Goal: Task Accomplishment & Management: Complete application form

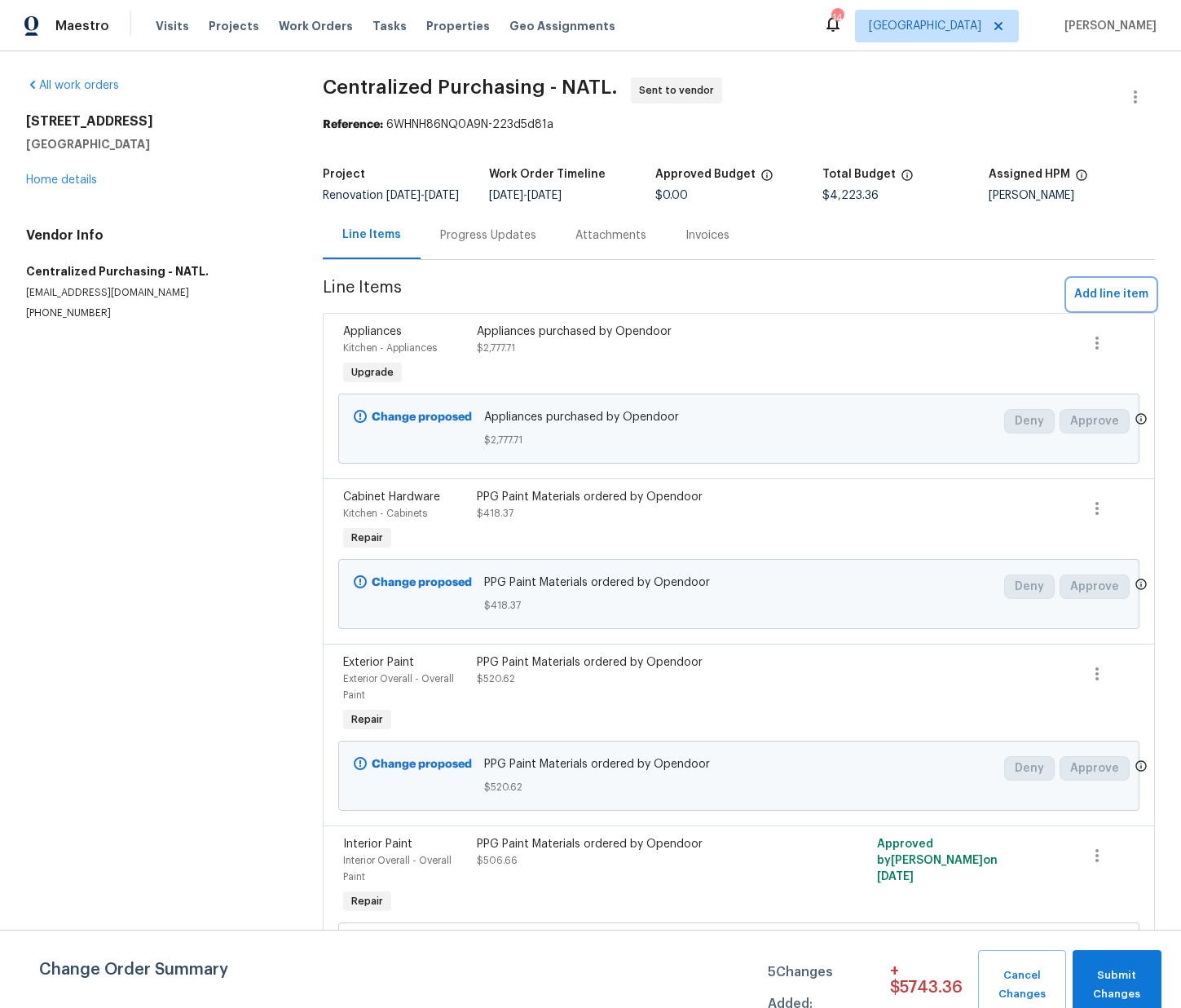
click at [1097, 301] on span "Add line item" at bounding box center [1111, 295] width 74 height 21
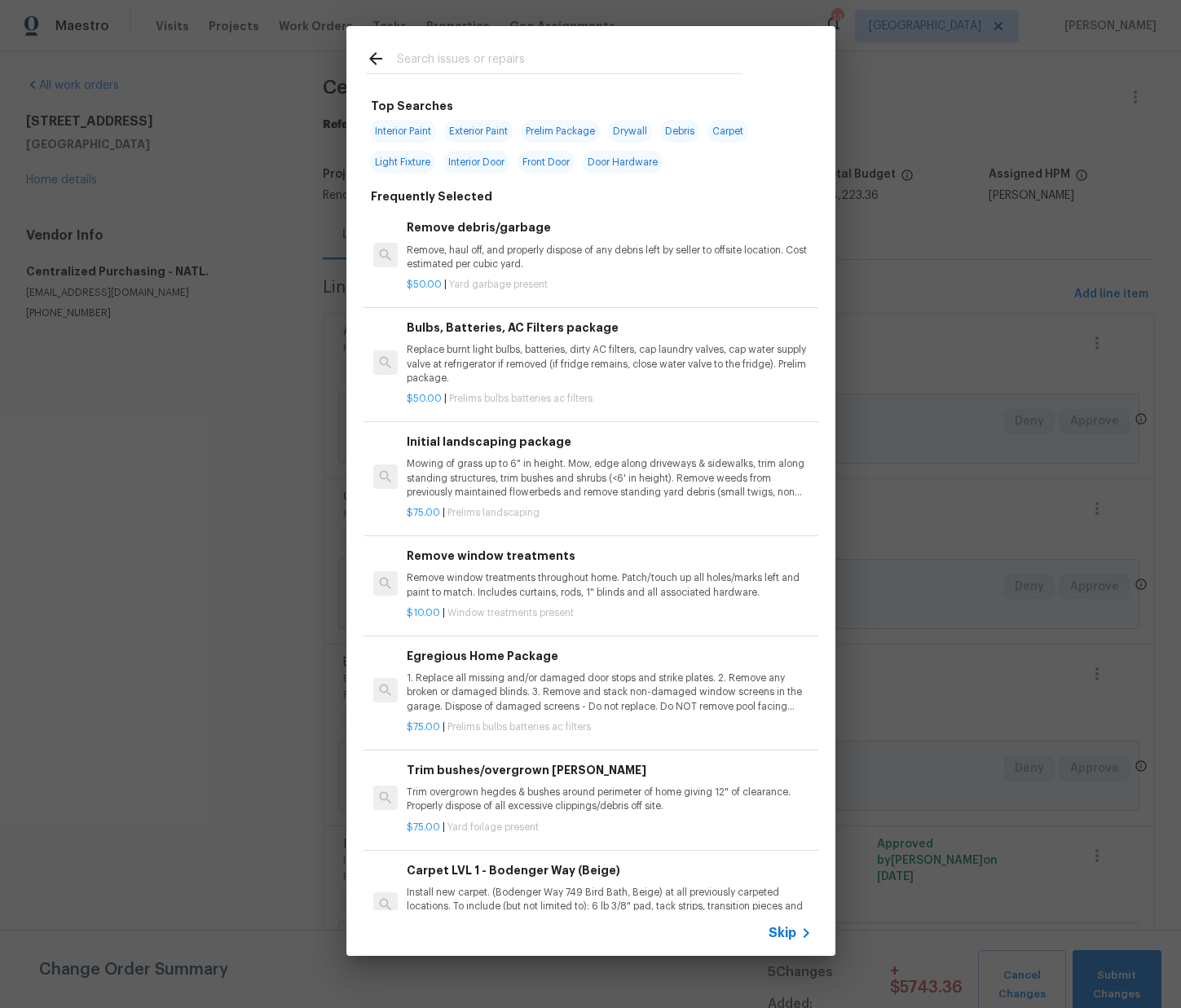
click at [501, 64] on input "text" at bounding box center [569, 61] width 345 height 24
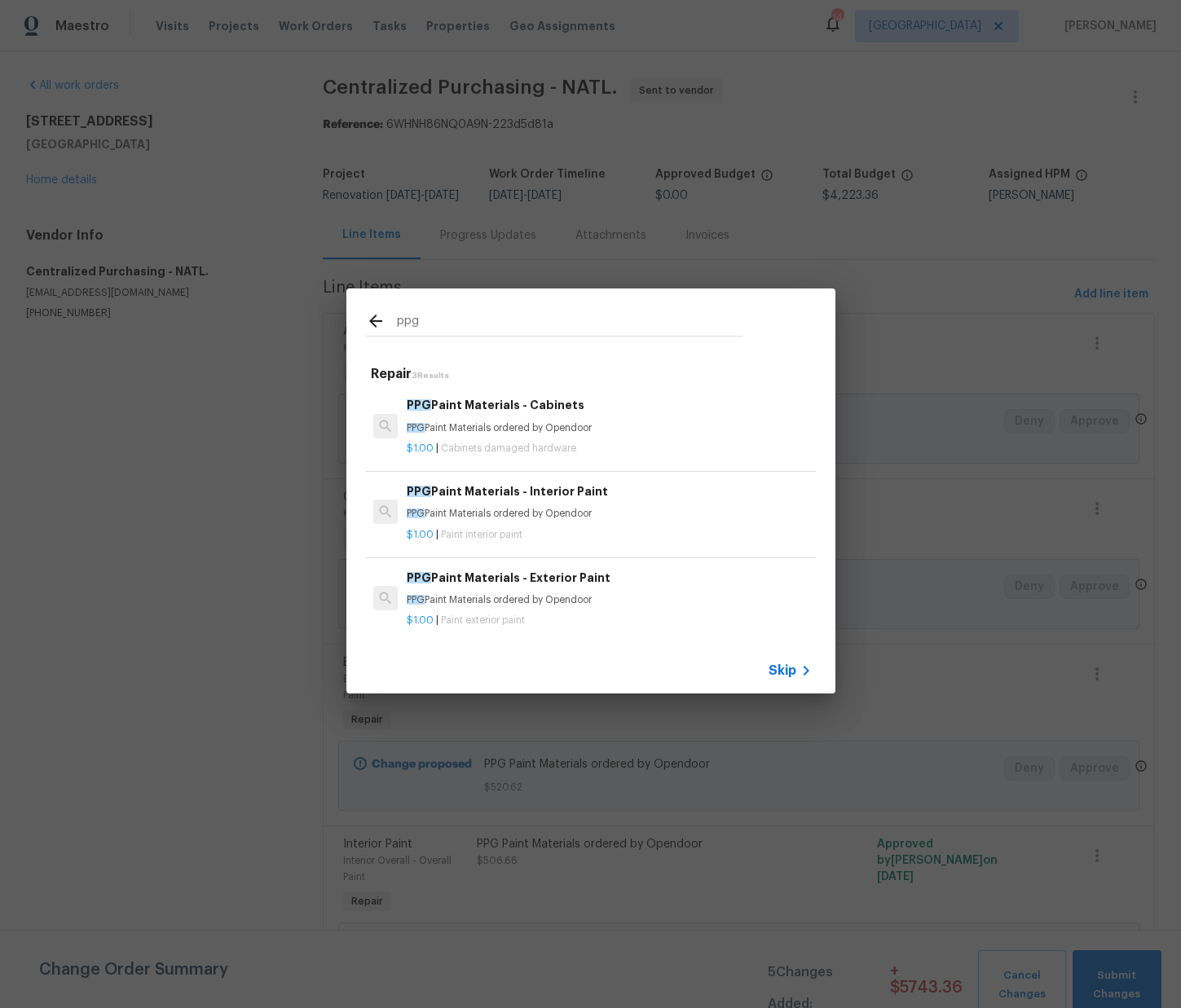
type input "ppg"
click at [547, 517] on p "PPG Paint Materials ordered by Opendoor" at bounding box center [608, 514] width 404 height 14
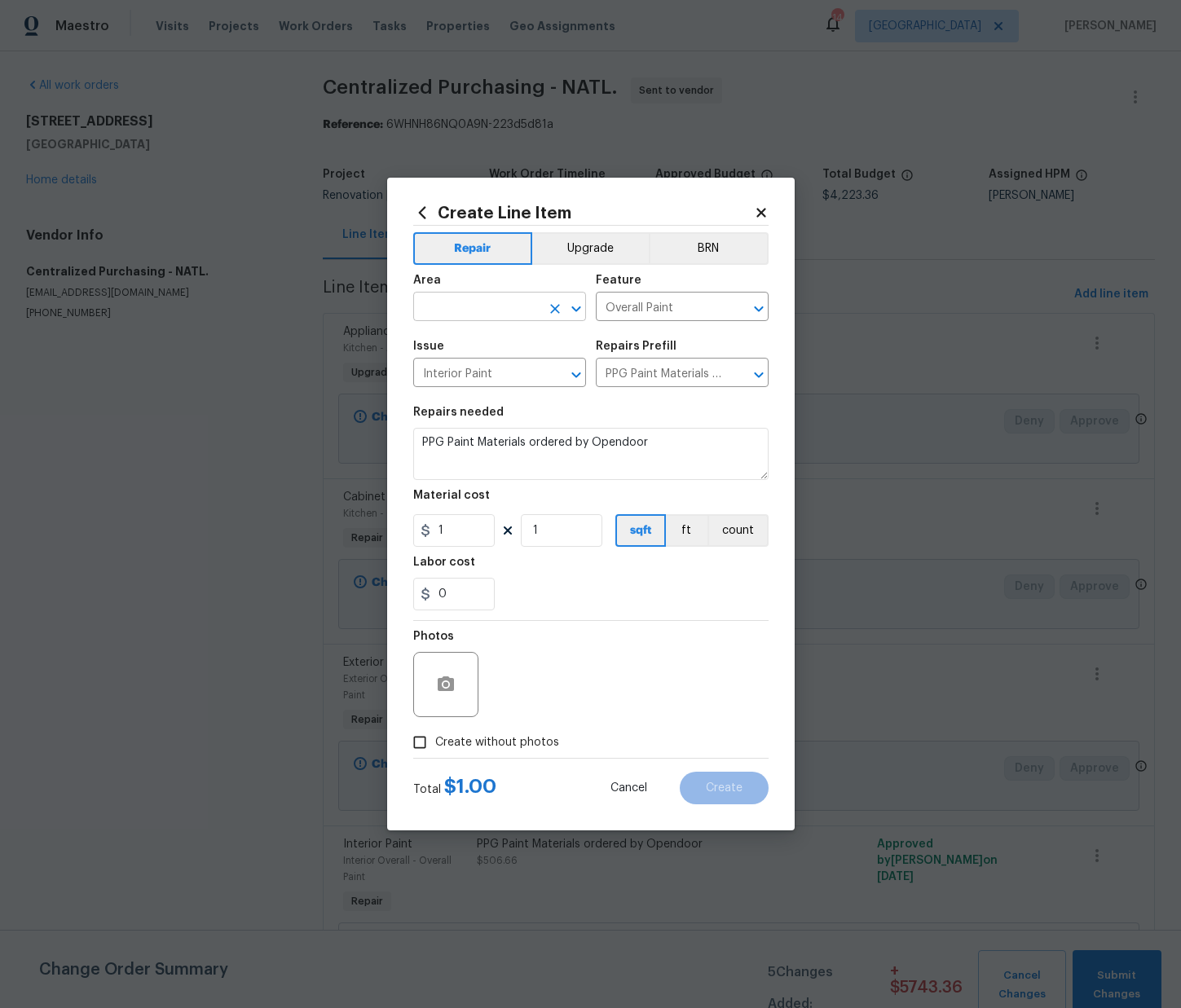
click at [461, 314] on input "text" at bounding box center [477, 308] width 127 height 25
drag, startPoint x: 468, startPoint y: 369, endPoint x: 463, endPoint y: 402, distance: 33.4
click at [468, 369] on li "Interior Overall" at bounding box center [500, 370] width 173 height 27
type input "Interior Overall"
drag, startPoint x: 449, startPoint y: 532, endPoint x: 401, endPoint y: 534, distance: 48.0
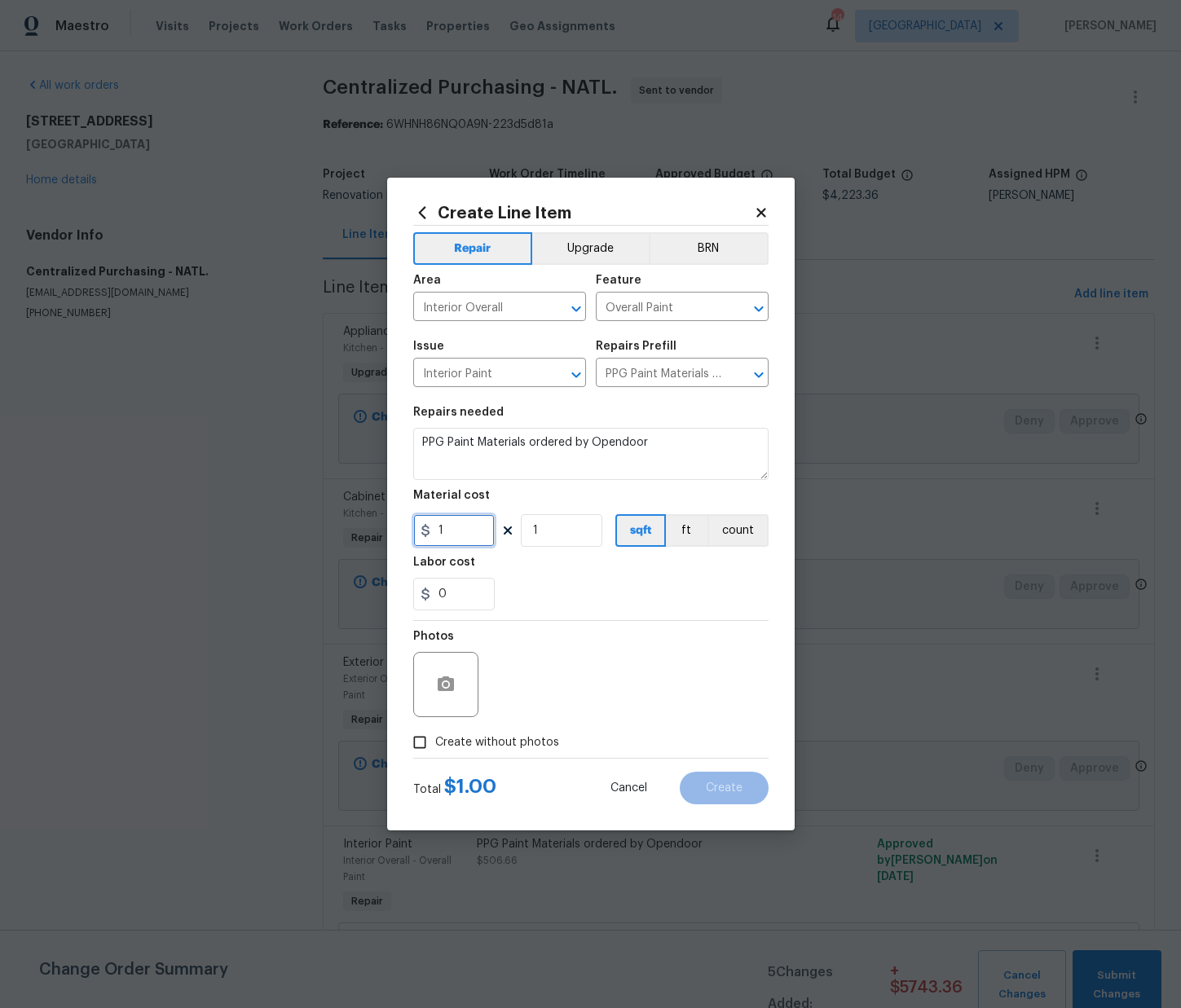
click at [398, 533] on div "Create Line Item Repair Upgrade BRN Area Interior Overall ​ Feature Overall Pai…" at bounding box center [590, 504] width 407 height 653
paste input "30.16"
type input "30.16"
click at [502, 738] on span "Create without photos" at bounding box center [497, 744] width 124 height 17
click at [435, 738] on input "Create without photos" at bounding box center [420, 743] width 31 height 31
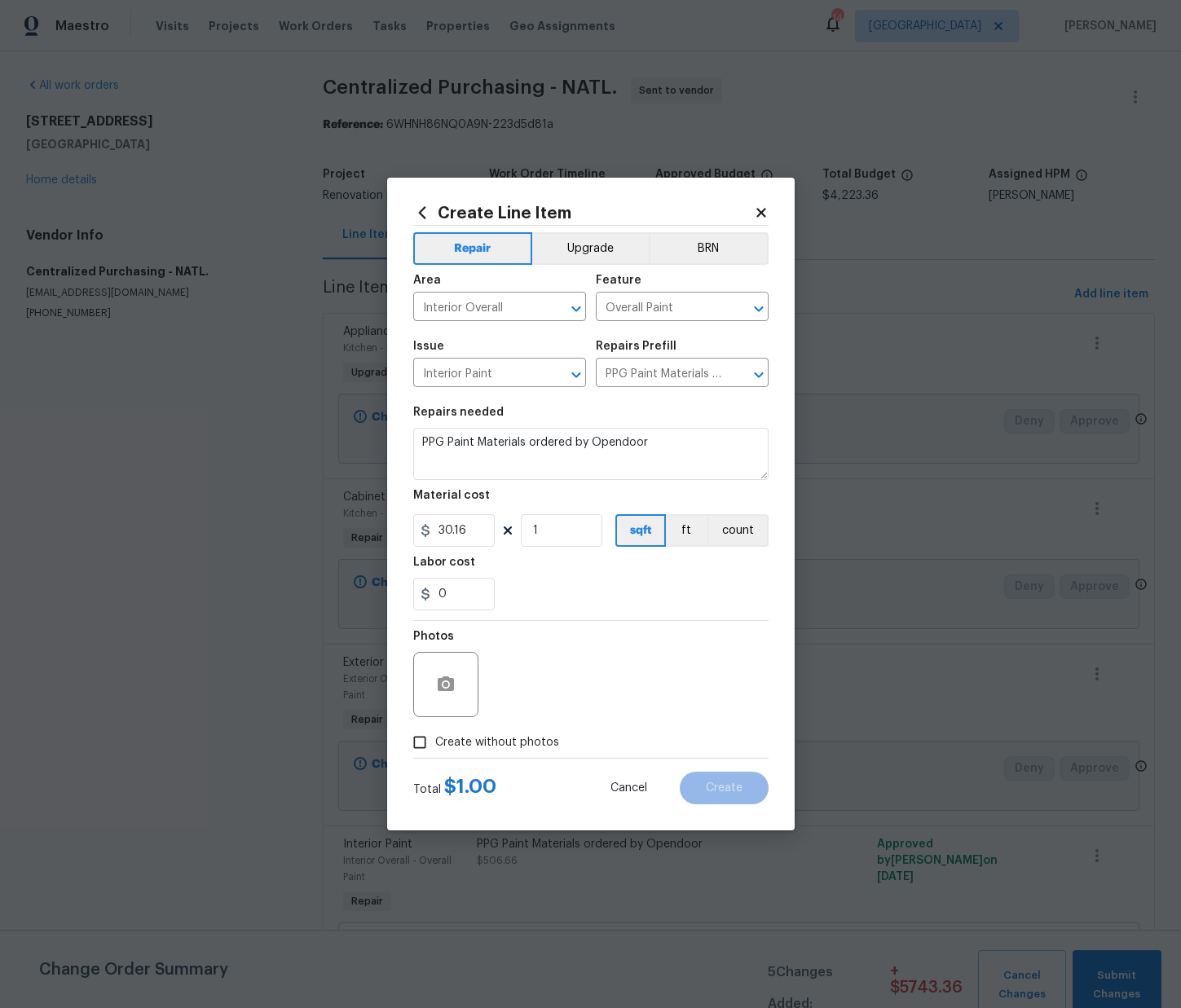
checkbox input "true"
drag, startPoint x: 532, startPoint y: 696, endPoint x: 536, endPoint y: 688, distance: 8.9
click at [532, 696] on textarea at bounding box center [631, 685] width 277 height 65
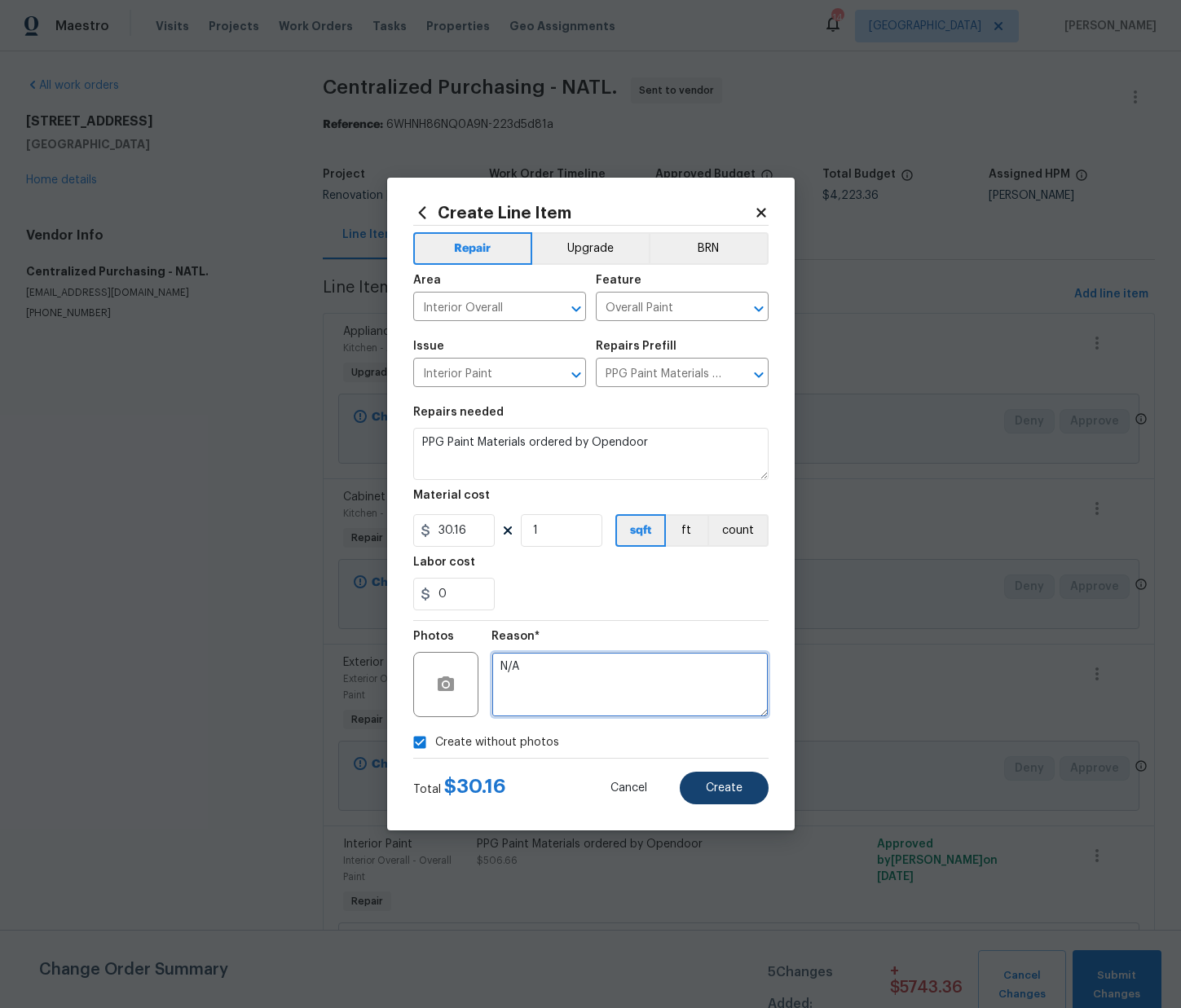
type textarea "N/A"
click at [733, 781] on button "Create" at bounding box center [724, 788] width 89 height 33
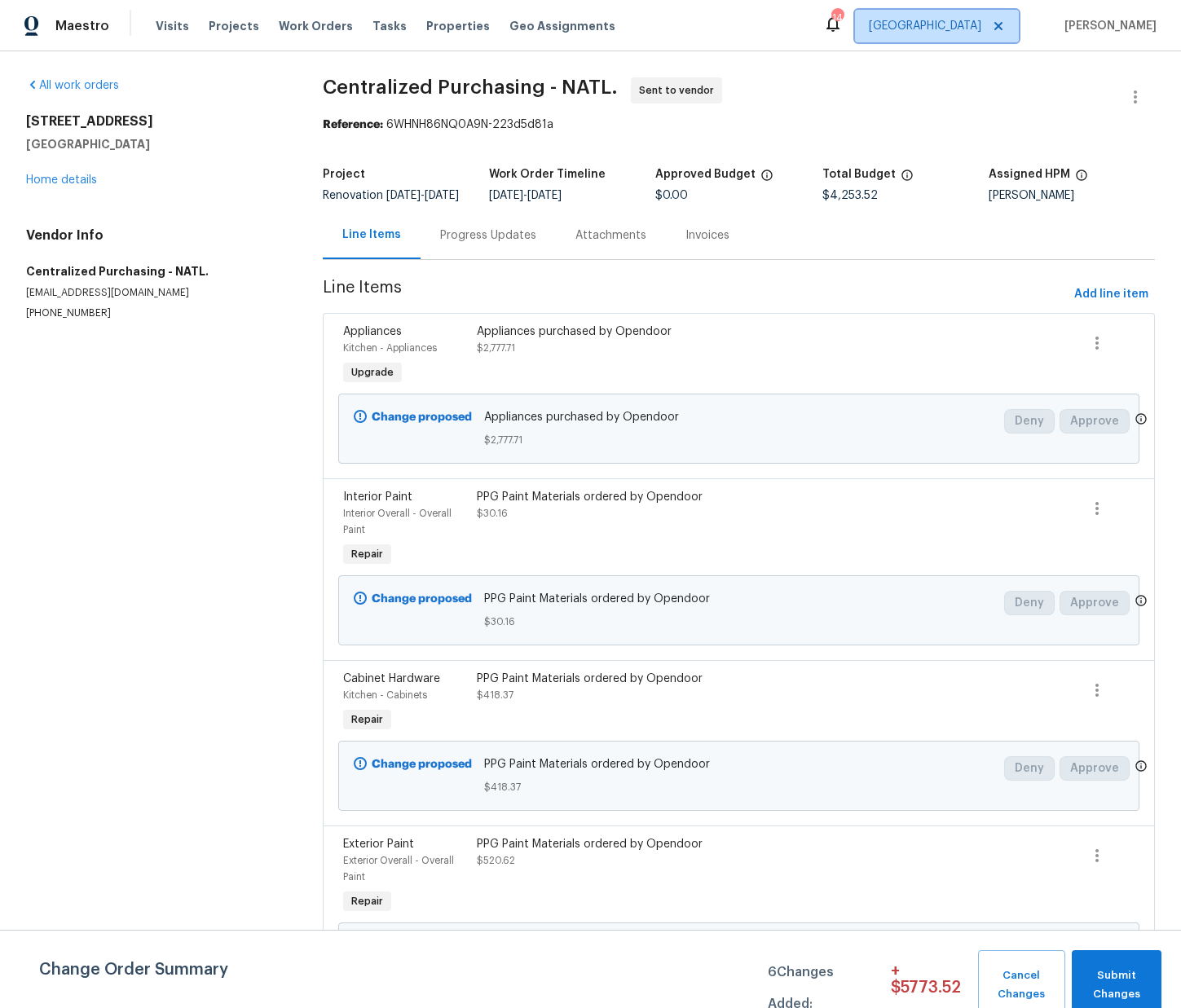
click at [959, 38] on span "Las Vegas" at bounding box center [937, 26] width 164 height 33
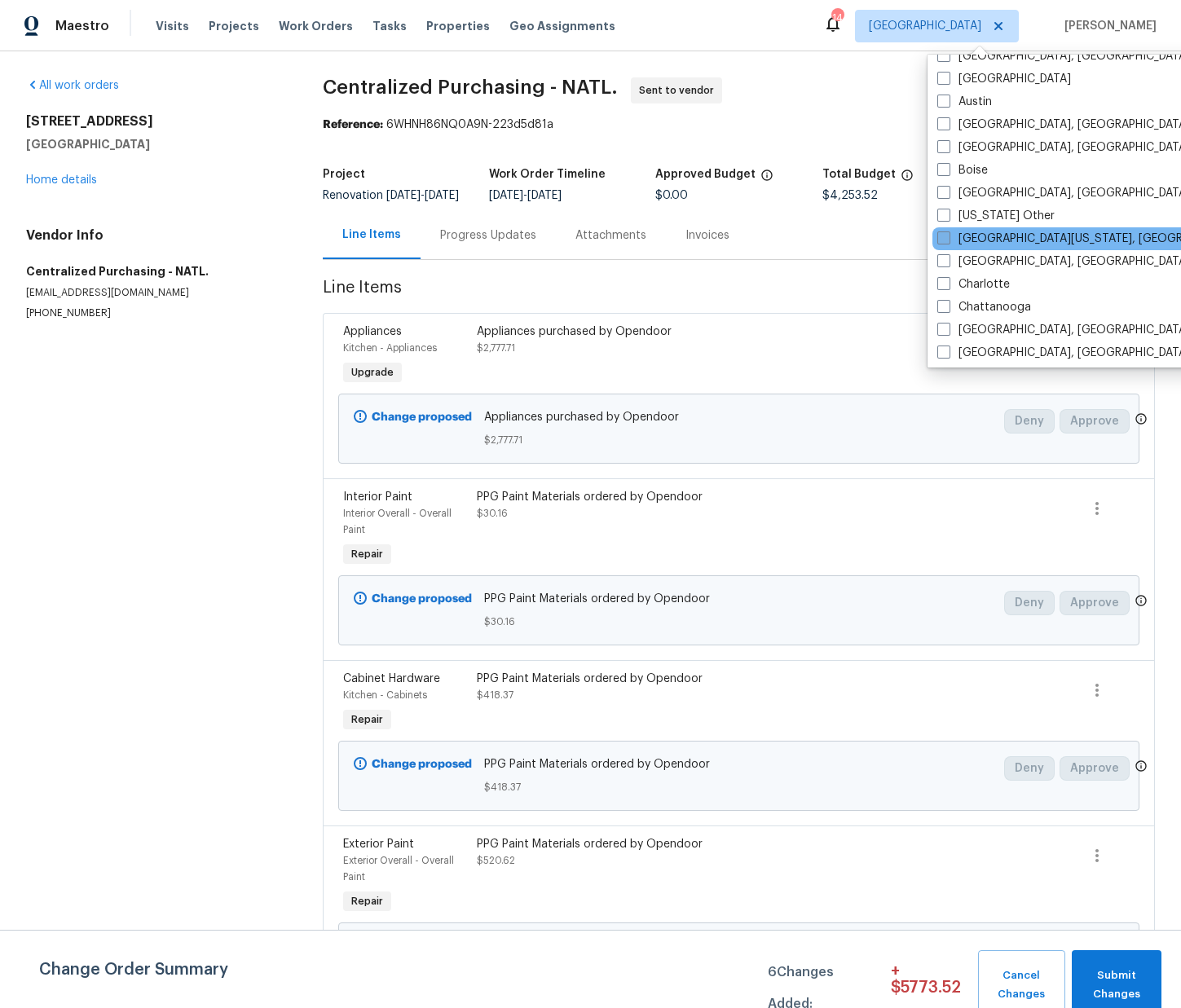
scroll to position [165, 0]
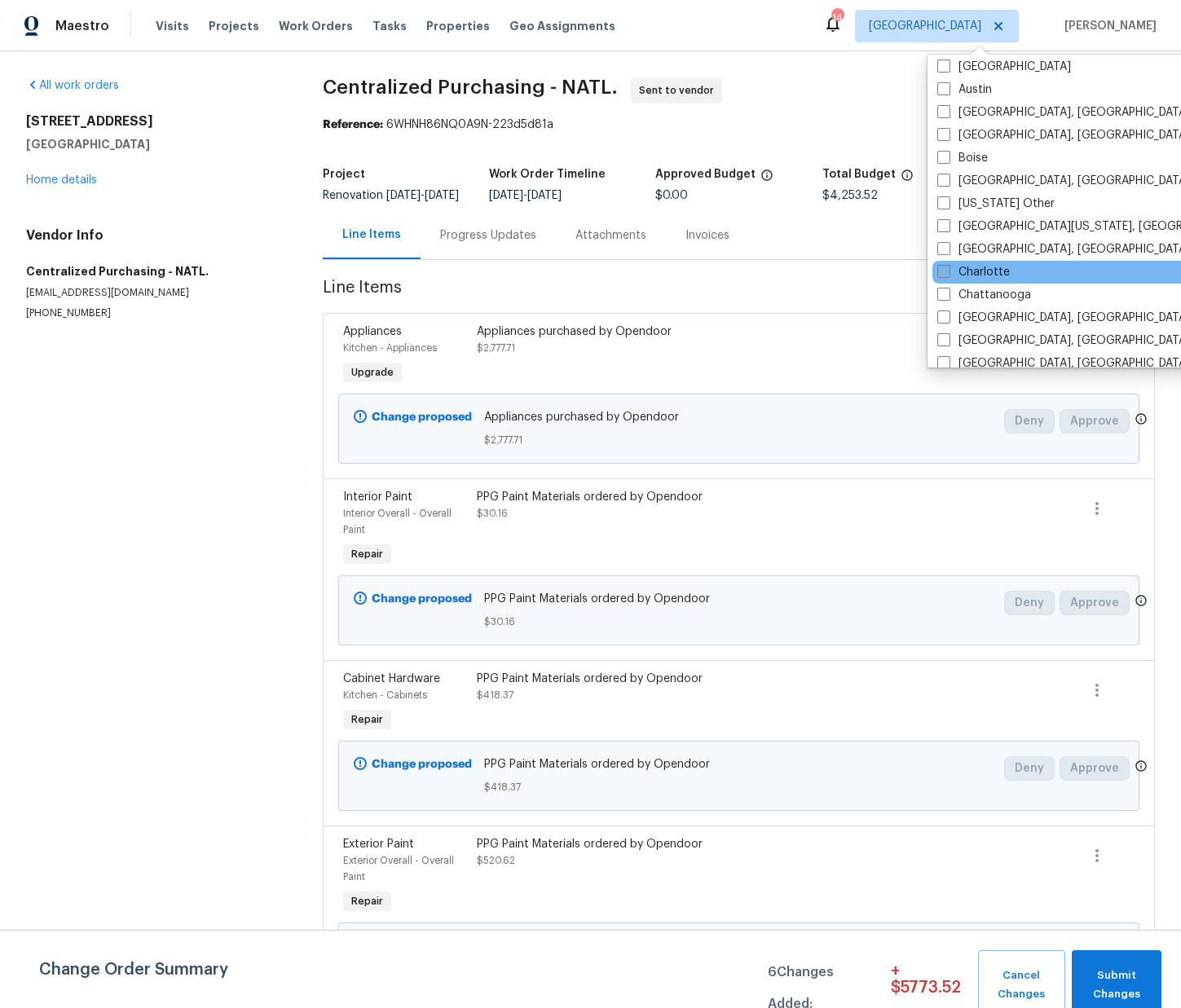
drag, startPoint x: 979, startPoint y: 278, endPoint x: 972, endPoint y: 271, distance: 9.9
click at [979, 277] on label "Charlotte" at bounding box center [973, 272] width 72 height 16
click at [948, 275] on input "Charlotte" at bounding box center [942, 270] width 10 height 10
checkbox input "true"
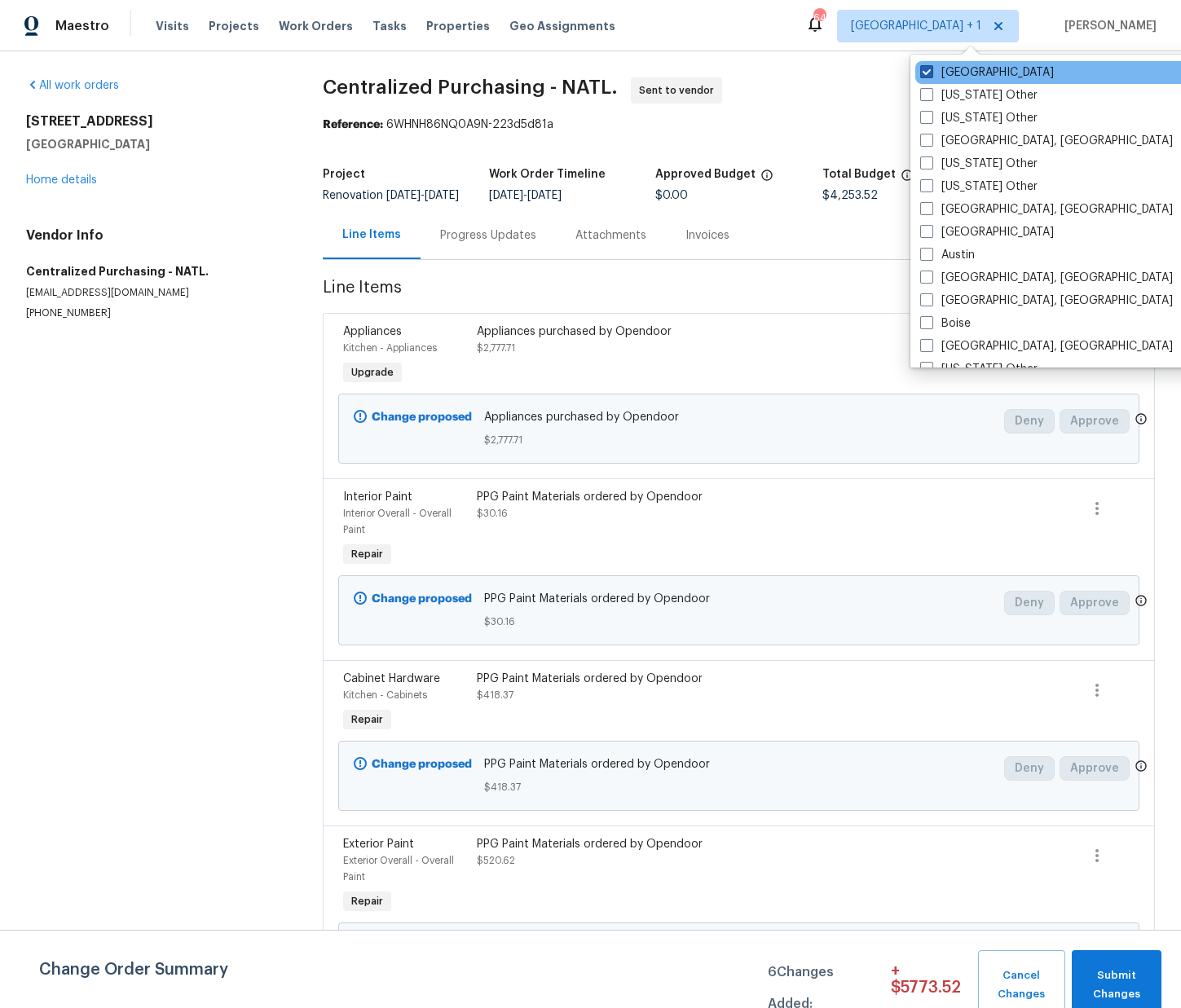
click at [947, 78] on label "Las Vegas" at bounding box center [986, 72] width 134 height 16
click at [931, 75] on input "Las Vegas" at bounding box center [925, 70] width 10 height 10
checkbox input "false"
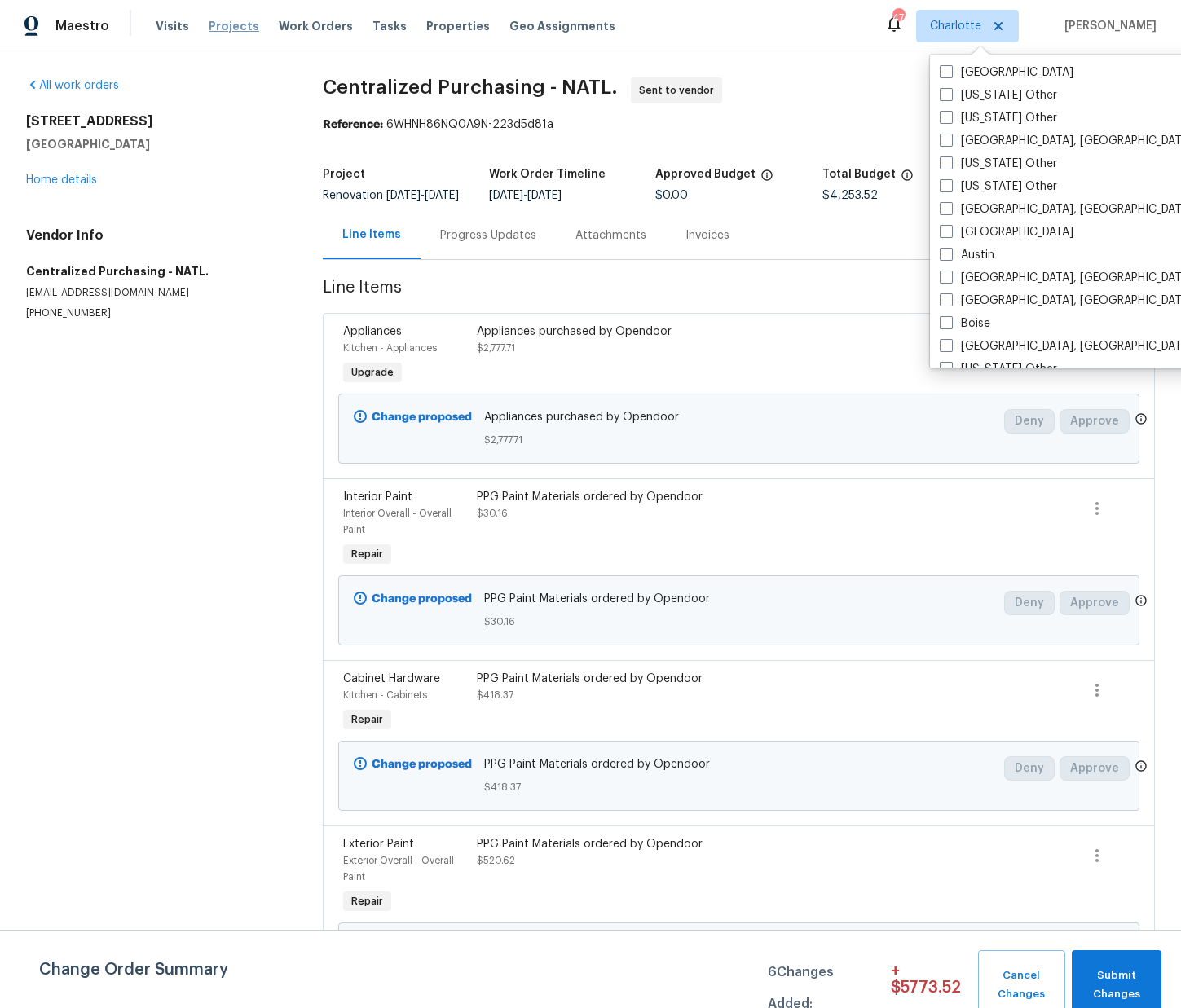
click at [239, 16] on div "Visits Projects Work Orders Tasks Properties Geo Assignments" at bounding box center [395, 26] width 479 height 33
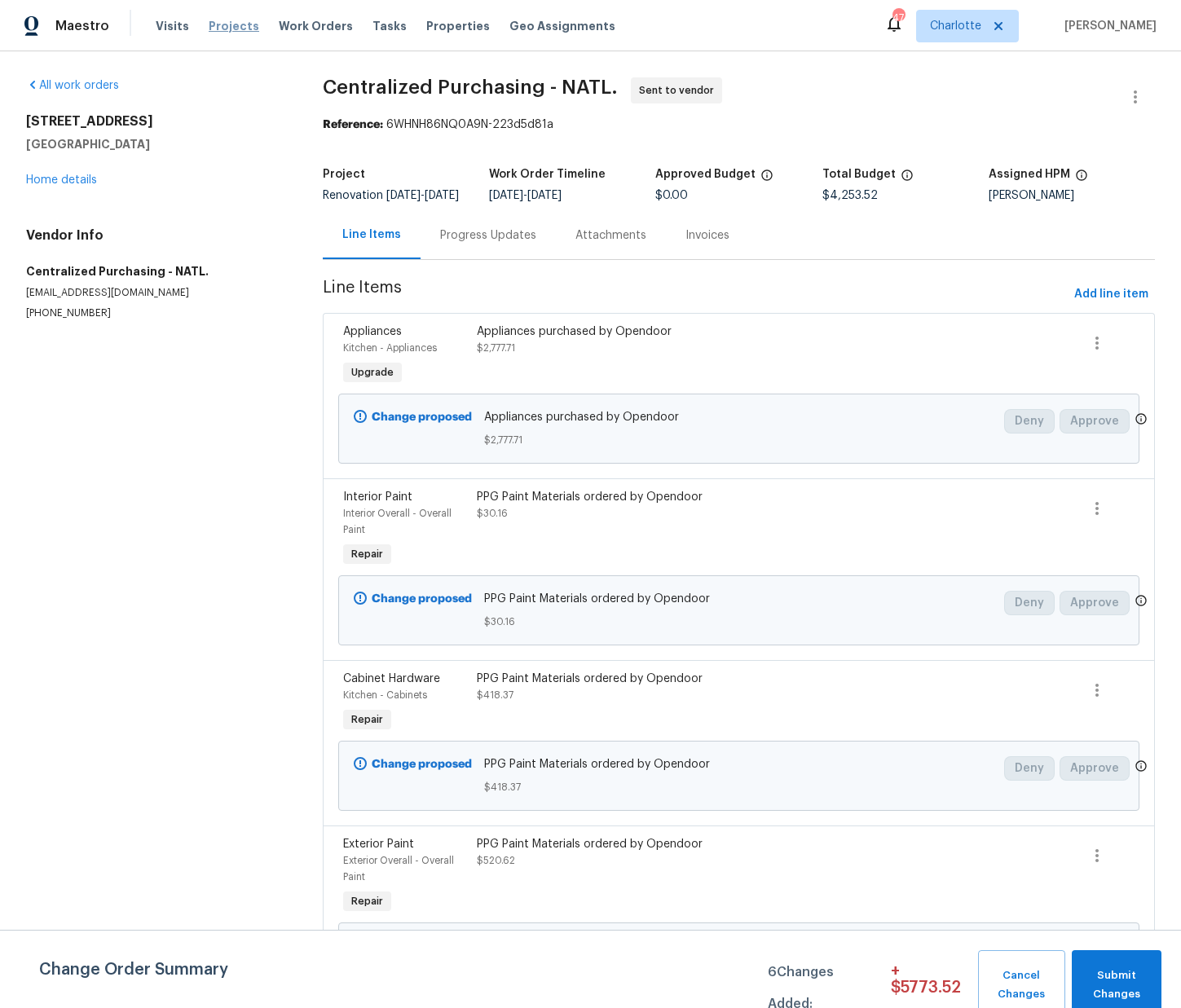
click at [229, 25] on span "Projects" at bounding box center [233, 26] width 51 height 16
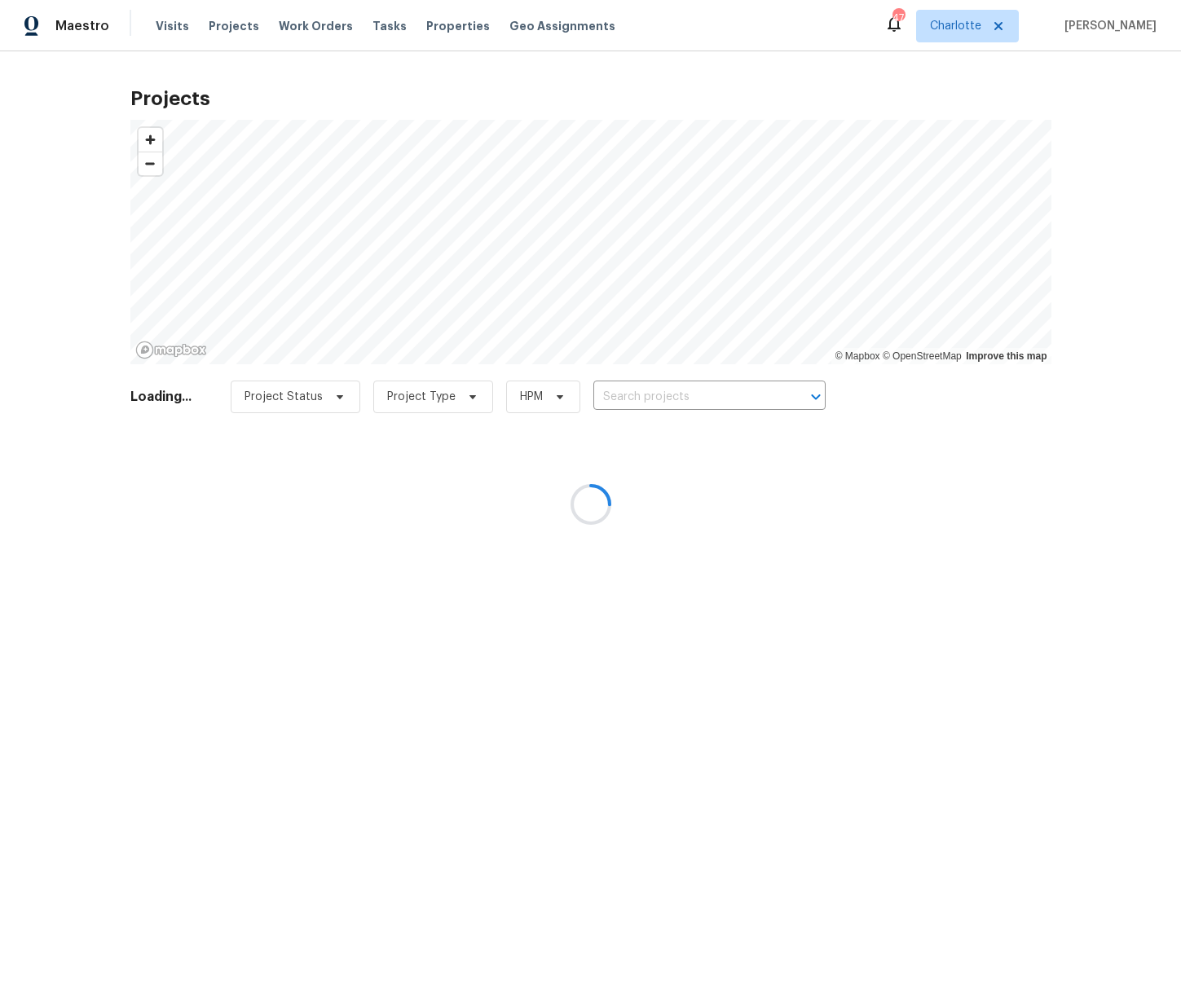
click at [729, 401] on div at bounding box center [590, 504] width 1181 height 1008
click at [711, 396] on div at bounding box center [590, 504] width 1181 height 1008
click at [704, 397] on div at bounding box center [590, 504] width 1181 height 1008
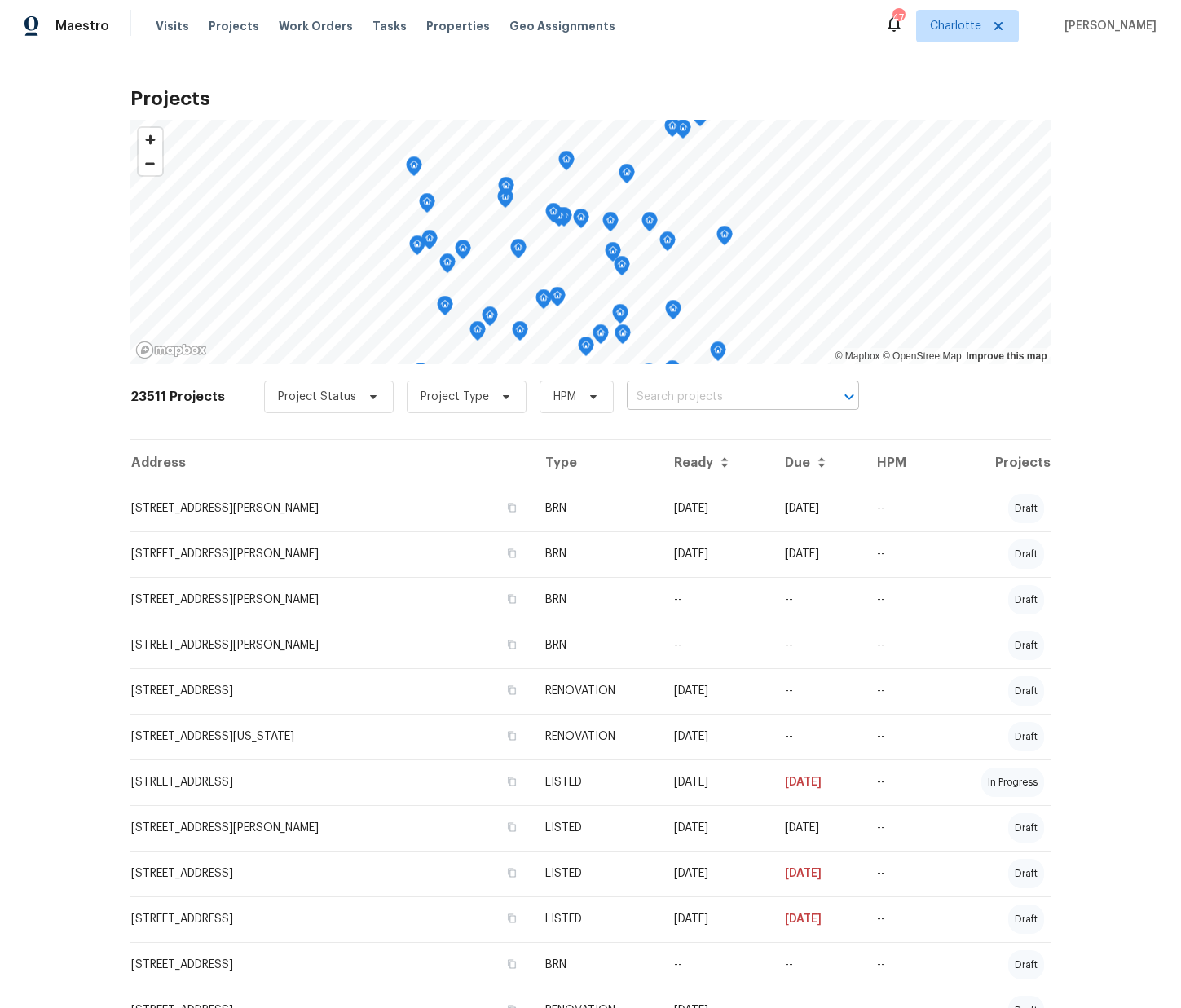
click at [700, 395] on input "text" at bounding box center [720, 397] width 187 height 25
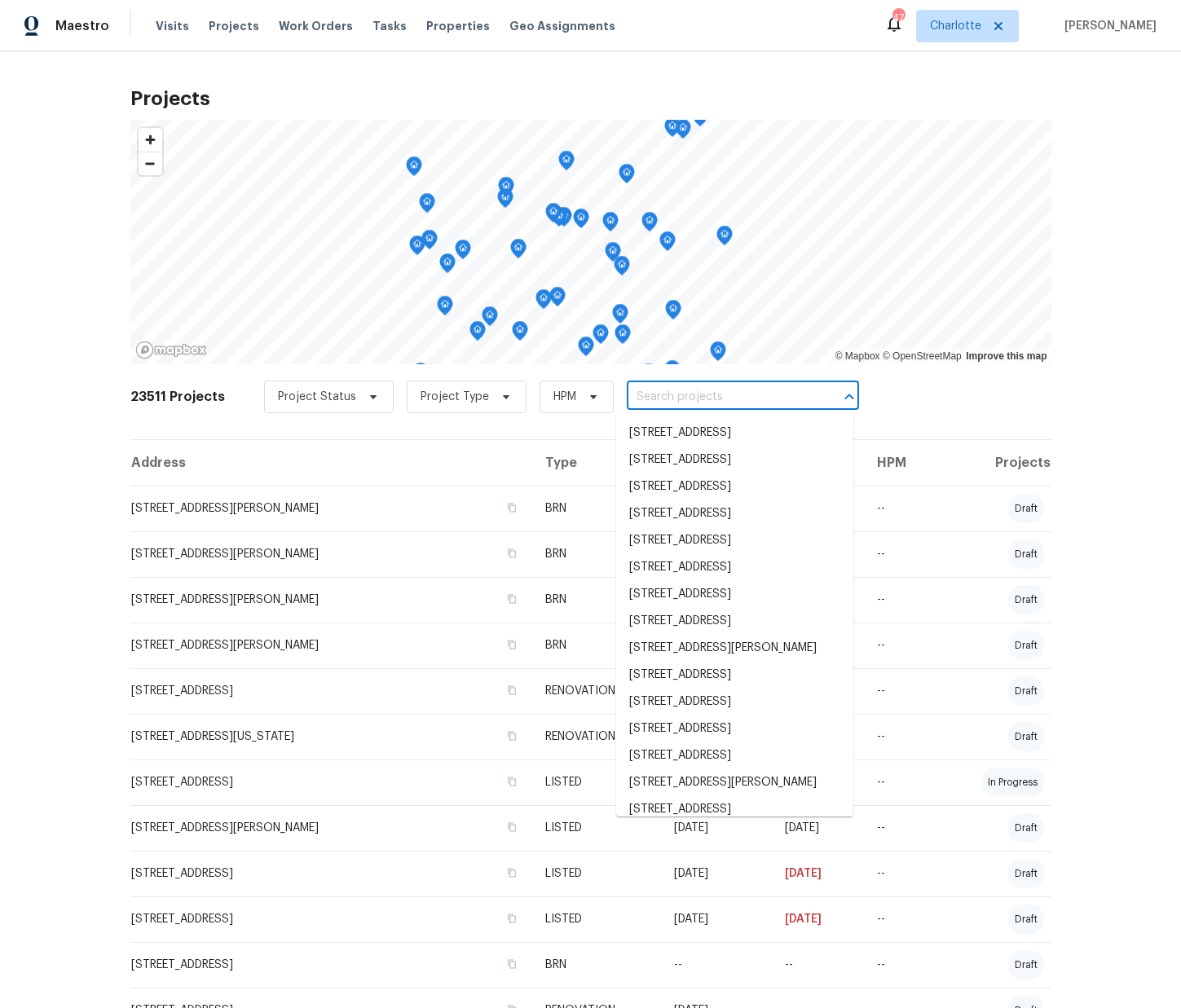
paste input "130 Boulder Dr, Lincolnton, NC 28092"
type input "130 Boulder Dr, Lincolnton, NC 28092"
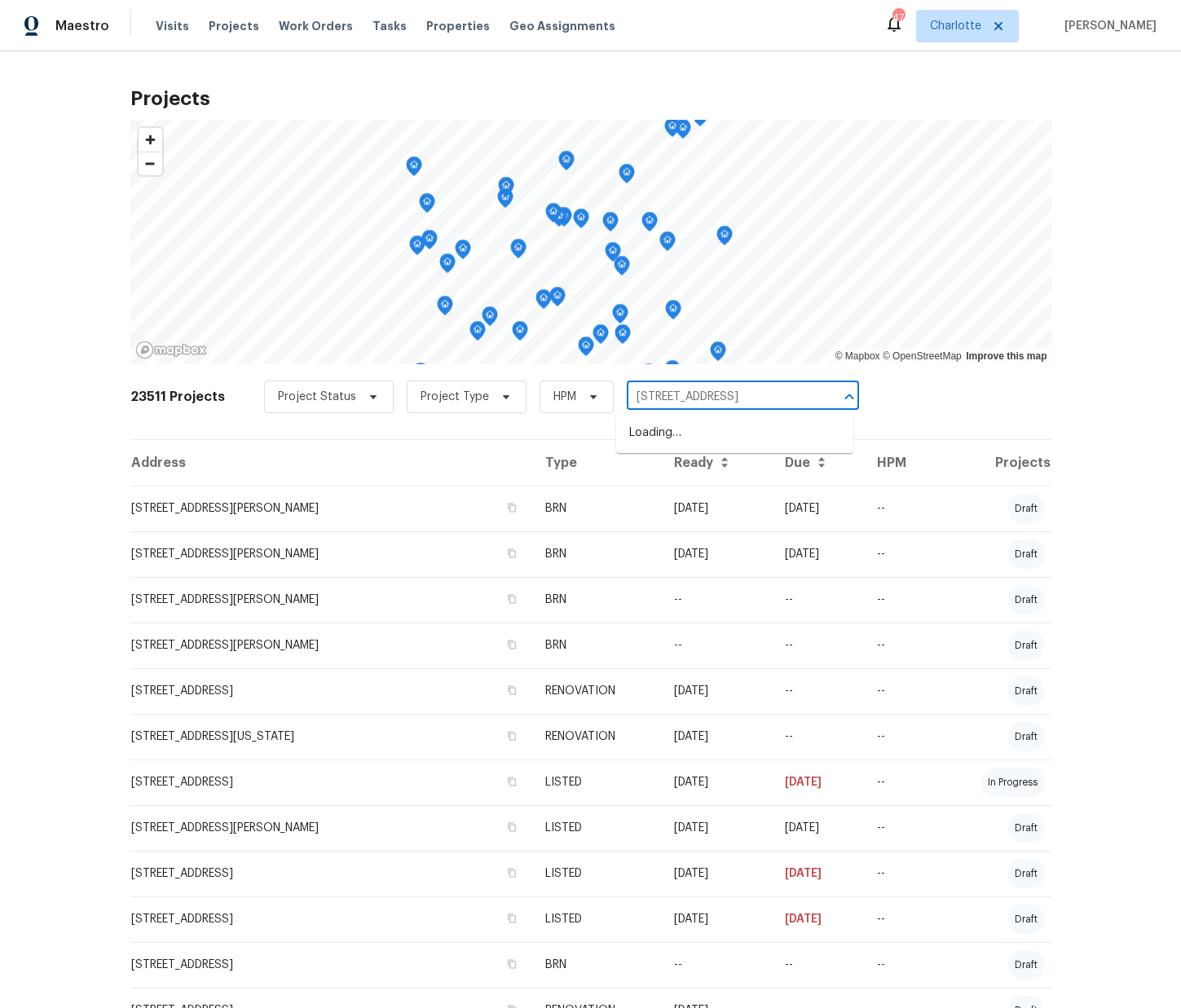
scroll to position [0, 20]
click at [659, 442] on li "130 Boulder Dr, Lincolnton, NC 28092" at bounding box center [734, 432] width 237 height 27
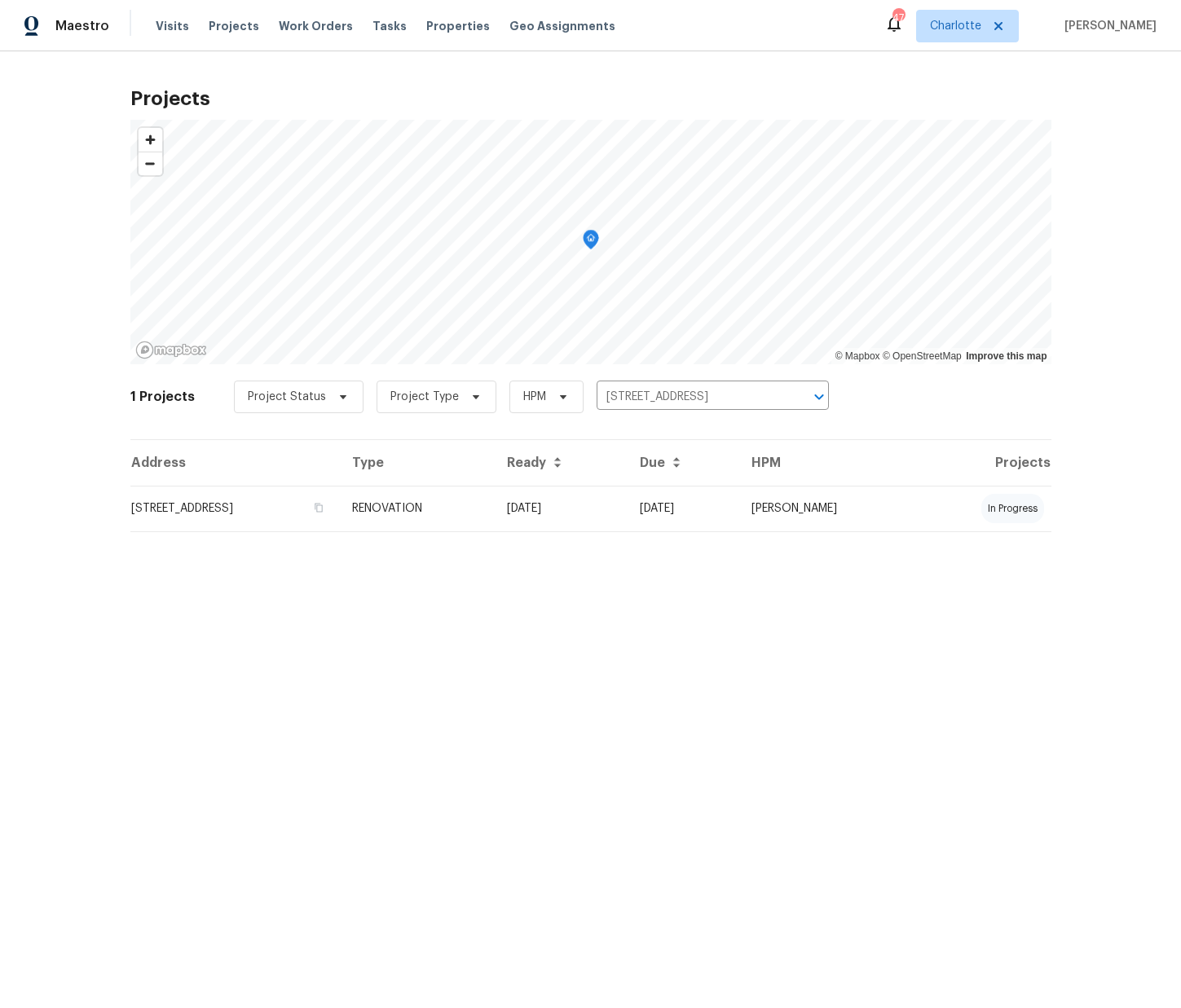
click at [493, 520] on td "RENOVATION" at bounding box center [416, 508] width 154 height 46
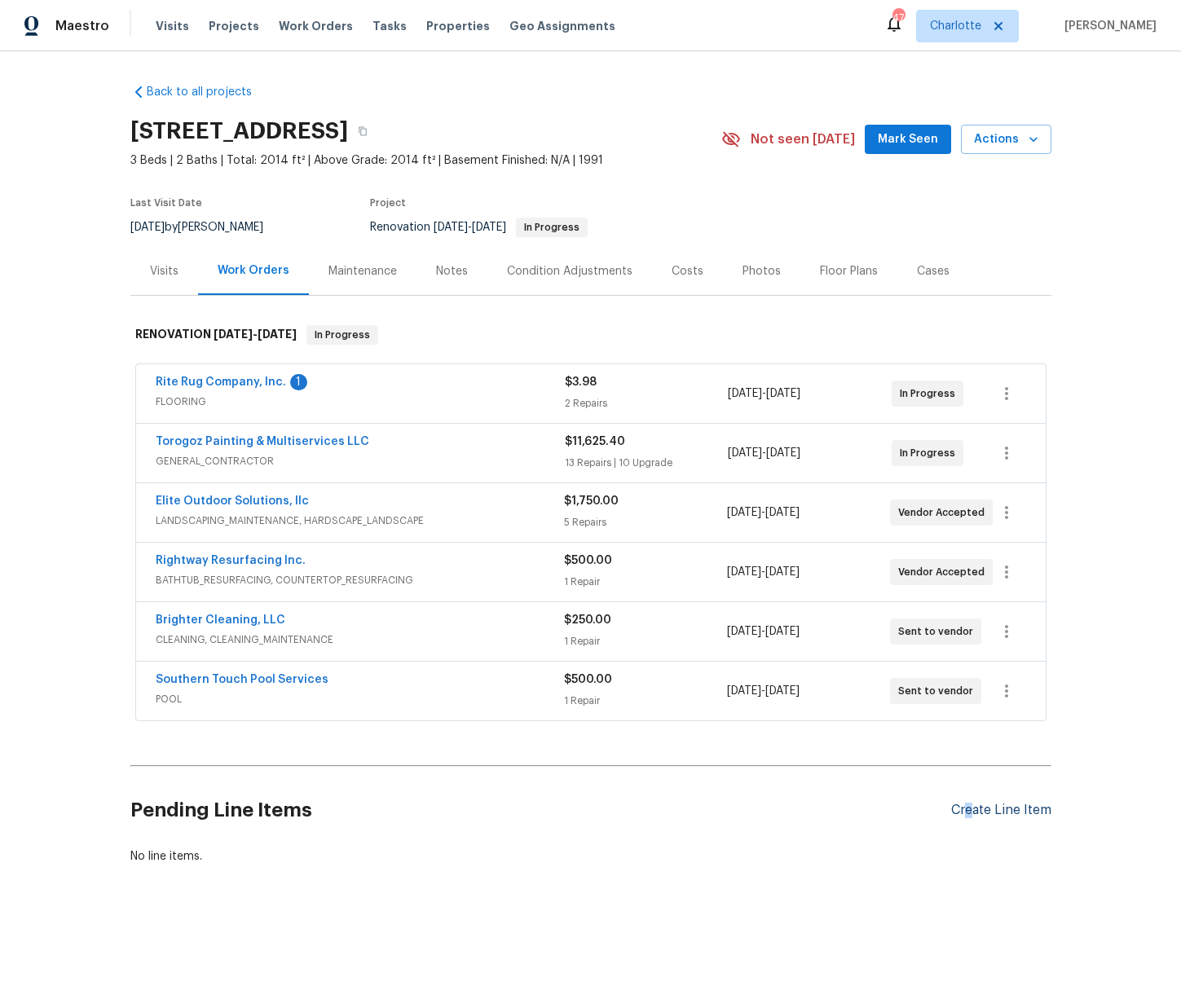
click at [967, 805] on div "Create Line Item" at bounding box center [1001, 811] width 100 height 16
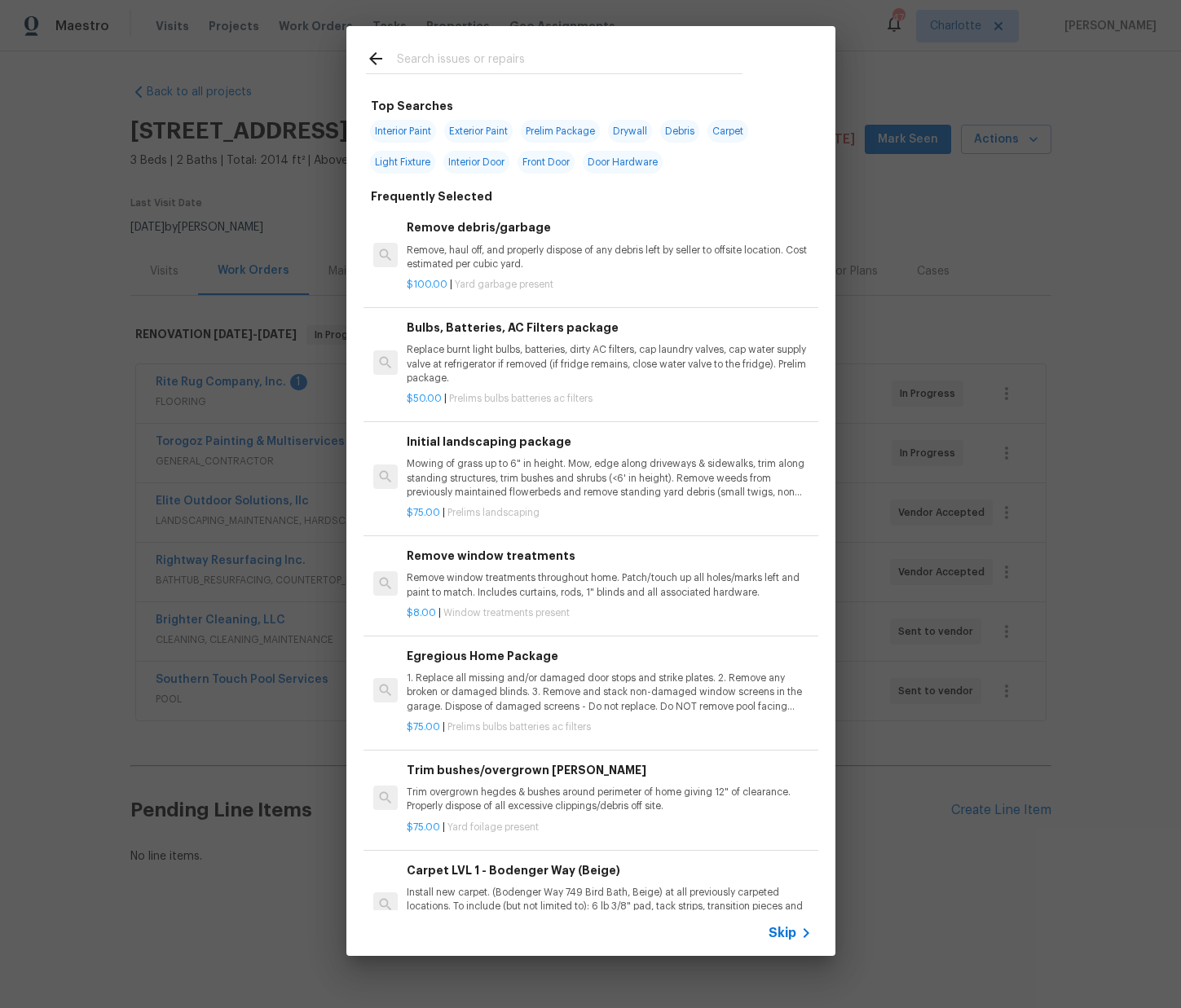
click at [446, 57] on input "text" at bounding box center [569, 61] width 345 height 24
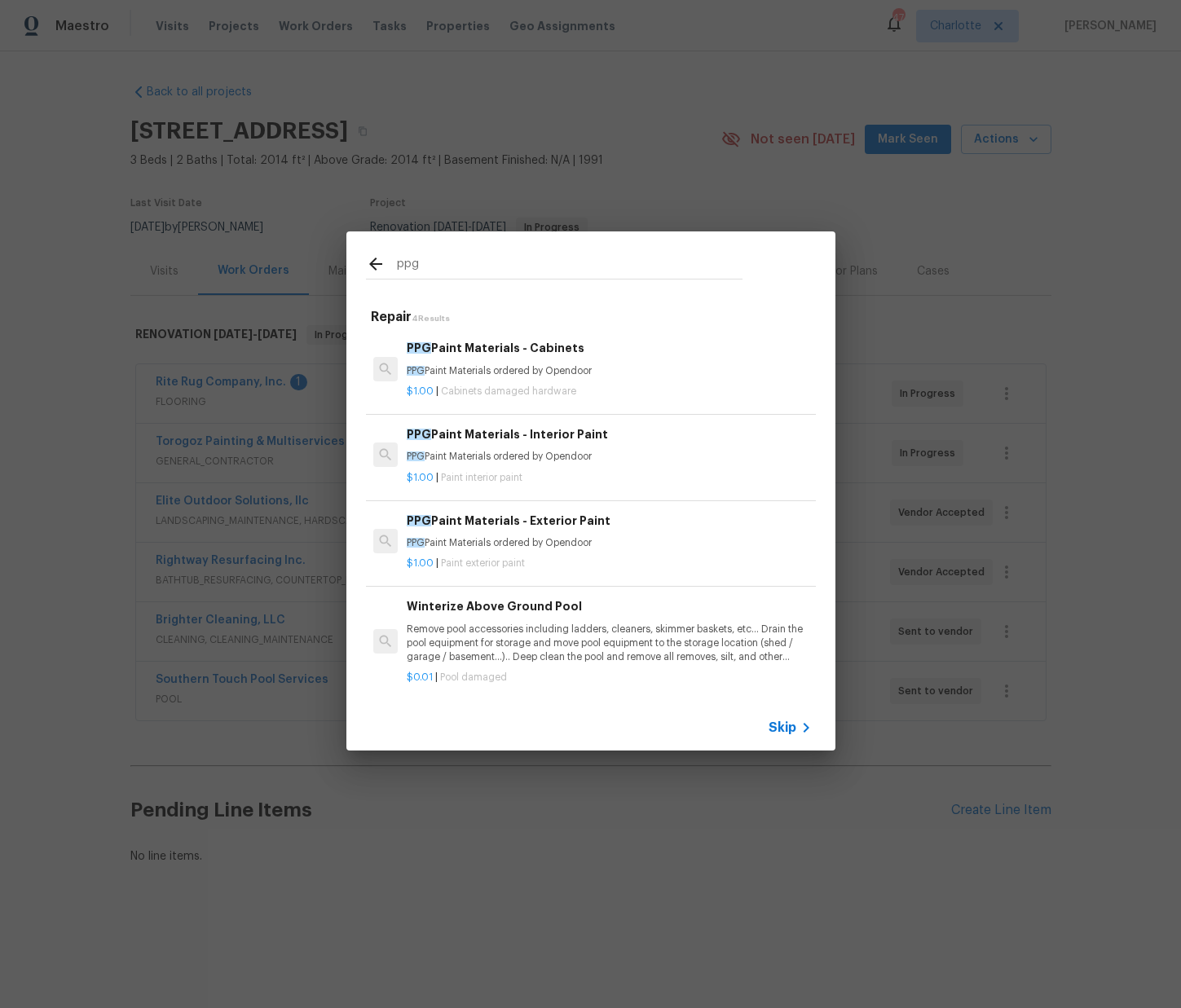
type input "ppg"
click at [496, 379] on div "$1.00 | Cabinets damaged hardware" at bounding box center [608, 389] width 404 height 21
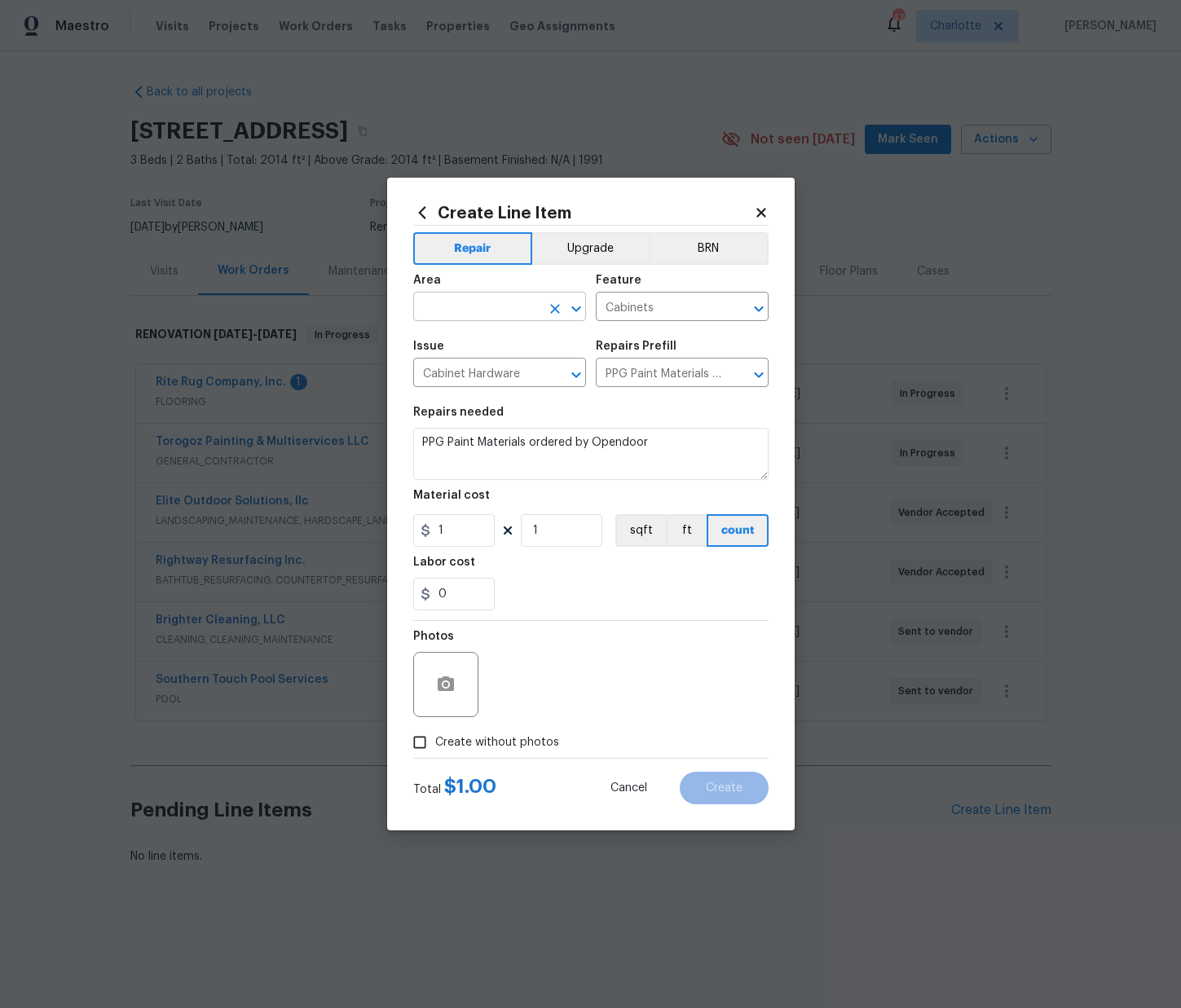
click at [496, 307] on input "text" at bounding box center [477, 308] width 127 height 25
click at [481, 350] on li "Kitchen" at bounding box center [500, 344] width 173 height 27
type input "Kitchen"
drag, startPoint x: 460, startPoint y: 535, endPoint x: 401, endPoint y: 540, distance: 59.2
click at [401, 540] on div "Create Line Item Repair Upgrade BRN Area Kitchen ​ Feature Cabinets ​ Issue Cab…" at bounding box center [590, 504] width 407 height 653
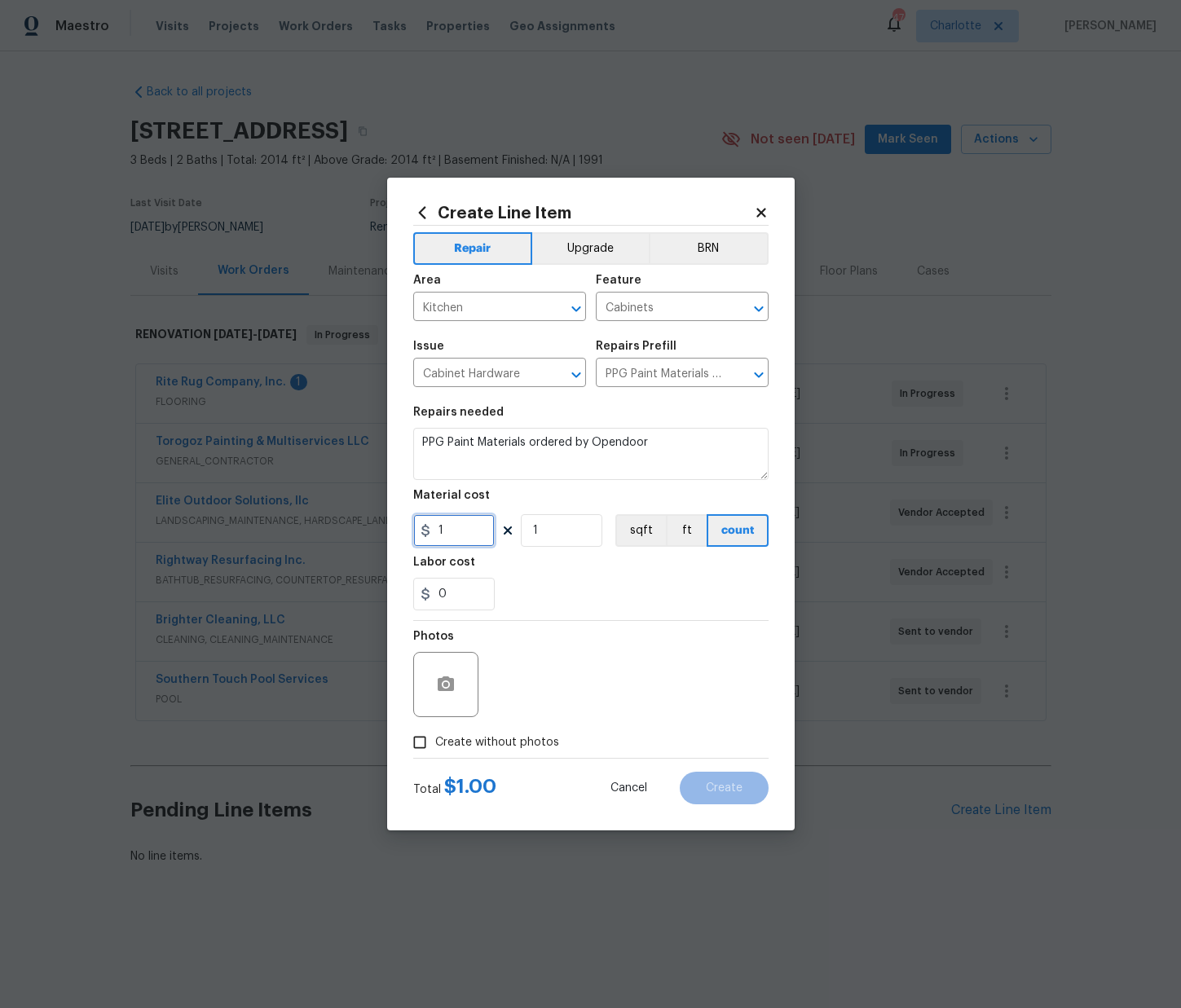
paste input "291.4"
type input "291.4"
click at [594, 641] on div "Photos" at bounding box center [591, 674] width 356 height 106
drag, startPoint x: 508, startPoint y: 752, endPoint x: 514, endPoint y: 744, distance: 10.0
click at [507, 751] on label "Create without photos" at bounding box center [482, 743] width 155 height 31
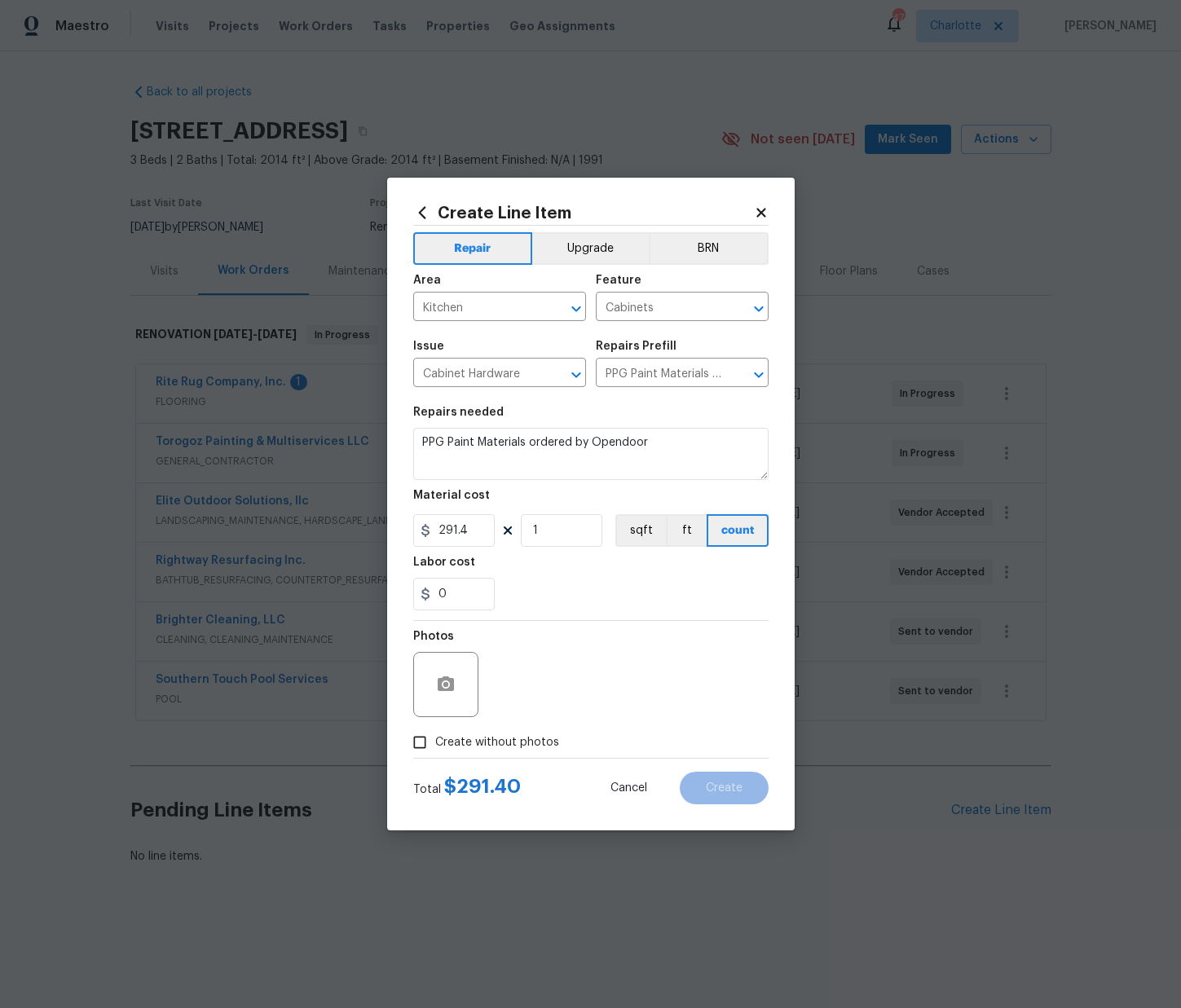
click at [435, 751] on input "Create without photos" at bounding box center [420, 743] width 31 height 31
checkbox input "true"
click at [544, 688] on textarea at bounding box center [631, 685] width 277 height 65
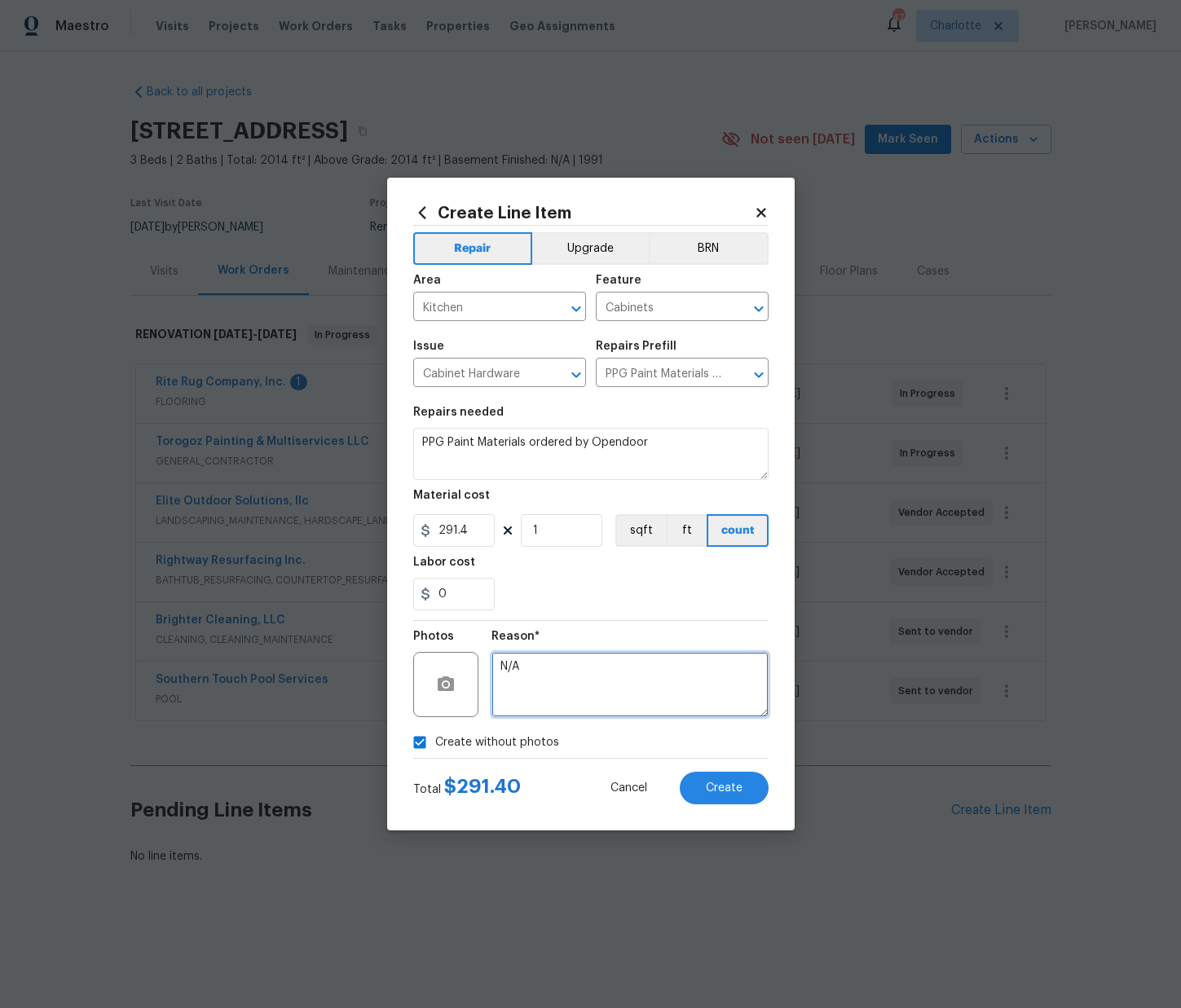
type textarea "N/A"
click at [720, 771] on div "Total $ 291.40 Cancel Create" at bounding box center [591, 781] width 356 height 46
click at [720, 785] on span "Create" at bounding box center [724, 788] width 37 height 12
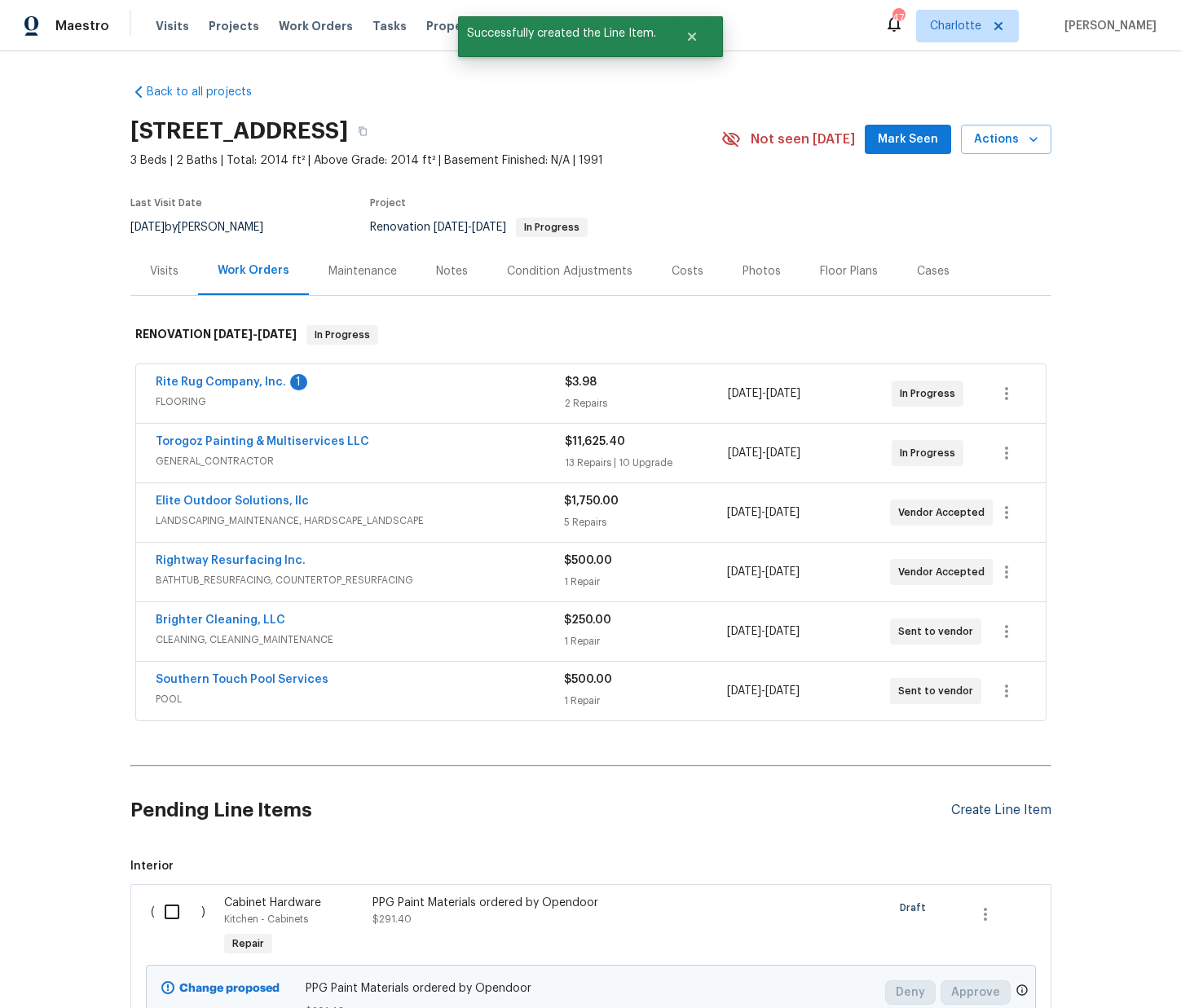
click at [960, 806] on div "Create Line Item" at bounding box center [1001, 811] width 100 height 16
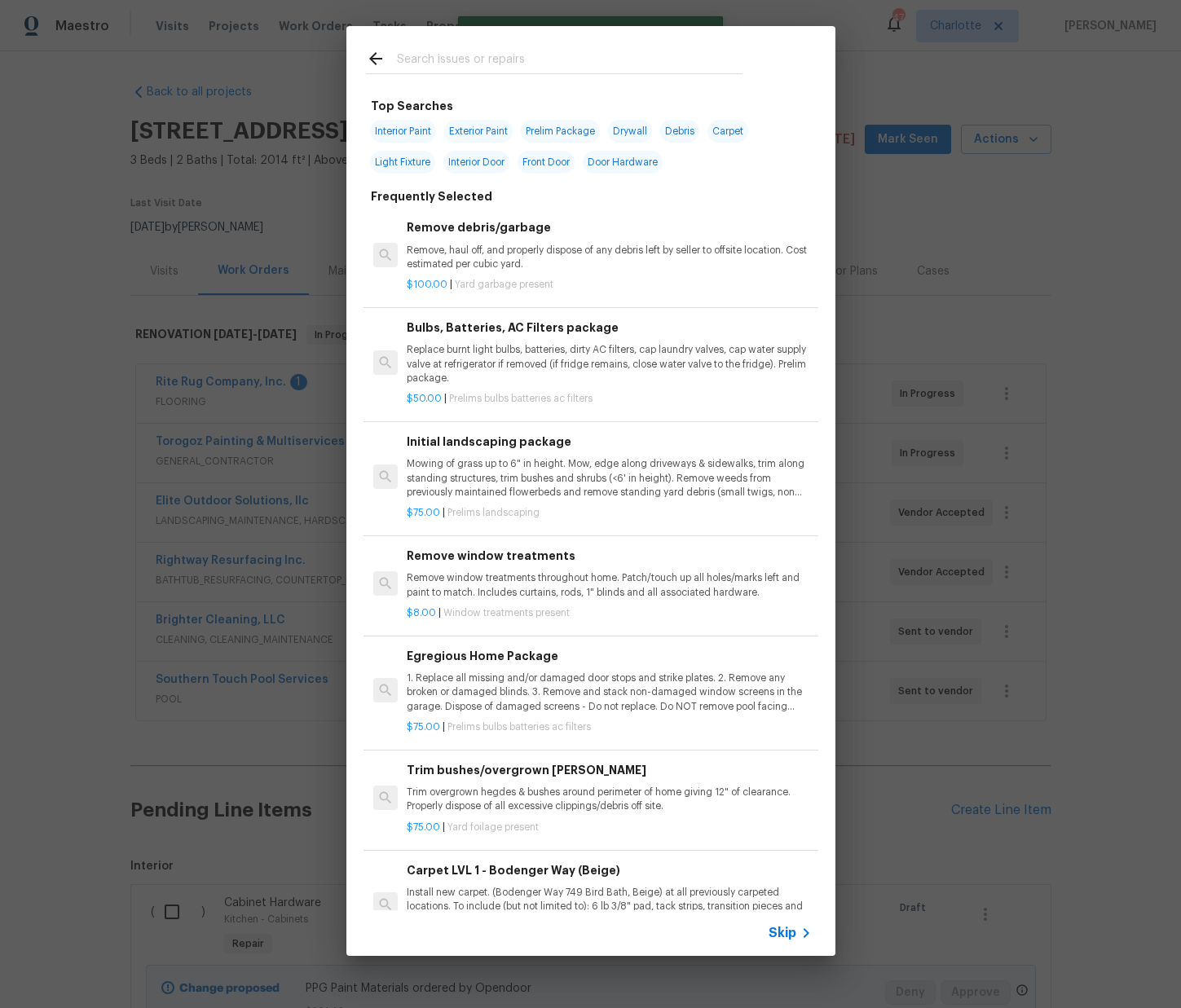
drag, startPoint x: 455, startPoint y: 53, endPoint x: 463, endPoint y: 72, distance: 20.6
click at [456, 68] on input "text" at bounding box center [569, 61] width 345 height 24
drag, startPoint x: 461, startPoint y: 72, endPoint x: 451, endPoint y: 69, distance: 10.4
click at [458, 70] on input "text" at bounding box center [569, 61] width 345 height 24
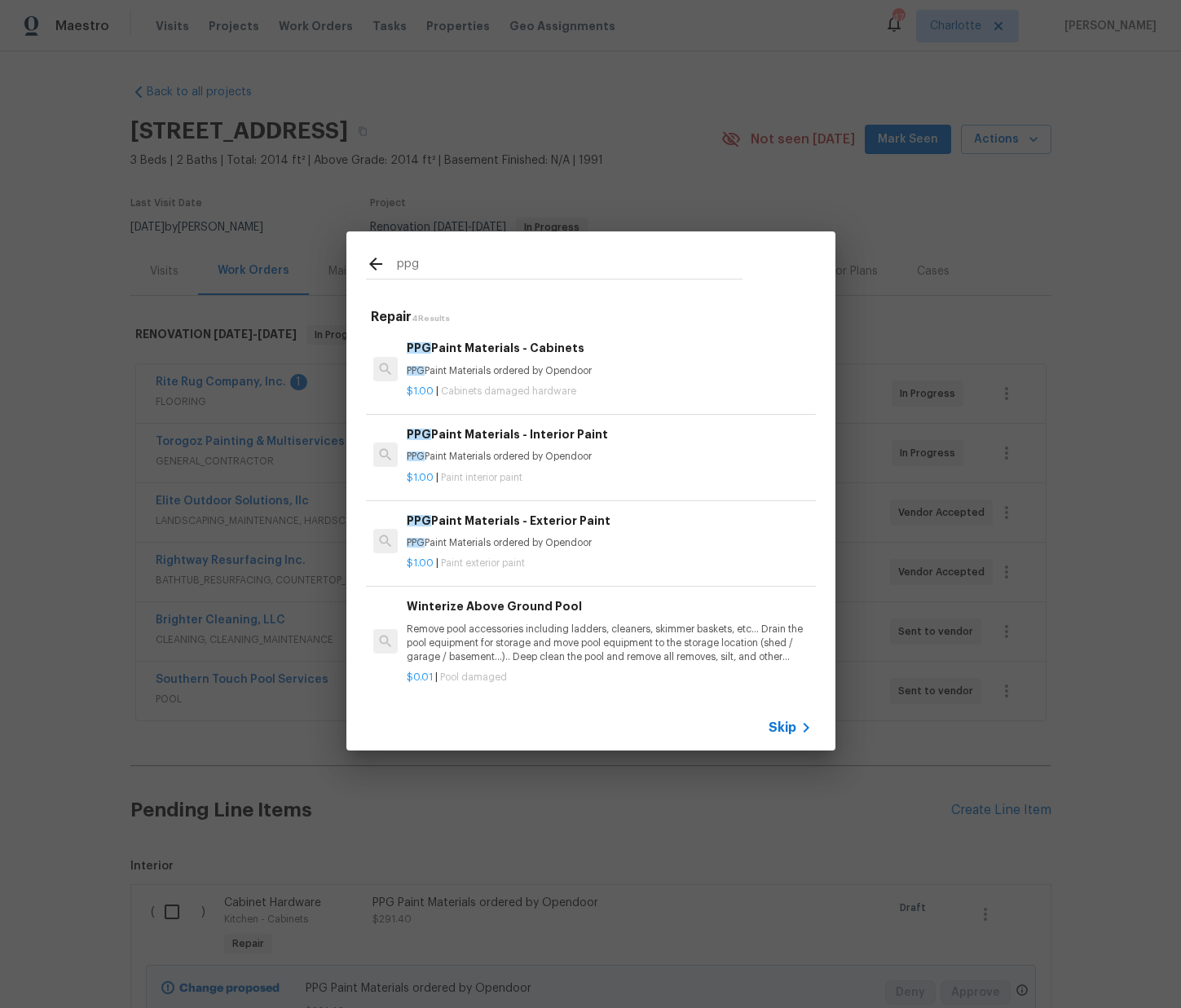
type input "ppg"
click at [552, 479] on p "$1.00 | Paint interior paint" at bounding box center [608, 478] width 404 height 14
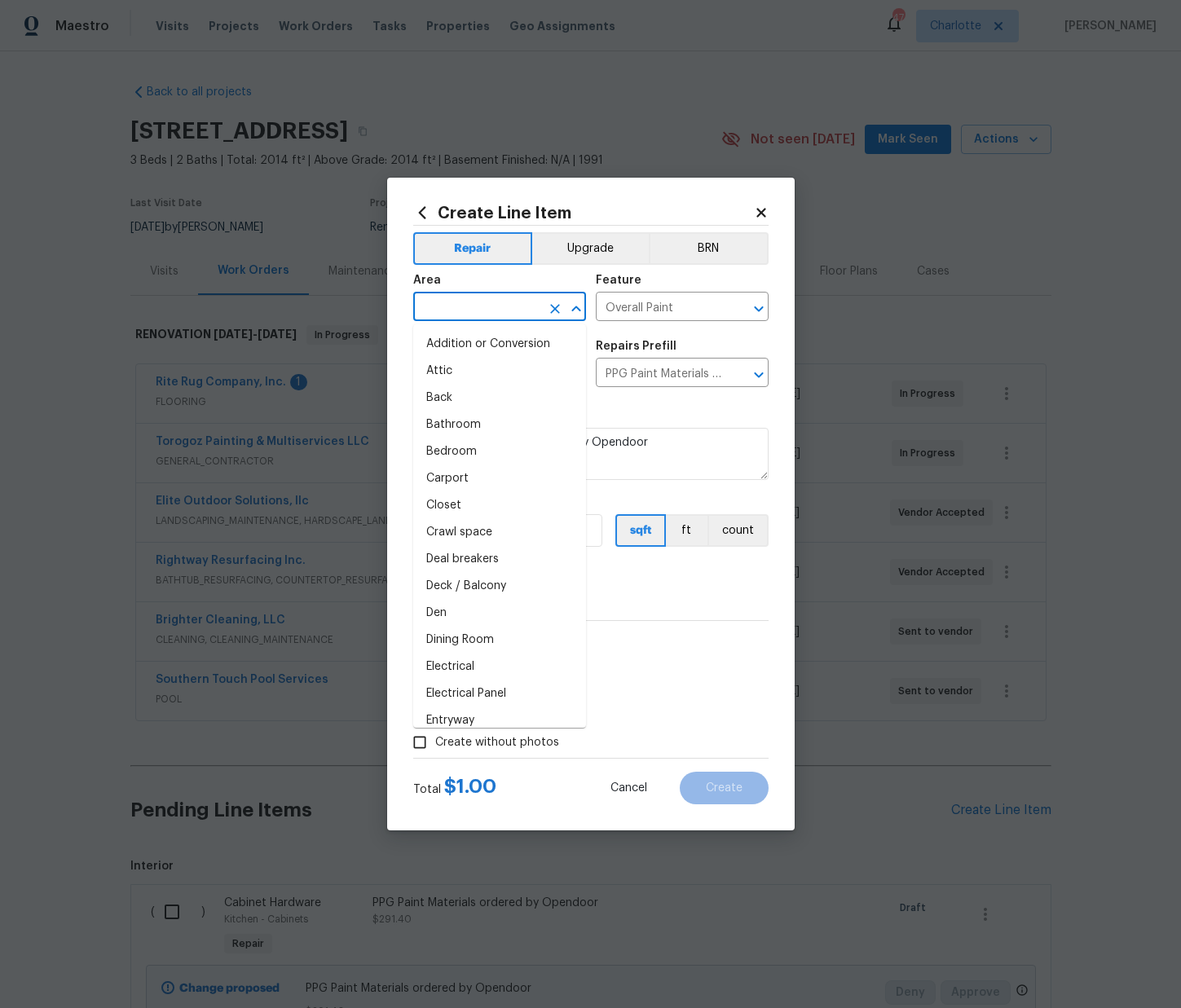
click at [468, 318] on input "text" at bounding box center [477, 308] width 127 height 25
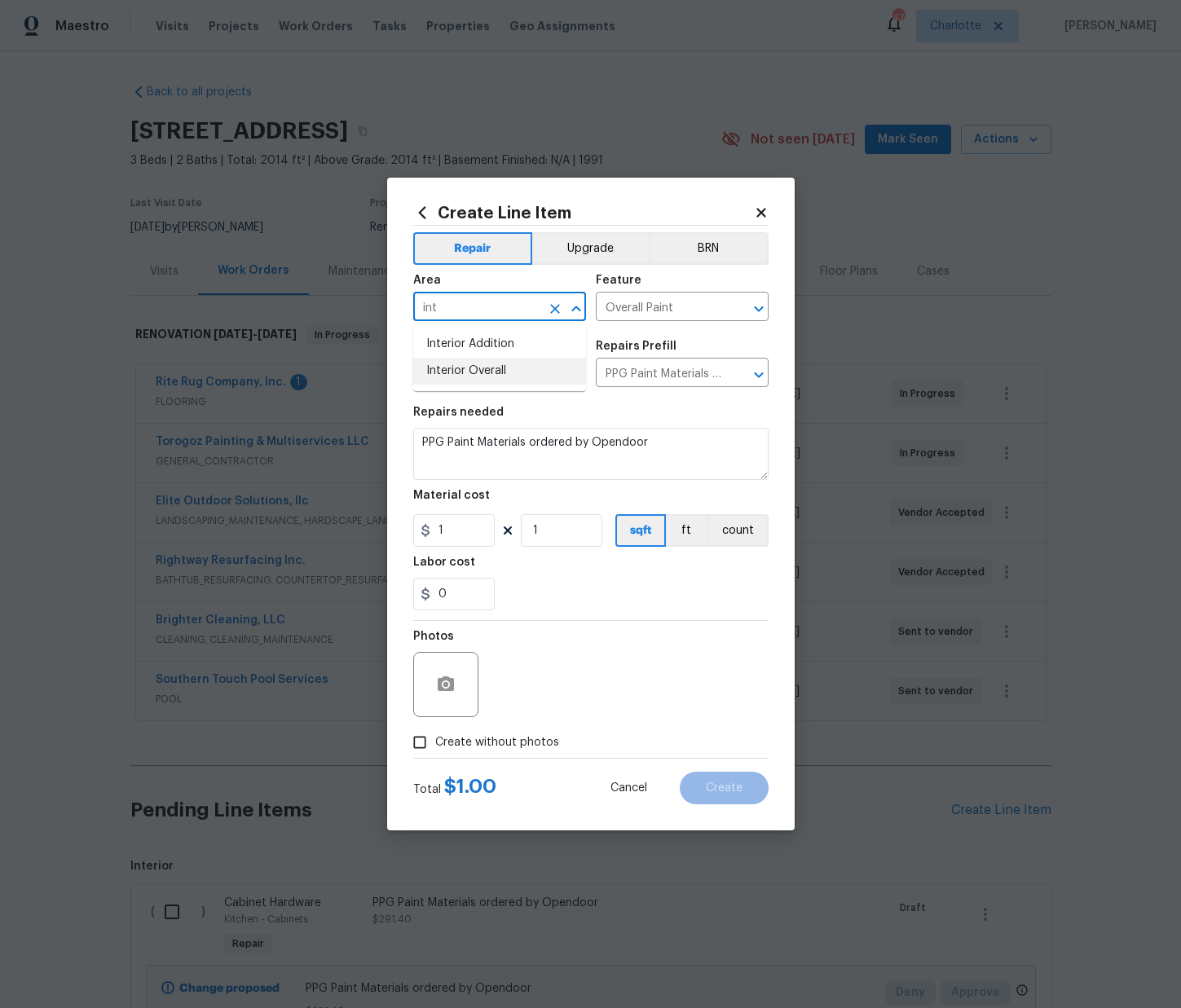
click at [457, 371] on li "Interior Overall" at bounding box center [500, 370] width 173 height 27
type input "Interior Overall"
drag, startPoint x: 454, startPoint y: 527, endPoint x: 407, endPoint y: 529, distance: 47.0
click at [407, 529] on div "Create Line Item Repair Upgrade BRN Area Interior Overall ​ Feature Overall Pai…" at bounding box center [590, 504] width 407 height 653
paste input "549.43"
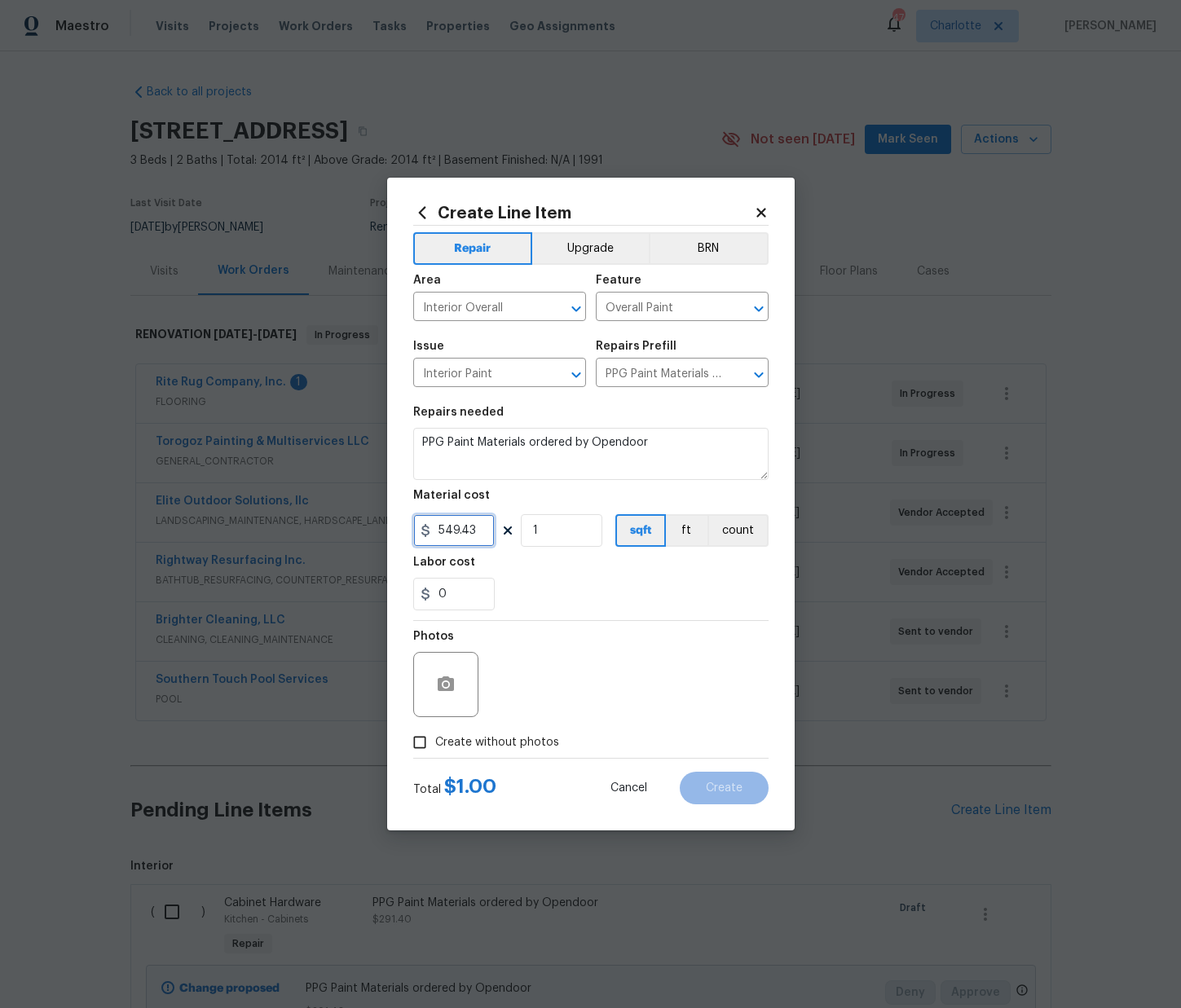
type input "549.43"
click at [546, 573] on div "Labor cost" at bounding box center [591, 567] width 356 height 22
drag, startPoint x: 531, startPoint y: 738, endPoint x: 538, endPoint y: 731, distance: 9.9
click at [531, 737] on span "Create without photos" at bounding box center [497, 744] width 124 height 17
click at [435, 737] on input "Create without photos" at bounding box center [420, 743] width 31 height 31
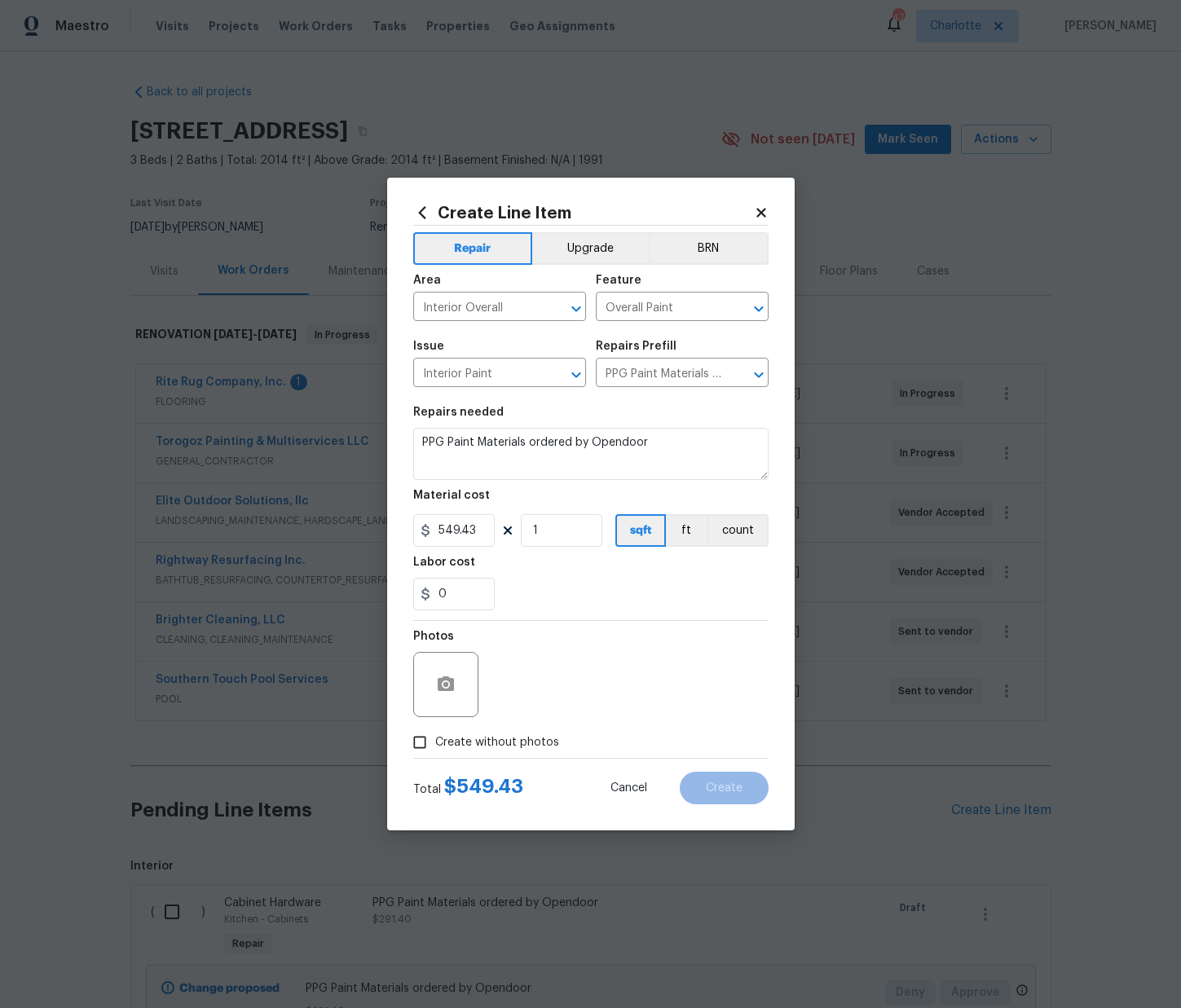
checkbox input "true"
click at [553, 697] on textarea at bounding box center [631, 685] width 277 height 65
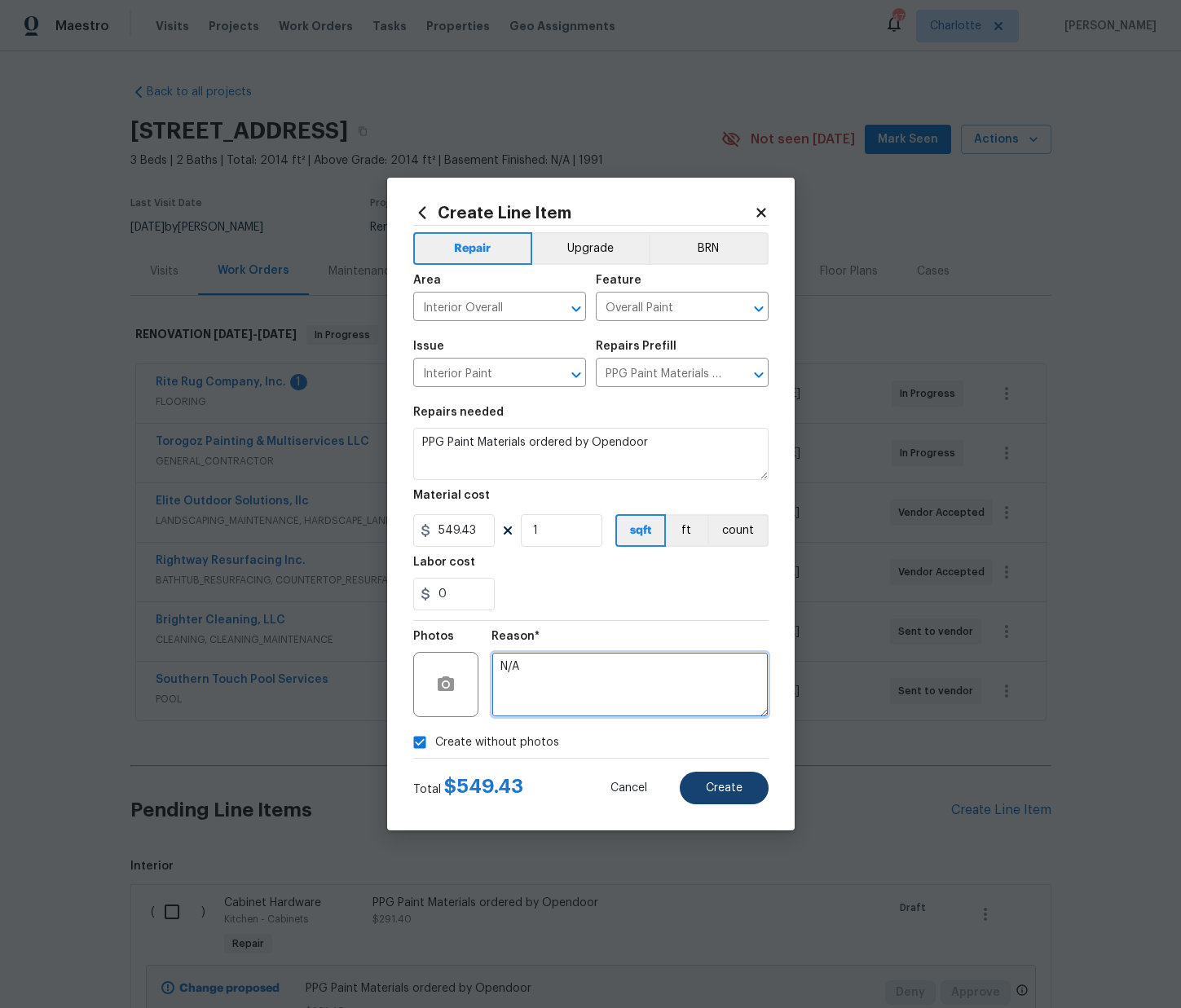
type textarea "N/A"
click at [720, 793] on span "Create" at bounding box center [724, 788] width 37 height 12
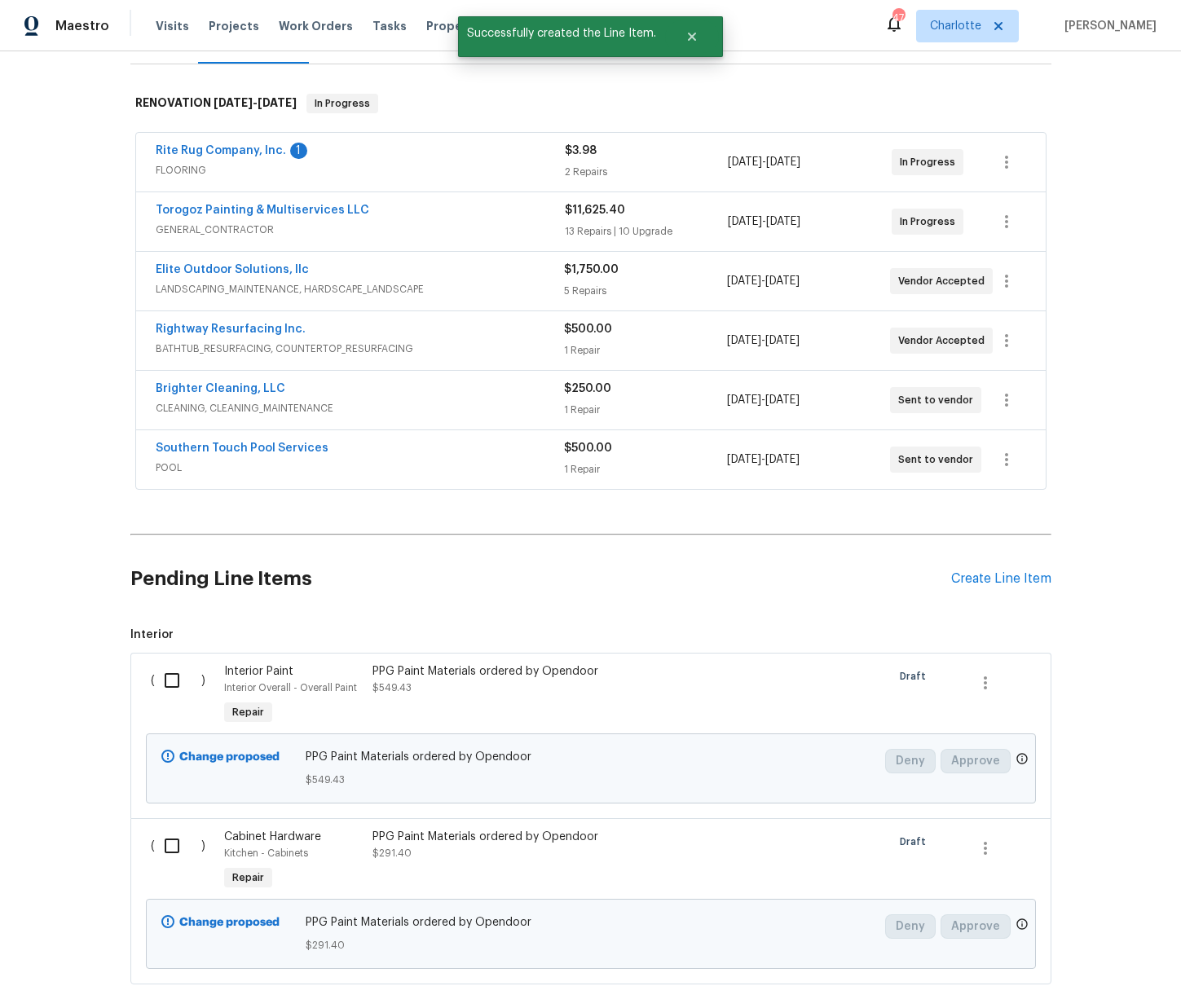
scroll to position [320, 0]
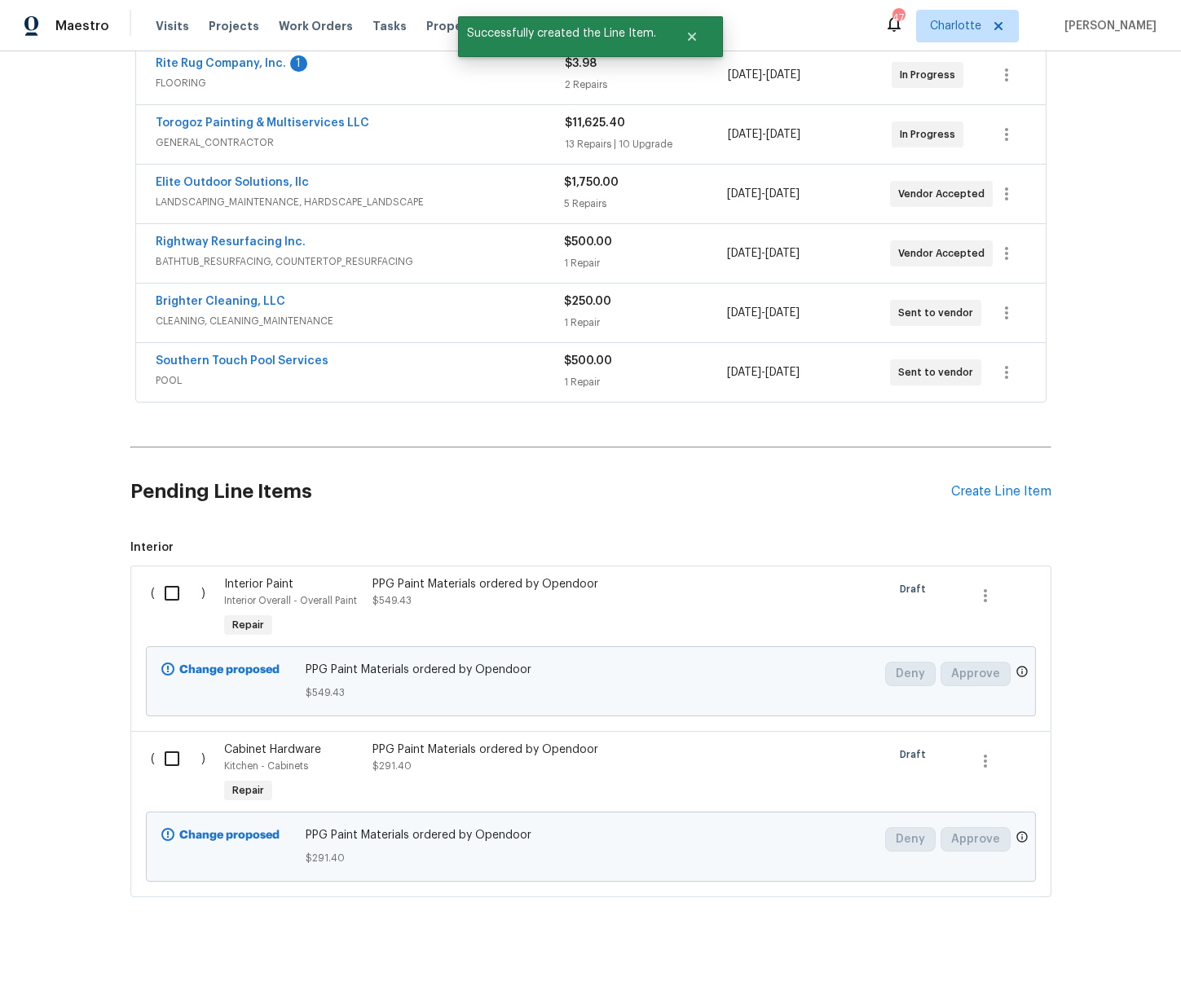
click at [165, 599] on input "checkbox" at bounding box center [178, 594] width 47 height 34
checkbox input "true"
click at [183, 766] on input "checkbox" at bounding box center [178, 759] width 47 height 34
checkbox input "true"
click at [1078, 962] on span "Create Work Order" at bounding box center [1088, 968] width 109 height 21
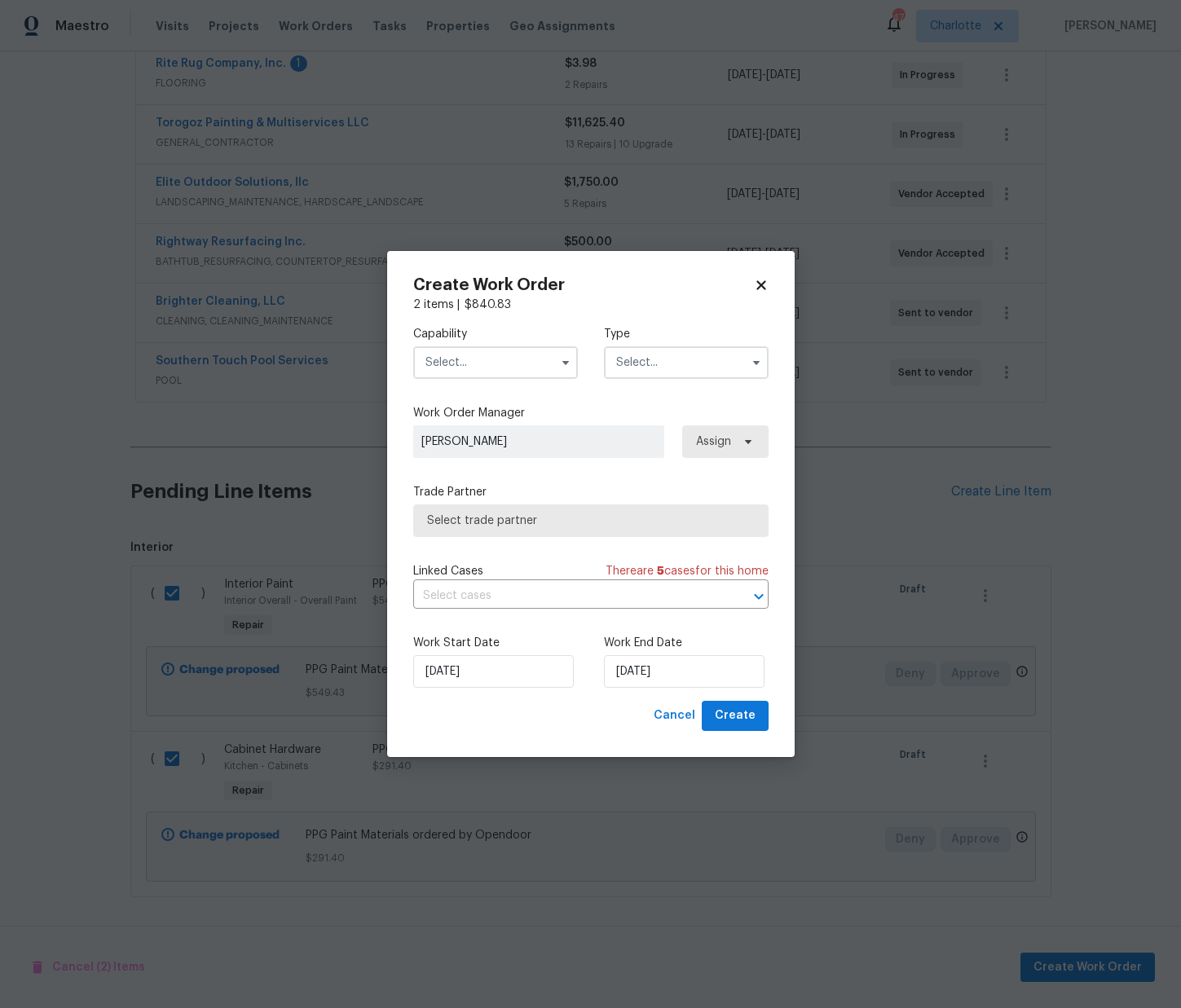
click at [476, 369] on input "text" at bounding box center [495, 363] width 165 height 33
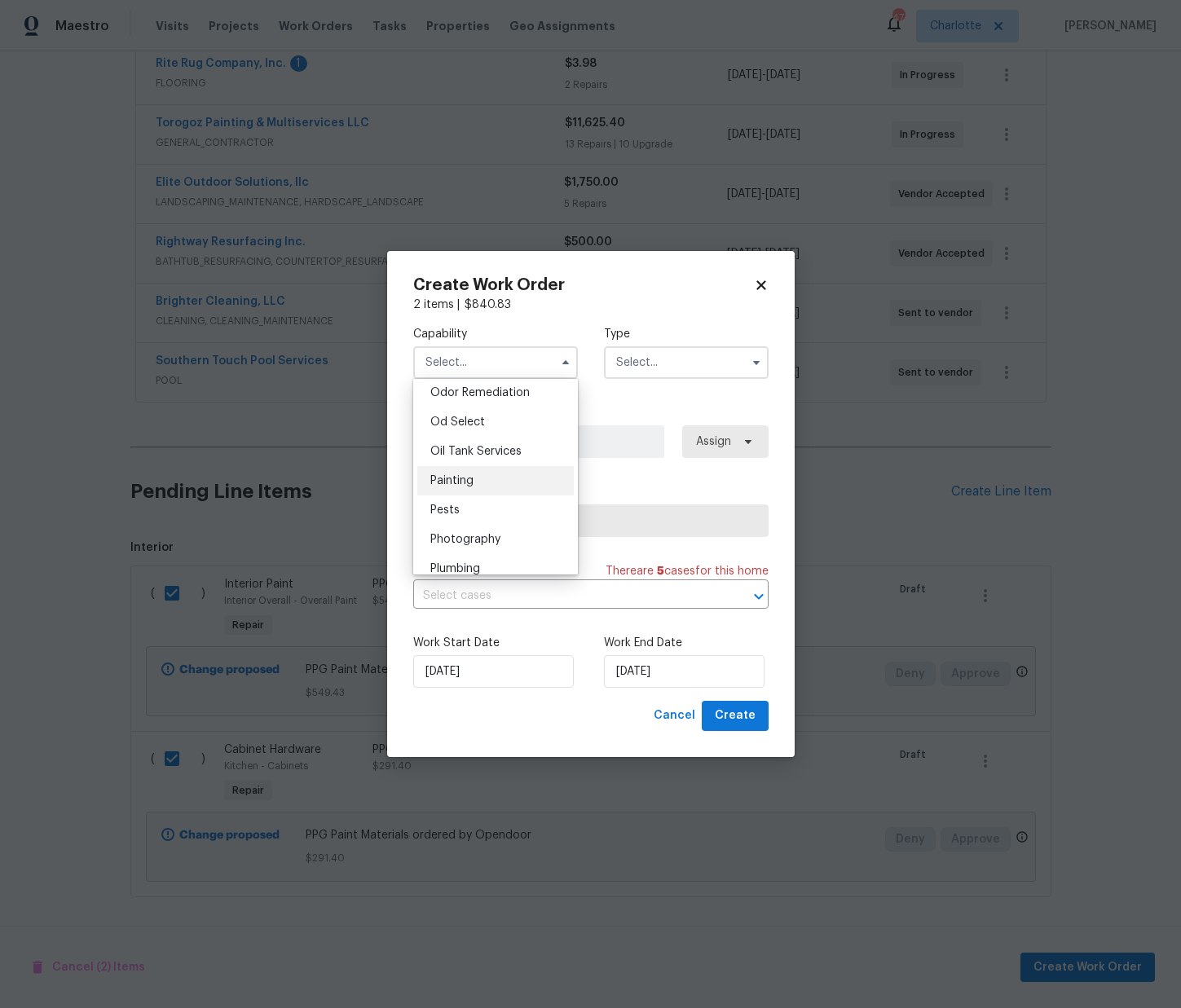
scroll to position [1288, 0]
click at [478, 479] on div "Painting" at bounding box center [495, 479] width 157 height 29
type input "Painting"
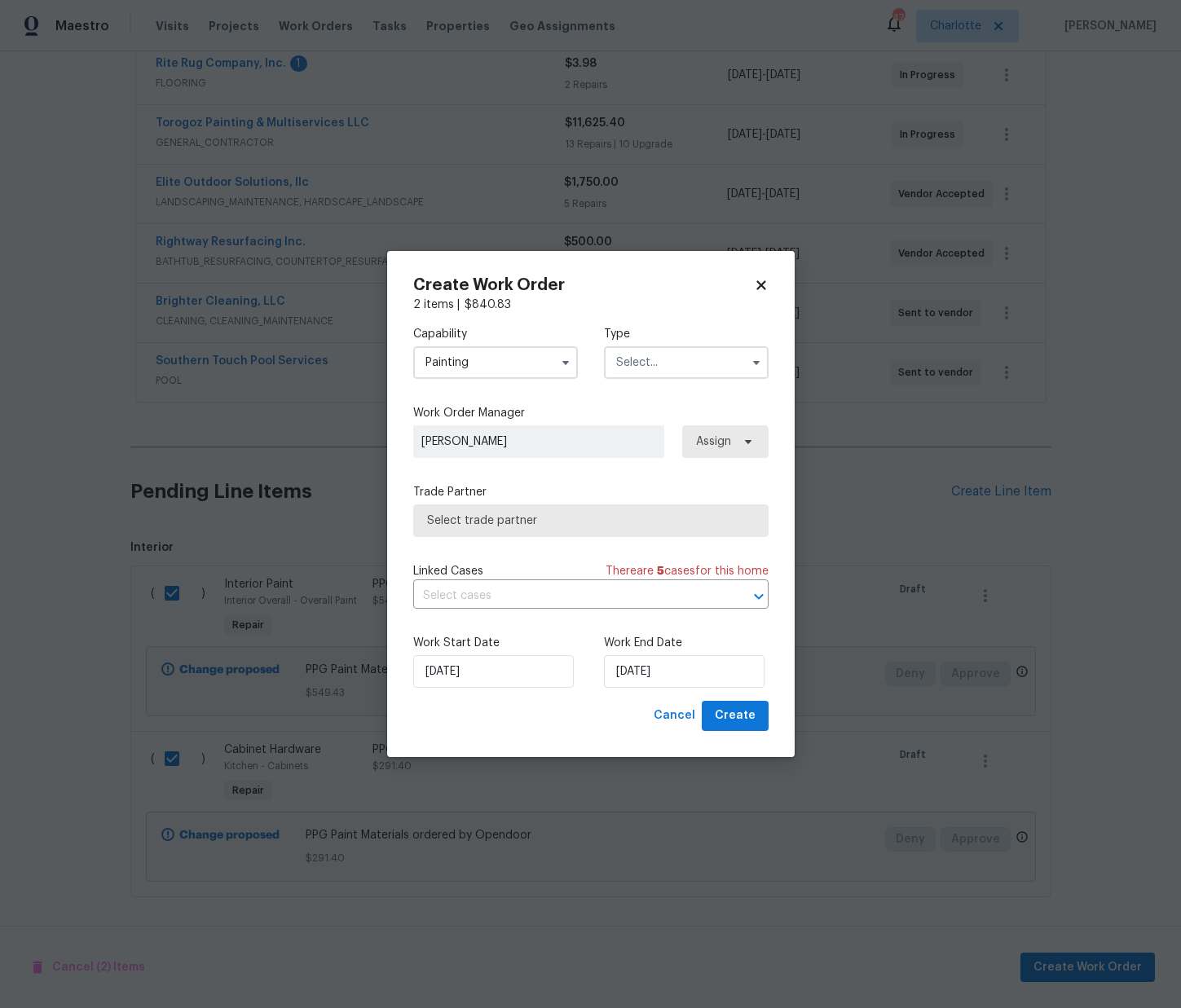
click at [696, 360] on input "text" at bounding box center [686, 363] width 165 height 33
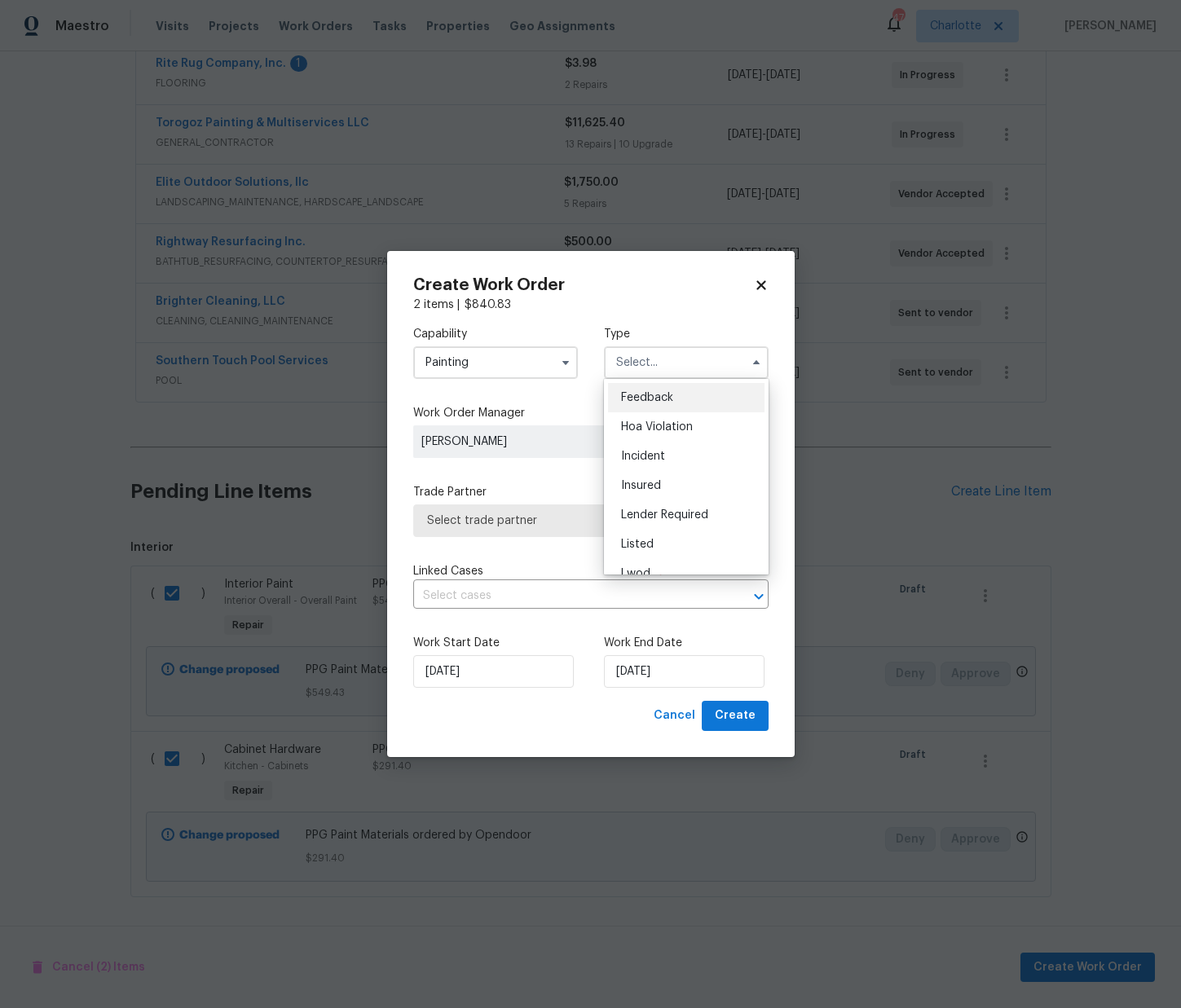
scroll to position [194, 0]
click at [671, 463] on span "Renovation" at bounding box center [651, 468] width 60 height 11
type input "Renovation"
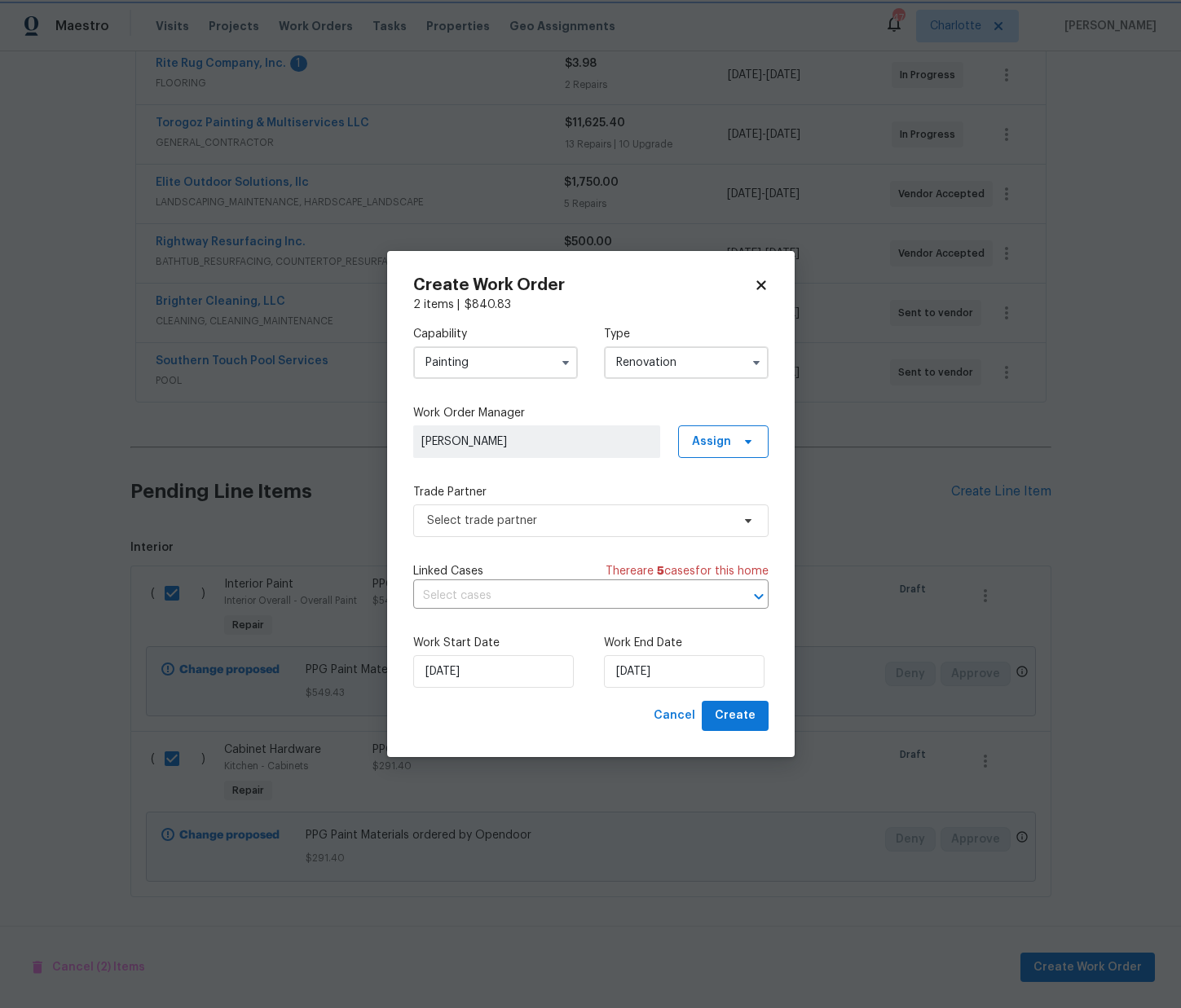
scroll to position [0, 0]
drag, startPoint x: 718, startPoint y: 440, endPoint x: 713, endPoint y: 452, distance: 13.0
click at [718, 440] on span "Assign" at bounding box center [711, 441] width 39 height 16
click at [692, 513] on div "Assign to me" at bounding box center [725, 511] width 71 height 16
click at [629, 524] on span "Select trade partner" at bounding box center [579, 520] width 304 height 16
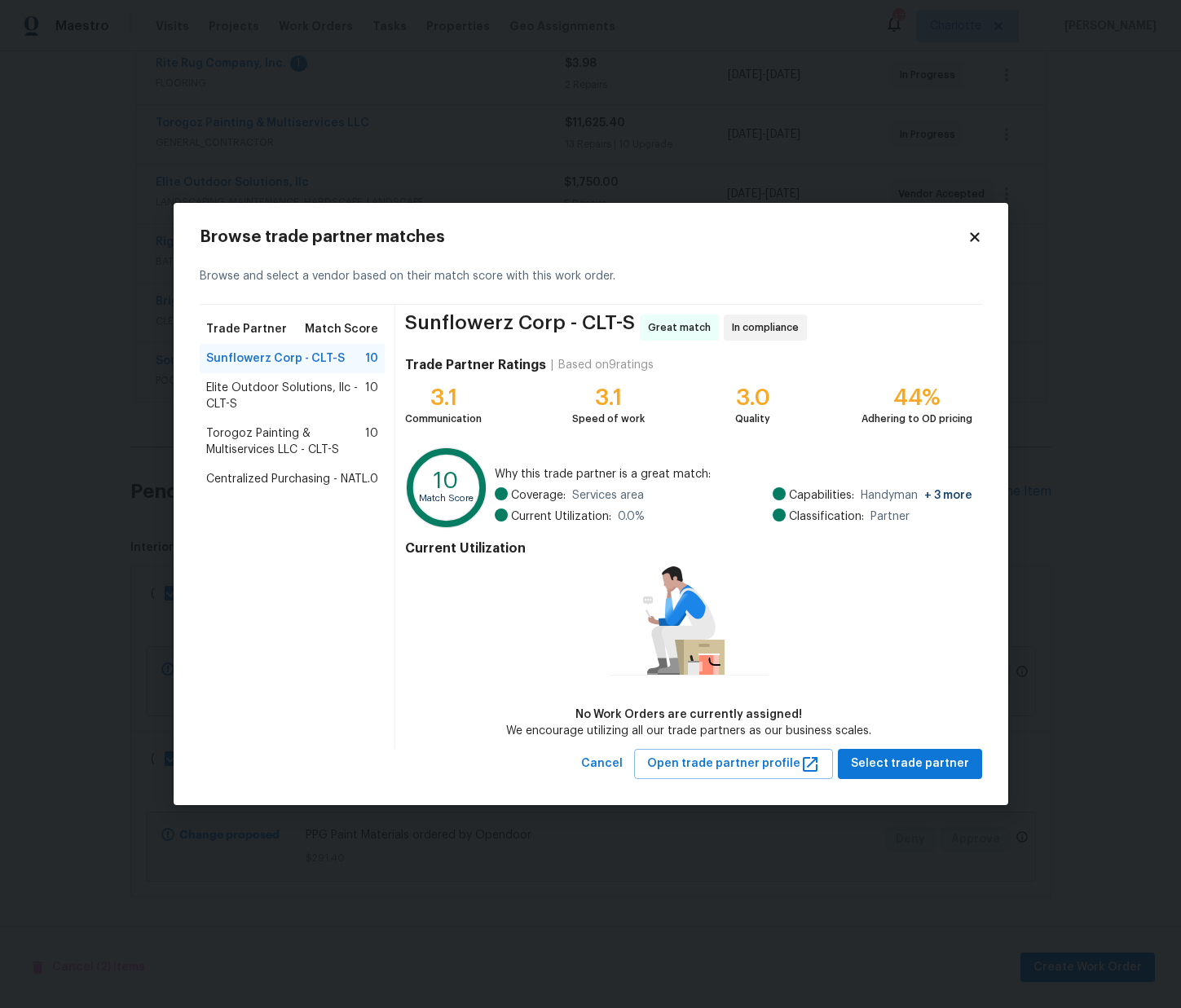
click at [259, 480] on span "Centralized Purchasing - NATL." at bounding box center [288, 479] width 164 height 16
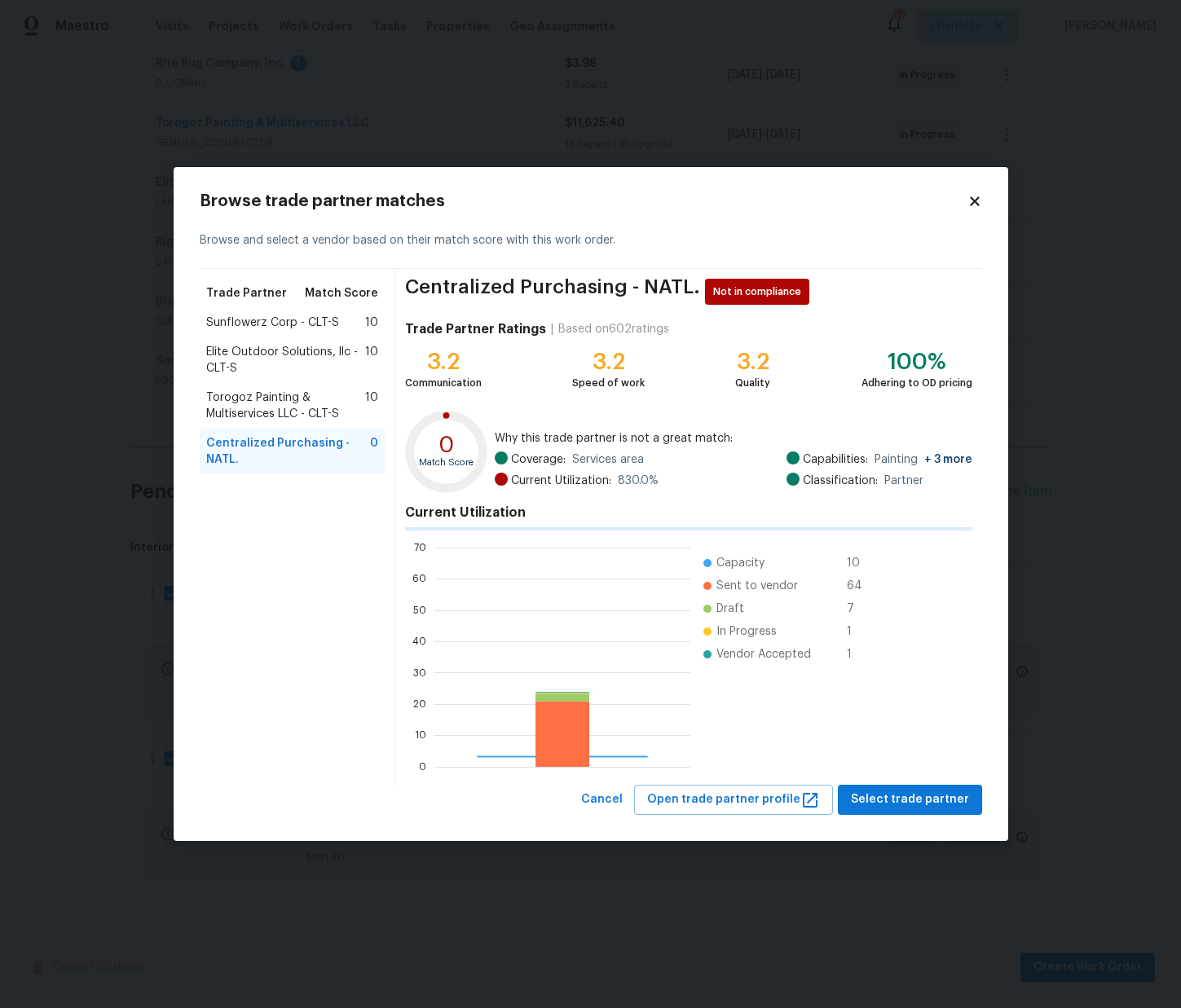
scroll to position [228, 256]
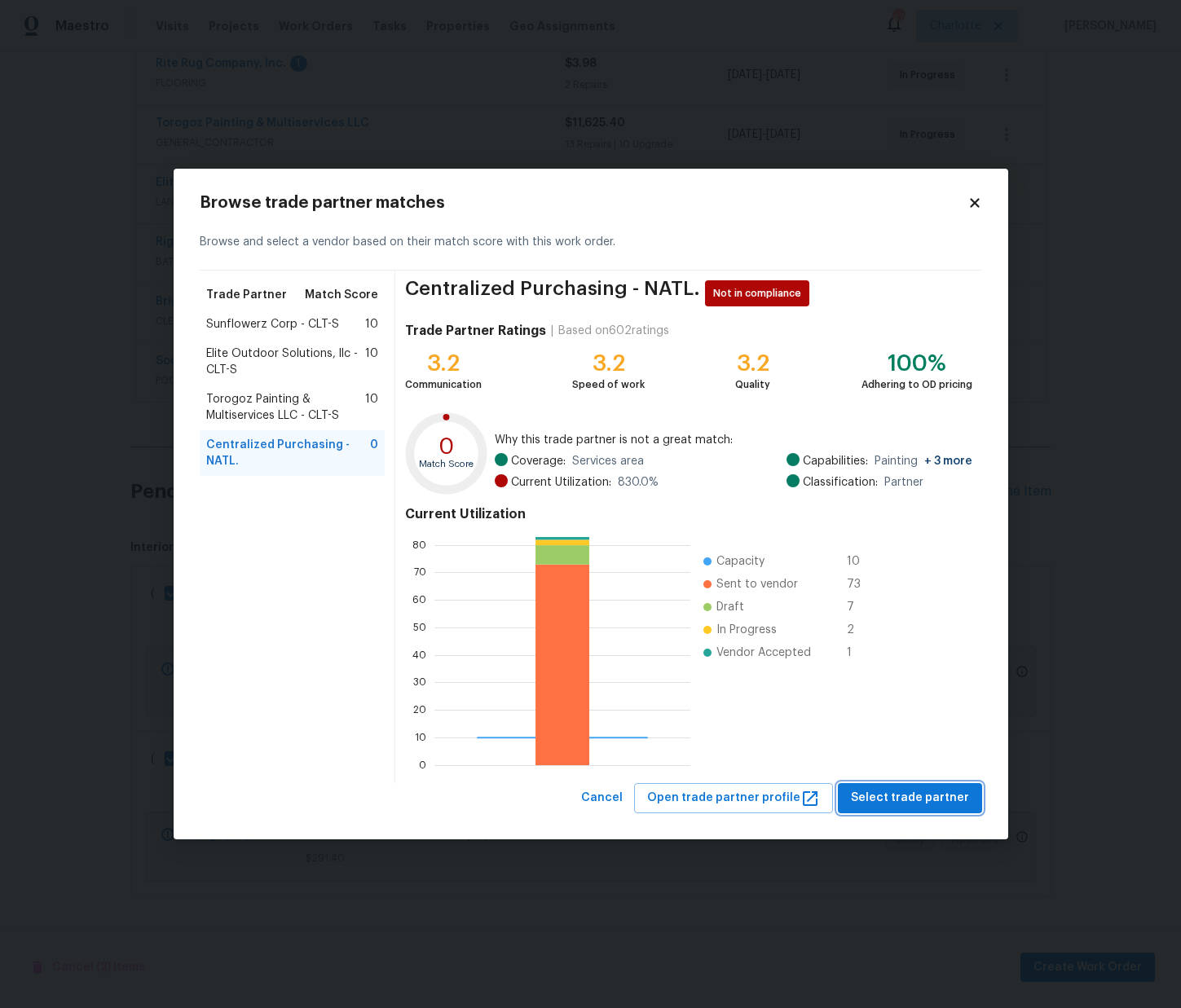
click at [887, 812] on button "Select trade partner" at bounding box center [910, 798] width 144 height 30
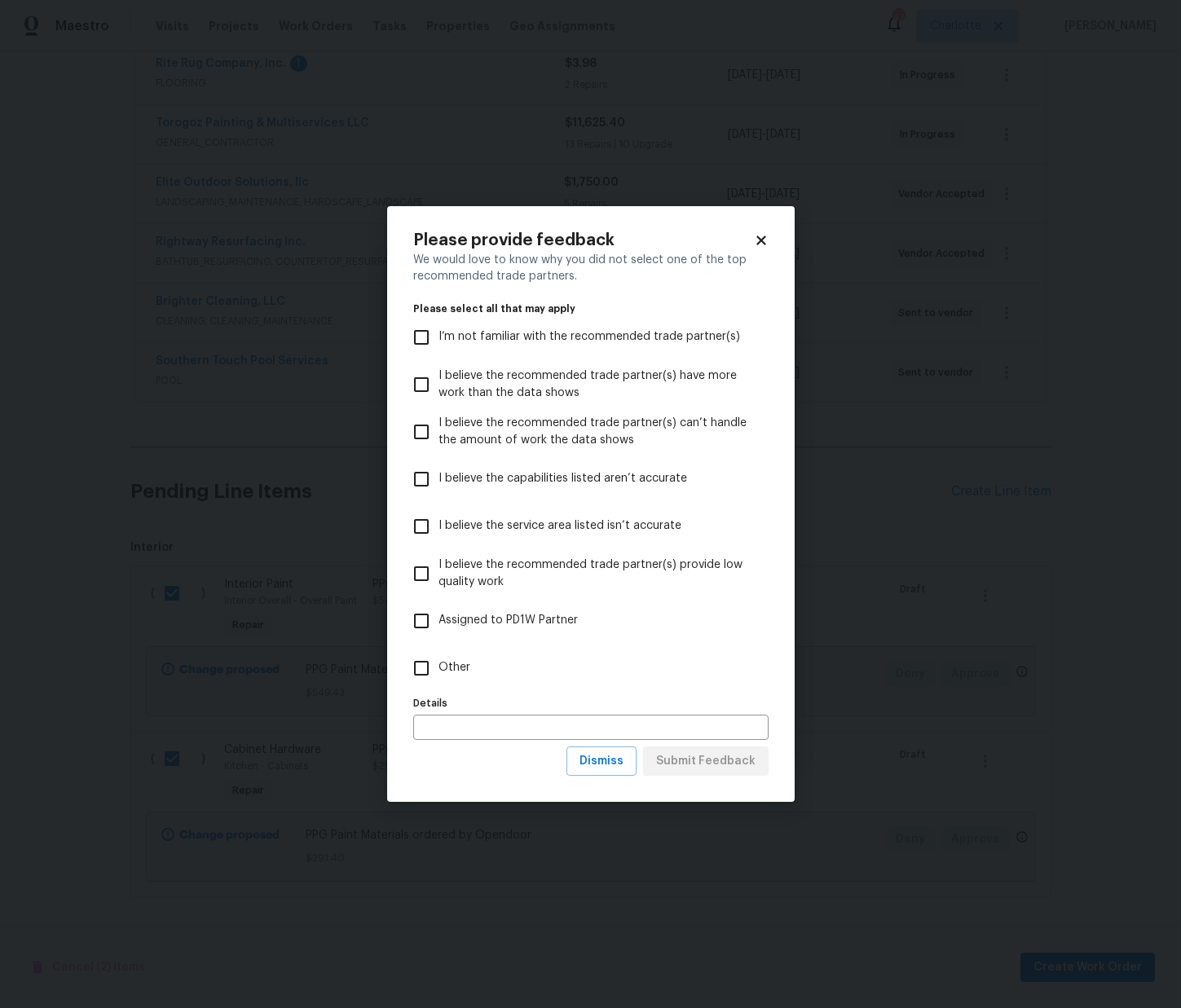
click at [718, 696] on div "Details Details" at bounding box center [591, 716] width 356 height 48
click at [727, 677] on label "Other" at bounding box center [580, 668] width 351 height 47
click at [438, 677] on input "Other" at bounding box center [421, 669] width 34 height 34
checkbox input "true"
click at [734, 762] on span "Submit Feedback" at bounding box center [705, 762] width 99 height 21
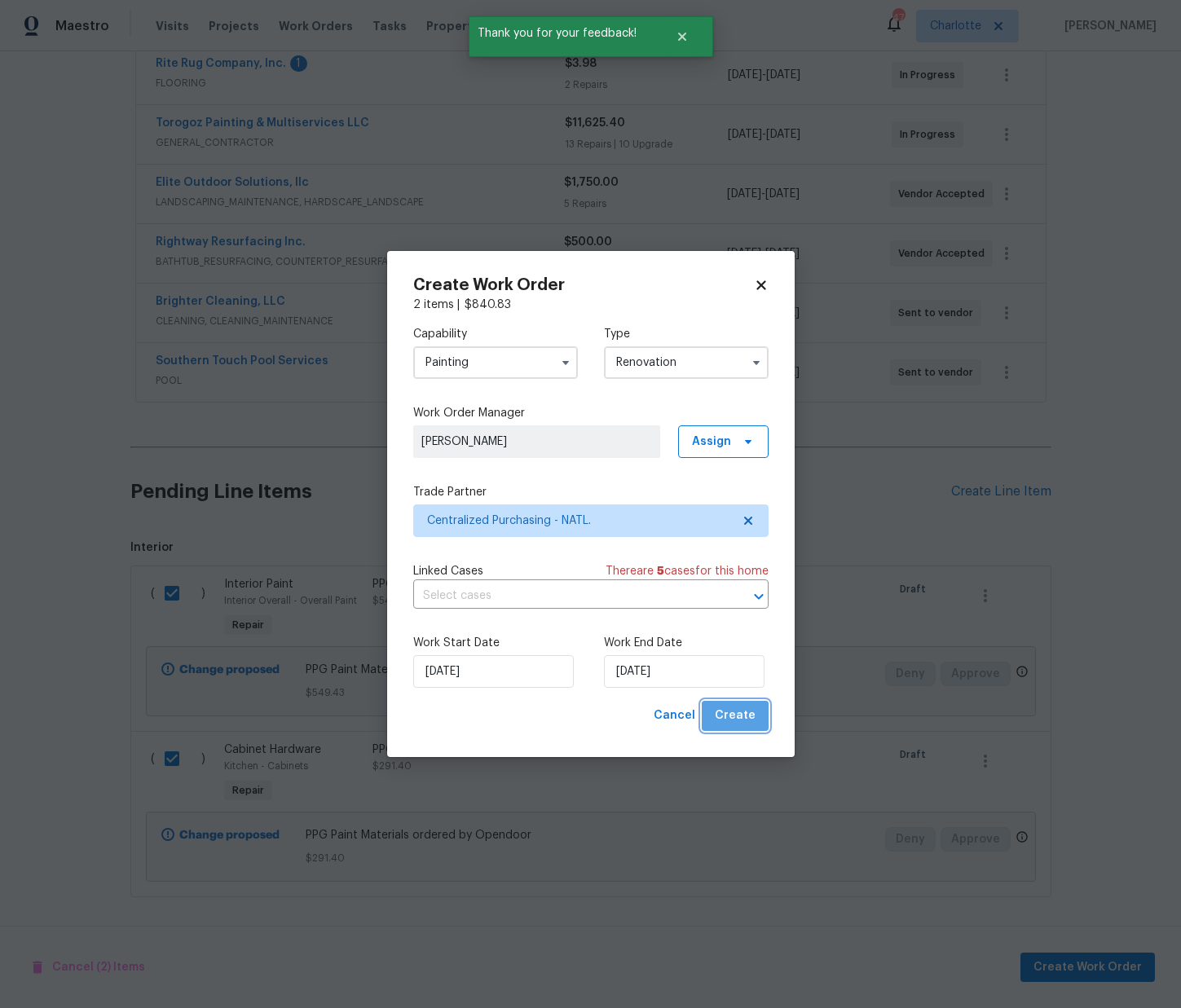
click at [748, 720] on span "Create" at bounding box center [735, 716] width 40 height 21
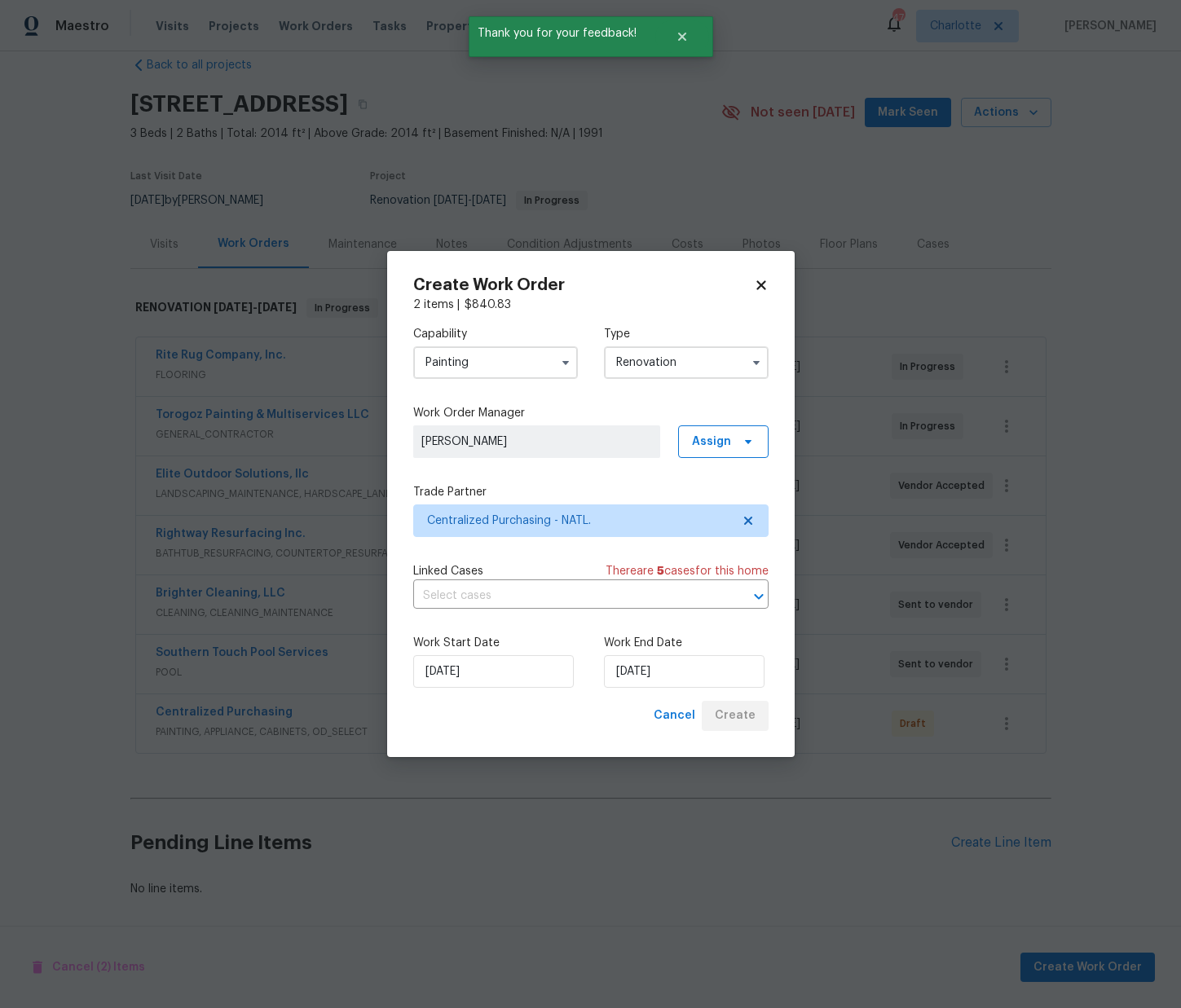
scroll to position [27, 0]
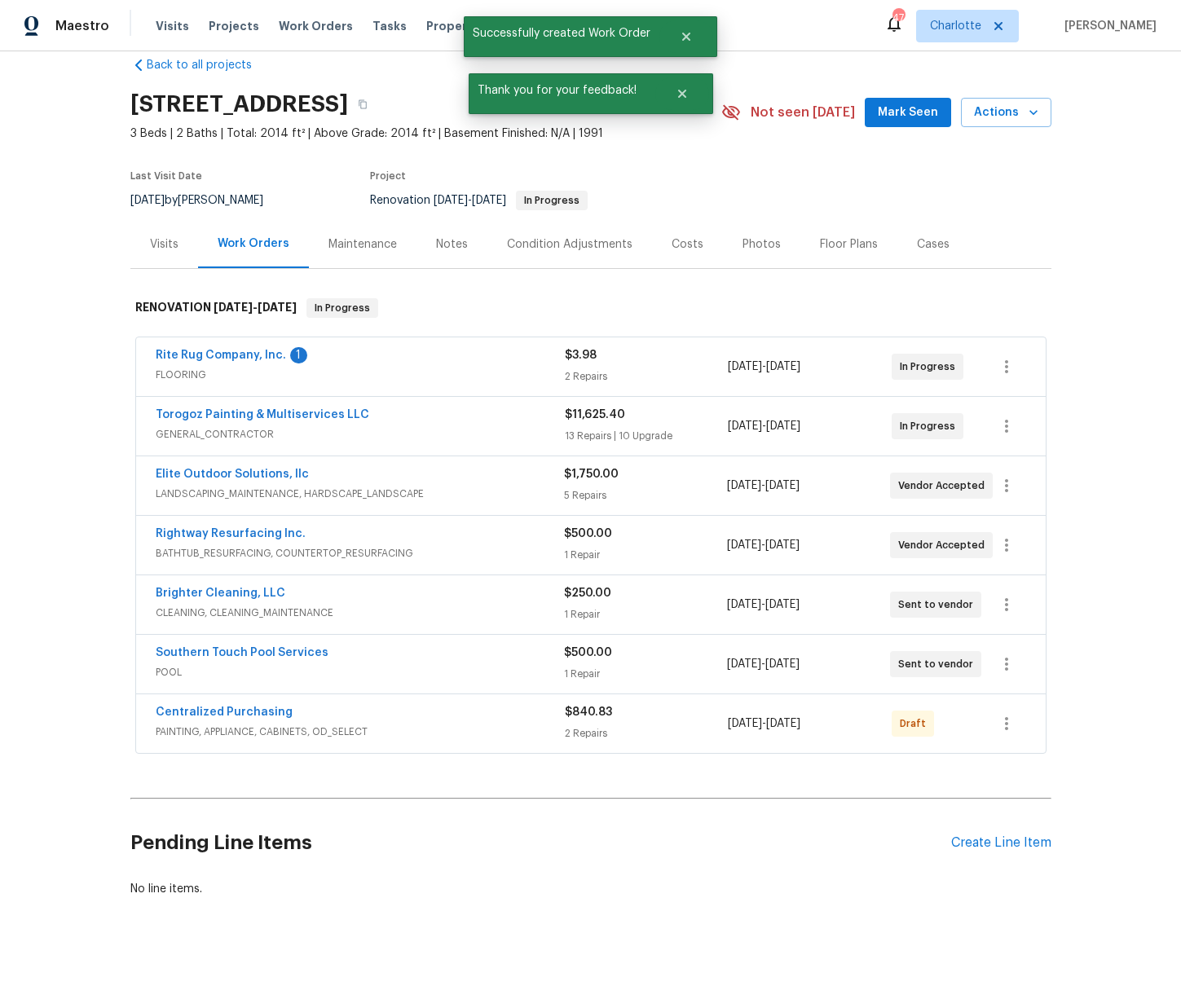
click at [772, 787] on div "Back to all projects 130 Boulder Dr, Lincolnton, NC 28092 3 Beds | 2 Baths | To…" at bounding box center [590, 477] width 921 height 867
click at [1007, 719] on icon "button" at bounding box center [1007, 724] width 3 height 13
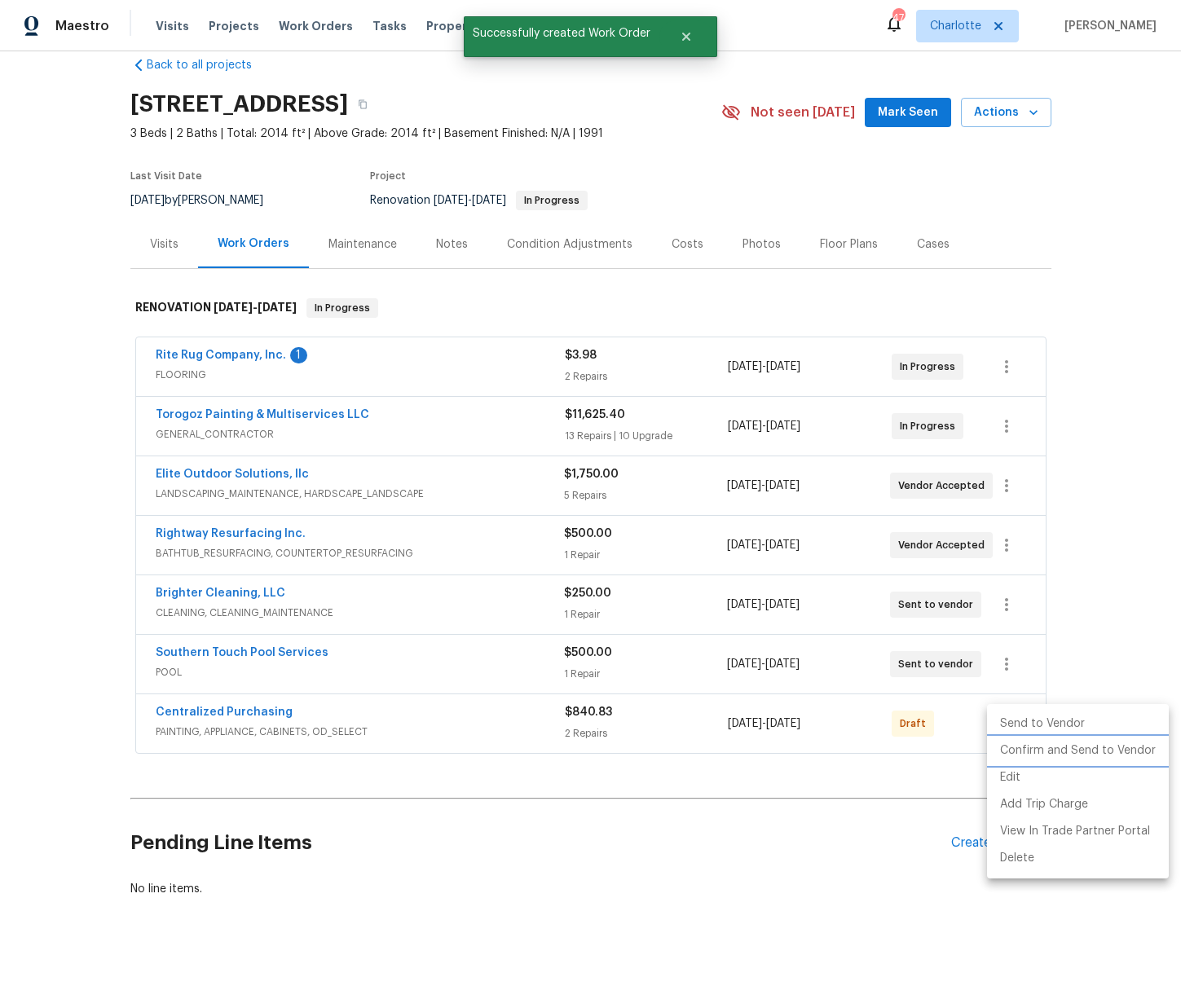
click at [1030, 754] on li "Confirm and Send to Vendor" at bounding box center [1078, 750] width 182 height 27
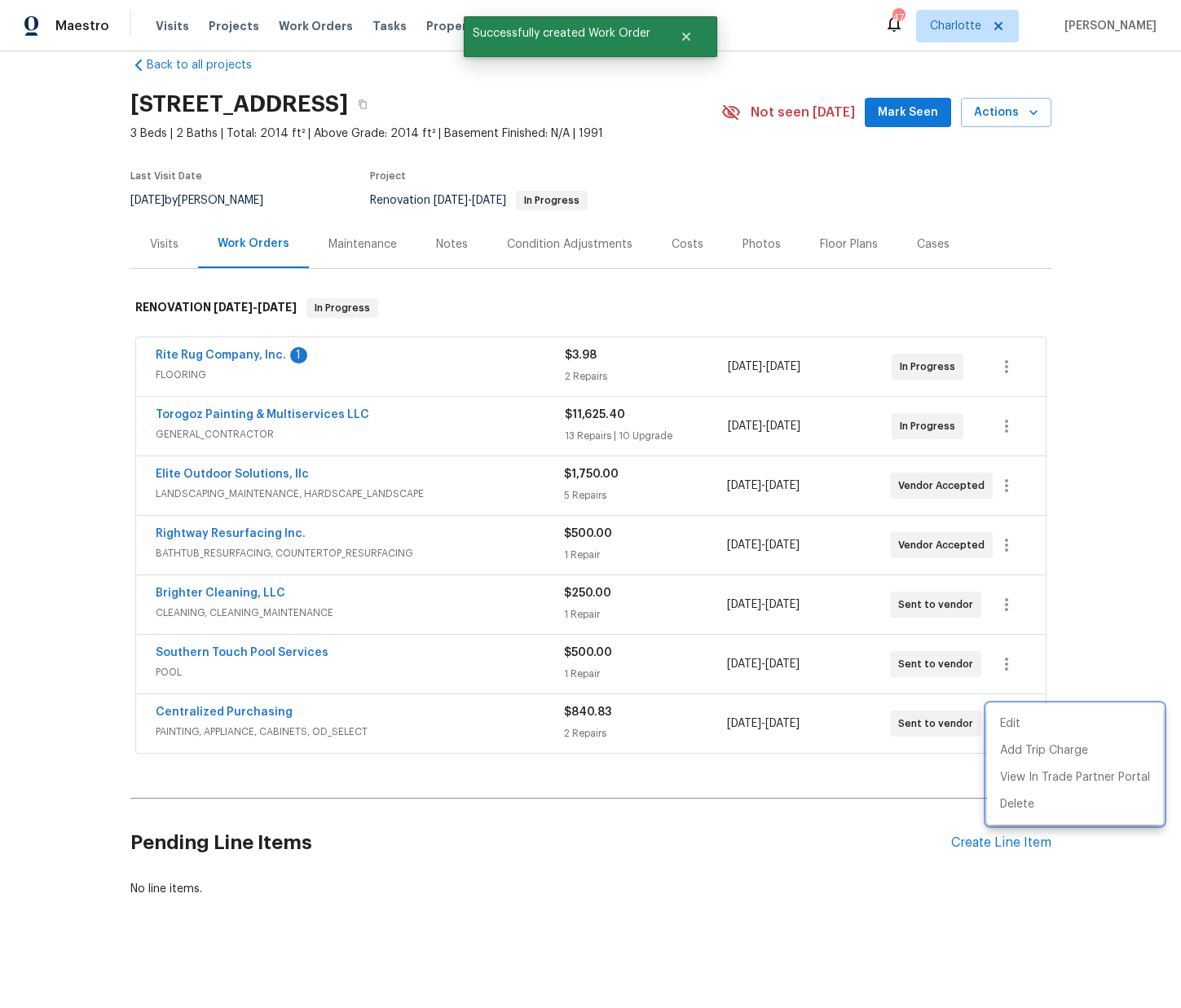
drag, startPoint x: 495, startPoint y: 734, endPoint x: 446, endPoint y: 729, distance: 49.3
click at [475, 729] on div at bounding box center [590, 504] width 1181 height 1008
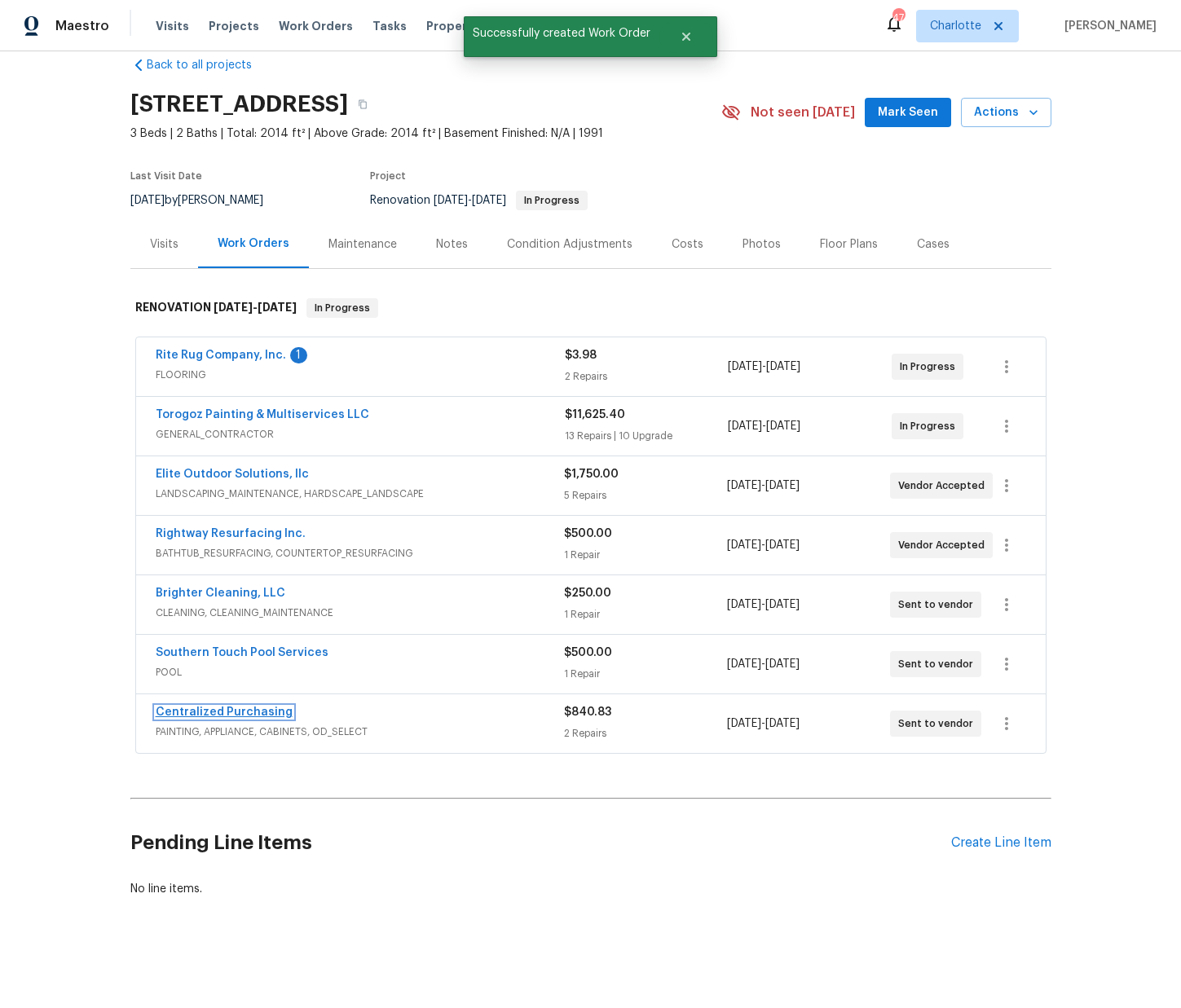
click at [255, 712] on link "Centralized Purchasing" at bounding box center [224, 712] width 137 height 11
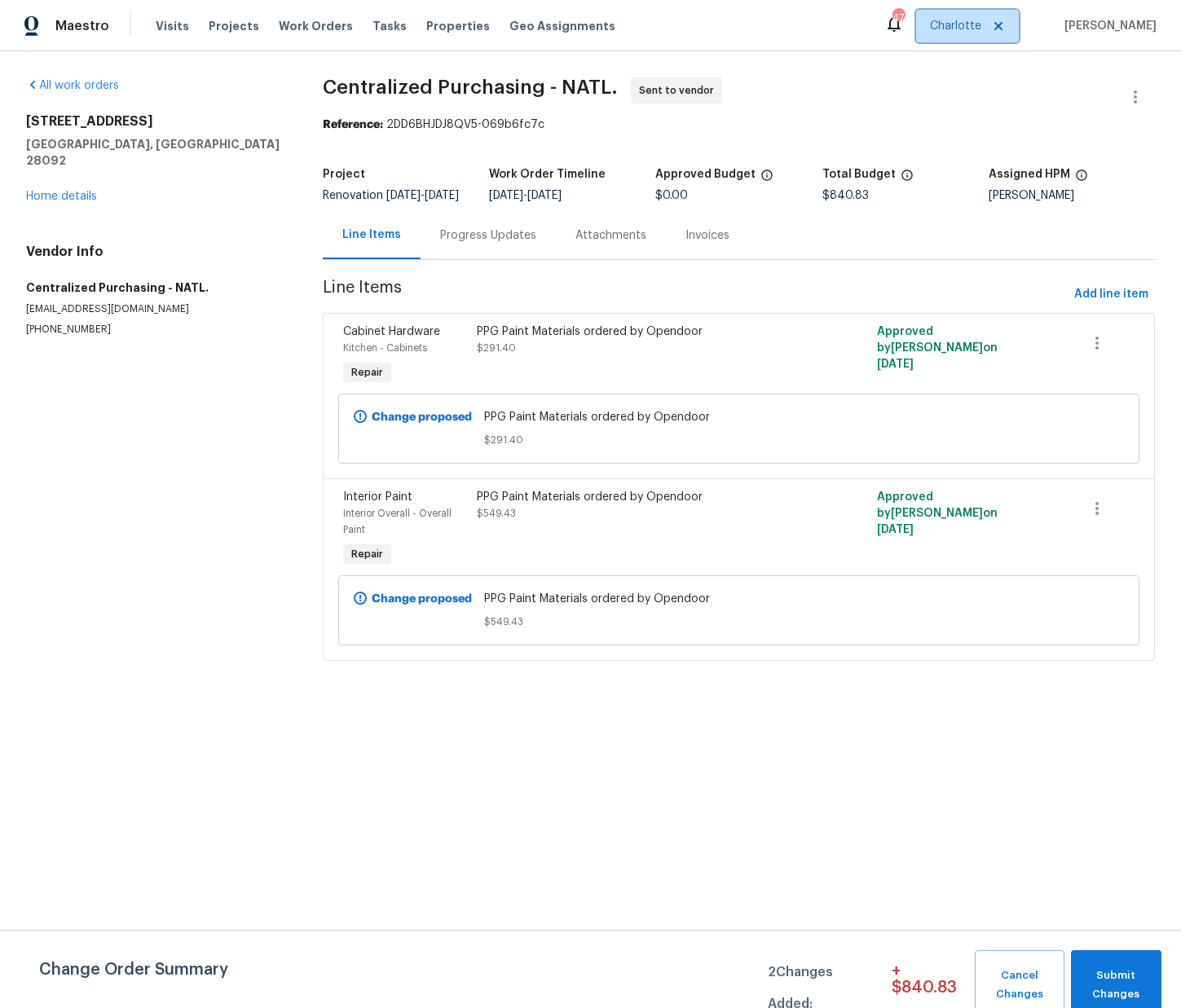
click at [981, 22] on span "Charlotte" at bounding box center [956, 26] width 52 height 16
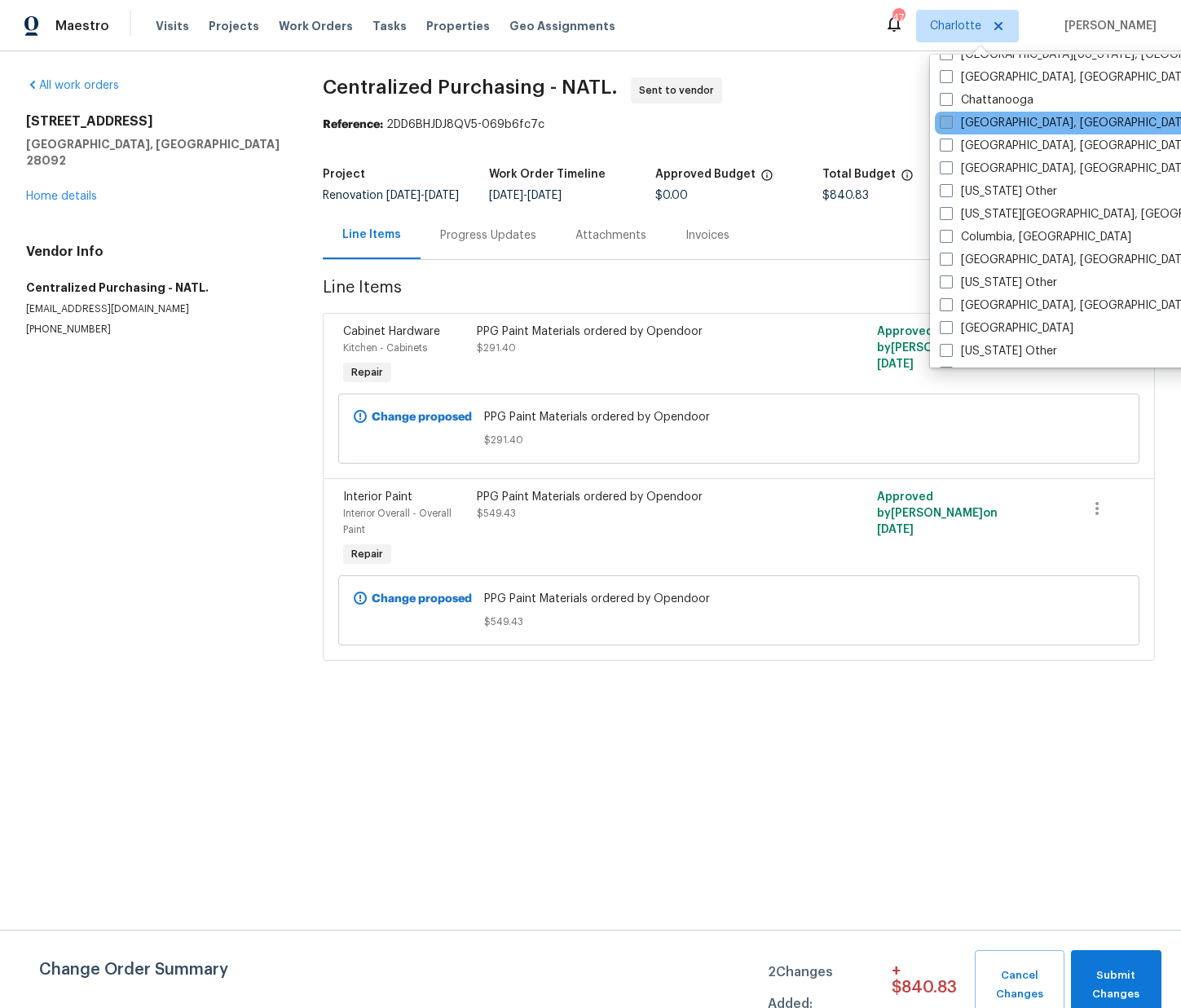
scroll to position [339, 0]
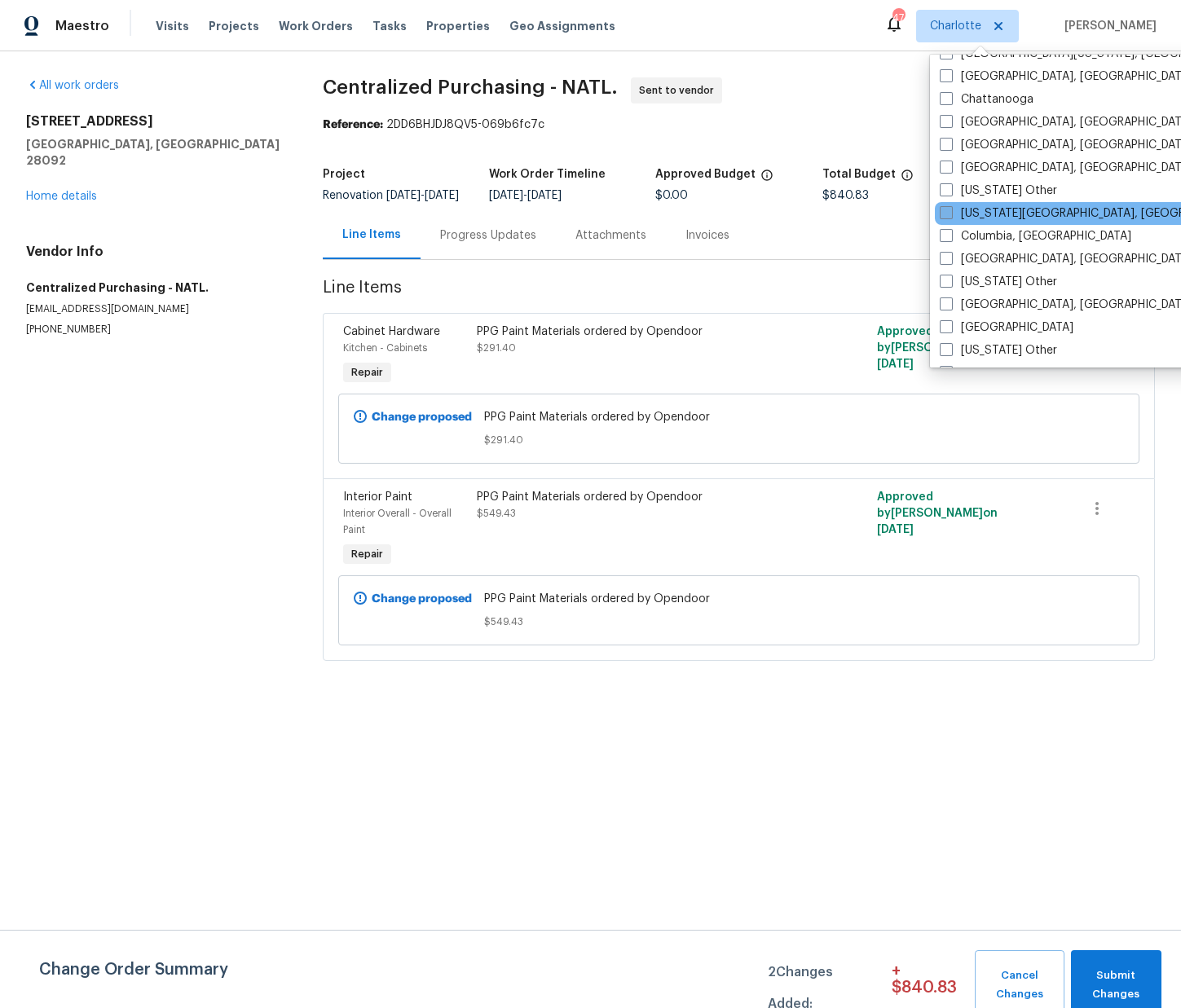
drag, startPoint x: 992, startPoint y: 256, endPoint x: 979, endPoint y: 214, distance: 44.0
click at [992, 256] on label "Columbus, OH" at bounding box center [1066, 258] width 252 height 16
click at [950, 256] on input "Columbus, OH" at bounding box center [945, 256] width 10 height 10
checkbox input "true"
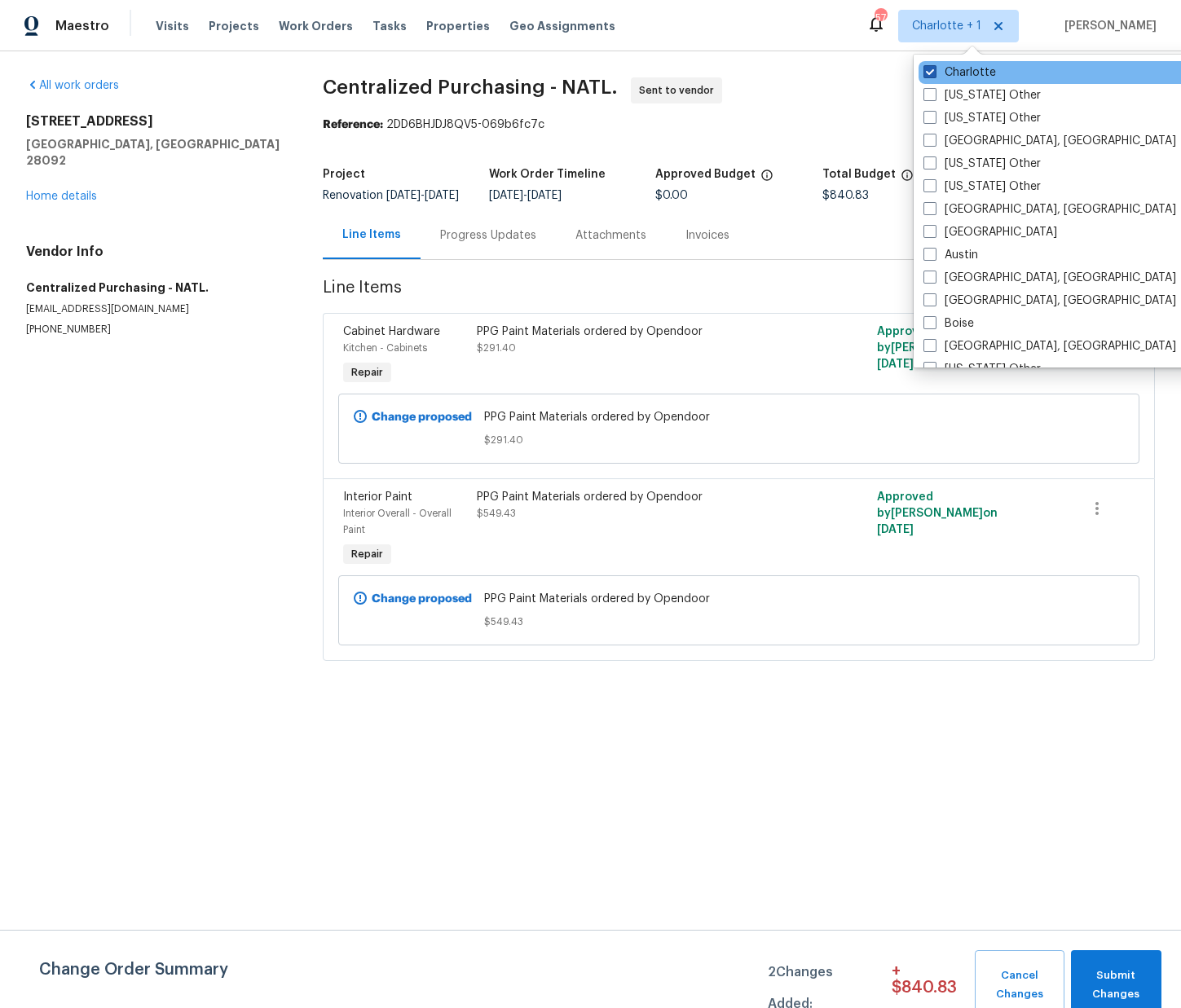
click at [968, 75] on label "Charlotte" at bounding box center [960, 72] width 72 height 16
click at [934, 75] on input "Charlotte" at bounding box center [929, 70] width 10 height 10
checkbox input "false"
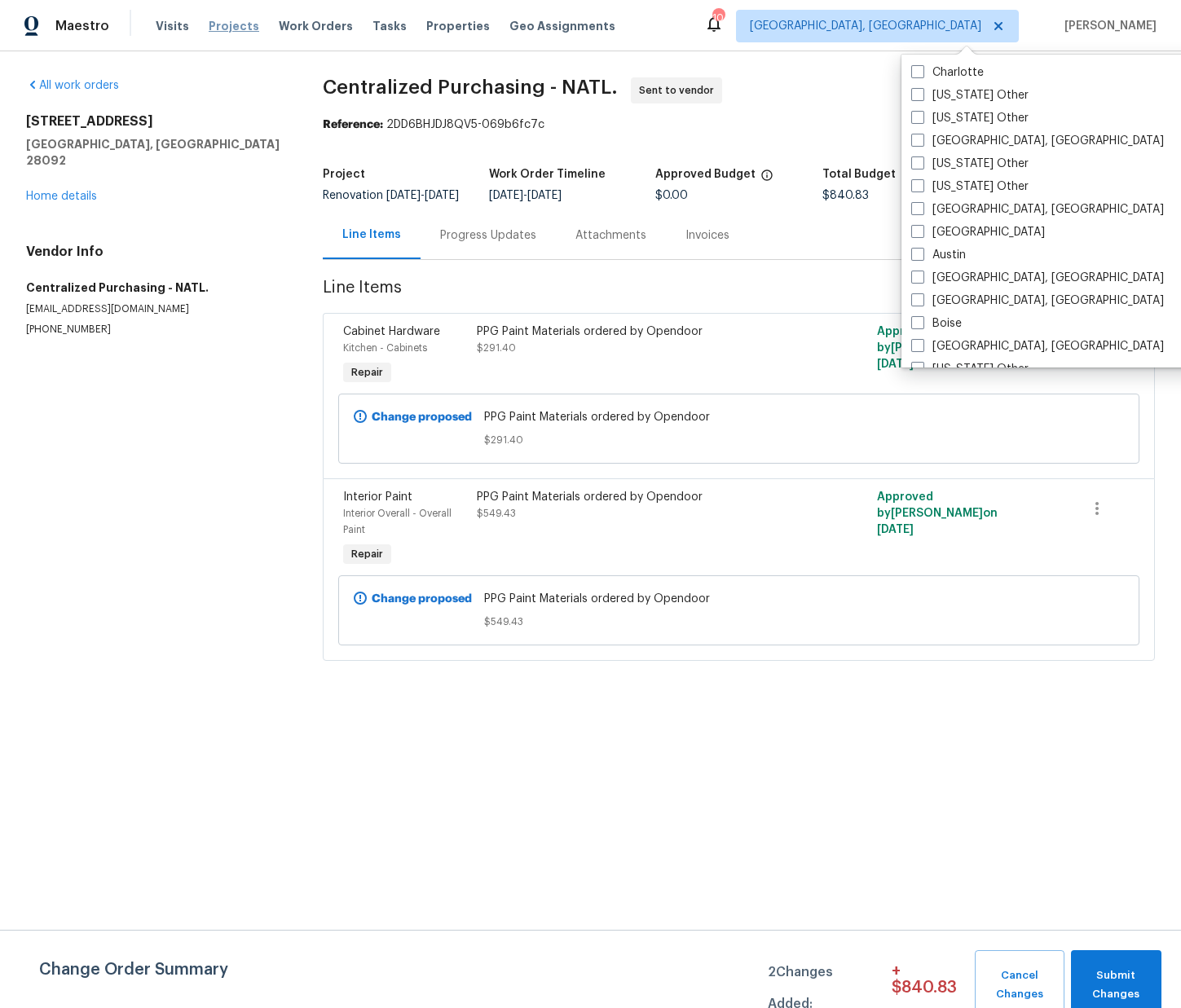
click at [220, 22] on span "Projects" at bounding box center [233, 26] width 51 height 16
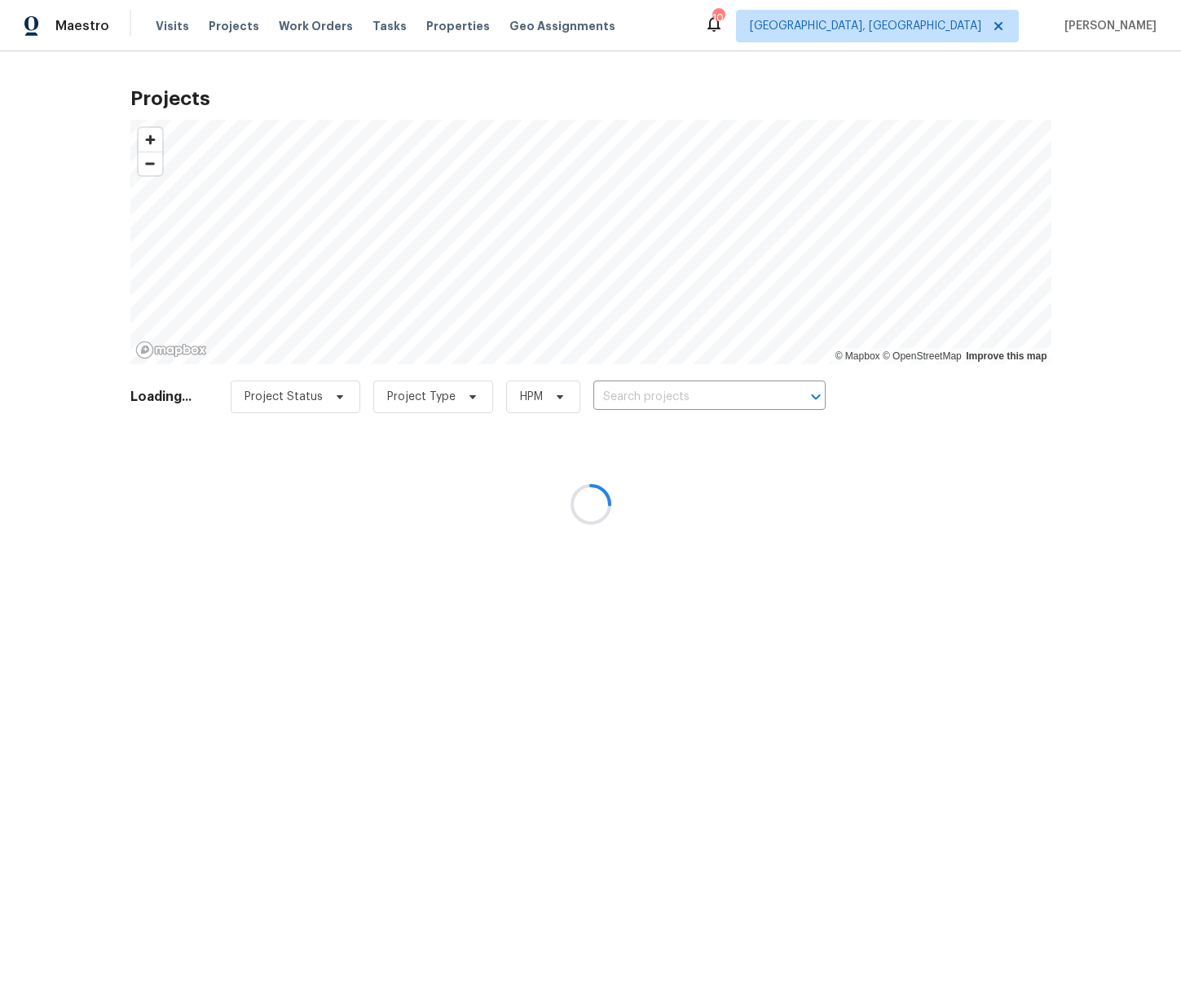
click at [220, 22] on div at bounding box center [590, 504] width 1181 height 1008
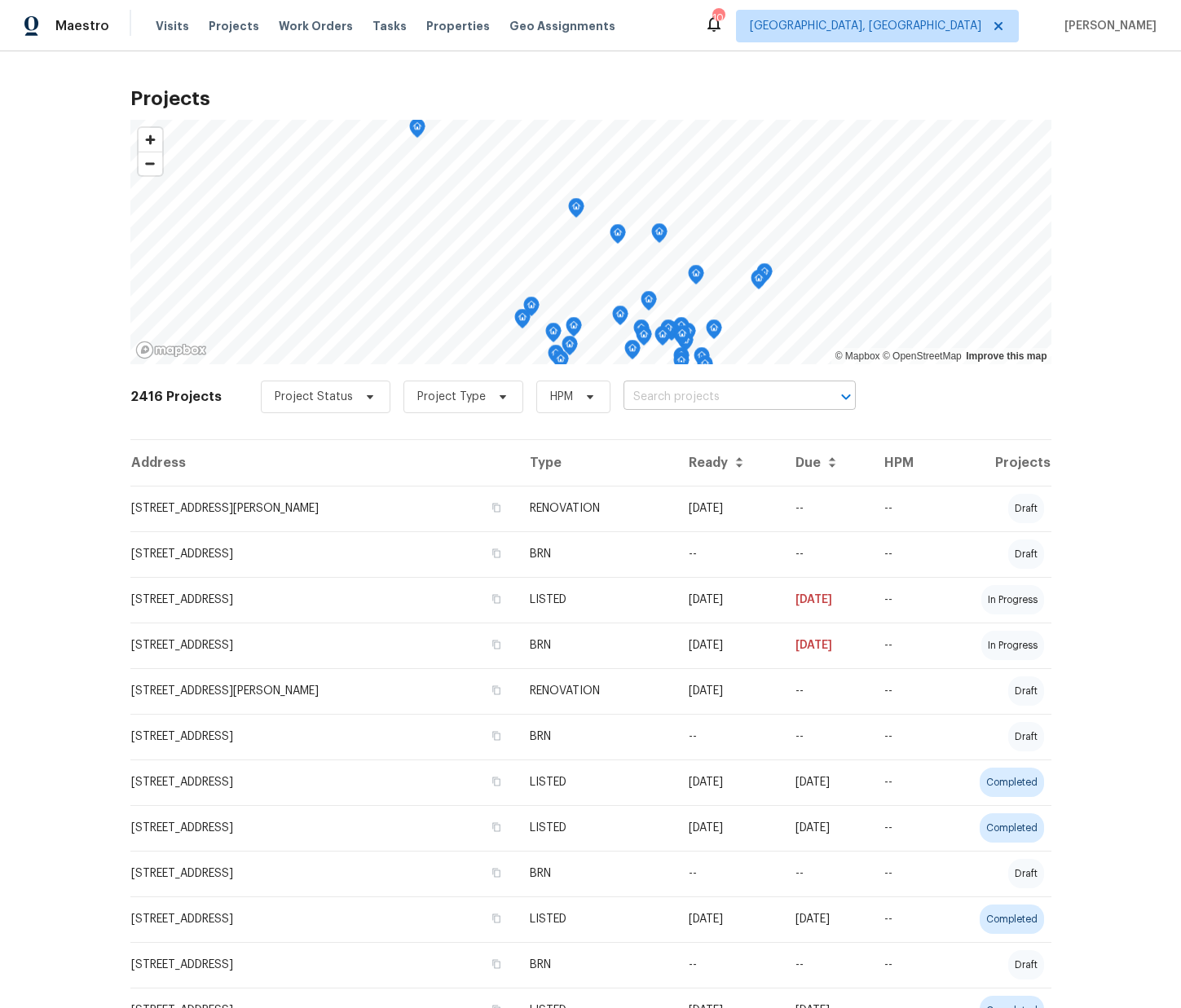
click at [692, 395] on input "text" at bounding box center [717, 397] width 187 height 25
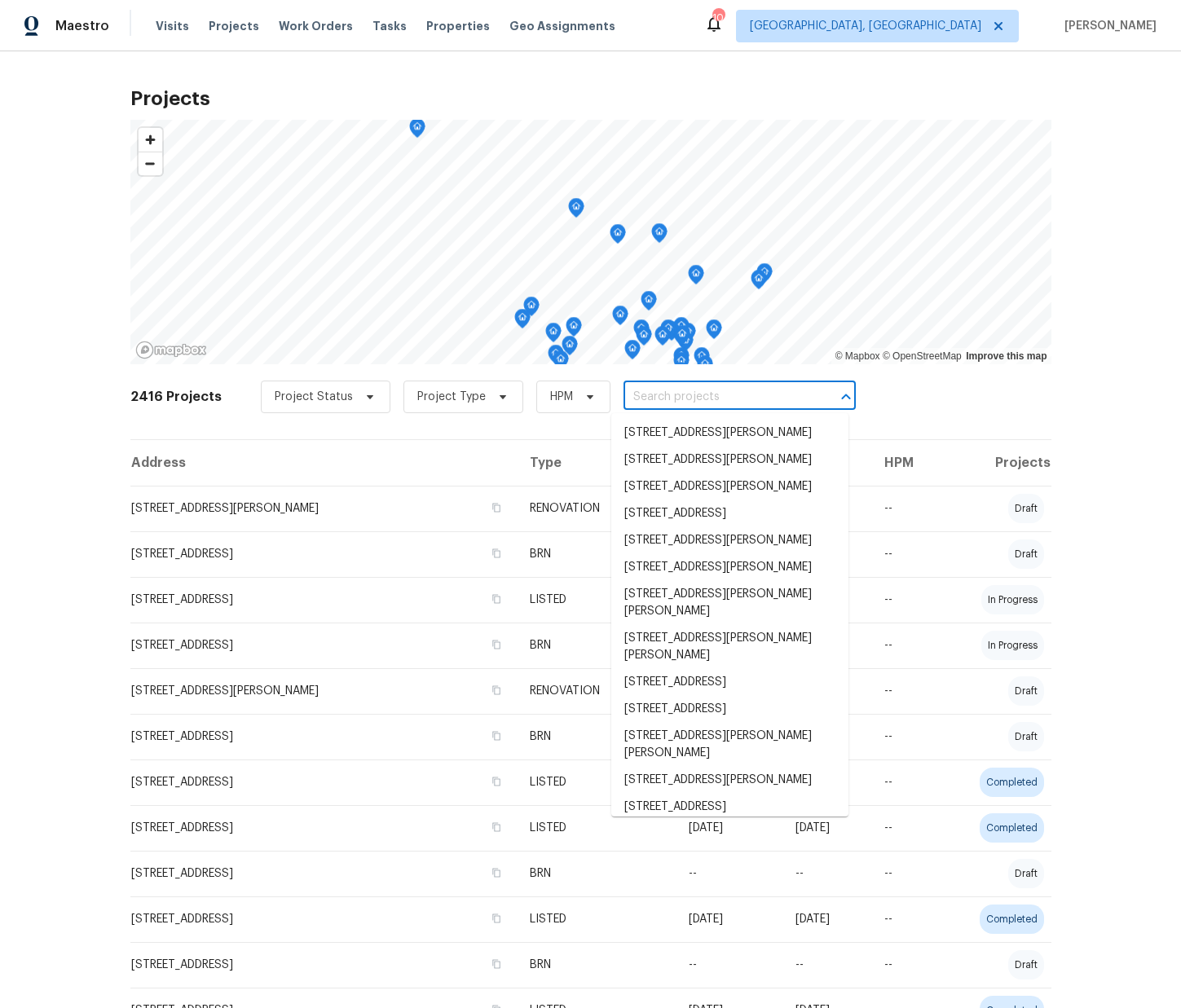
paste input "6800 Barker Dr, Canal Winchester, OH 43110"
type input "6800 Barker Dr, Canal Winchester, OH 43110"
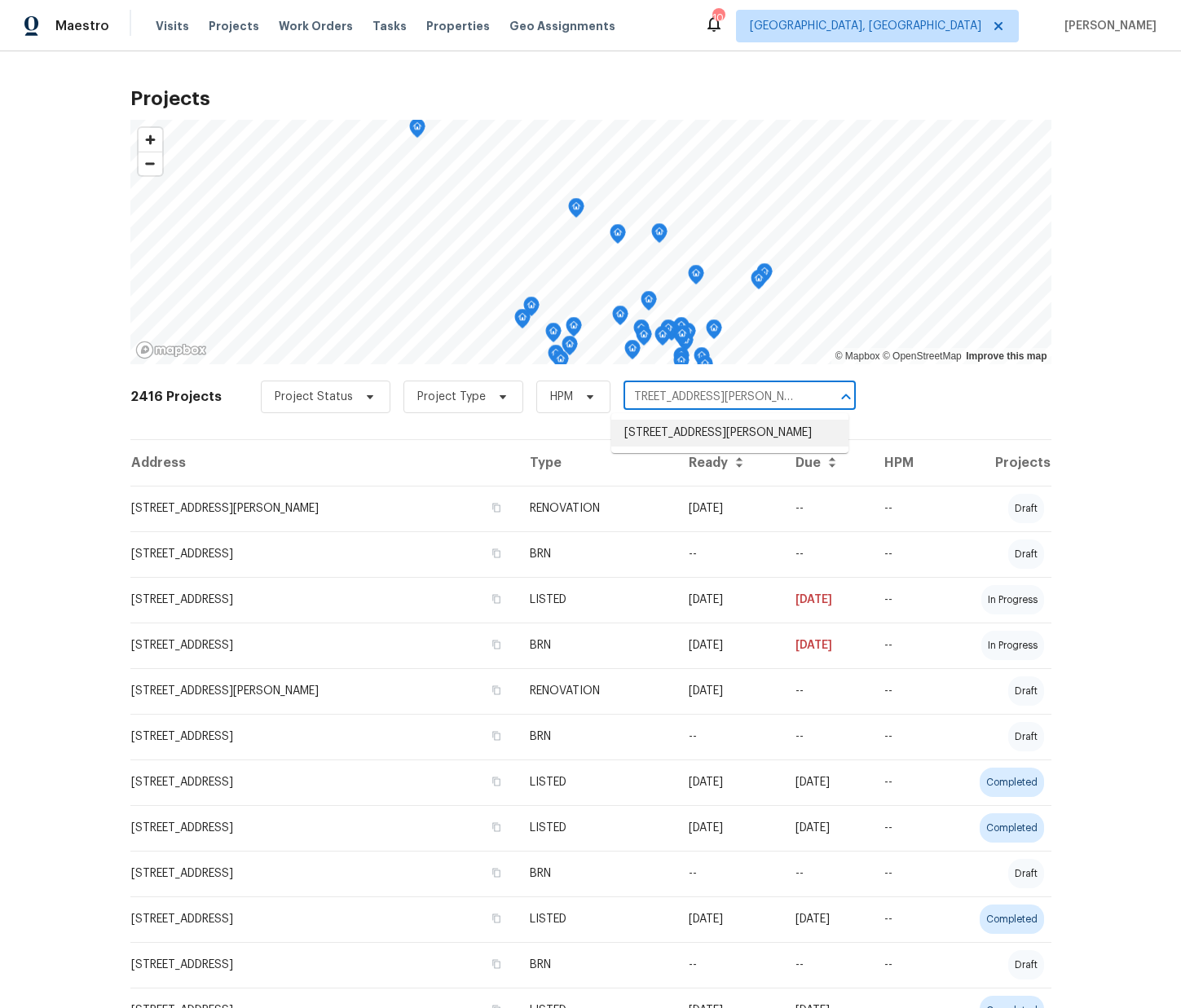
click at [661, 433] on li "6800 Barker Dr, Canal Winchester, OH 43110" at bounding box center [730, 432] width 237 height 27
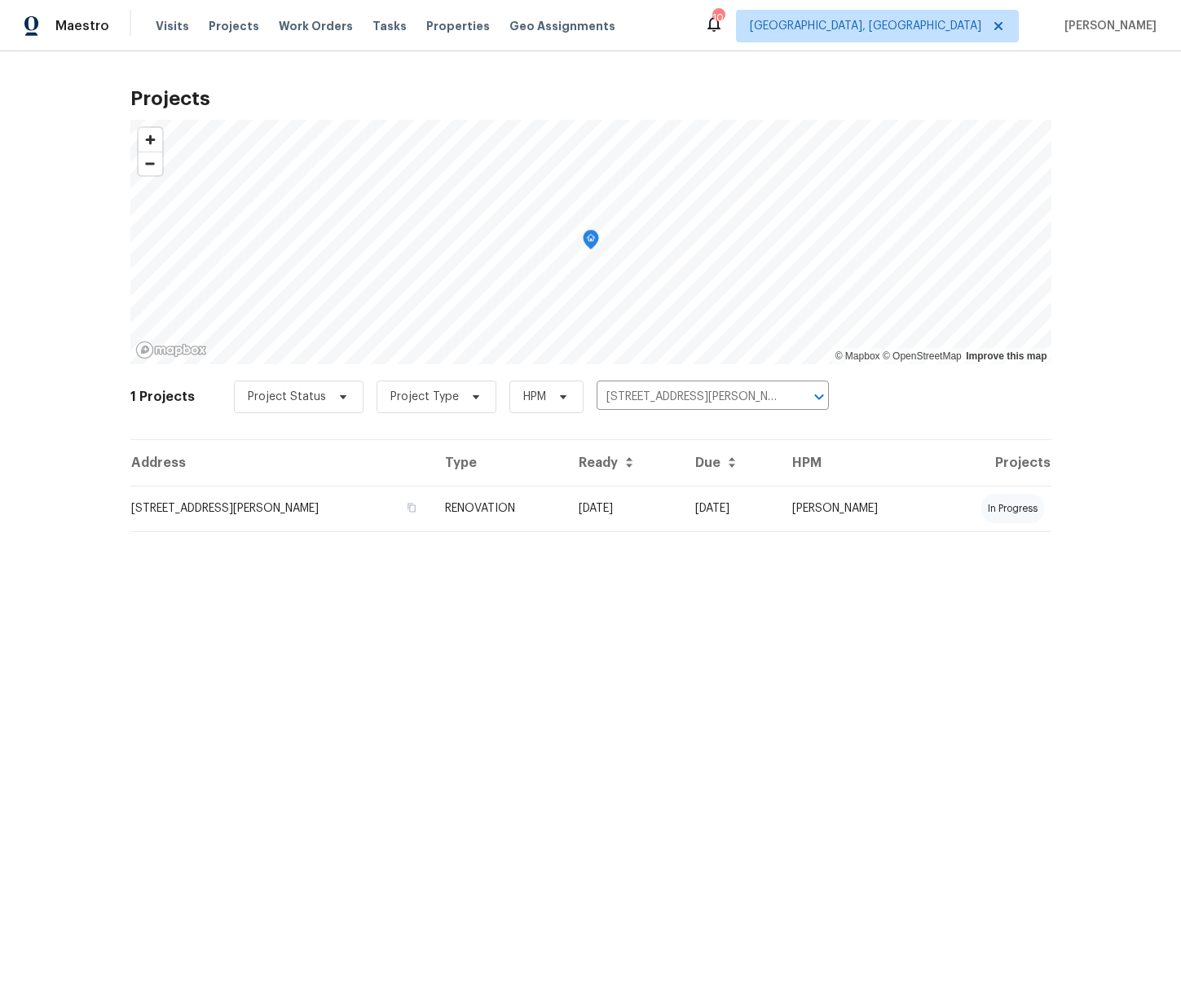
click at [432, 524] on td "6800 Barker Dr, Canal Winchester, OH 43110" at bounding box center [281, 508] width 301 height 46
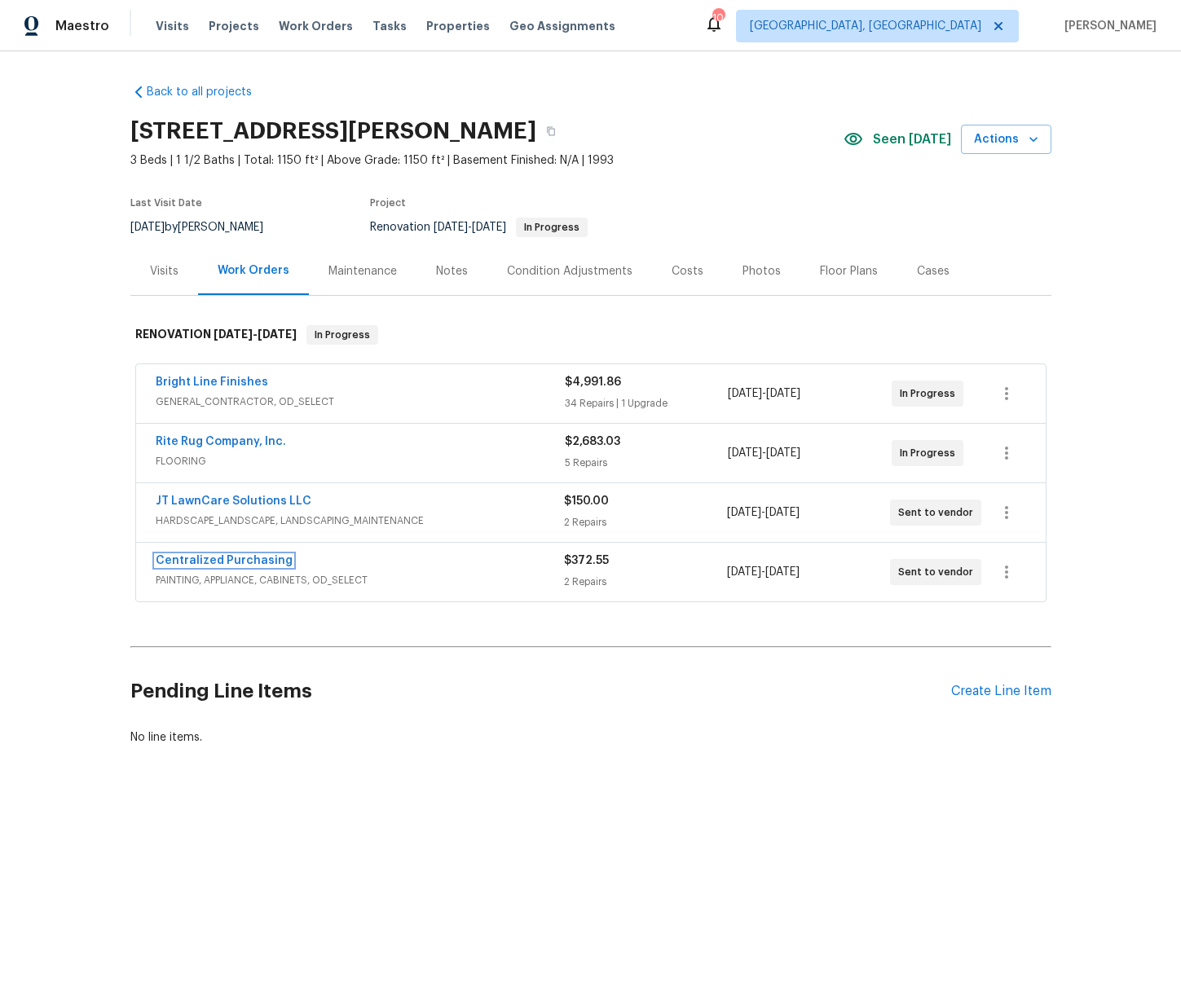
click at [219, 563] on link "Centralized Purchasing" at bounding box center [224, 560] width 137 height 11
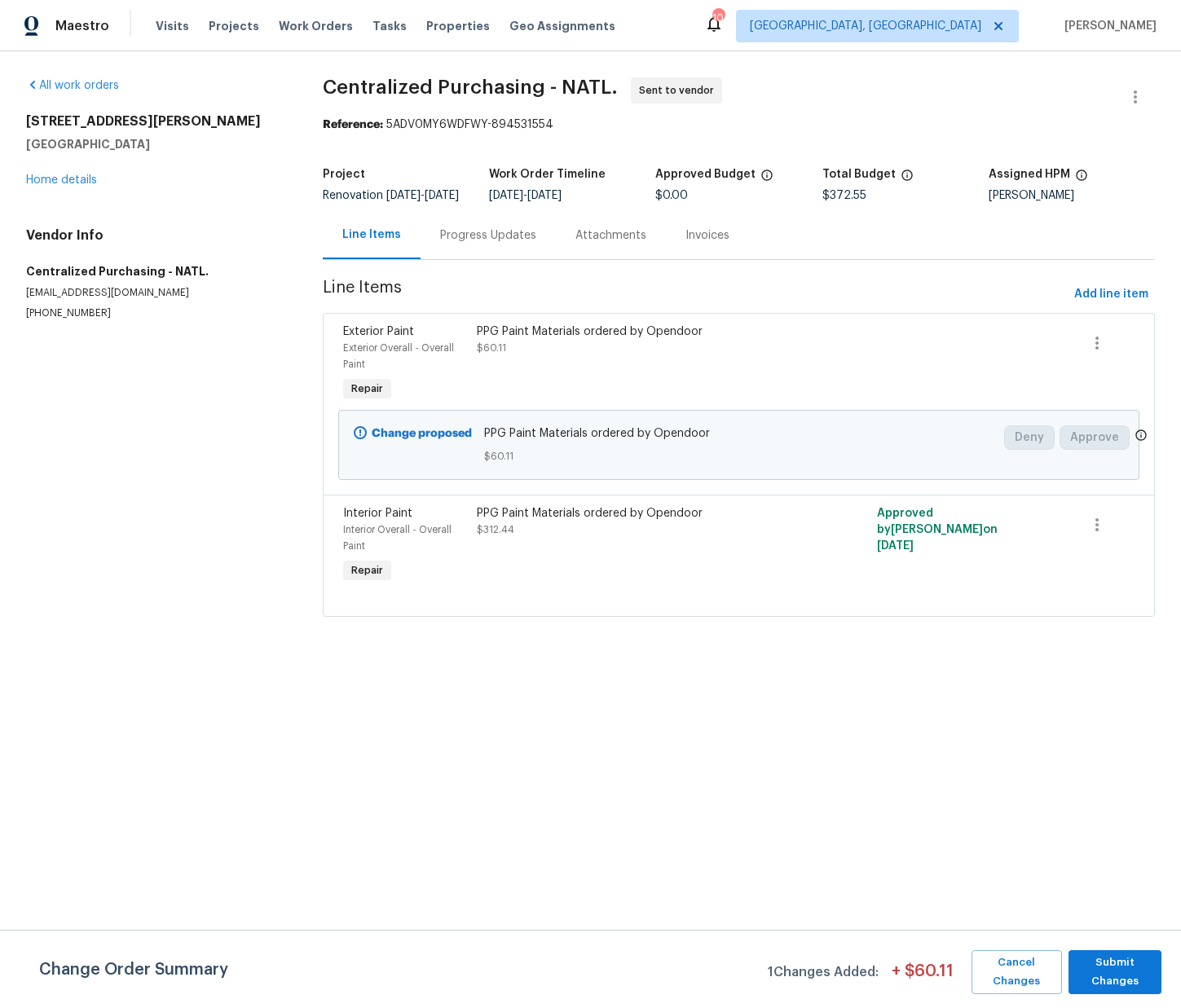
click at [550, 377] on div "PPG Paint Materials ordered by Opendoor $60.11" at bounding box center [639, 364] width 334 height 91
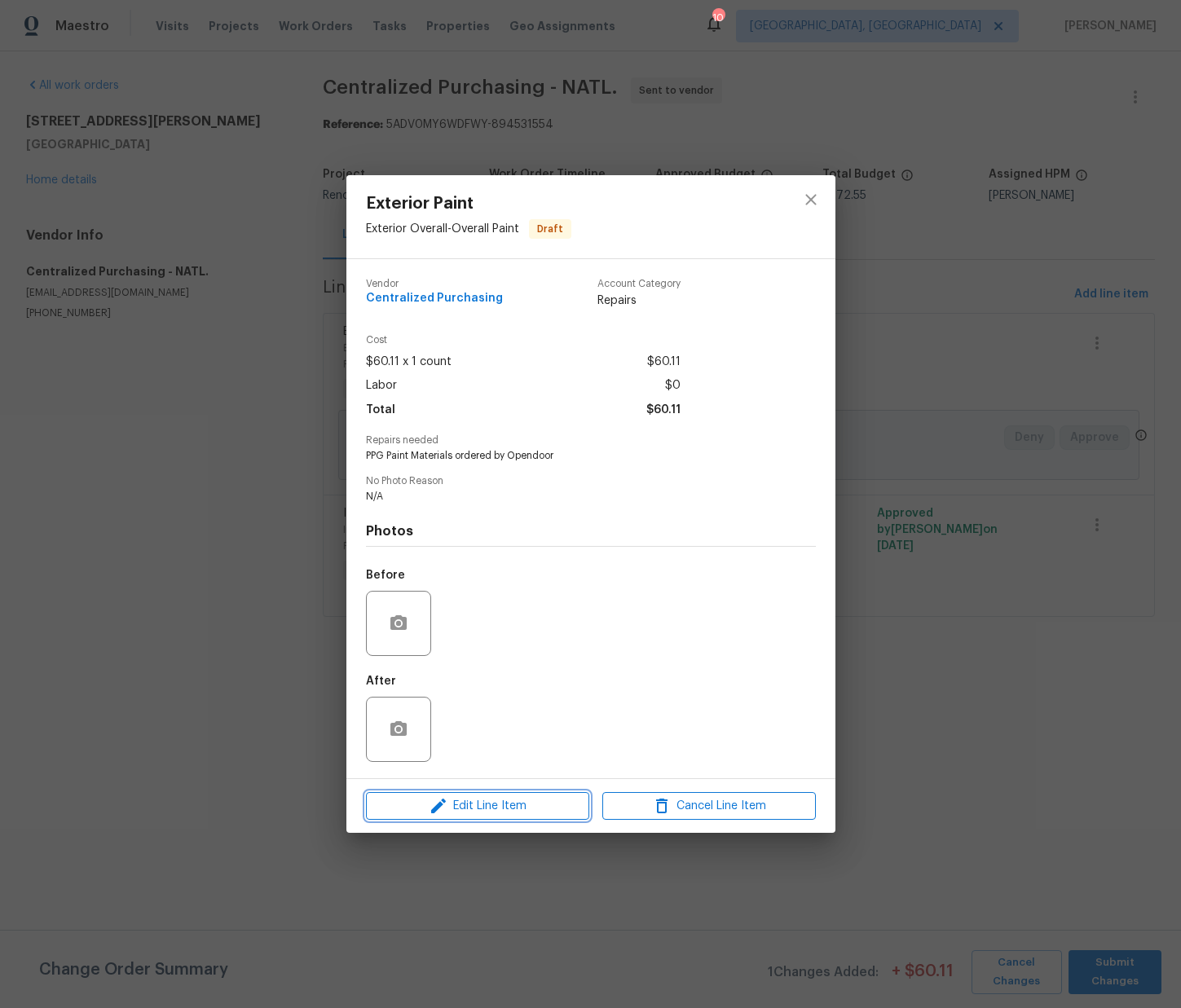
click at [458, 801] on span "Edit Line Item" at bounding box center [478, 806] width 214 height 21
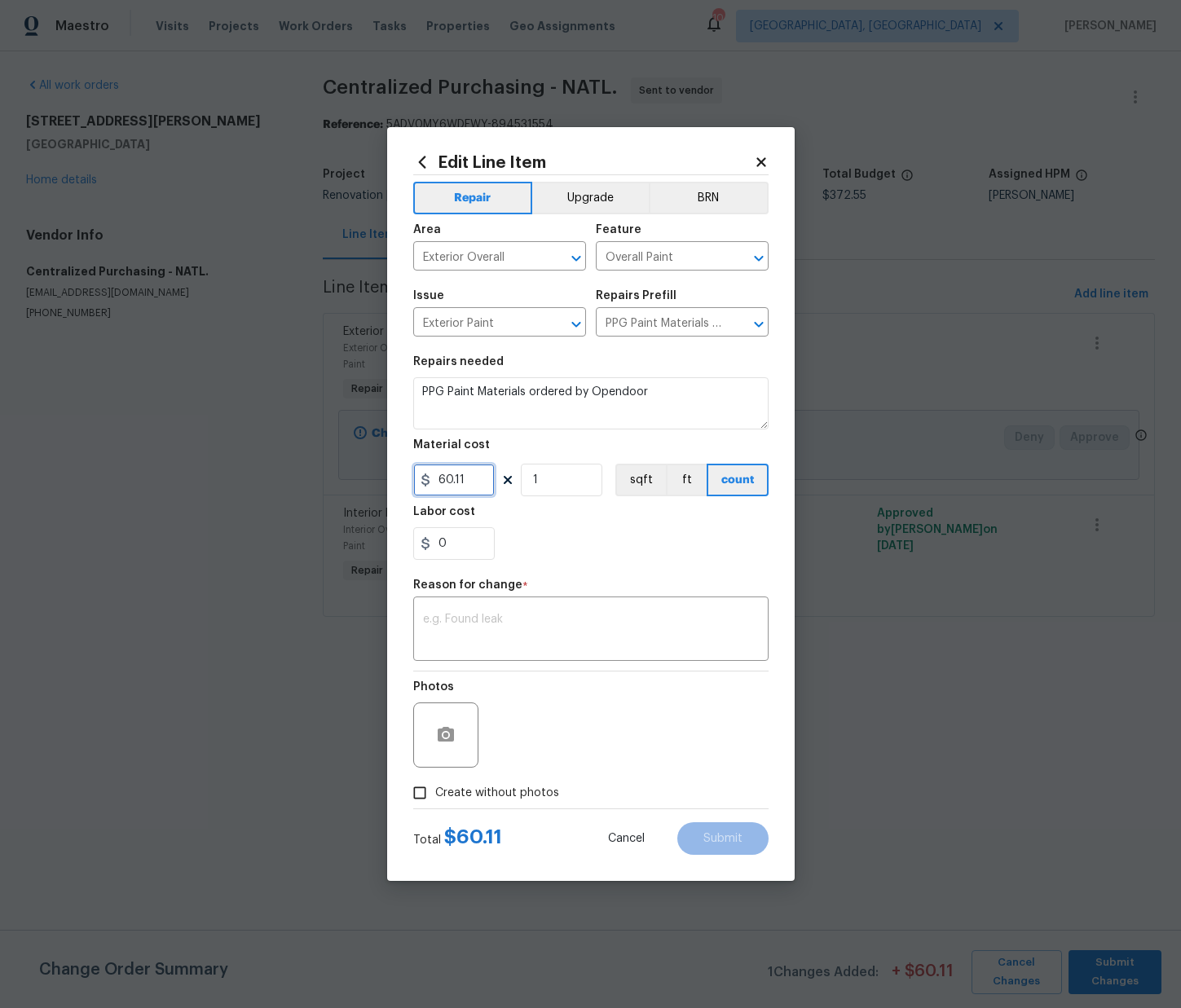
drag, startPoint x: 442, startPoint y: 484, endPoint x: 431, endPoint y: 485, distance: 11.0
click at [431, 485] on div "60.11" at bounding box center [454, 480] width 82 height 33
type input "70.55"
click at [504, 644] on textarea at bounding box center [591, 632] width 336 height 34
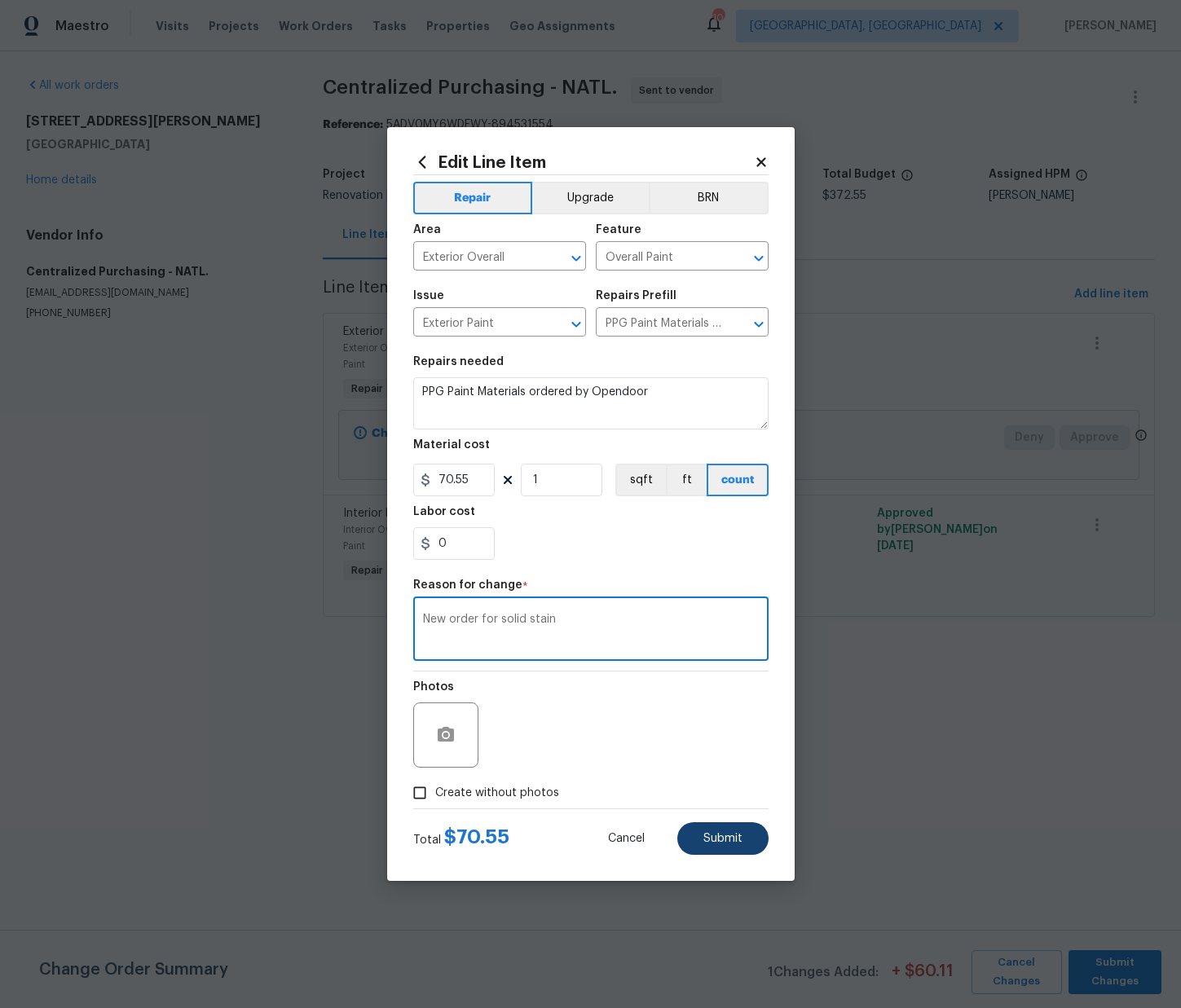
type textarea "New order for solid stain"
click at [731, 835] on span "Submit" at bounding box center [723, 839] width 39 height 12
type input "60.11"
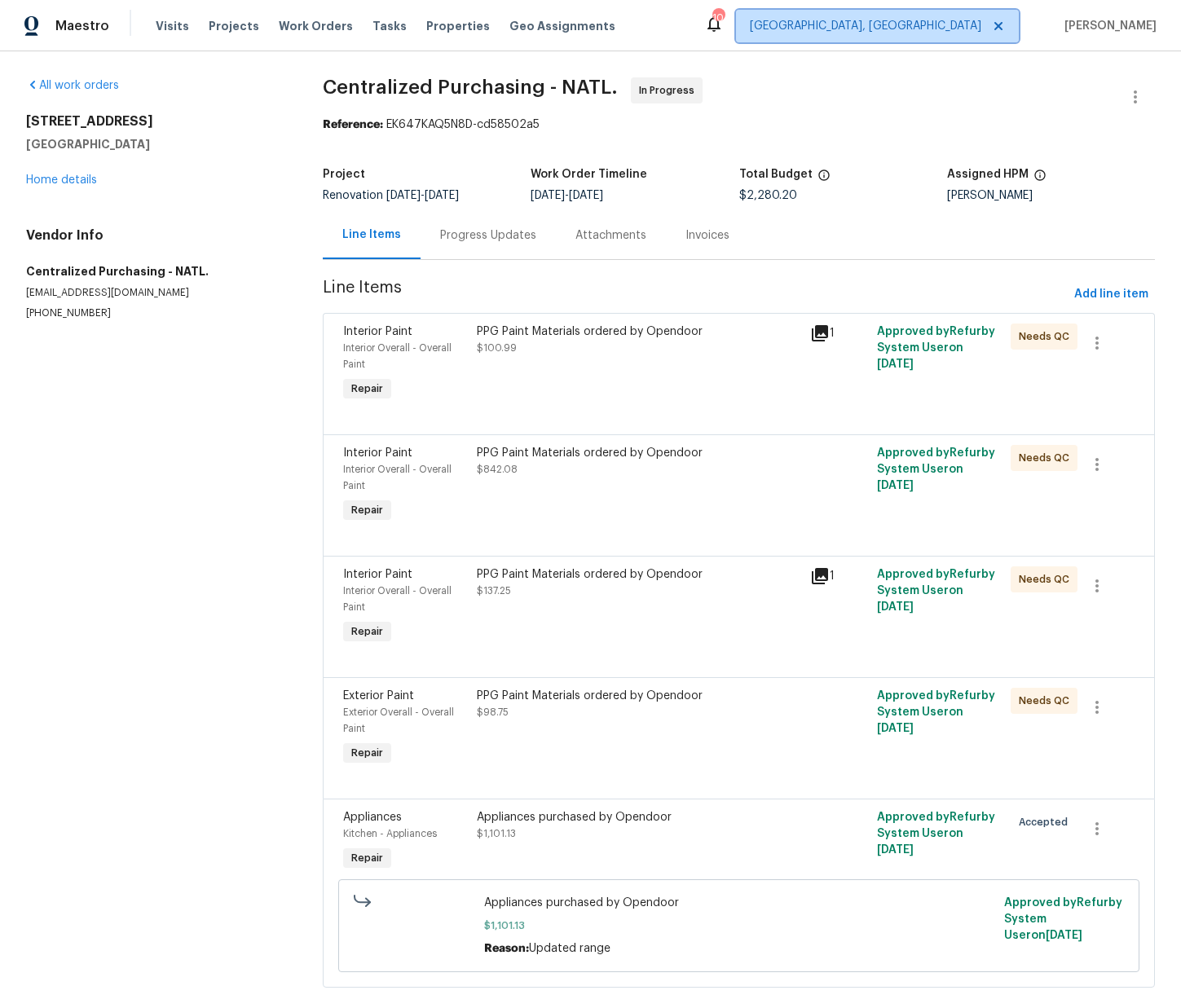
click at [981, 22] on span "[GEOGRAPHIC_DATA], [GEOGRAPHIC_DATA]" at bounding box center [866, 26] width 232 height 16
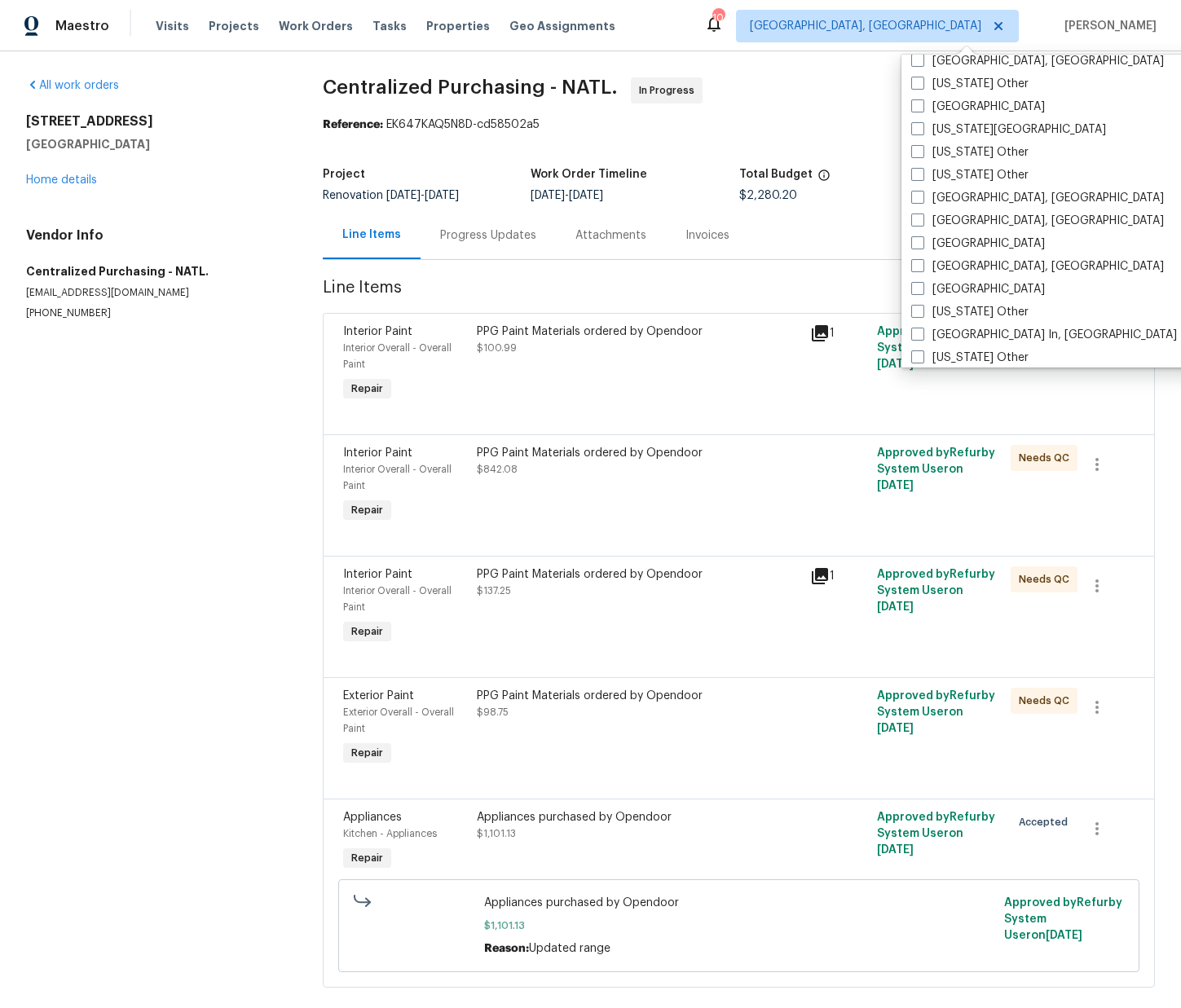
scroll to position [2462, 0]
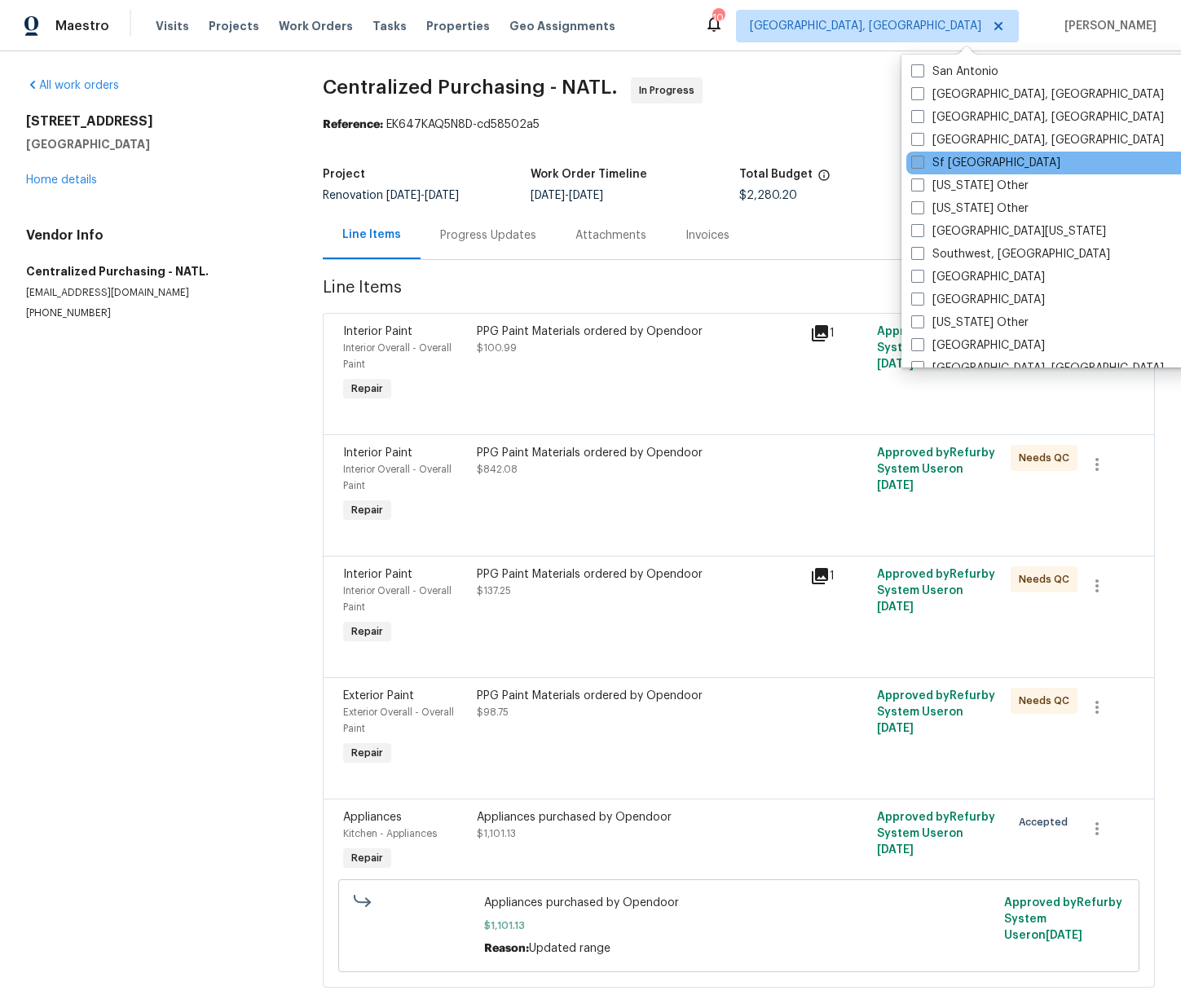
click at [948, 162] on label "Sf [GEOGRAPHIC_DATA]" at bounding box center [985, 163] width 149 height 16
click at [922, 162] on input "Sf Bay Area" at bounding box center [917, 160] width 10 height 10
checkbox input "true"
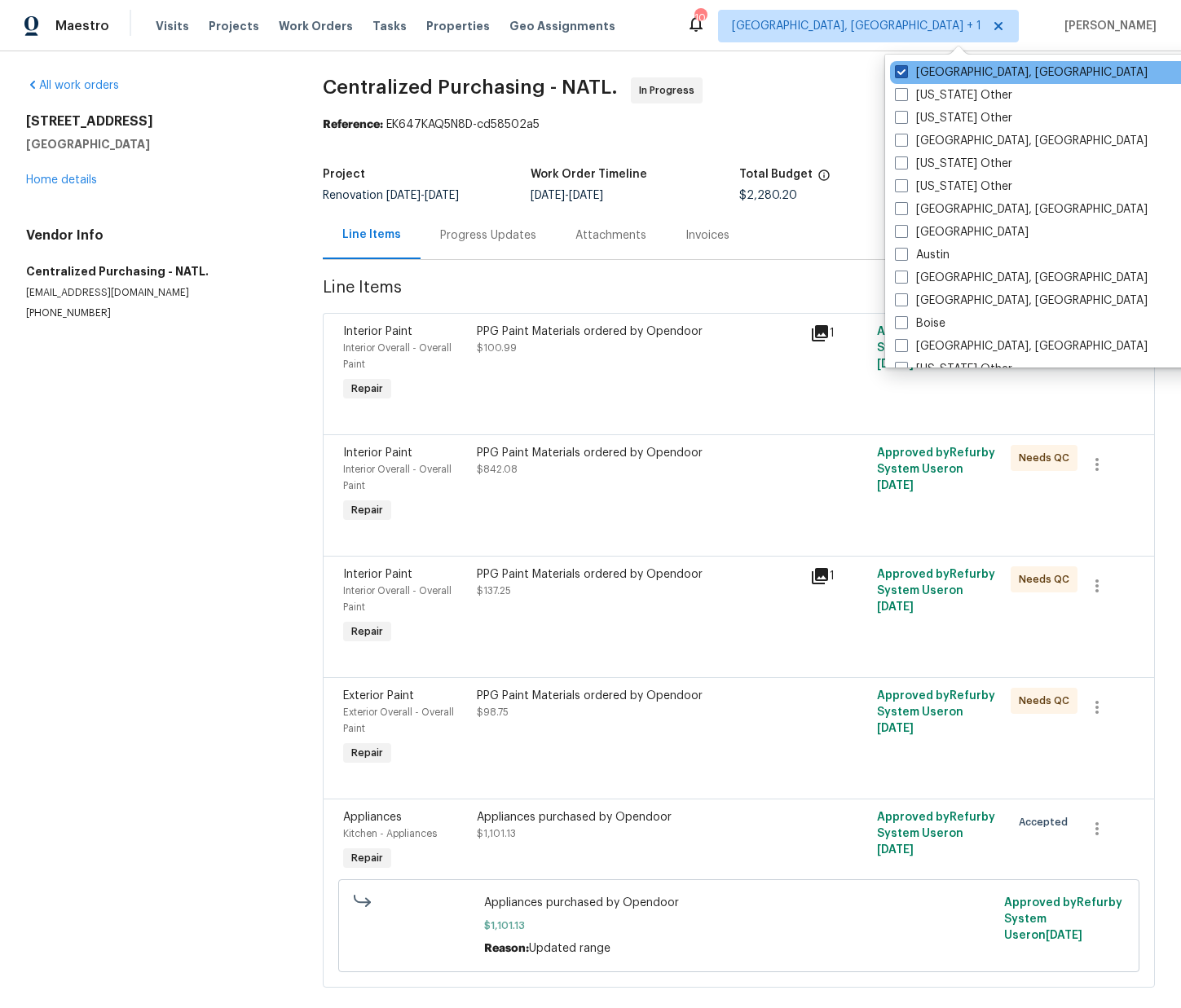
scroll to position [6, 0]
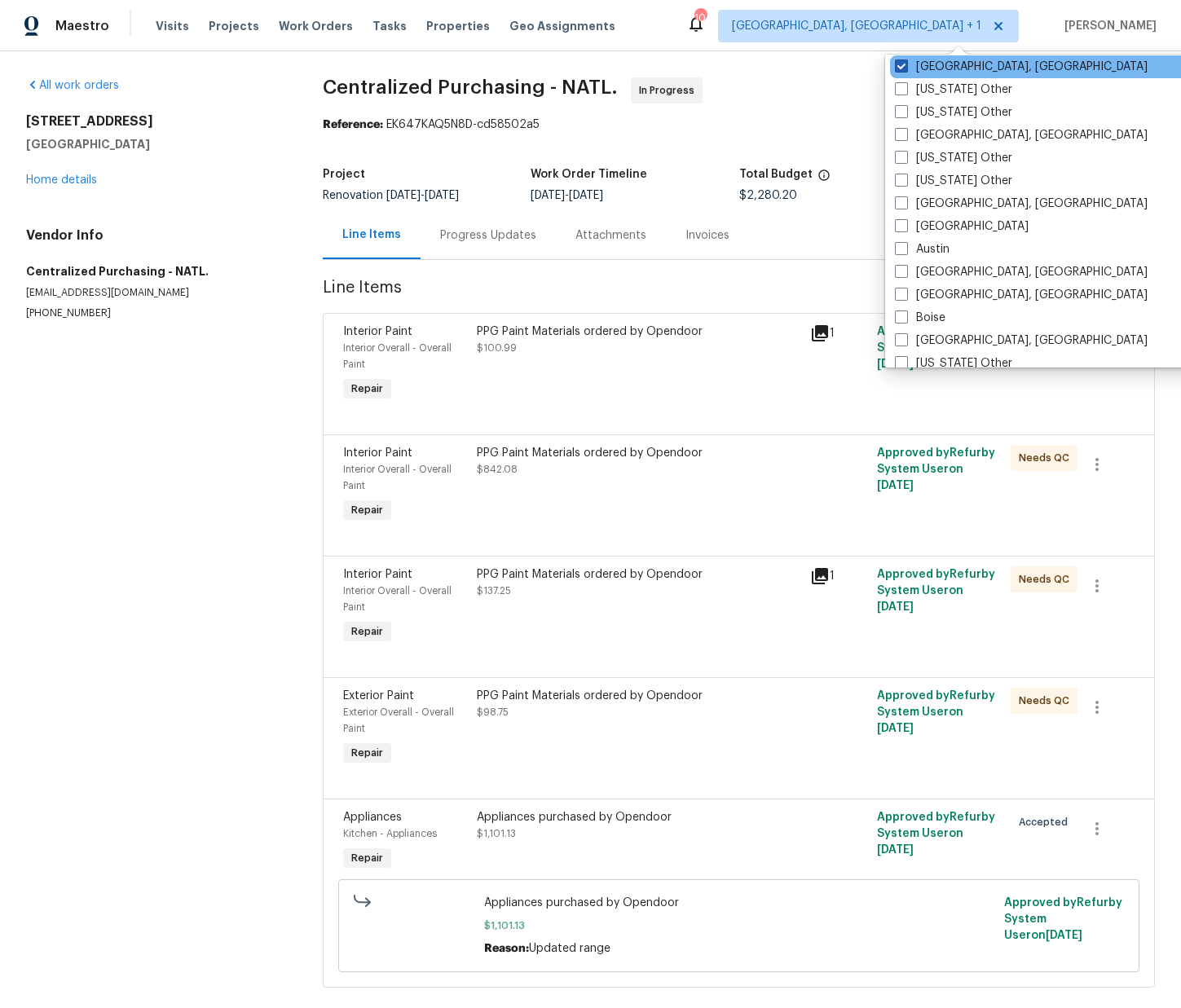
click at [931, 73] on label "[GEOGRAPHIC_DATA], [GEOGRAPHIC_DATA]" at bounding box center [1021, 66] width 252 height 16
click at [905, 69] on input "[GEOGRAPHIC_DATA], [GEOGRAPHIC_DATA]" at bounding box center [900, 64] width 10 height 10
checkbox input "false"
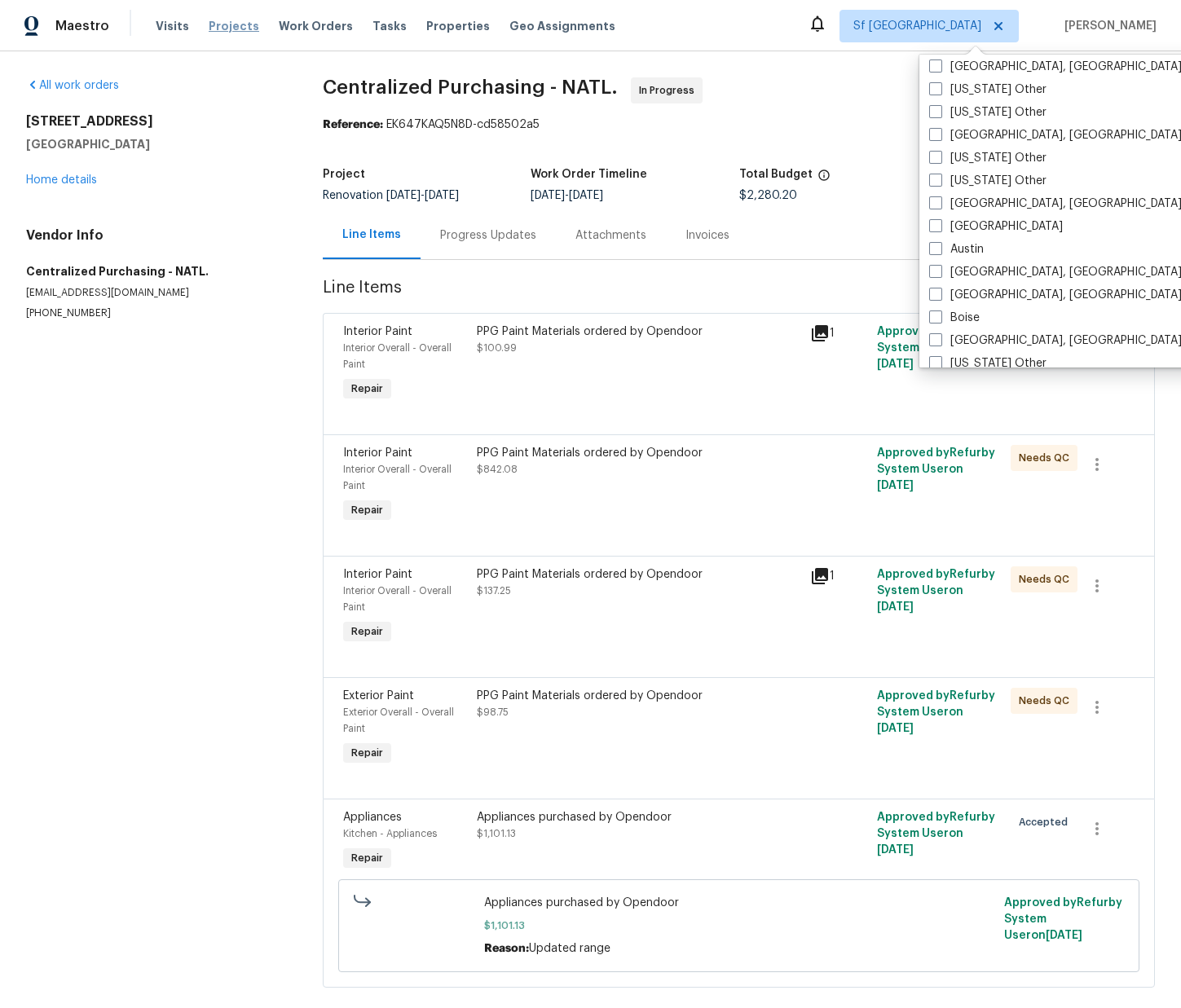
click at [220, 31] on span "Projects" at bounding box center [233, 26] width 51 height 16
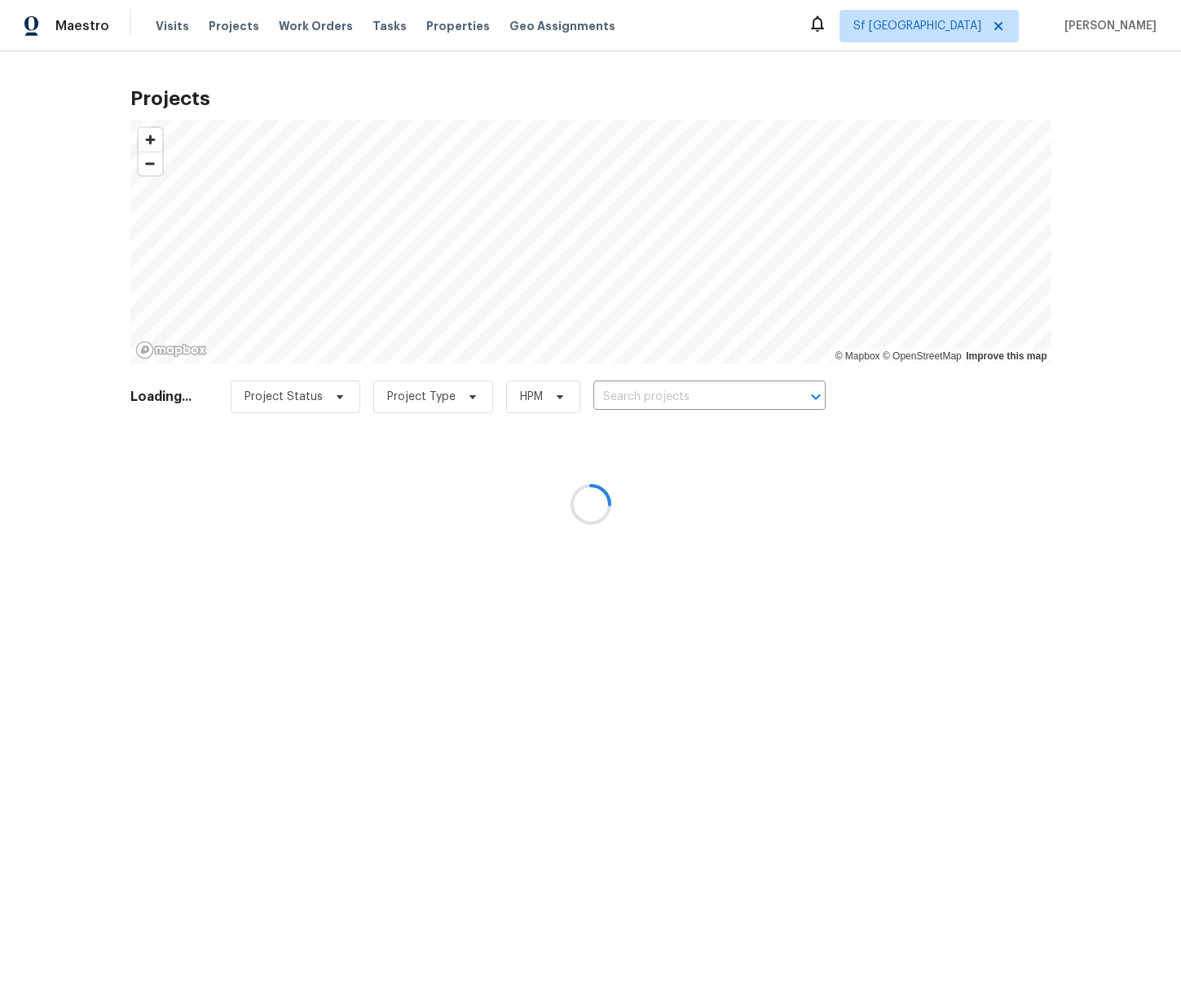
click at [718, 395] on div at bounding box center [590, 504] width 1181 height 1008
click at [721, 395] on div at bounding box center [590, 504] width 1181 height 1008
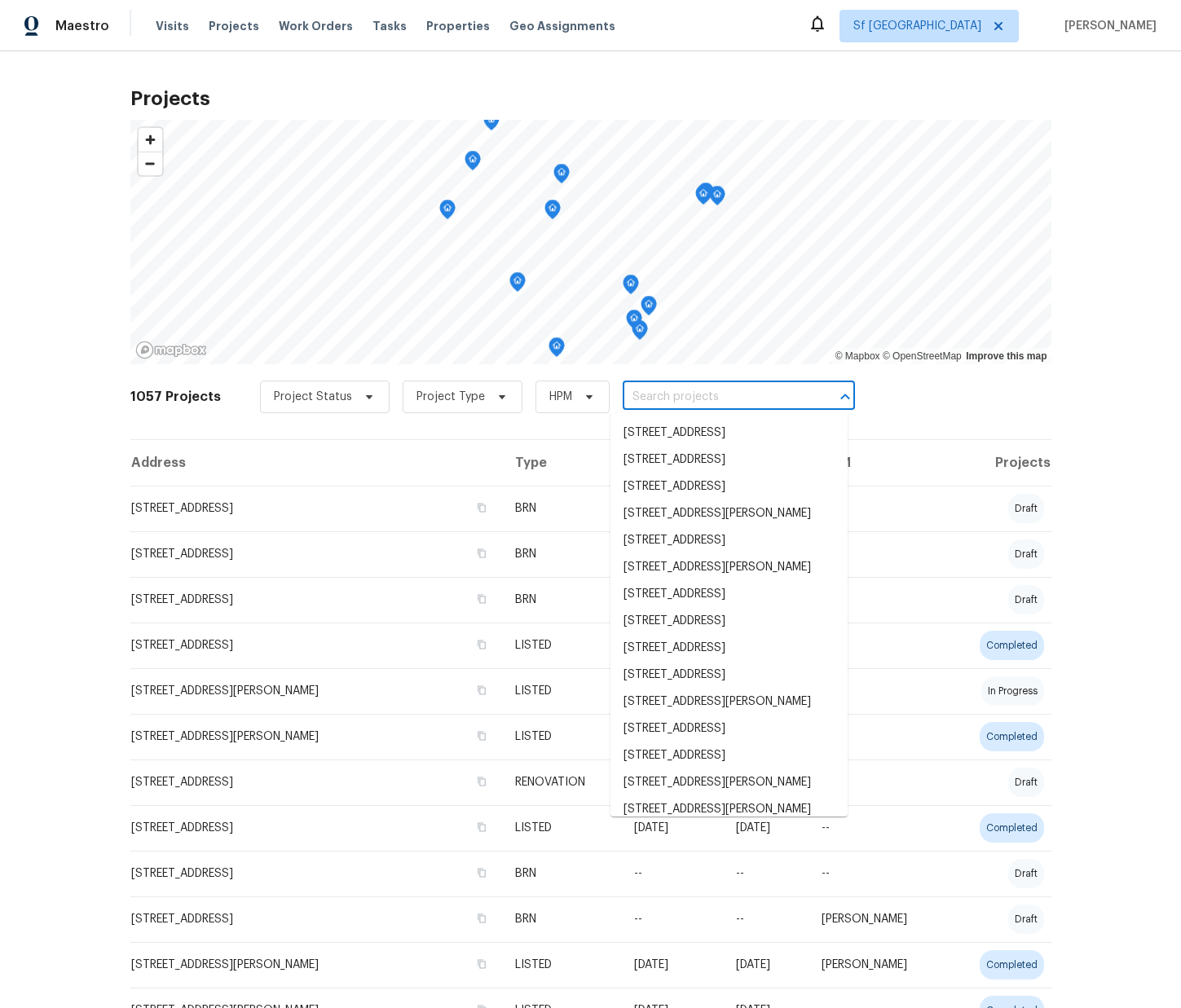
click at [724, 390] on input "text" at bounding box center [716, 397] width 187 height 25
paste input "4840 Piper St, Fremont, CA 94538"
type input "4840 Piper St, Fremont, CA 94538"
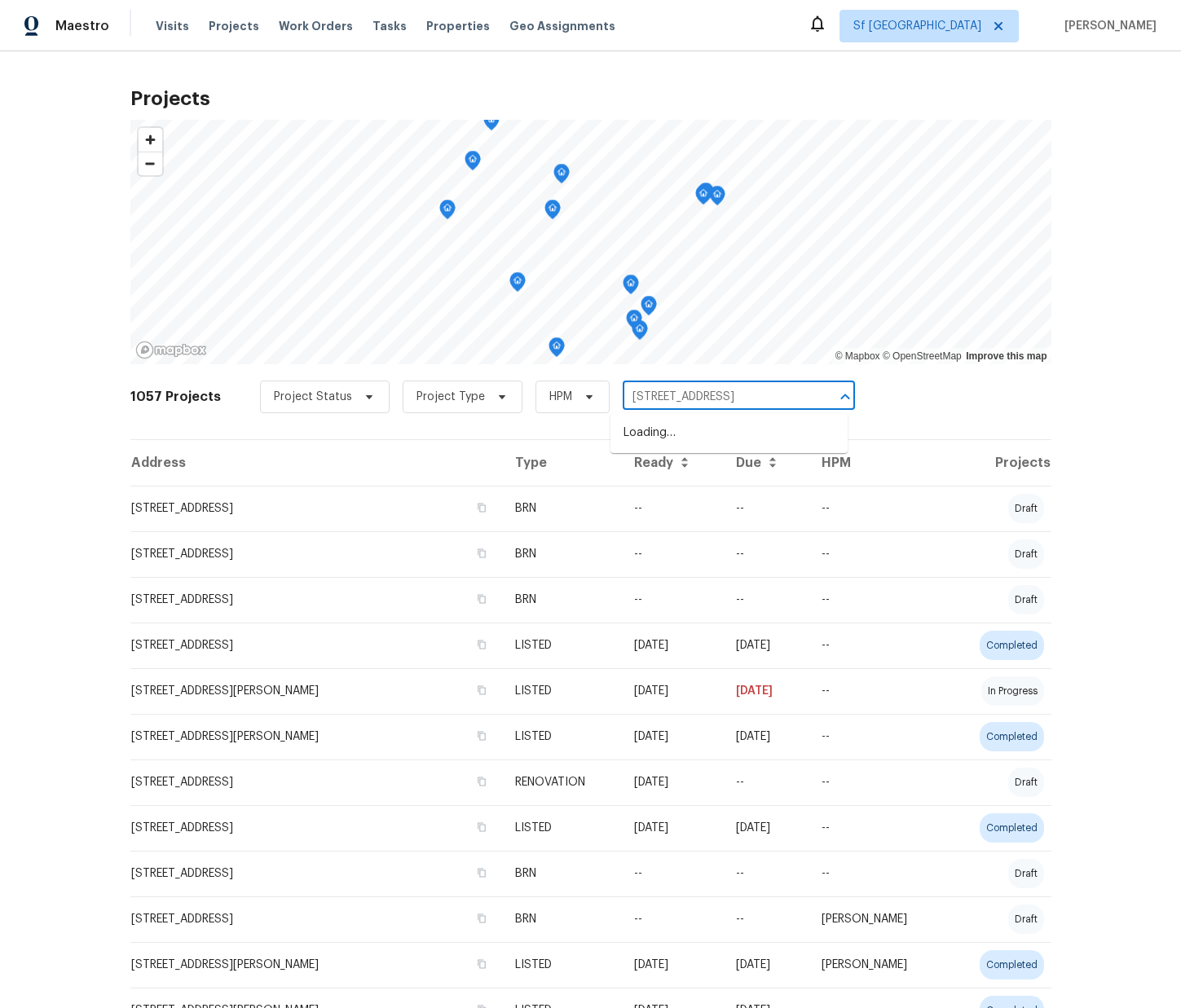
scroll to position [0, 3]
click at [705, 418] on ul "4840 Piper St, Fremont, CA 94538" at bounding box center [729, 433] width 237 height 40
click at [703, 425] on li "4840 Piper St, Fremont, CA 94538" at bounding box center [729, 432] width 237 height 27
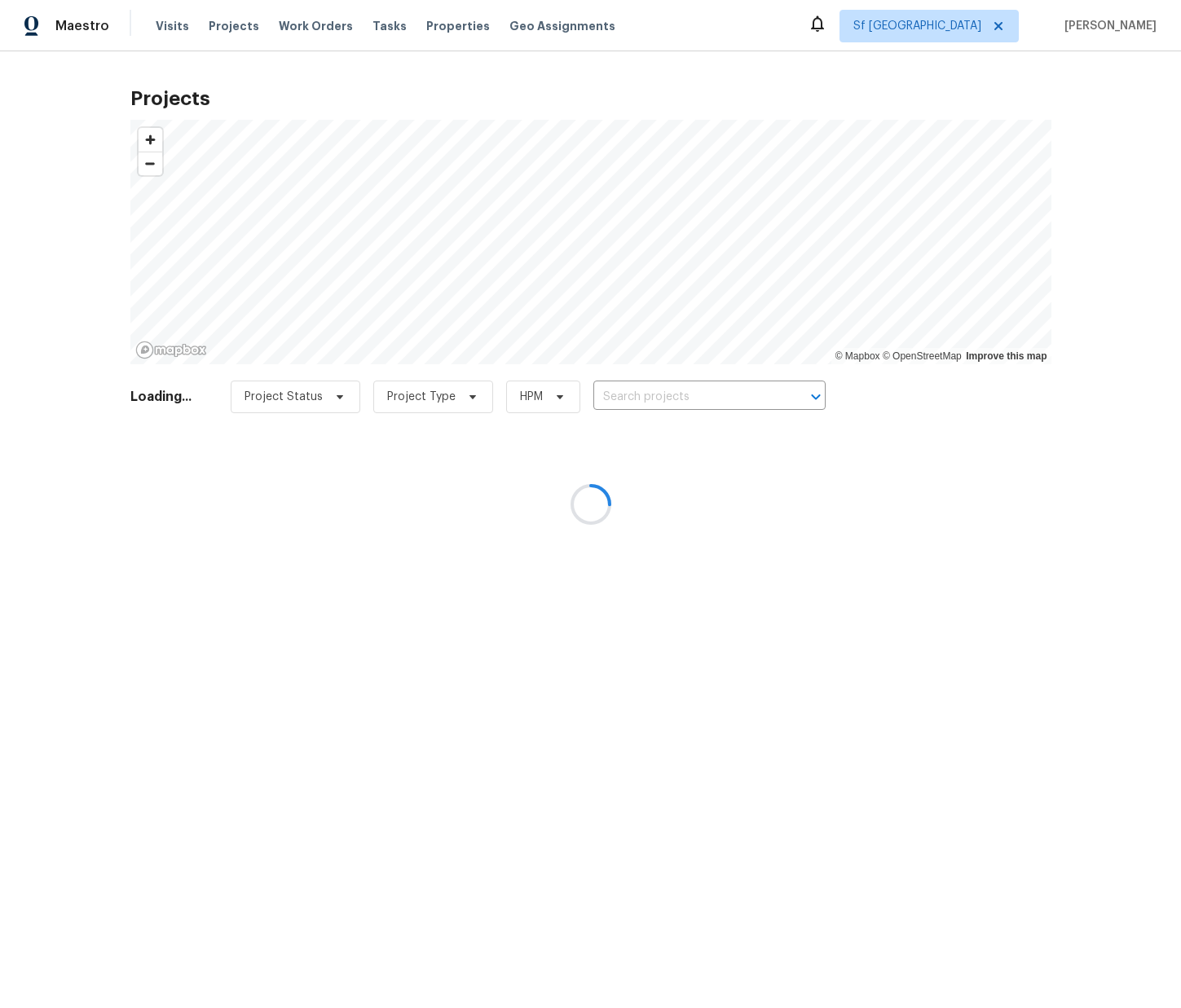
type input "4840 Piper St, Fremont, CA 94538"
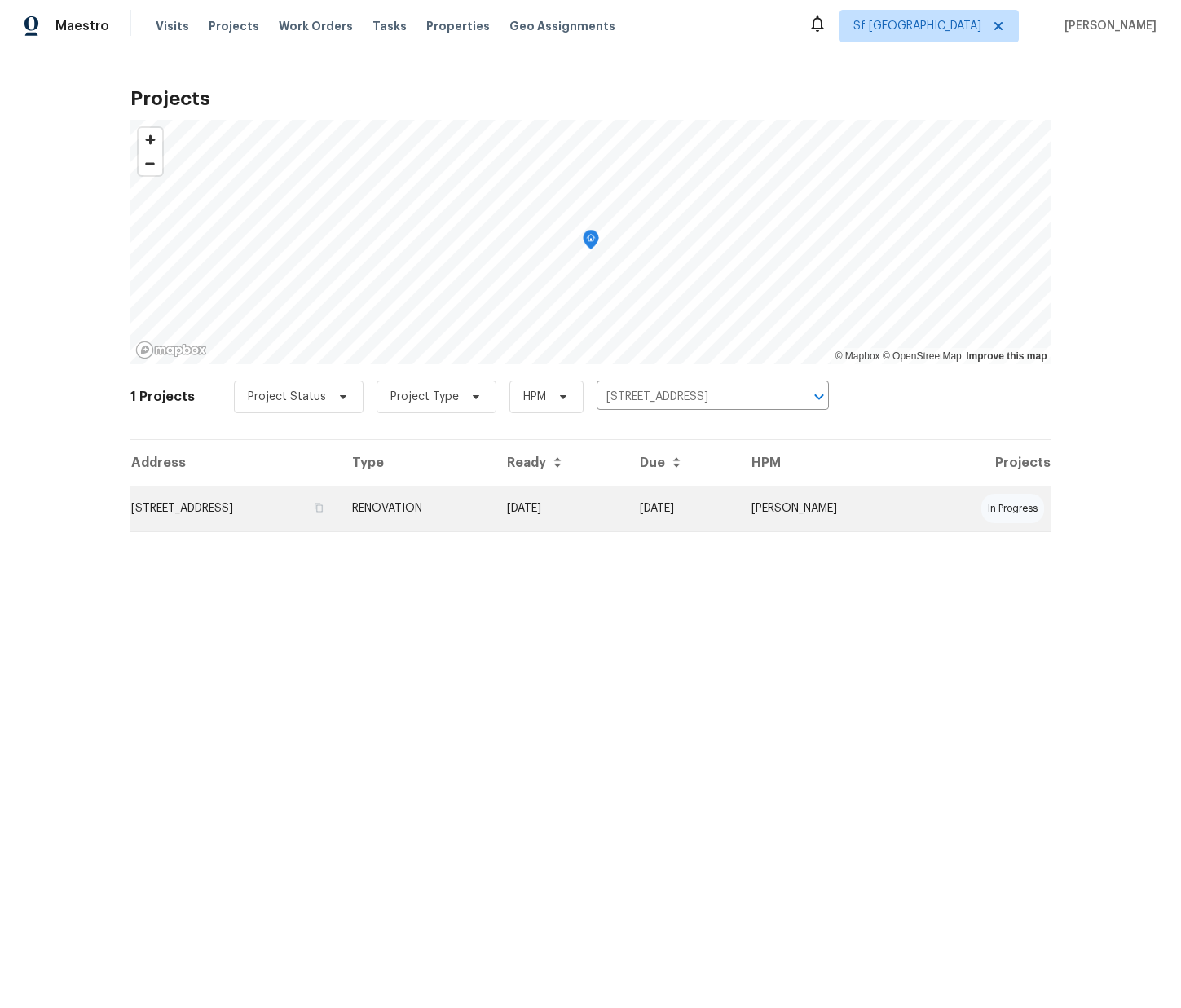
click at [284, 513] on td "4840 Piper St, Fremont, CA 94538" at bounding box center [234, 508] width 209 height 46
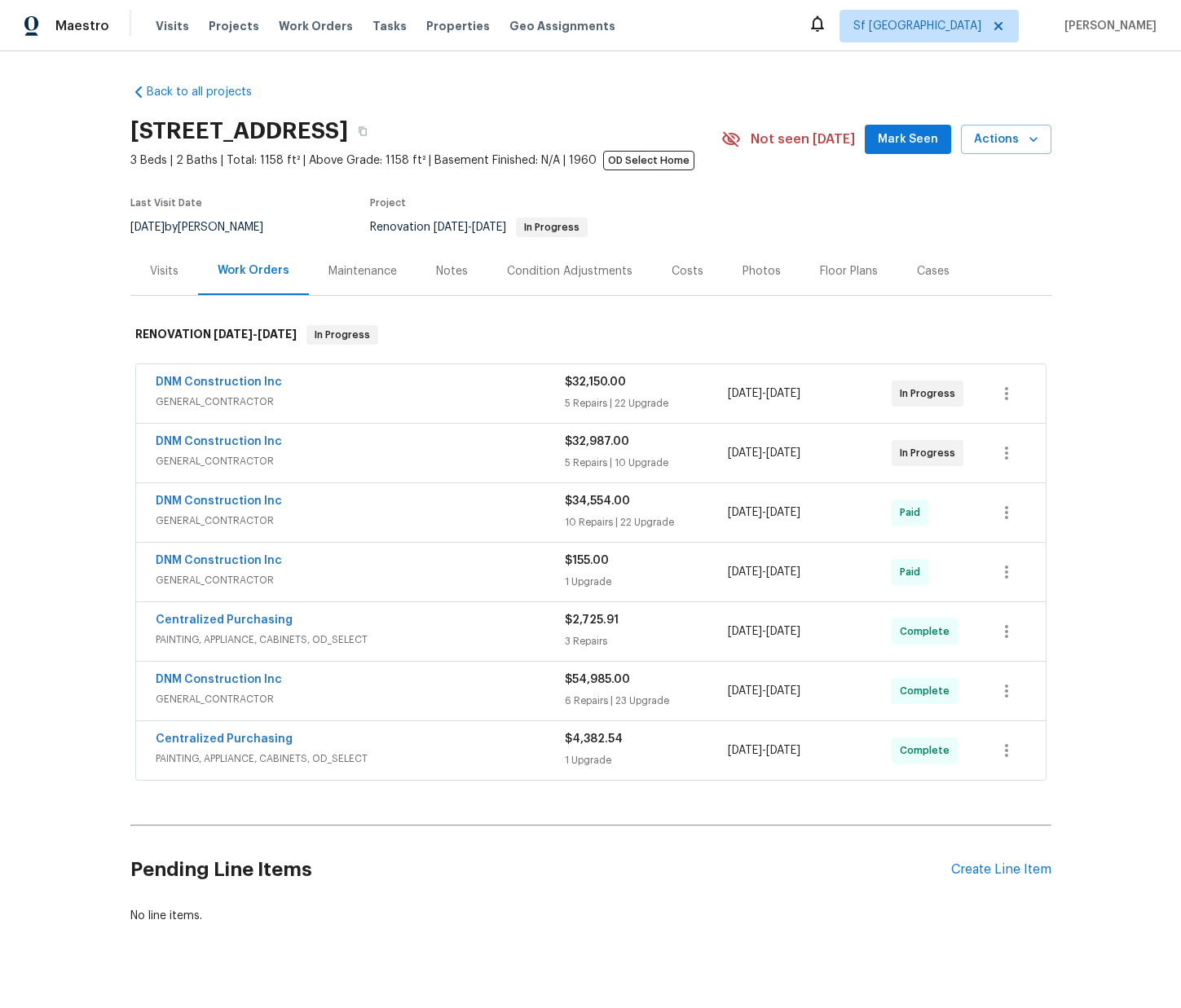
click at [348, 131] on h2 "4840 Piper St, Fremont, CA 94538" at bounding box center [239, 131] width 218 height 16
copy h2 "94538"
click at [177, 279] on div "Visits" at bounding box center [164, 271] width 68 height 48
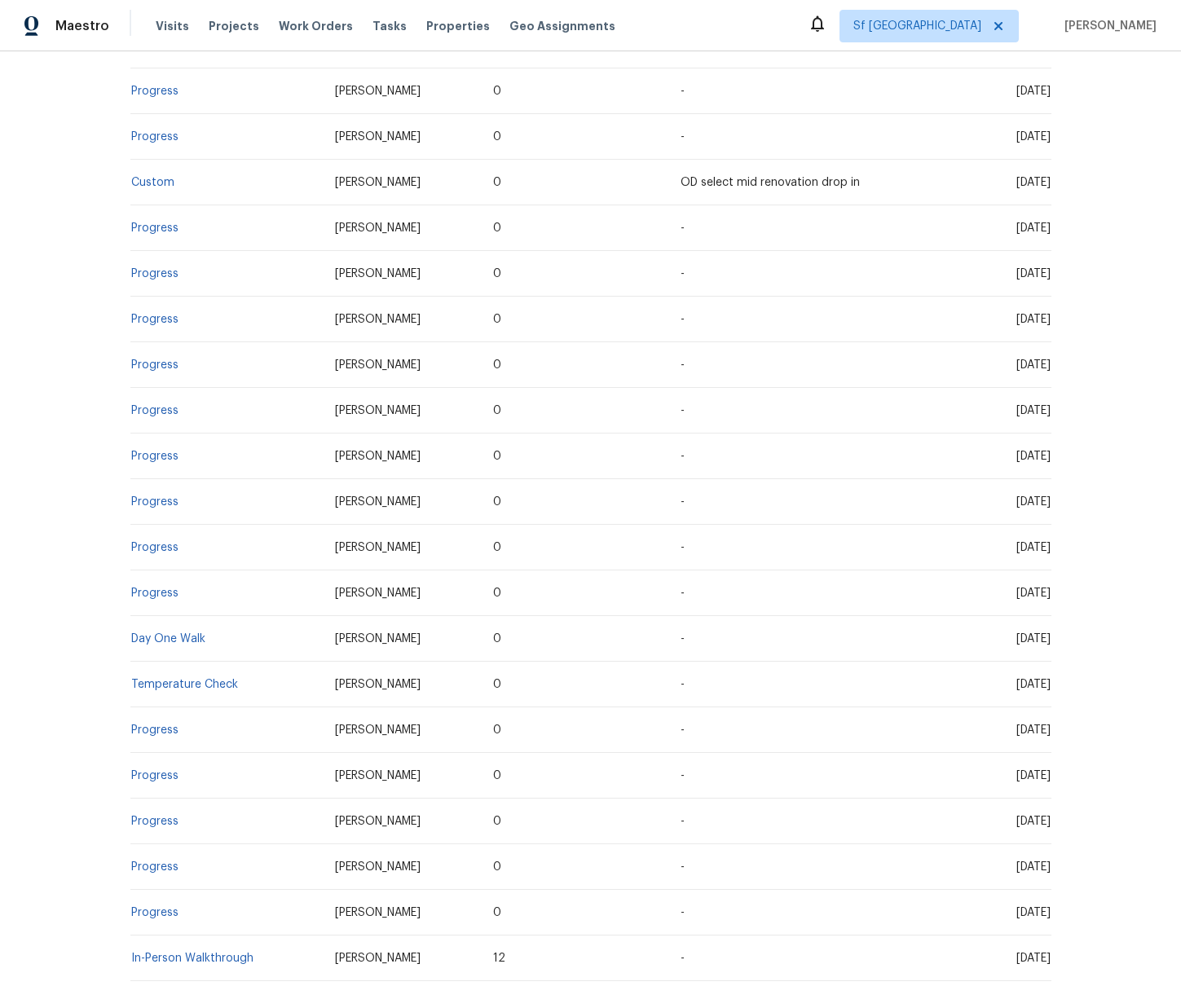
scroll to position [570, 0]
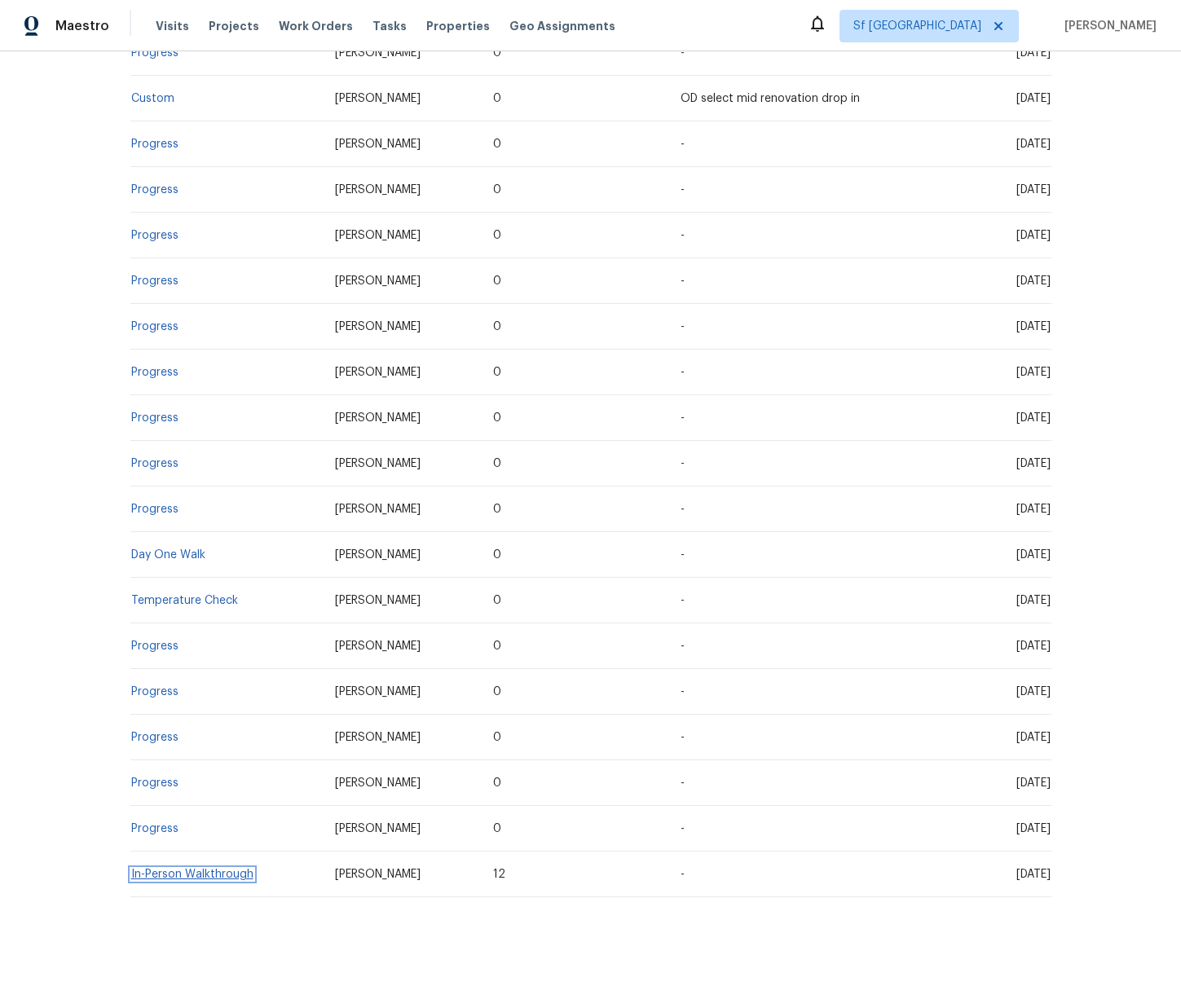
click at [165, 874] on link "In-Person Walkthrough" at bounding box center [192, 874] width 122 height 11
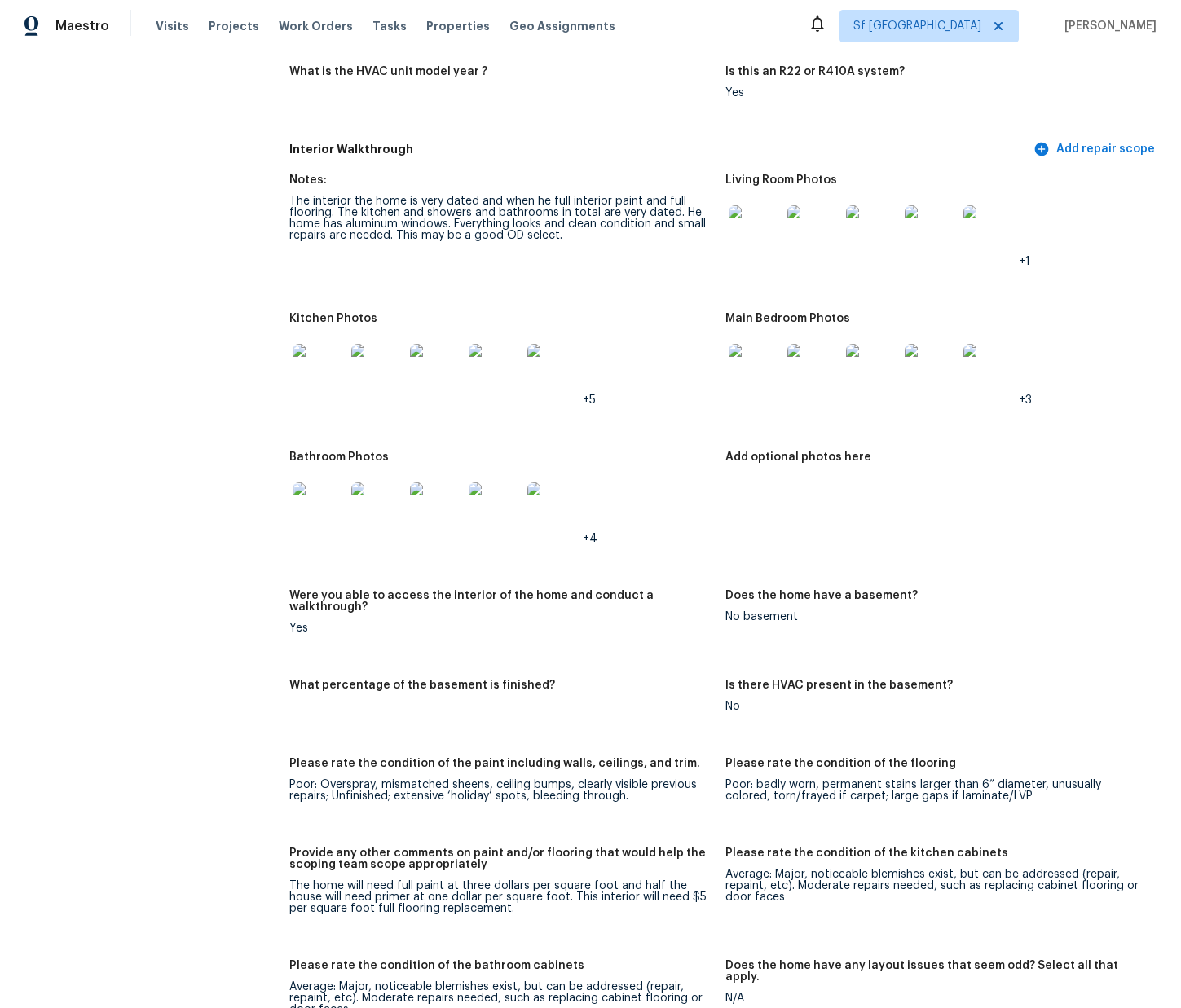
scroll to position [1620, 0]
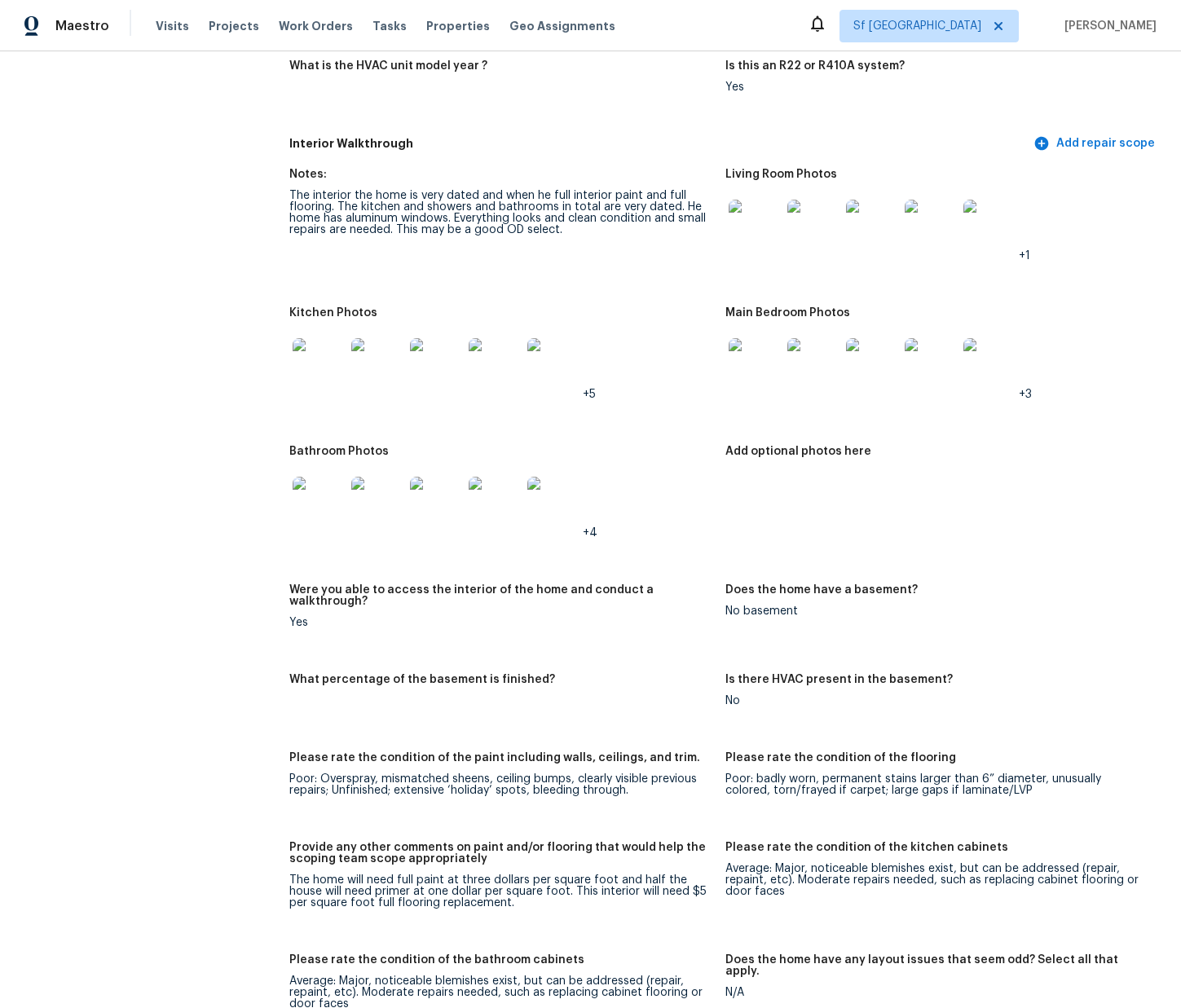
click at [323, 346] on img at bounding box center [319, 364] width 53 height 53
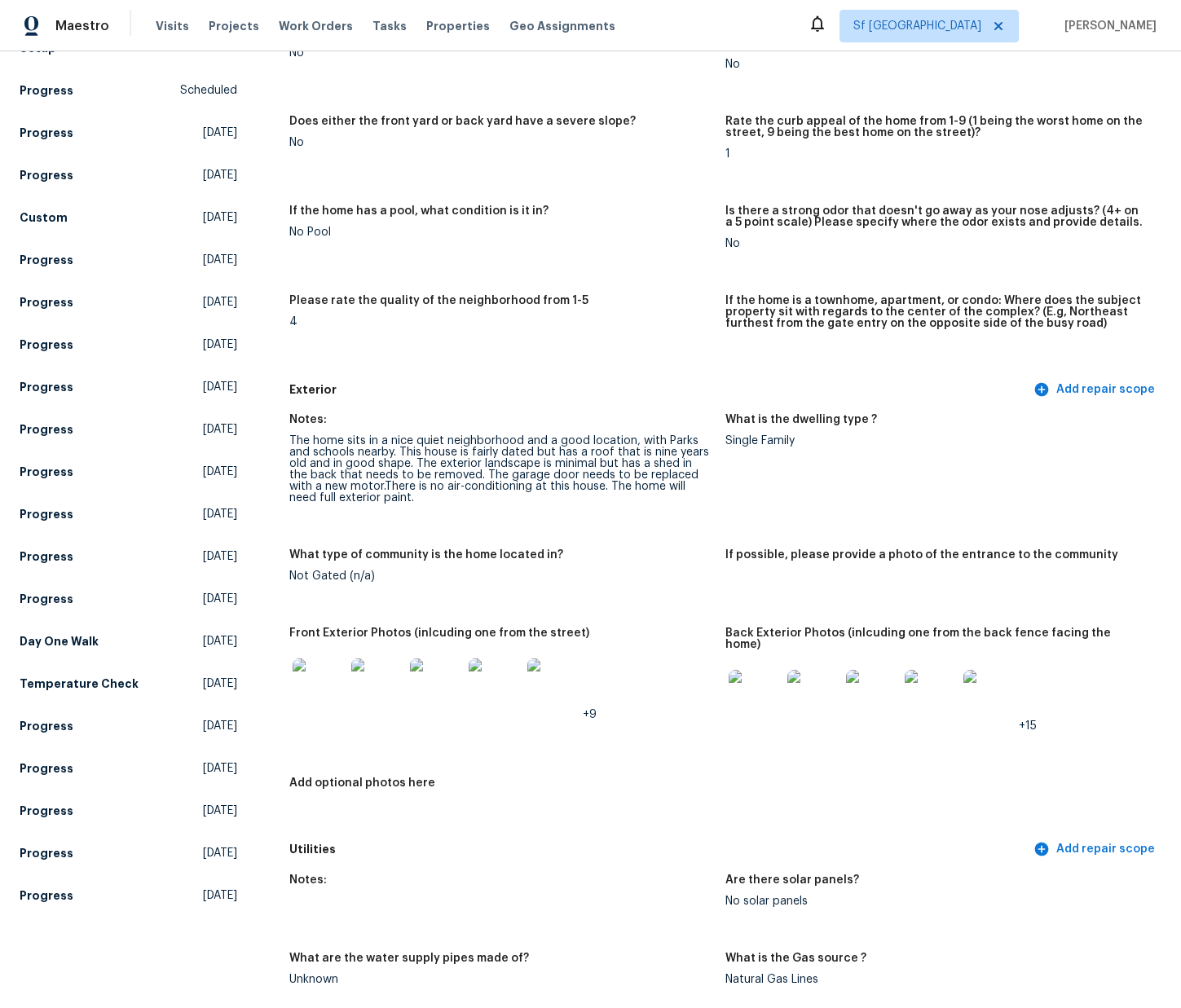
scroll to position [0, 0]
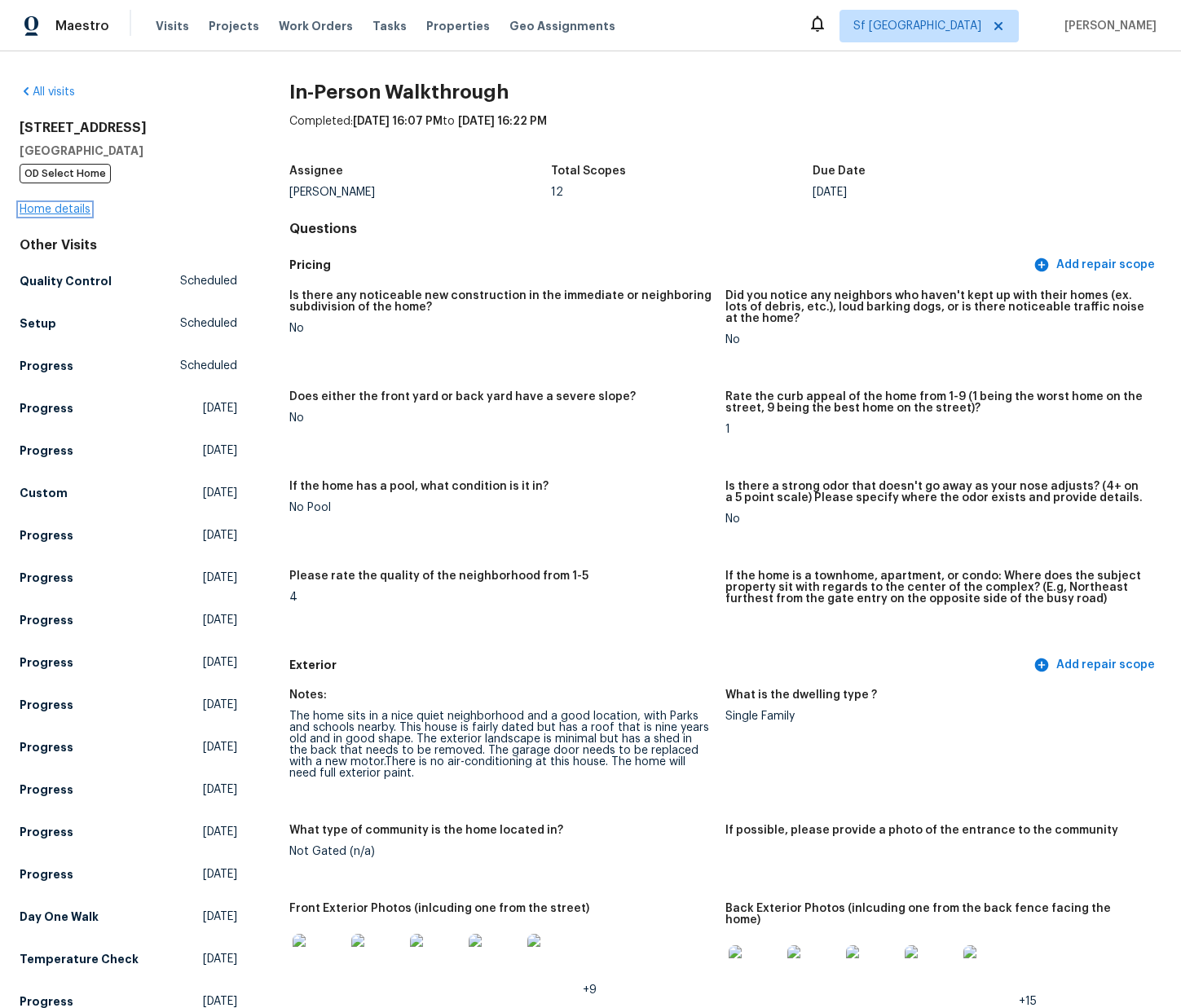
click at [59, 208] on link "Home details" at bounding box center [55, 209] width 71 height 11
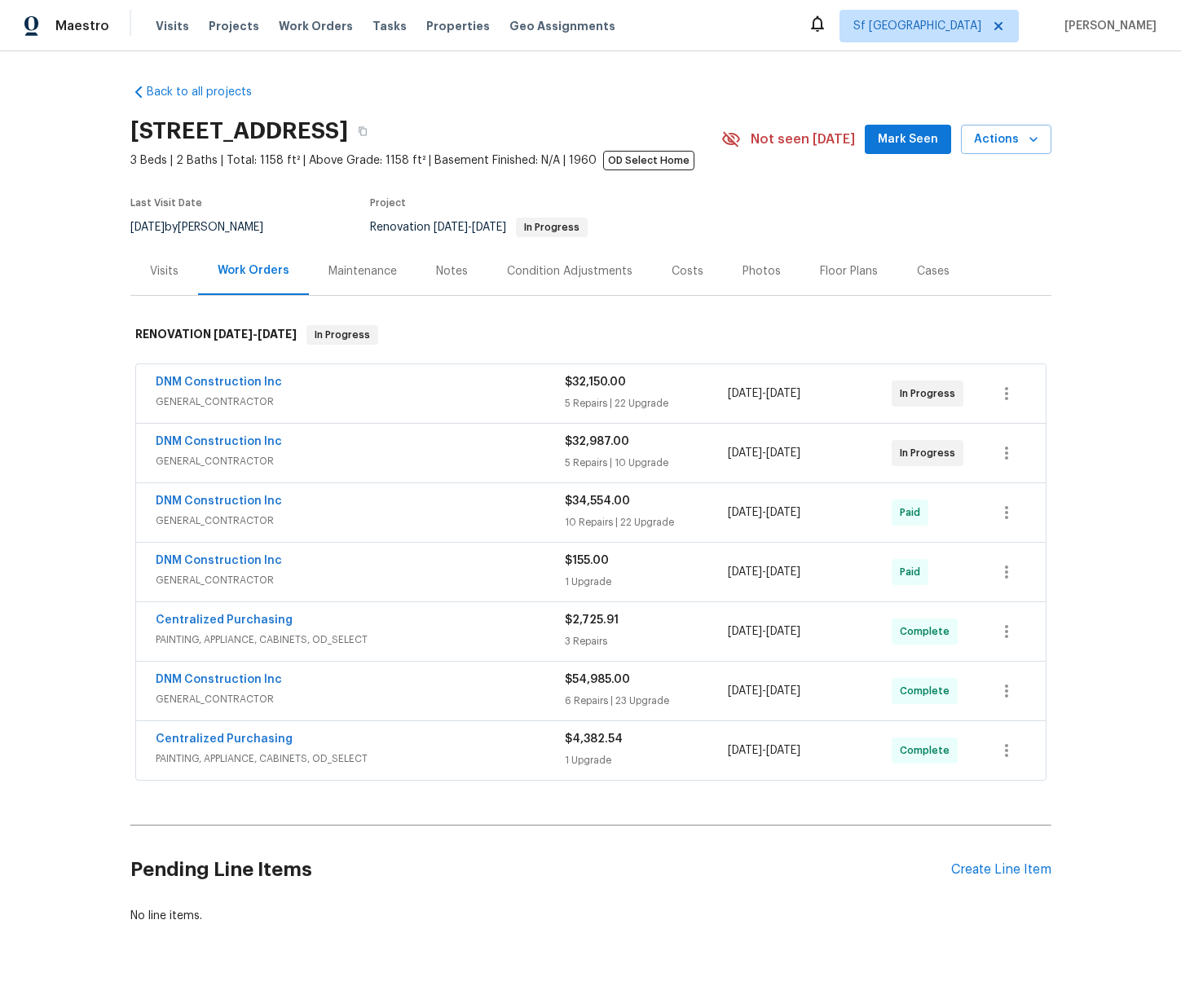
click at [978, 860] on div "Pending Line Items Create Line Item" at bounding box center [590, 870] width 921 height 76
click at [1012, 874] on div "Create Line Item" at bounding box center [1001, 870] width 100 height 16
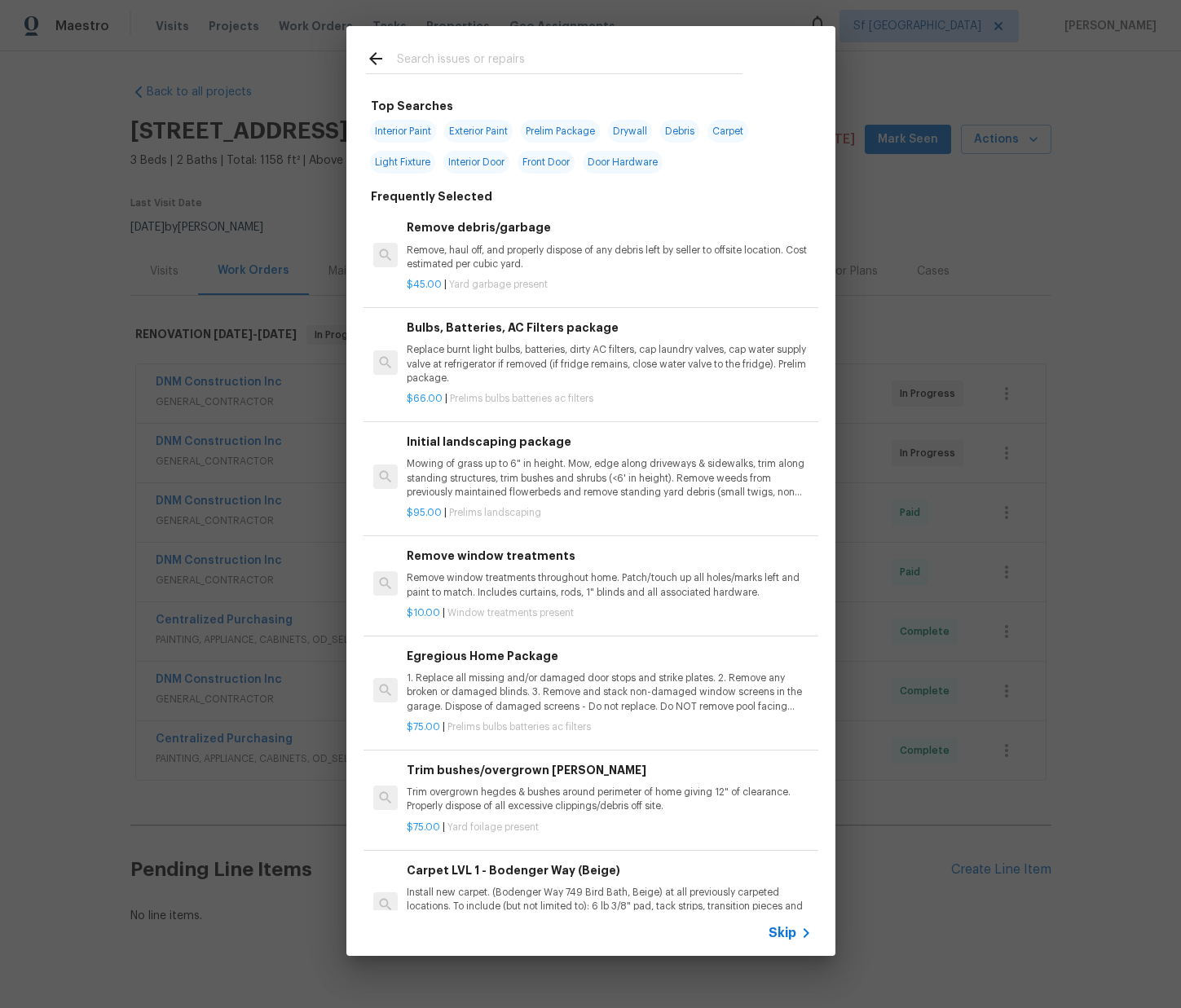
click at [441, 56] on input "text" at bounding box center [569, 61] width 345 height 24
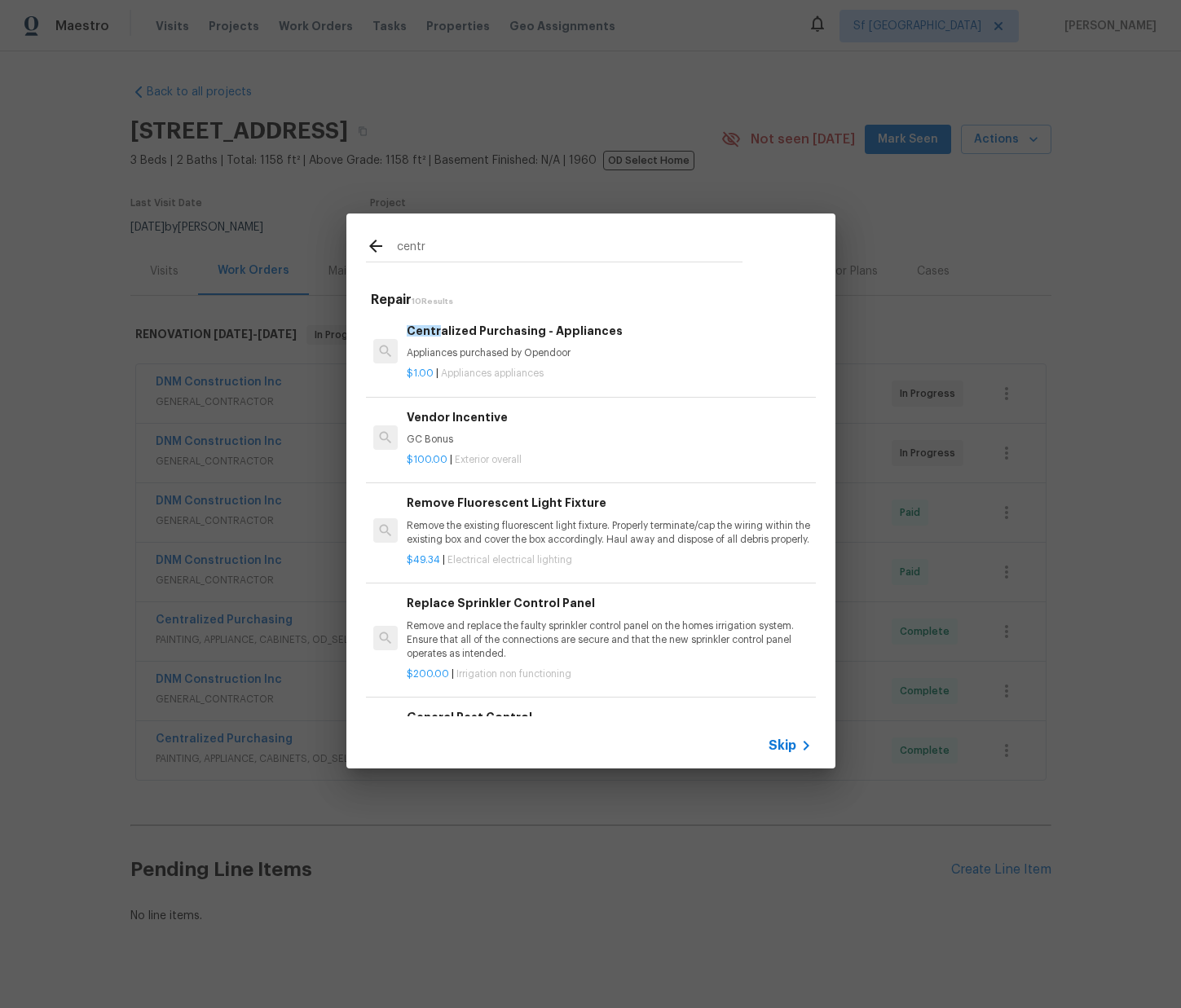
type input "centr"
click at [516, 371] on span "Appliances appliances" at bounding box center [492, 373] width 103 height 9
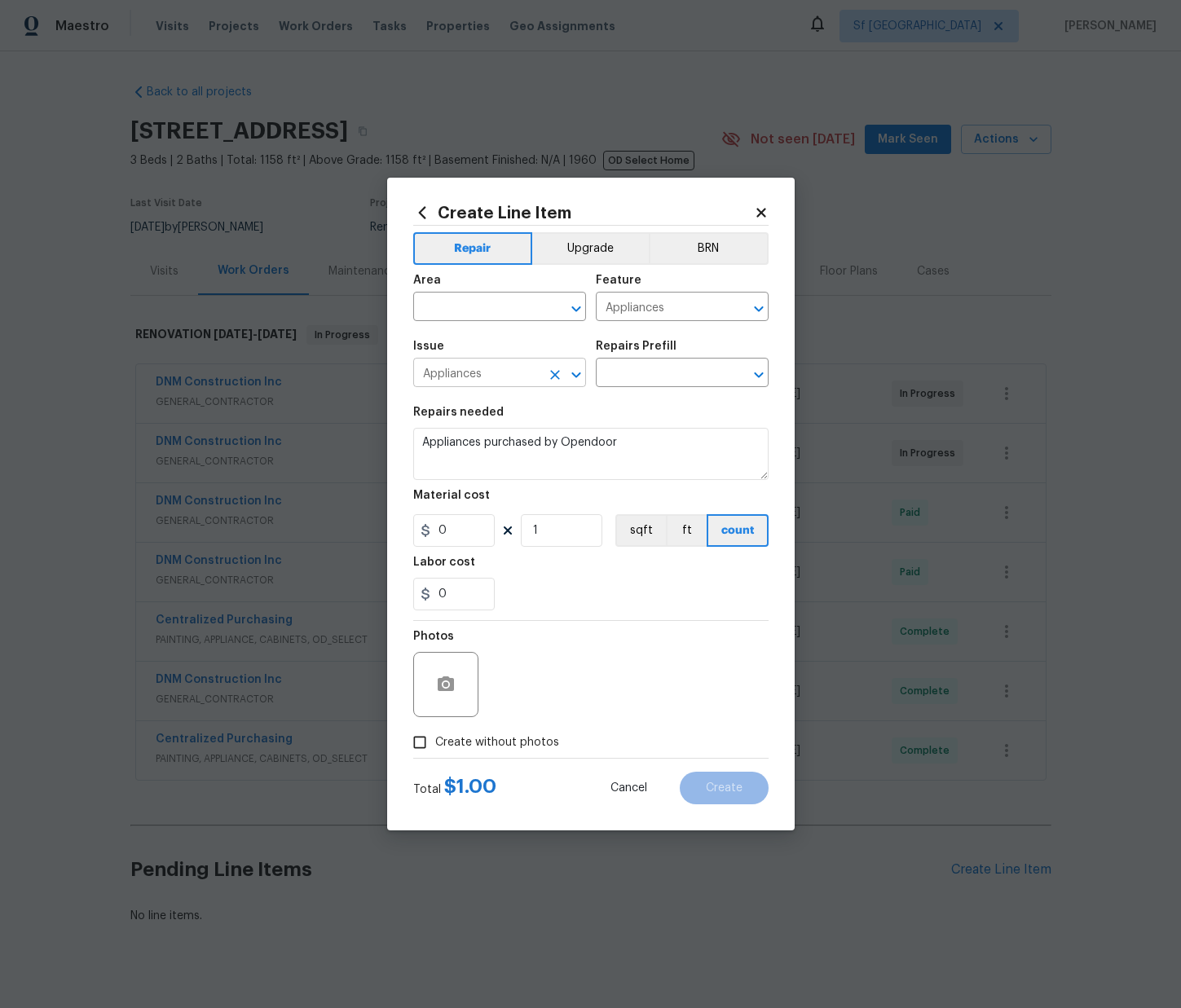
type input "Centralized Purchasing - Appliances $1.00"
type input "1"
click at [435, 303] on input "text" at bounding box center [477, 308] width 127 height 25
drag, startPoint x: 493, startPoint y: 346, endPoint x: 495, endPoint y: 368, distance: 22.1
click at [493, 346] on li "Kitchen" at bounding box center [500, 344] width 173 height 27
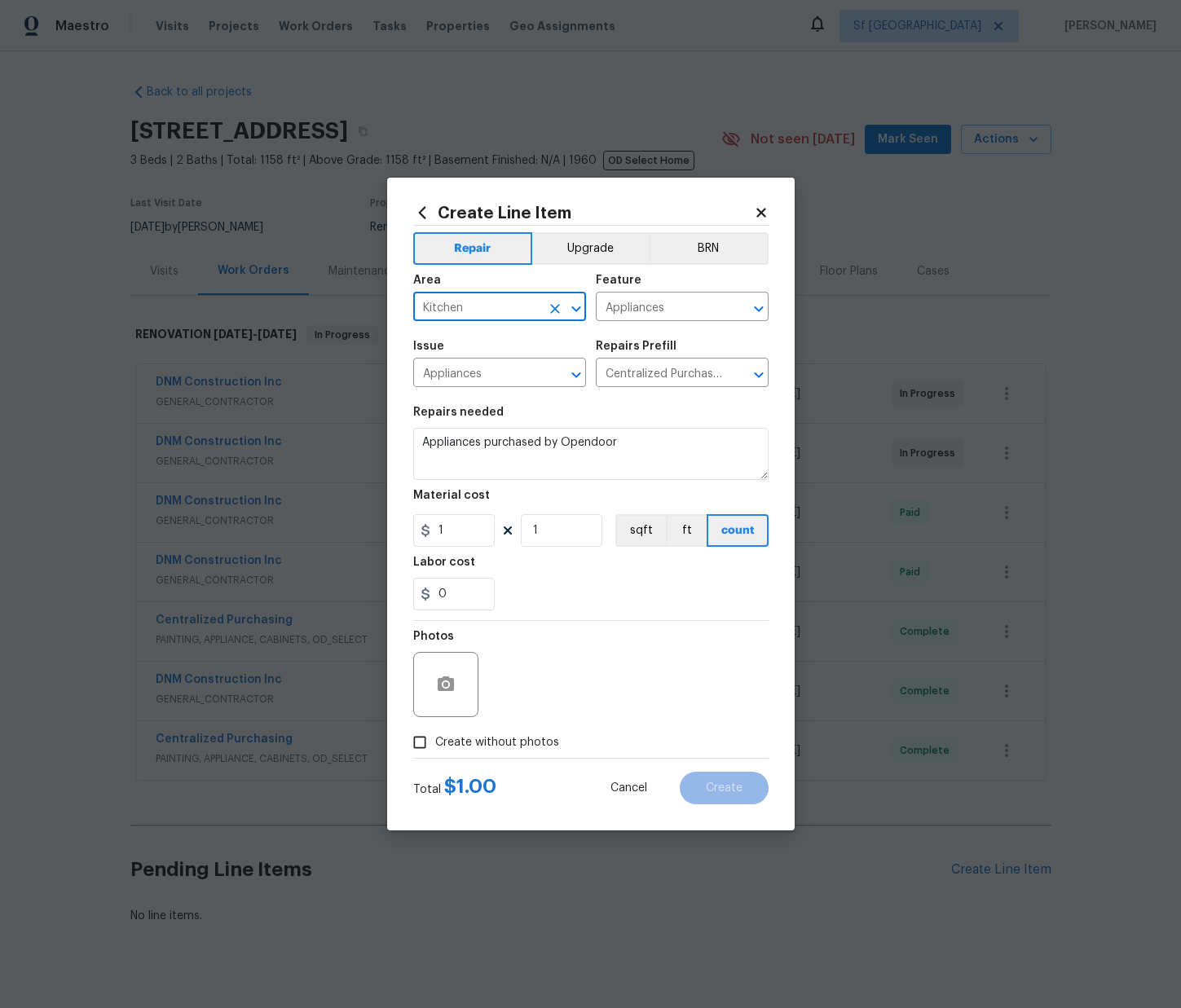
type input "Kitchen"
drag, startPoint x: 449, startPoint y: 525, endPoint x: 426, endPoint y: 526, distance: 23.0
click at [426, 526] on div "1" at bounding box center [454, 531] width 82 height 33
paste input "2836.28"
type input "2836.28"
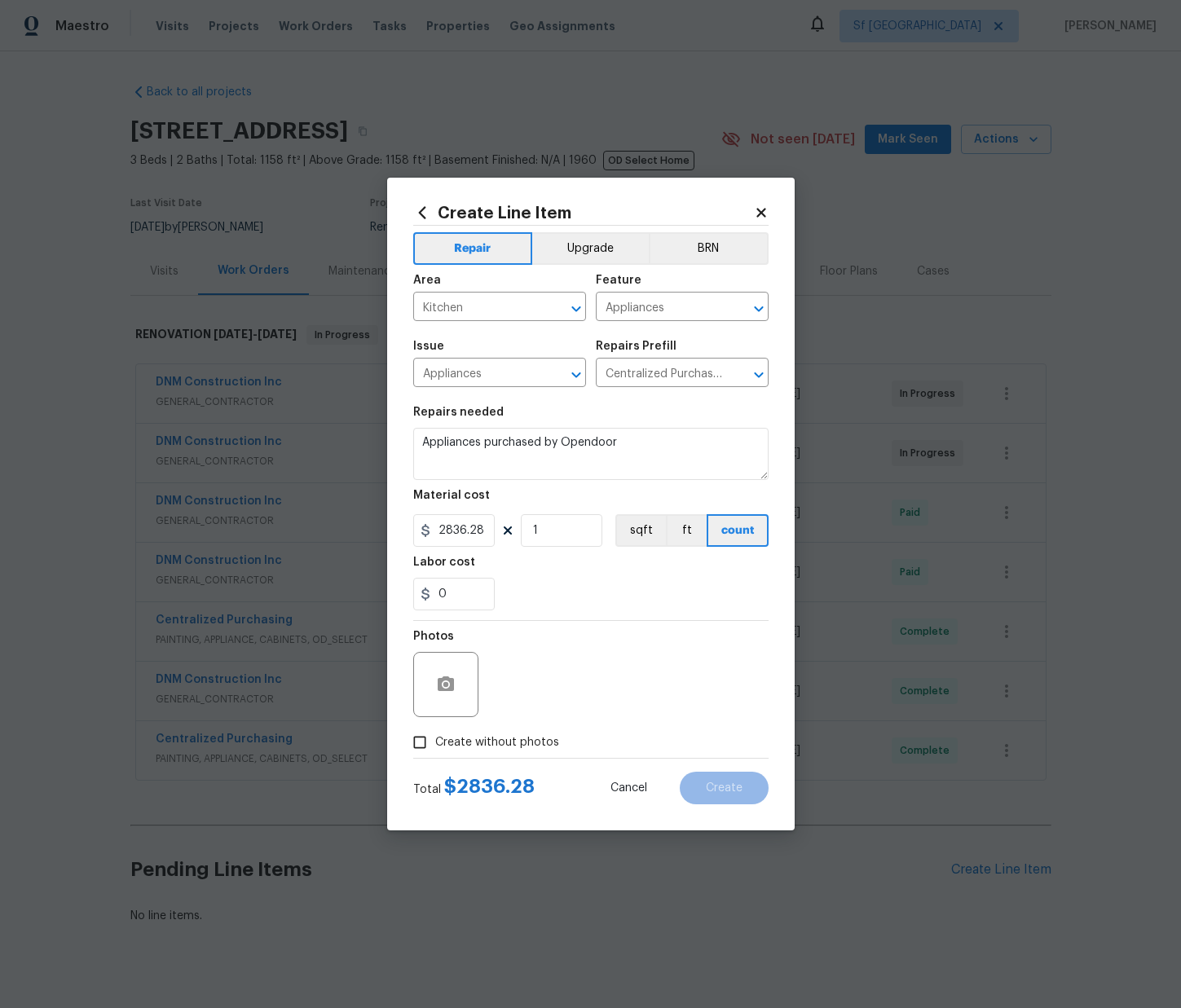
click at [545, 611] on section "Repairs needed Appliances purchased by Opendoor Material cost 2836.28 1 sqft ft…" at bounding box center [591, 508] width 356 height 223
drag, startPoint x: 534, startPoint y: 735, endPoint x: 549, endPoint y: 719, distance: 21.9
click at [534, 733] on label "Create without photos" at bounding box center [482, 743] width 155 height 31
click at [550, 739] on span "Create without photos" at bounding box center [497, 744] width 124 height 17
click at [435, 739] on input "Create without photos" at bounding box center [420, 743] width 31 height 31
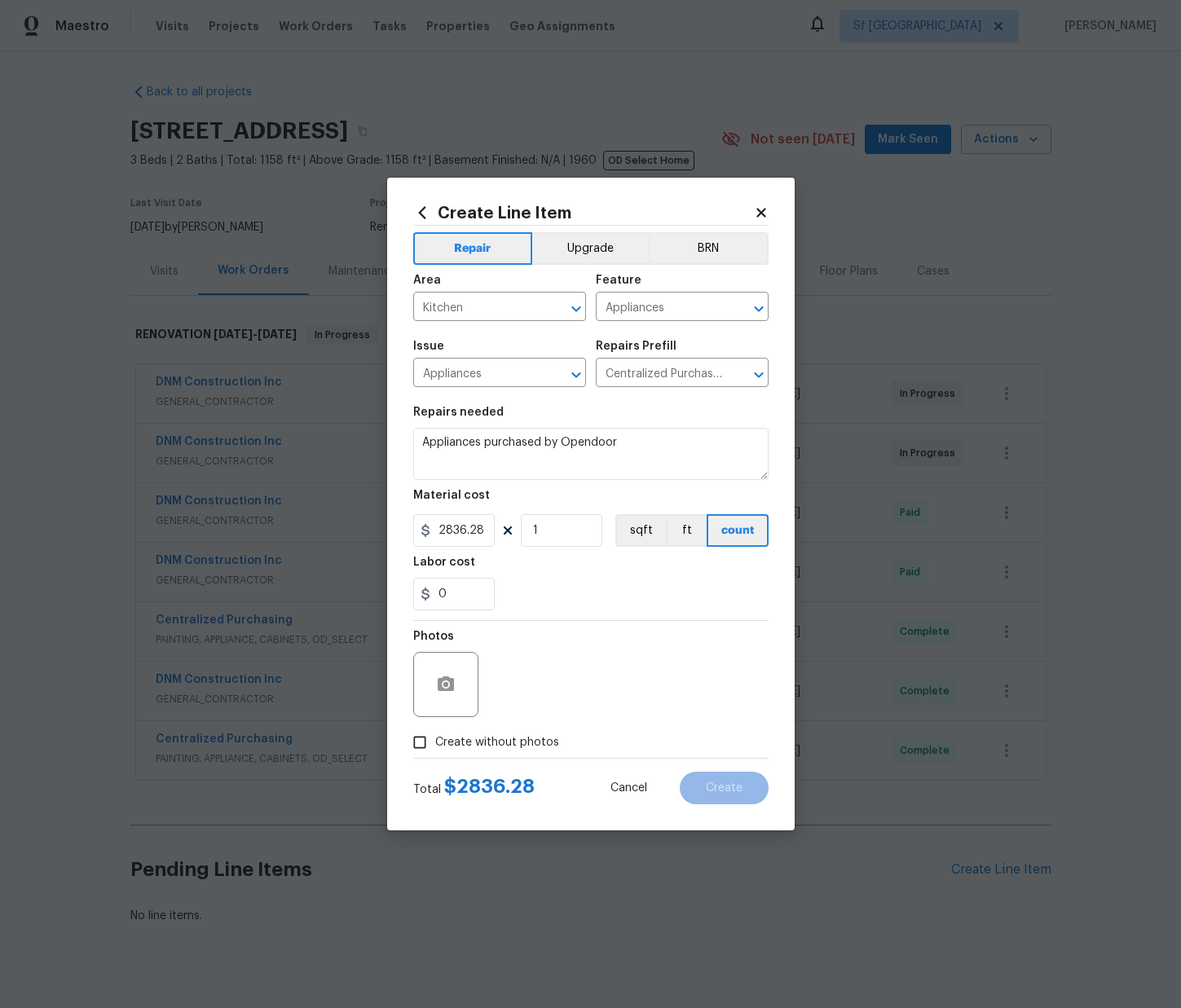
checkbox input "true"
click at [568, 694] on textarea at bounding box center [631, 685] width 277 height 65
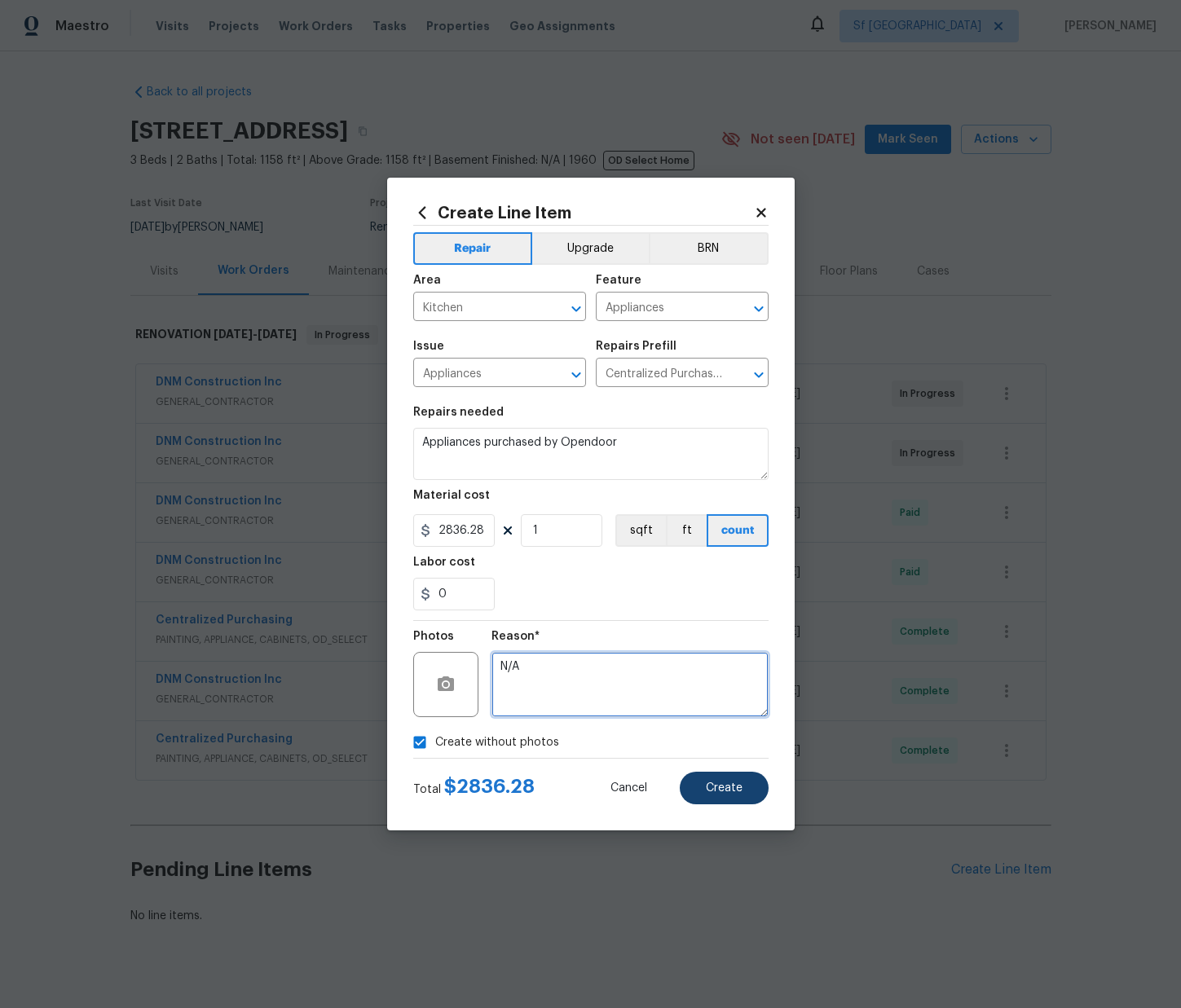
type textarea "N/A"
click at [730, 795] on button "Create" at bounding box center [724, 788] width 89 height 33
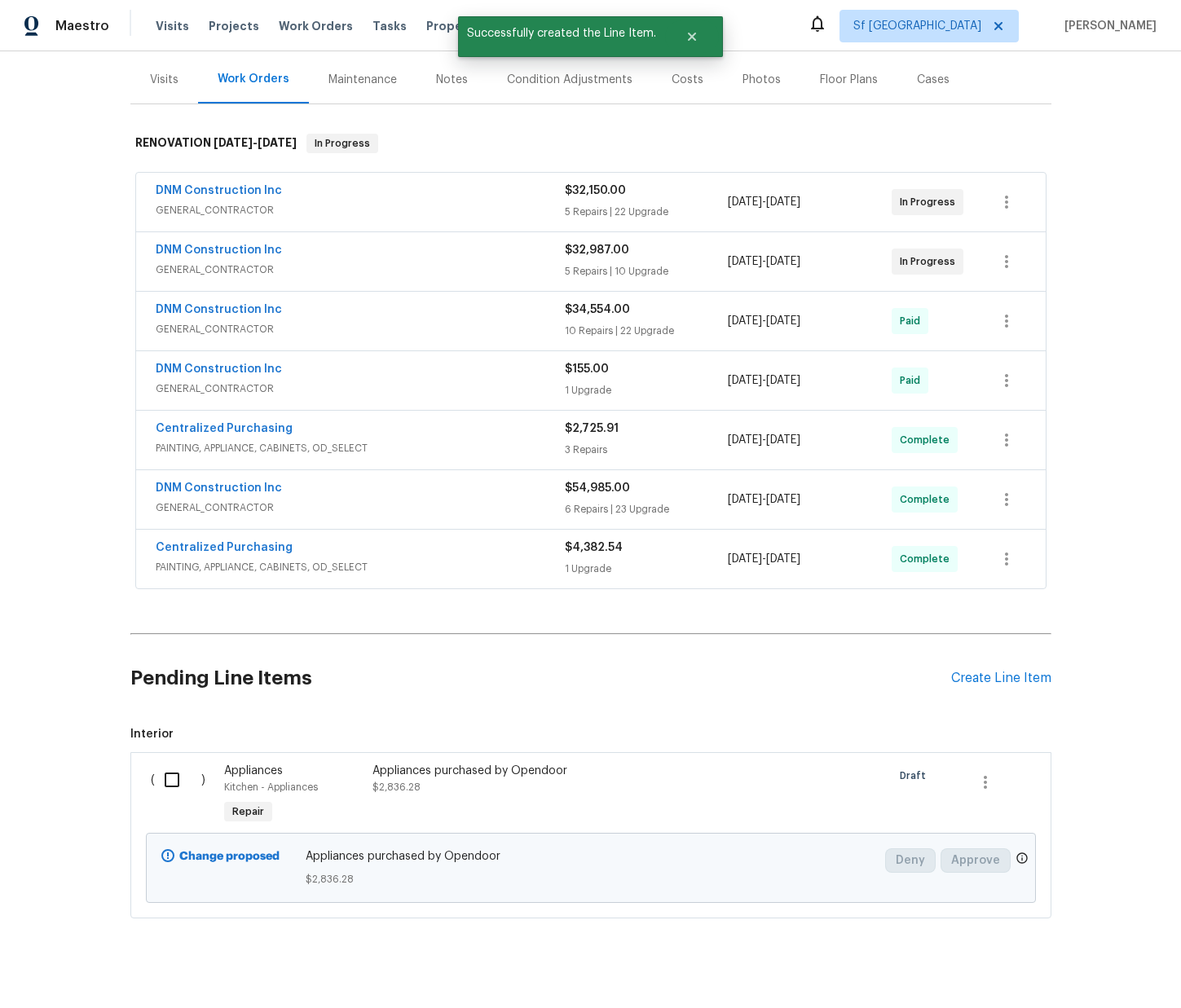
scroll to position [214, 0]
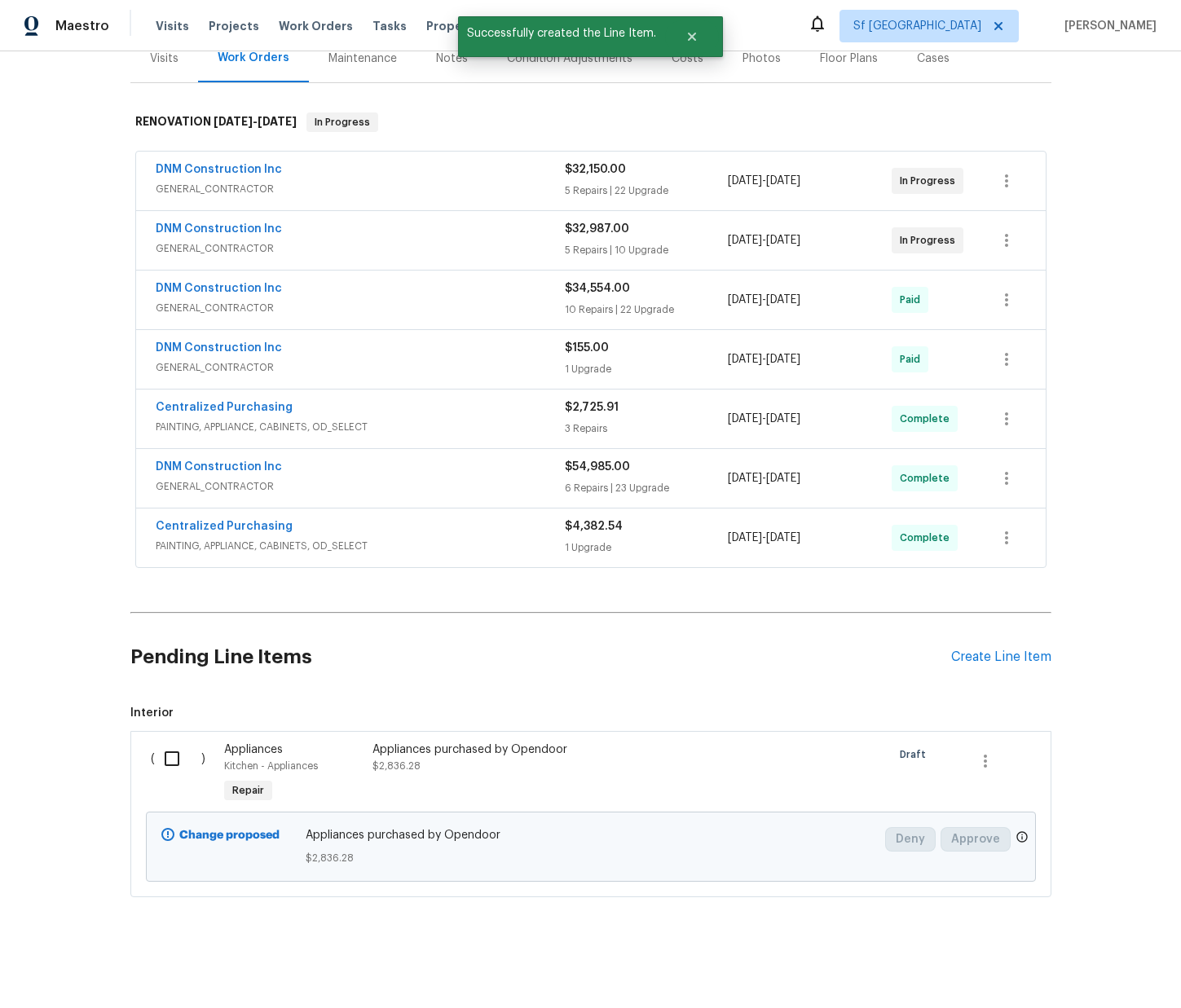
click at [642, 757] on div "Appliances purchased by Opendoor $2,836.28" at bounding box center [515, 758] width 287 height 33
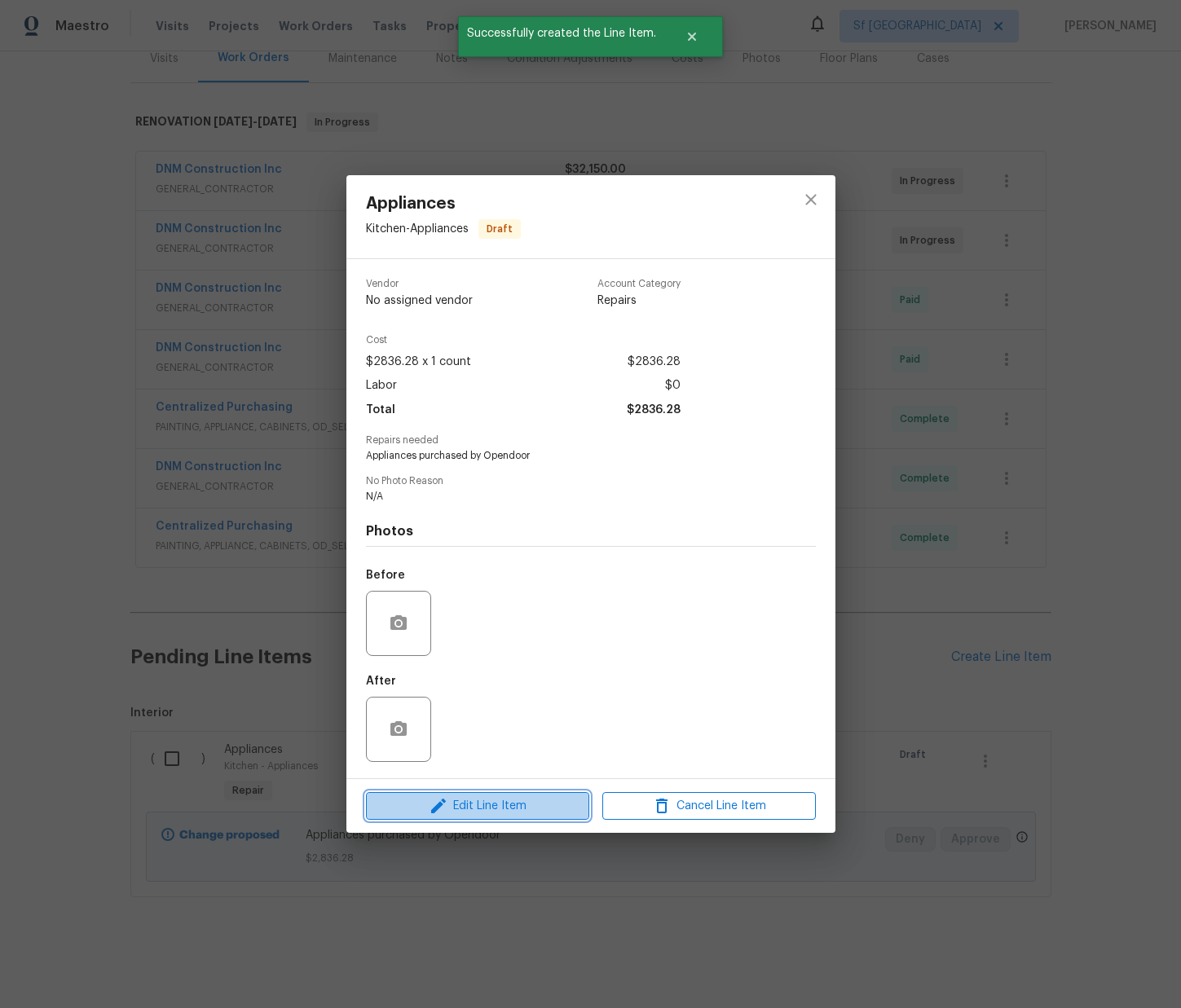
click at [520, 803] on span "Edit Line Item" at bounding box center [478, 806] width 214 height 21
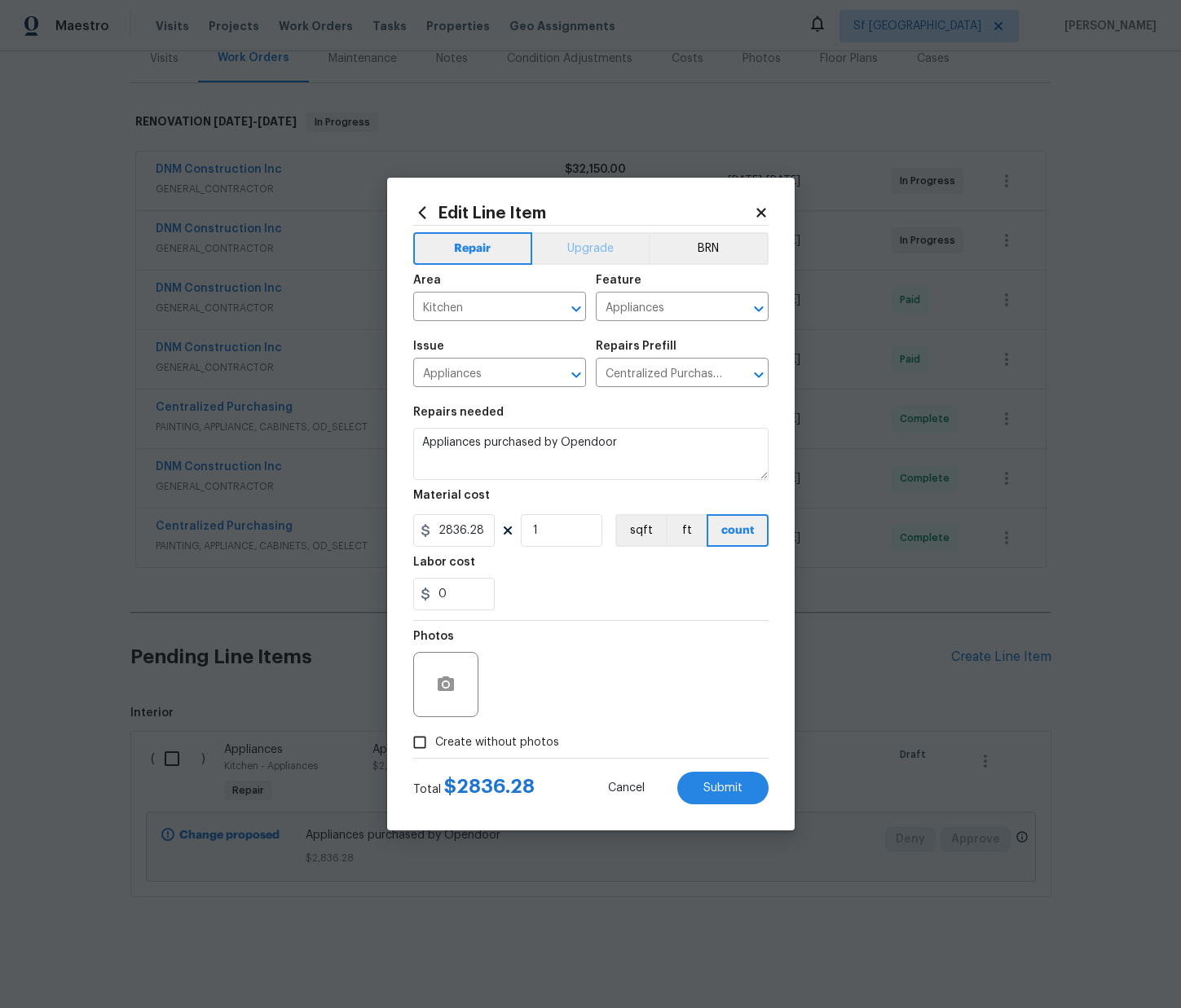
click at [599, 232] on div "Repair Upgrade BRN Area Kitchen ​ Feature Appliances ​ Issue Appliances ​ Repai…" at bounding box center [591, 492] width 356 height 532
click at [600, 233] on button "Upgrade" at bounding box center [590, 249] width 116 height 33
click at [723, 784] on span "Submit" at bounding box center [723, 788] width 39 height 12
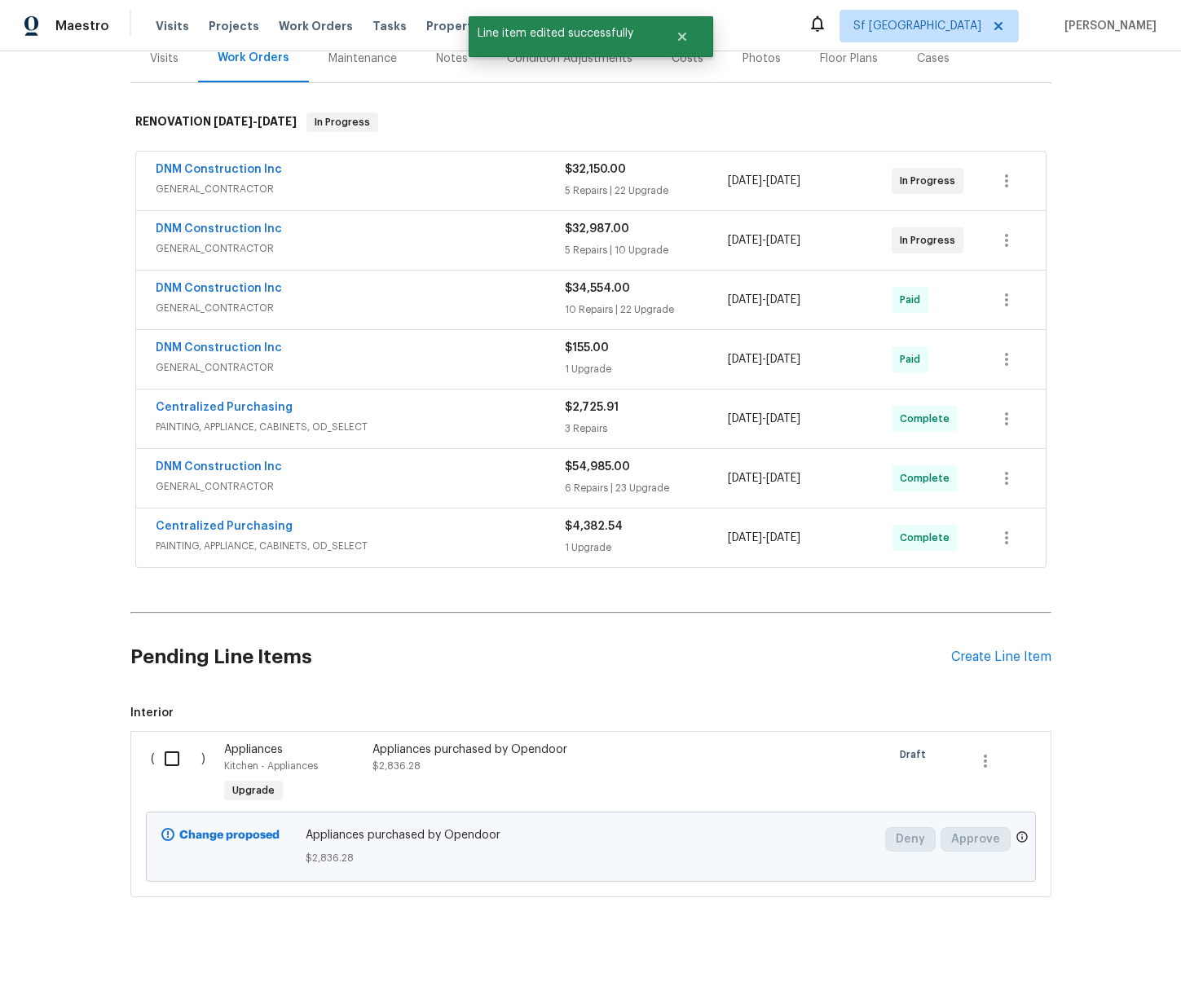
click at [185, 757] on input "checkbox" at bounding box center [178, 759] width 47 height 34
checkbox input "true"
click at [1092, 955] on button "Create Work Order" at bounding box center [1088, 968] width 134 height 30
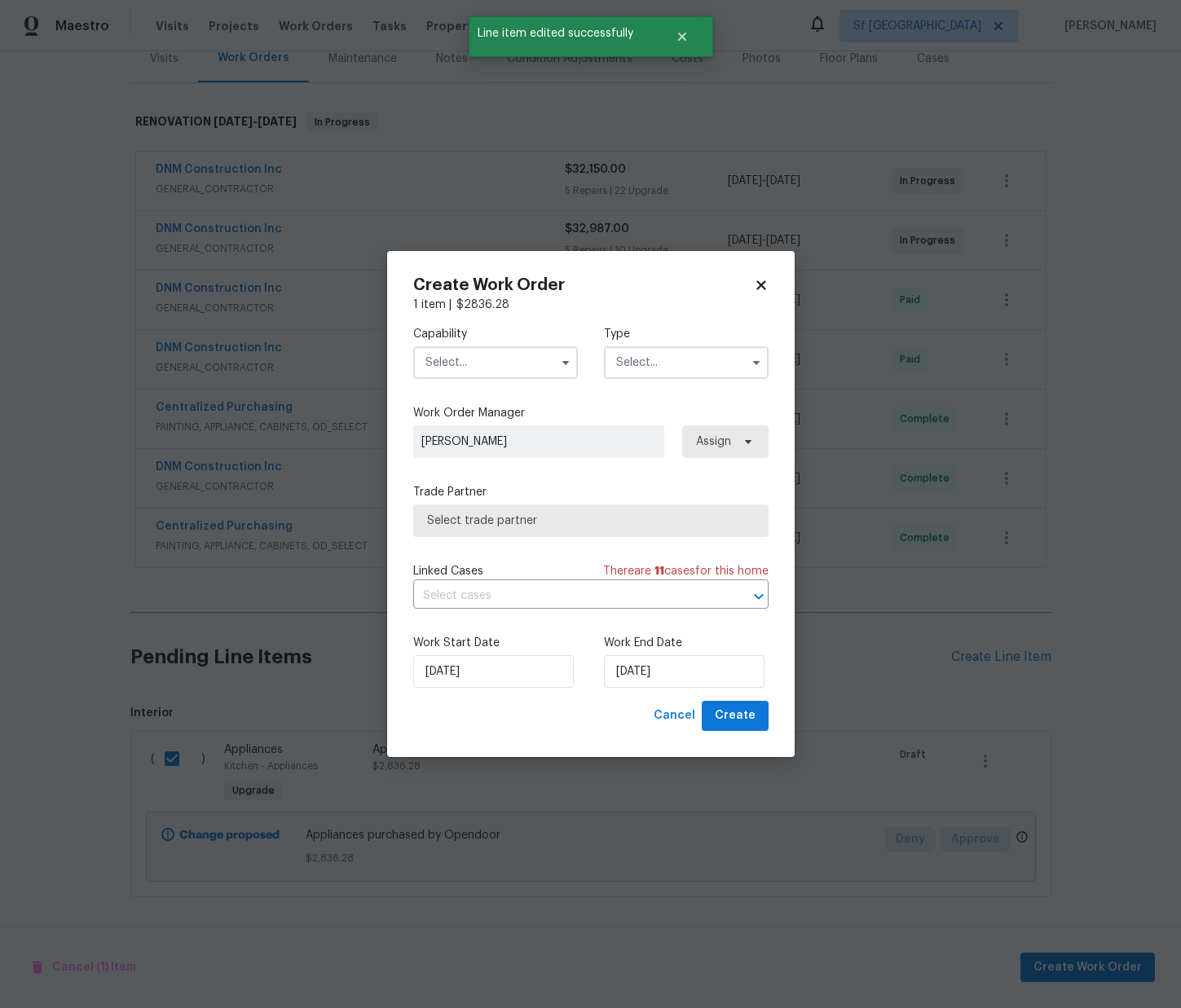
click at [520, 376] on input "text" at bounding box center [495, 363] width 165 height 33
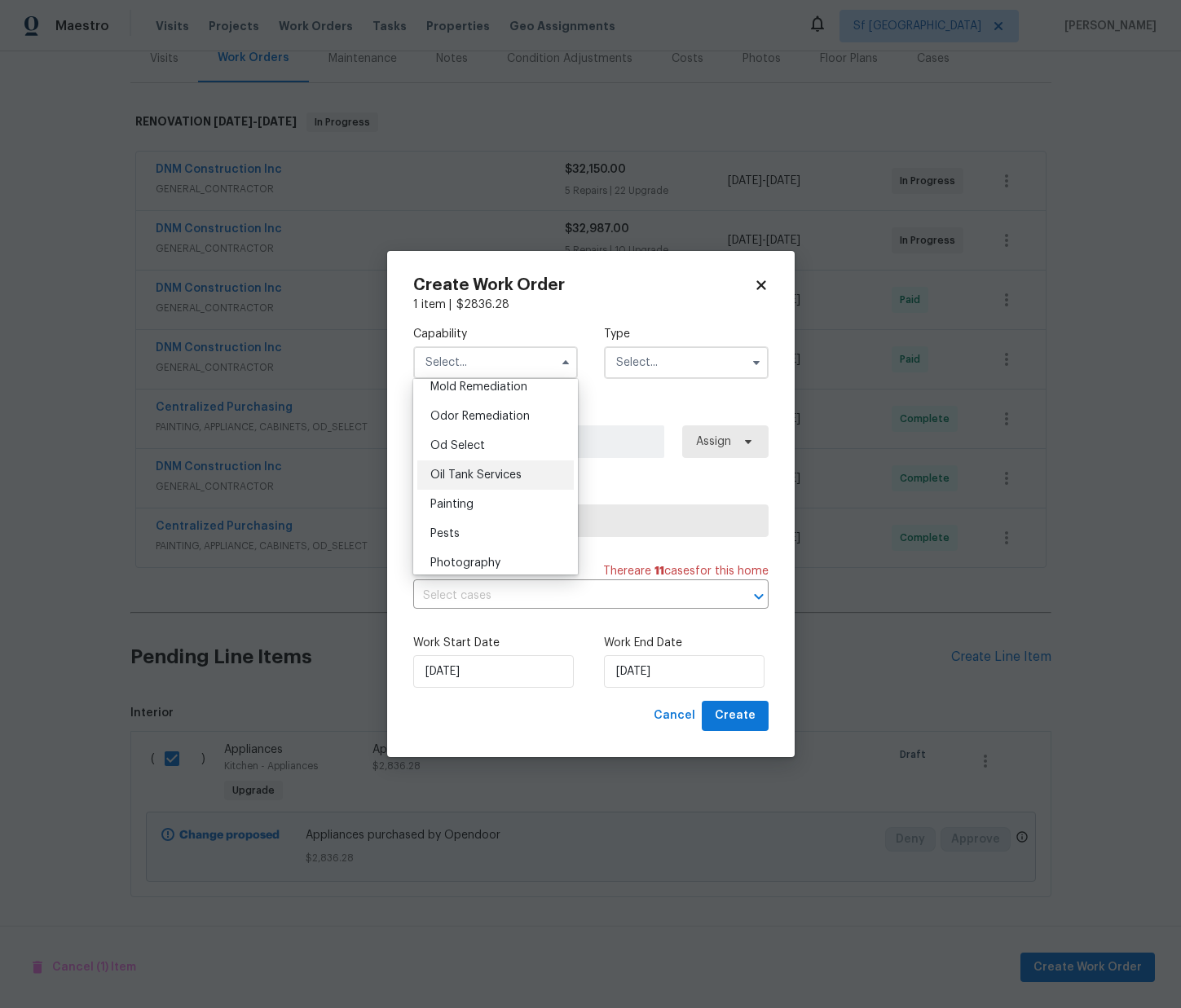
scroll to position [1292, 0]
click at [484, 474] on div "Painting" at bounding box center [495, 476] width 157 height 29
type input "Painting"
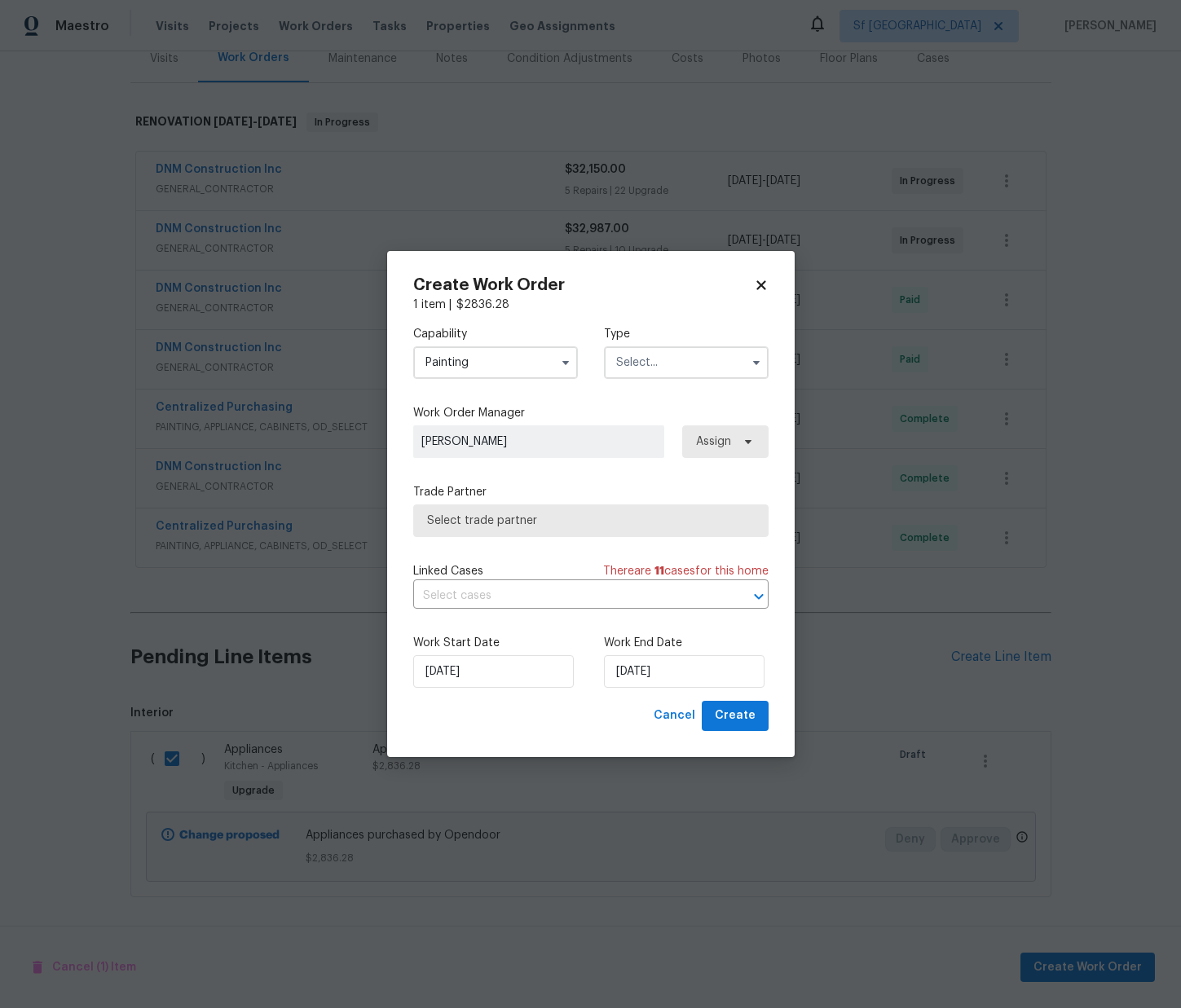
click at [643, 370] on input "text" at bounding box center [686, 363] width 165 height 33
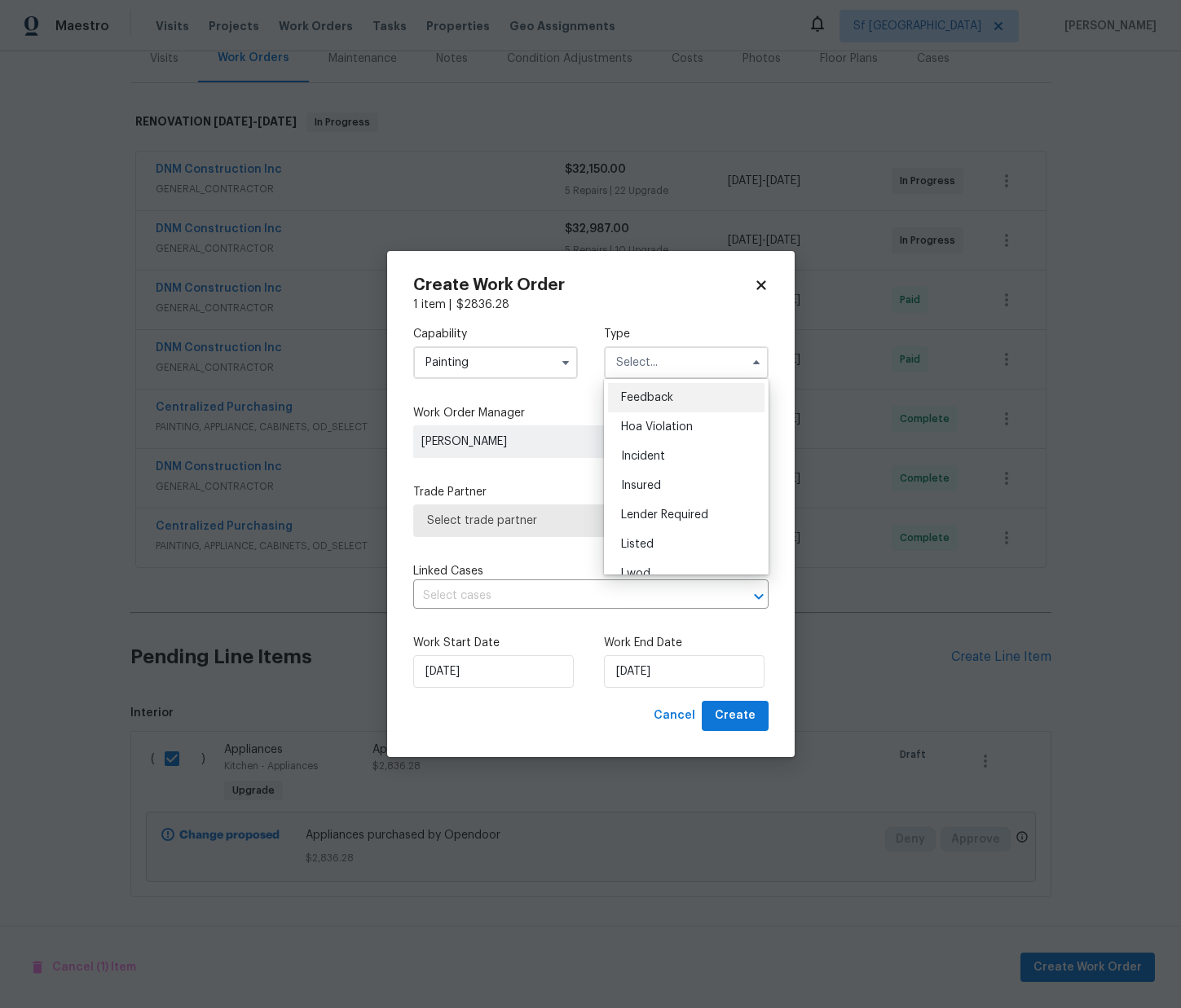
scroll to position [194, 0]
click at [663, 473] on span "Renovation" at bounding box center [651, 468] width 60 height 11
type input "Renovation"
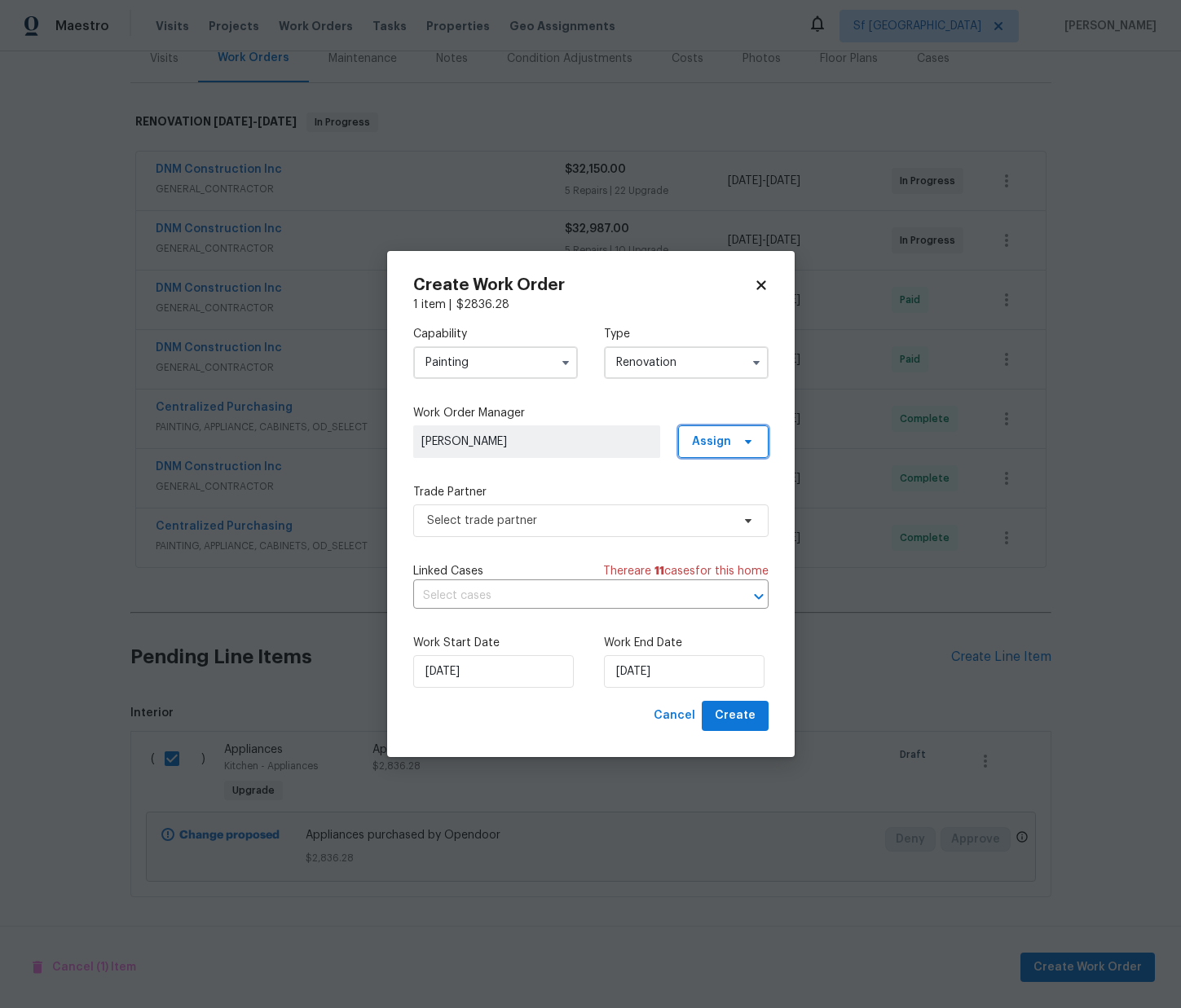
click at [697, 439] on span "Assign" at bounding box center [711, 441] width 39 height 16
click at [705, 523] on div "Unclaim" at bounding box center [731, 534] width 91 height 22
click at [710, 513] on div "Assign to me" at bounding box center [725, 511] width 71 height 16
click at [516, 524] on span "Select trade partner" at bounding box center [579, 520] width 304 height 16
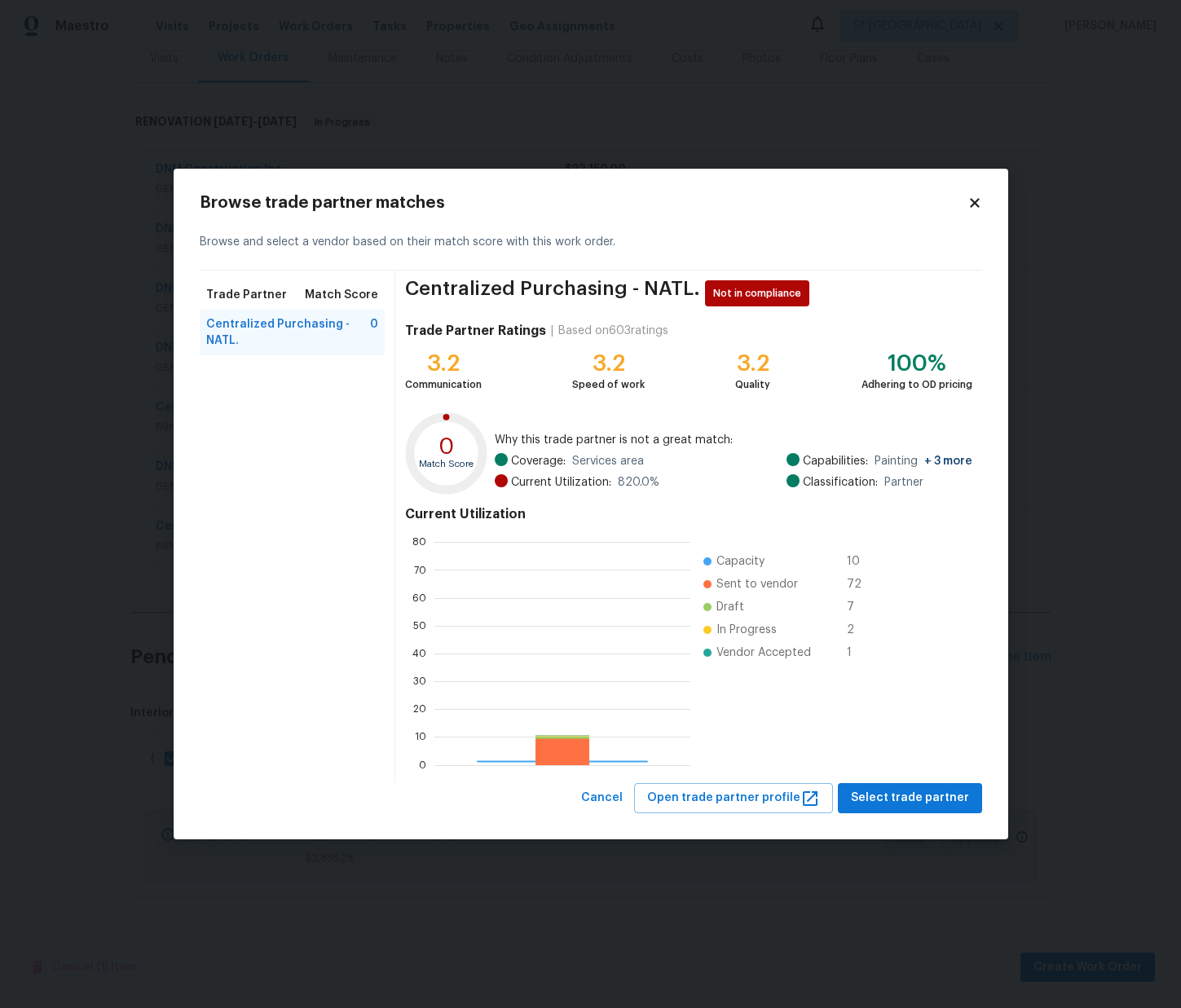
scroll to position [228, 256]
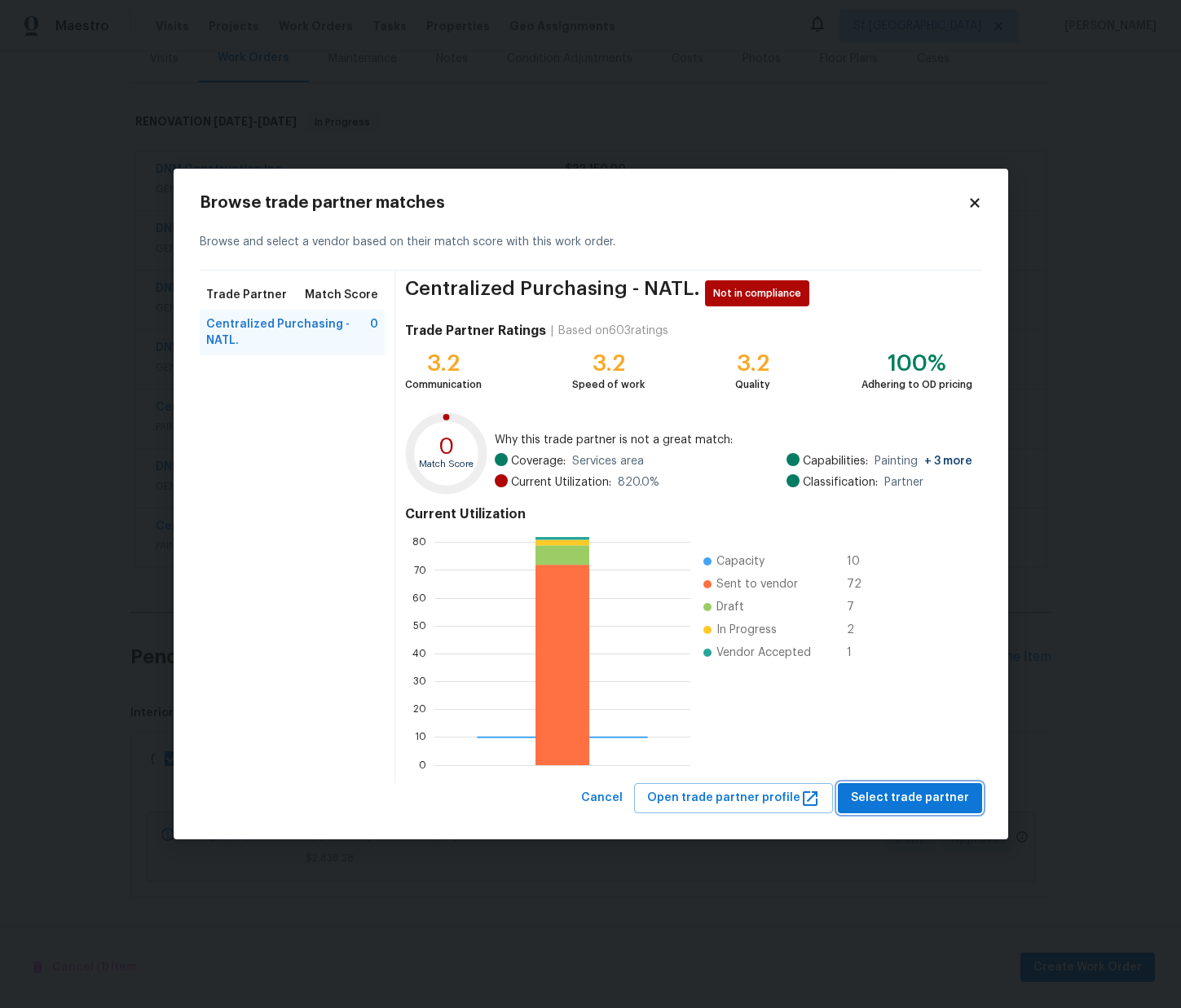
click at [876, 794] on span "Select trade partner" at bounding box center [910, 799] width 118 height 21
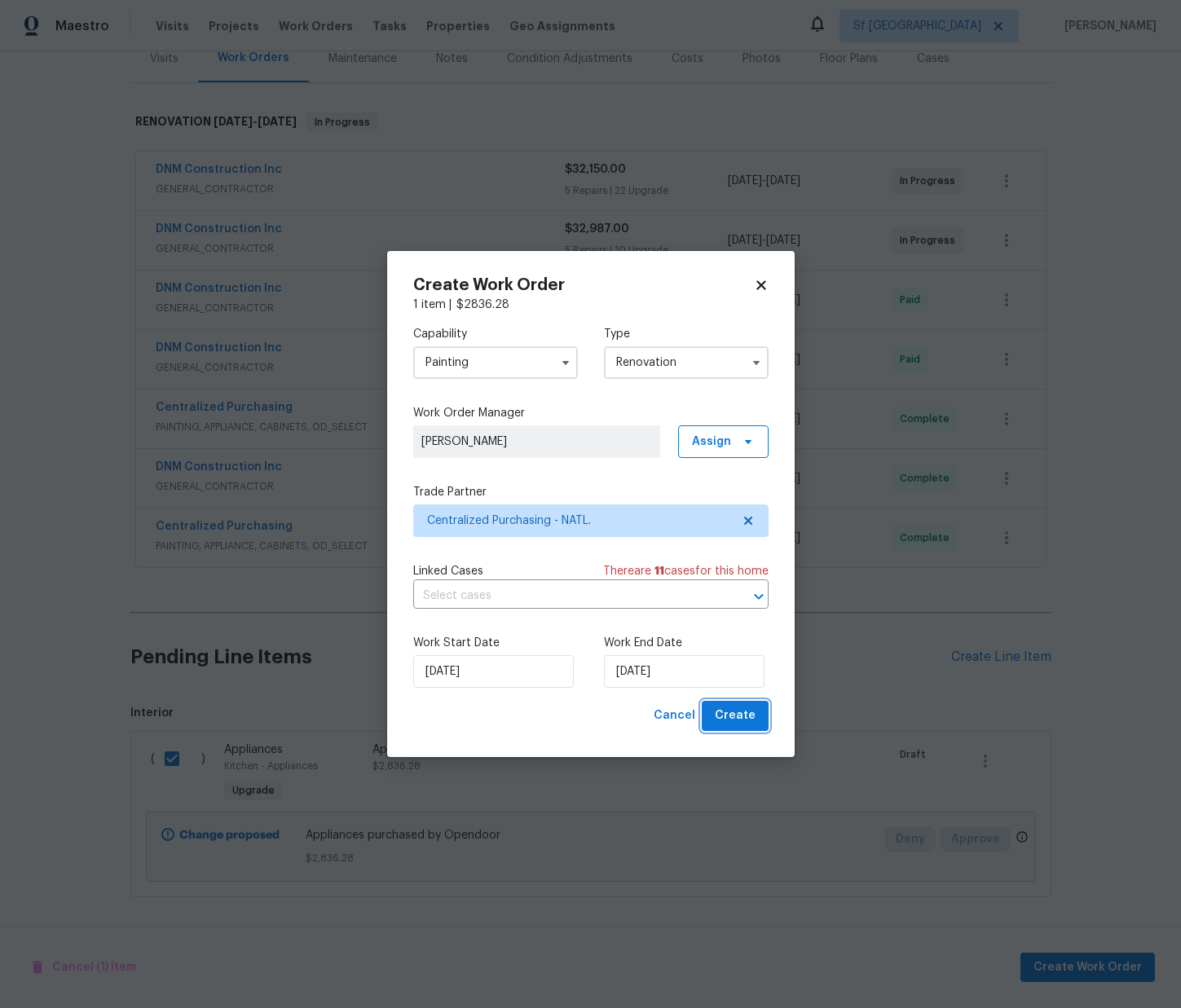
click at [731, 719] on span "Create" at bounding box center [735, 716] width 40 height 21
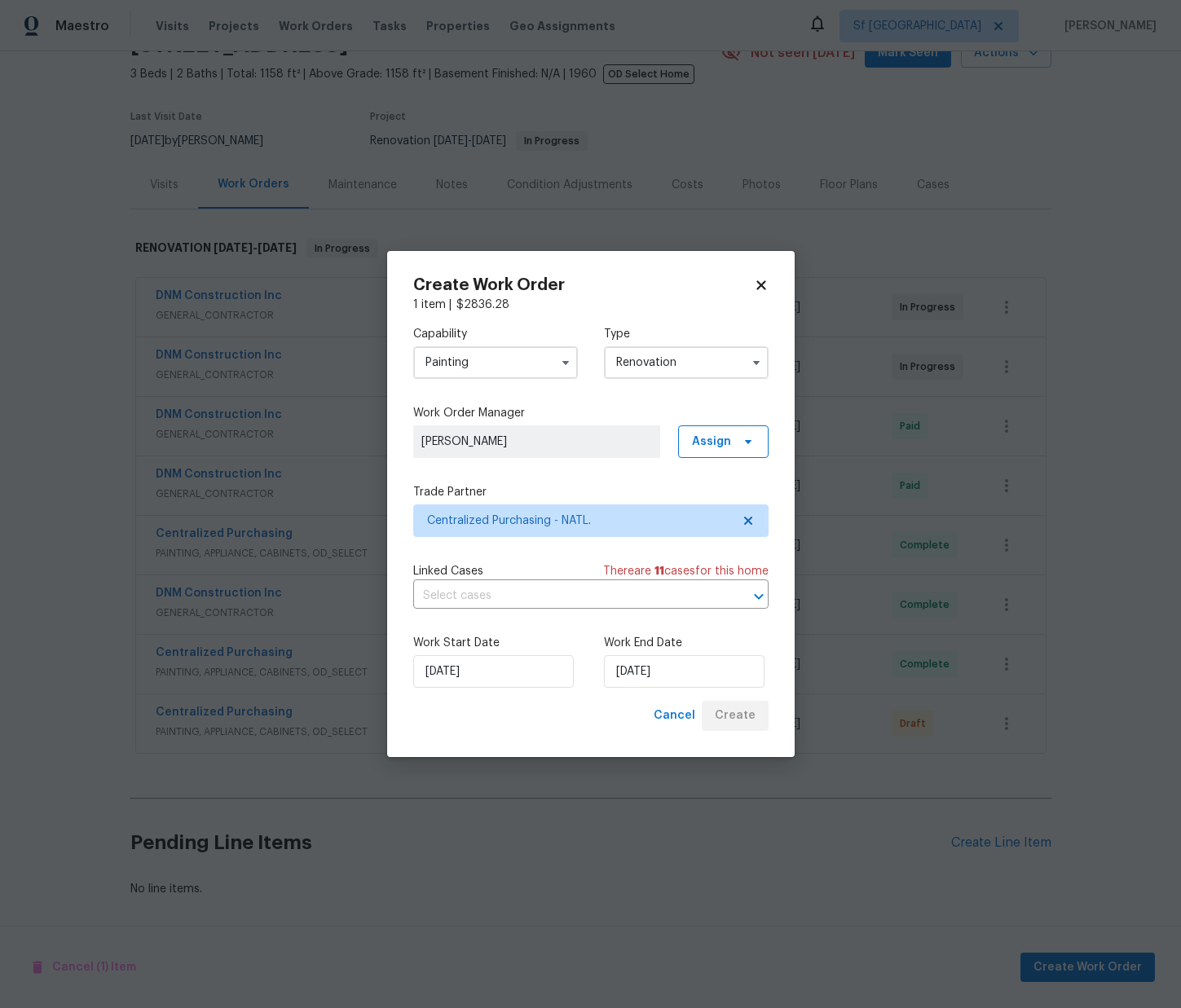
scroll to position [86, 0]
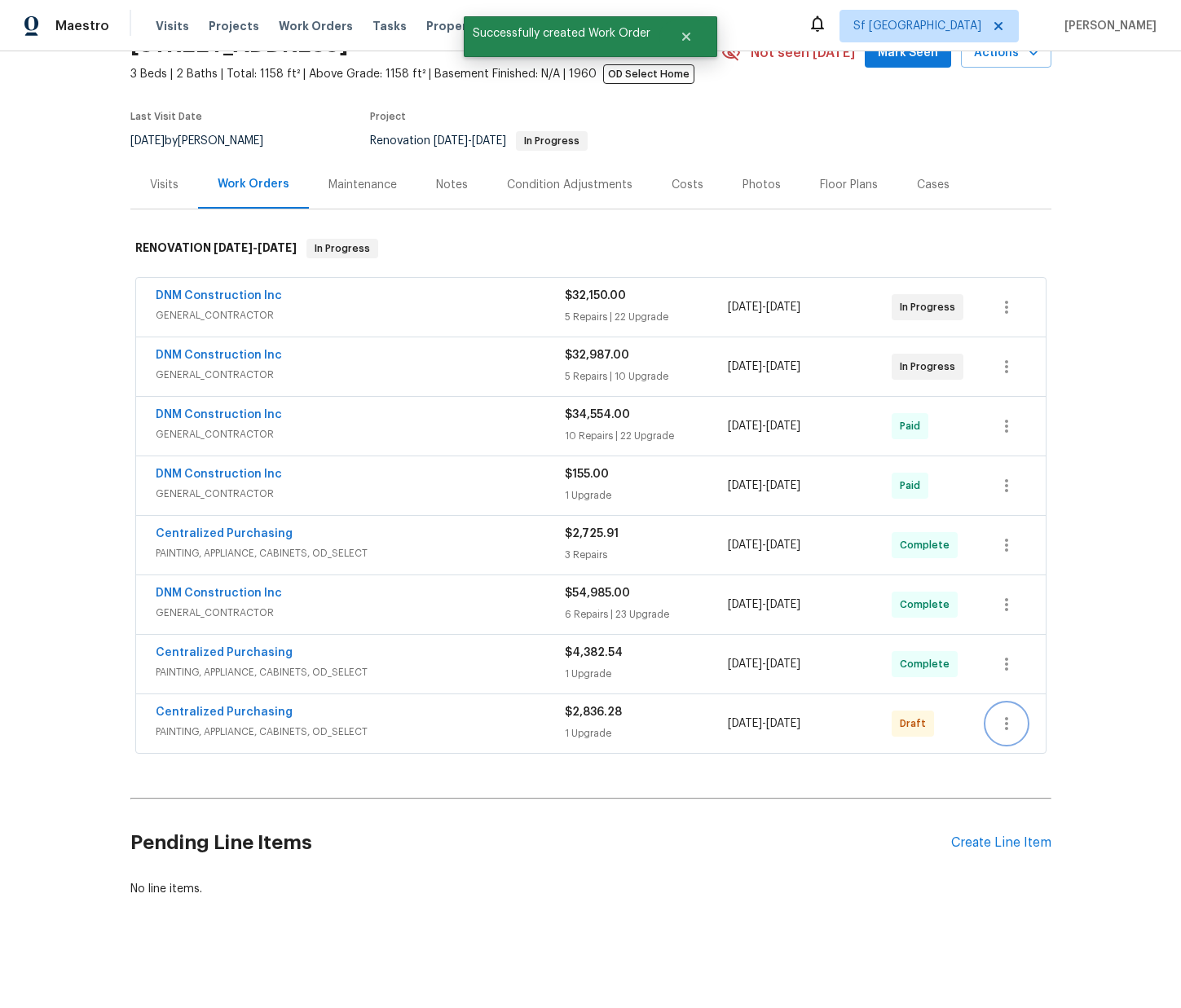
click at [1011, 717] on icon "button" at bounding box center [1006, 724] width 20 height 20
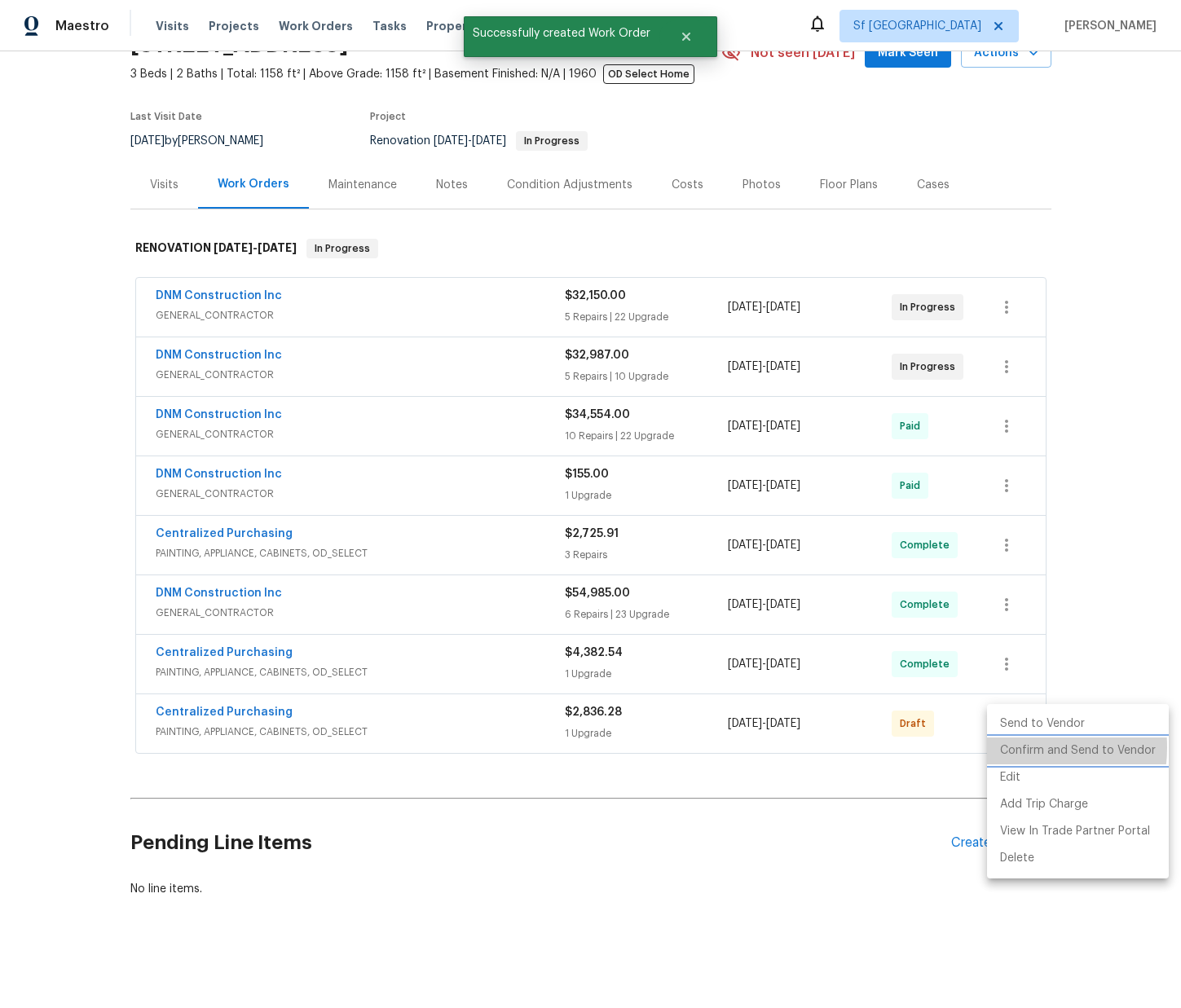
click at [1010, 748] on li "Confirm and Send to Vendor" at bounding box center [1078, 750] width 182 height 27
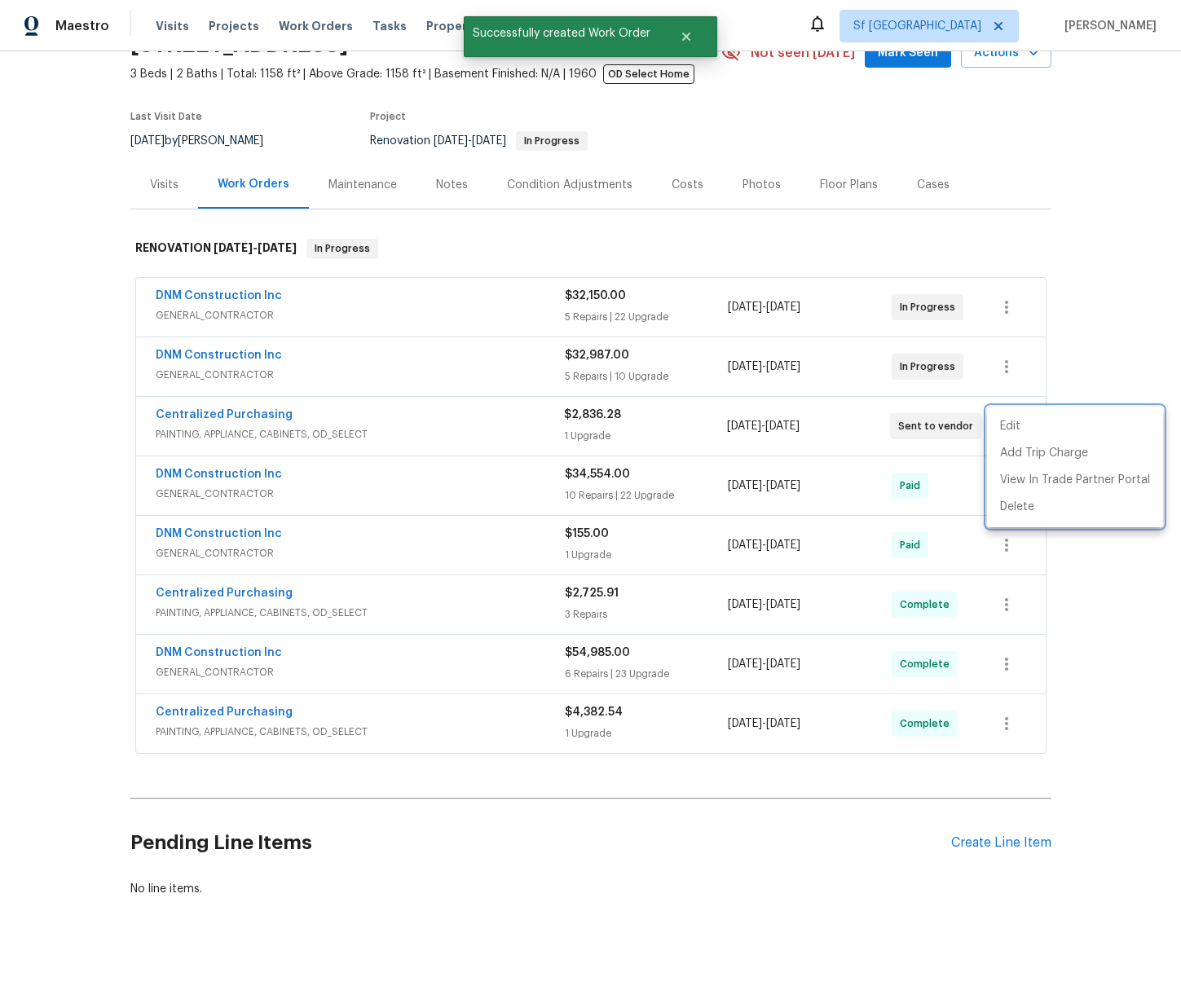
drag, startPoint x: 438, startPoint y: 732, endPoint x: 431, endPoint y: 725, distance: 9.9
click at [438, 731] on div at bounding box center [590, 504] width 1181 height 1008
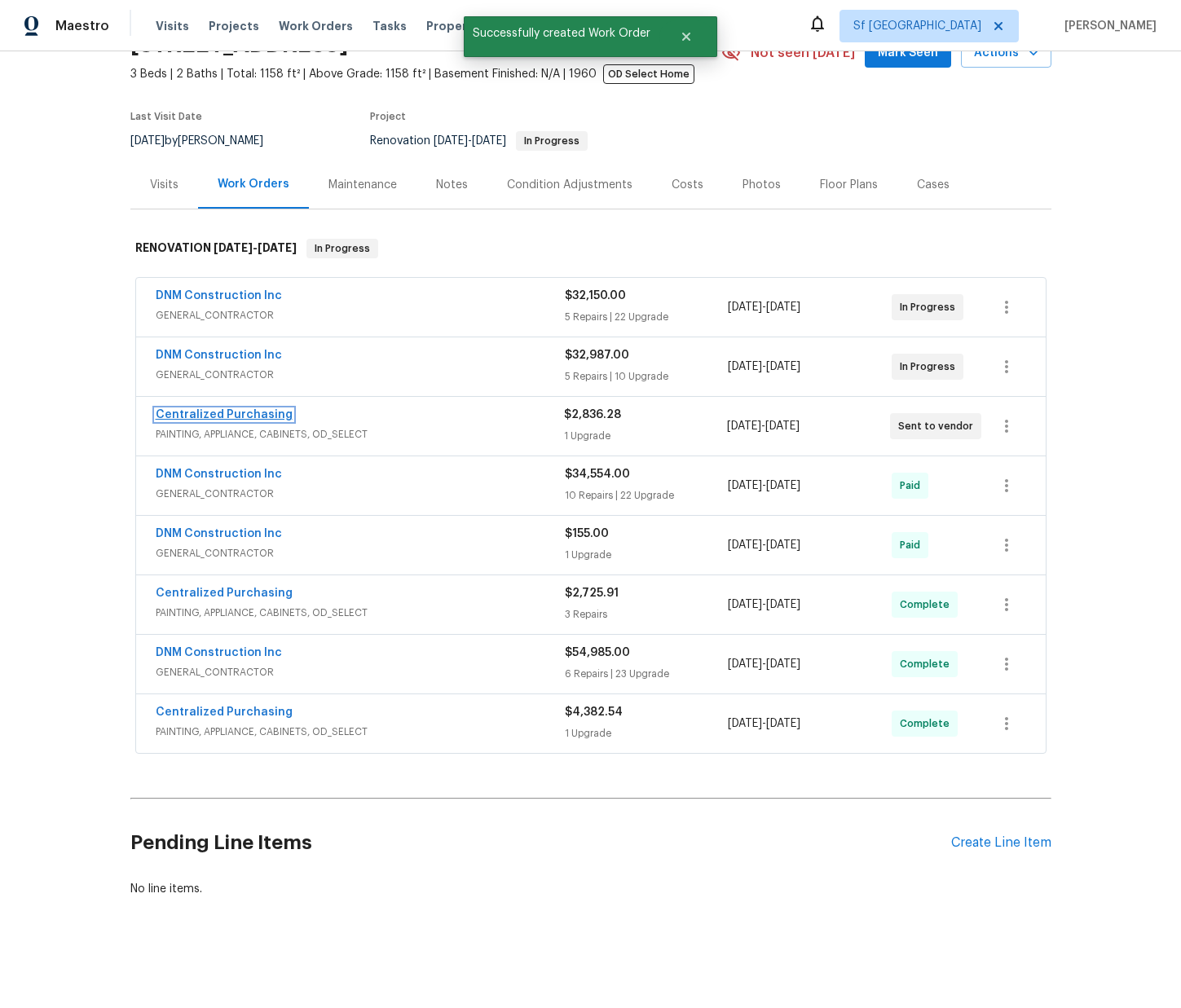
click at [225, 416] on link "Centralized Purchasing" at bounding box center [224, 414] width 137 height 11
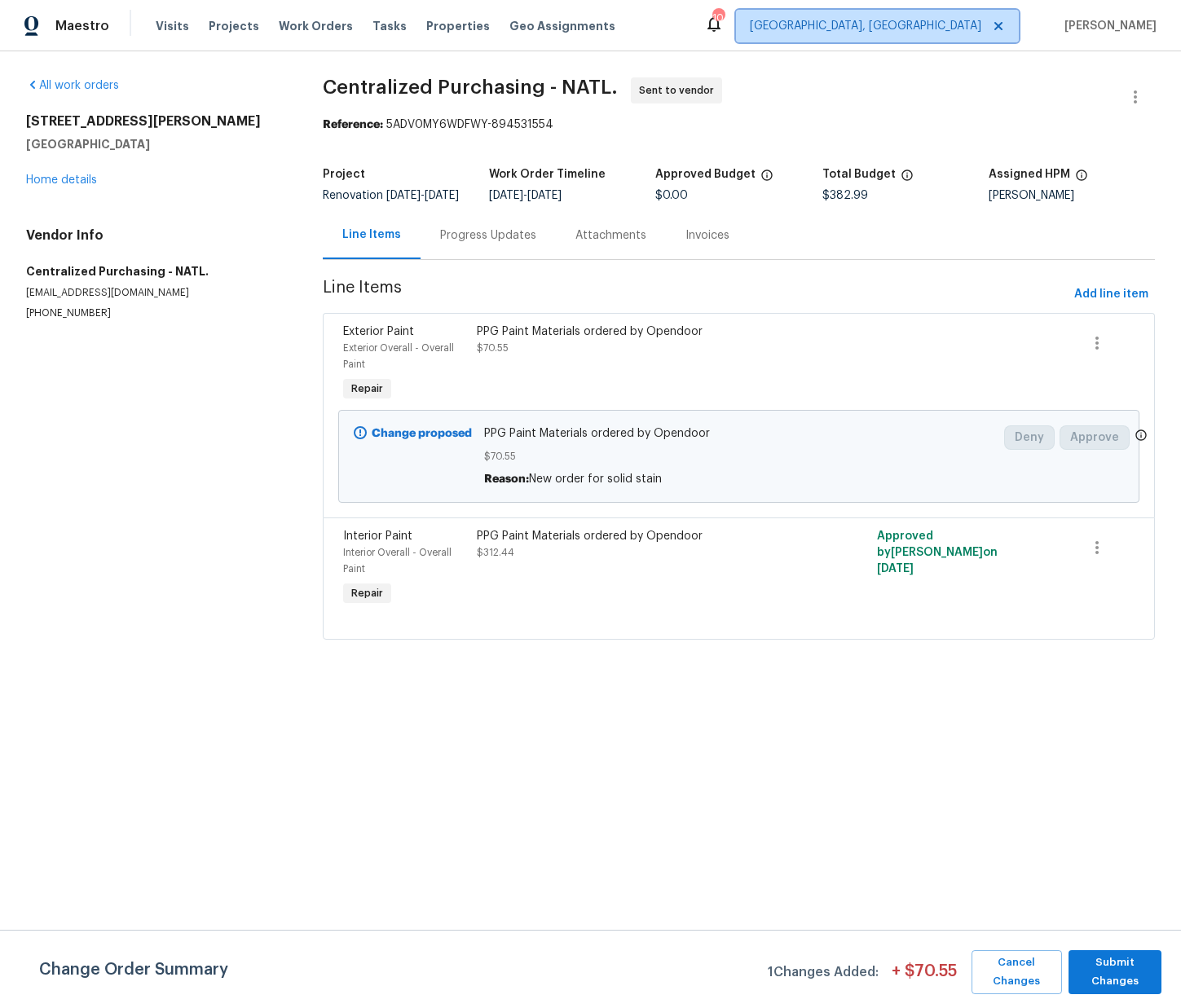
click at [945, 31] on span "[GEOGRAPHIC_DATA], [GEOGRAPHIC_DATA]" at bounding box center [866, 26] width 232 height 16
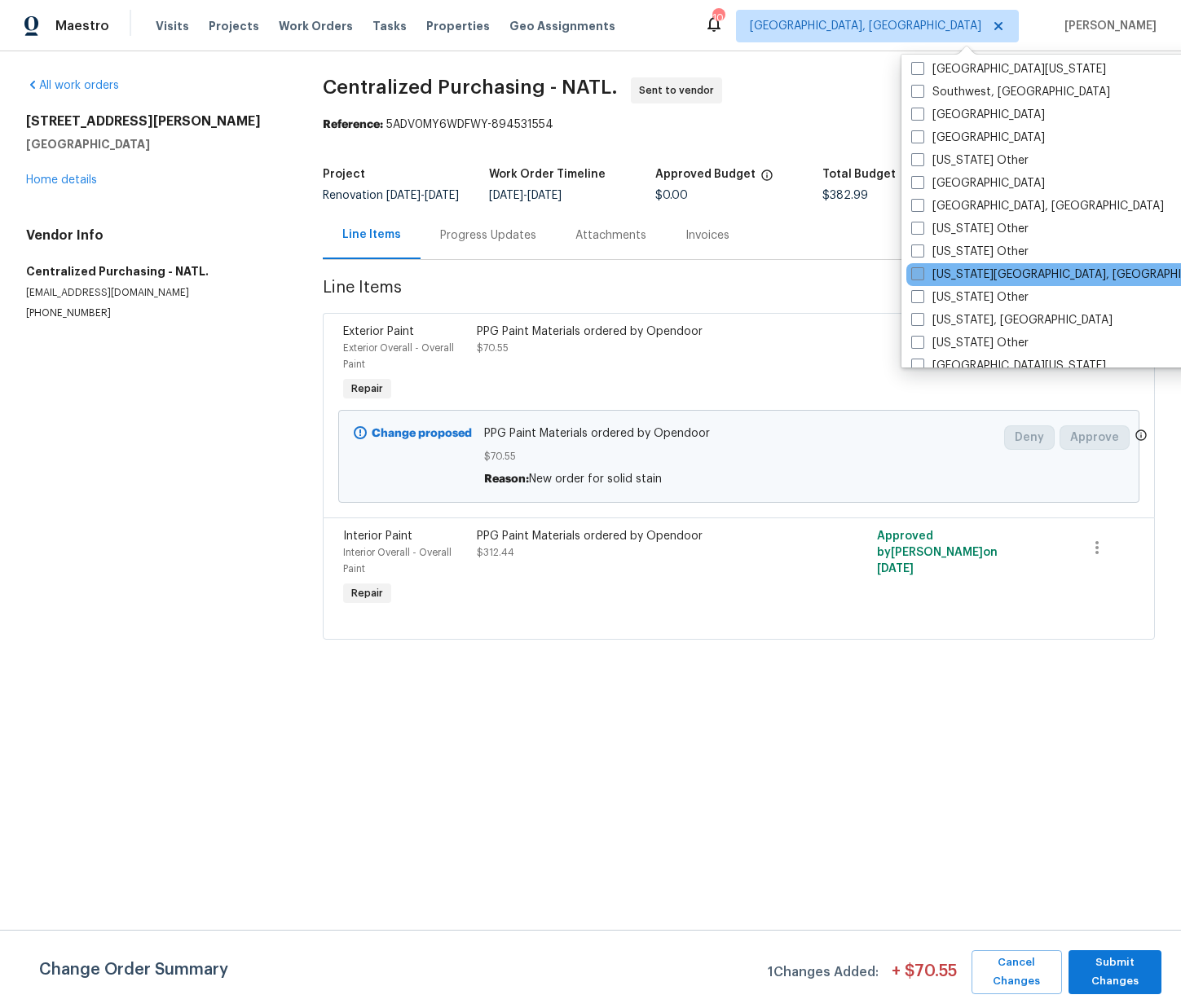
scroll to position [2361, 0]
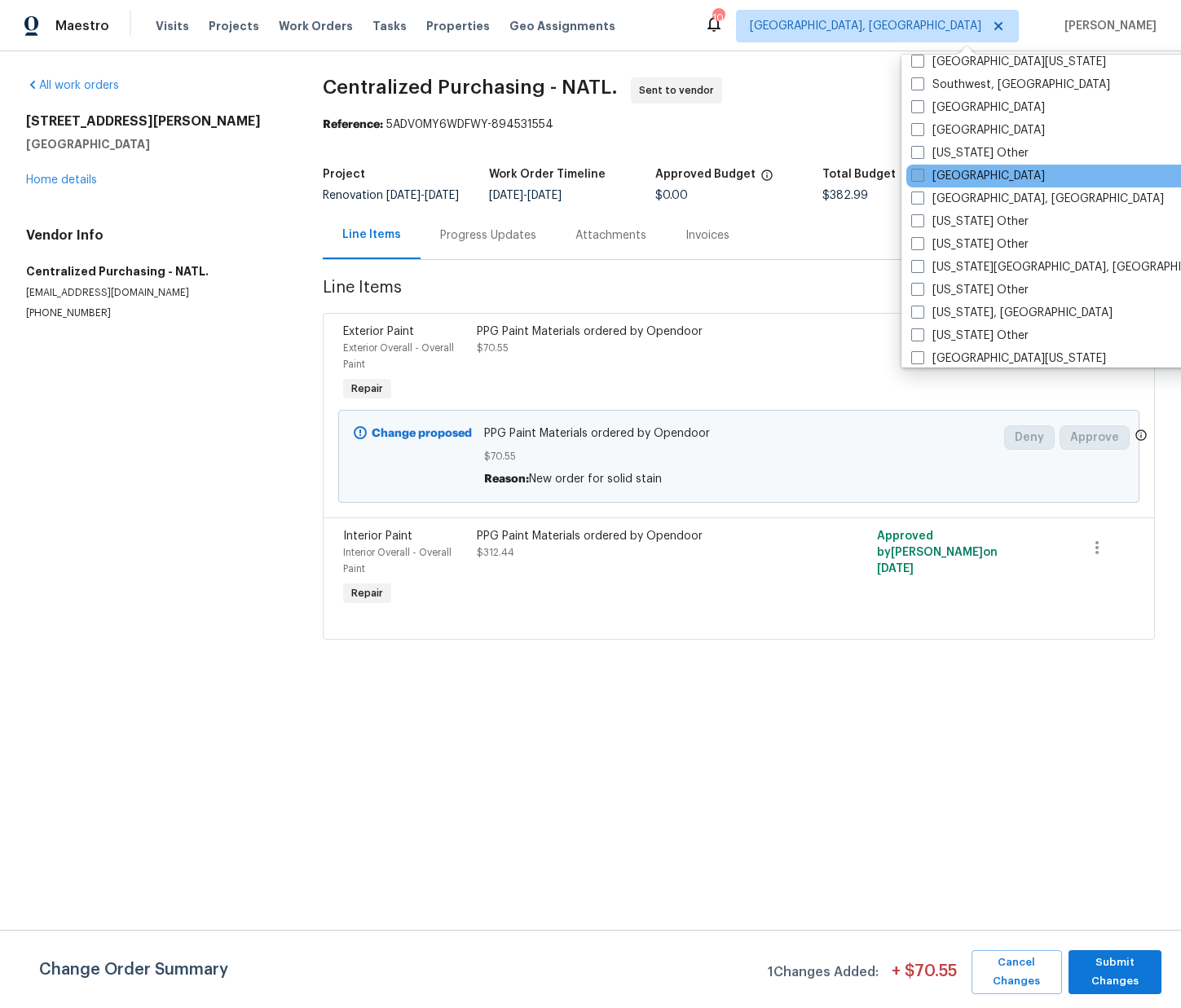
click at [956, 175] on label "[GEOGRAPHIC_DATA]" at bounding box center [978, 176] width 134 height 16
click at [922, 175] on input "Tucson" at bounding box center [917, 173] width 10 height 10
checkbox input "true"
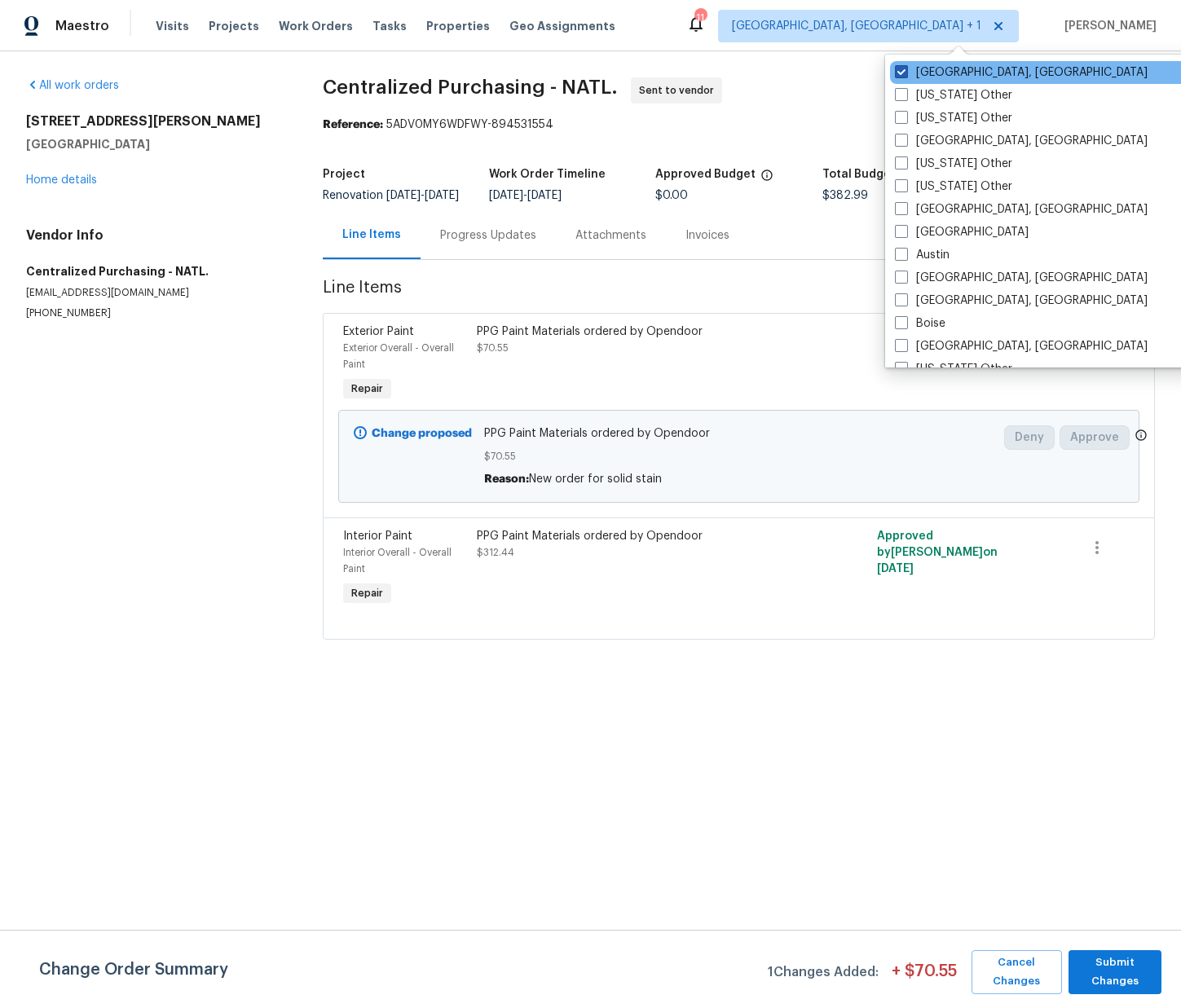
click at [914, 70] on label "Columbus, OH" at bounding box center [1021, 72] width 252 height 16
click at [905, 70] on input "Columbus, OH" at bounding box center [900, 70] width 10 height 10
checkbox input "false"
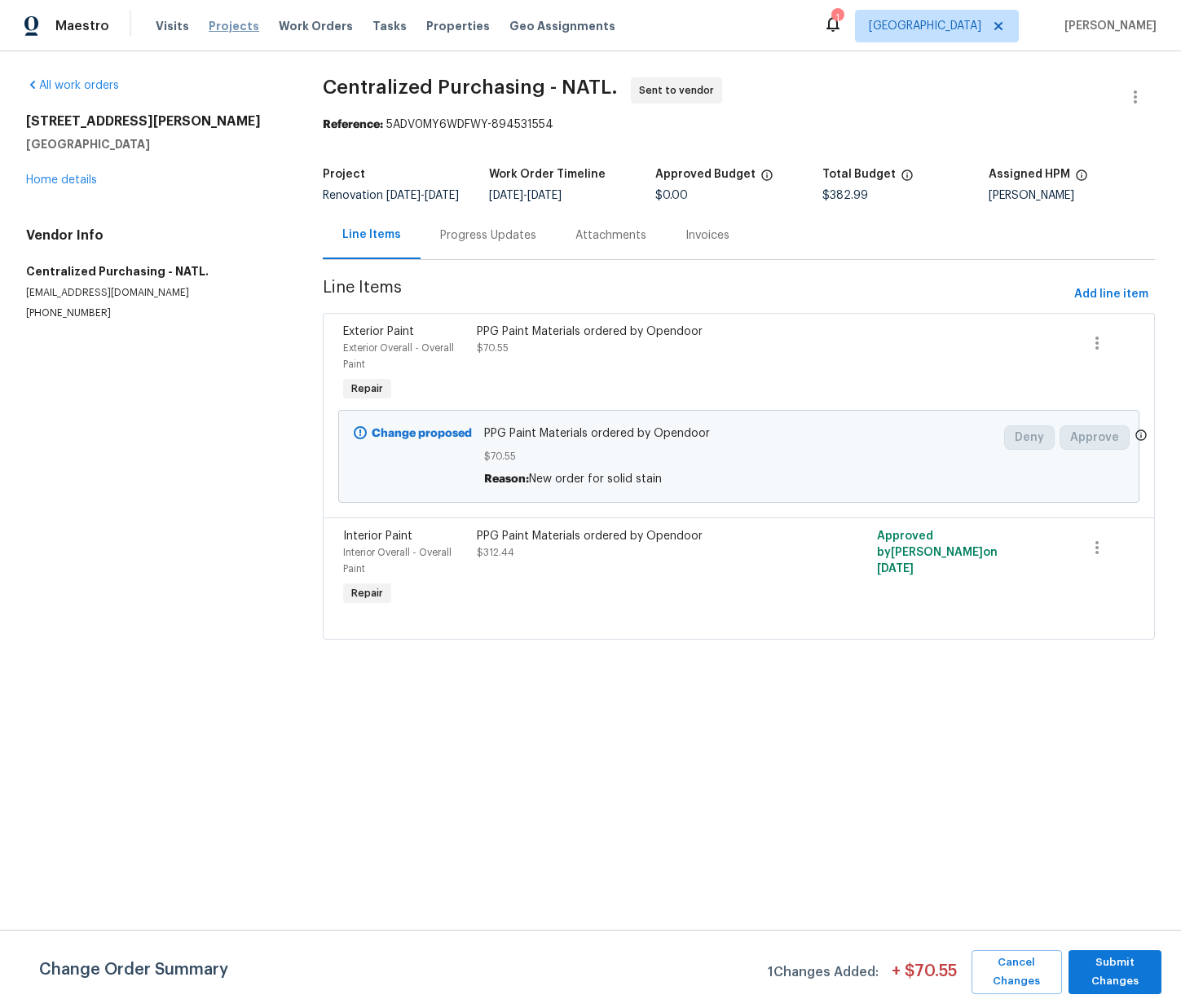
click at [239, 24] on span "Projects" at bounding box center [233, 26] width 51 height 16
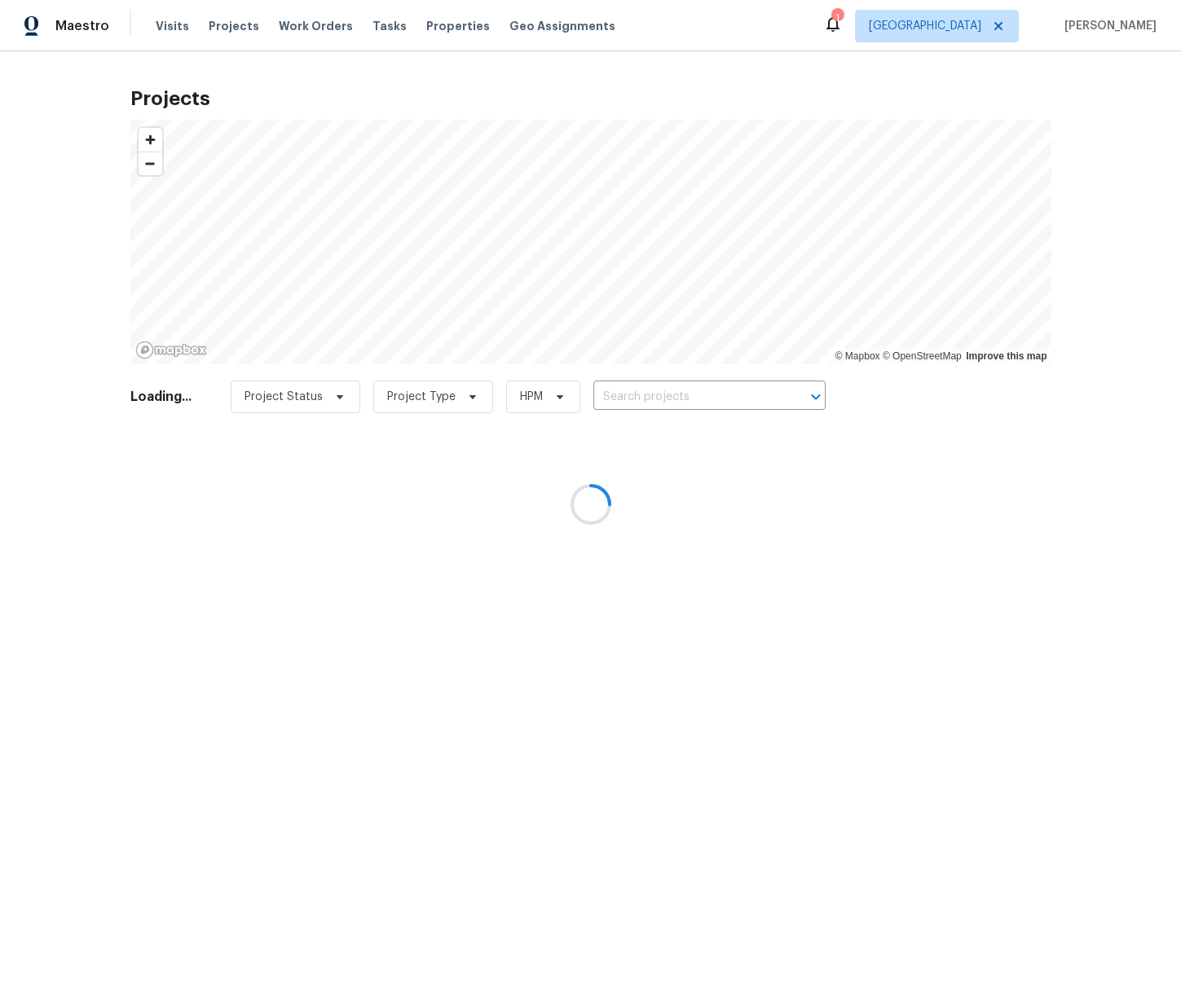
click at [687, 389] on div at bounding box center [590, 504] width 1181 height 1008
click at [683, 396] on div at bounding box center [590, 504] width 1181 height 1008
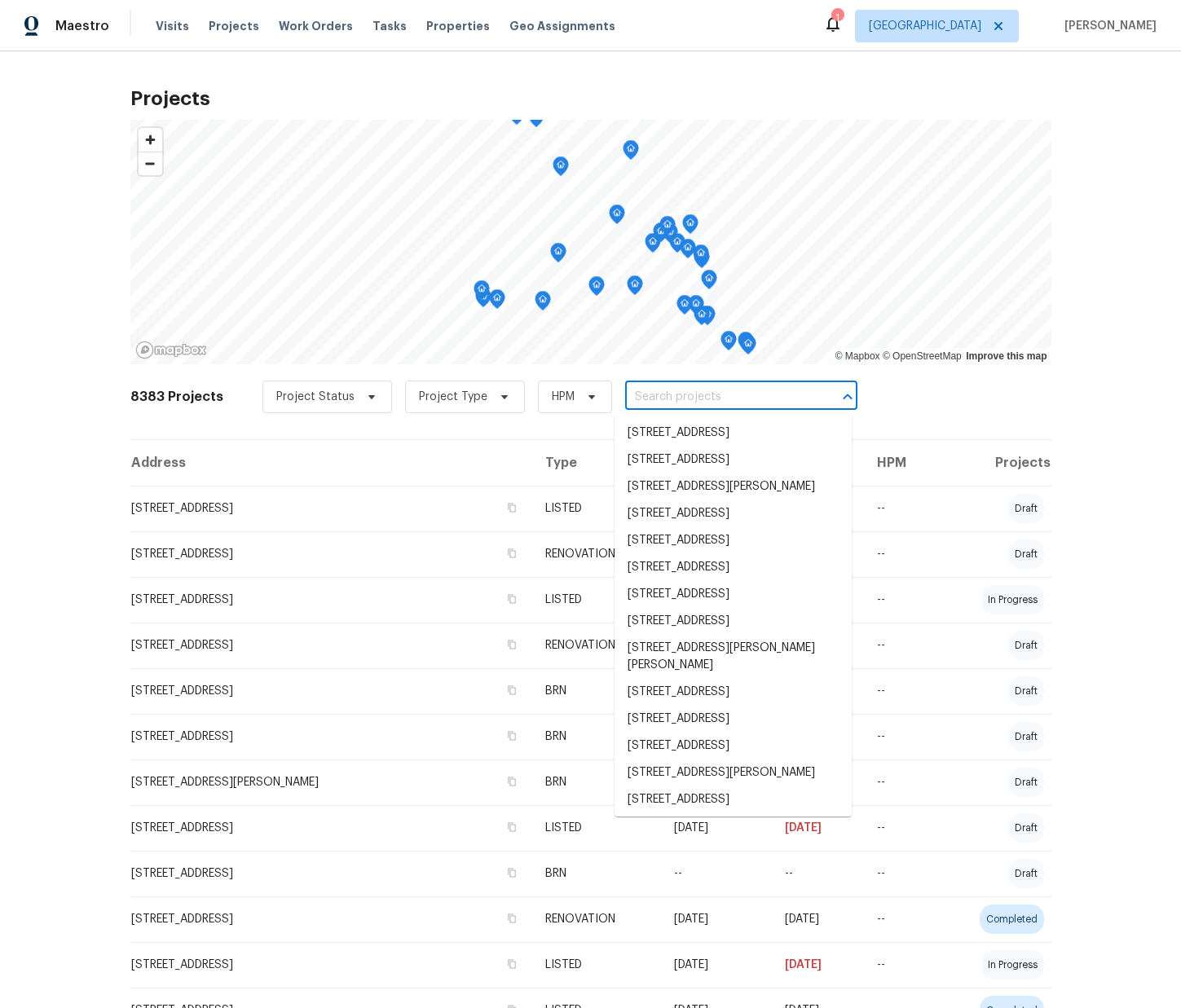
click at [681, 397] on input "text" at bounding box center [718, 397] width 187 height 25
paste input "10424 S Painted Mare Dr, Vail, AZ 85641"
type input "10424 S Painted Mare Dr, Vail, AZ 85641"
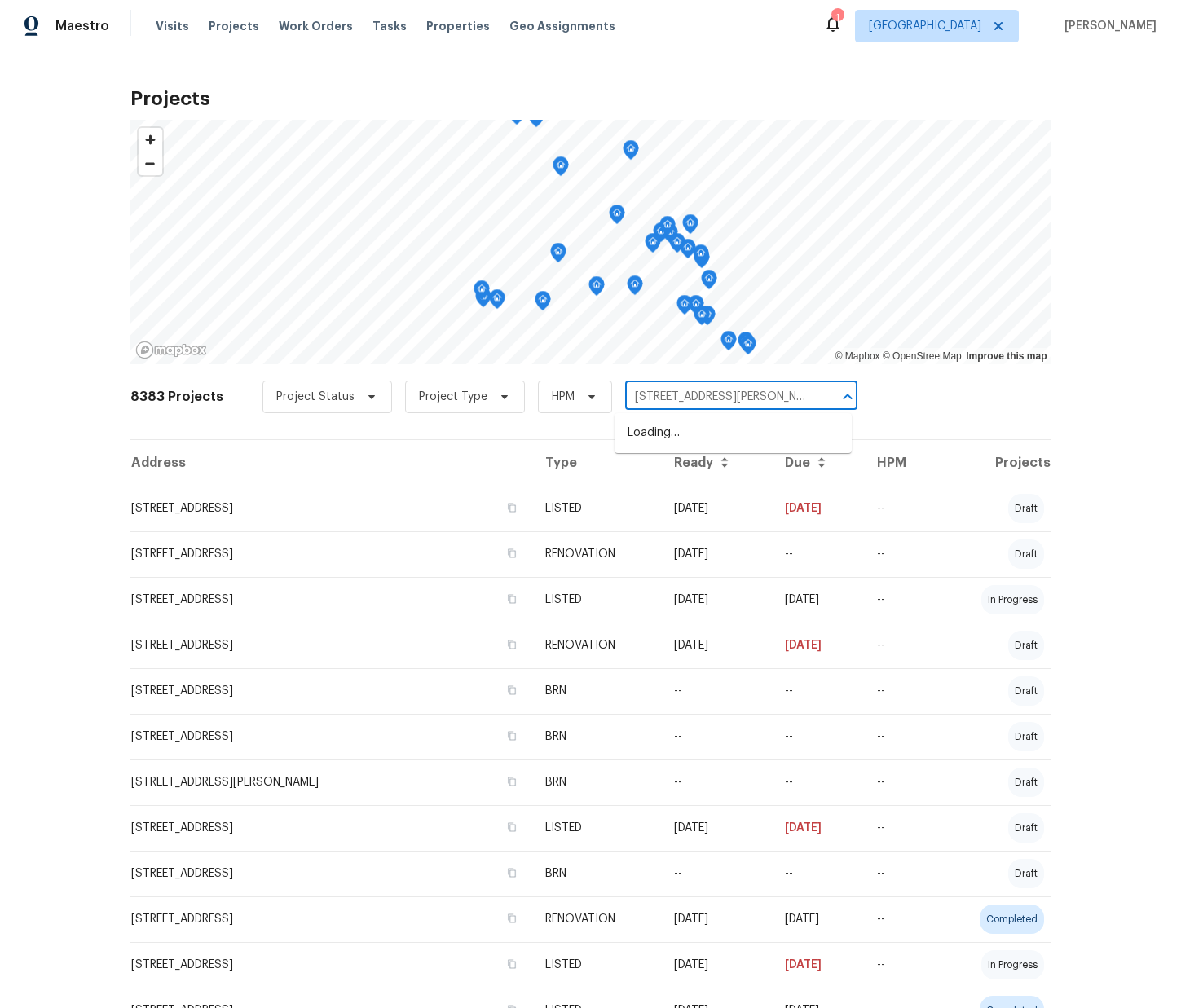
scroll to position [0, 28]
click at [662, 427] on li "10424 S Painted Mare Dr, Vail, AZ 85641" at bounding box center [732, 432] width 237 height 27
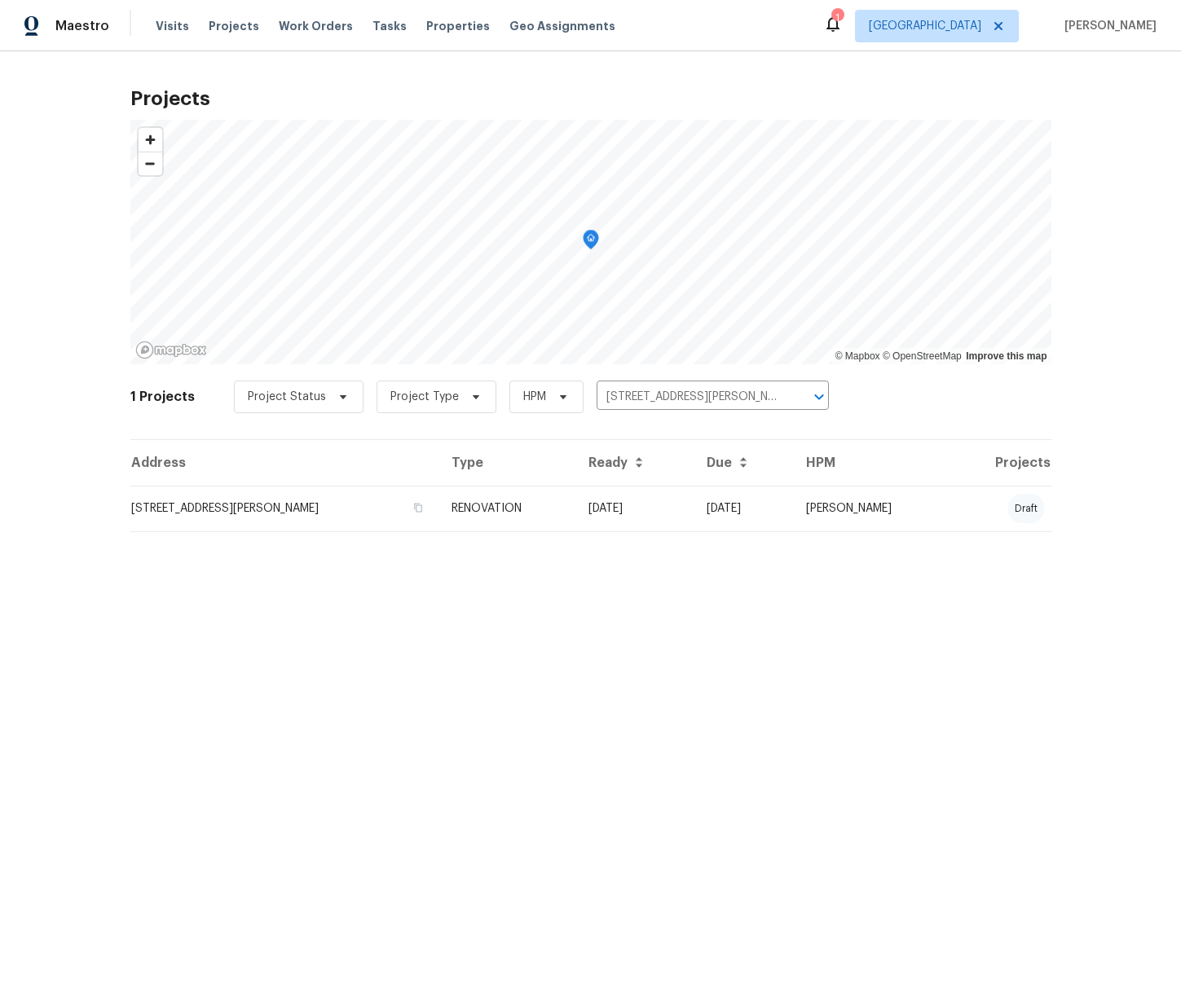
click at [333, 520] on td "10424 S Painted Mare Dr, Vail, AZ 85641" at bounding box center [284, 508] width 308 height 46
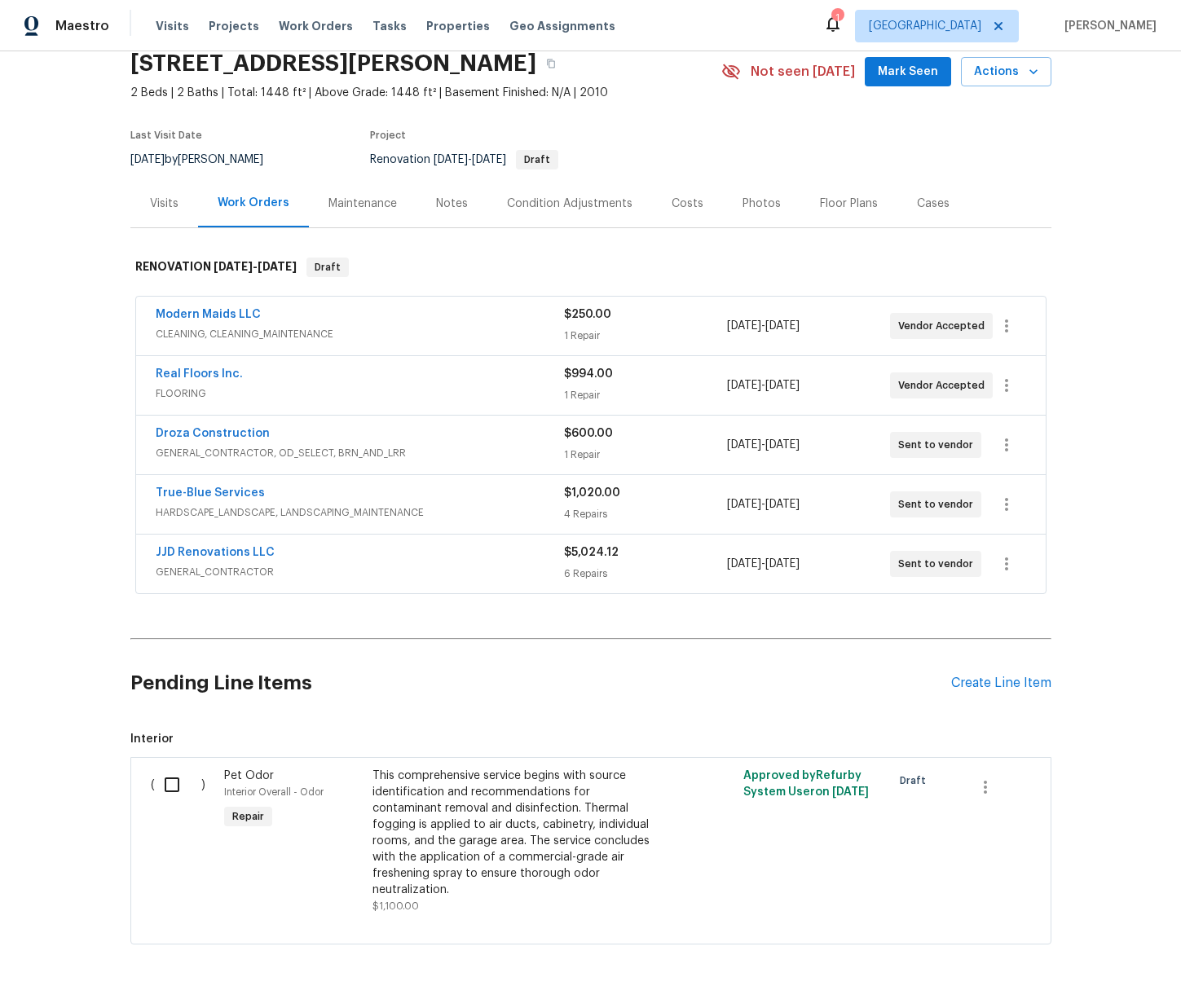
scroll to position [72, 0]
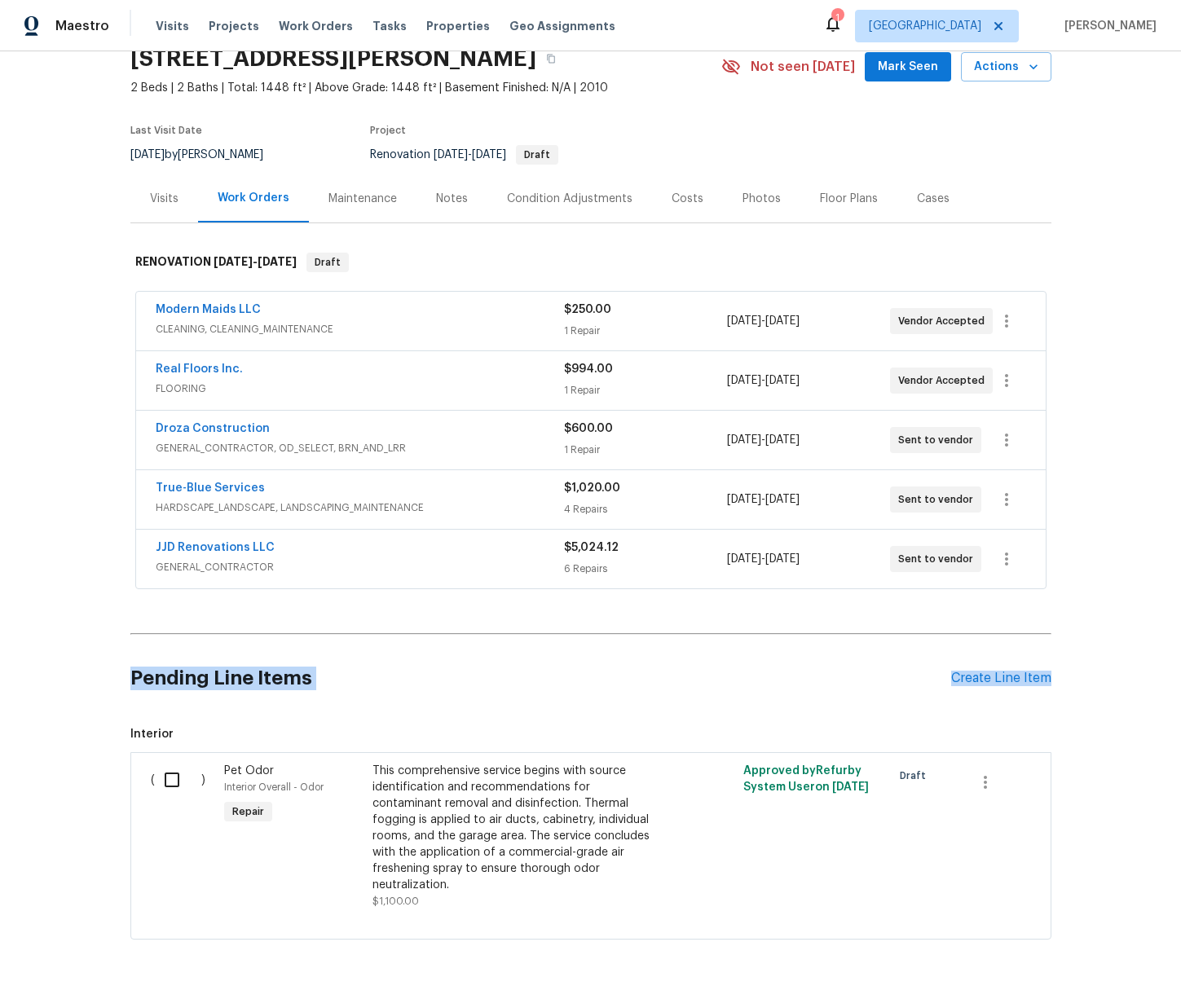
drag, startPoint x: 966, startPoint y: 683, endPoint x: 997, endPoint y: 694, distance: 32.9
click at [987, 687] on div "Pending Line Items Create Line Item" at bounding box center [590, 679] width 921 height 76
click at [999, 672] on div "Create Line Item" at bounding box center [1001, 679] width 100 height 16
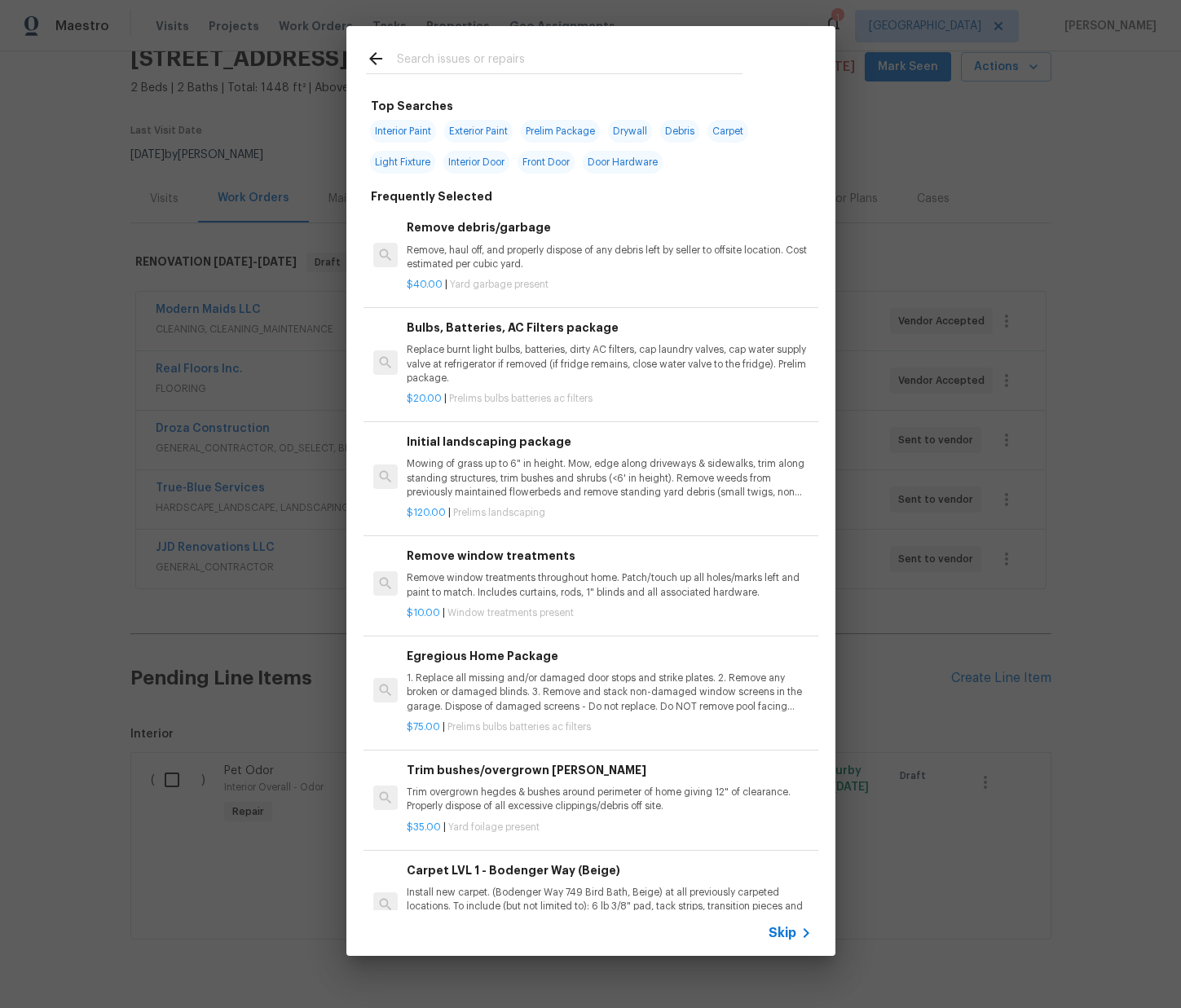
click at [700, 68] on input "text" at bounding box center [569, 61] width 345 height 24
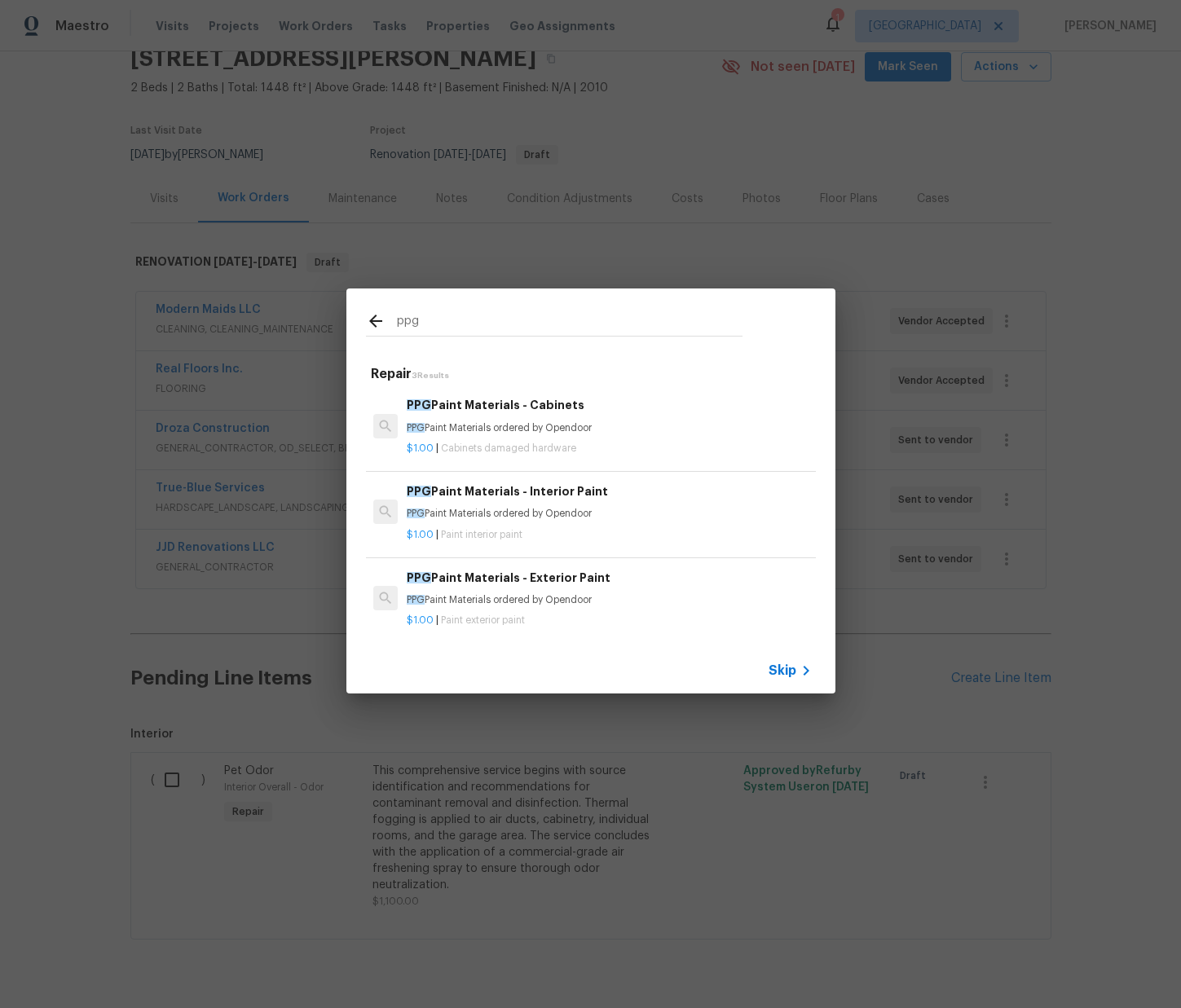
type input "ppg"
click at [539, 529] on p "$1.00 | Paint interior paint" at bounding box center [608, 535] width 404 height 14
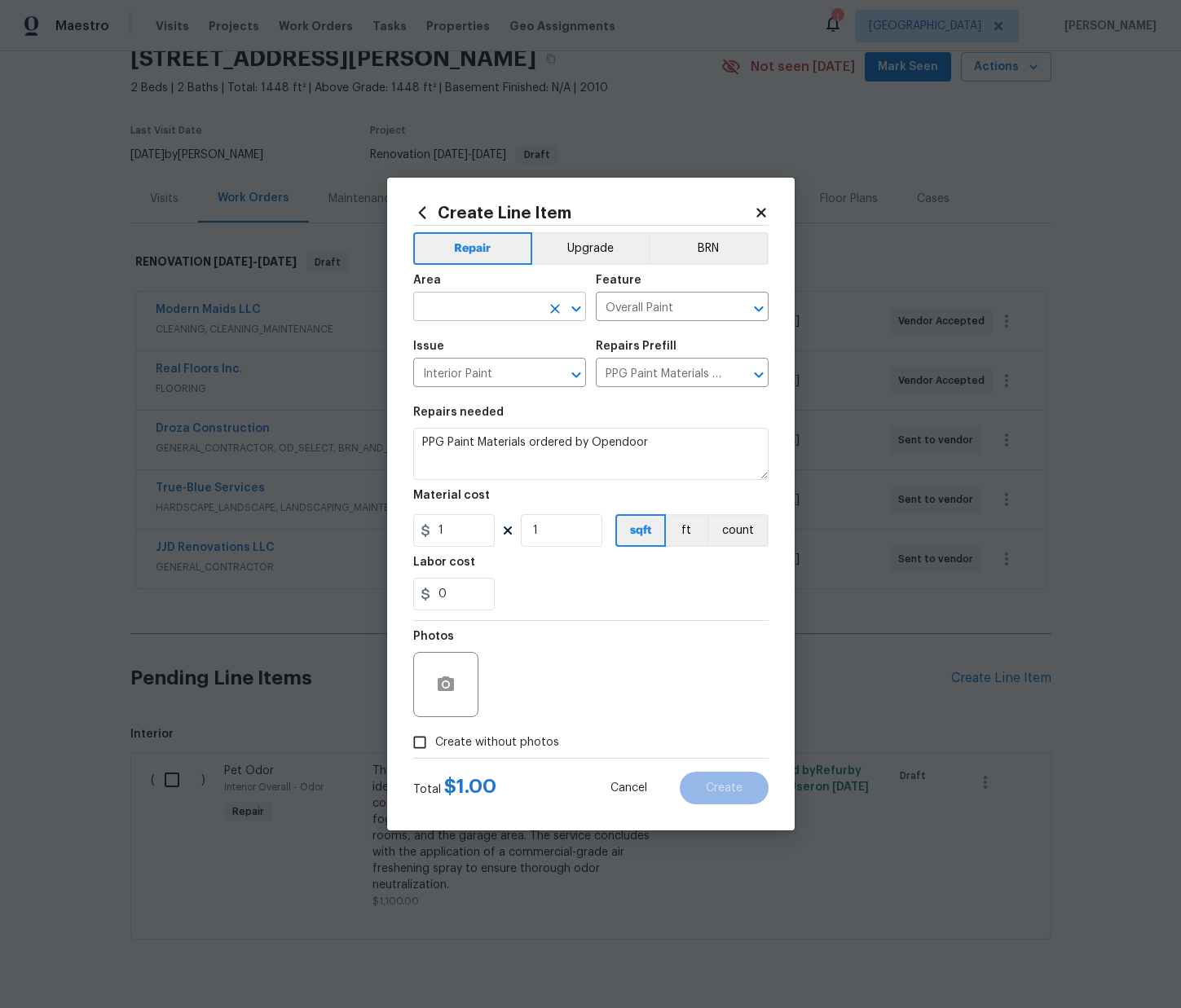
click at [473, 310] on input "text" at bounding box center [477, 308] width 127 height 25
click at [432, 359] on li "Interior Overall" at bounding box center [500, 370] width 173 height 27
type input "Interior Overall"
drag, startPoint x: 461, startPoint y: 542, endPoint x: 426, endPoint y: 551, distance: 36.1
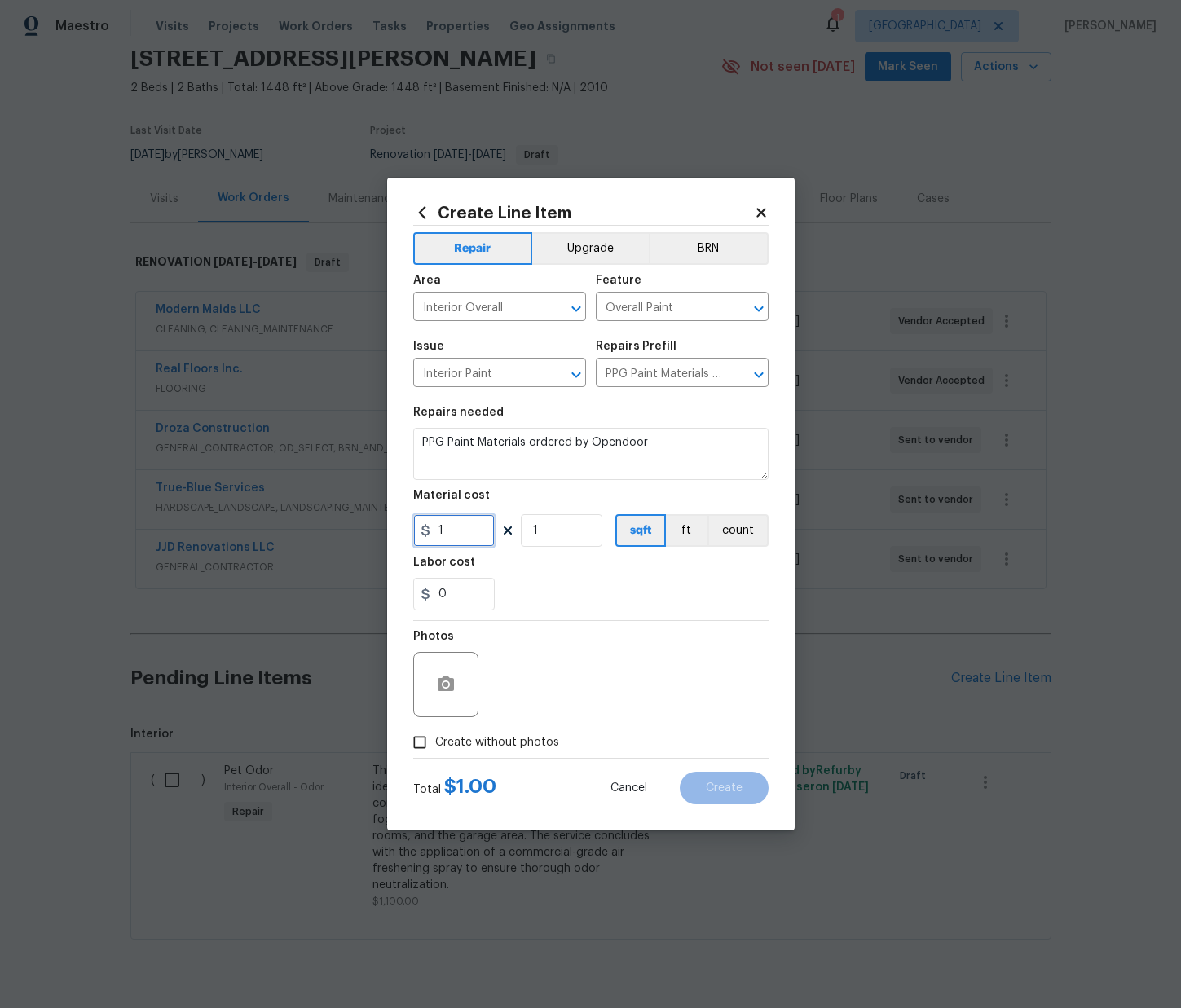
click at [425, 551] on section "Repairs needed PPG Paint Materials ordered by Opendoor Material cost 1 1 sqft f…" at bounding box center [591, 508] width 356 height 223
paste input "446.34"
paste input "text"
type input "446.34"
drag, startPoint x: 508, startPoint y: 742, endPoint x: 517, endPoint y: 733, distance: 12.7
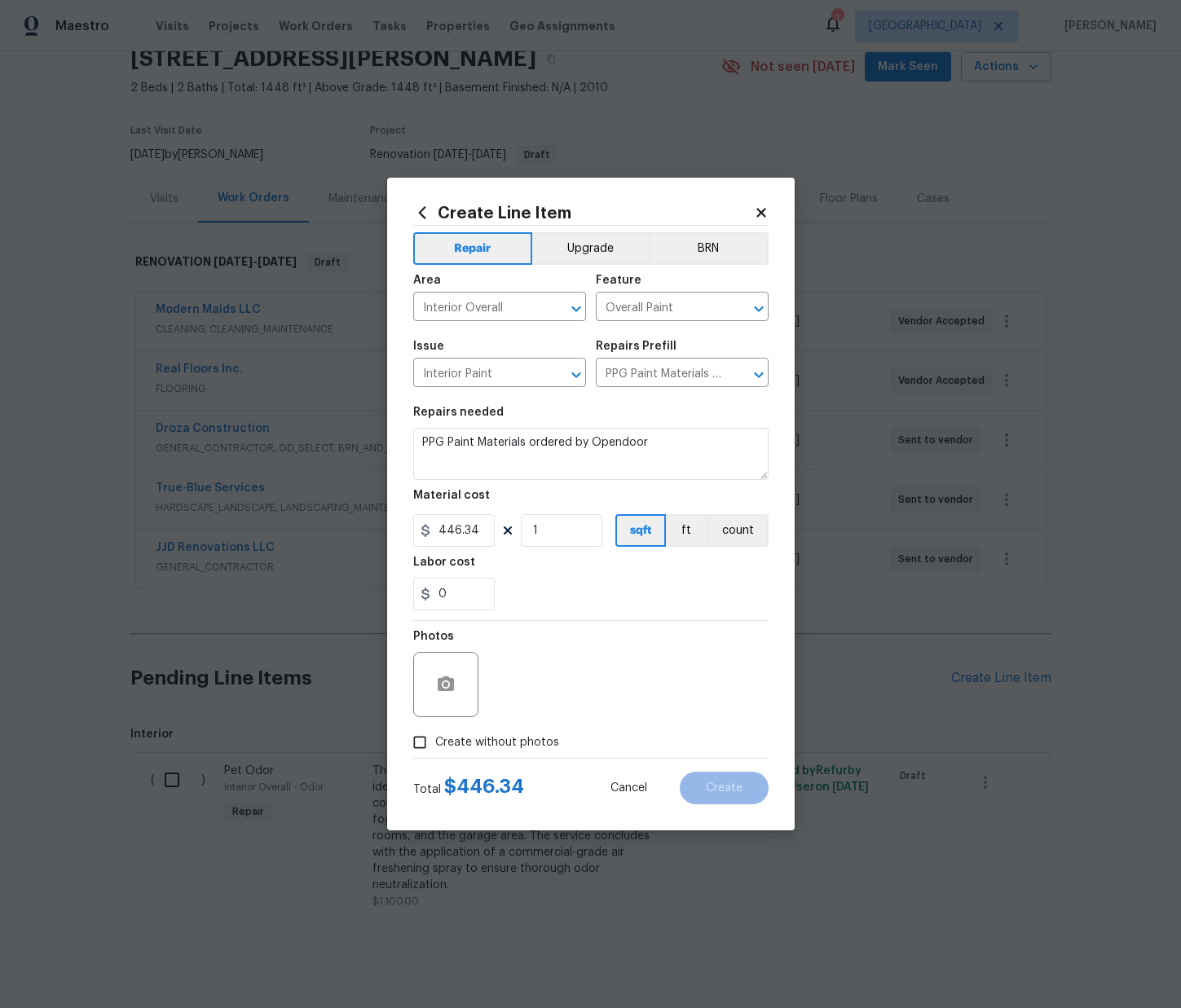
click at [508, 741] on span "Create without photos" at bounding box center [497, 744] width 124 height 17
click at [435, 741] on input "Create without photos" at bounding box center [420, 743] width 31 height 31
checkbox input "true"
click at [569, 679] on textarea at bounding box center [631, 685] width 277 height 65
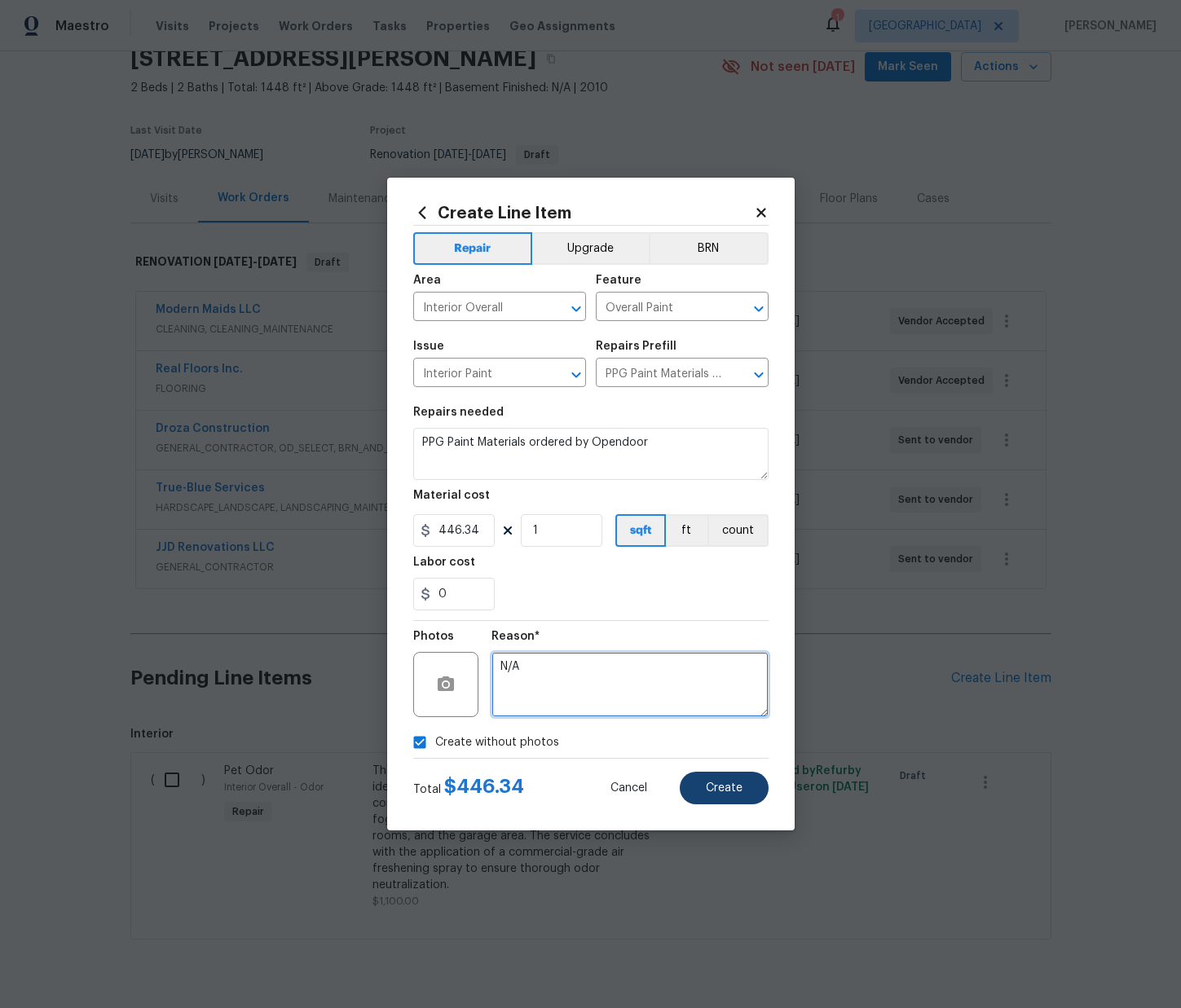
type textarea "N/A"
click at [690, 781] on button "Create" at bounding box center [724, 788] width 89 height 33
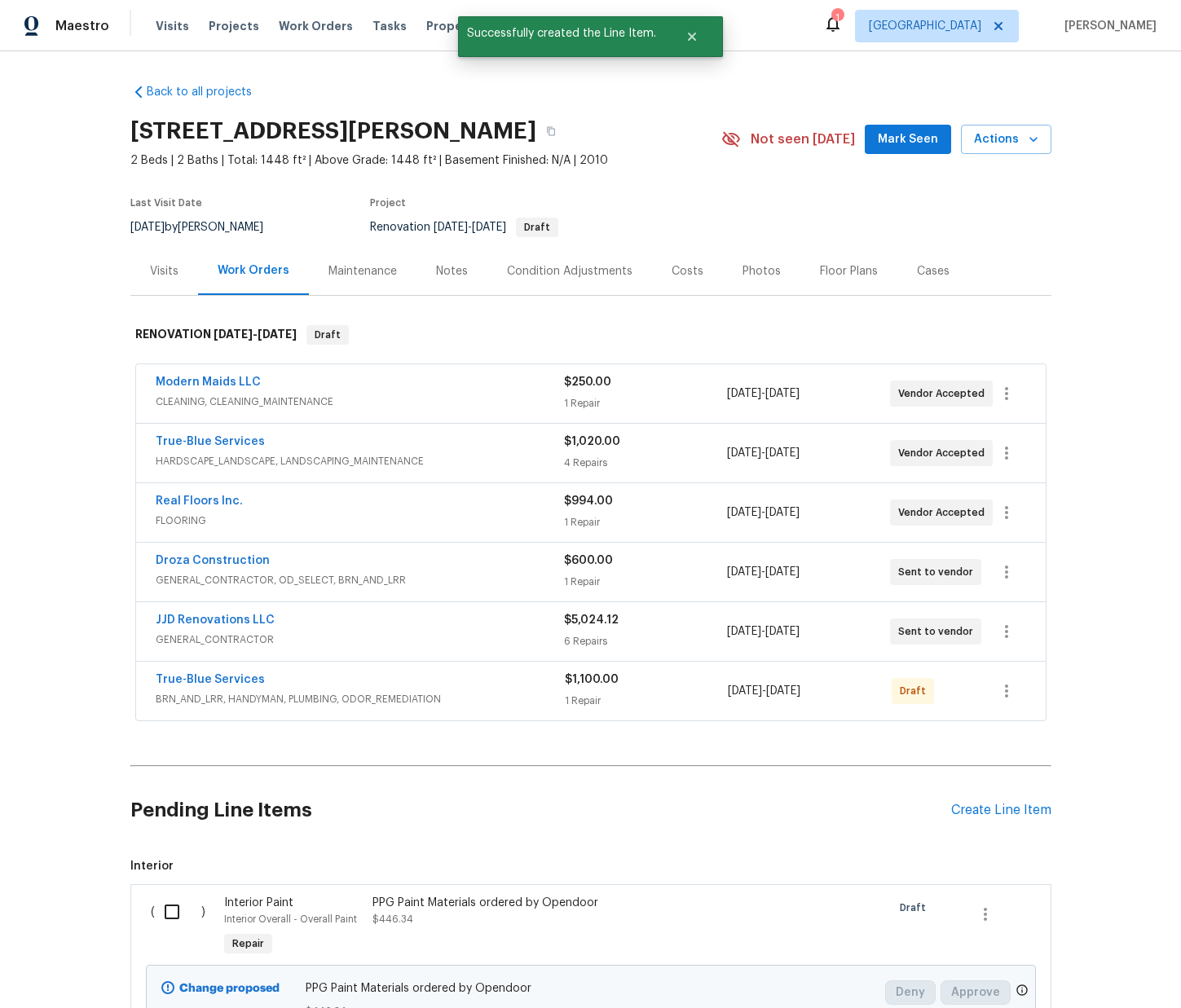
scroll to position [153, 0]
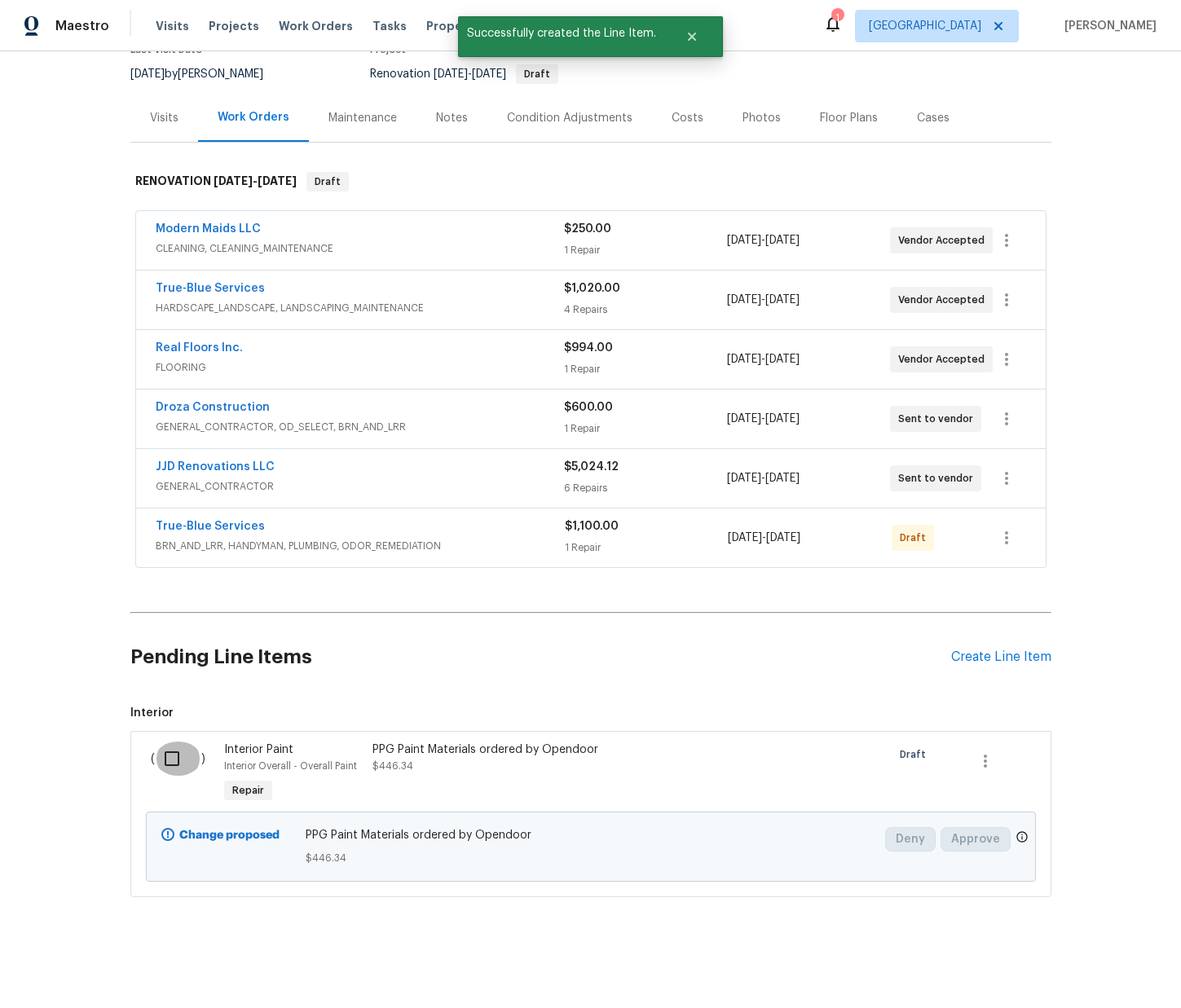
drag, startPoint x: 161, startPoint y: 765, endPoint x: 172, endPoint y: 764, distance: 11.0
click at [164, 765] on input "checkbox" at bounding box center [178, 759] width 47 height 34
checkbox input "true"
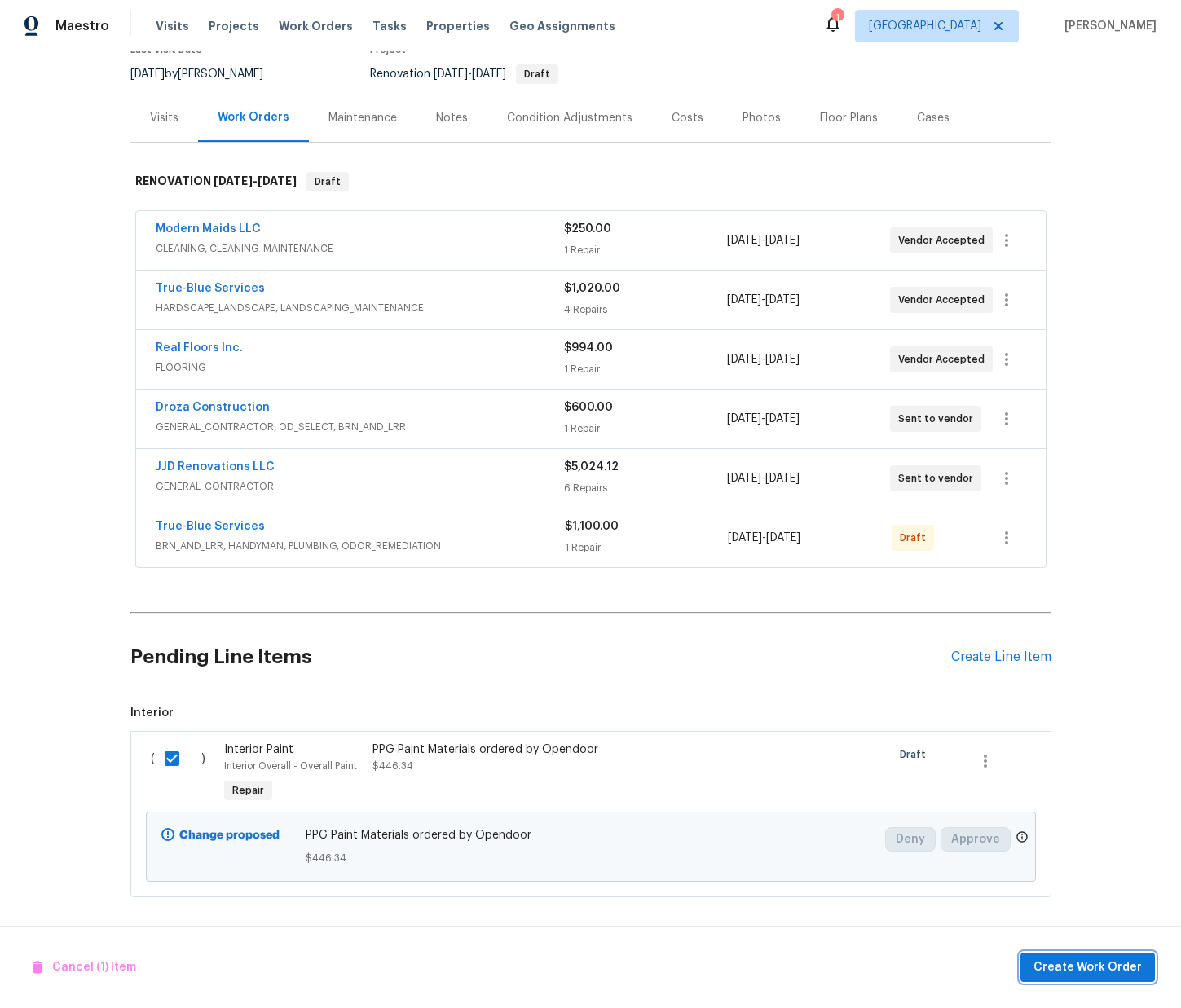
click at [1072, 963] on span "Create Work Order" at bounding box center [1088, 968] width 109 height 21
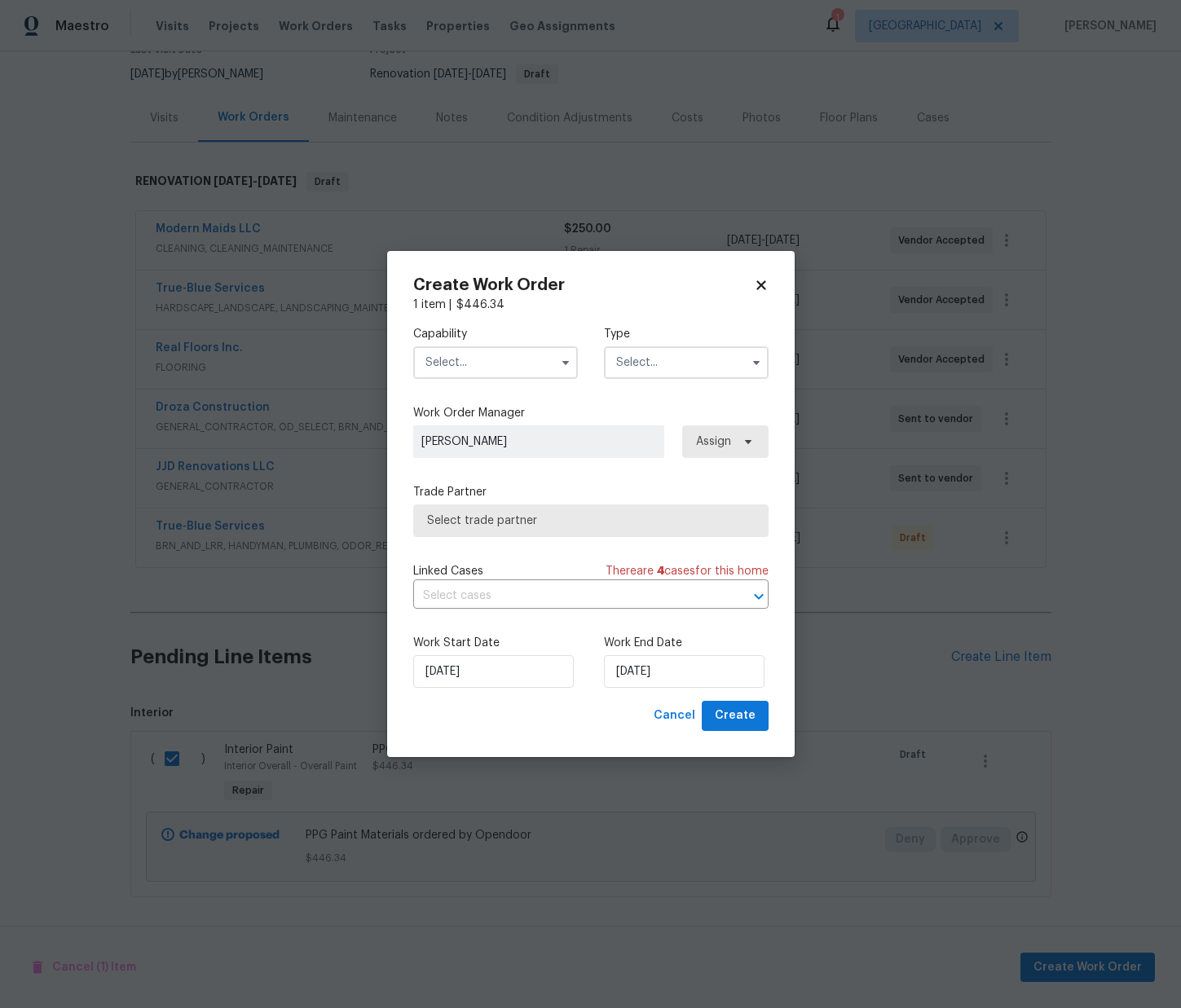
drag, startPoint x: 481, startPoint y: 356, endPoint x: 490, endPoint y: 360, distance: 9.8
click at [489, 358] on input "text" at bounding box center [495, 363] width 165 height 33
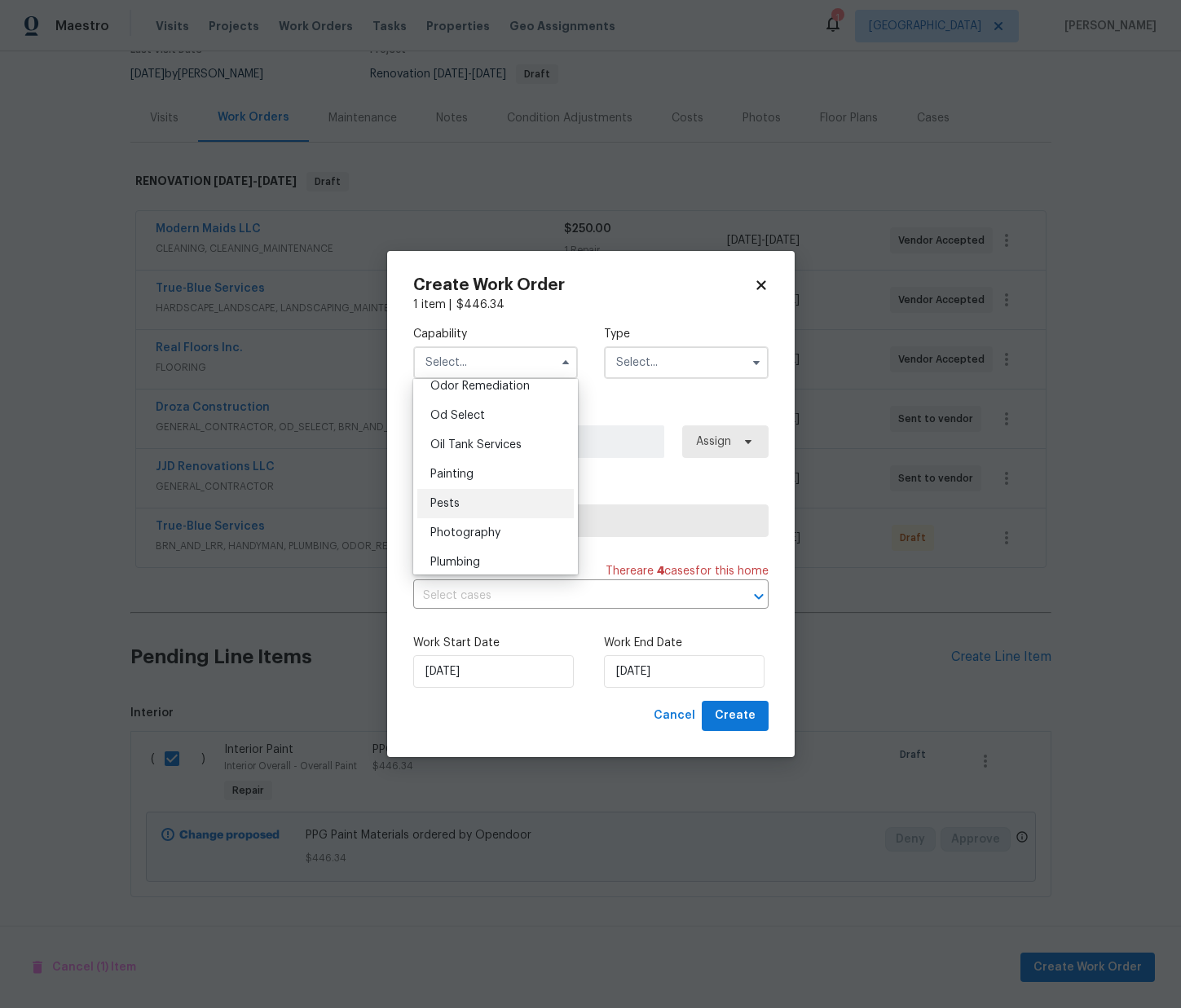
scroll to position [1296, 0]
click at [483, 461] on div "Painting" at bounding box center [495, 472] width 157 height 29
type input "Painting"
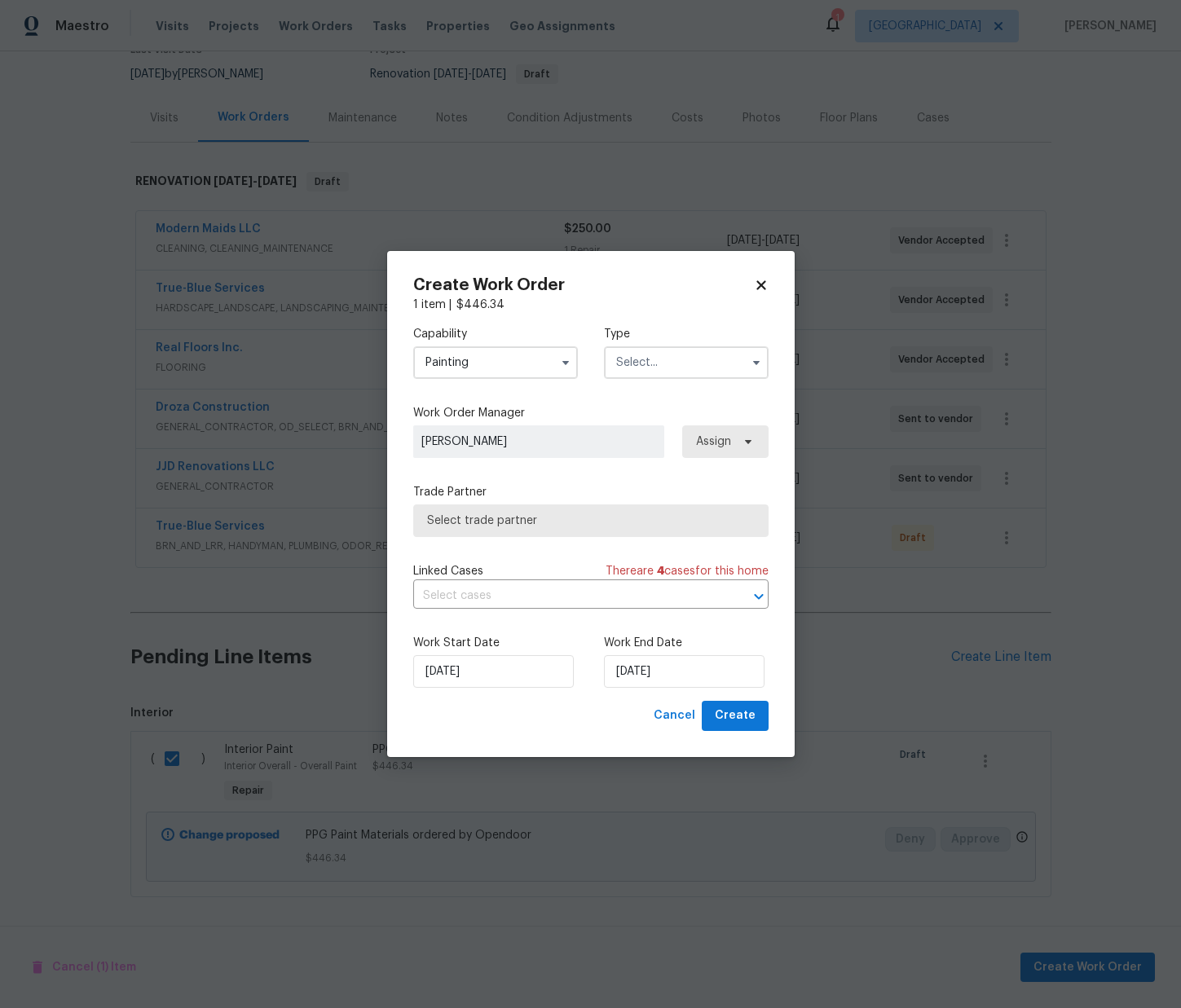
drag, startPoint x: 674, startPoint y: 348, endPoint x: 678, endPoint y: 374, distance: 26.3
click at [674, 350] on input "text" at bounding box center [686, 363] width 165 height 33
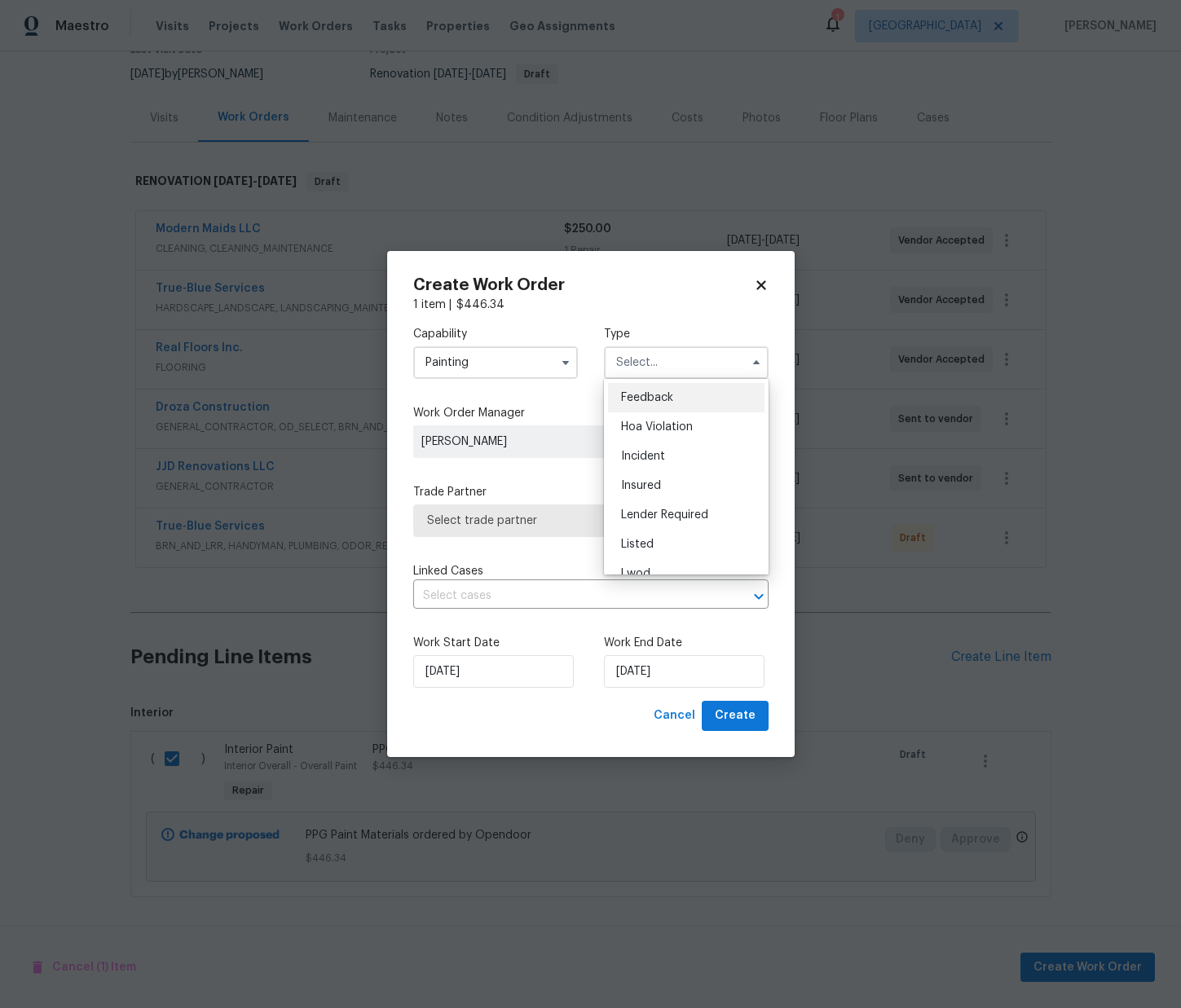
scroll to position [194, 0]
click at [657, 469] on span "Renovation" at bounding box center [651, 468] width 60 height 11
type input "Renovation"
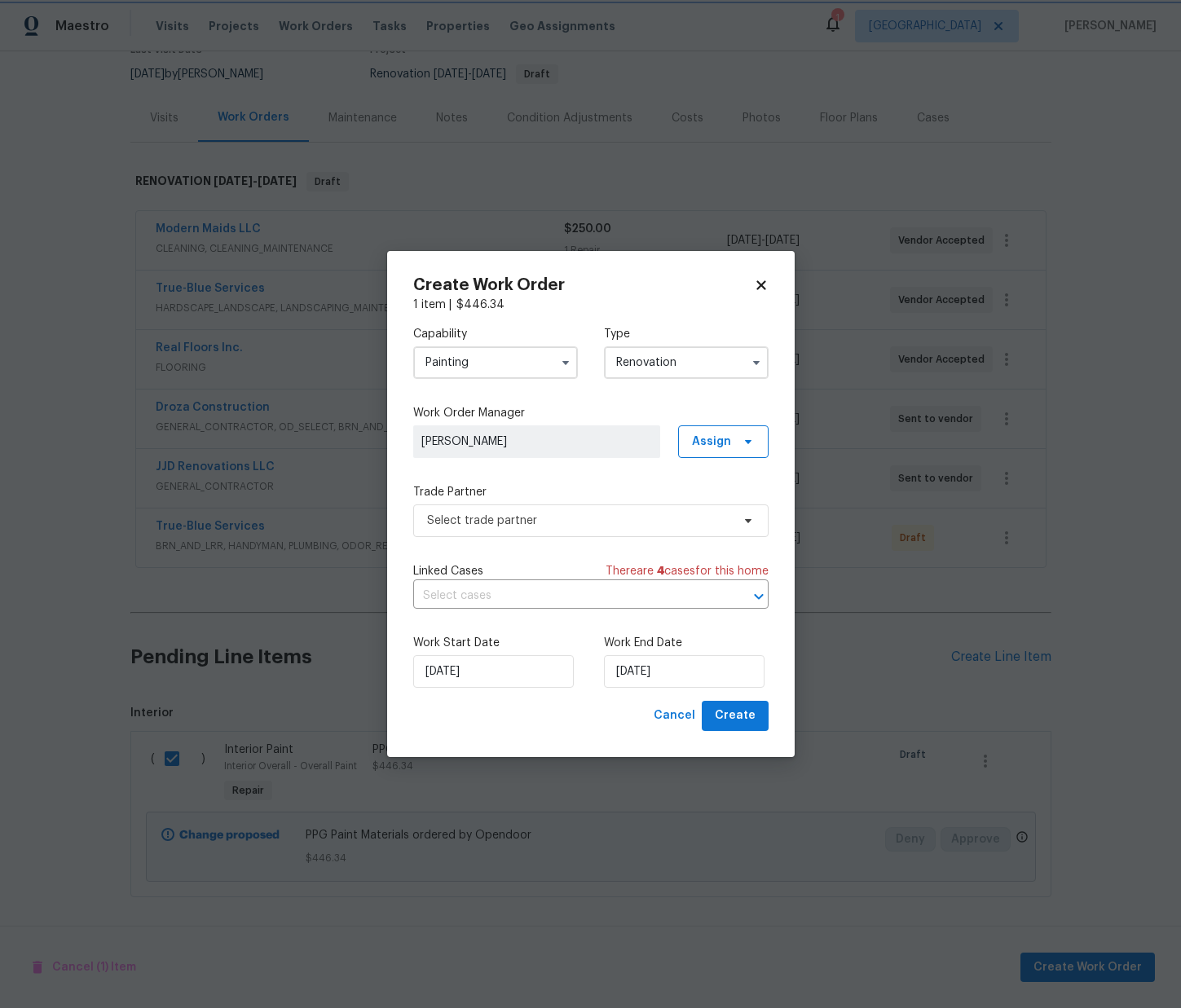
scroll to position [0, 0]
drag, startPoint x: 708, startPoint y: 435, endPoint x: 712, endPoint y: 467, distance: 32.2
click at [708, 437] on span "Assign" at bounding box center [711, 441] width 39 height 16
drag, startPoint x: 721, startPoint y: 513, endPoint x: 710, endPoint y: 512, distance: 11.0
click at [720, 513] on div "Assign to me" at bounding box center [725, 511] width 71 height 16
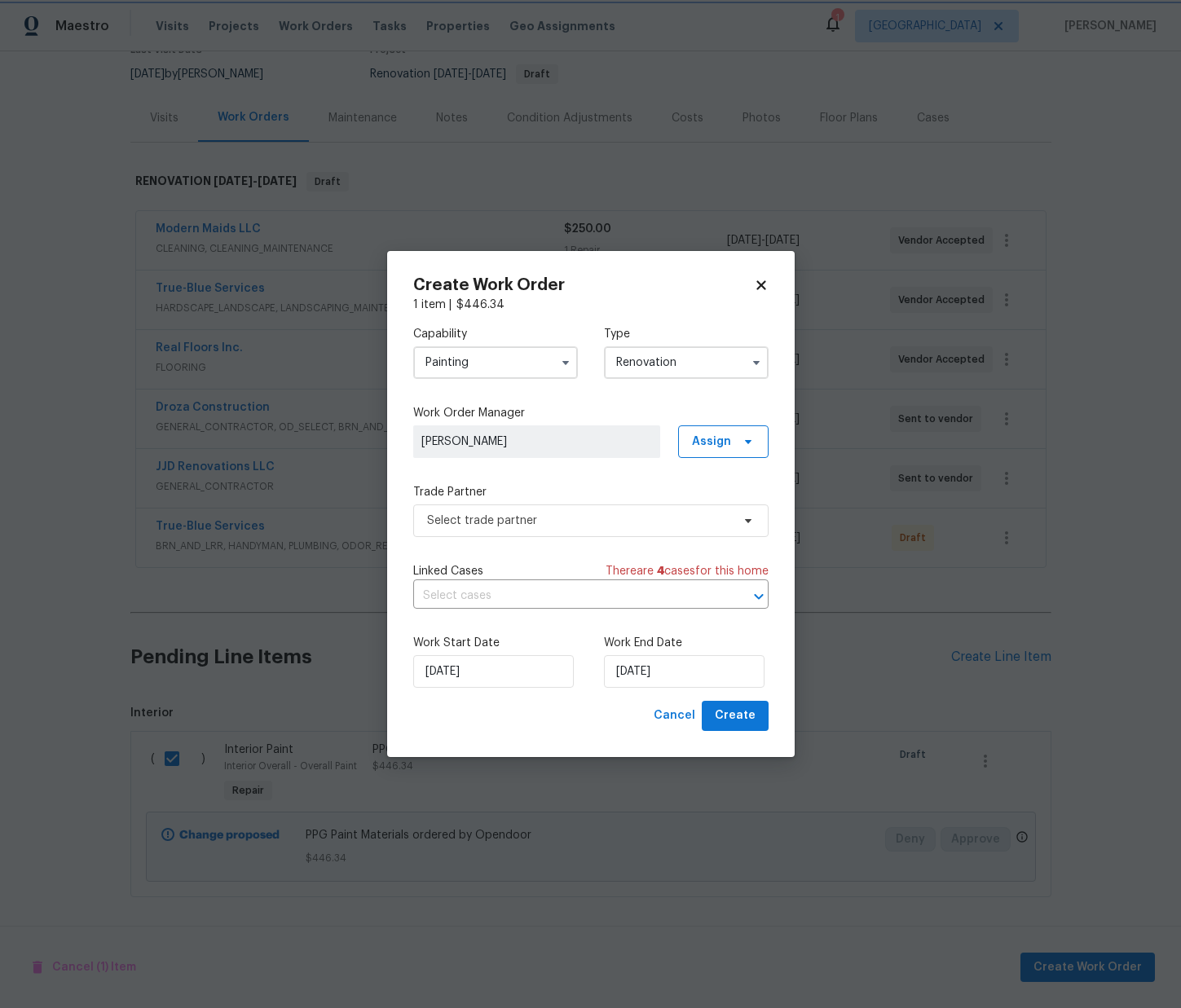
click at [583, 502] on div "Trade Partner Select trade partner" at bounding box center [591, 511] width 356 height 53
click at [578, 523] on span "Select trade partner" at bounding box center [579, 520] width 304 height 16
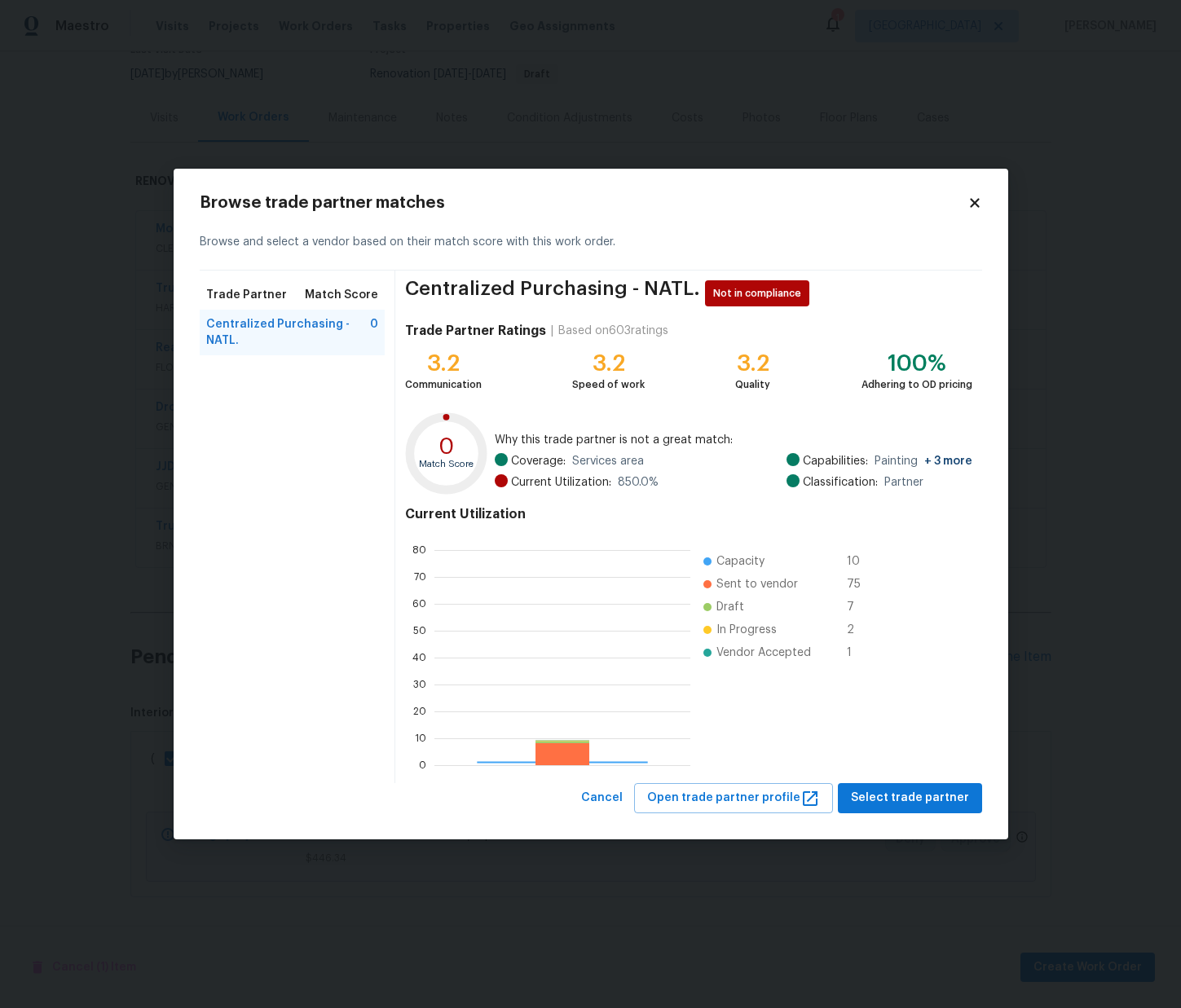
scroll to position [228, 256]
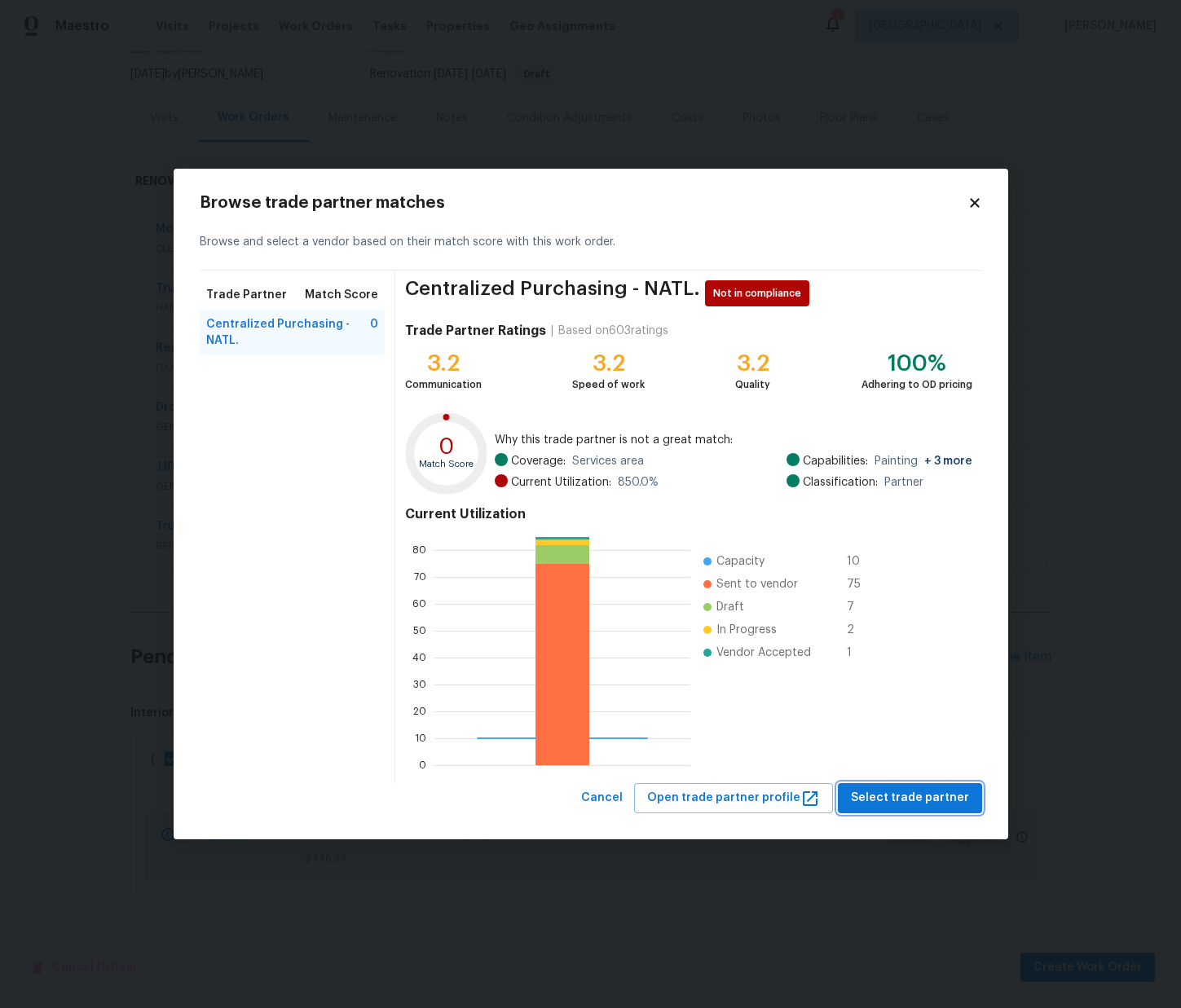
click at [907, 783] on button "Select trade partner" at bounding box center [910, 798] width 144 height 30
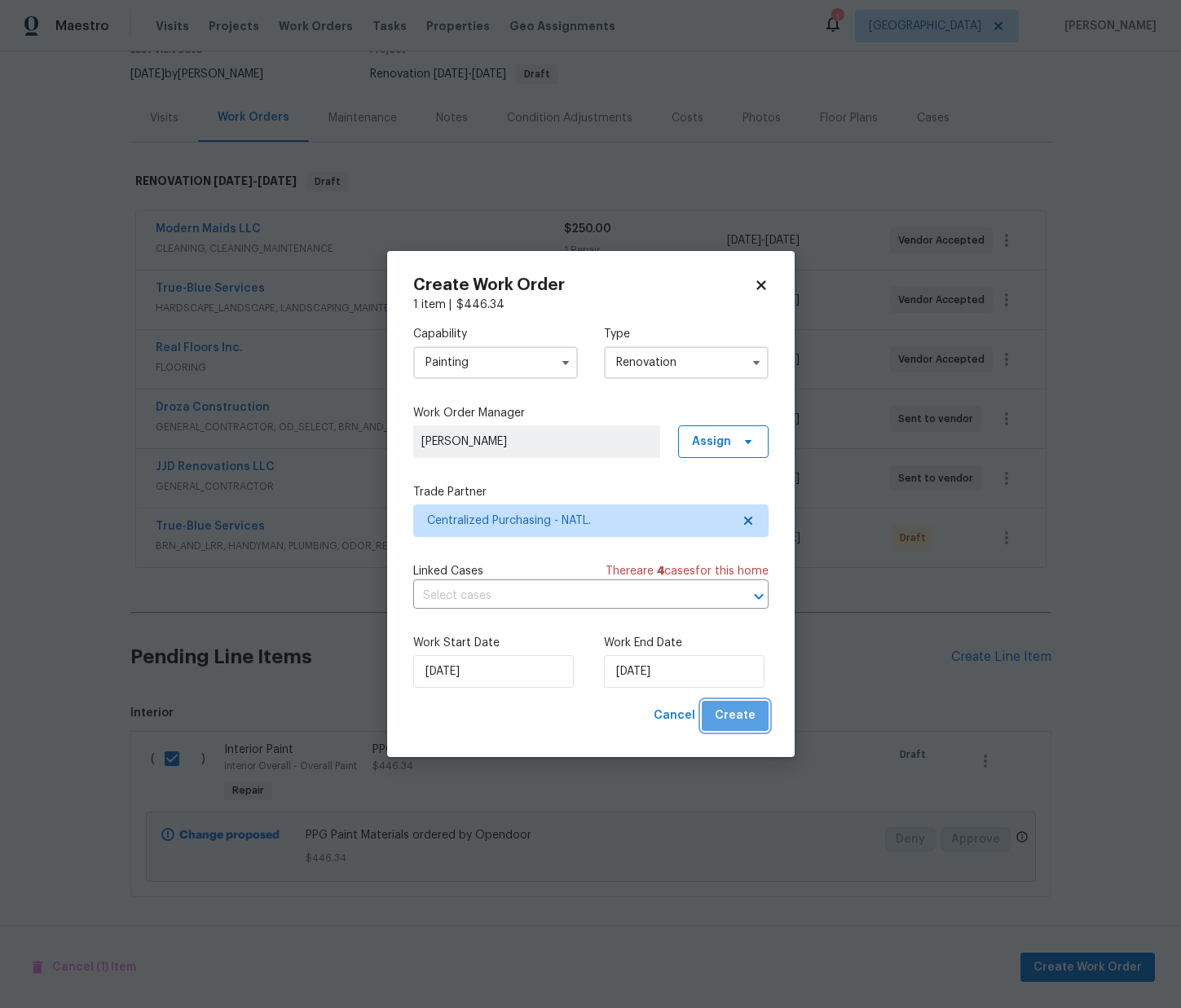
click at [737, 717] on span "Create" at bounding box center [735, 716] width 40 height 21
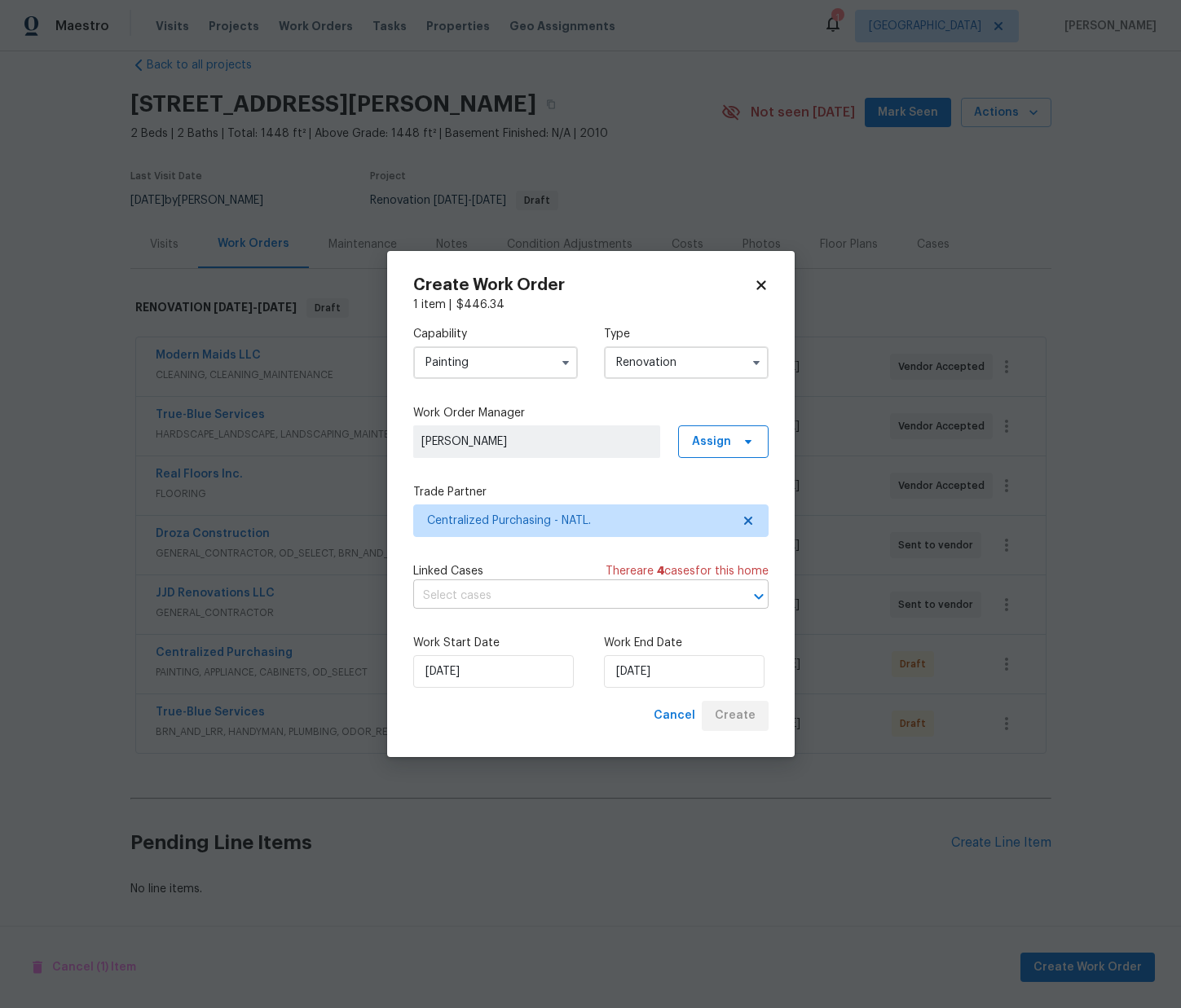
scroll to position [27, 0]
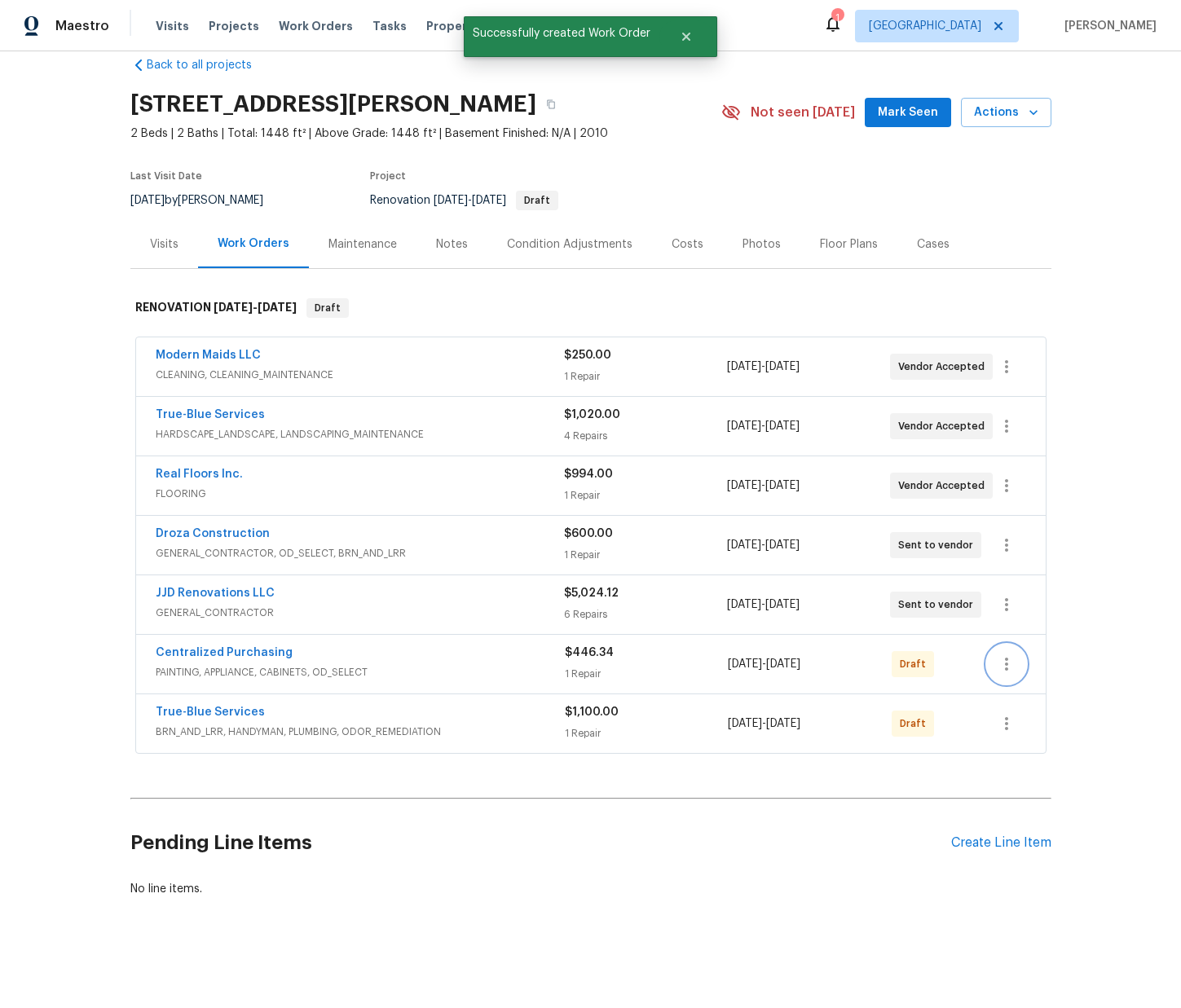
click at [1005, 651] on button "button" at bounding box center [1006, 663] width 39 height 39
click at [1009, 667] on li "Send to Vendor" at bounding box center [1075, 664] width 176 height 27
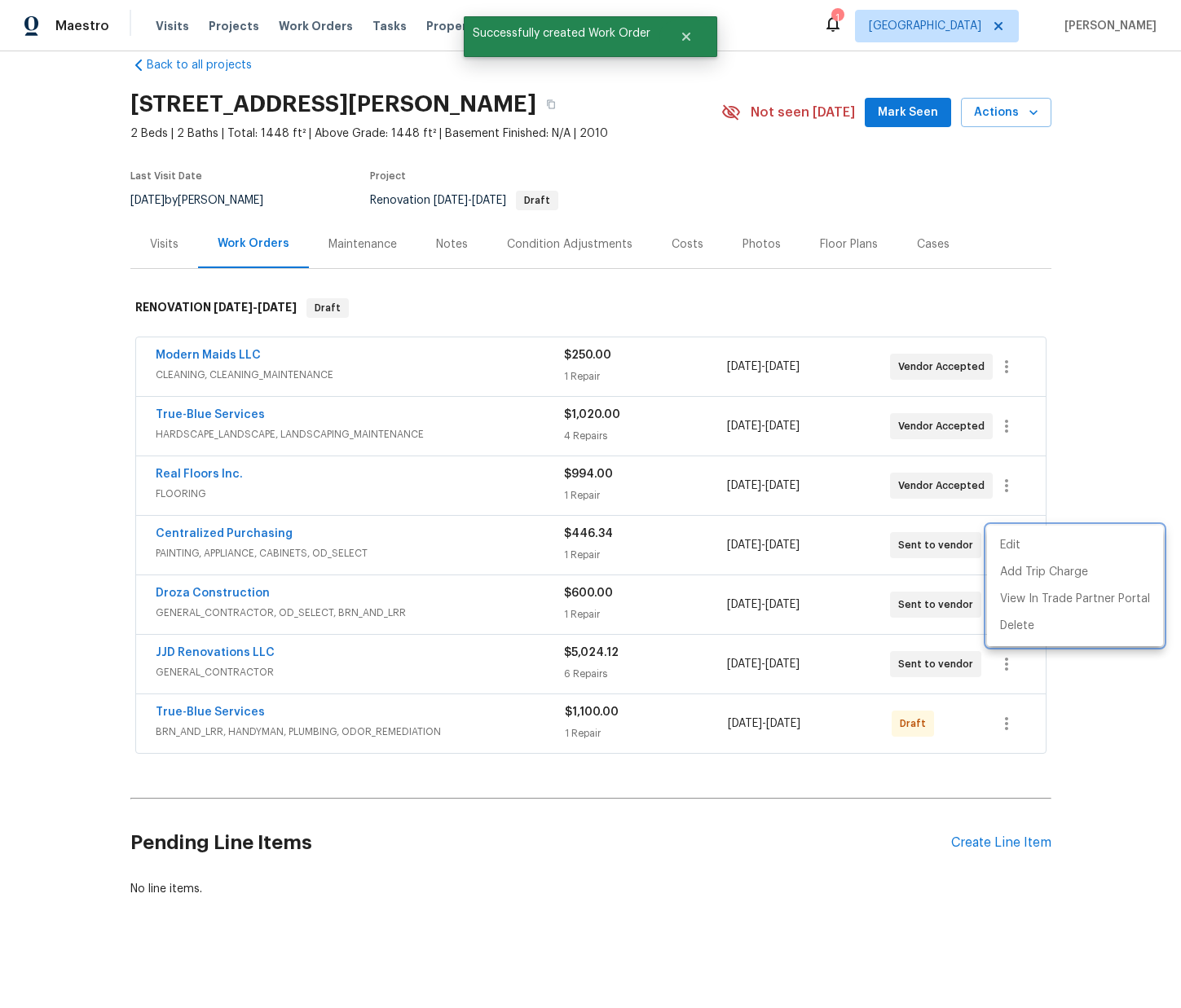
click at [223, 531] on div at bounding box center [590, 504] width 1181 height 1008
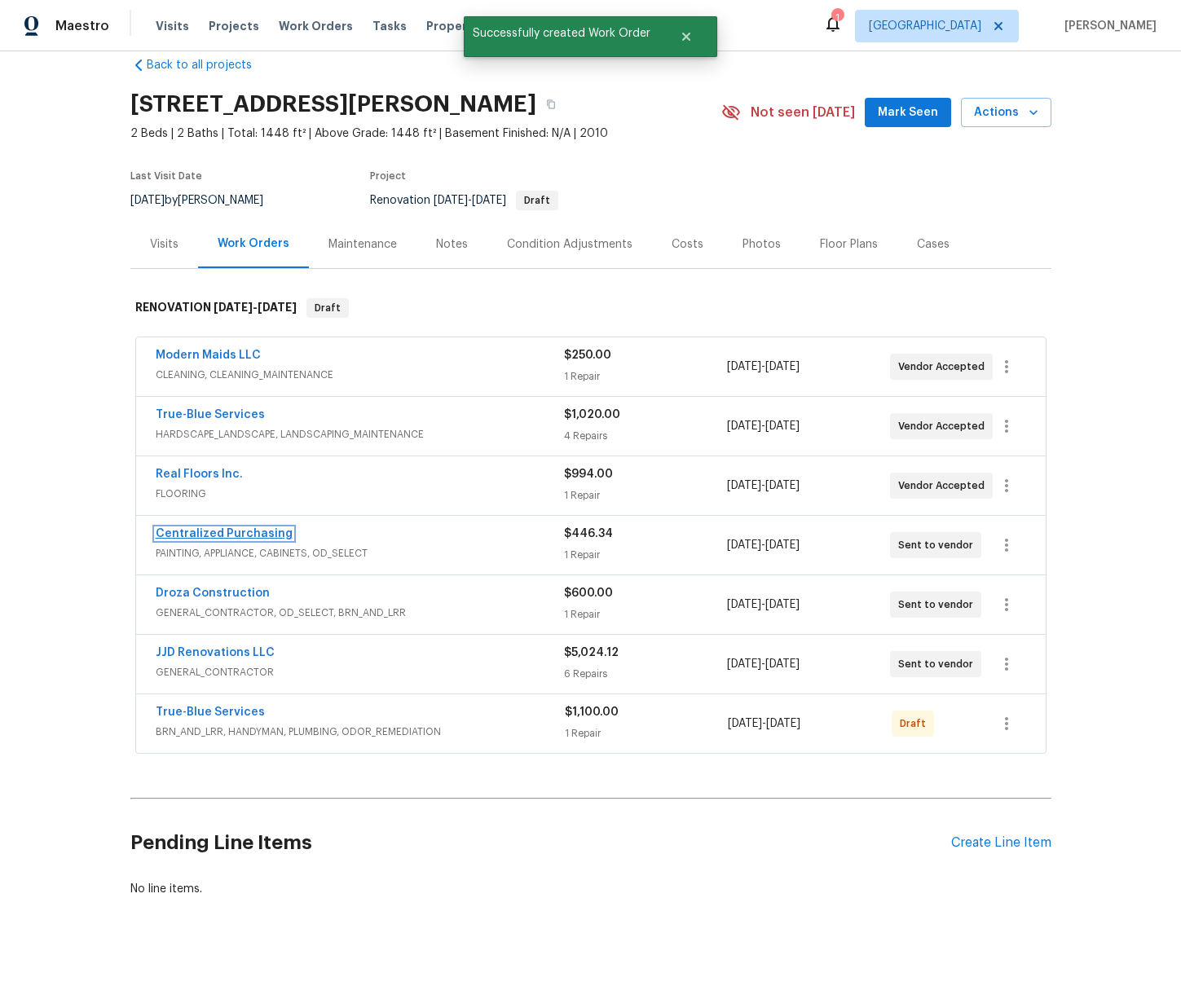
click at [222, 534] on link "Centralized Purchasing" at bounding box center [224, 533] width 137 height 11
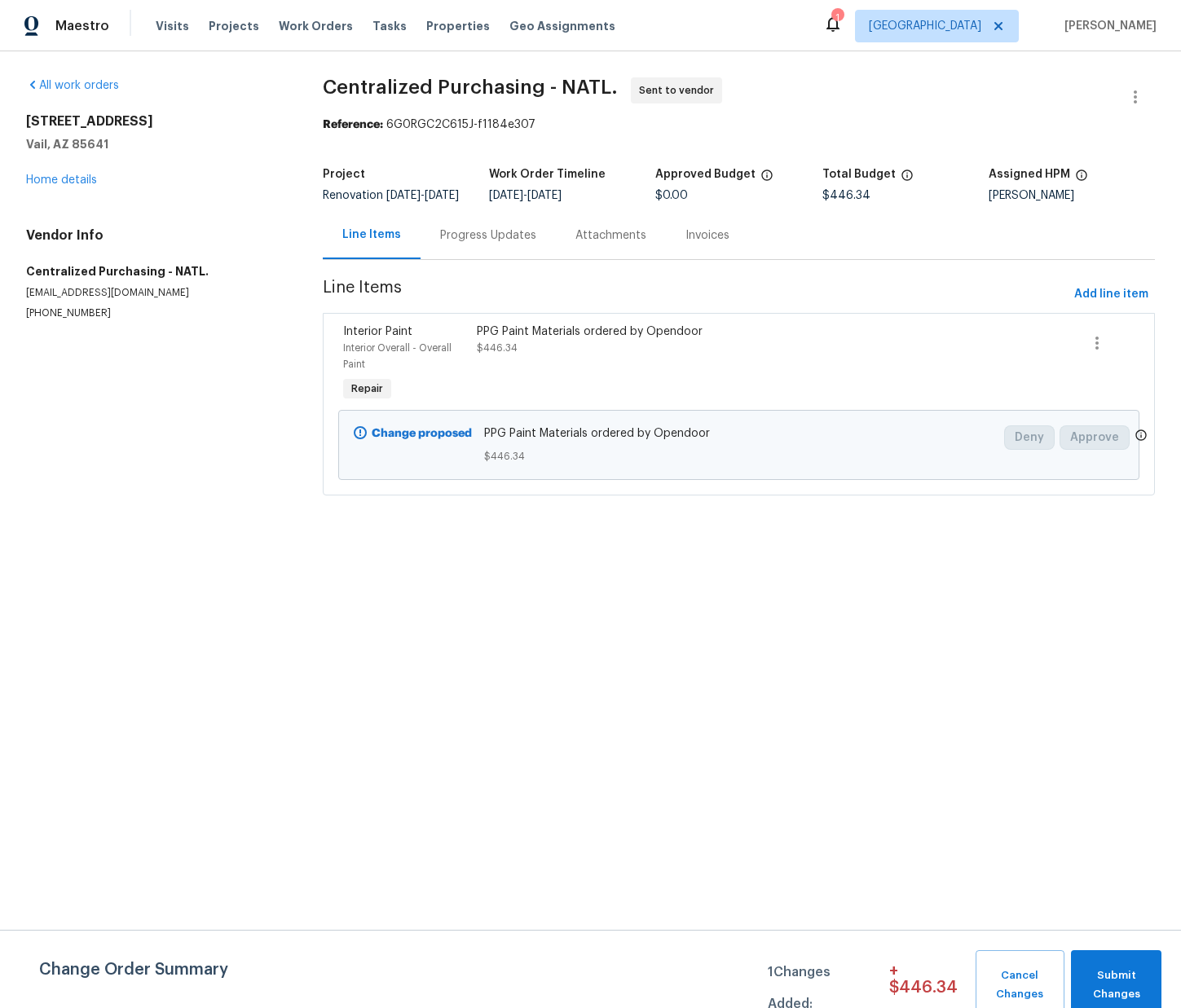
click at [232, 38] on div "Visits Projects Work Orders Tasks Properties Geo Assignments" at bounding box center [395, 26] width 479 height 33
click at [227, 32] on span "Projects" at bounding box center [233, 26] width 51 height 16
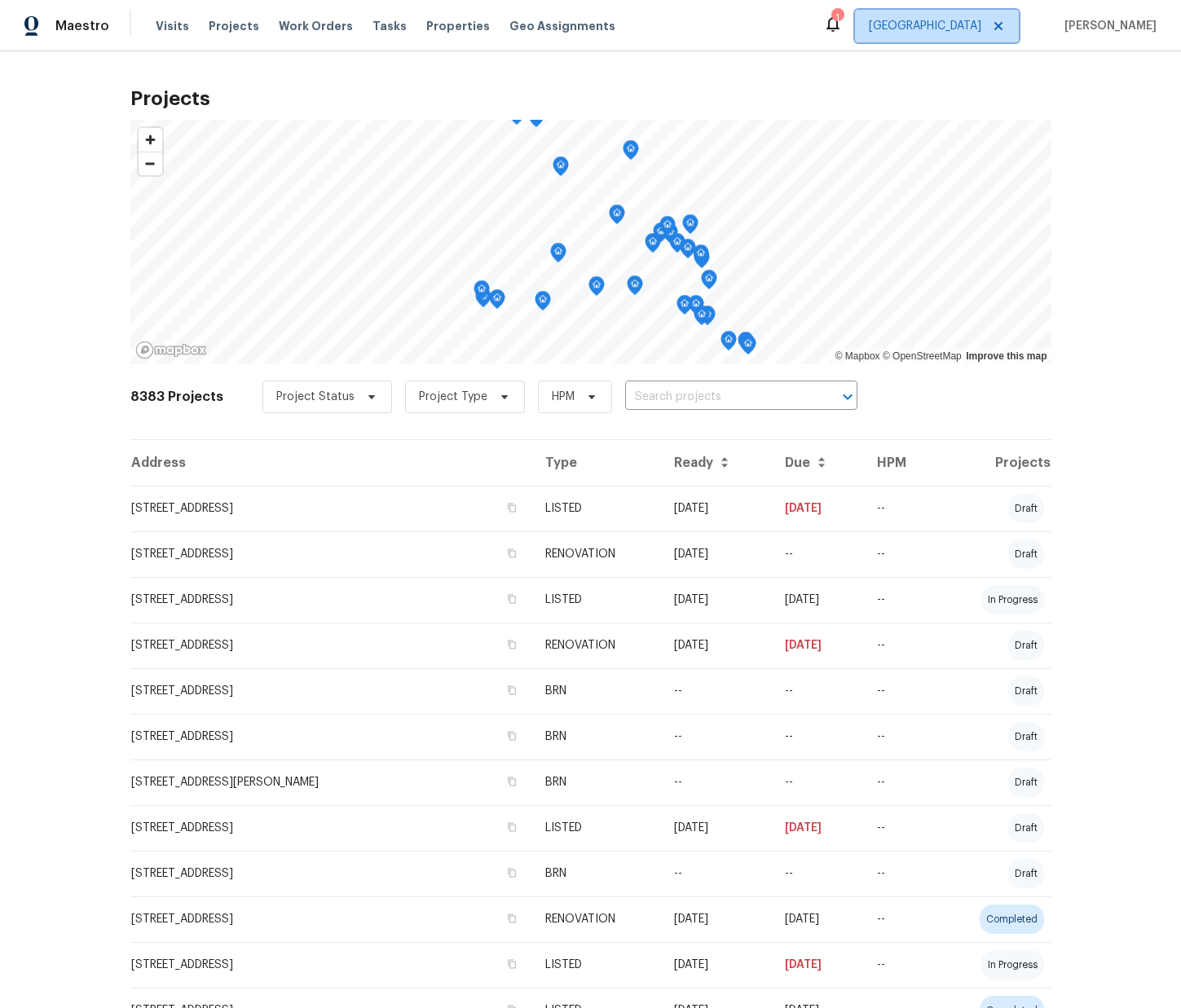
drag, startPoint x: 947, startPoint y: 11, endPoint x: 959, endPoint y: 19, distance: 14.4
click at [948, 12] on span "Tucson" at bounding box center [937, 26] width 164 height 33
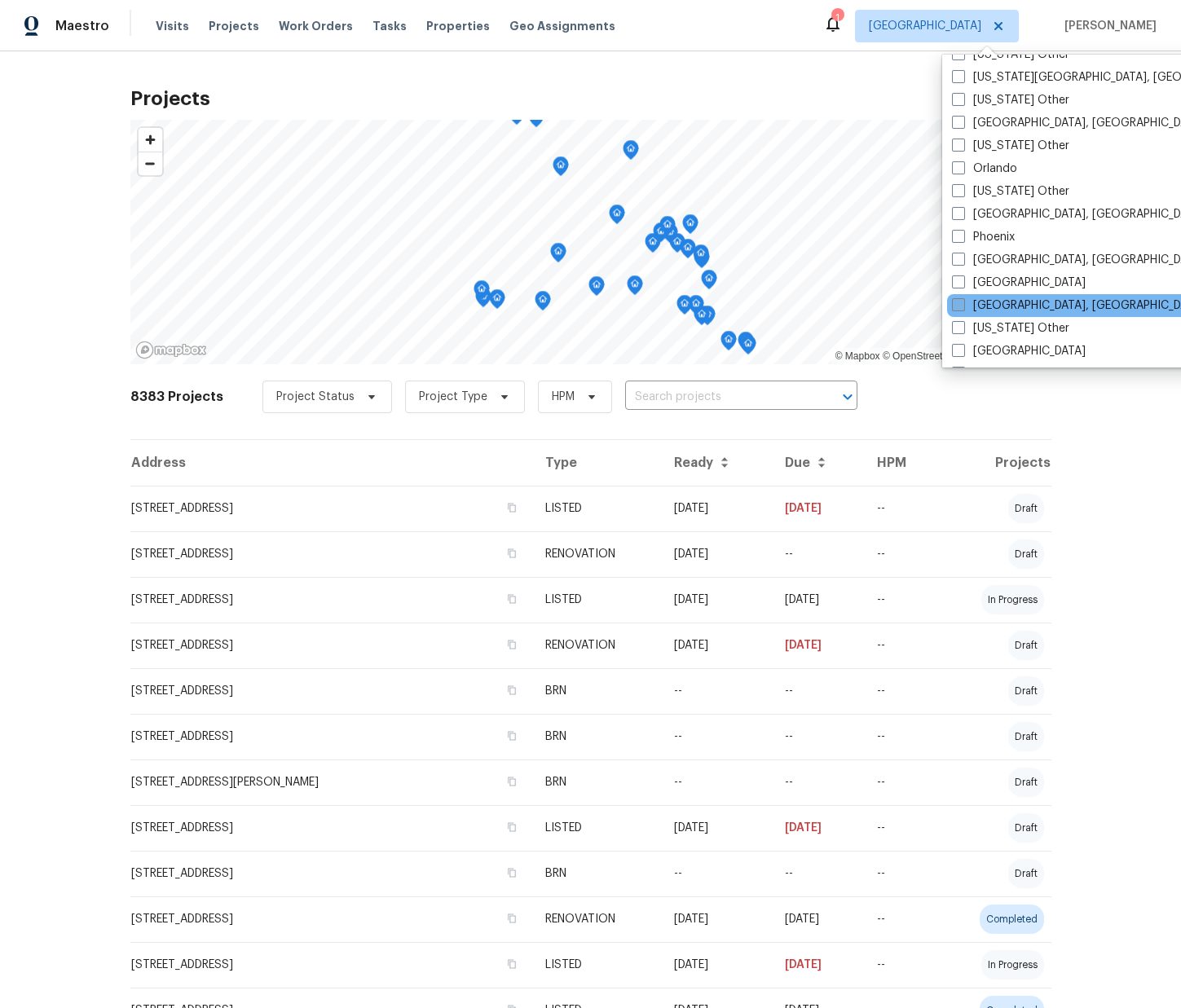
scroll to position [1802, 0]
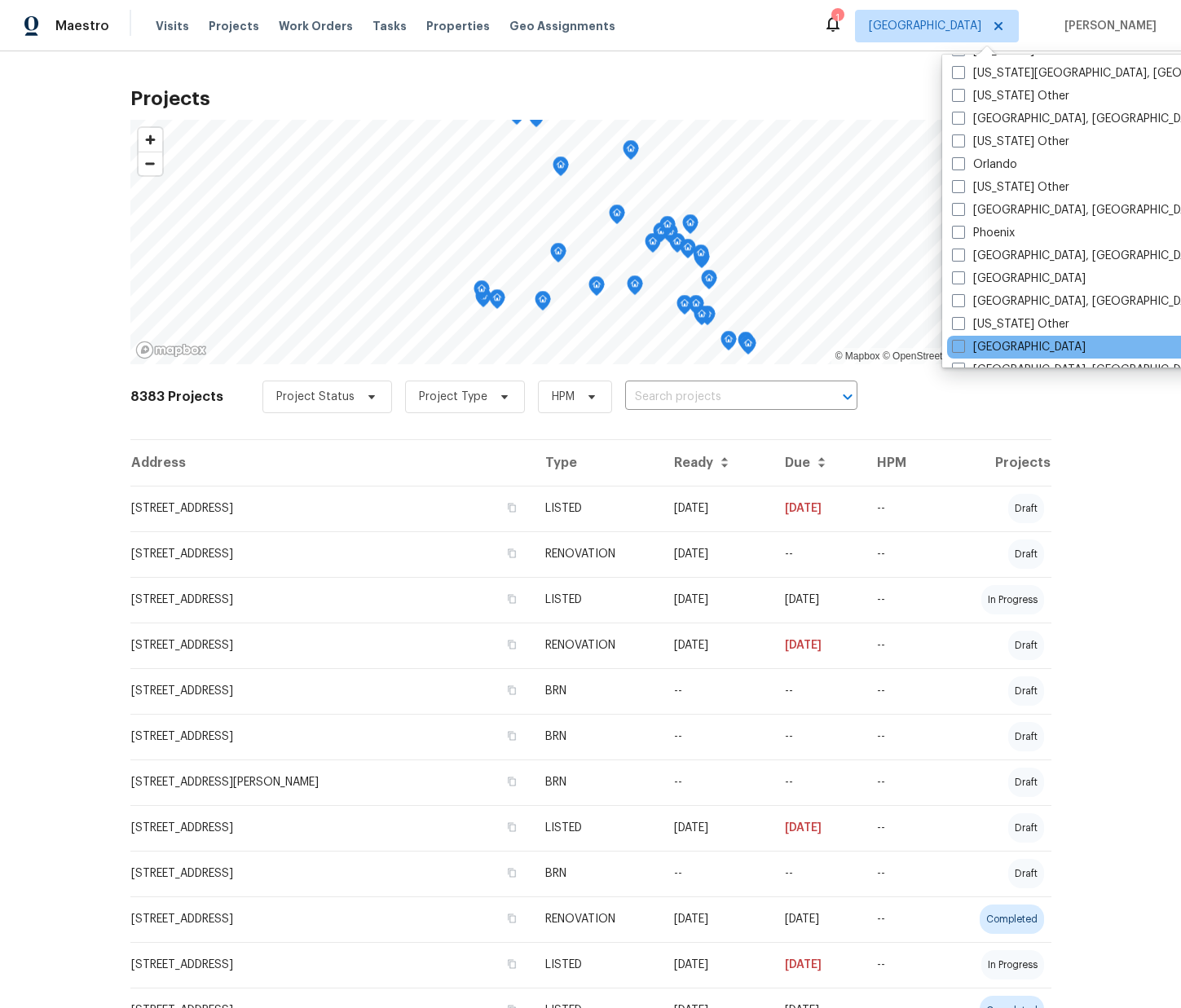
click at [997, 345] on label "[GEOGRAPHIC_DATA]" at bounding box center [1018, 347] width 134 height 16
click at [962, 345] on input "[GEOGRAPHIC_DATA]" at bounding box center [957, 345] width 10 height 10
checkbox input "true"
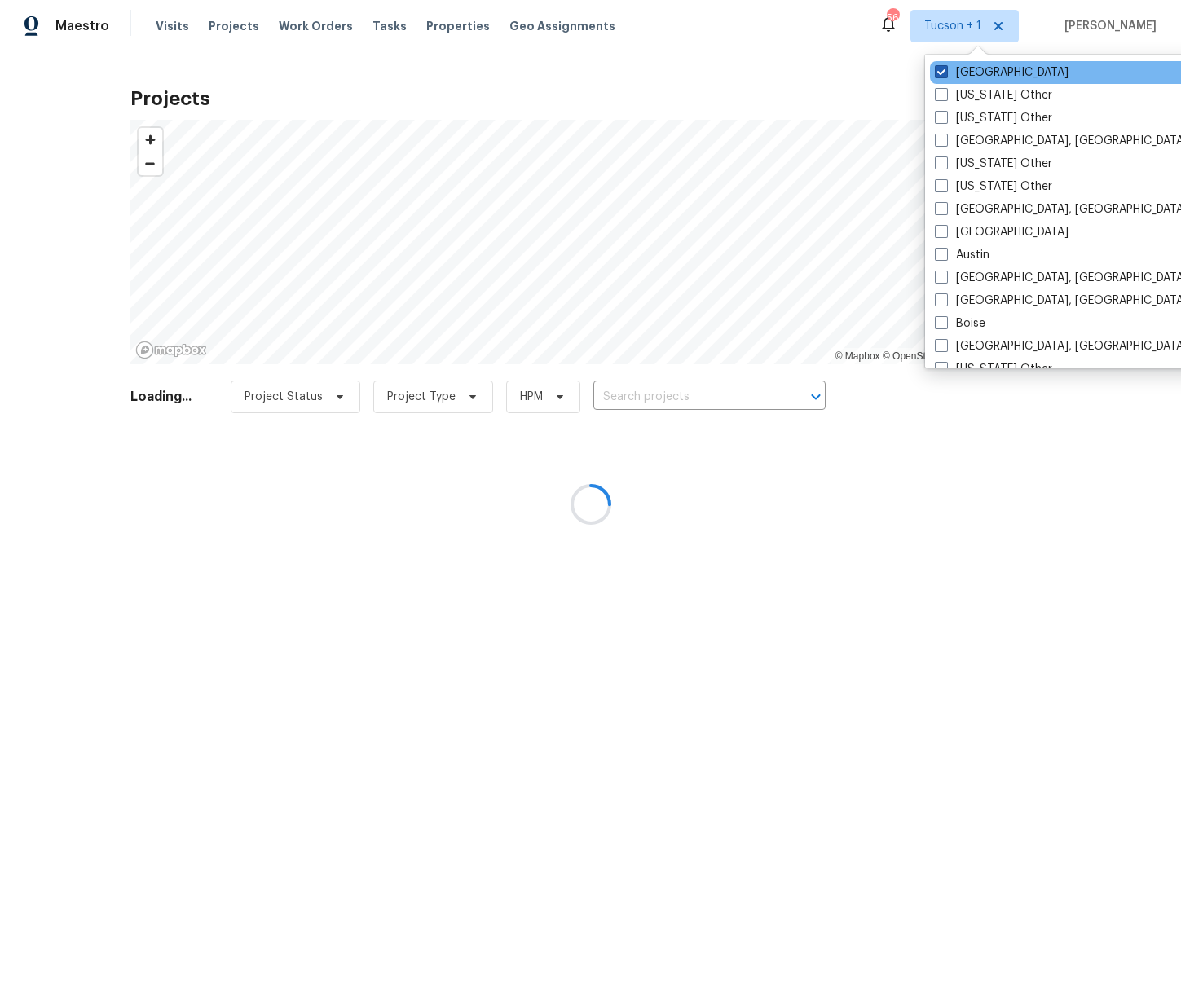
click at [964, 77] on label "Tucson" at bounding box center [1001, 72] width 134 height 16
click at [946, 75] on input "Tucson" at bounding box center [940, 70] width 10 height 10
checkbox input "false"
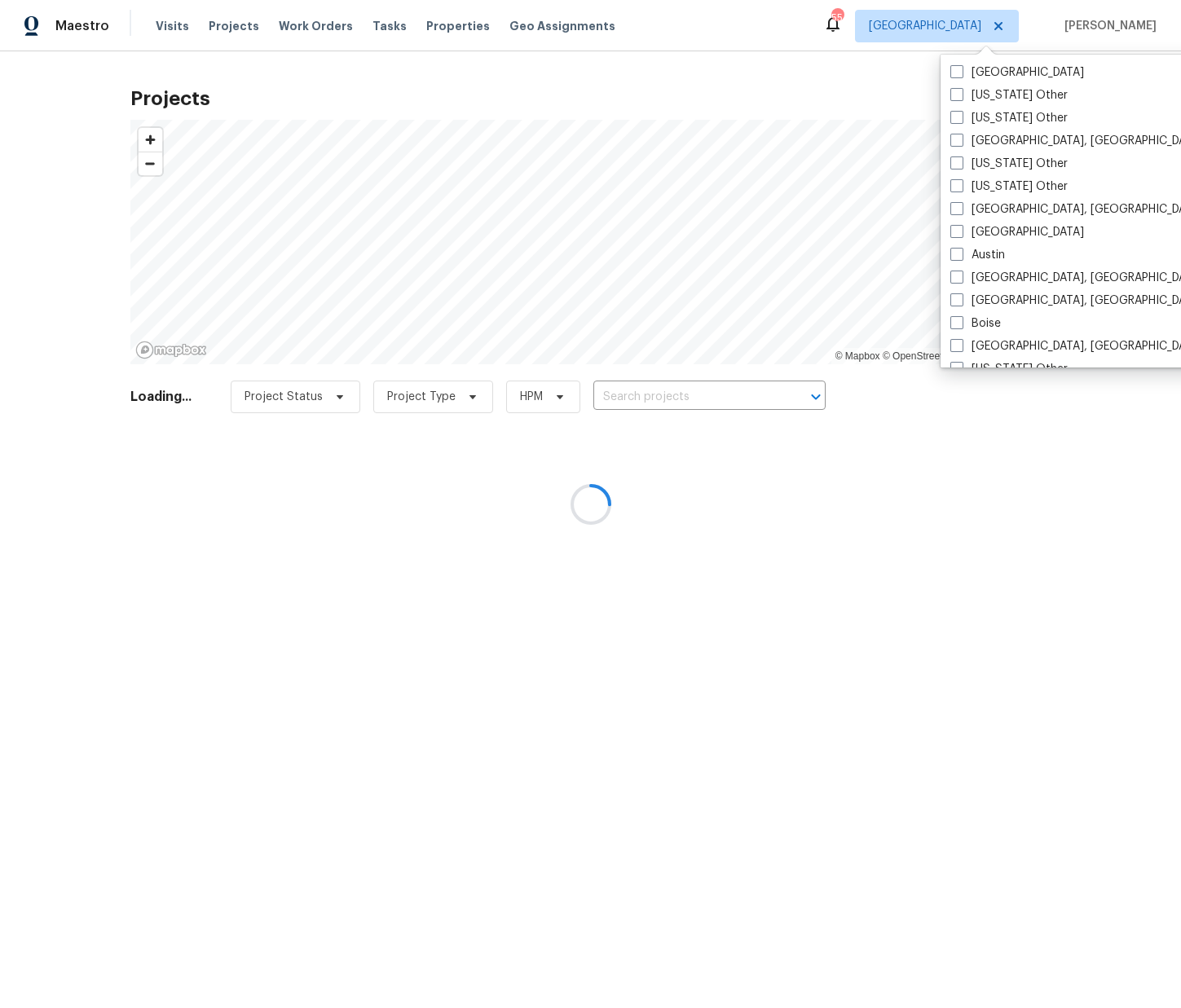
click at [196, 26] on div at bounding box center [590, 504] width 1181 height 1008
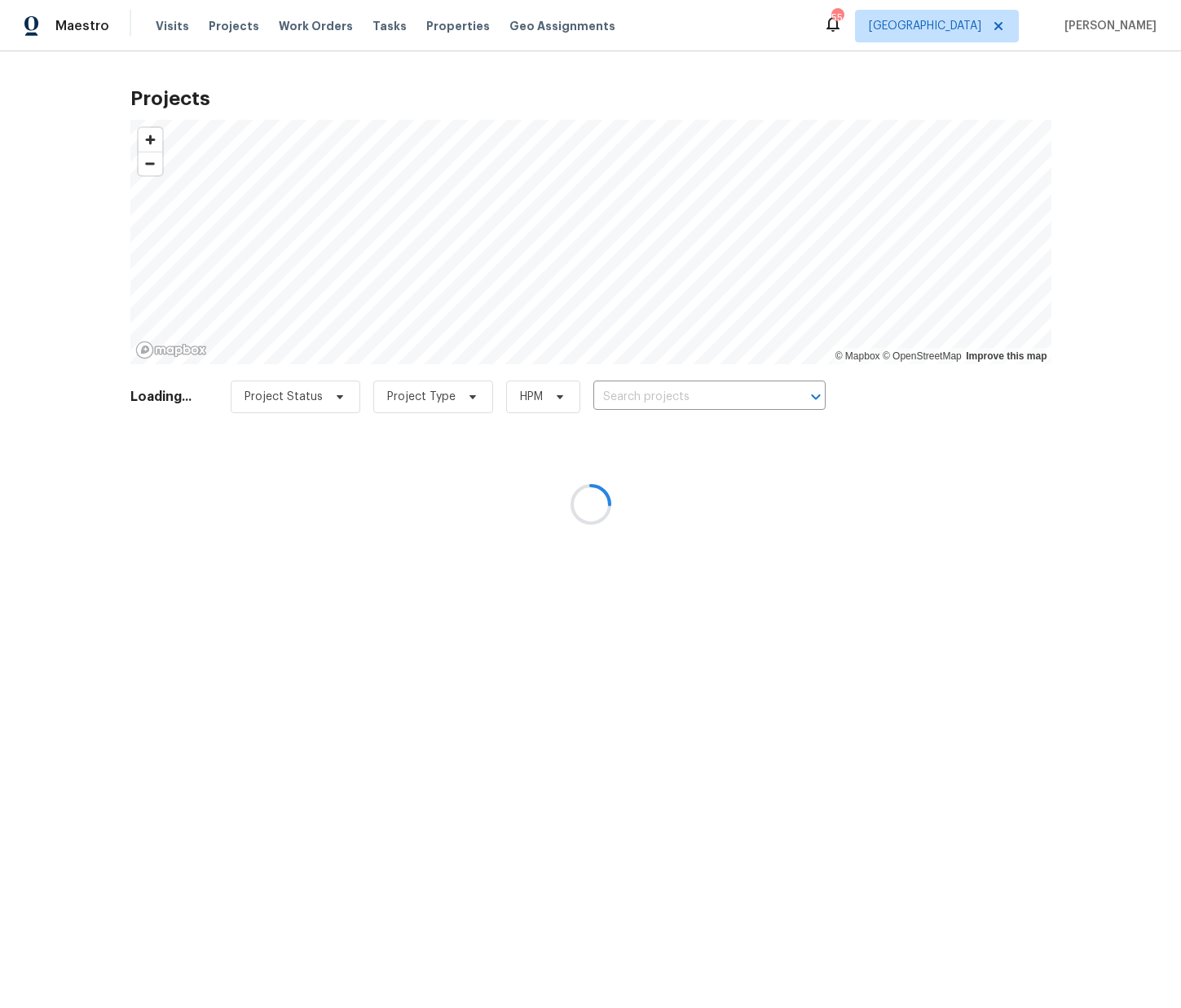
click at [217, 27] on div at bounding box center [590, 504] width 1181 height 1008
click at [221, 20] on div at bounding box center [590, 504] width 1181 height 1008
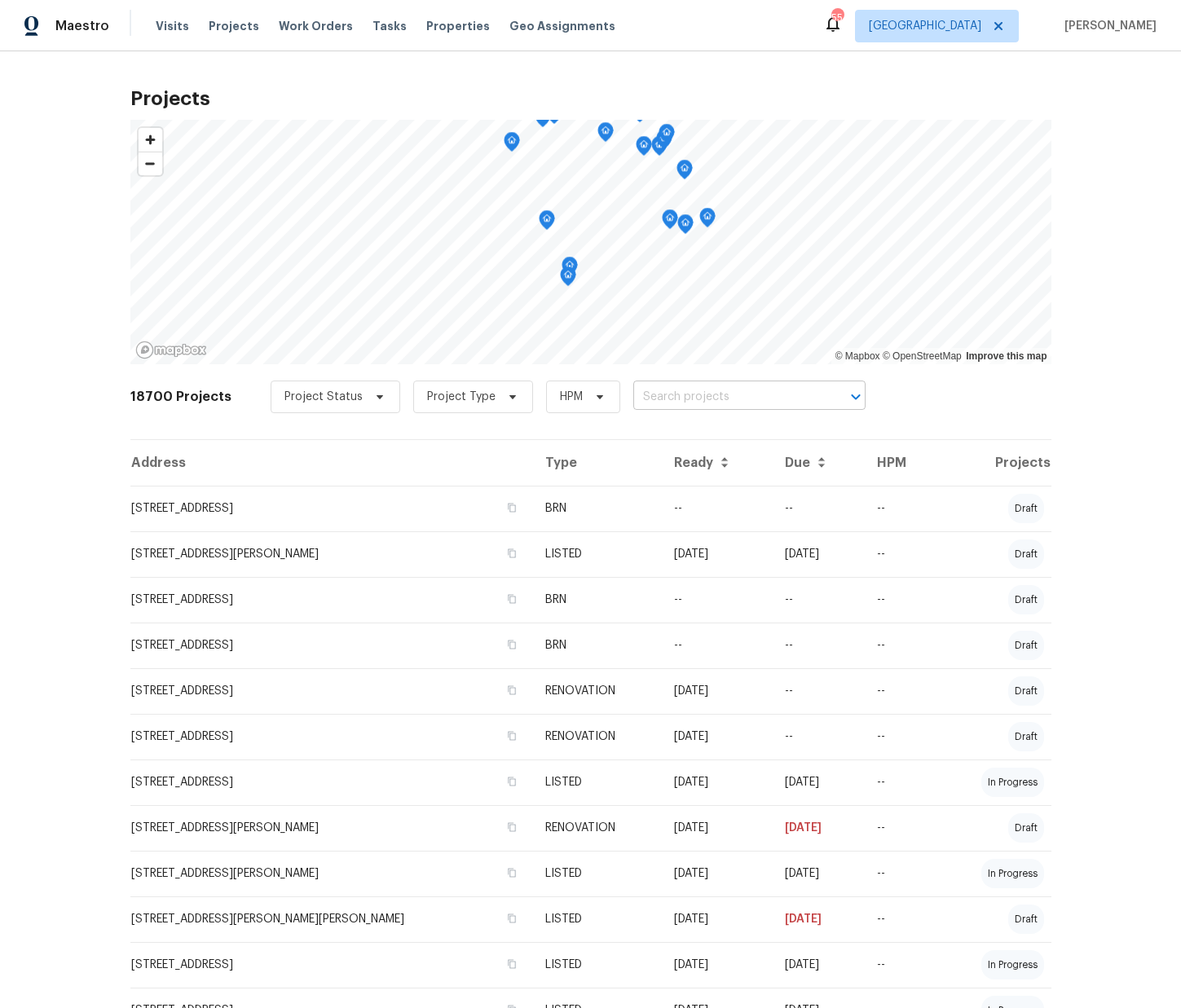
click at [735, 405] on input "text" at bounding box center [726, 397] width 187 height 25
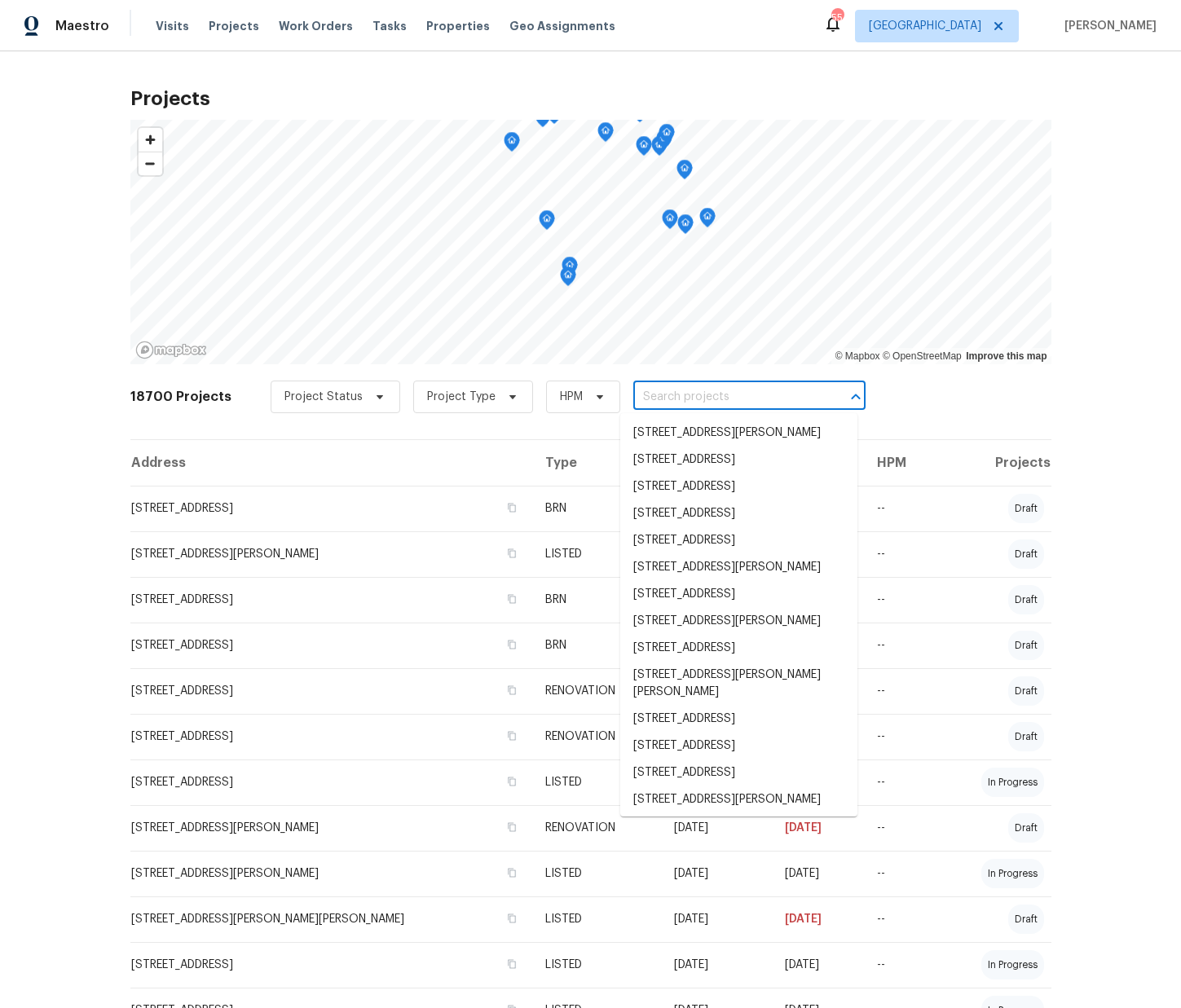
paste input "9800 Treymore Dr, Raleigh, NC 27617"
type input "9800 Treymore Dr, Raleigh, NC 27617"
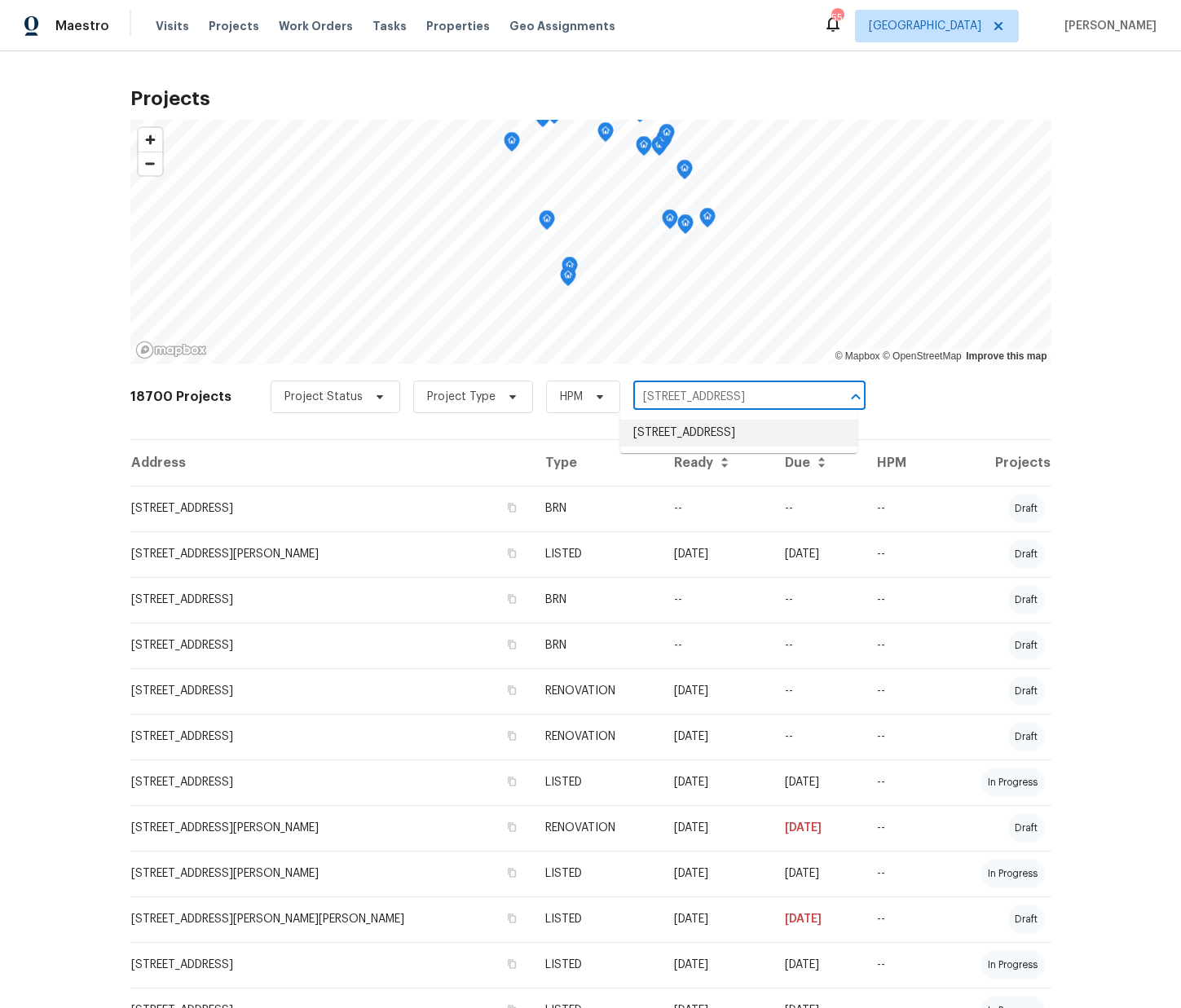
click at [691, 432] on li "9800 Treymore Dr, Raleigh, NC 27617" at bounding box center [738, 432] width 237 height 27
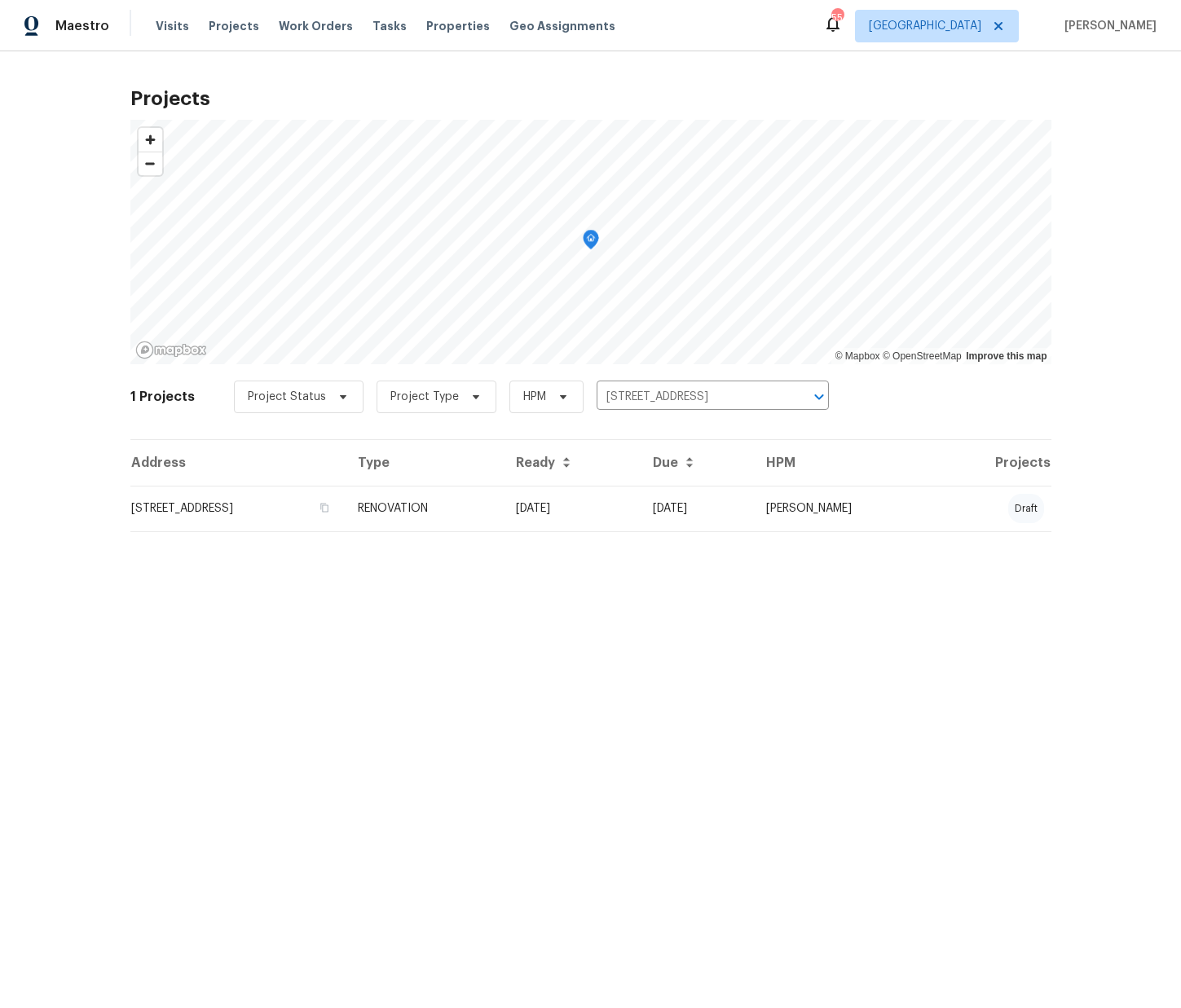
click at [345, 482] on th "Address" at bounding box center [237, 463] width 214 height 46
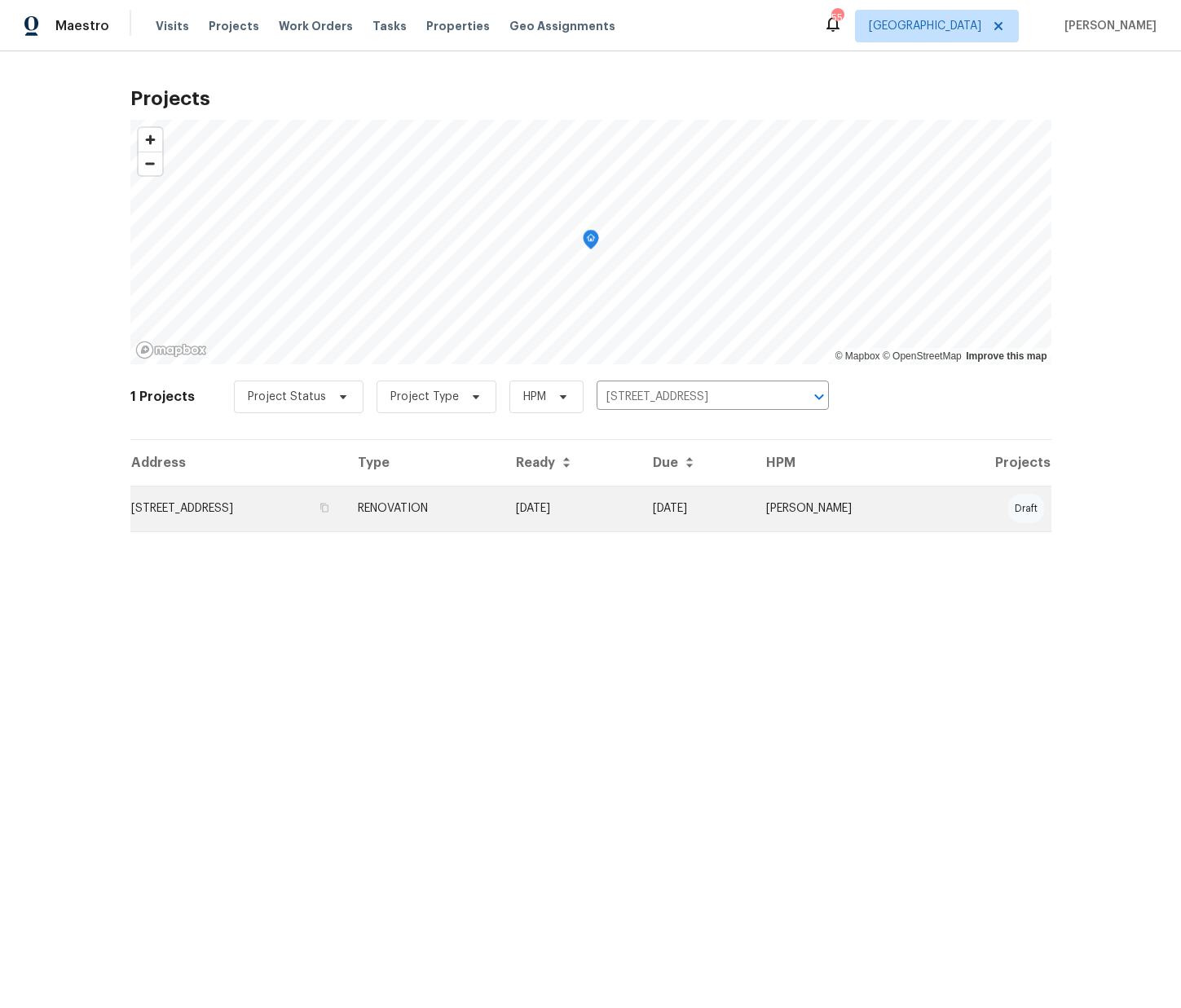
click at [345, 526] on td "9800 Treymore Dr, Raleigh, NC 27617" at bounding box center [237, 508] width 214 height 46
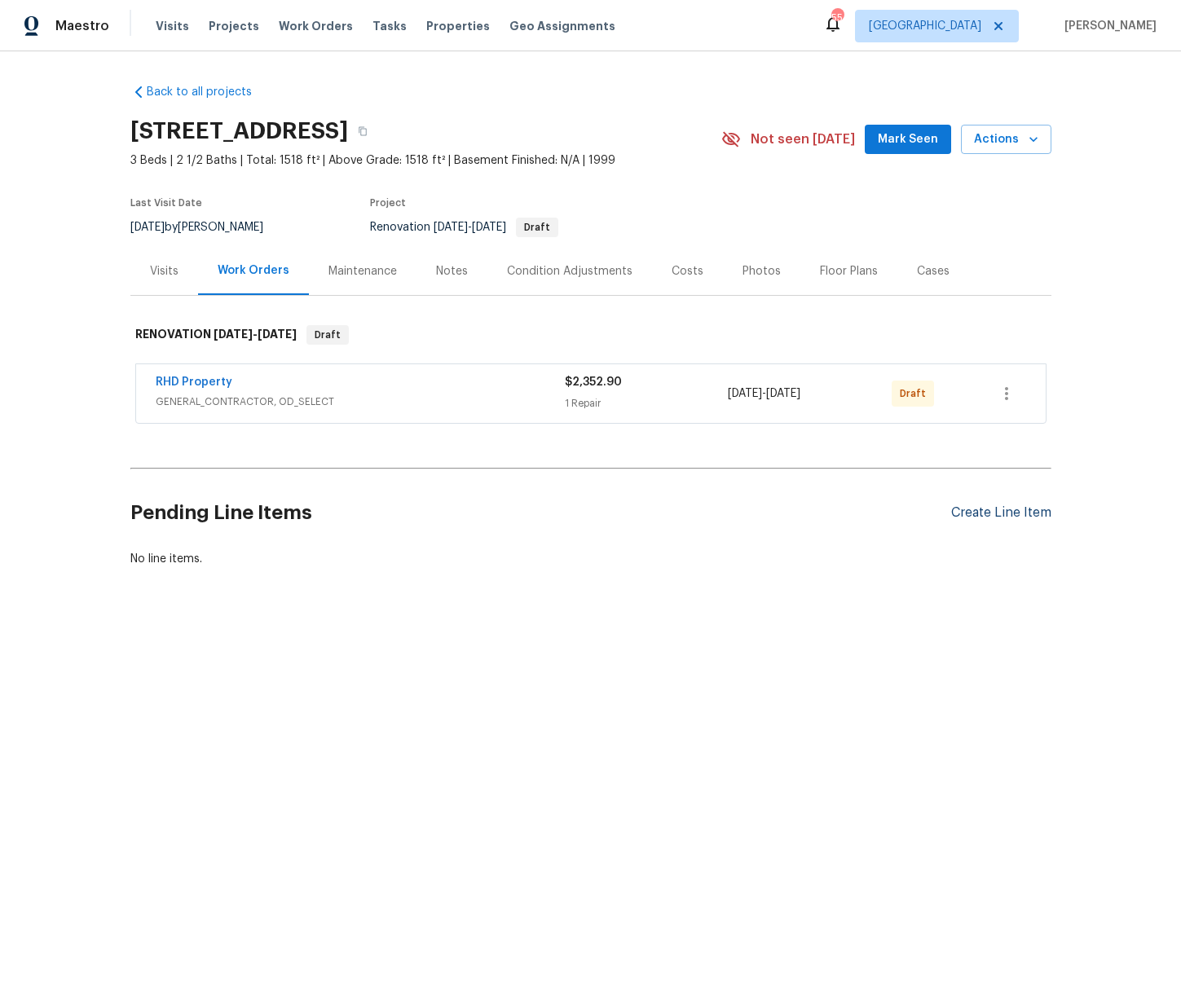
click at [962, 512] on div "Create Line Item" at bounding box center [1001, 513] width 100 height 16
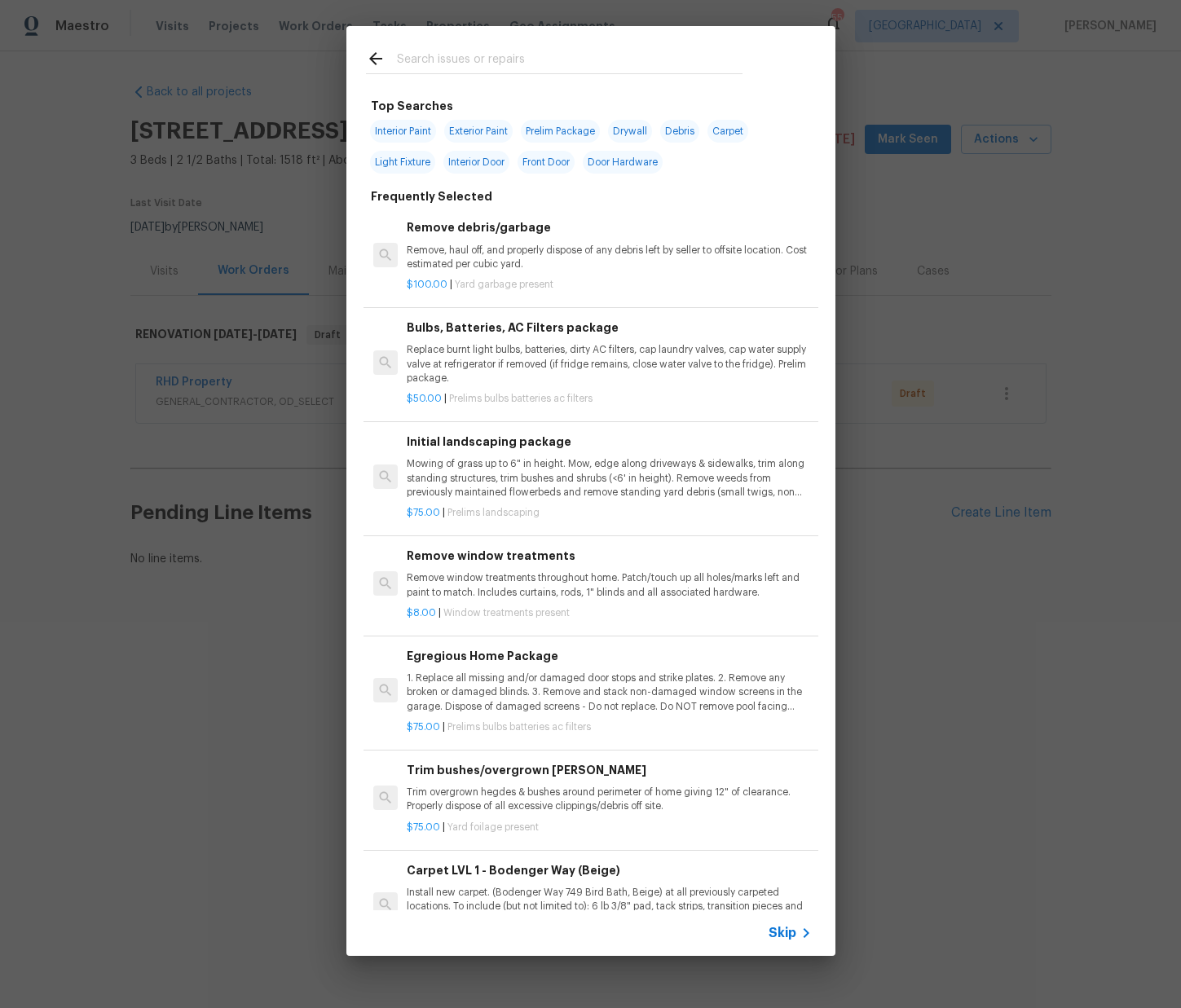
drag, startPoint x: 123, startPoint y: 352, endPoint x: 142, endPoint y: 349, distance: 19.2
click at [126, 352] on div "Top Searches Interior Paint Exterior Paint Prelim Package Drywall Debris Carpet…" at bounding box center [590, 491] width 1181 height 982
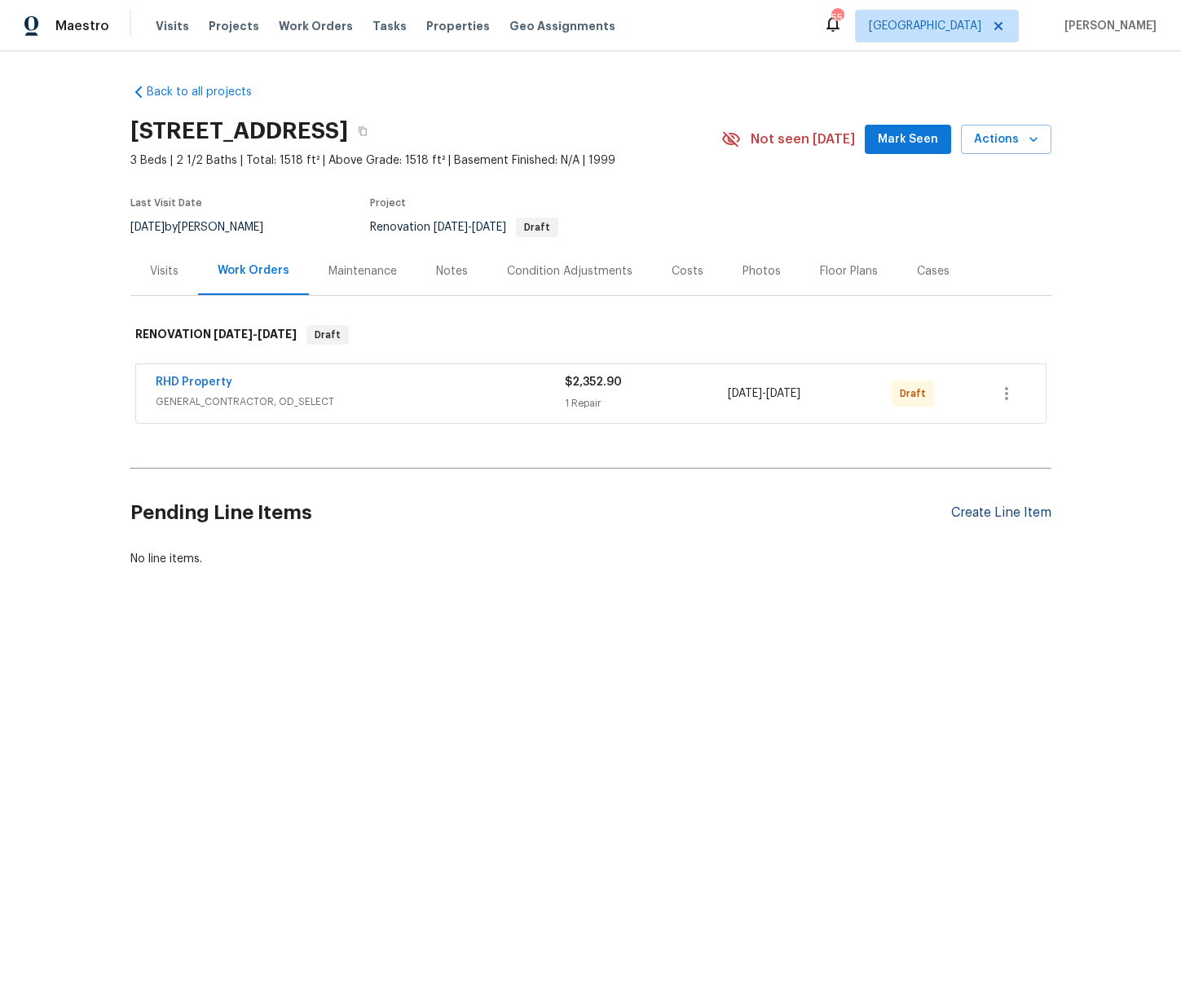
click at [995, 509] on div "Create Line Item" at bounding box center [1001, 513] width 100 height 16
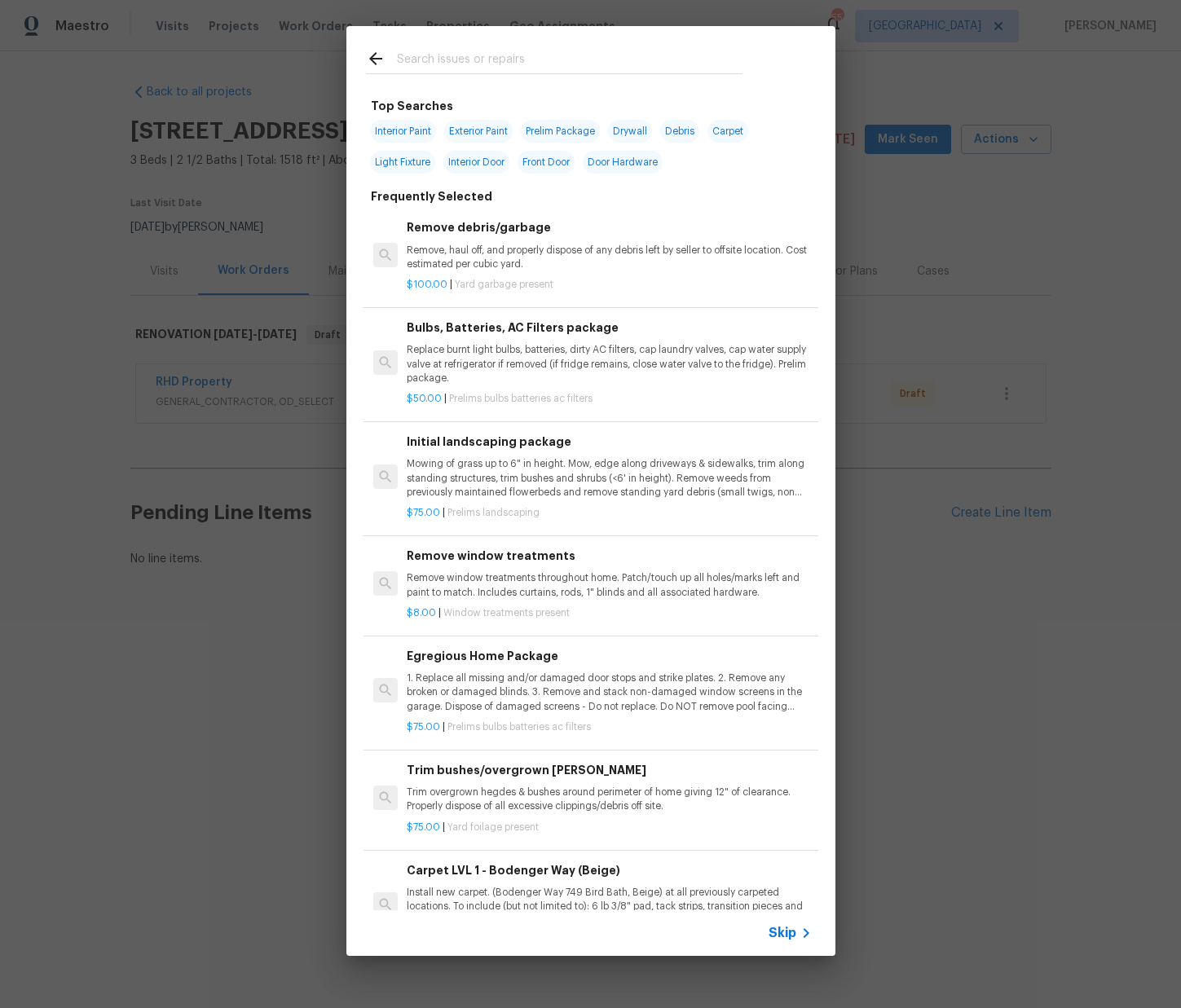
click at [523, 59] on input "text" at bounding box center [569, 61] width 345 height 24
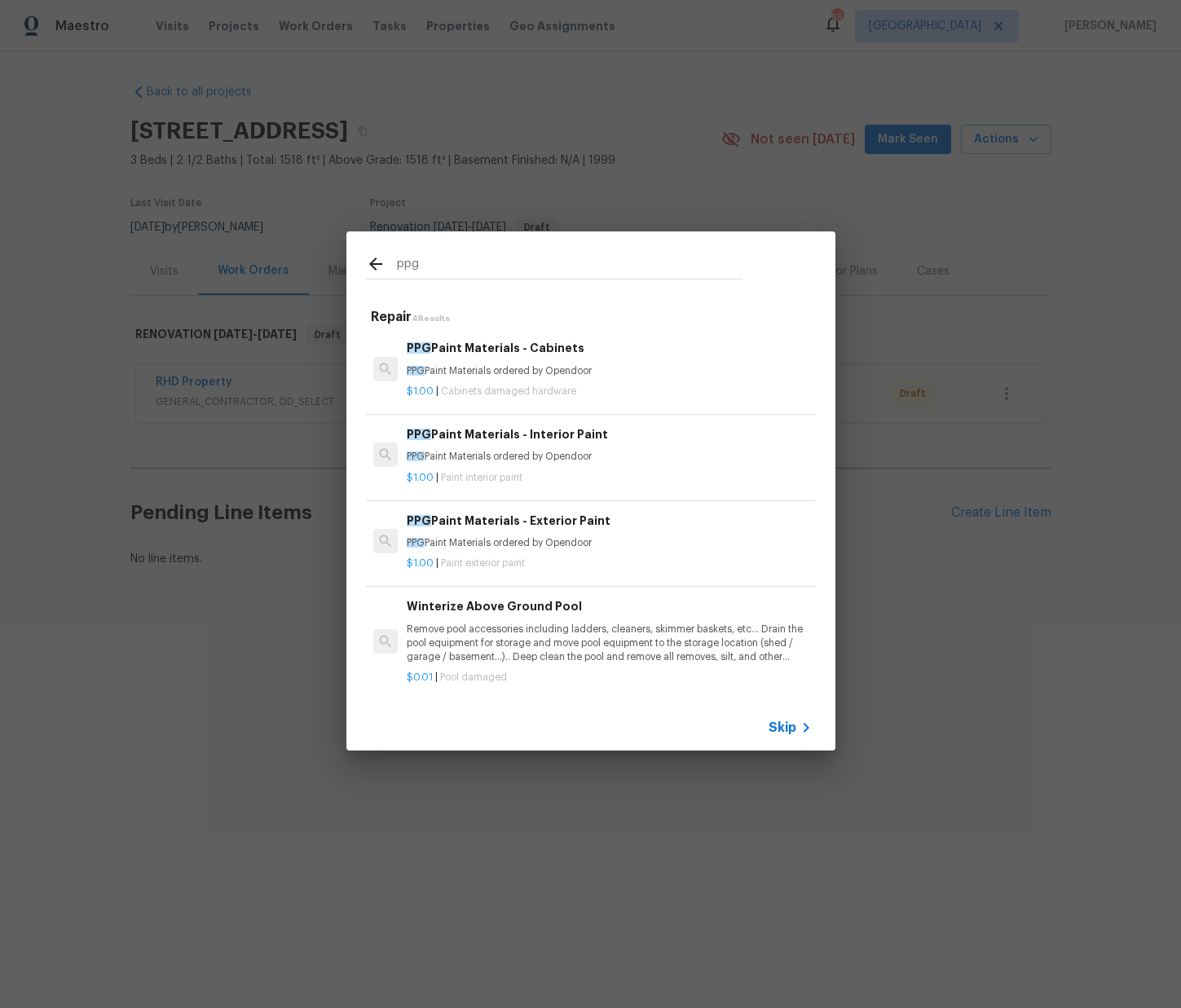
type input "ppg"
click at [477, 378] on div "$1.00 | Cabinets damaged hardware" at bounding box center [608, 389] width 404 height 21
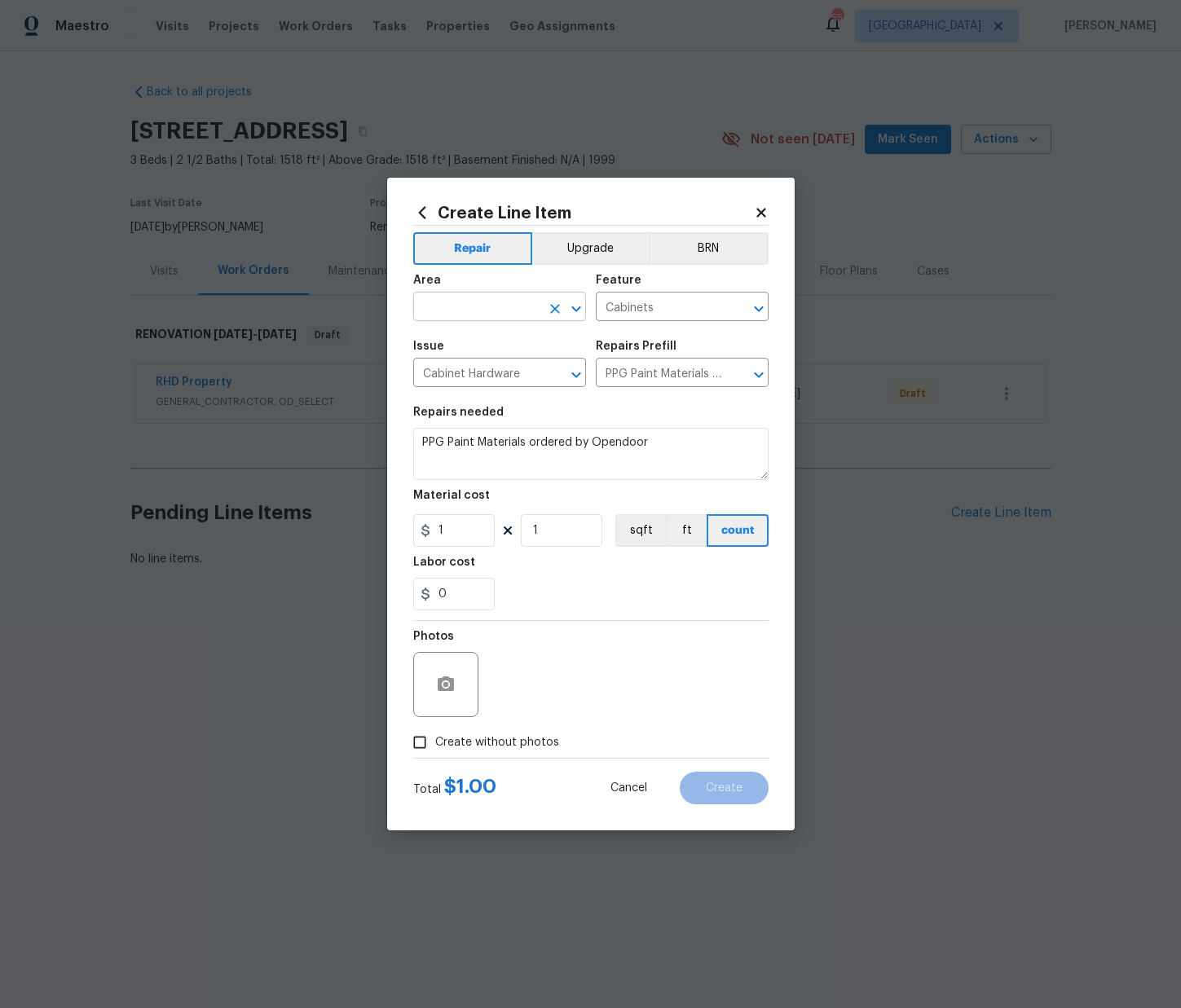
click at [499, 305] on input "text" at bounding box center [477, 308] width 127 height 25
click at [488, 347] on li "Kitchen" at bounding box center [500, 344] width 173 height 27
type input "Kitchen"
drag, startPoint x: 394, startPoint y: 530, endPoint x: 377, endPoint y: 533, distance: 17.3
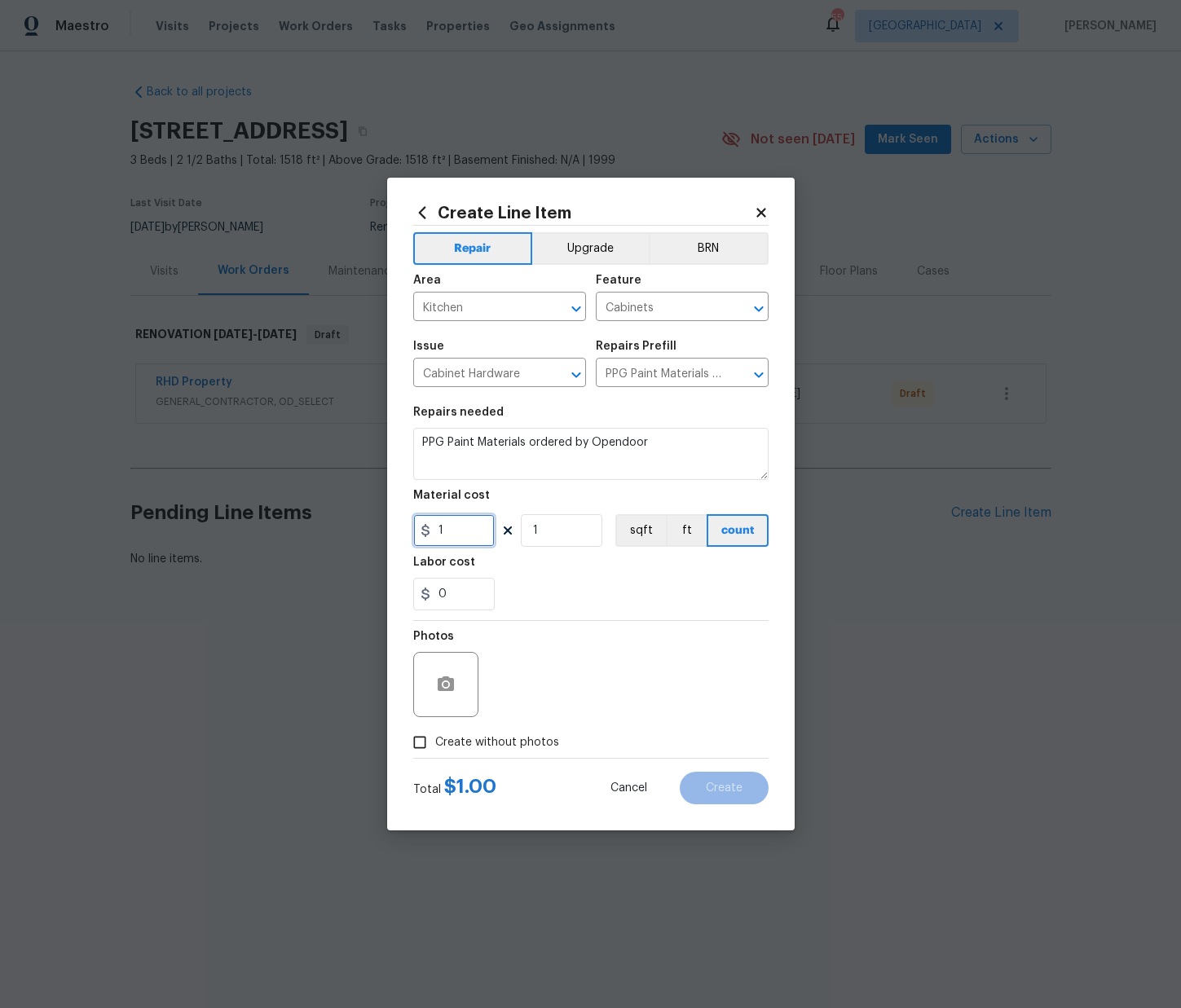
click at [371, 534] on div "Create Line Item Repair Upgrade BRN Area Kitchen ​ Feature Cabinets ​ Issue Cab…" at bounding box center [590, 504] width 1181 height 1008
paste input "209.88"
type input "209.88"
click at [494, 740] on span "Create without photos" at bounding box center [497, 744] width 124 height 17
click at [435, 740] on input "Create without photos" at bounding box center [420, 743] width 31 height 31
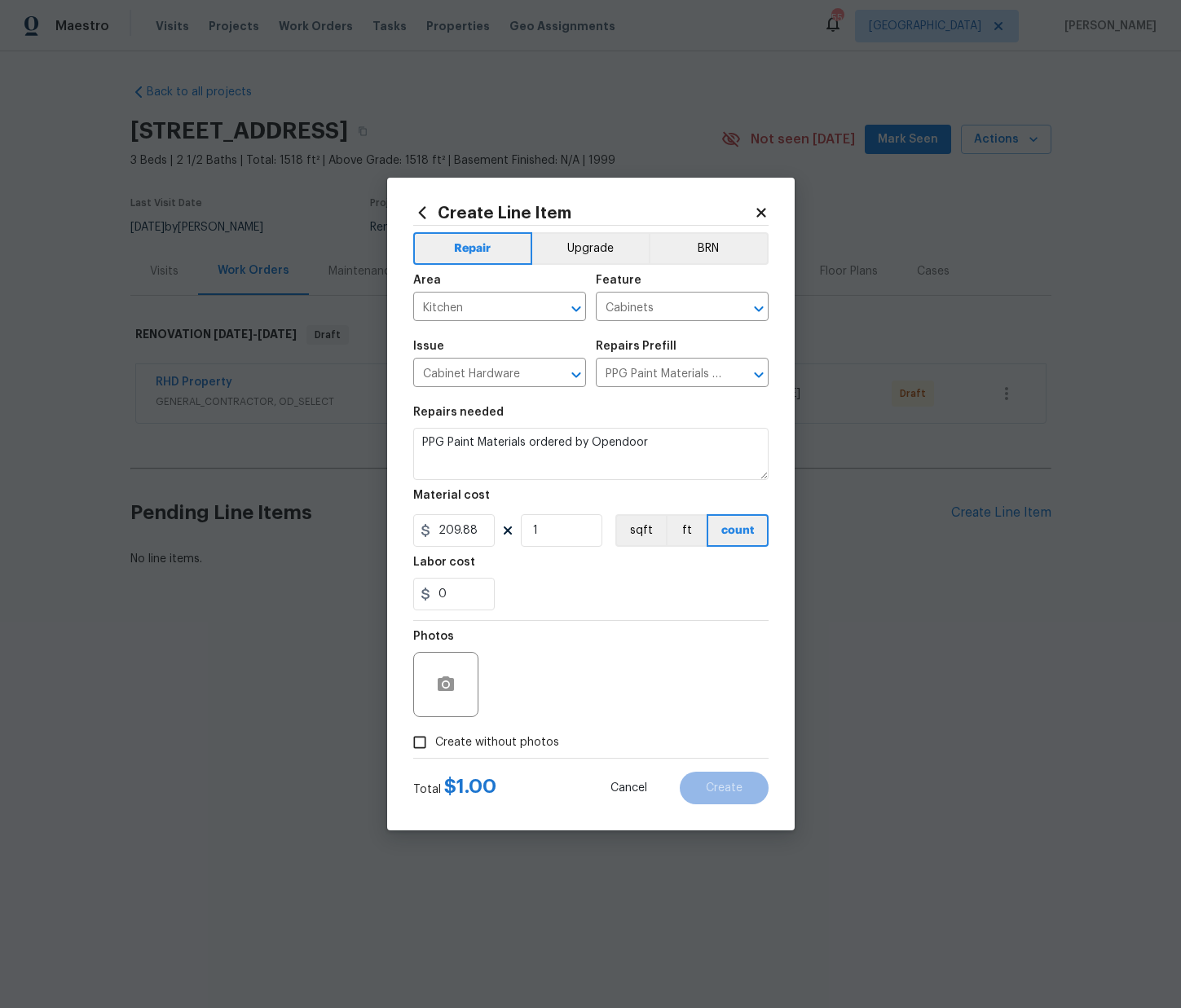
checkbox input "true"
click at [528, 683] on textarea at bounding box center [631, 685] width 277 height 65
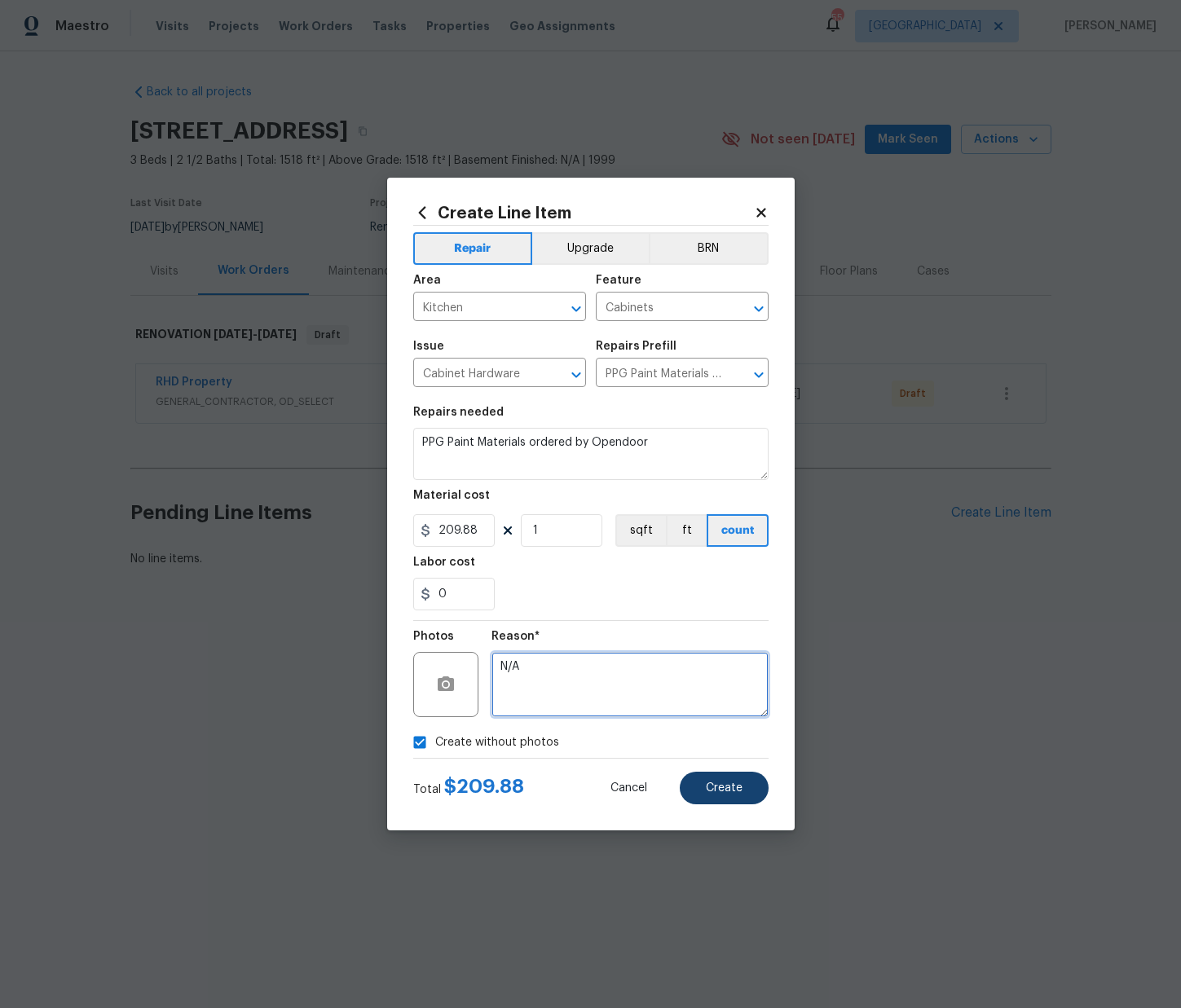
type textarea "N/A"
click at [745, 795] on button "Create" at bounding box center [724, 788] width 89 height 33
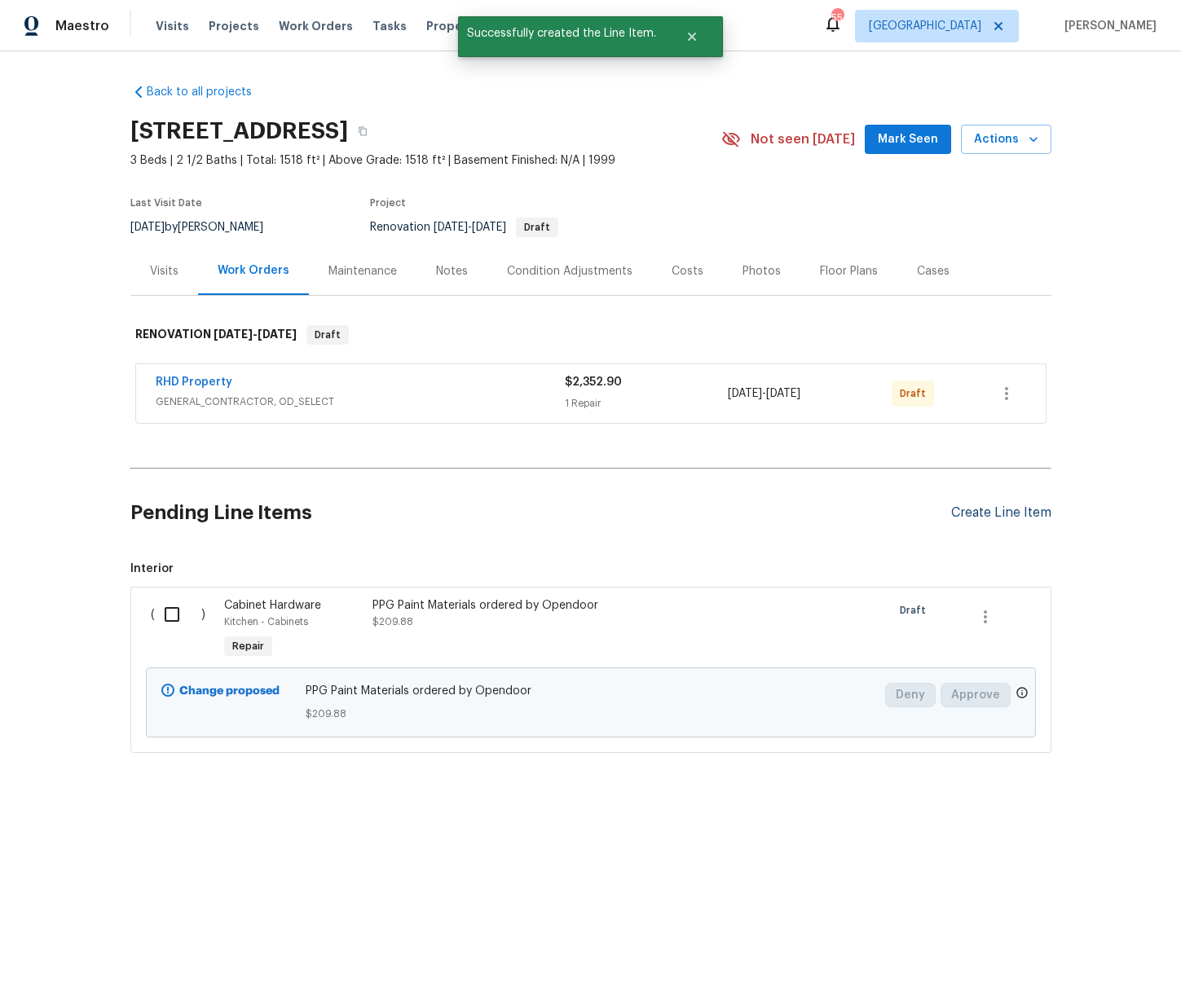
click at [985, 513] on div "Create Line Item" at bounding box center [1001, 513] width 100 height 16
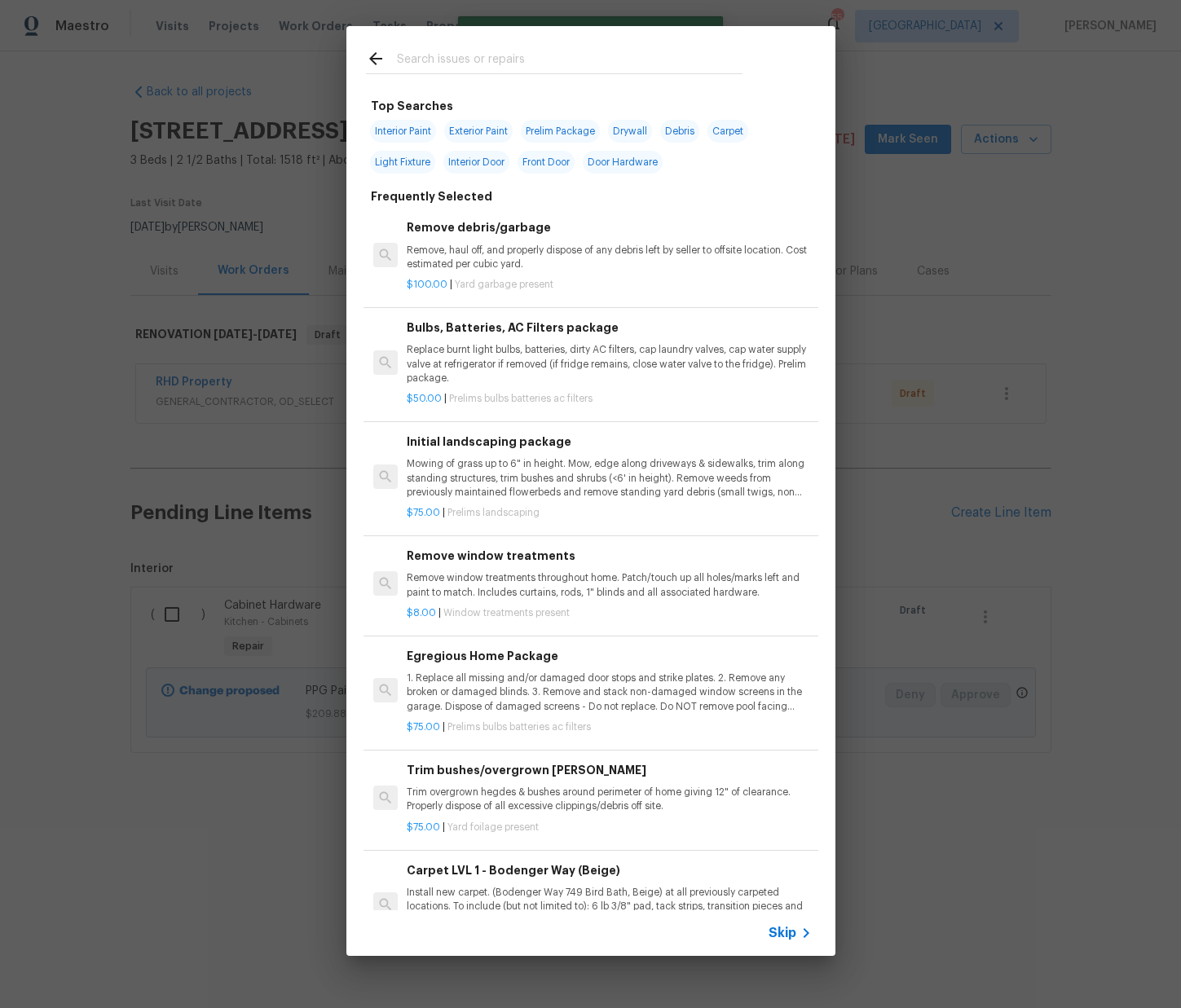
click at [426, 51] on input "text" at bounding box center [569, 61] width 345 height 24
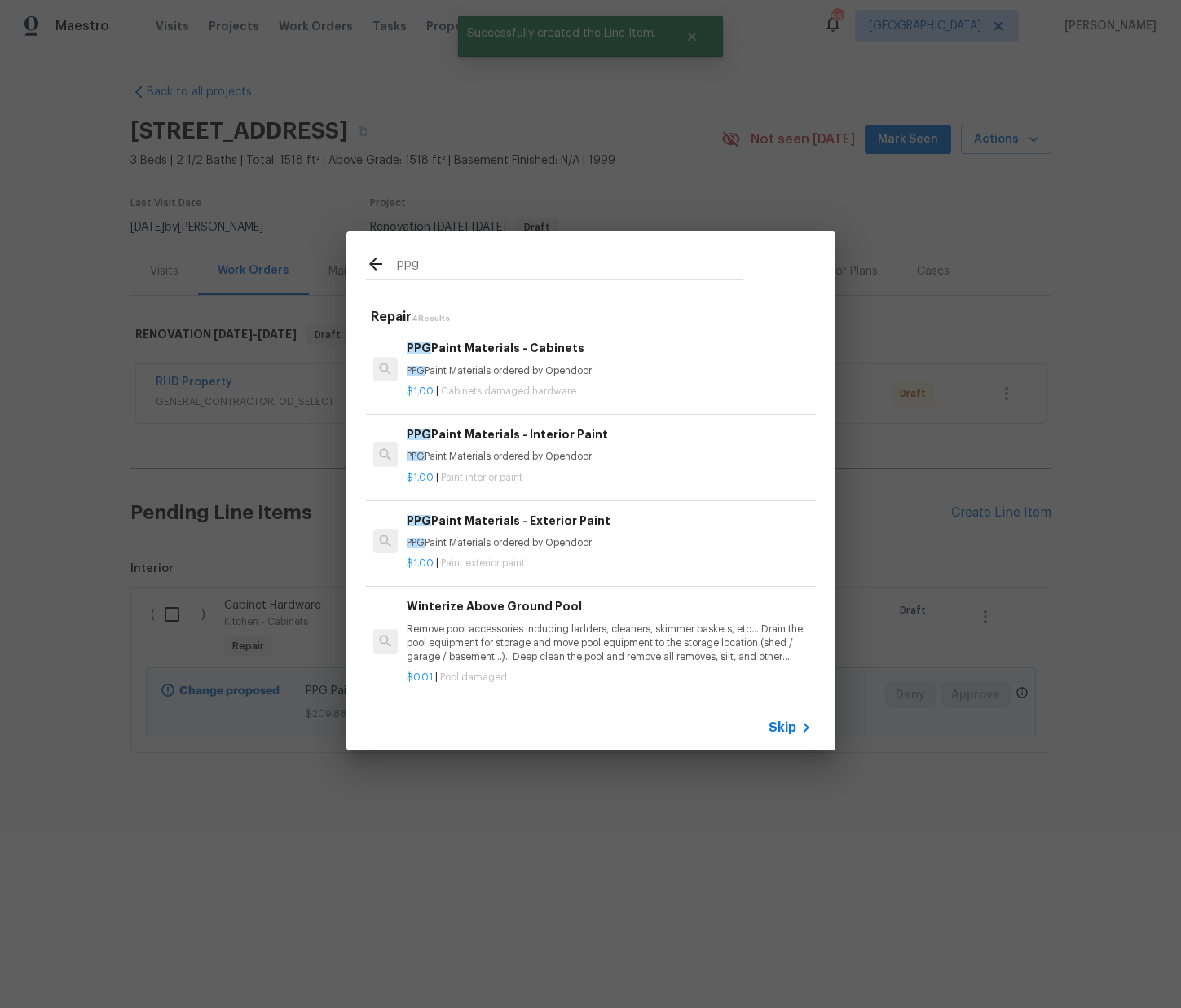
type input "ppg"
click at [494, 460] on p "PPG Paint Materials ordered by Opendoor" at bounding box center [608, 457] width 404 height 14
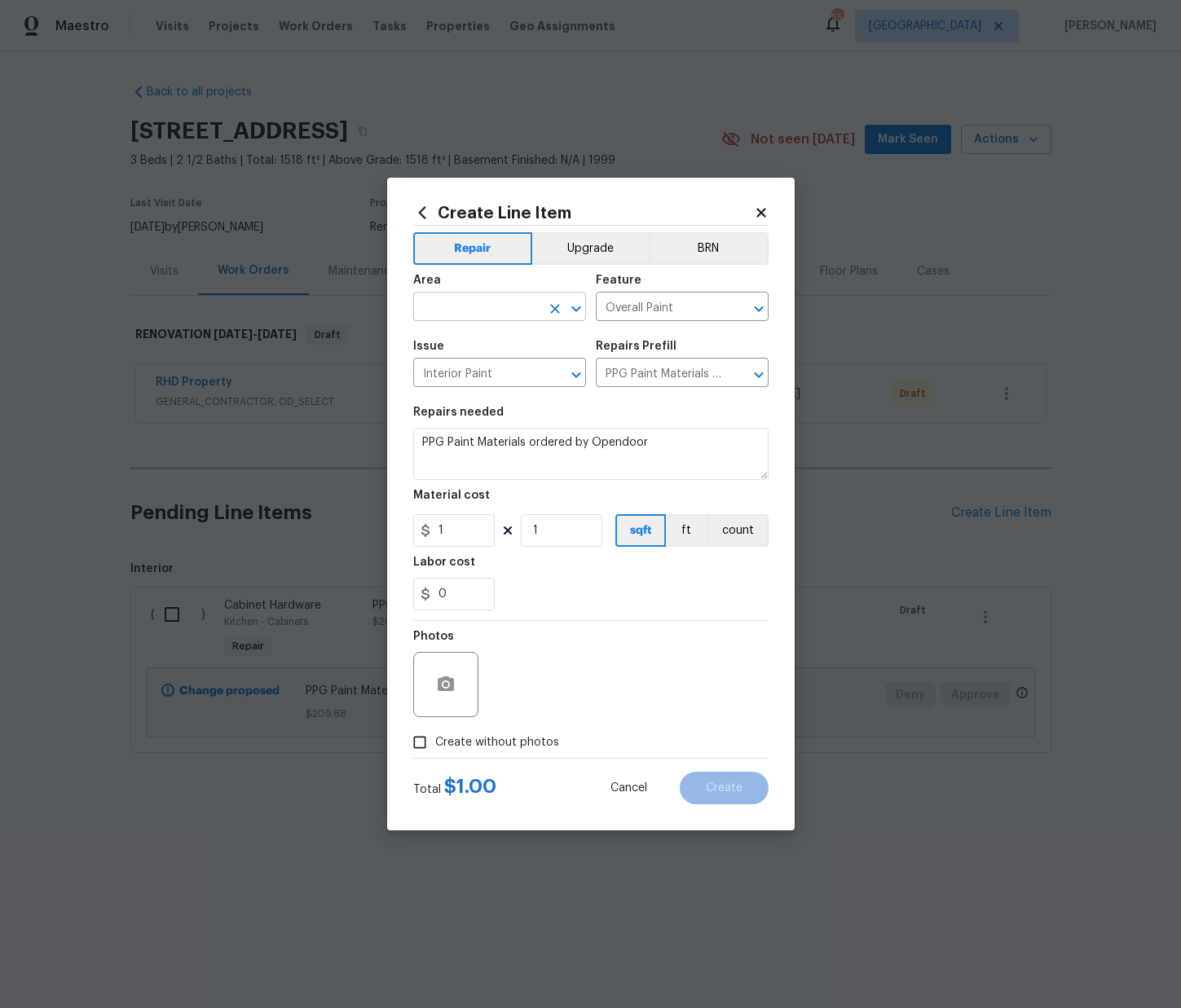
click at [528, 304] on input "text" at bounding box center [477, 308] width 127 height 25
click at [499, 376] on li "Interior Overall" at bounding box center [500, 370] width 173 height 27
type input "Interior Overall"
drag, startPoint x: 376, startPoint y: 527, endPoint x: 409, endPoint y: 567, distance: 51.9
click at [375, 529] on div "Create Line Item Repair Upgrade BRN Area Interior Overall ​ Feature Overall Pai…" at bounding box center [590, 504] width 1181 height 1008
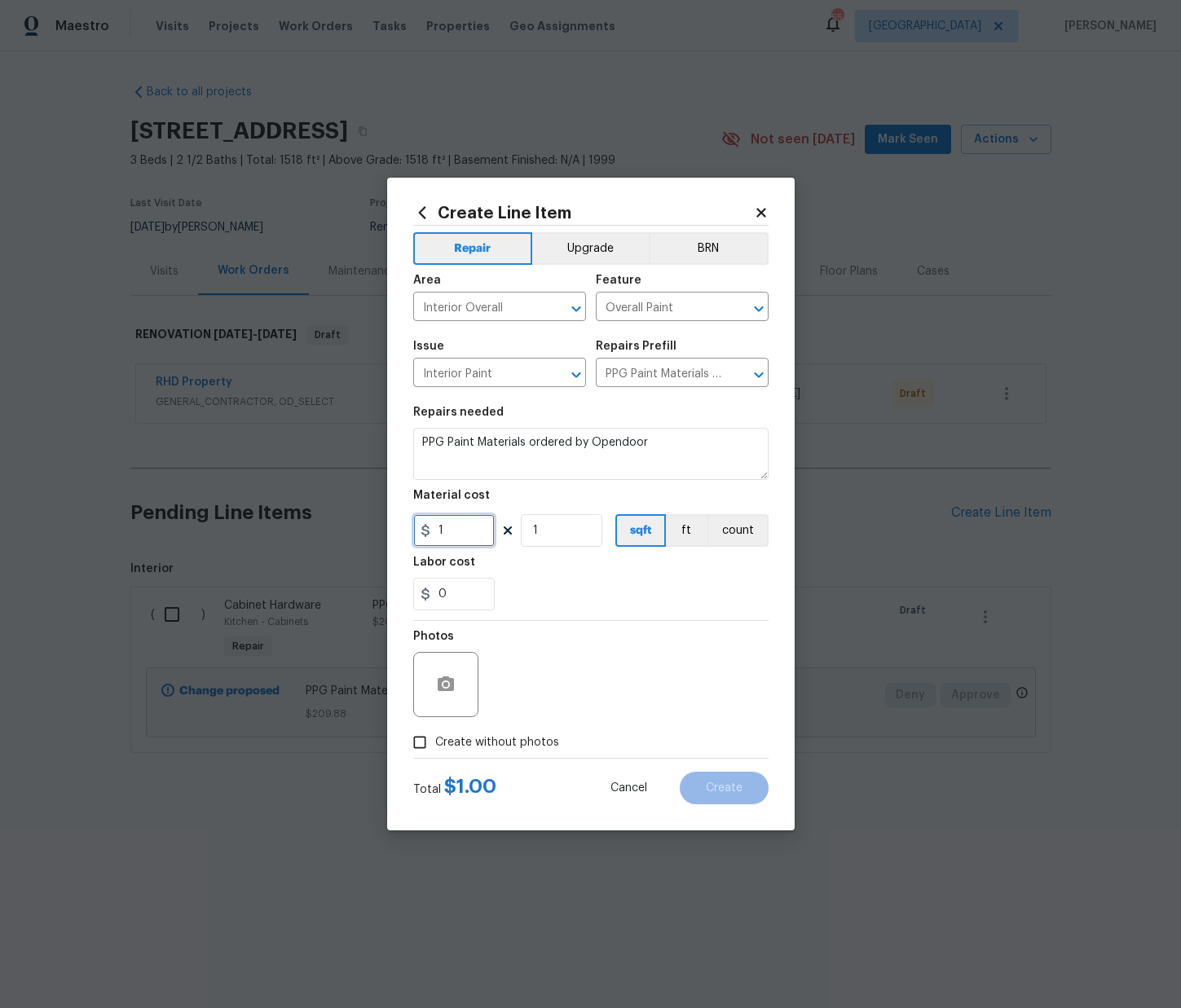
paste input "520.39"
type input "520.39"
click at [532, 739] on span "Create without photos" at bounding box center [497, 744] width 124 height 17
click at [435, 739] on input "Create without photos" at bounding box center [420, 743] width 31 height 31
checkbox input "true"
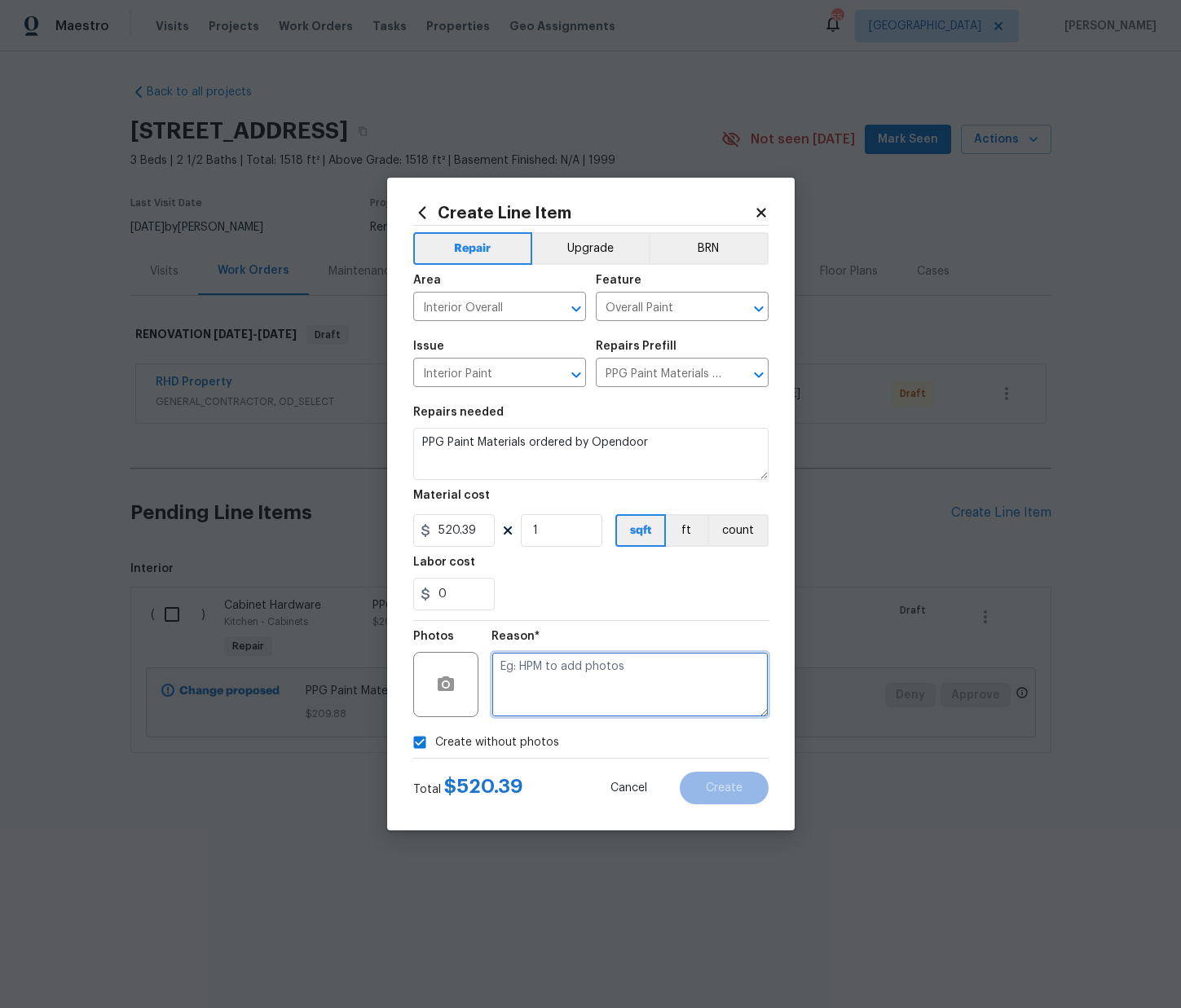
click at [540, 706] on textarea at bounding box center [631, 685] width 277 height 65
type textarea "N/A"
click at [701, 782] on button "Create" at bounding box center [724, 788] width 89 height 33
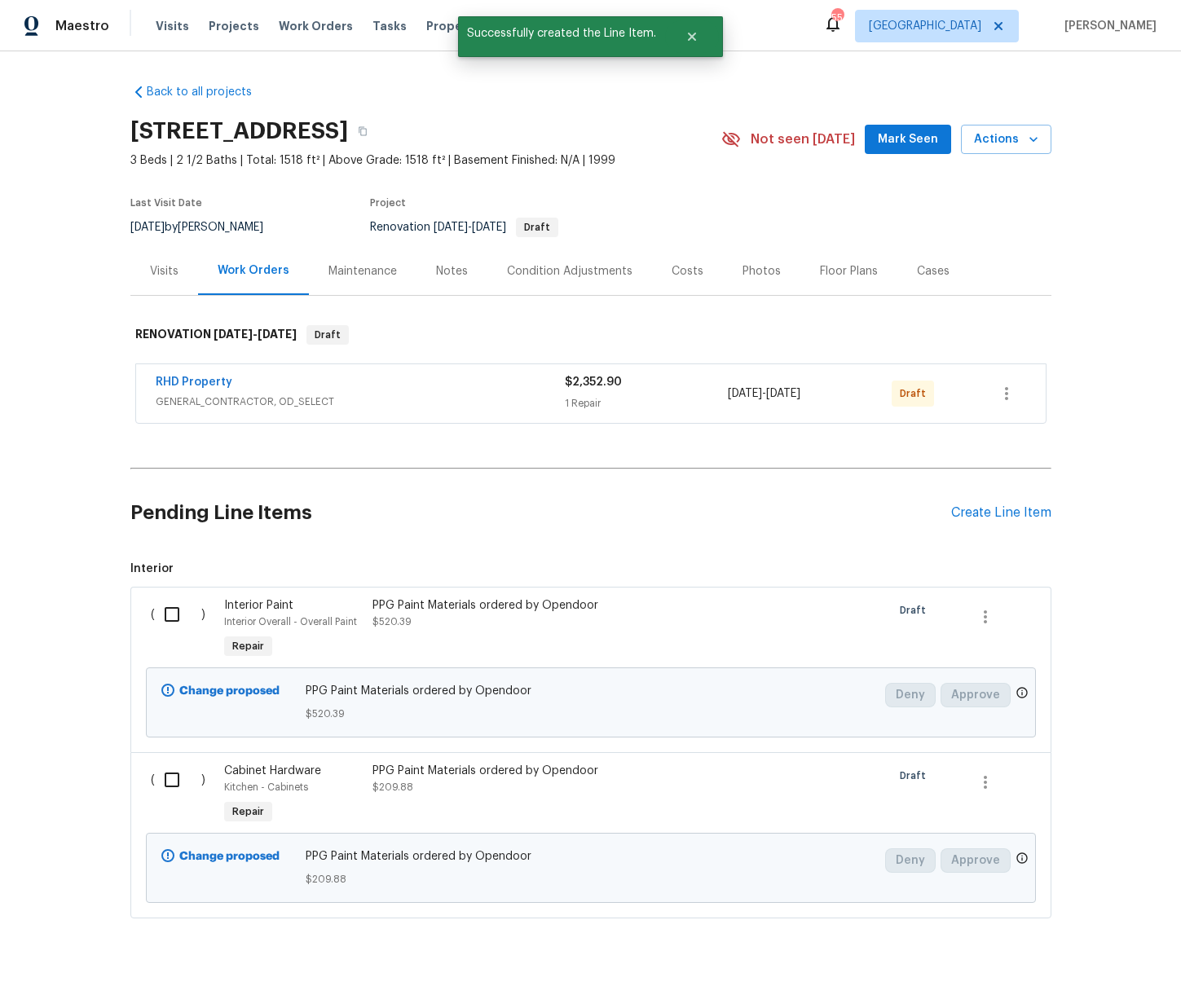
click at [187, 619] on input "checkbox" at bounding box center [178, 615] width 47 height 34
checkbox input "true"
click at [176, 780] on input "checkbox" at bounding box center [178, 781] width 47 height 34
checkbox input "true"
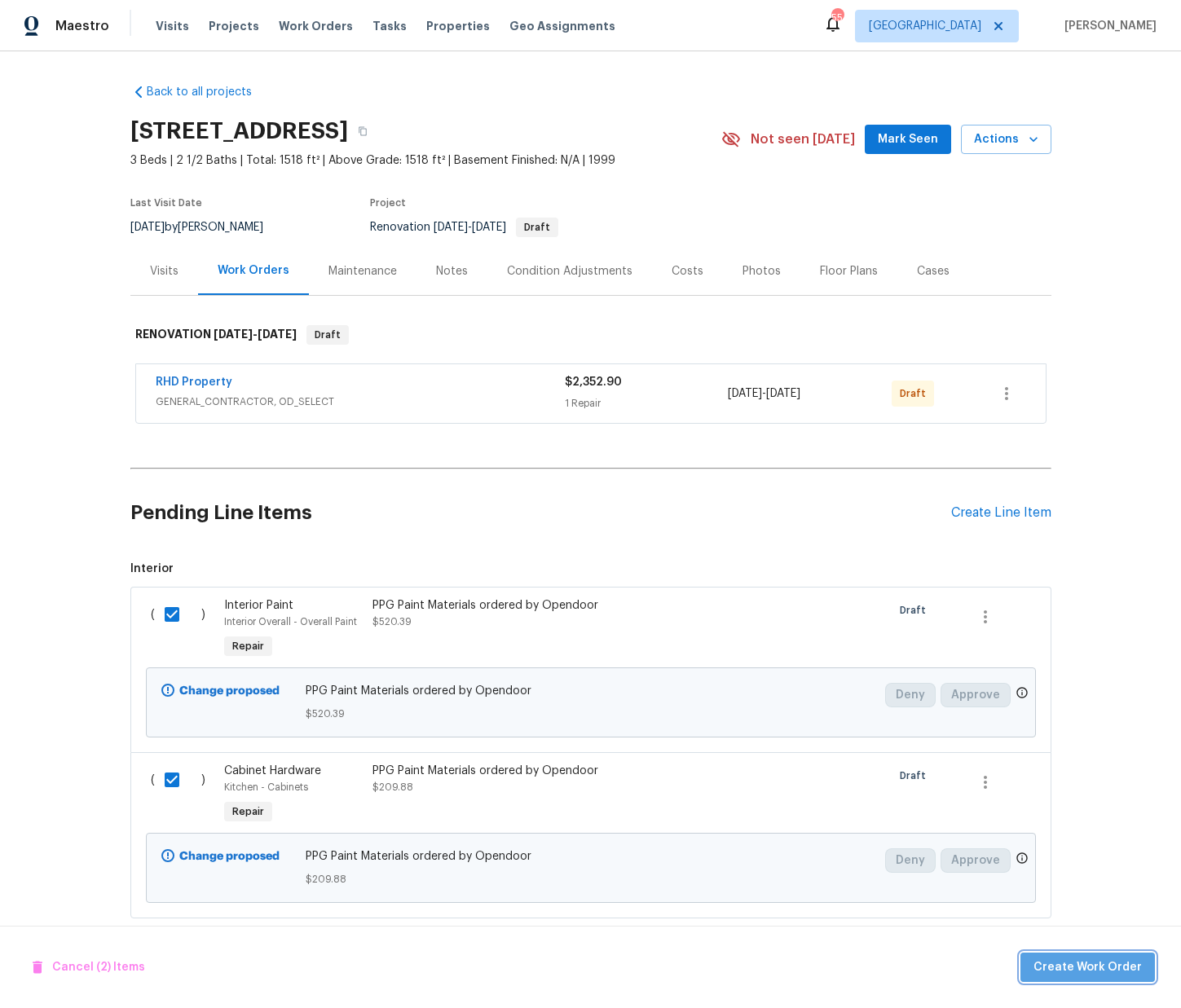
click at [1103, 976] on span "Create Work Order" at bounding box center [1088, 968] width 109 height 21
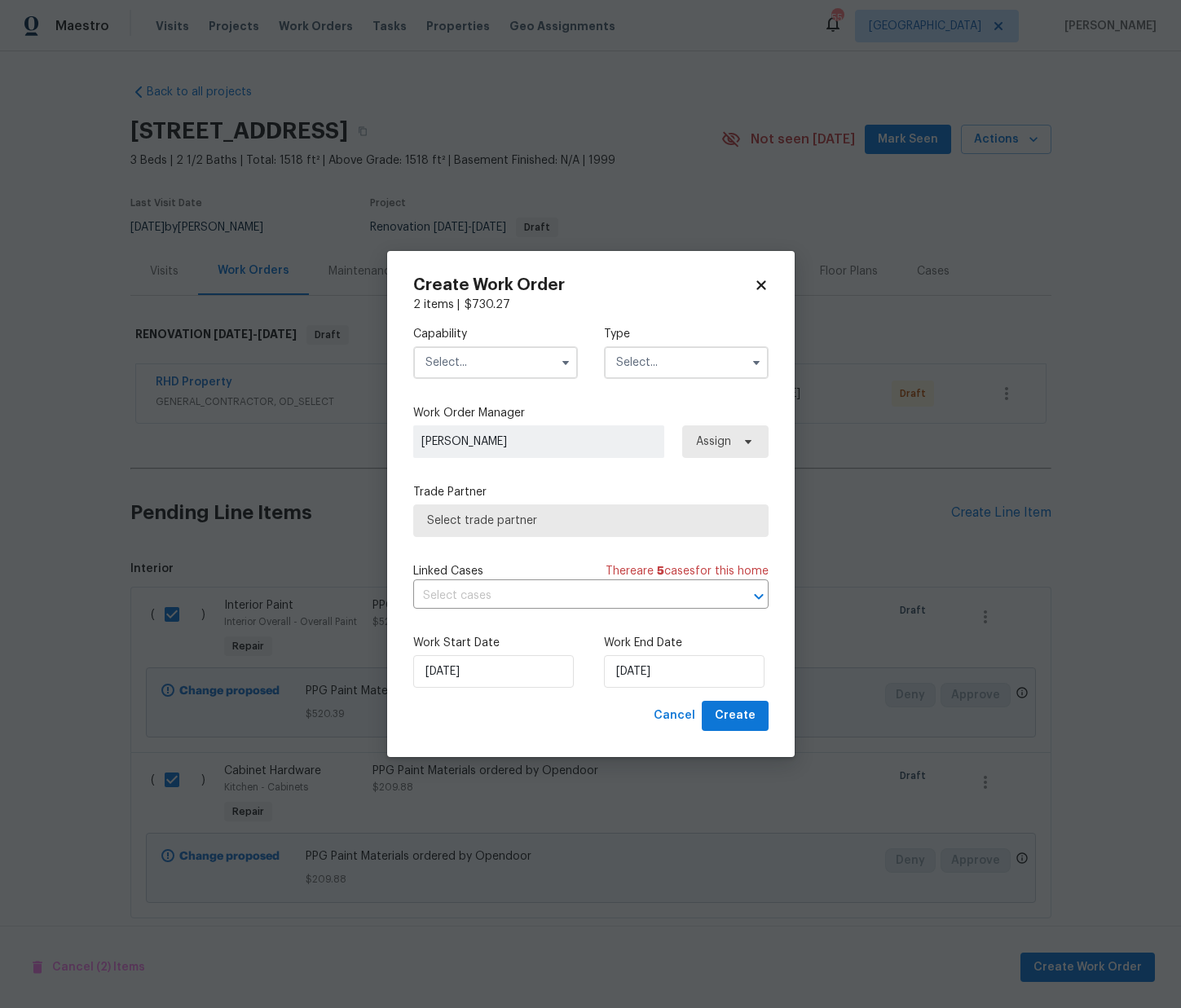
click at [481, 358] on input "text" at bounding box center [495, 363] width 165 height 33
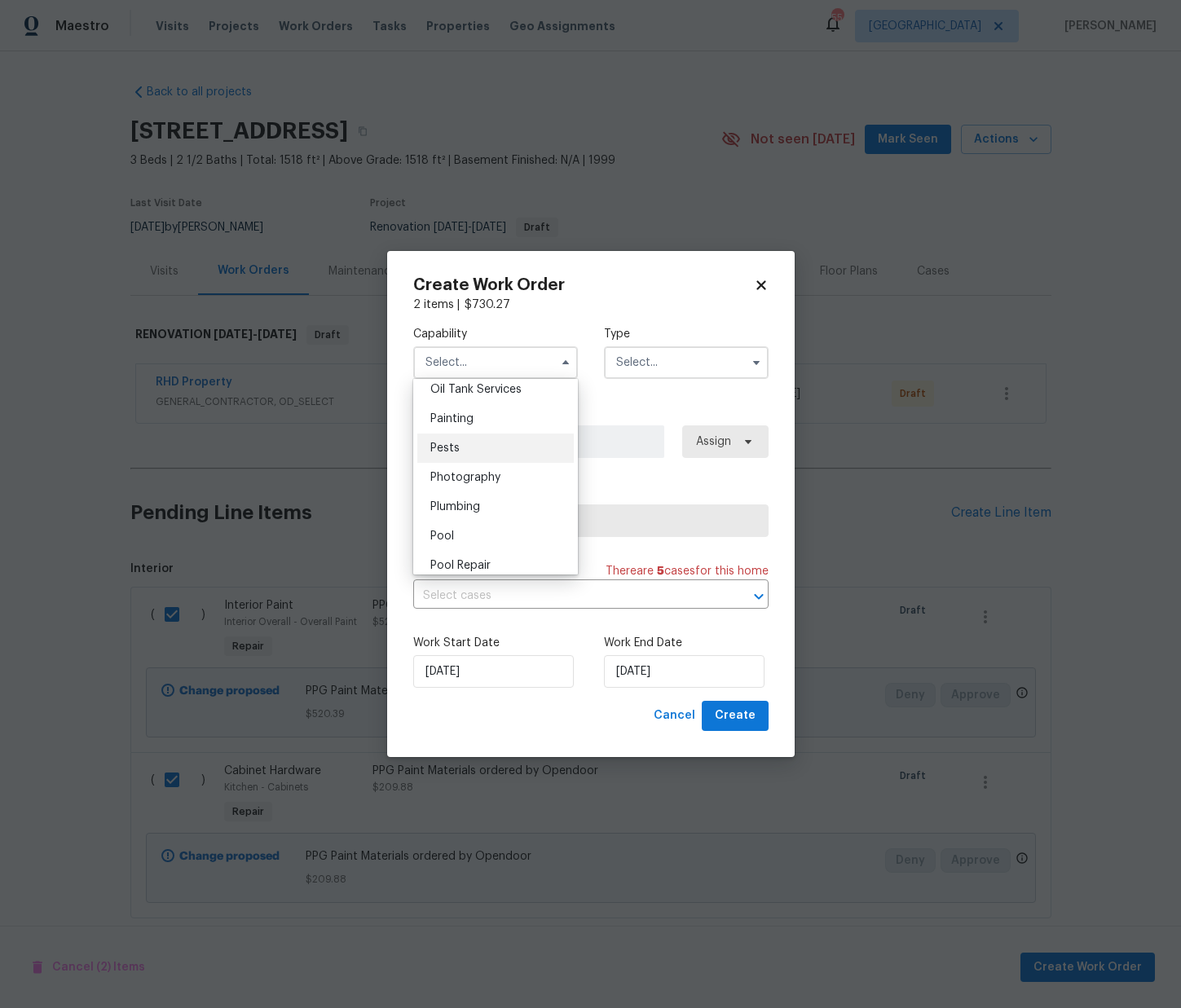
scroll to position [1347, 0]
click at [488, 415] on div "Painting" at bounding box center [495, 420] width 157 height 29
type input "Painting"
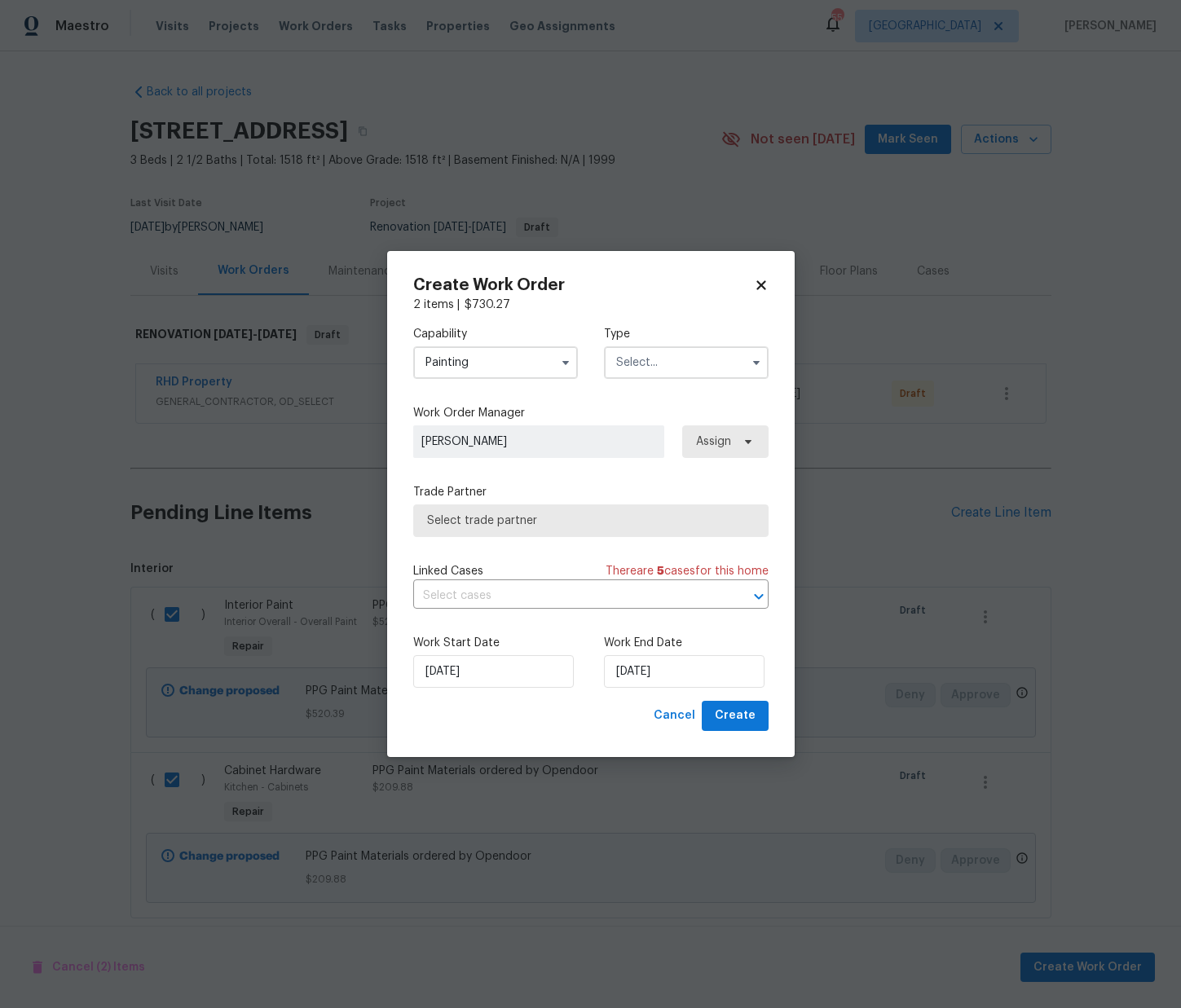
drag, startPoint x: 725, startPoint y: 351, endPoint x: 705, endPoint y: 369, distance: 26.9
click at [724, 352] on input "text" at bounding box center [686, 363] width 165 height 33
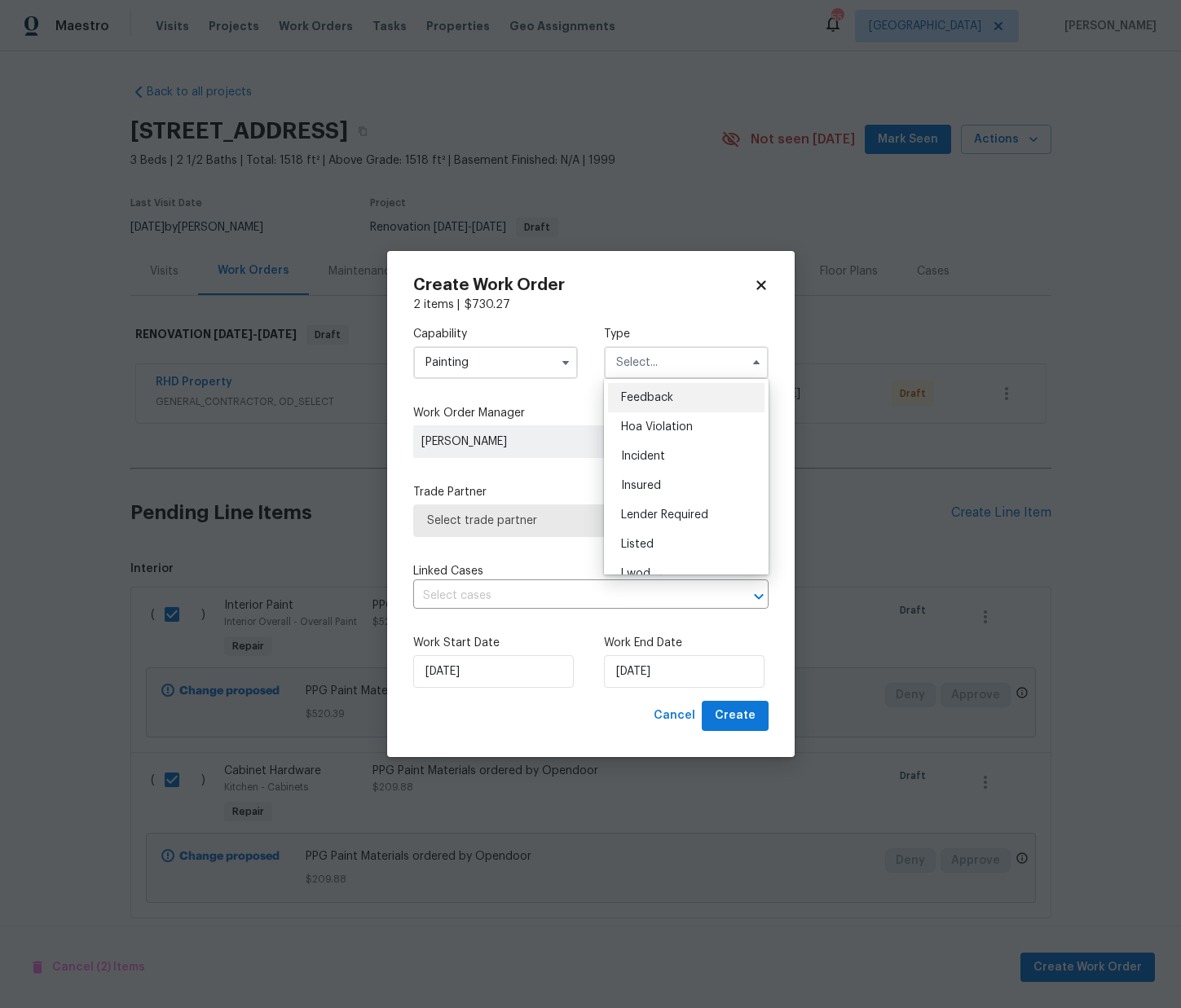
scroll to position [194, 0]
click at [659, 468] on span "Renovation" at bounding box center [651, 468] width 60 height 11
type input "Renovation"
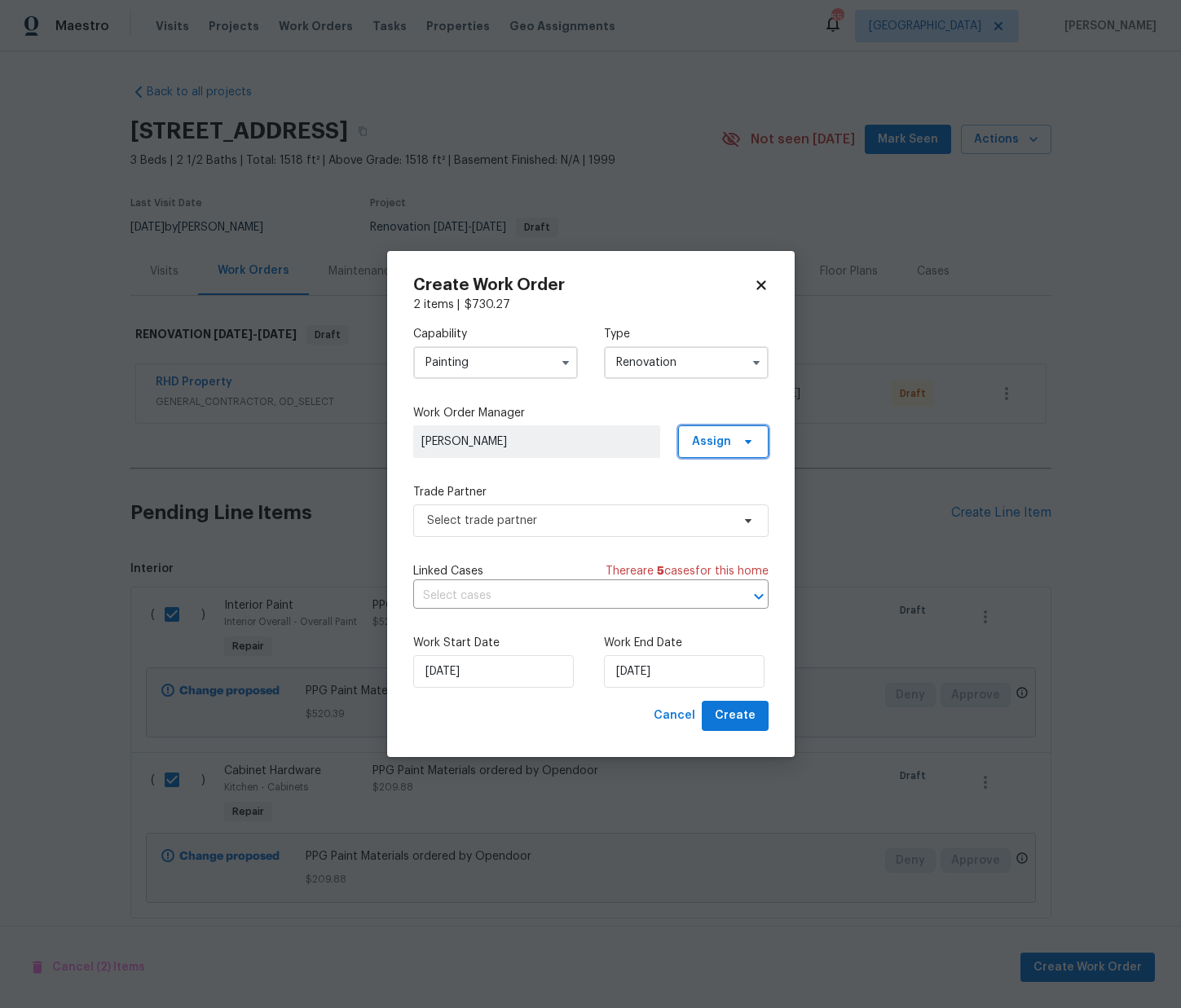
click at [718, 452] on span "Assign" at bounding box center [723, 442] width 90 height 33
click at [698, 515] on div "Assign to me" at bounding box center [725, 511] width 71 height 16
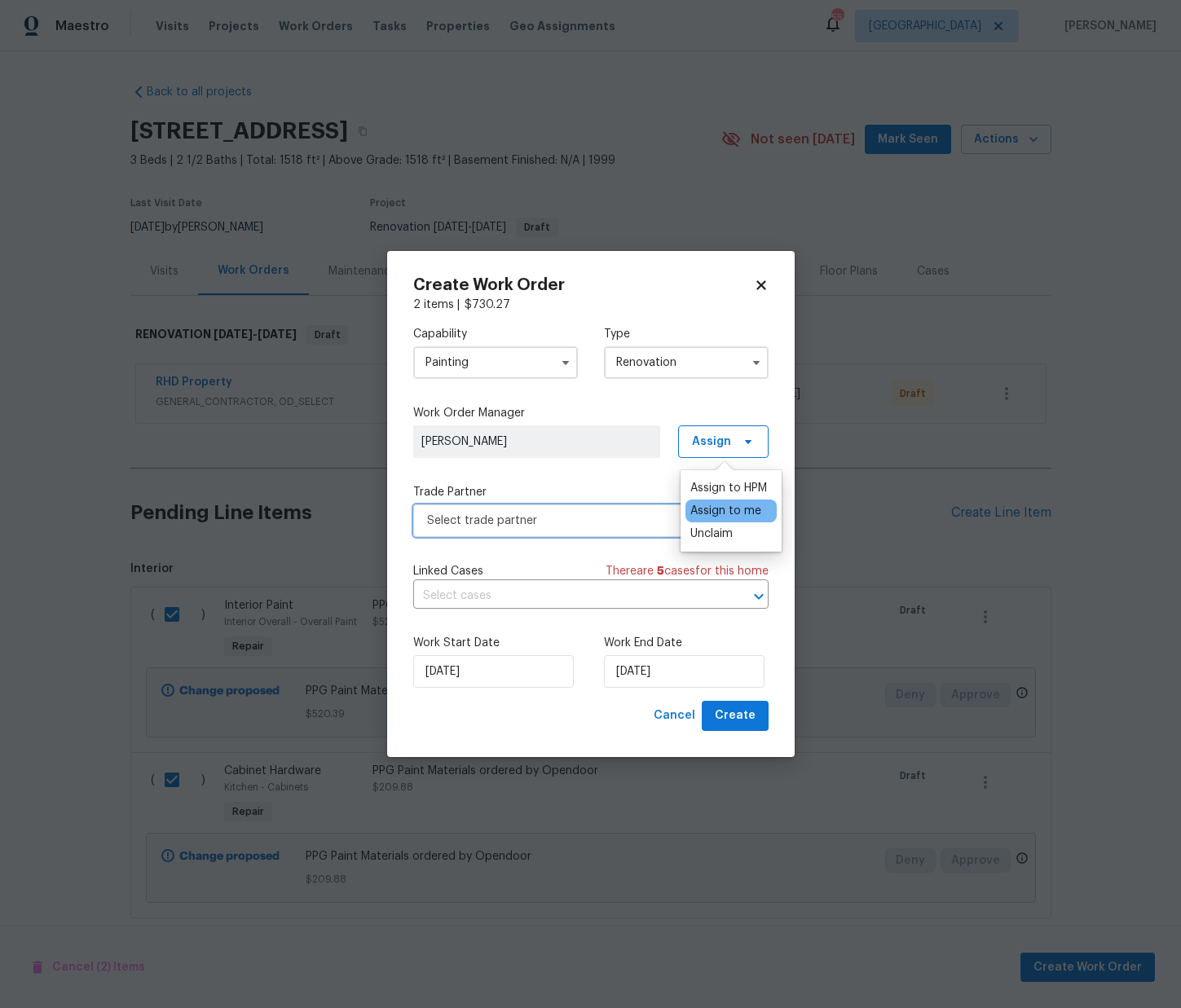
click at [554, 534] on span "Select trade partner" at bounding box center [591, 521] width 356 height 33
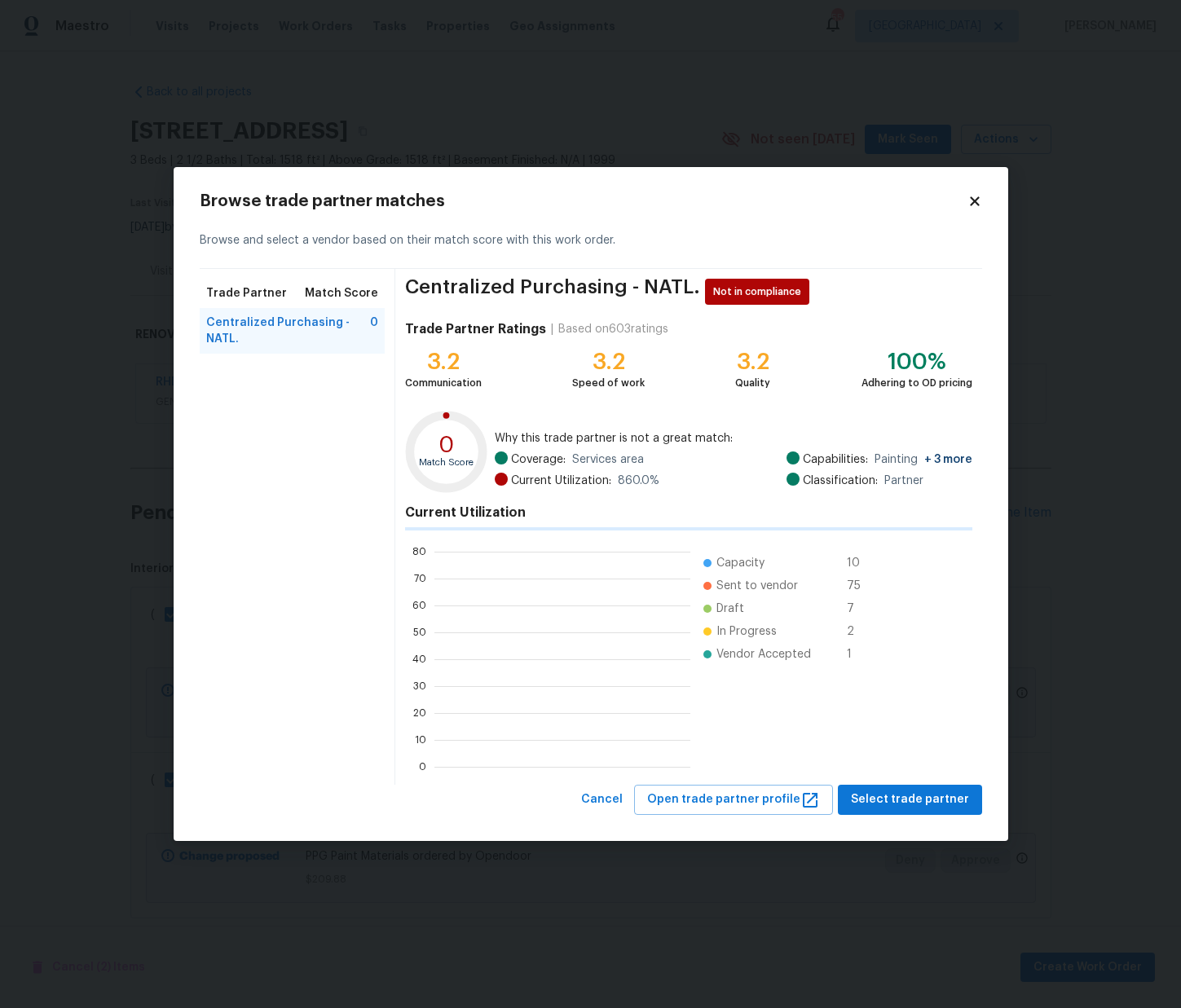
scroll to position [228, 256]
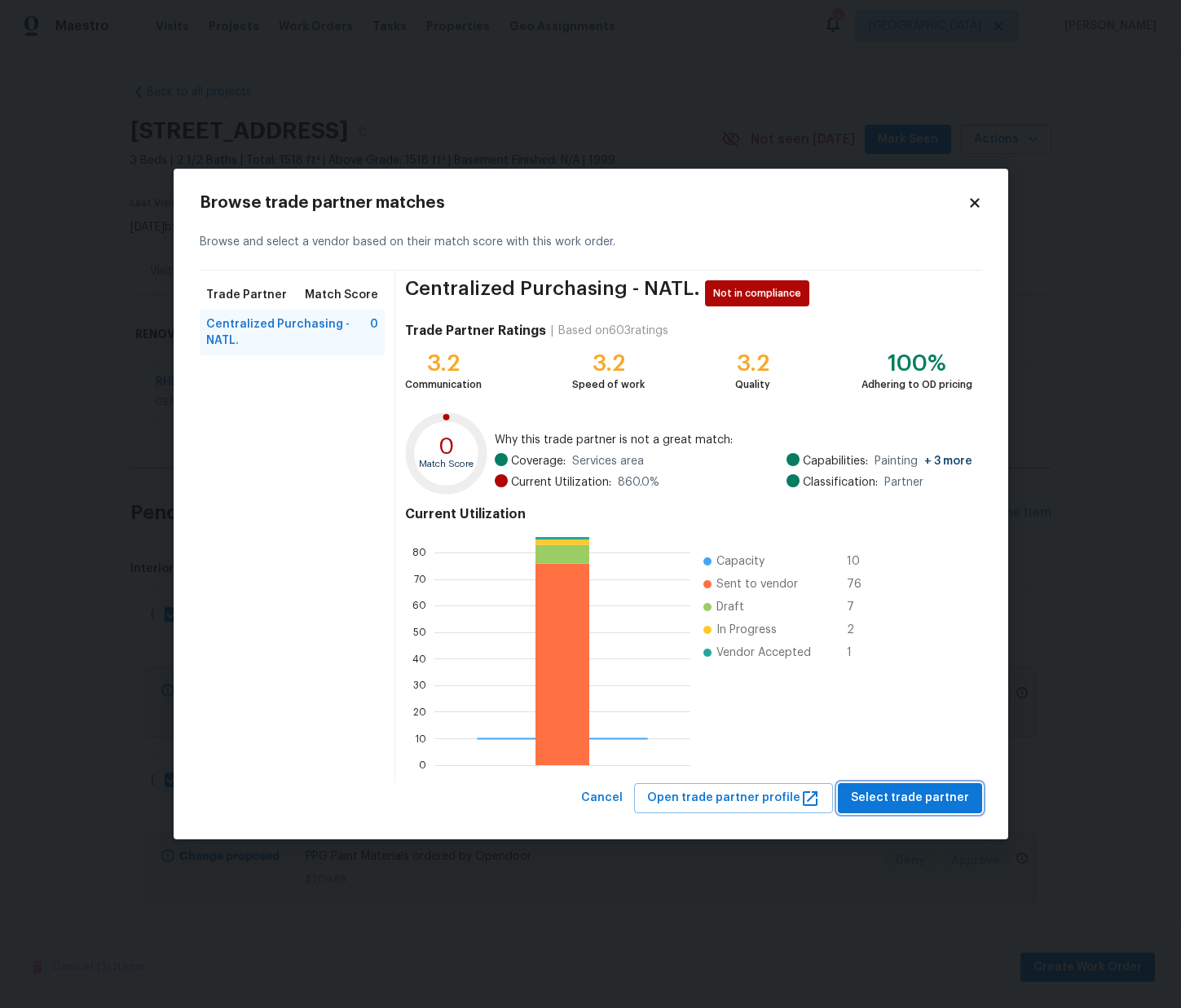
drag, startPoint x: 886, startPoint y: 803, endPoint x: 874, endPoint y: 800, distance: 12.4
click at [886, 804] on span "Select trade partner" at bounding box center [910, 799] width 118 height 21
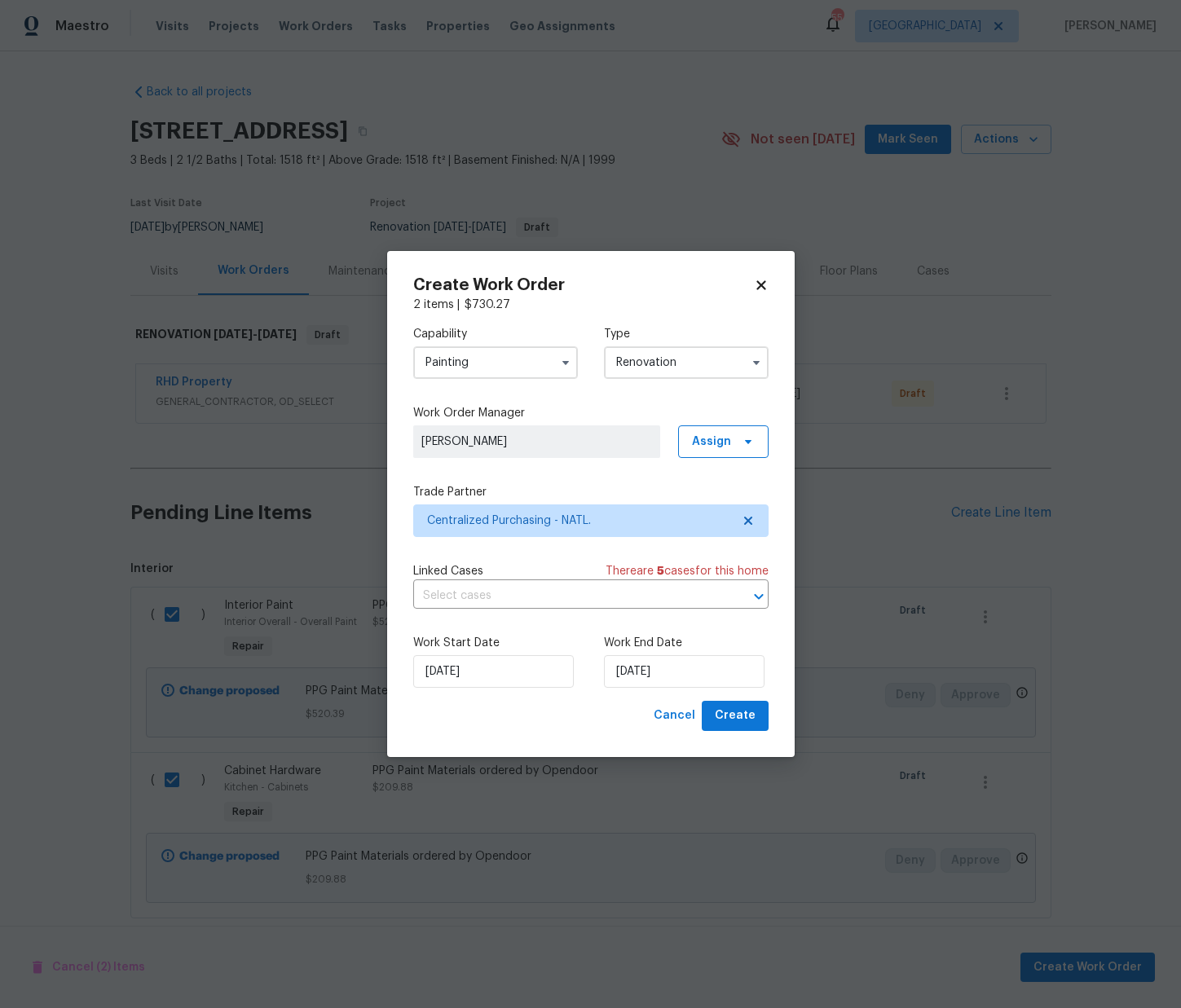
drag, startPoint x: 773, startPoint y: 712, endPoint x: 761, endPoint y: 714, distance: 12.2
click at [773, 712] on div "Create Work Order 2 items | $ 730.27 Capability Painting Type Renovation Work O…" at bounding box center [590, 504] width 407 height 507
click at [755, 717] on button "Create" at bounding box center [736, 716] width 67 height 30
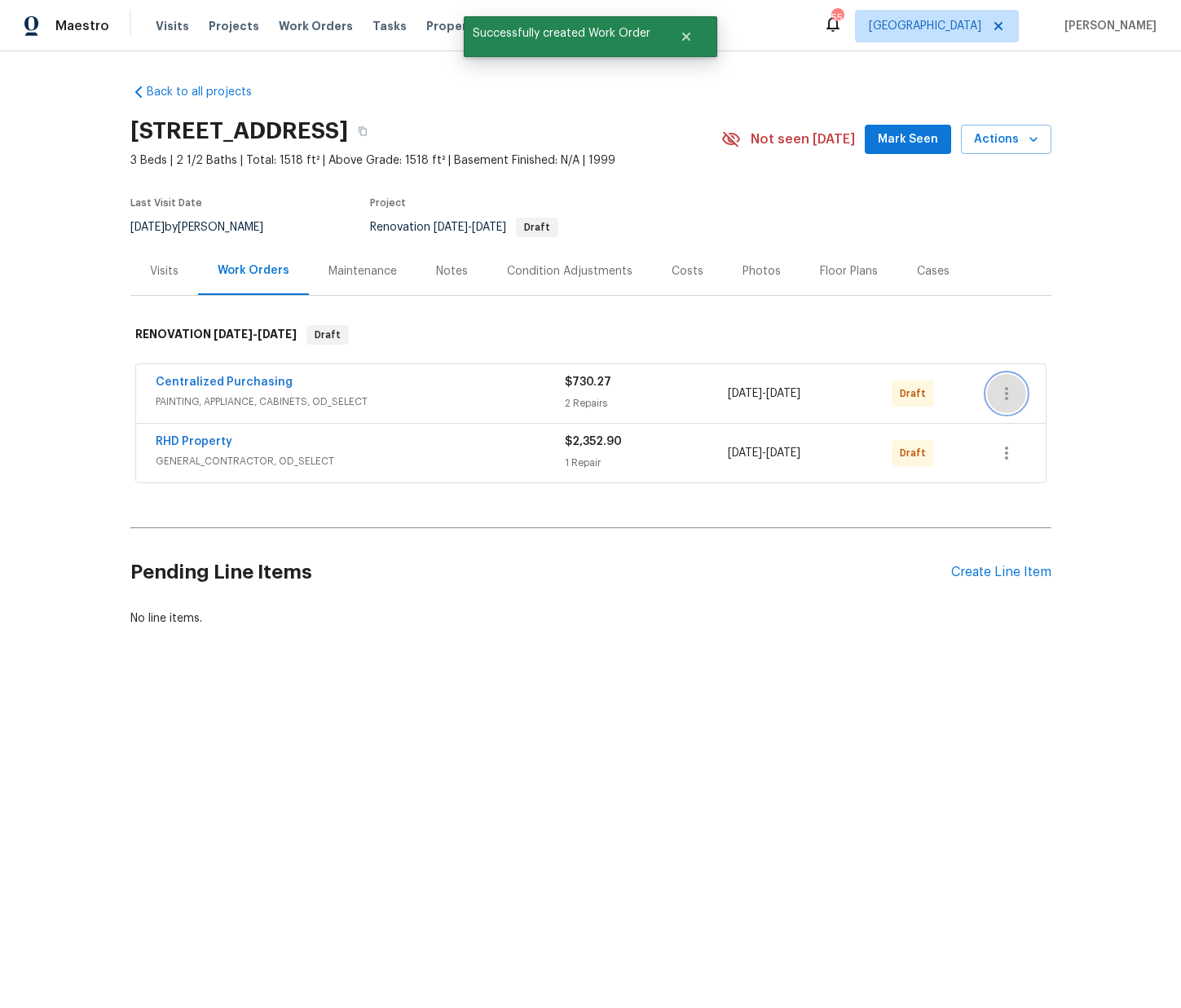
click at [997, 401] on icon "button" at bounding box center [1006, 394] width 20 height 20
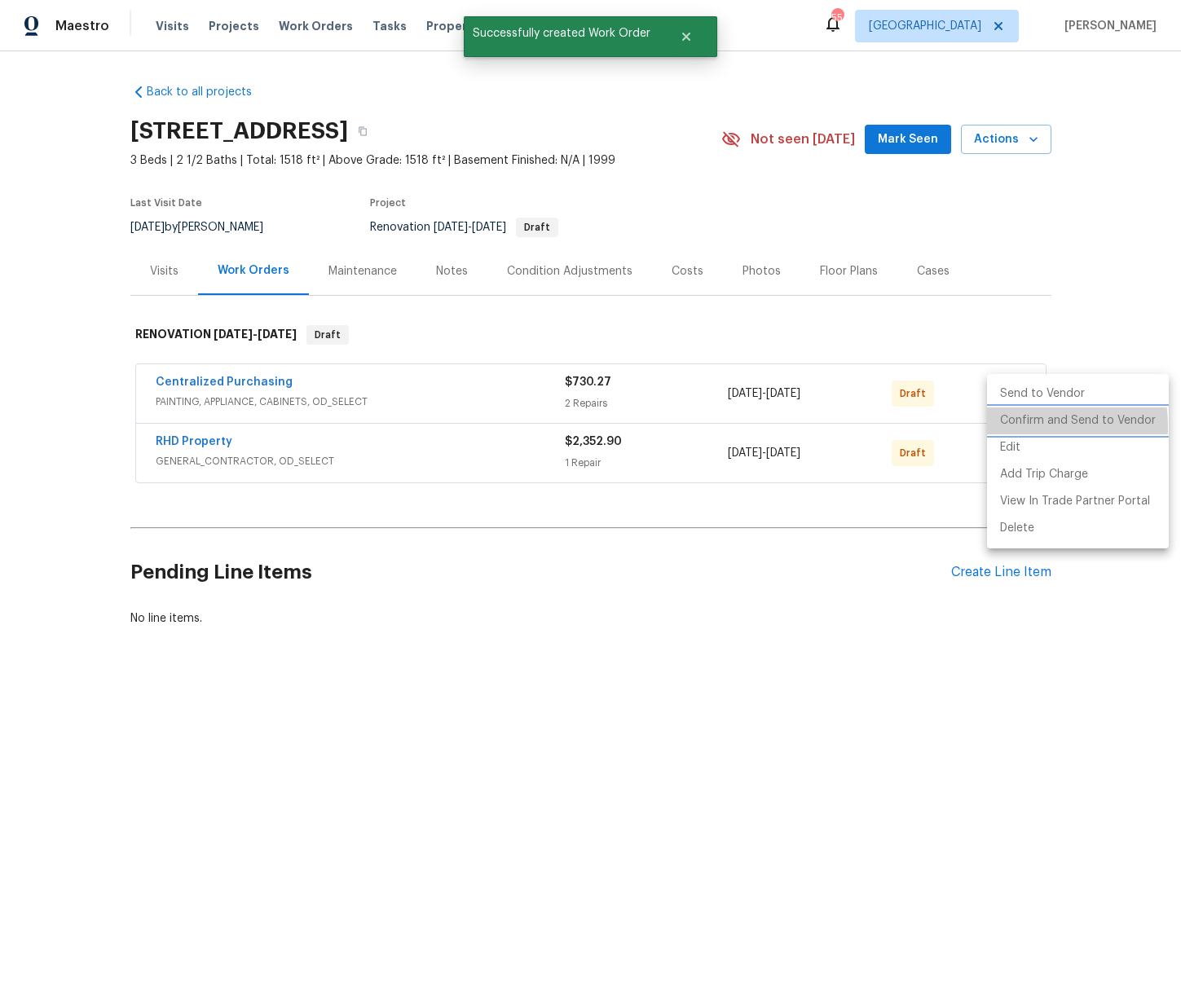
click at [1002, 427] on li "Confirm and Send to Vendor" at bounding box center [1078, 420] width 182 height 27
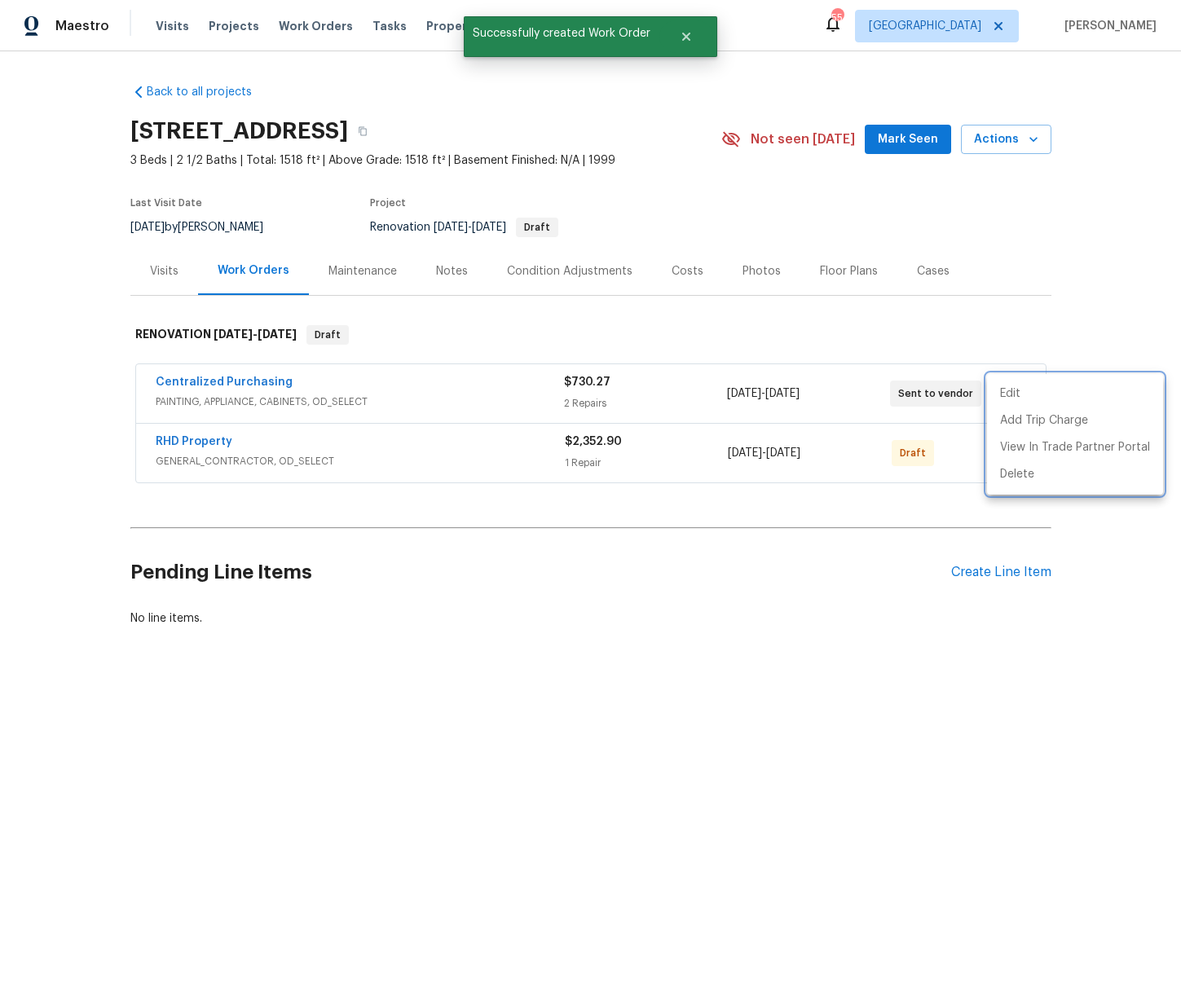
drag, startPoint x: 395, startPoint y: 395, endPoint x: 281, endPoint y: 386, distance: 114.4
click at [392, 395] on div at bounding box center [590, 504] width 1181 height 1008
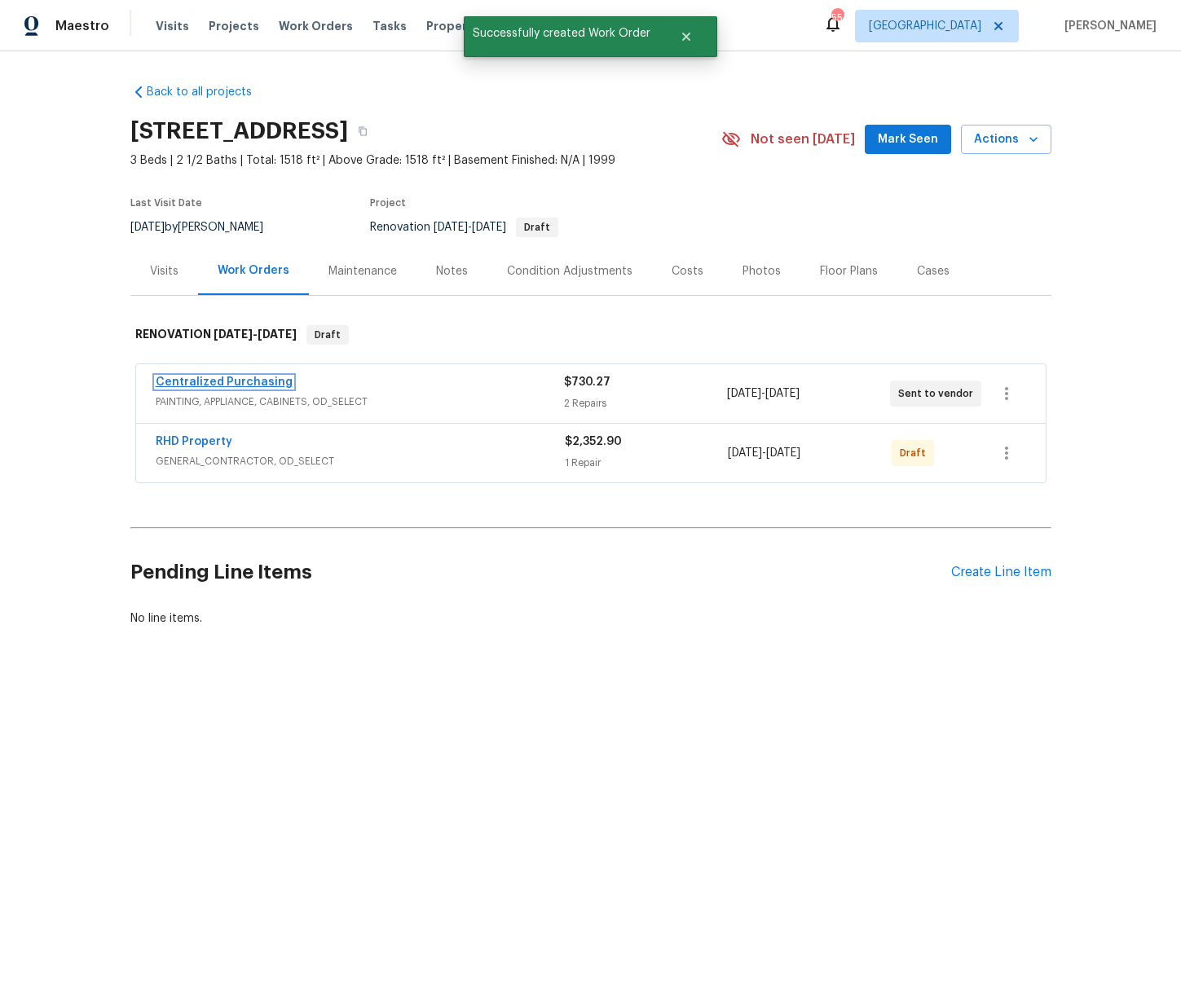
click at [220, 381] on link "Centralized Purchasing" at bounding box center [224, 382] width 137 height 11
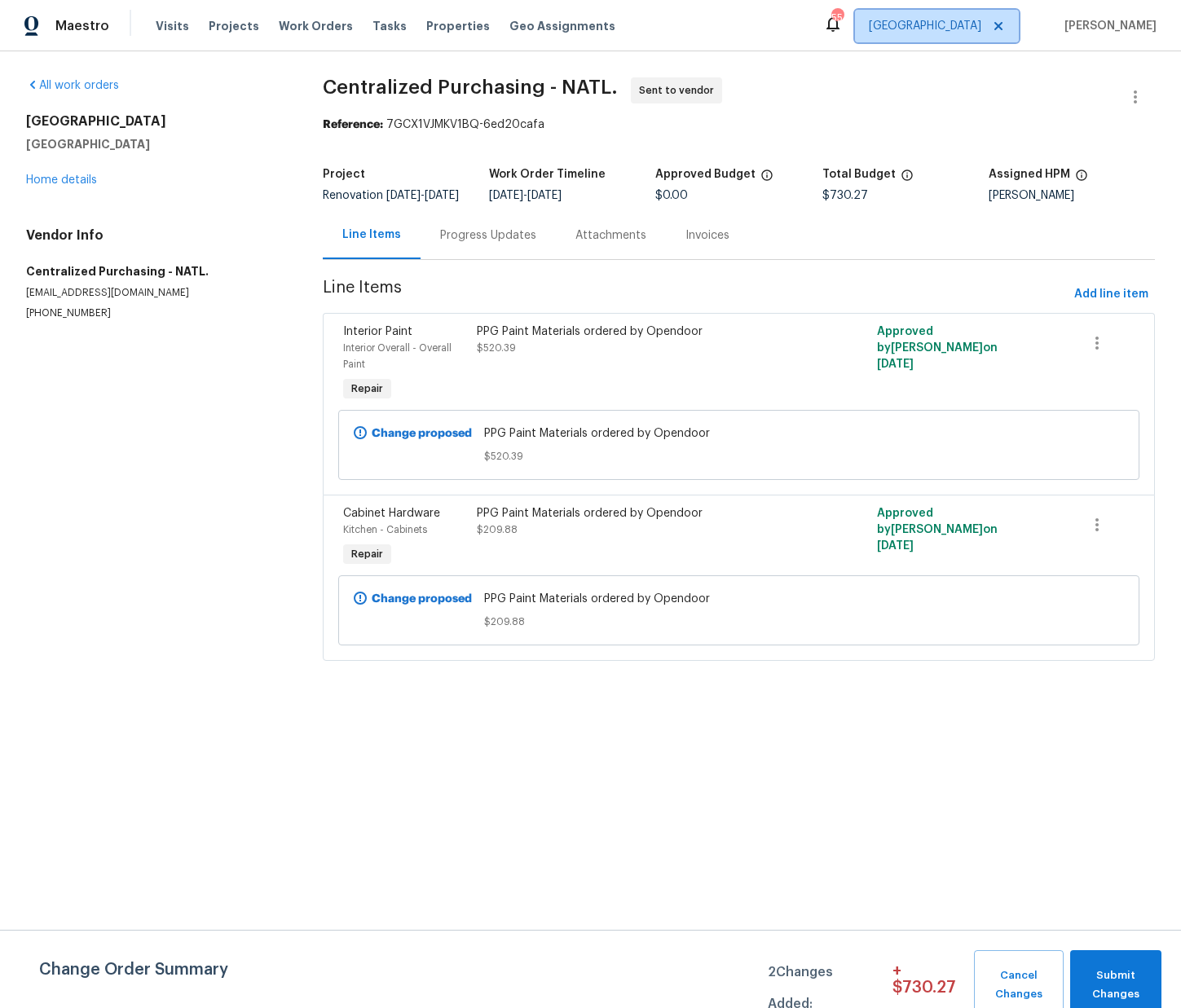
drag, startPoint x: 965, startPoint y: 28, endPoint x: 944, endPoint y: 36, distance: 22.5
click at [965, 28] on span "[GEOGRAPHIC_DATA]" at bounding box center [925, 26] width 113 height 16
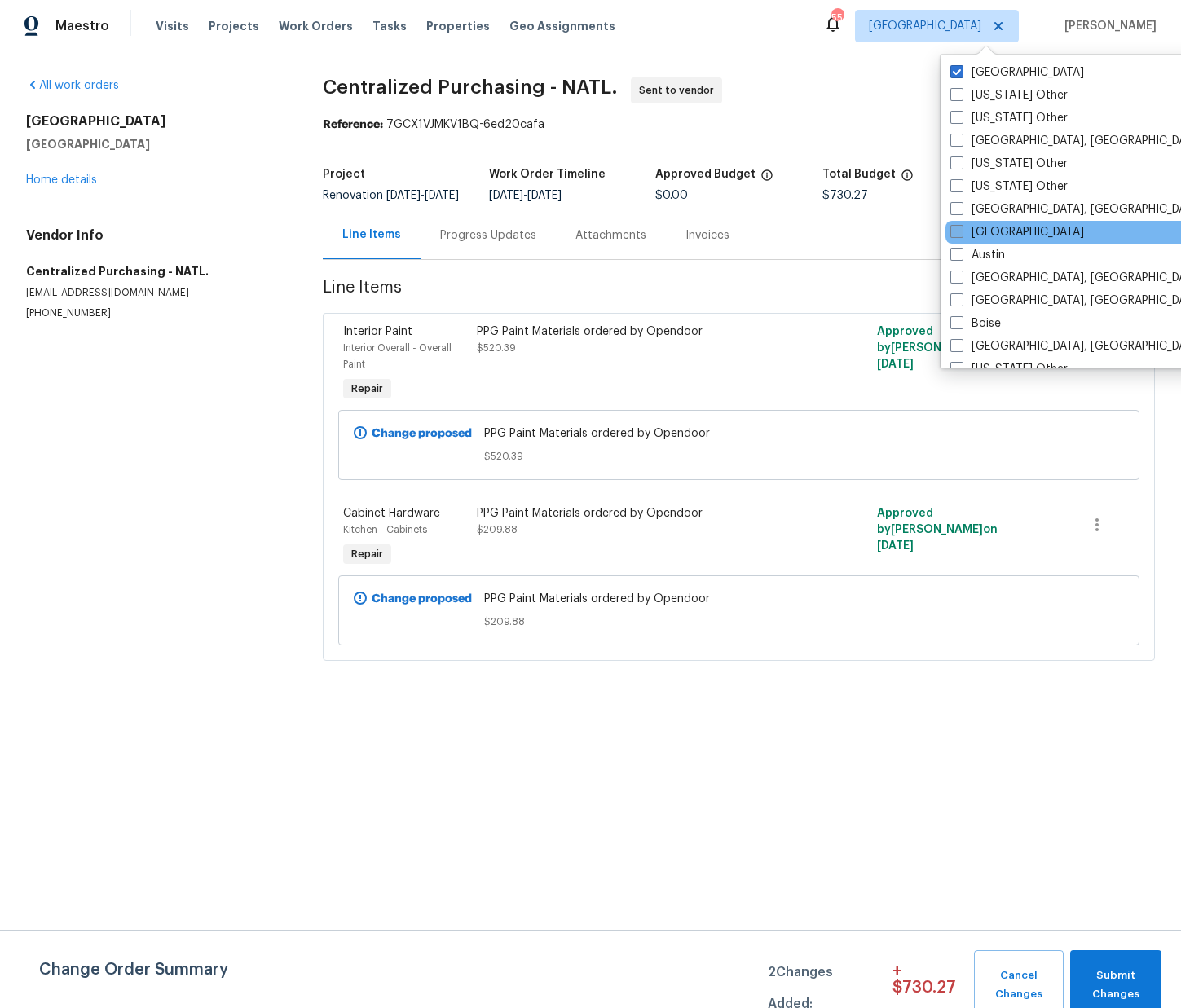
click at [1007, 227] on label "Atlanta" at bounding box center [1016, 232] width 134 height 16
click at [961, 227] on input "Atlanta" at bounding box center [955, 229] width 10 height 10
checkbox input "true"
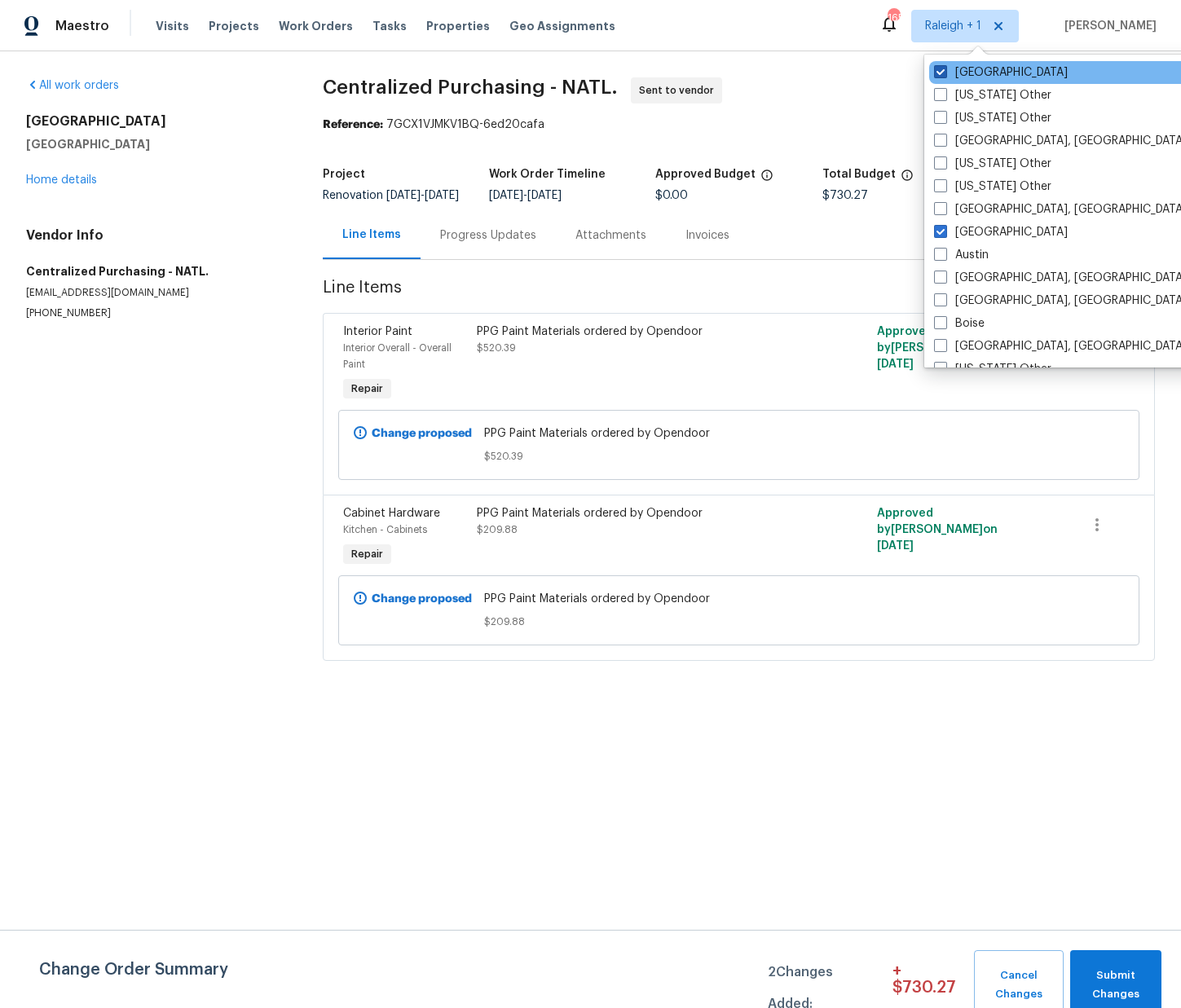
click at [986, 76] on label "[GEOGRAPHIC_DATA]" at bounding box center [1000, 72] width 134 height 16
click at [945, 75] on input "[GEOGRAPHIC_DATA]" at bounding box center [939, 70] width 10 height 10
checkbox input "false"
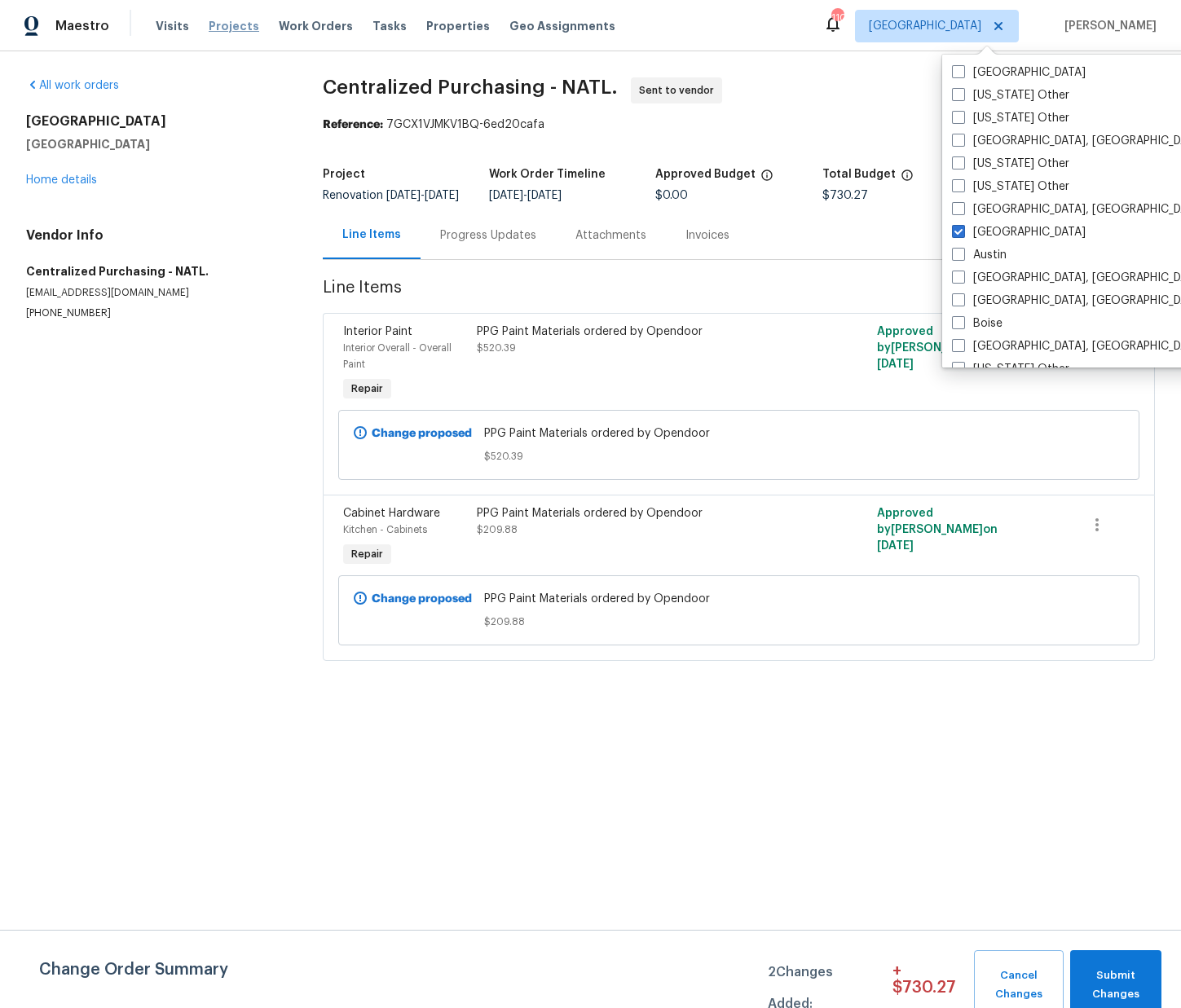
click at [208, 32] on span "Projects" at bounding box center [233, 26] width 51 height 16
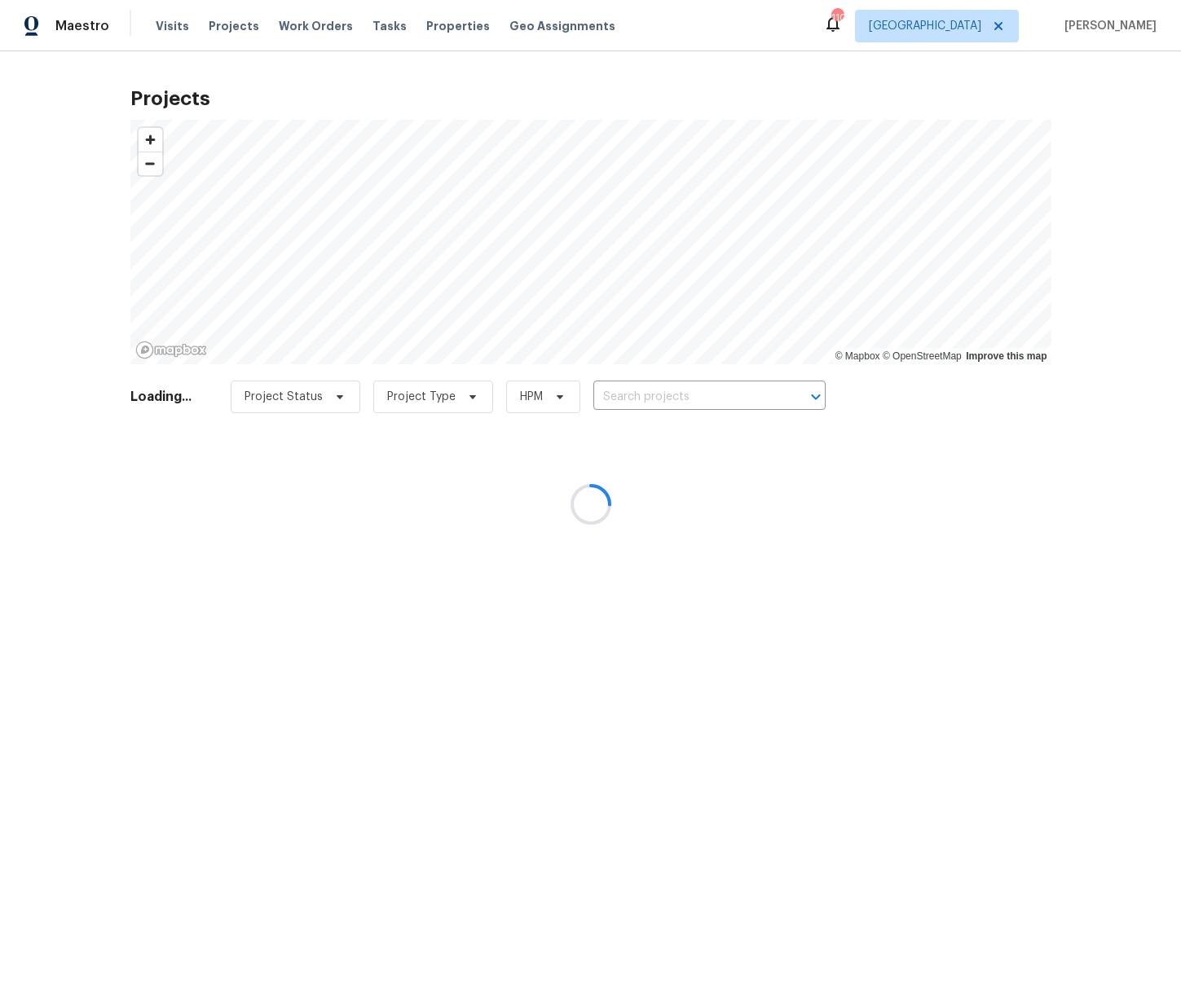
click at [753, 400] on div at bounding box center [590, 504] width 1181 height 1008
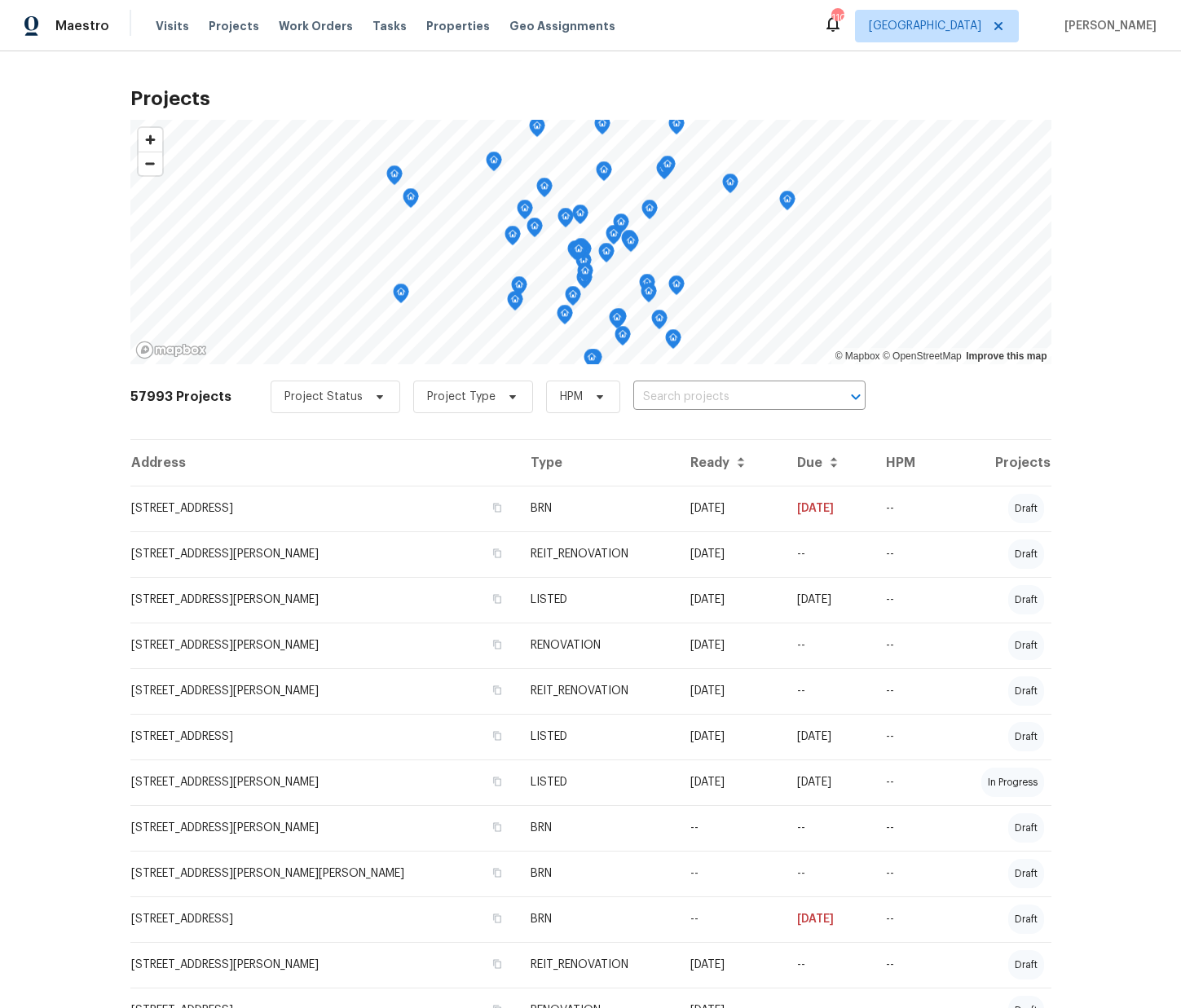
click at [752, 400] on input "text" at bounding box center [726, 397] width 187 height 25
paste input "545 Hanlon Way Alpharetta GA 30009"
type input "545 Hanlon Way Alpharetta GA 30009"
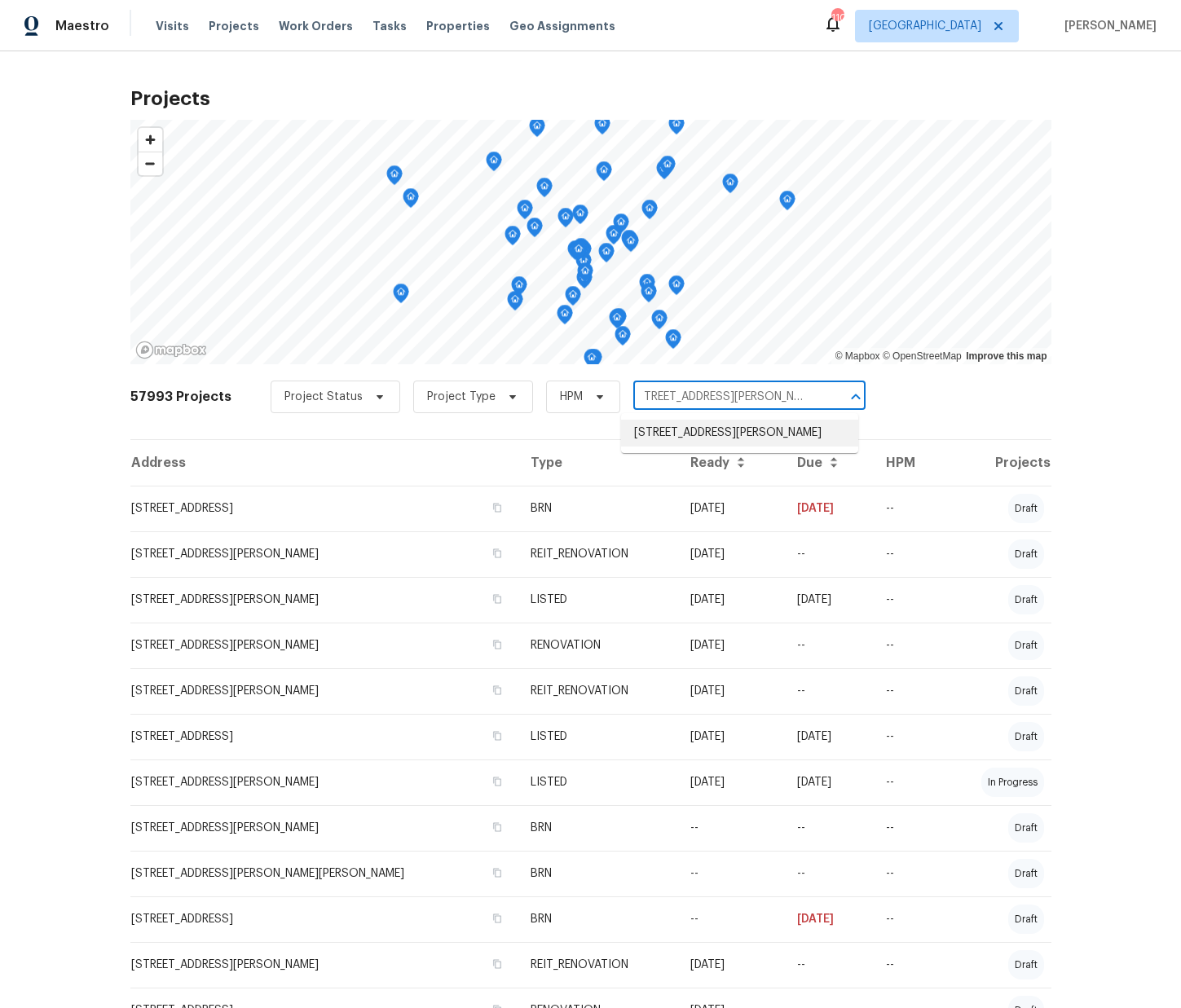
click at [739, 428] on li "545 Hanlon Way, Alpharetta, GA 30009" at bounding box center [739, 432] width 237 height 27
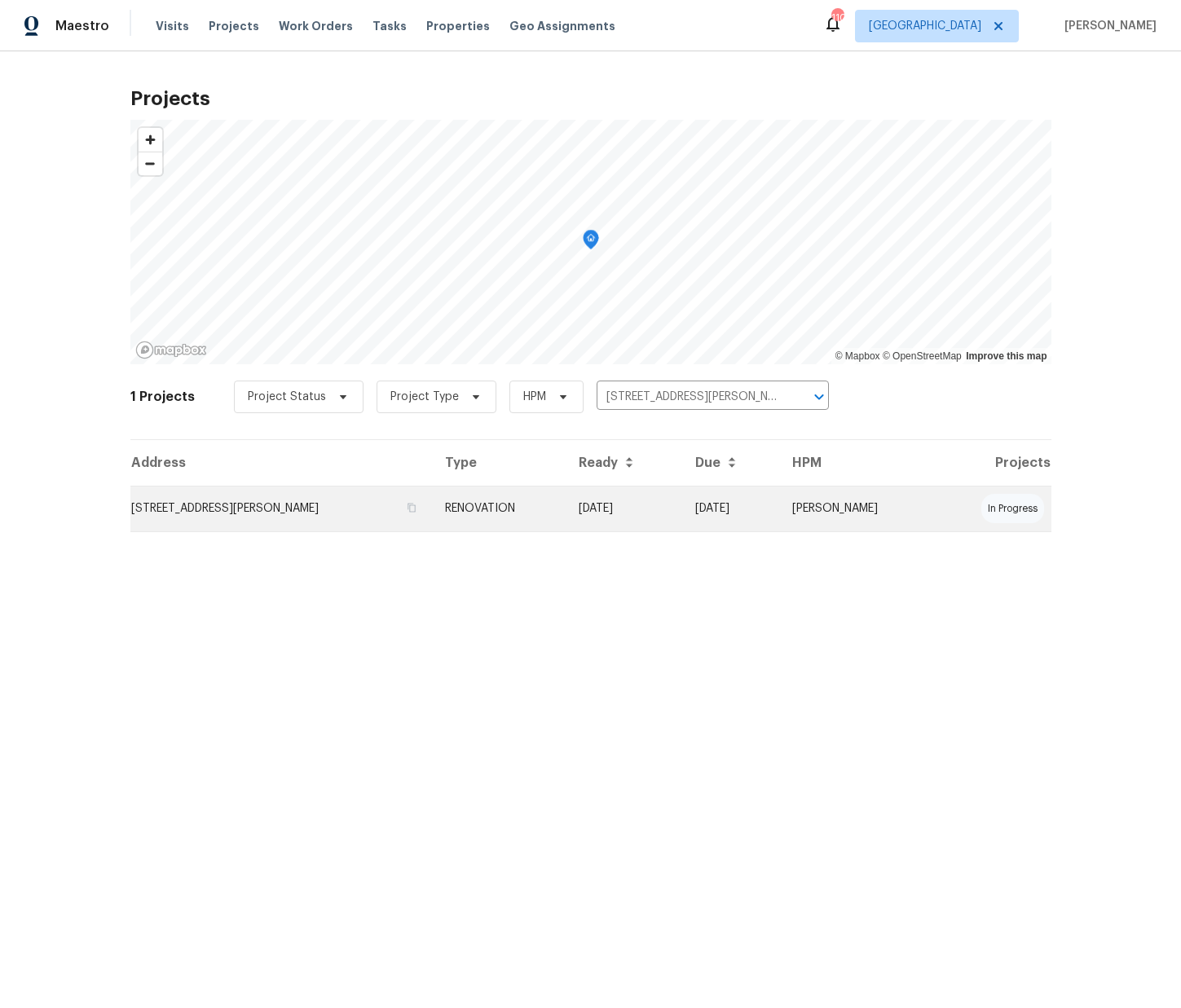
click at [402, 494] on td "545 Hanlon Way, Alpharetta, GA 30009" at bounding box center [281, 508] width 301 height 46
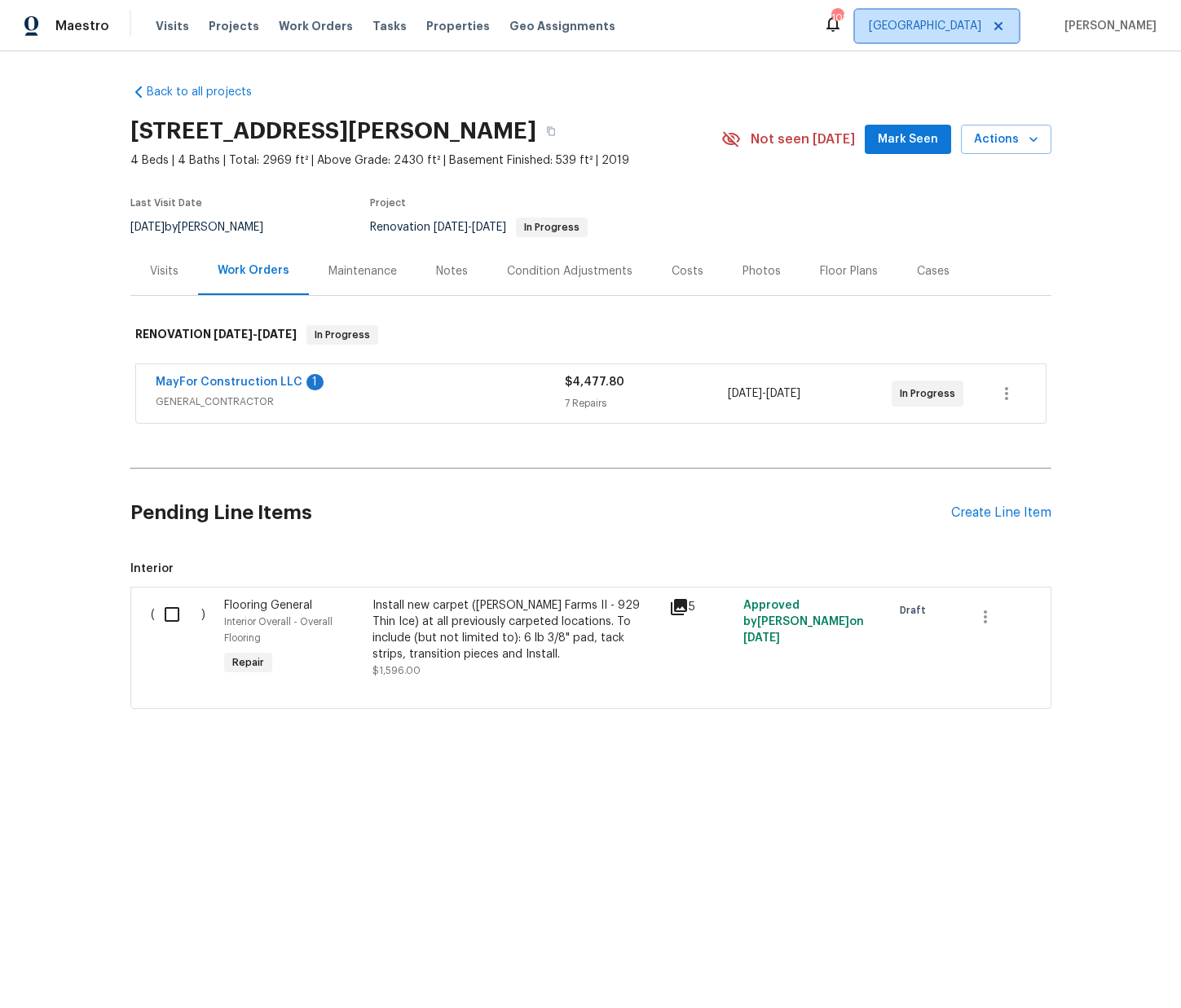
click at [981, 22] on span "Atlanta" at bounding box center [925, 26] width 113 height 16
drag, startPoint x: 301, startPoint y: 127, endPoint x: 301, endPoint y: 135, distance: 8.0
click at [301, 127] on h2 "545 Hanlon Way, Alpharetta, GA 30009" at bounding box center [333, 131] width 406 height 16
click at [541, 511] on h2 "Pending Line Items" at bounding box center [540, 513] width 821 height 76
click at [1026, 507] on div "Create Line Item" at bounding box center [1001, 513] width 100 height 16
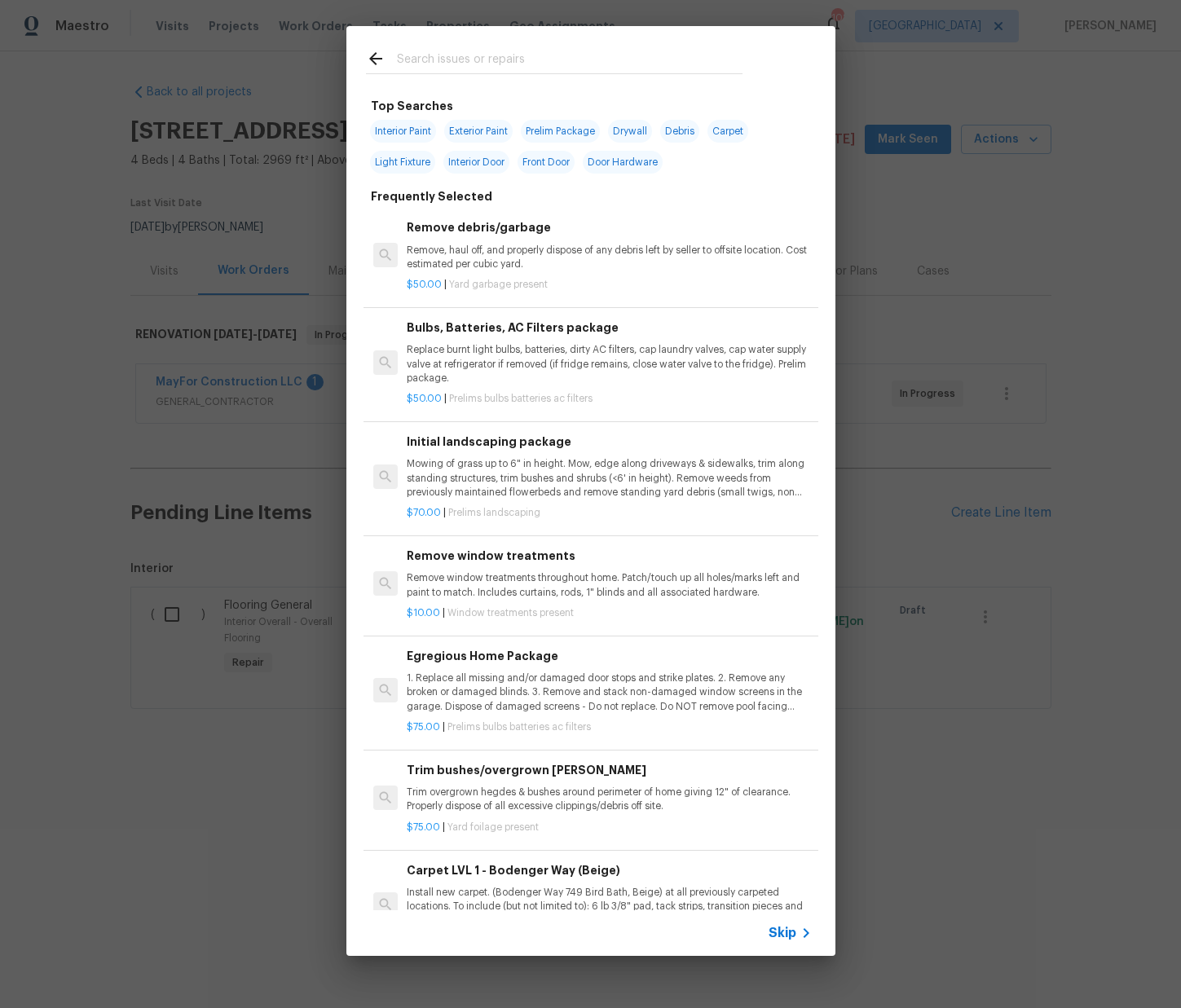
click at [443, 58] on input "text" at bounding box center [569, 61] width 345 height 24
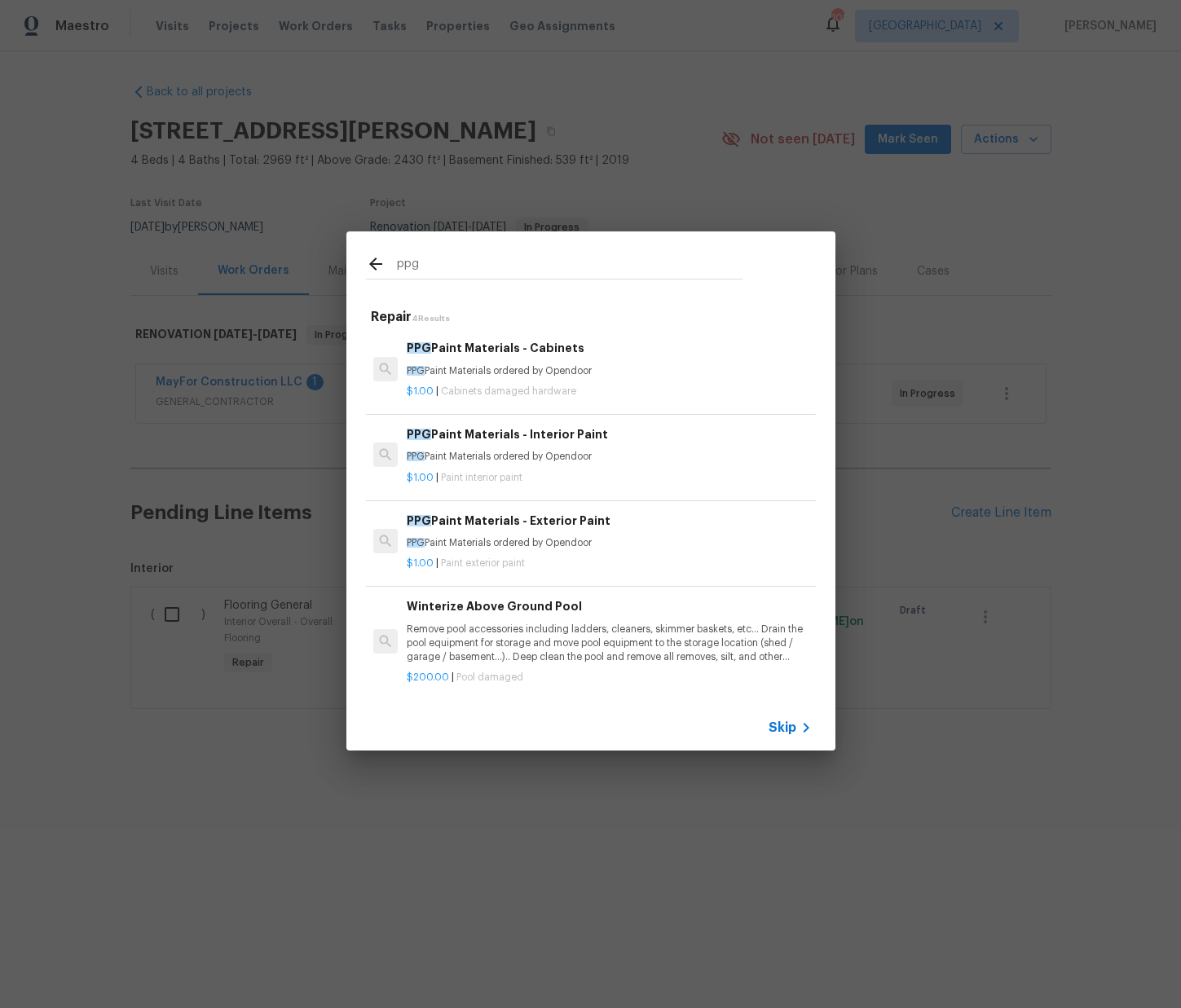
type input "ppg"
click at [547, 439] on h6 "PPG Paint Materials - Interior Paint" at bounding box center [608, 432] width 404 height 18
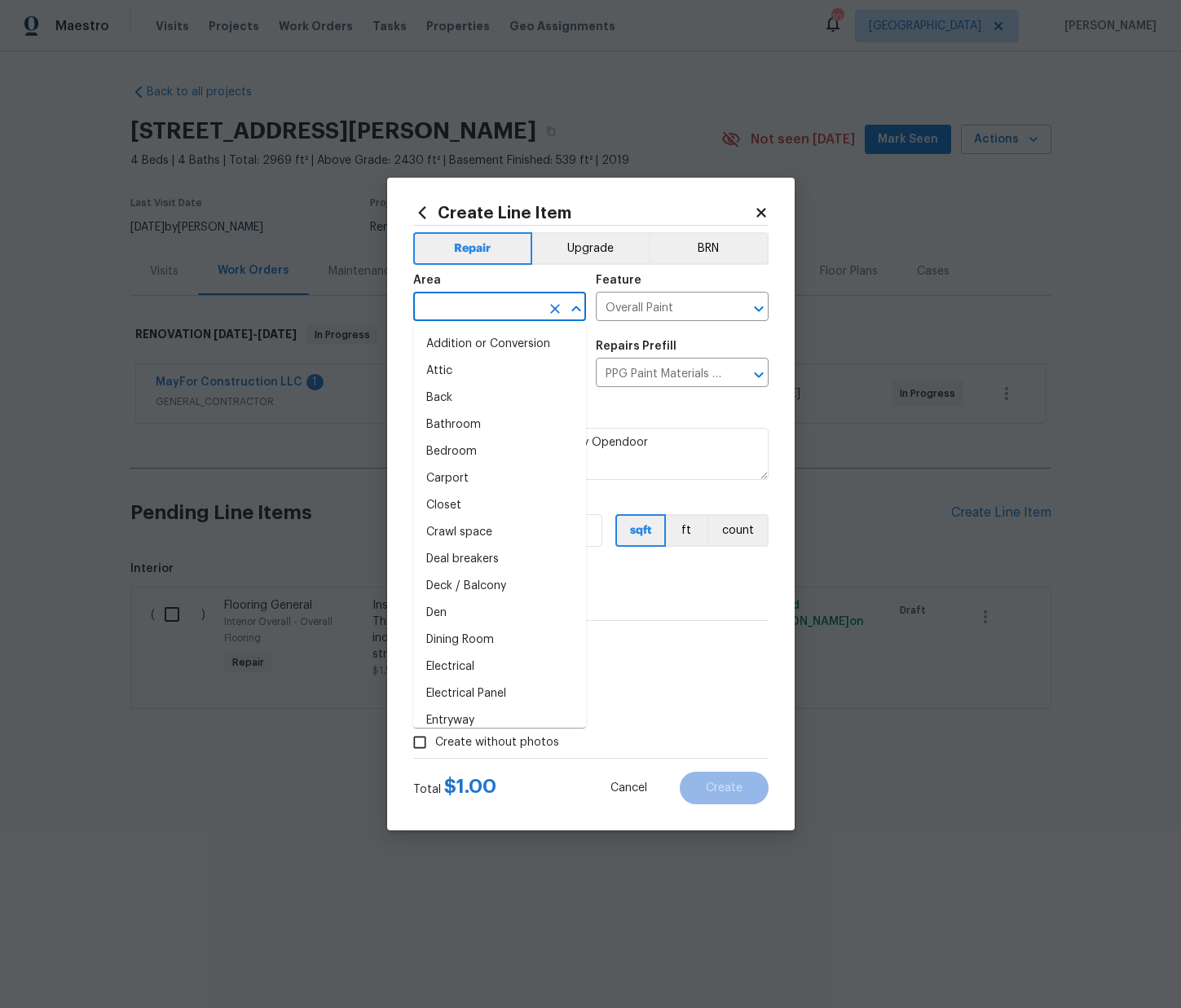
click at [524, 308] on input "text" at bounding box center [477, 308] width 127 height 25
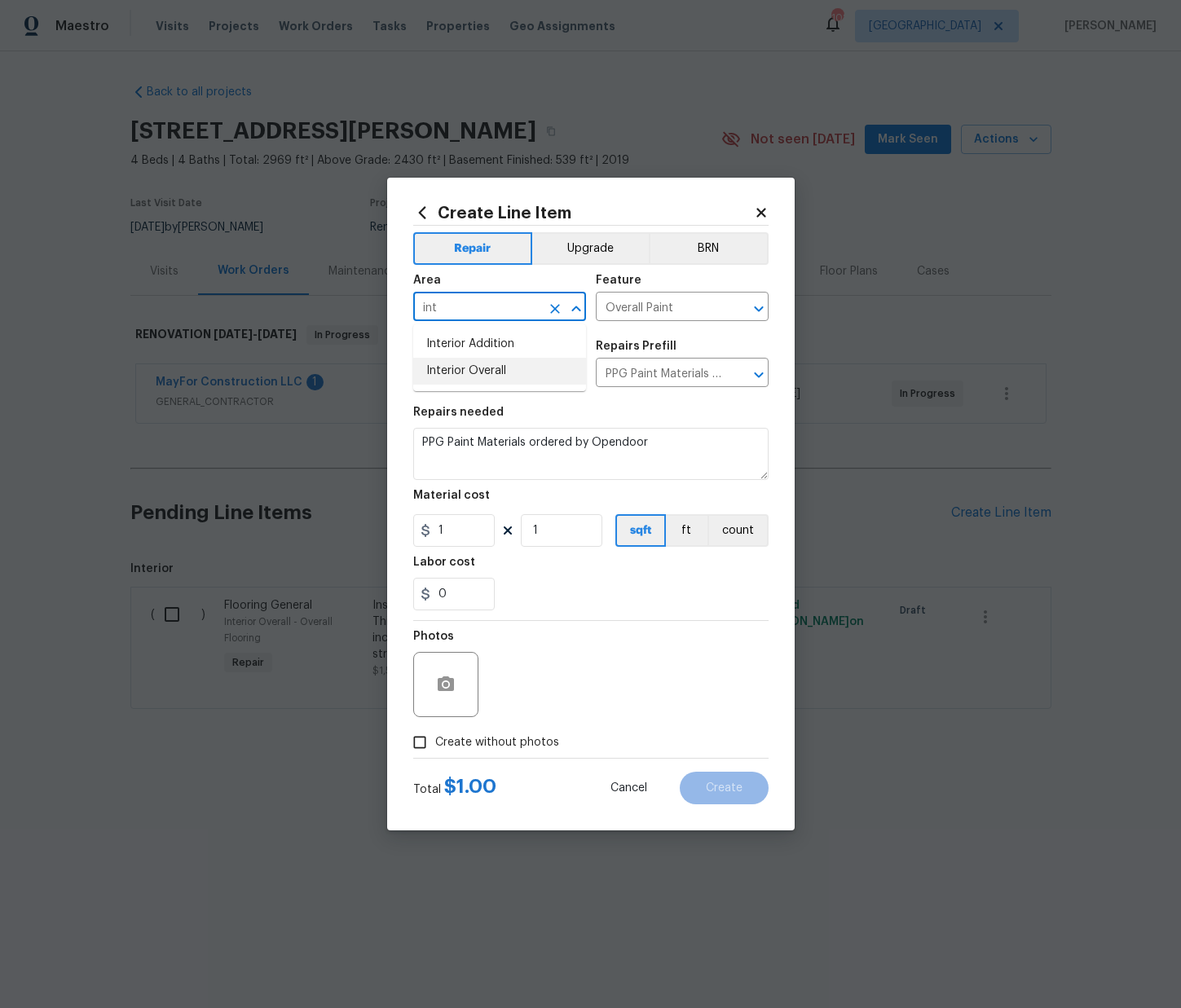
click at [517, 370] on li "Interior Overall" at bounding box center [500, 370] width 173 height 27
type input "Interior Overall"
drag, startPoint x: 468, startPoint y: 531, endPoint x: 409, endPoint y: 532, distance: 59.0
click at [409, 532] on div "Create Line Item Repair Upgrade BRN Area Interior Overall ​ Feature Overall Pai…" at bounding box center [590, 504] width 407 height 653
paste input "311.72"
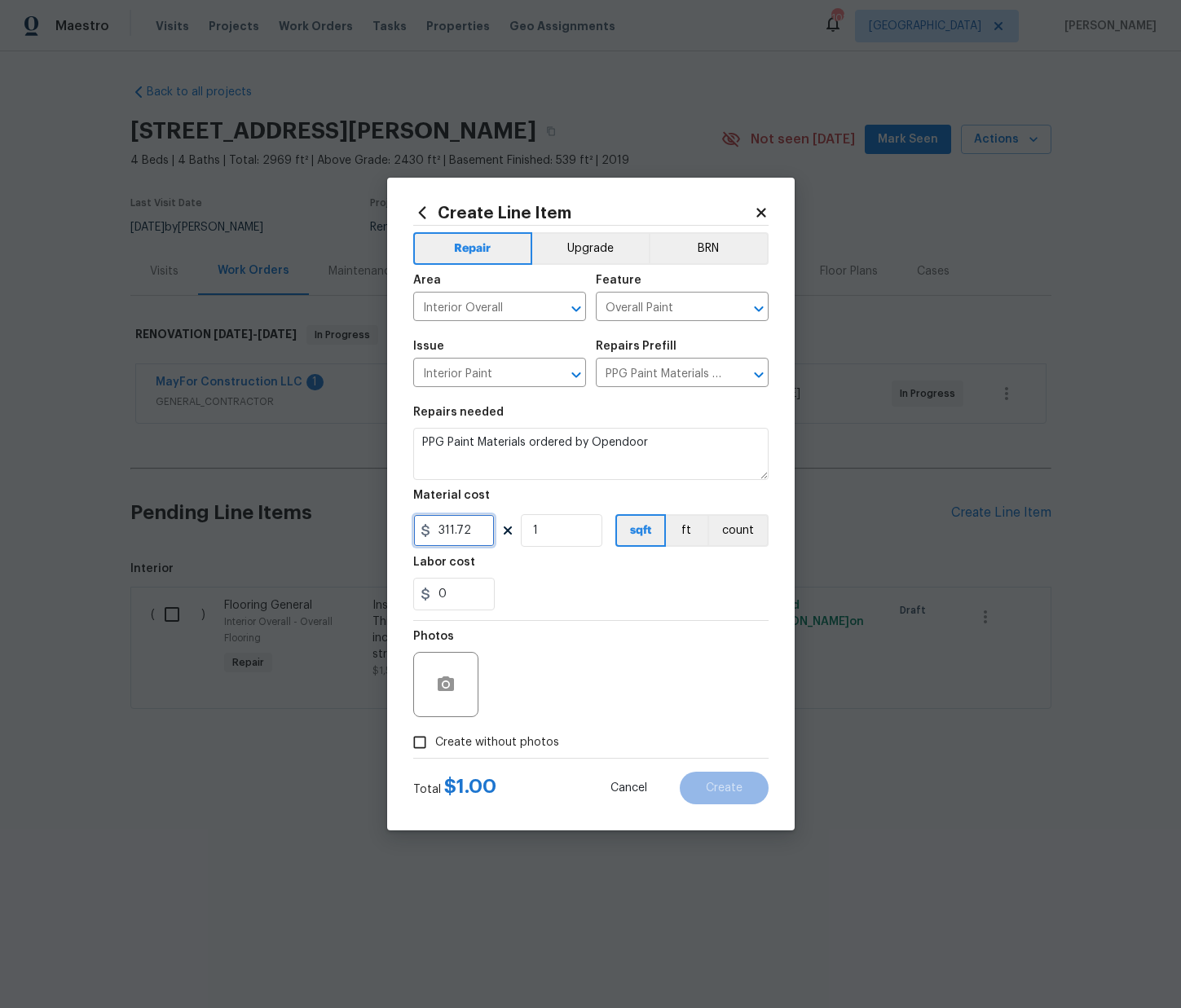
type input "311.72"
click at [544, 600] on div "0" at bounding box center [591, 594] width 356 height 33
click at [530, 745] on span "Create without photos" at bounding box center [497, 744] width 124 height 17
click at [435, 745] on input "Create without photos" at bounding box center [420, 743] width 31 height 31
checkbox input "true"
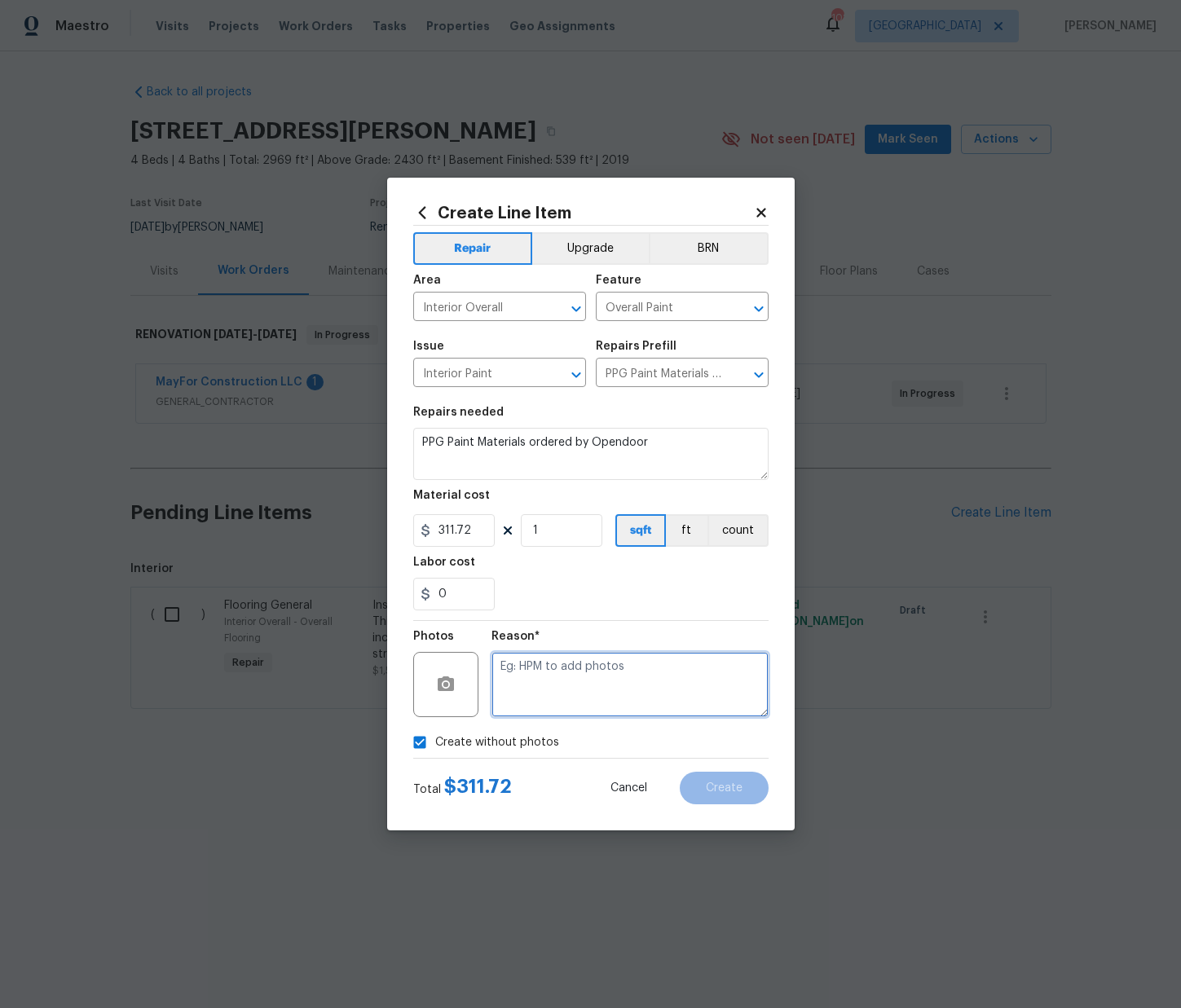
click at [553, 700] on textarea at bounding box center [631, 685] width 277 height 65
type textarea "N/A"
click at [715, 796] on button "Create" at bounding box center [724, 788] width 89 height 33
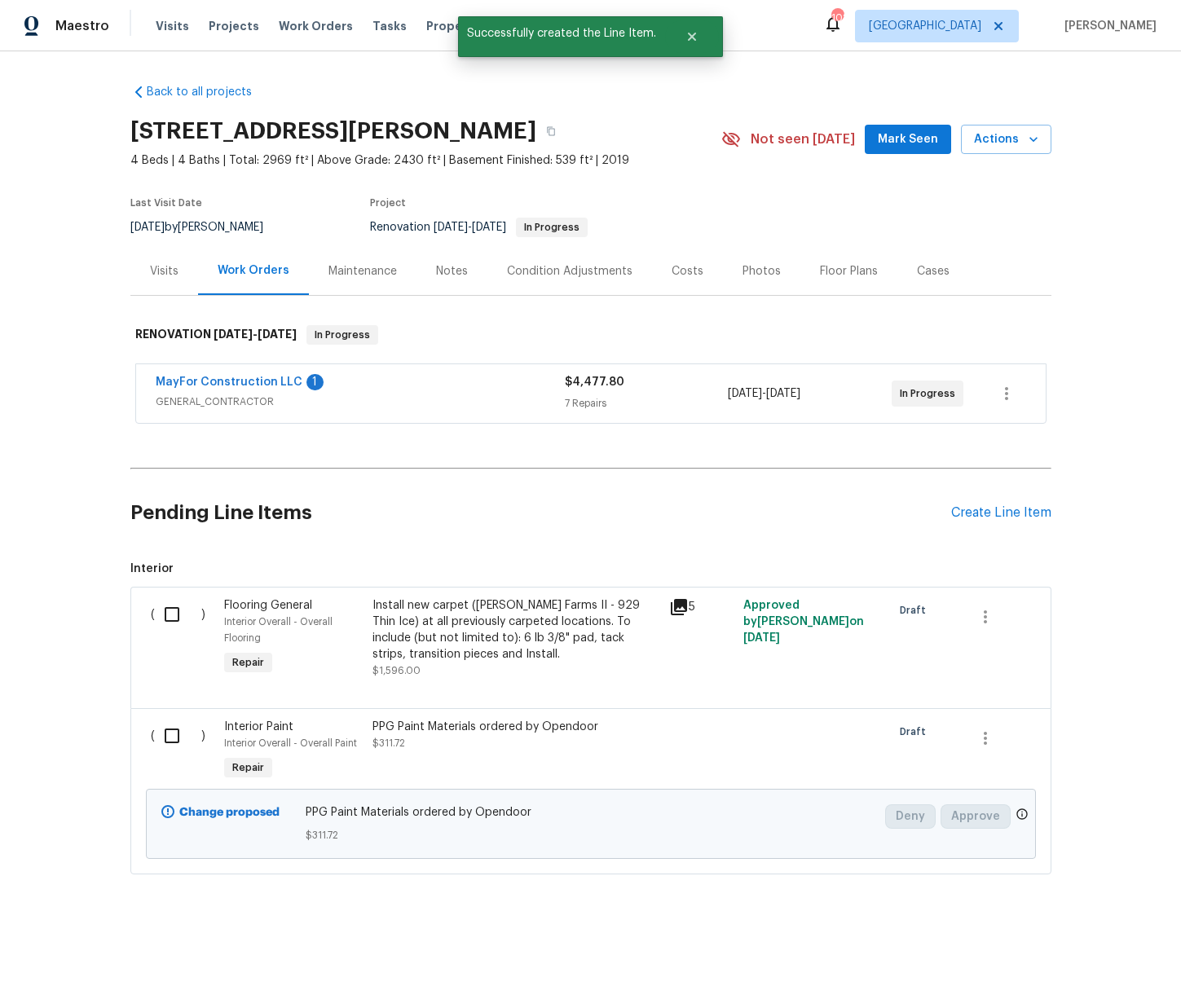
click at [159, 743] on input "checkbox" at bounding box center [178, 737] width 47 height 34
checkbox input "true"
click at [1114, 967] on span "Create Work Order" at bounding box center [1088, 968] width 109 height 21
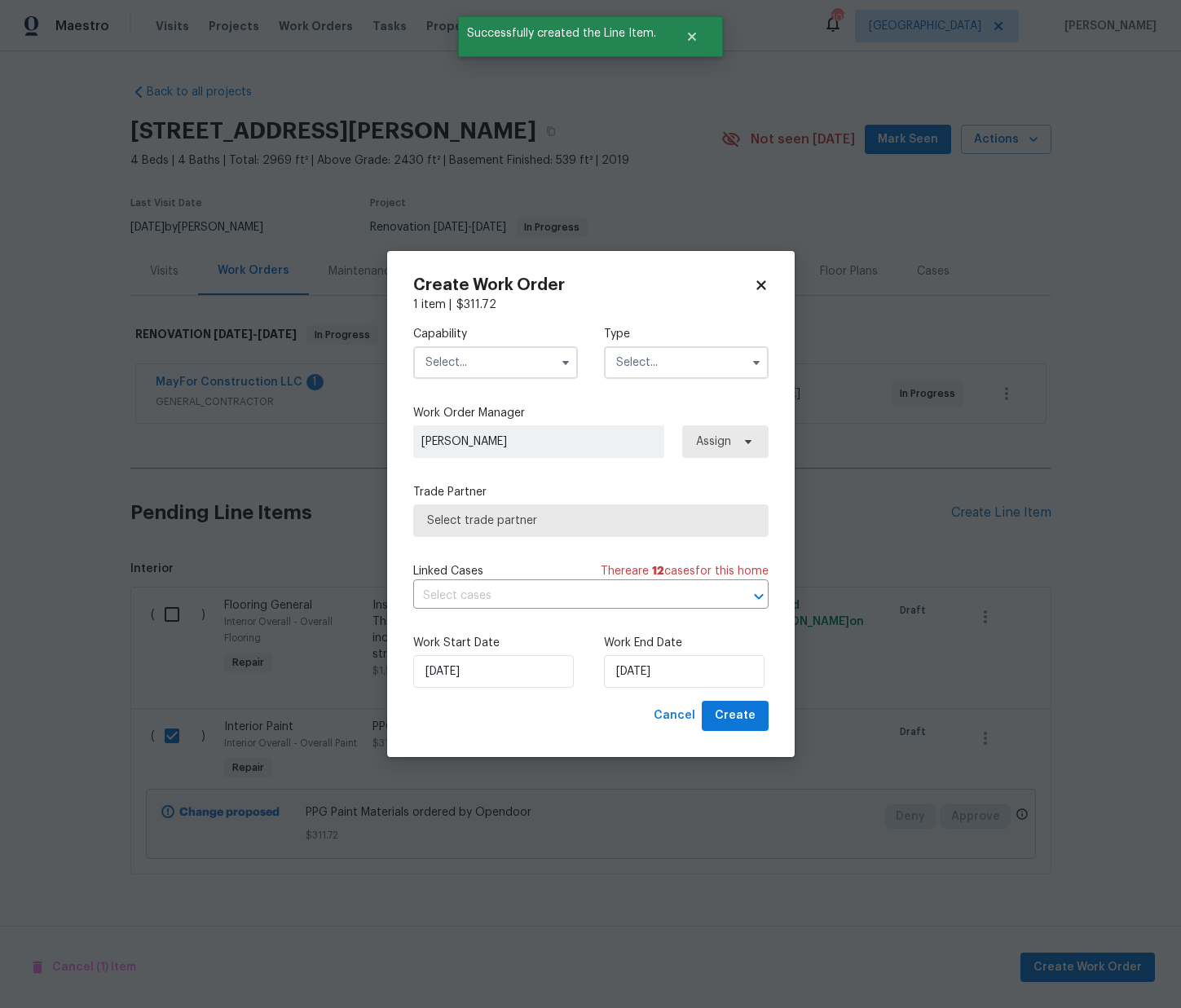
click at [529, 358] on input "text" at bounding box center [495, 363] width 165 height 33
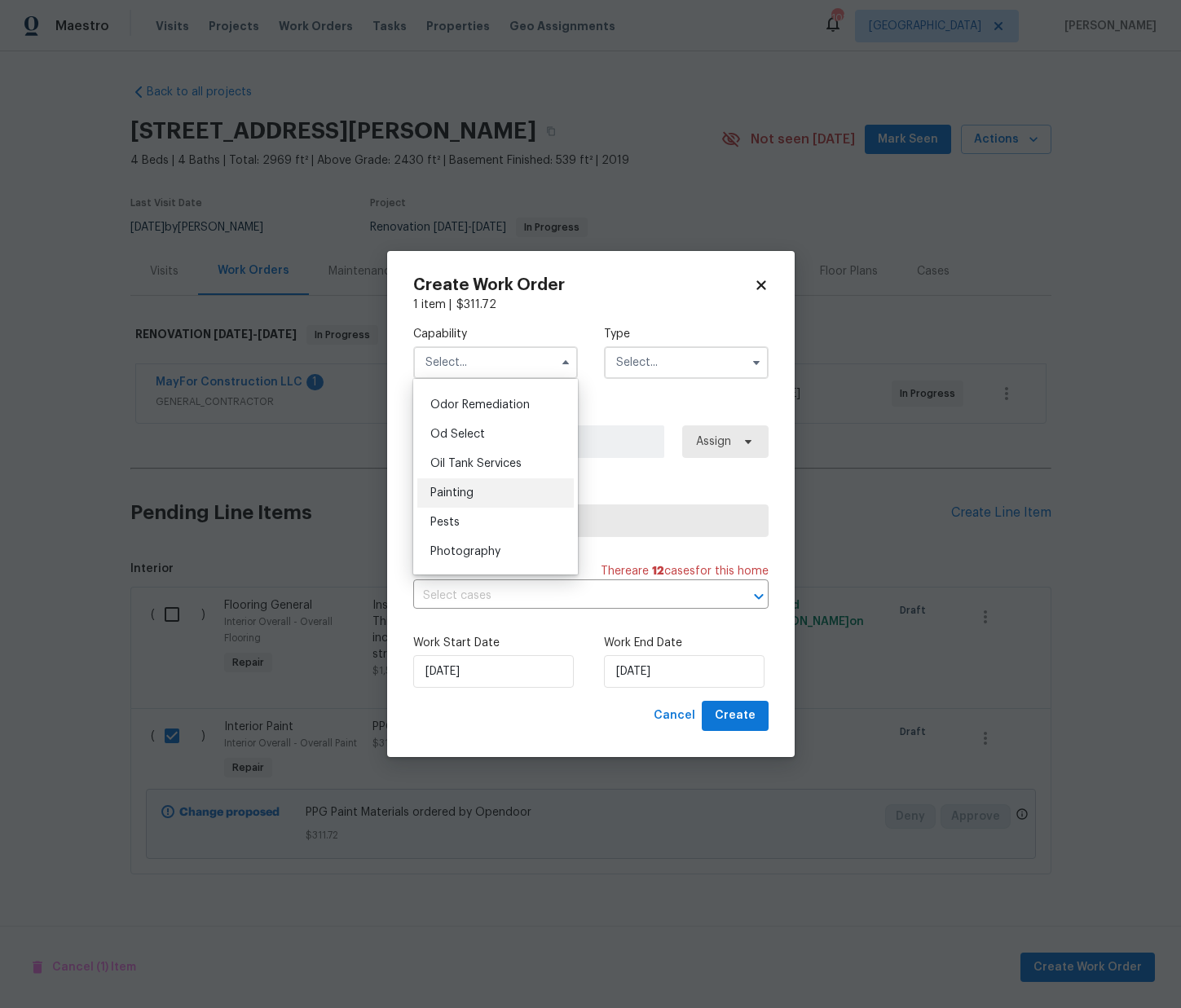
scroll to position [1311, 0]
click at [478, 456] on div "Painting" at bounding box center [495, 457] width 157 height 29
type input "Painting"
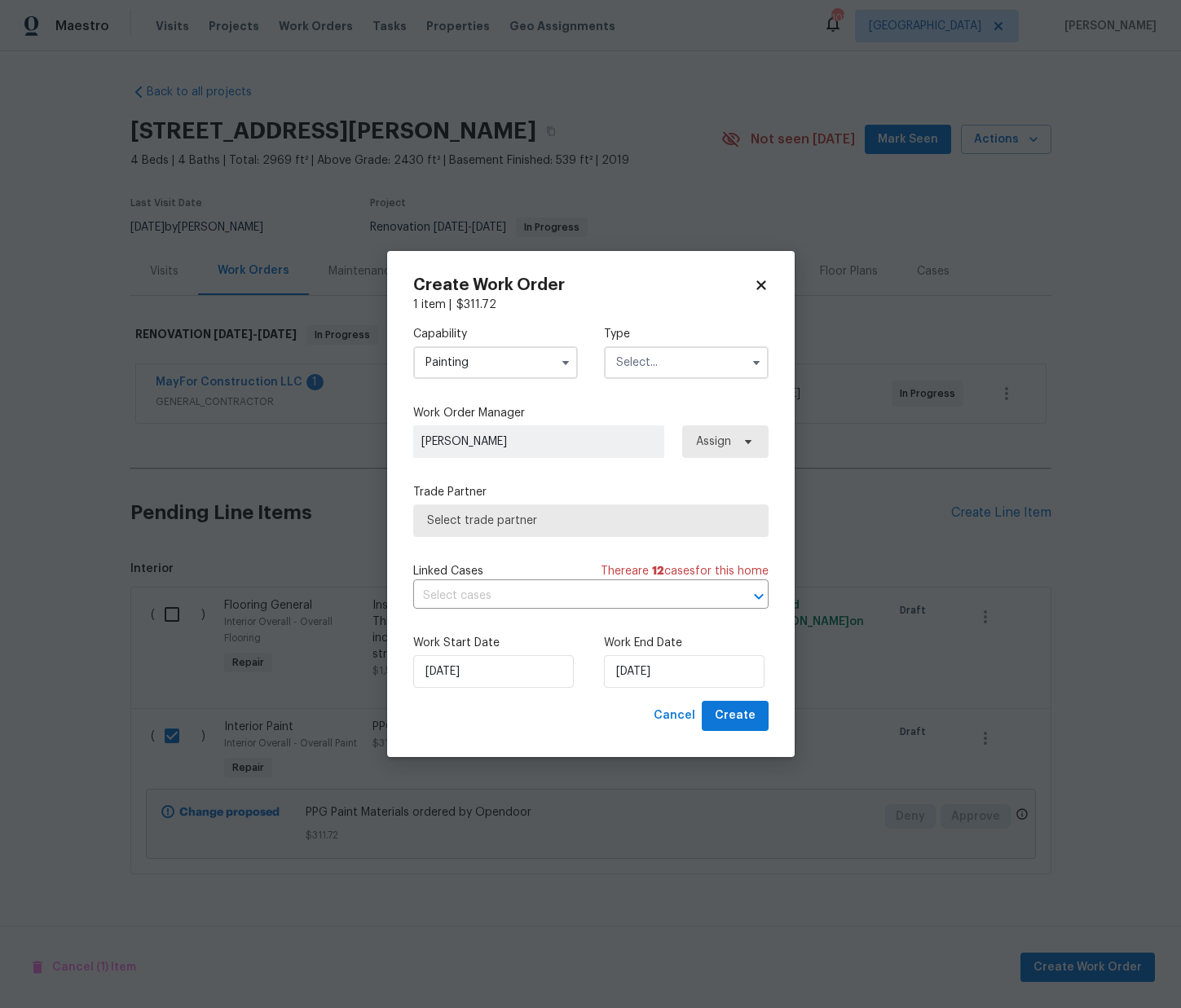
drag, startPoint x: 650, startPoint y: 362, endPoint x: 656, endPoint y: 375, distance: 14.3
click at [650, 362] on input "text" at bounding box center [686, 363] width 165 height 33
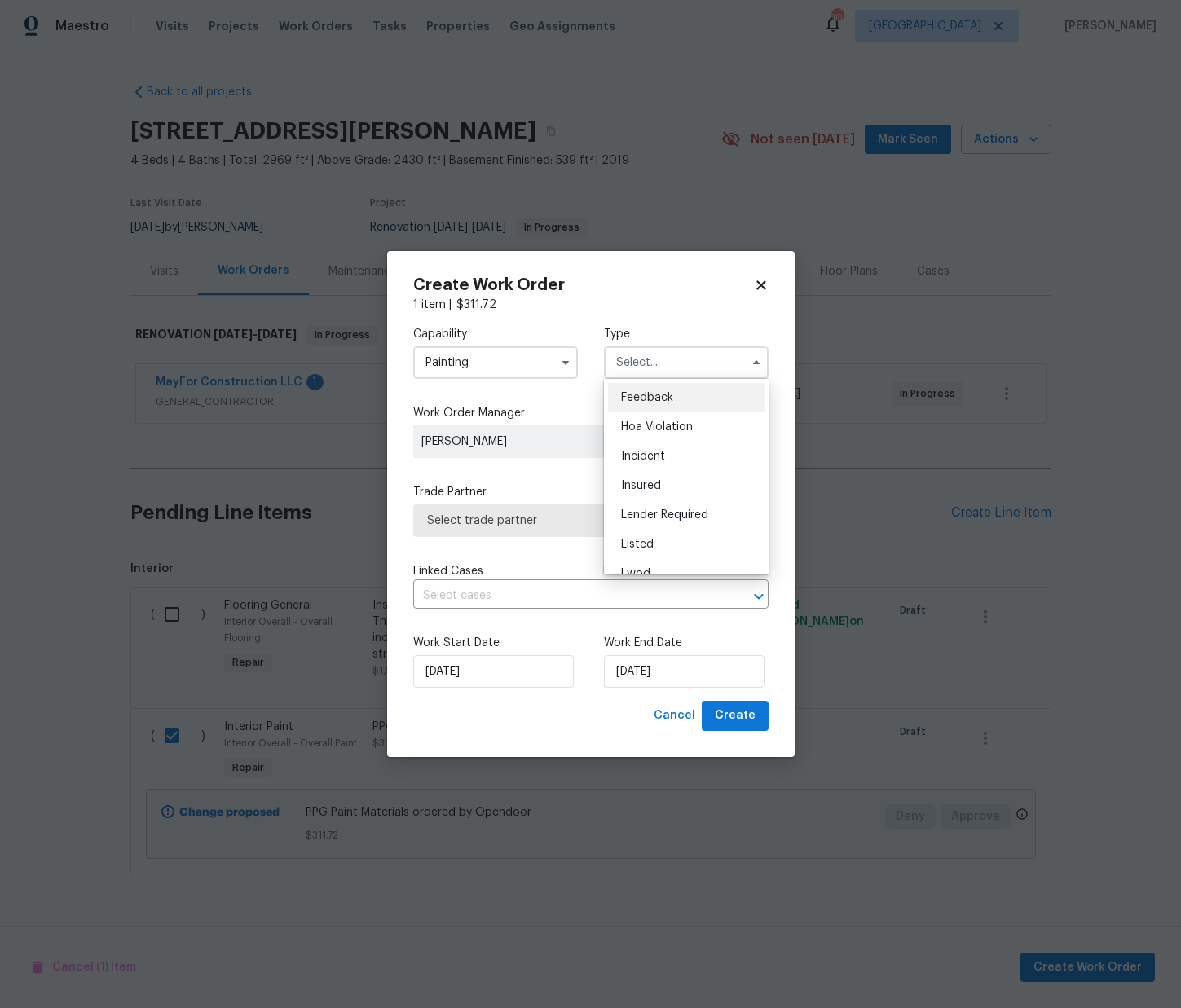
scroll to position [194, 0]
click at [690, 467] on div "Renovation" at bounding box center [687, 468] width 157 height 29
type input "Renovation"
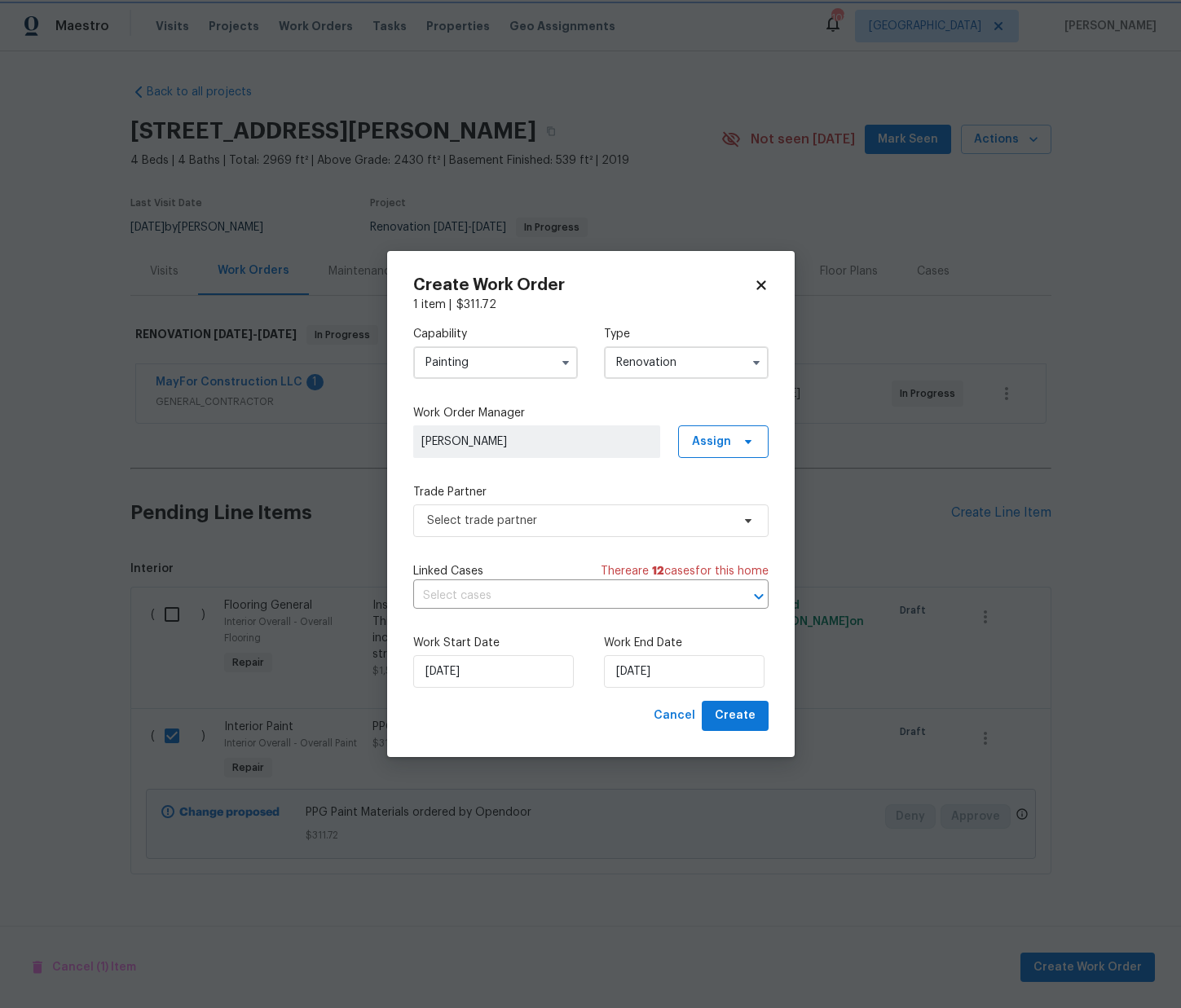
scroll to position [0, 0]
click at [703, 452] on span "Assign" at bounding box center [723, 442] width 90 height 33
drag, startPoint x: 706, startPoint y: 516, endPoint x: 689, endPoint y: 517, distance: 17.0
click at [706, 516] on div "Assign to me" at bounding box center [725, 511] width 71 height 16
click at [571, 536] on span "Select trade partner" at bounding box center [591, 521] width 356 height 33
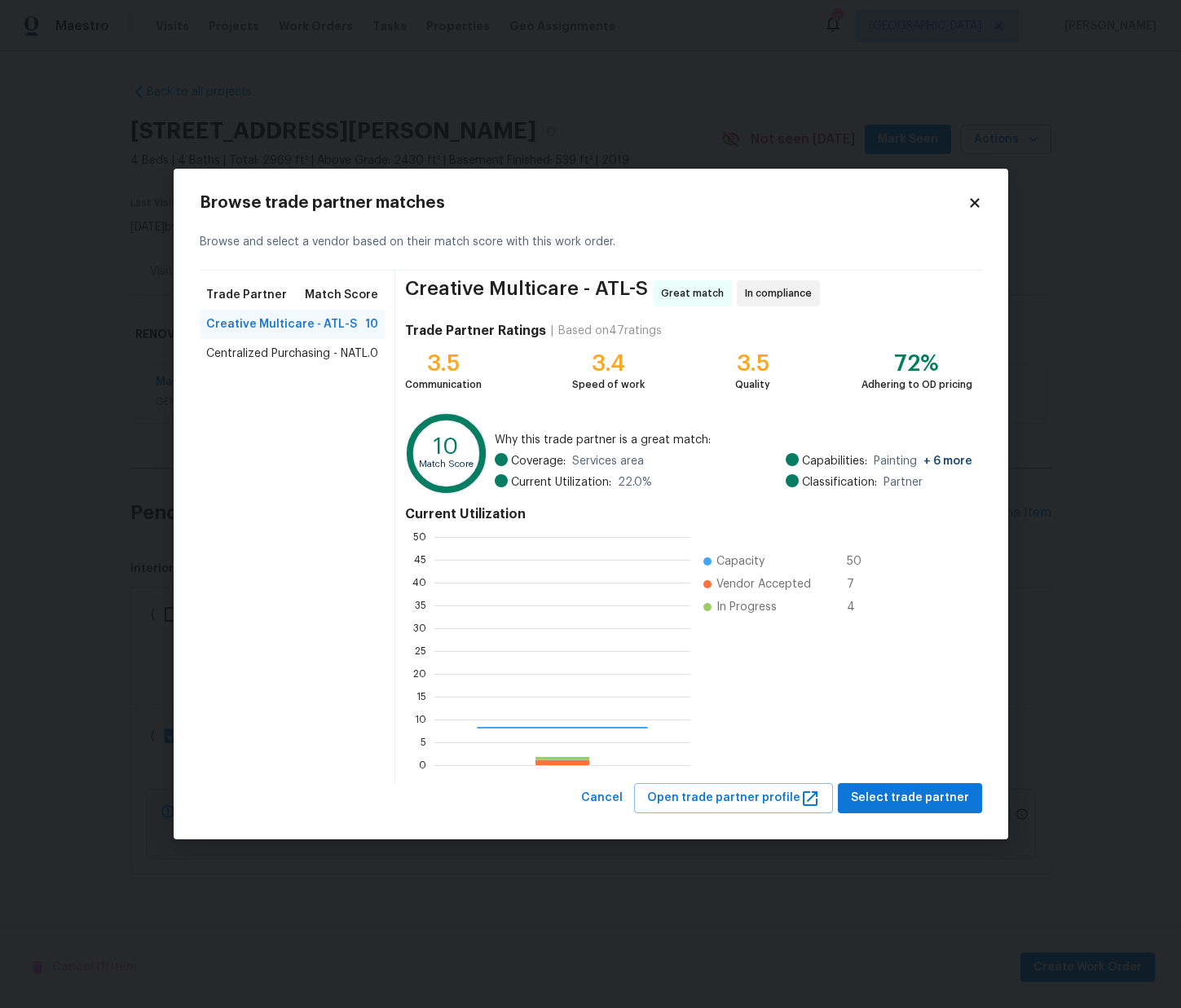
scroll to position [228, 256]
click at [310, 353] on span "Centralized Purchasing - NATL." at bounding box center [288, 353] width 164 height 16
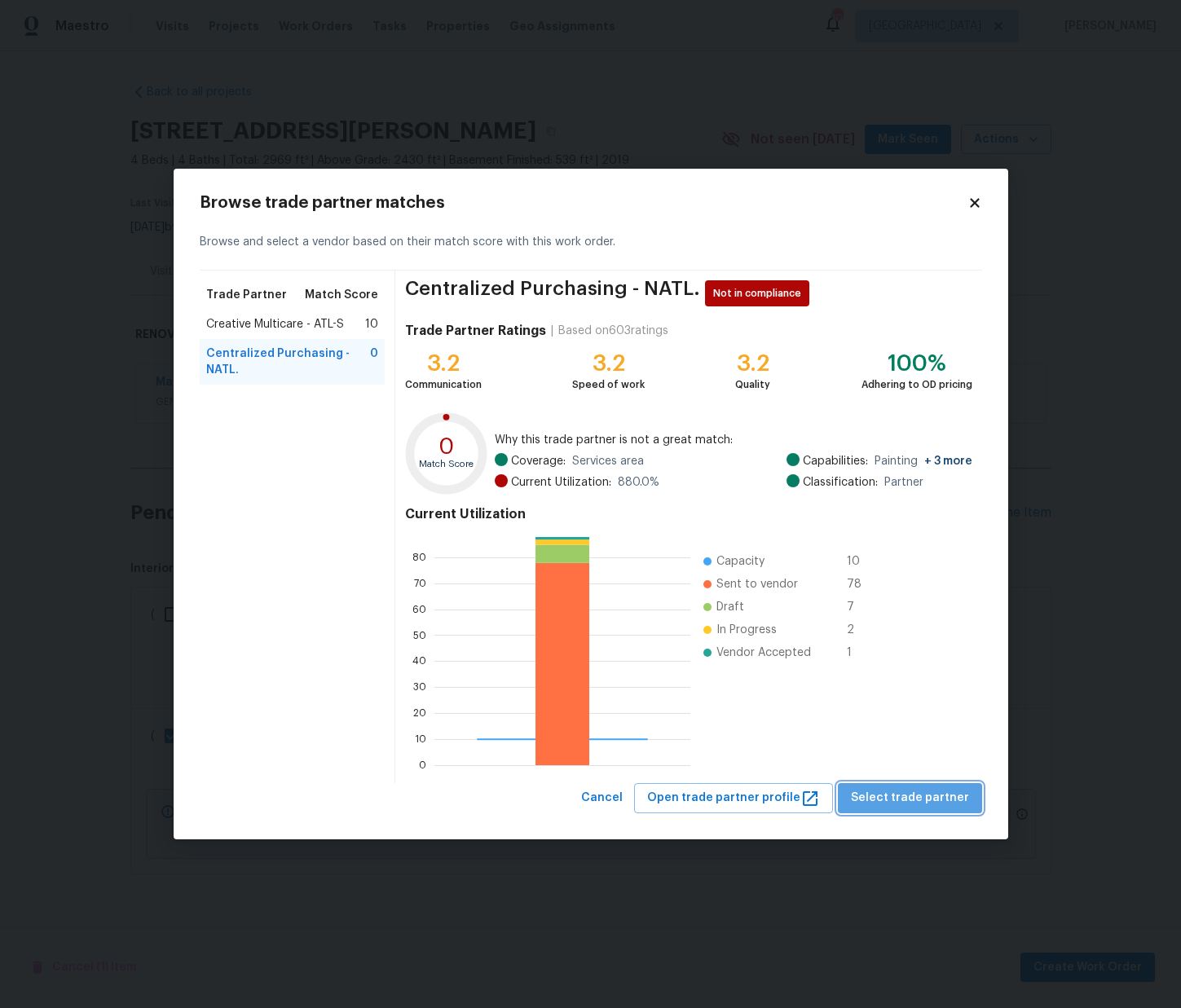
click at [923, 803] on span "Select trade partner" at bounding box center [910, 799] width 118 height 21
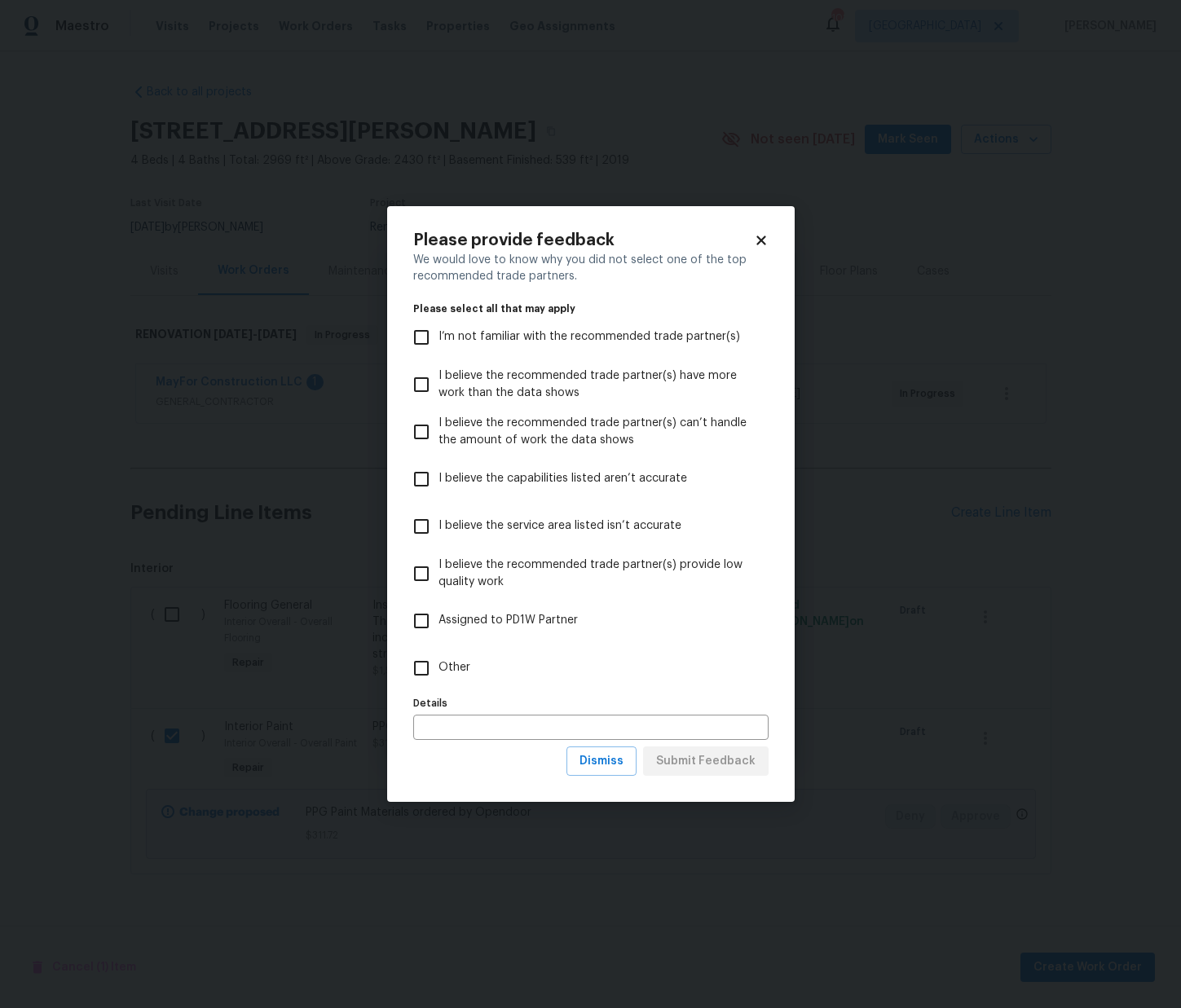
click at [676, 660] on label "Other" at bounding box center [580, 668] width 351 height 47
click at [438, 660] on input "Other" at bounding box center [421, 669] width 34 height 34
checkbox input "true"
click at [708, 768] on span "Submit Feedback" at bounding box center [705, 762] width 99 height 21
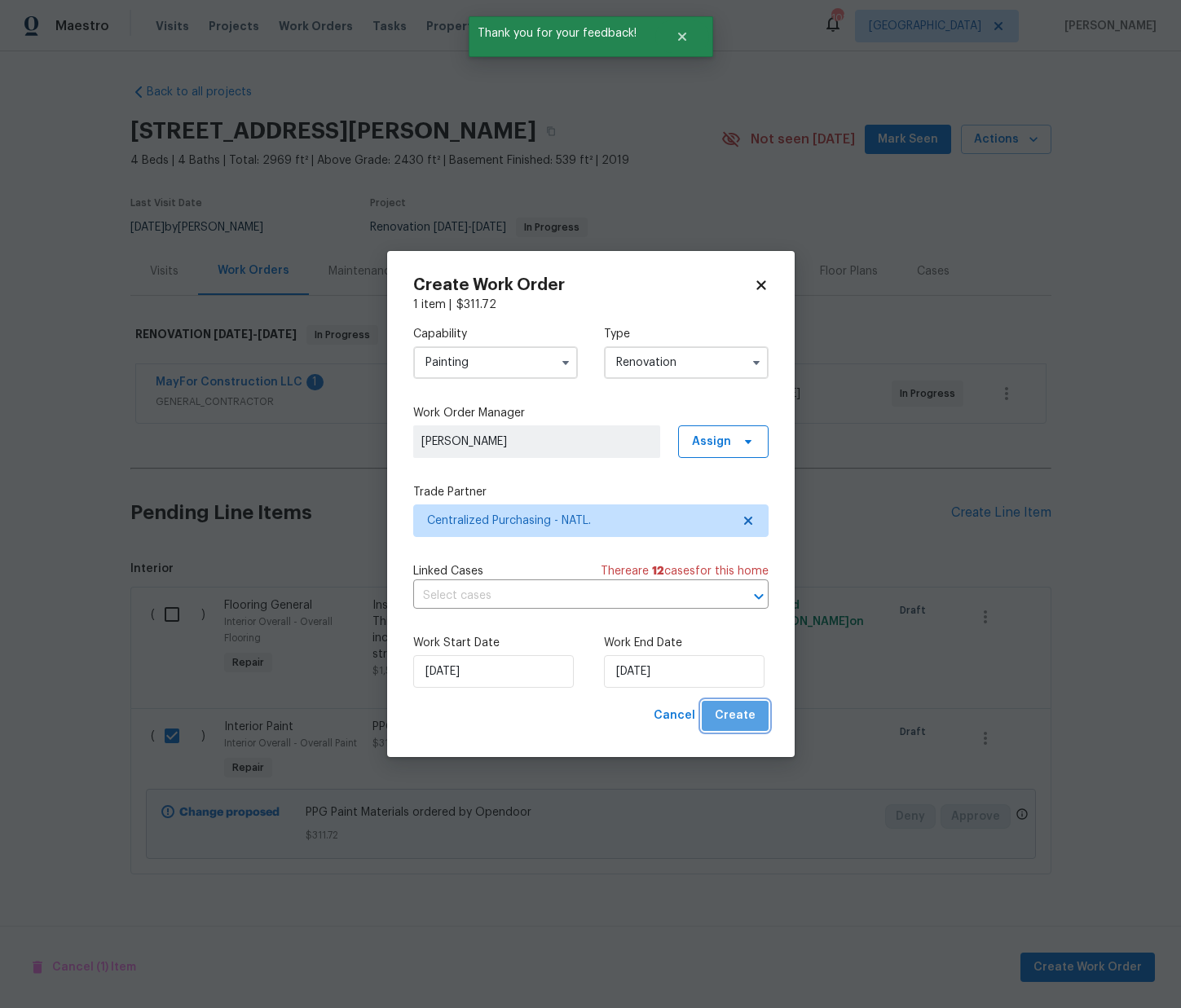
click at [744, 716] on span "Create" at bounding box center [735, 716] width 40 height 21
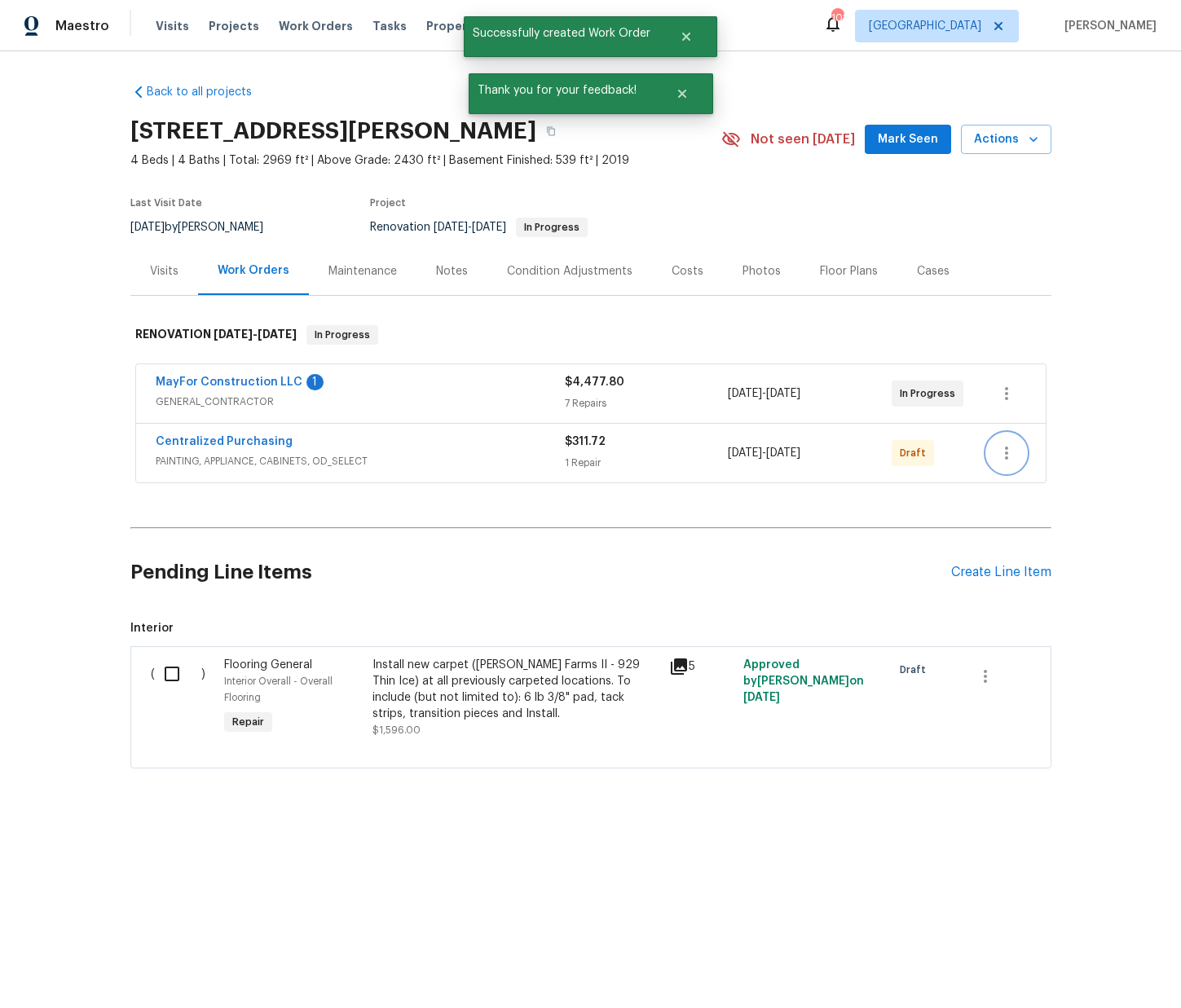
click at [1008, 453] on icon "button" at bounding box center [1007, 453] width 3 height 13
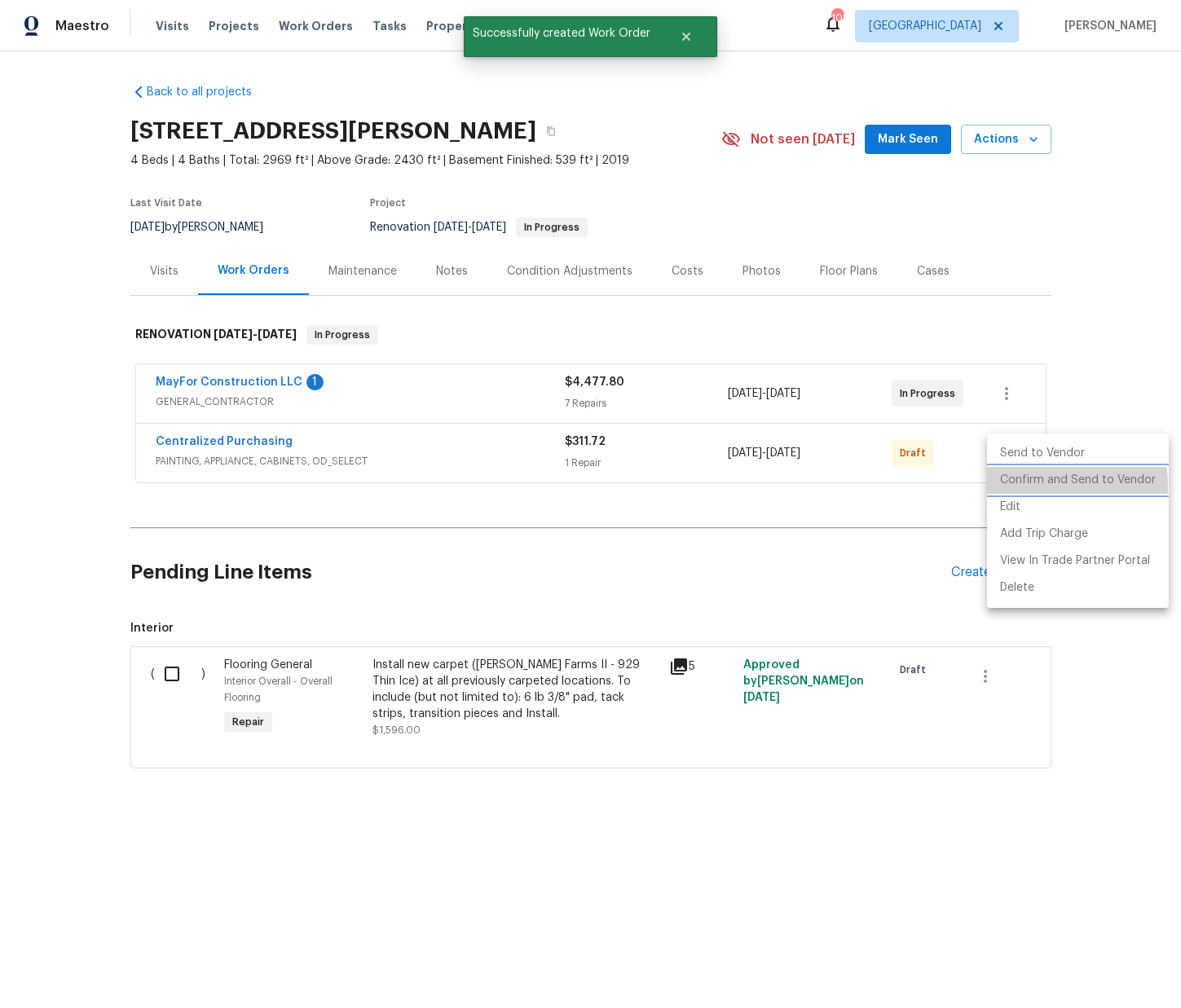
click at [1010, 487] on li "Confirm and Send to Vendor" at bounding box center [1078, 480] width 182 height 27
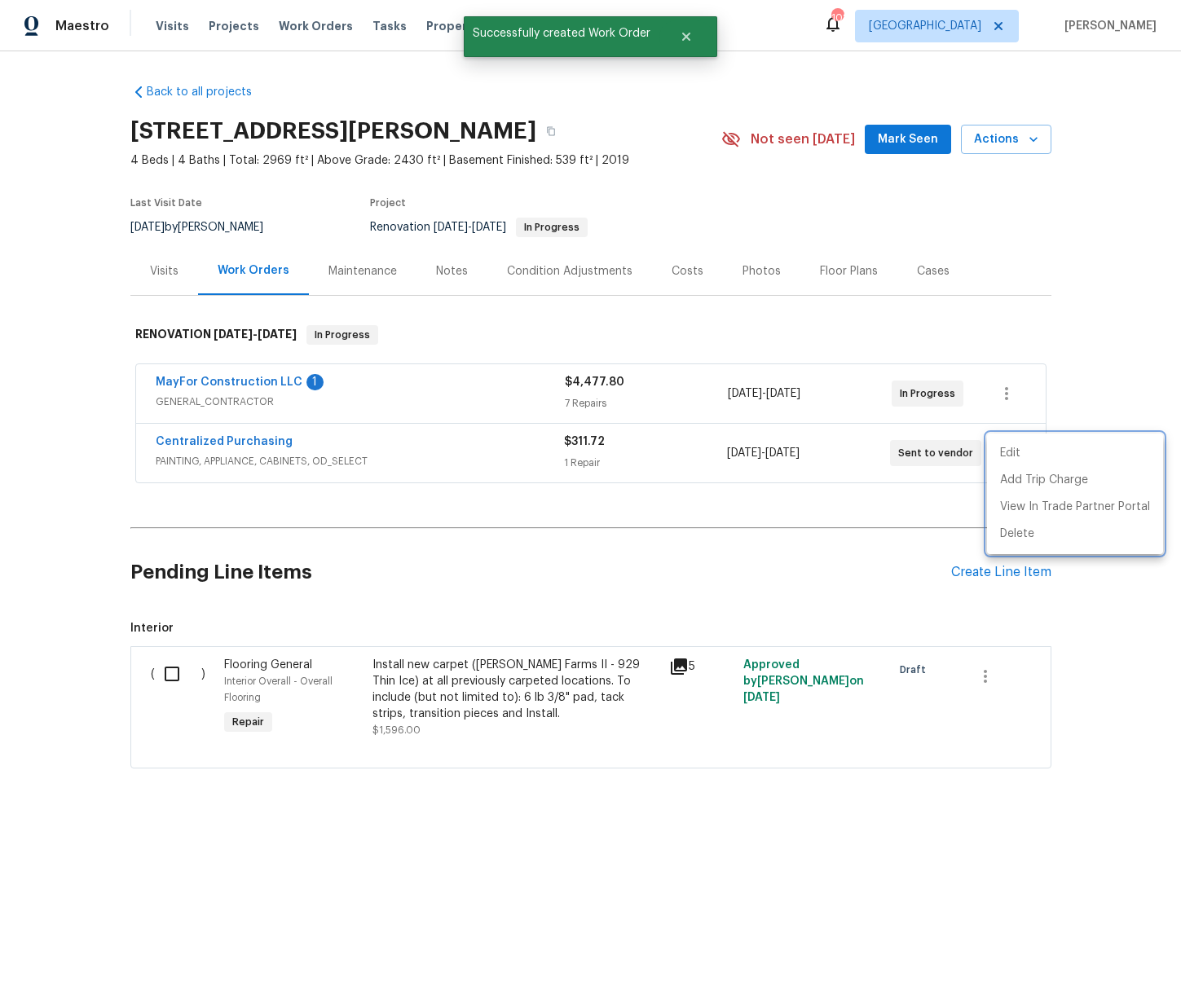
click at [405, 448] on div at bounding box center [590, 504] width 1181 height 1008
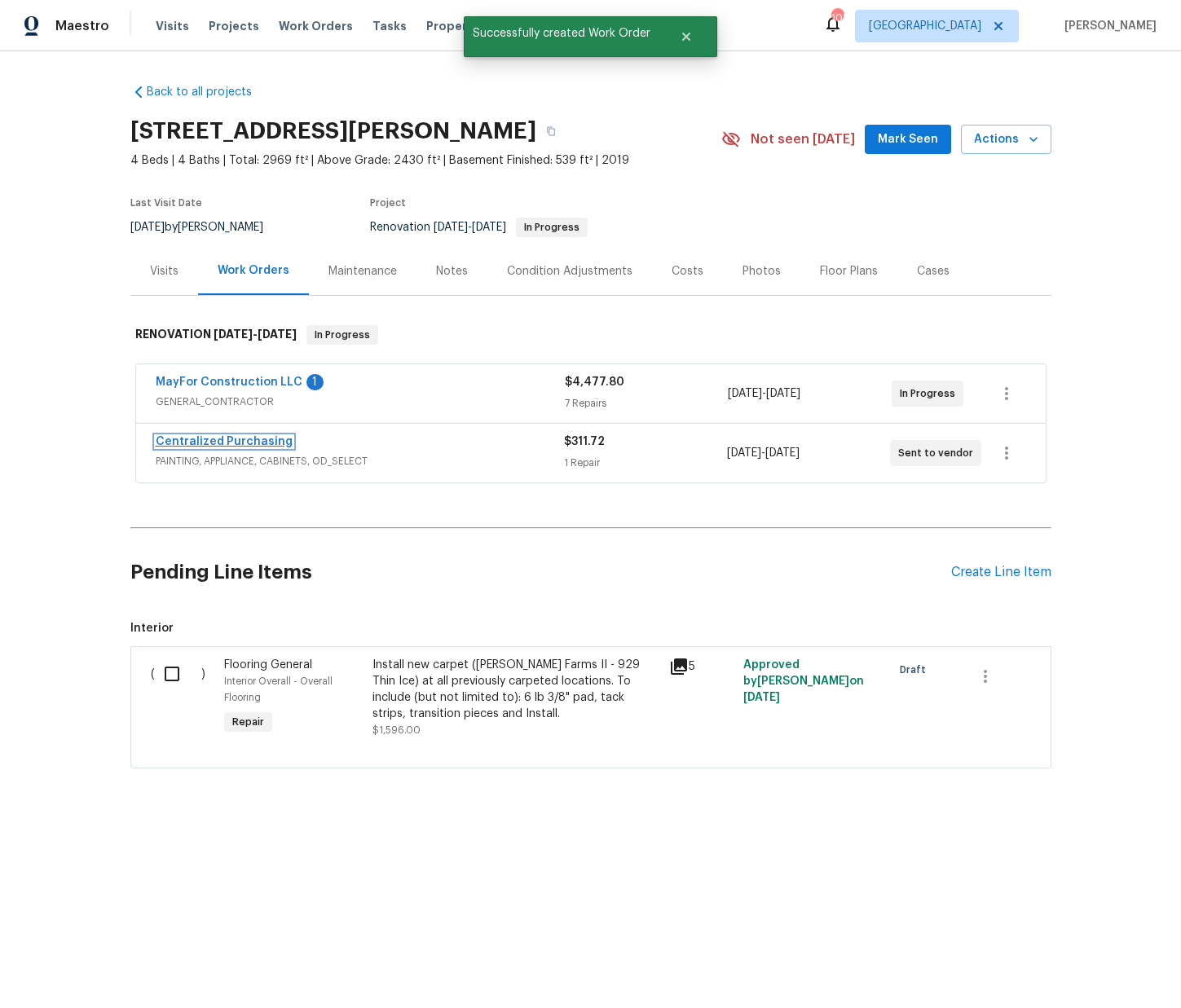
click at [245, 438] on link "Centralized Purchasing" at bounding box center [224, 441] width 137 height 11
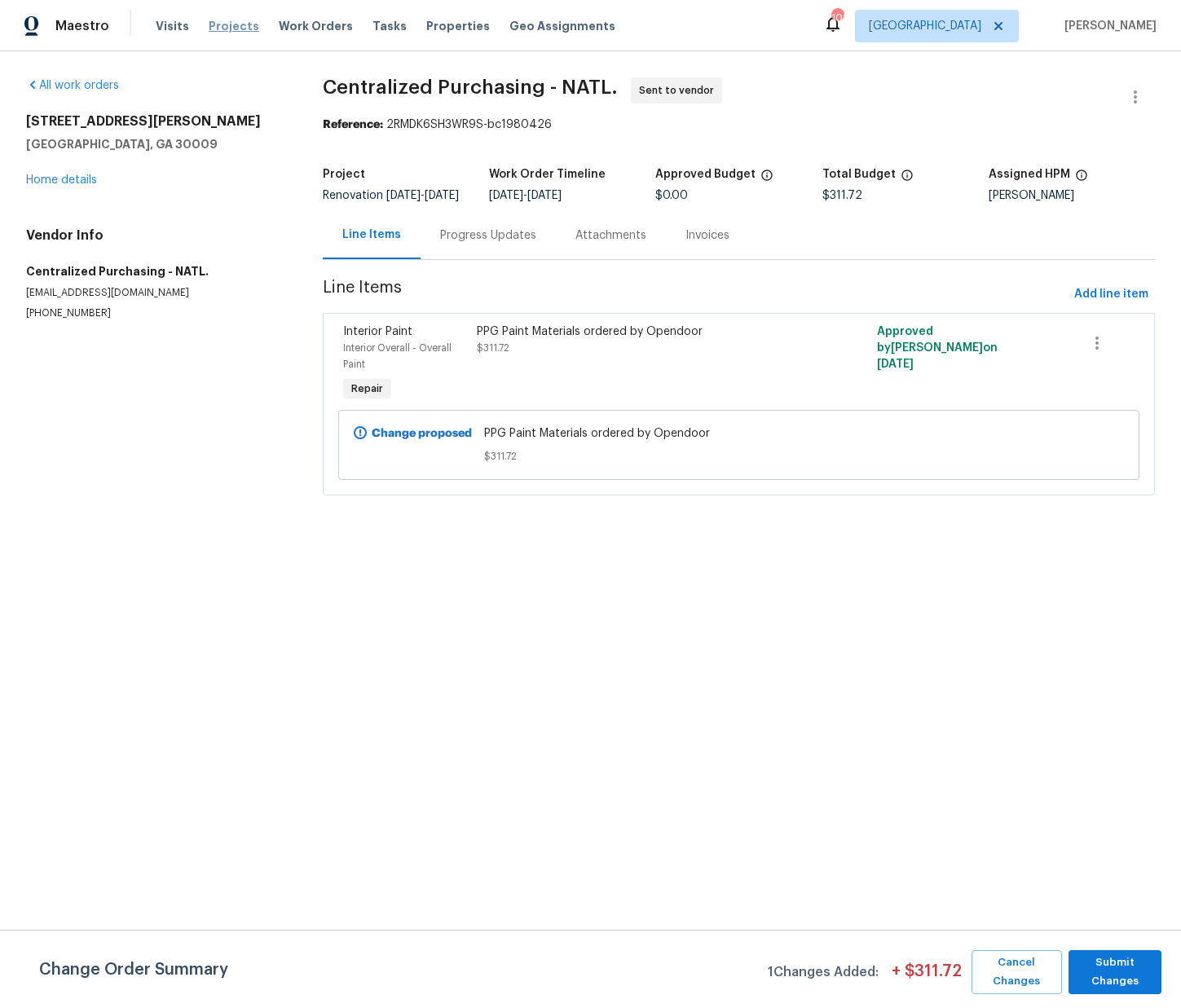
click at [208, 26] on span "Projects" at bounding box center [233, 26] width 51 height 16
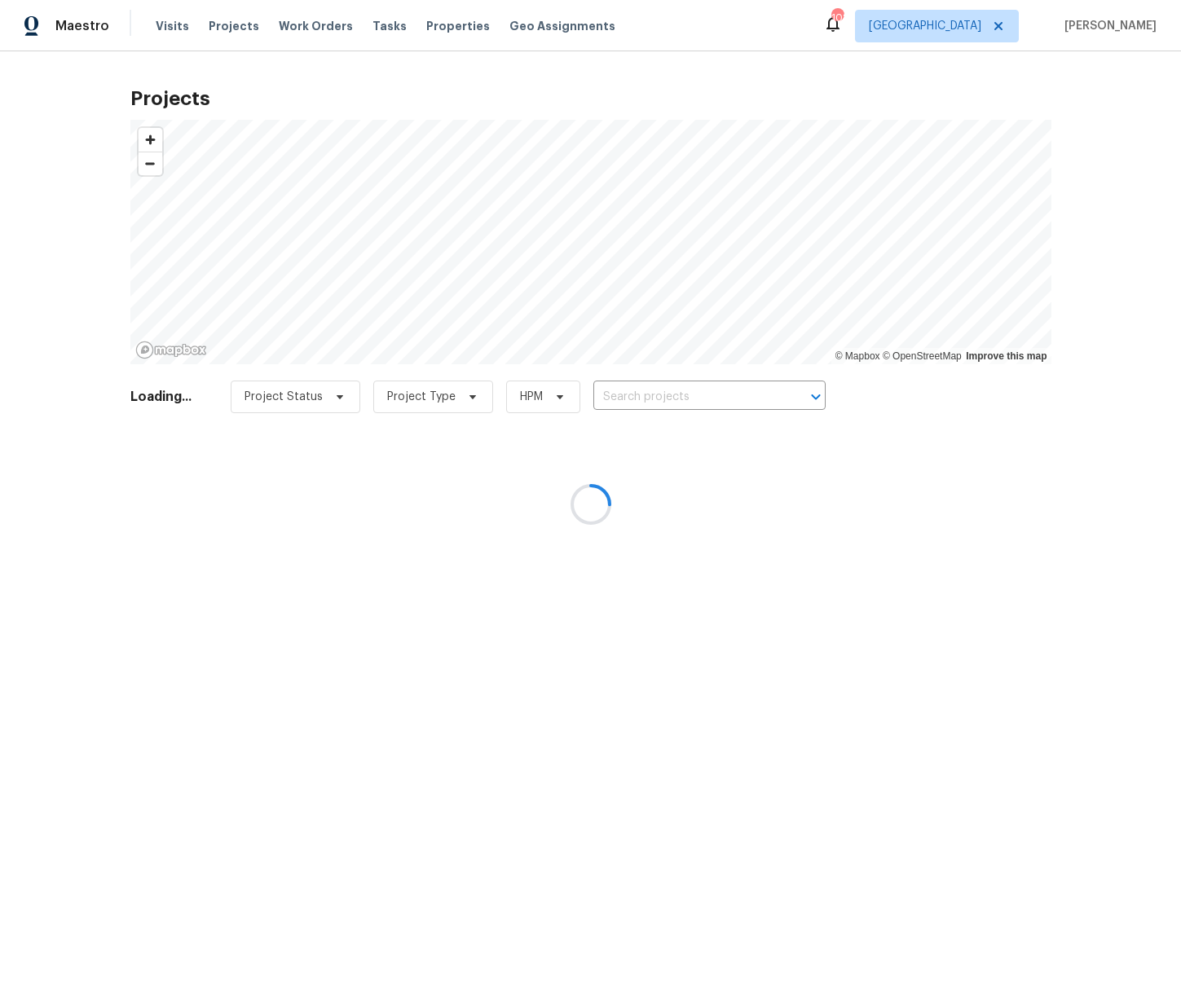
click at [990, 29] on div at bounding box center [590, 504] width 1181 height 1008
click at [973, 28] on div at bounding box center [590, 504] width 1181 height 1008
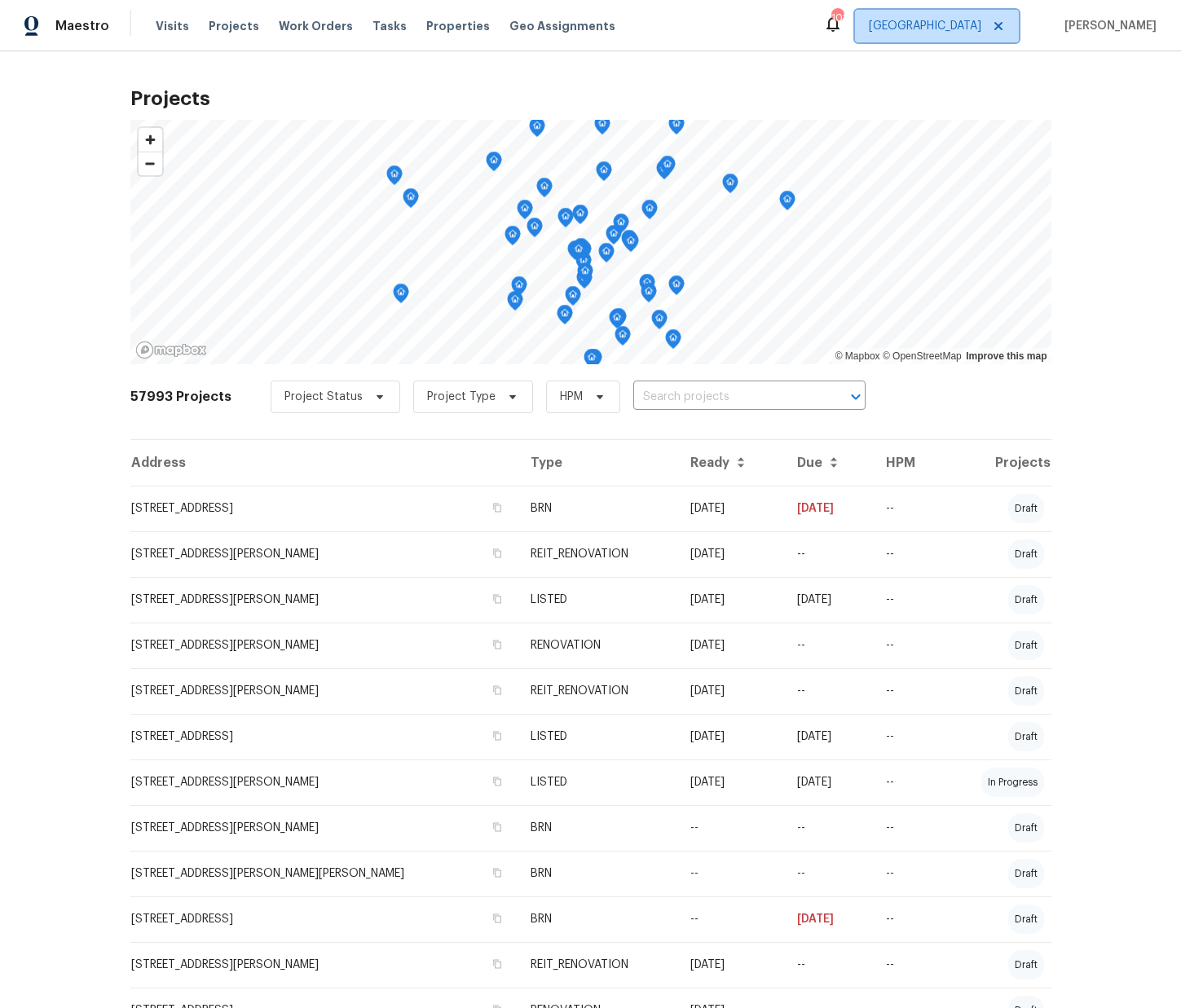
click at [977, 31] on span "Atlanta" at bounding box center [925, 26] width 113 height 16
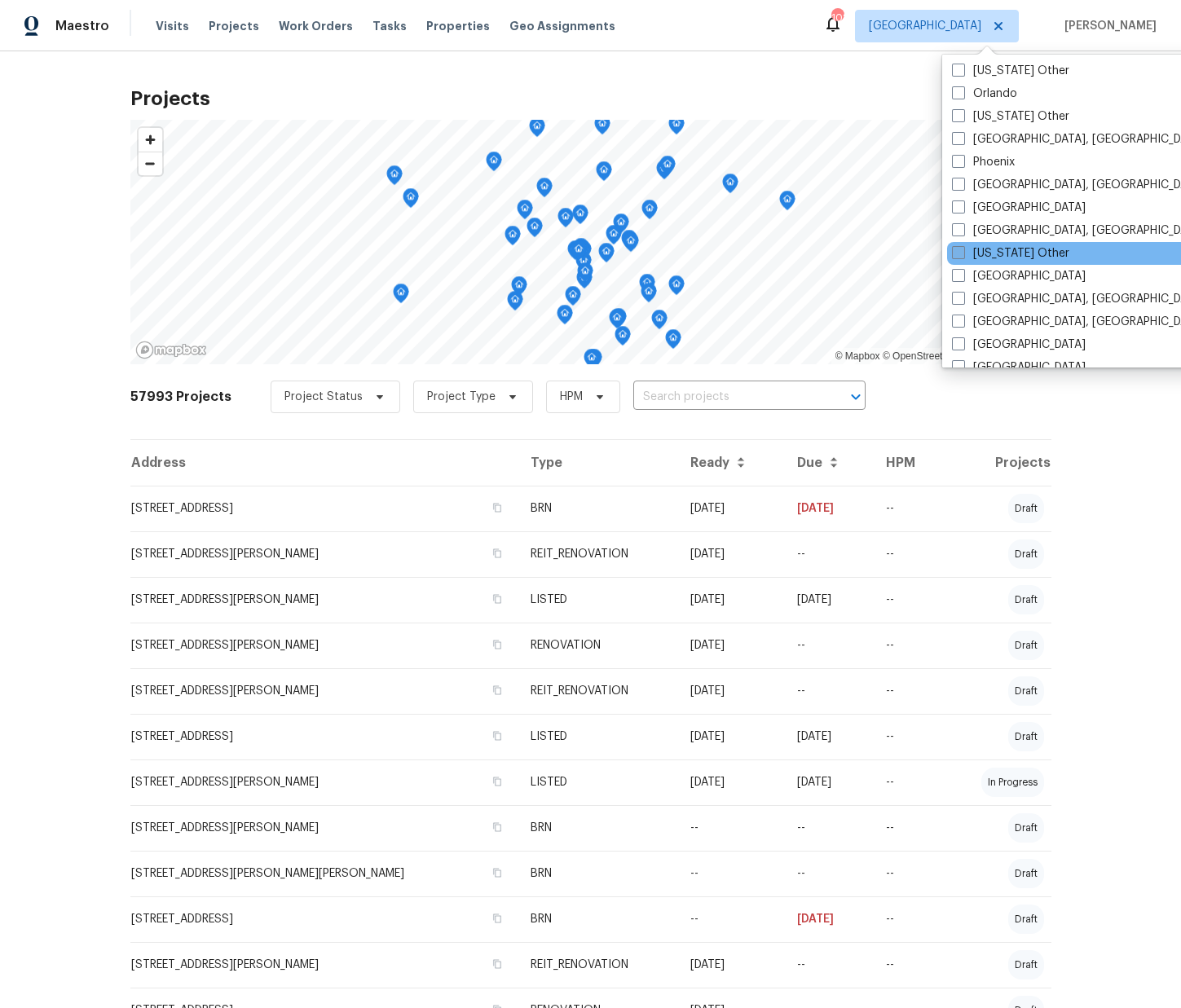
scroll to position [1851, 0]
click at [1002, 281] on label "[GEOGRAPHIC_DATA]" at bounding box center [1018, 275] width 134 height 16
click at [962, 278] on input "[GEOGRAPHIC_DATA]" at bounding box center [957, 272] width 10 height 10
checkbox input "true"
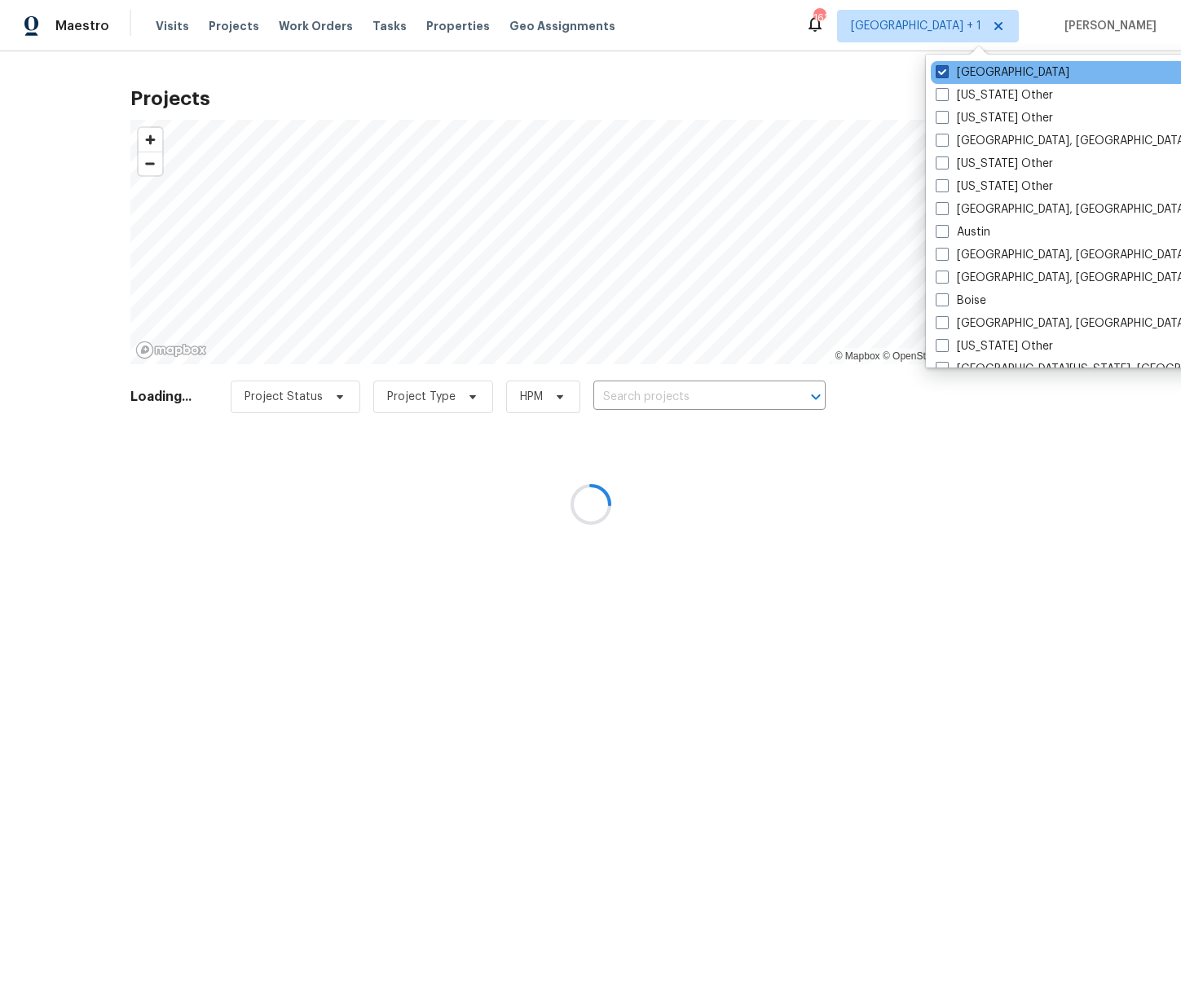
click at [971, 74] on label "Atlanta" at bounding box center [1002, 72] width 134 height 16
click at [947, 74] on input "Atlanta" at bounding box center [941, 70] width 10 height 10
checkbox input "false"
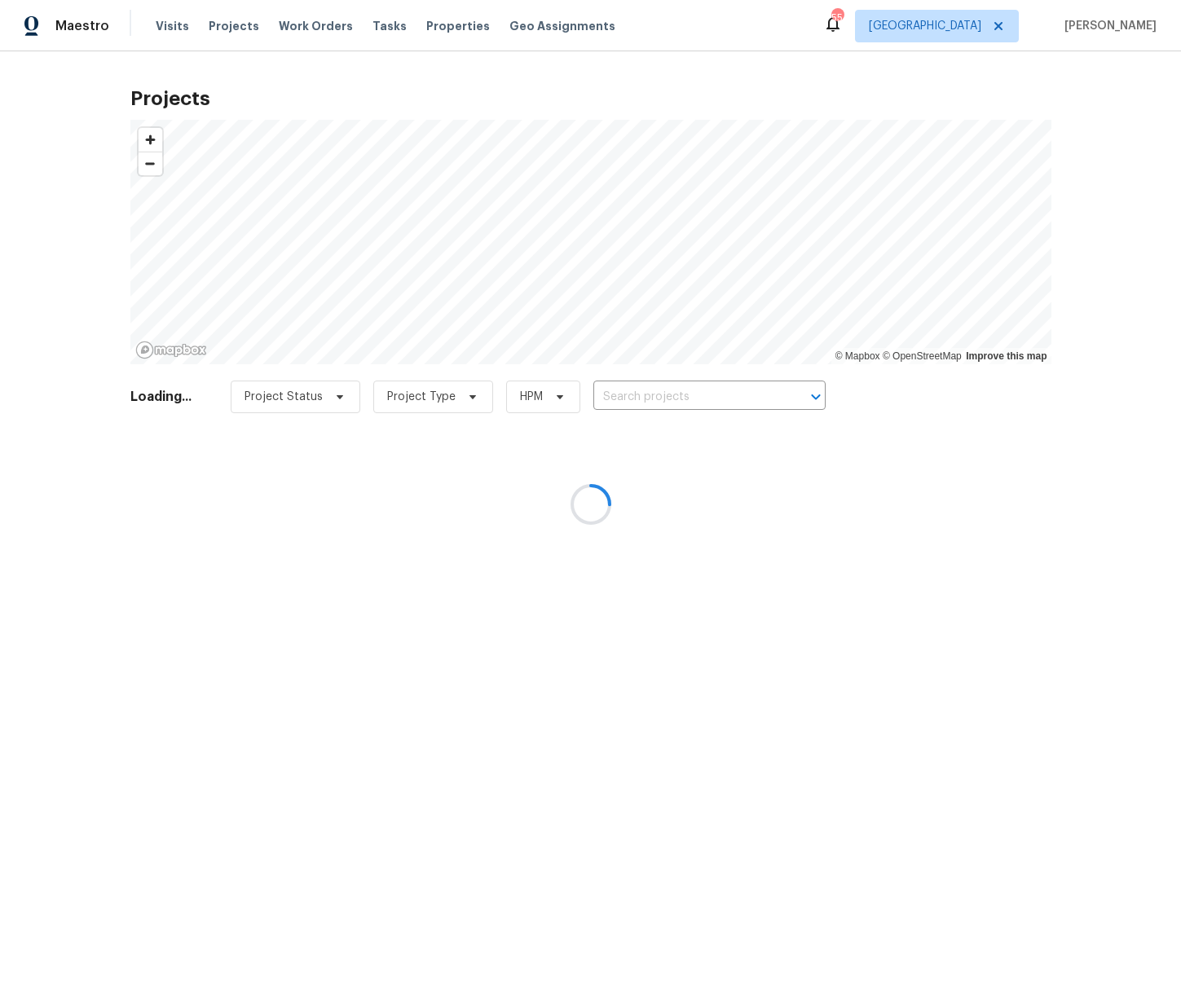
click at [234, 29] on div at bounding box center [590, 504] width 1181 height 1008
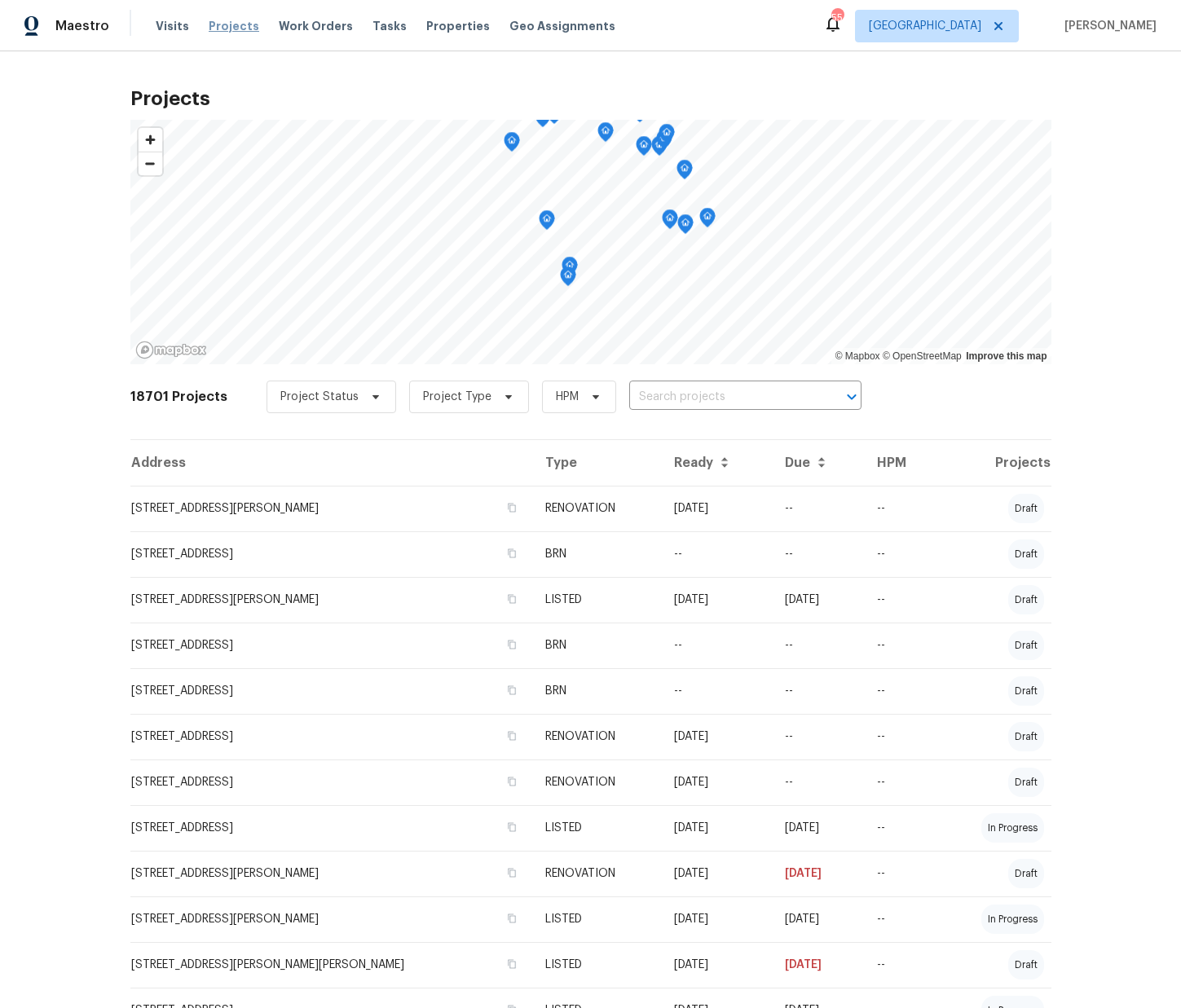
click at [243, 22] on span "Projects" at bounding box center [233, 26] width 51 height 16
click at [233, 22] on span "Projects" at bounding box center [233, 26] width 51 height 16
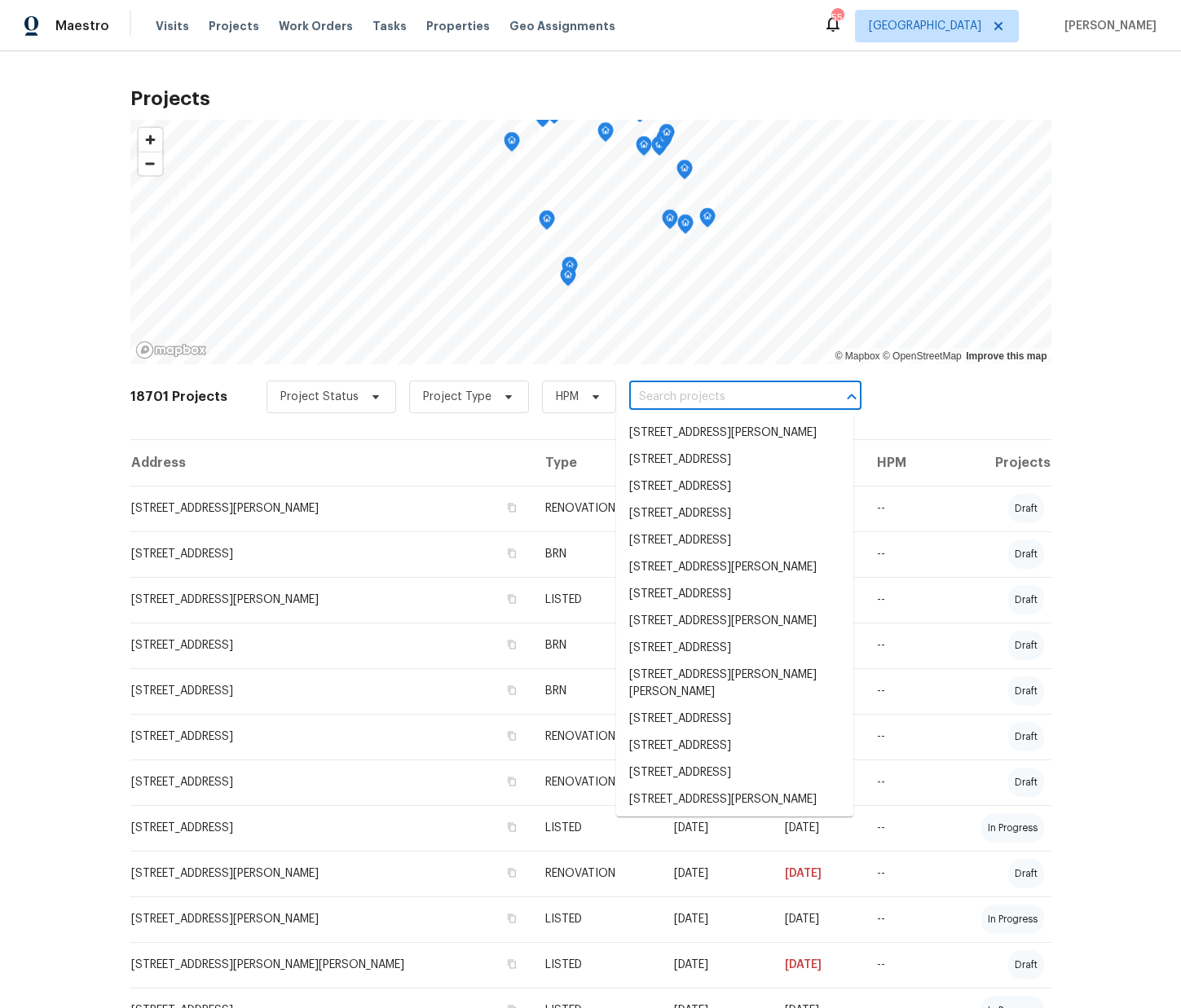
click at [690, 401] on input "text" at bounding box center [722, 397] width 187 height 25
paste input "5703 Grampian Ct, Fayetteville, NC 28304"
type input "5703 Grampian Ct, Fayetteville, NC 28304"
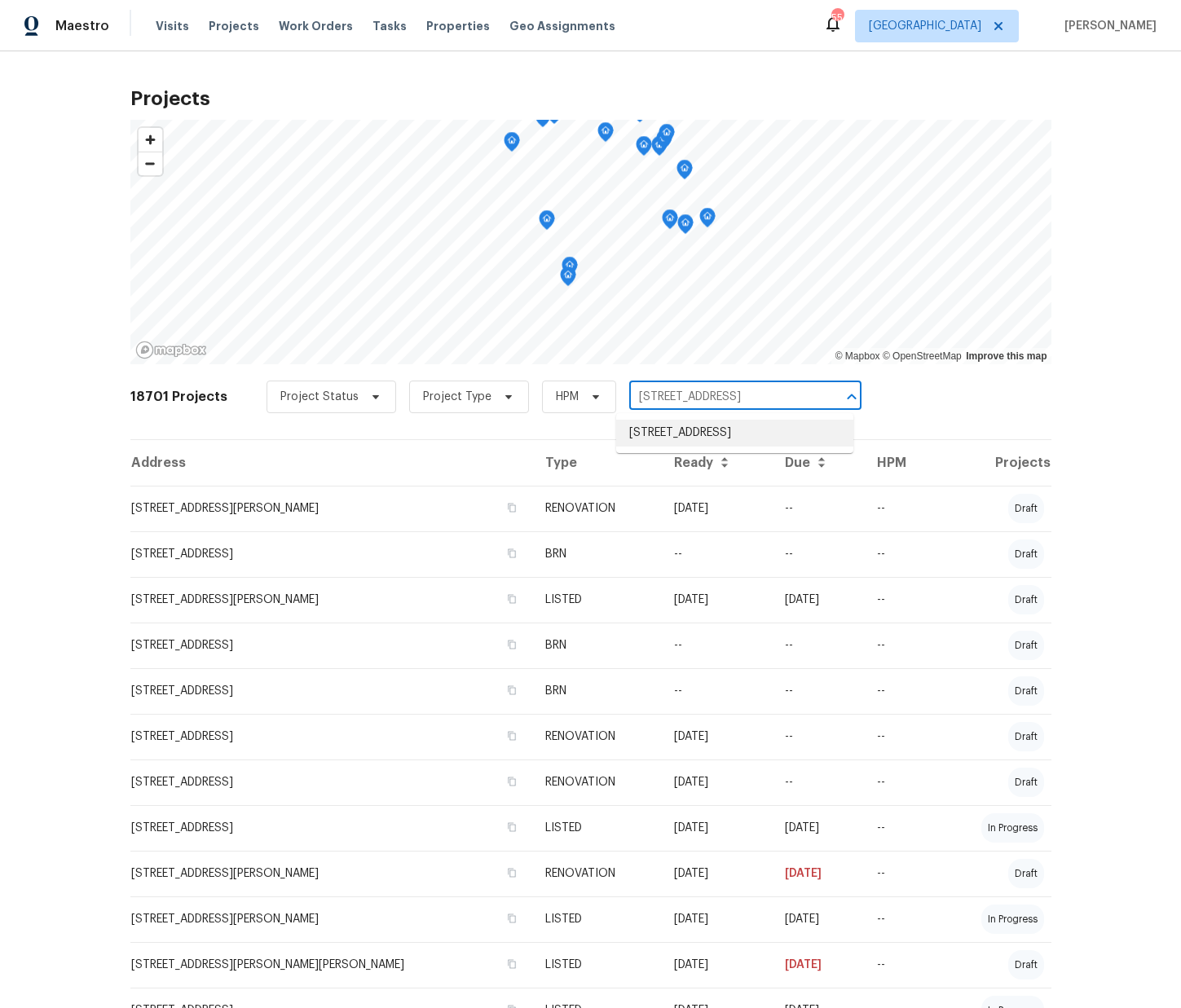
click at [684, 420] on li "5703 Grampian Ct, Fayetteville, NC 28304" at bounding box center [734, 432] width 237 height 27
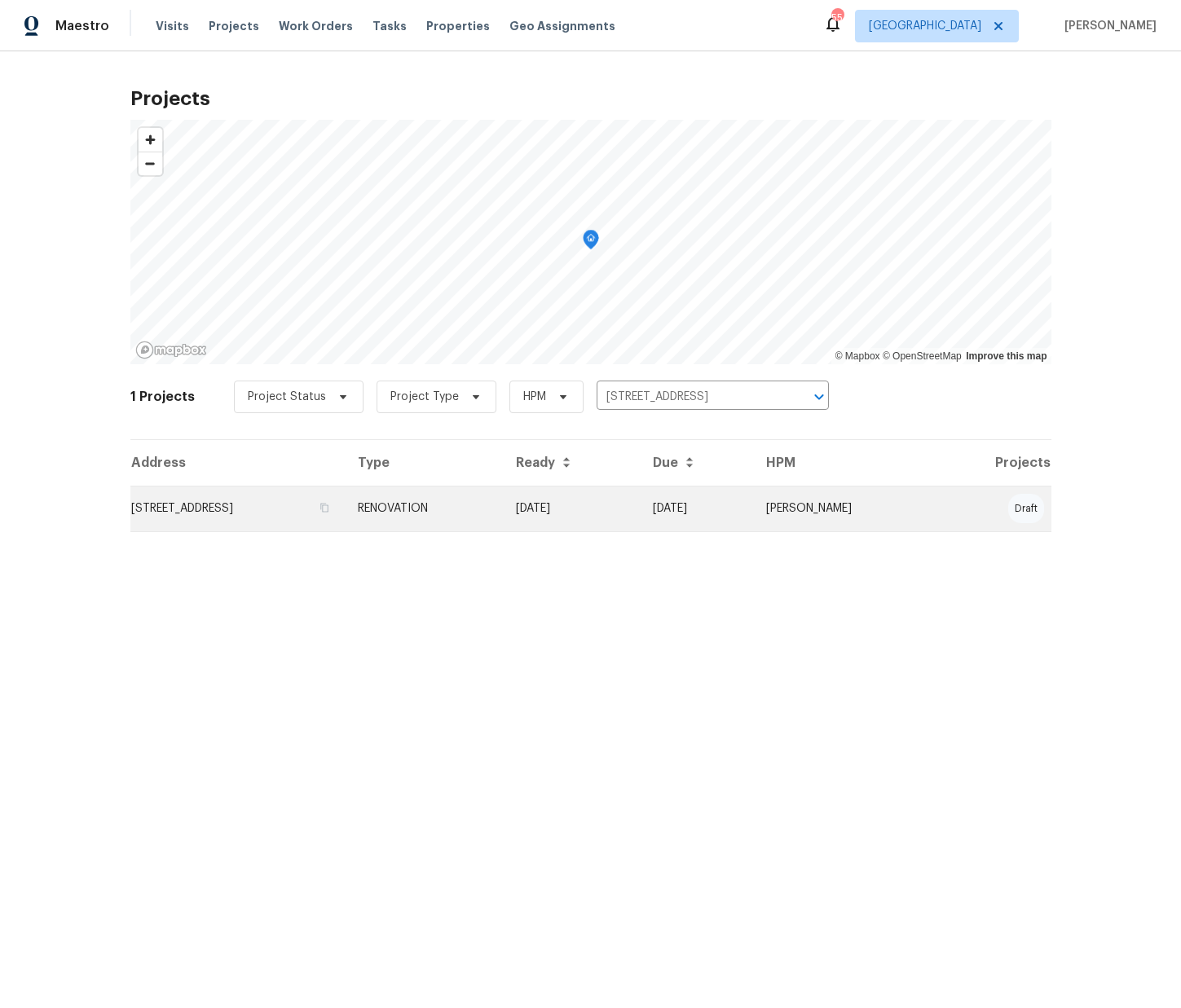
click at [298, 526] on td "5703 Grampian Ct, Fayetteville, NC 28304" at bounding box center [237, 508] width 214 height 46
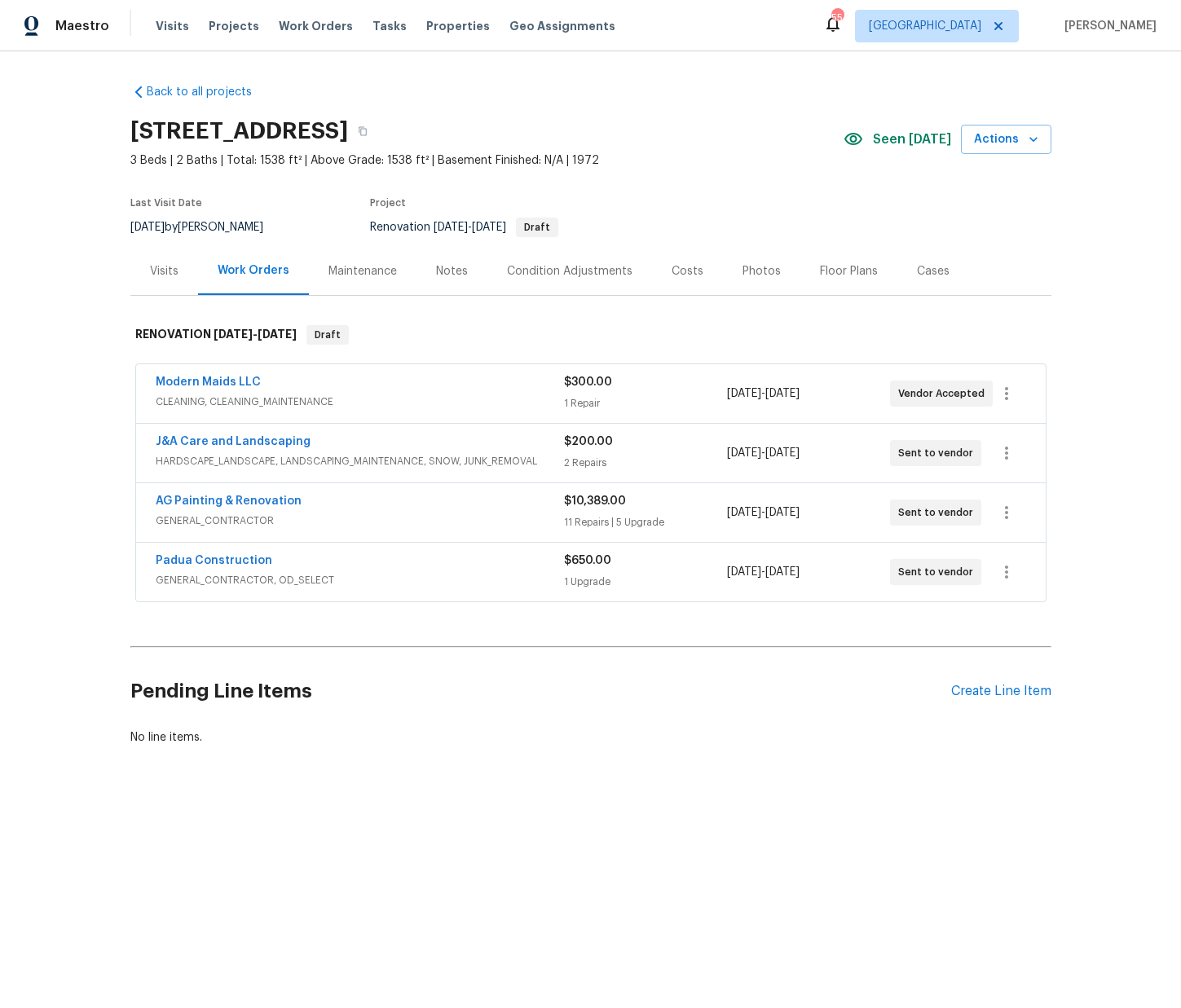
click at [999, 701] on div "Pending Line Items Create Line Item" at bounding box center [590, 692] width 921 height 76
click at [990, 697] on div "Create Line Item" at bounding box center [1001, 692] width 100 height 16
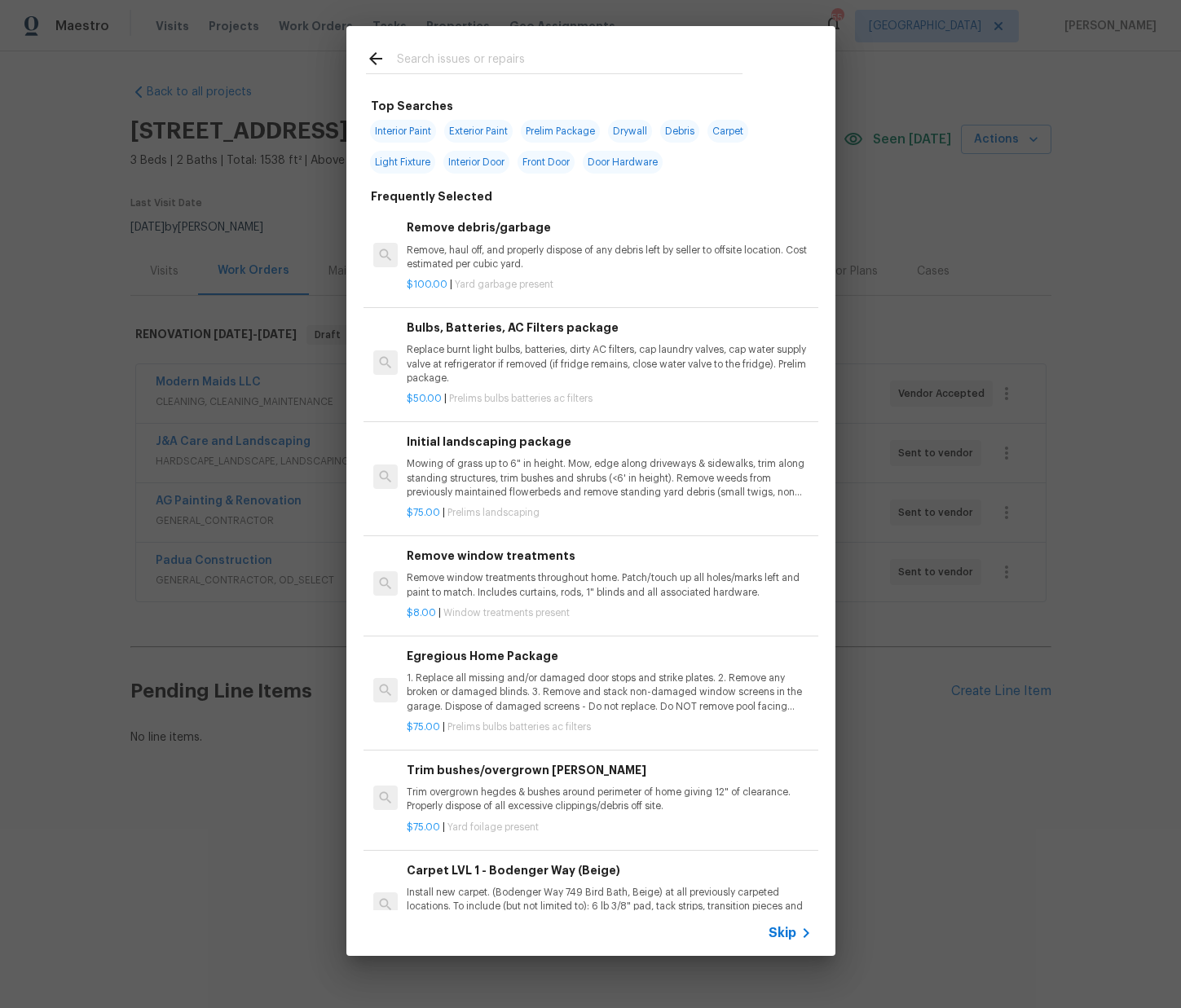
click at [563, 58] on input "text" at bounding box center [569, 61] width 345 height 24
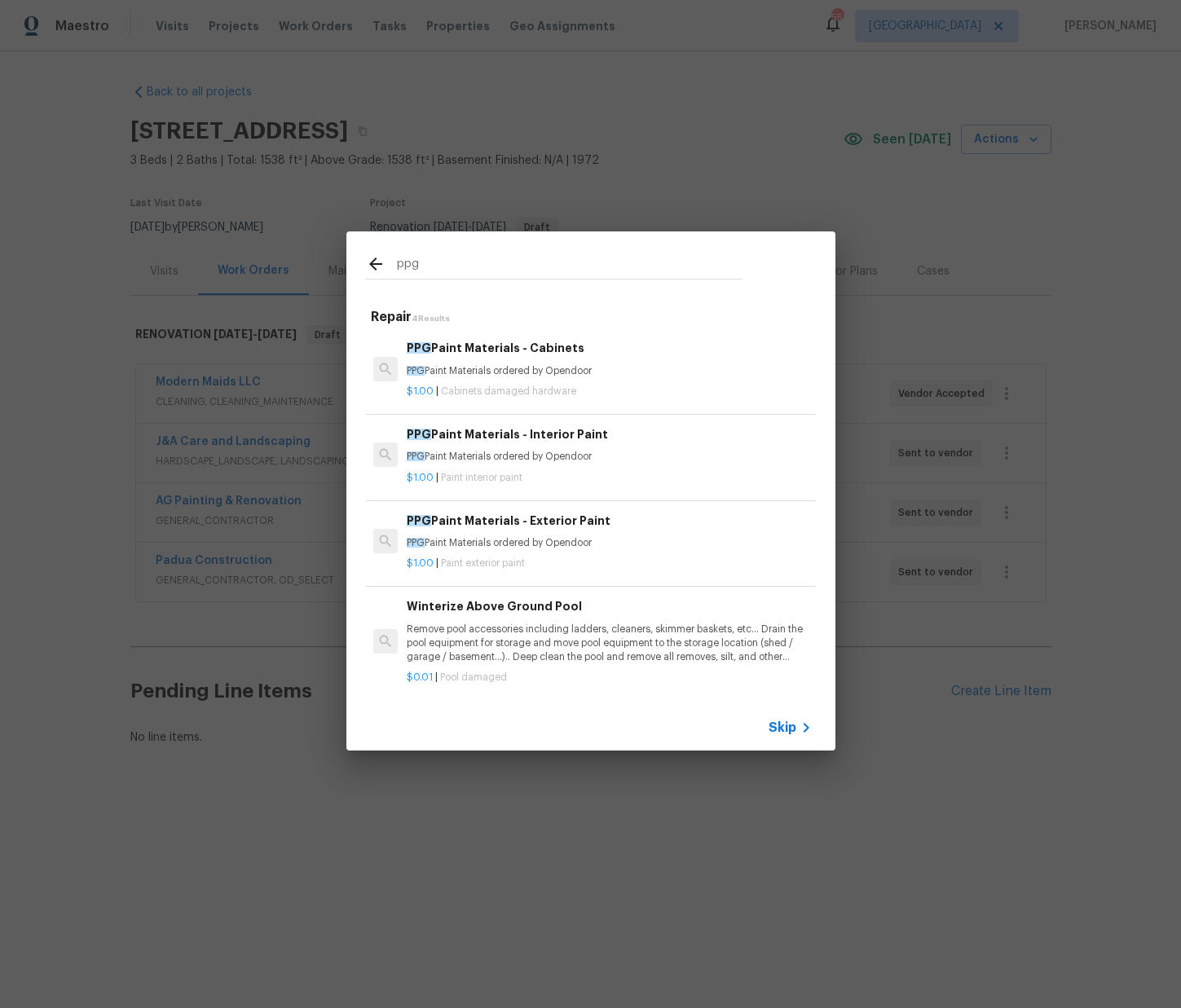
type input "ppg"
click at [461, 353] on h6 "PPG Paint Materials - Cabinets" at bounding box center [608, 348] width 404 height 18
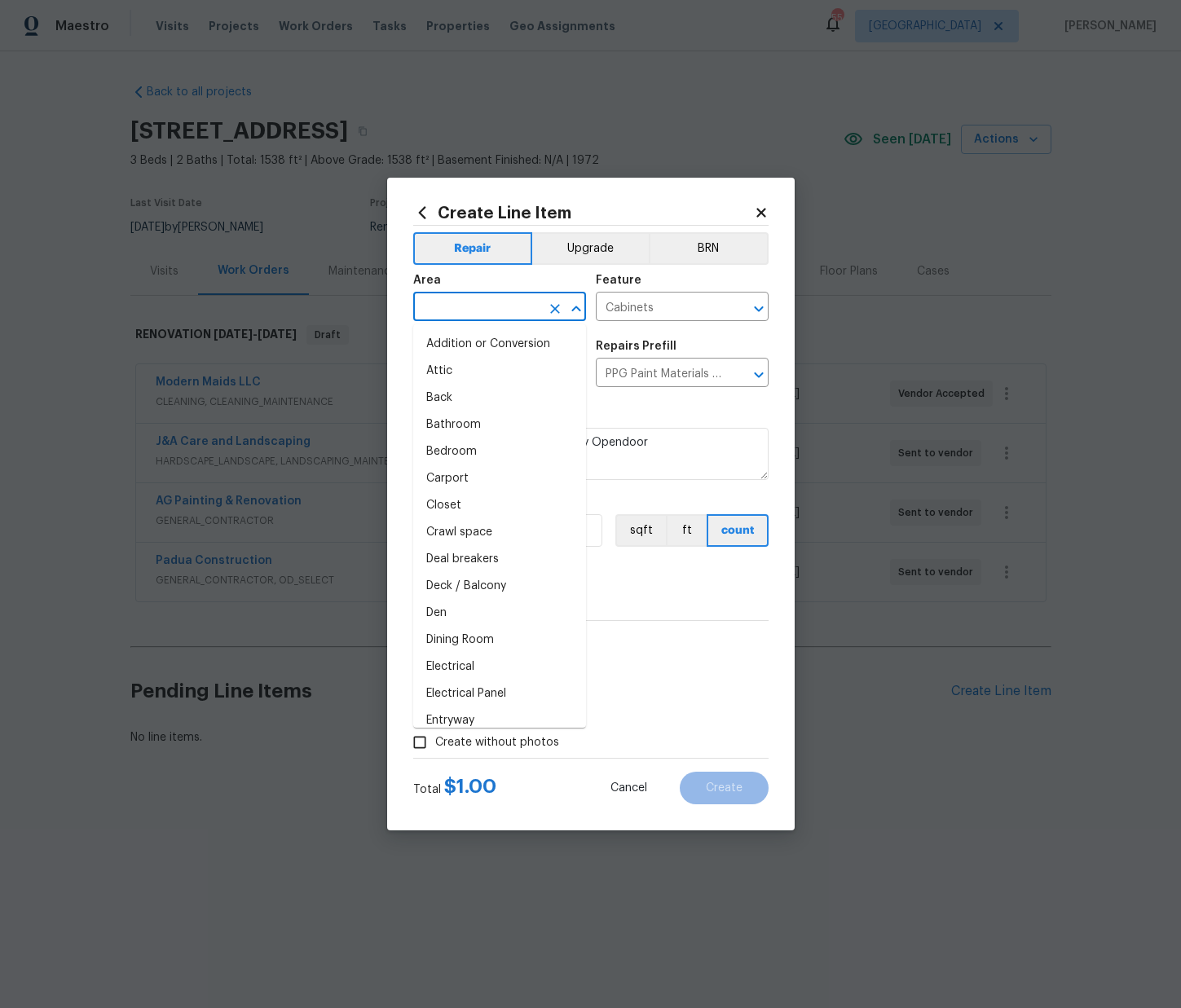
click at [530, 303] on input "text" at bounding box center [477, 308] width 127 height 25
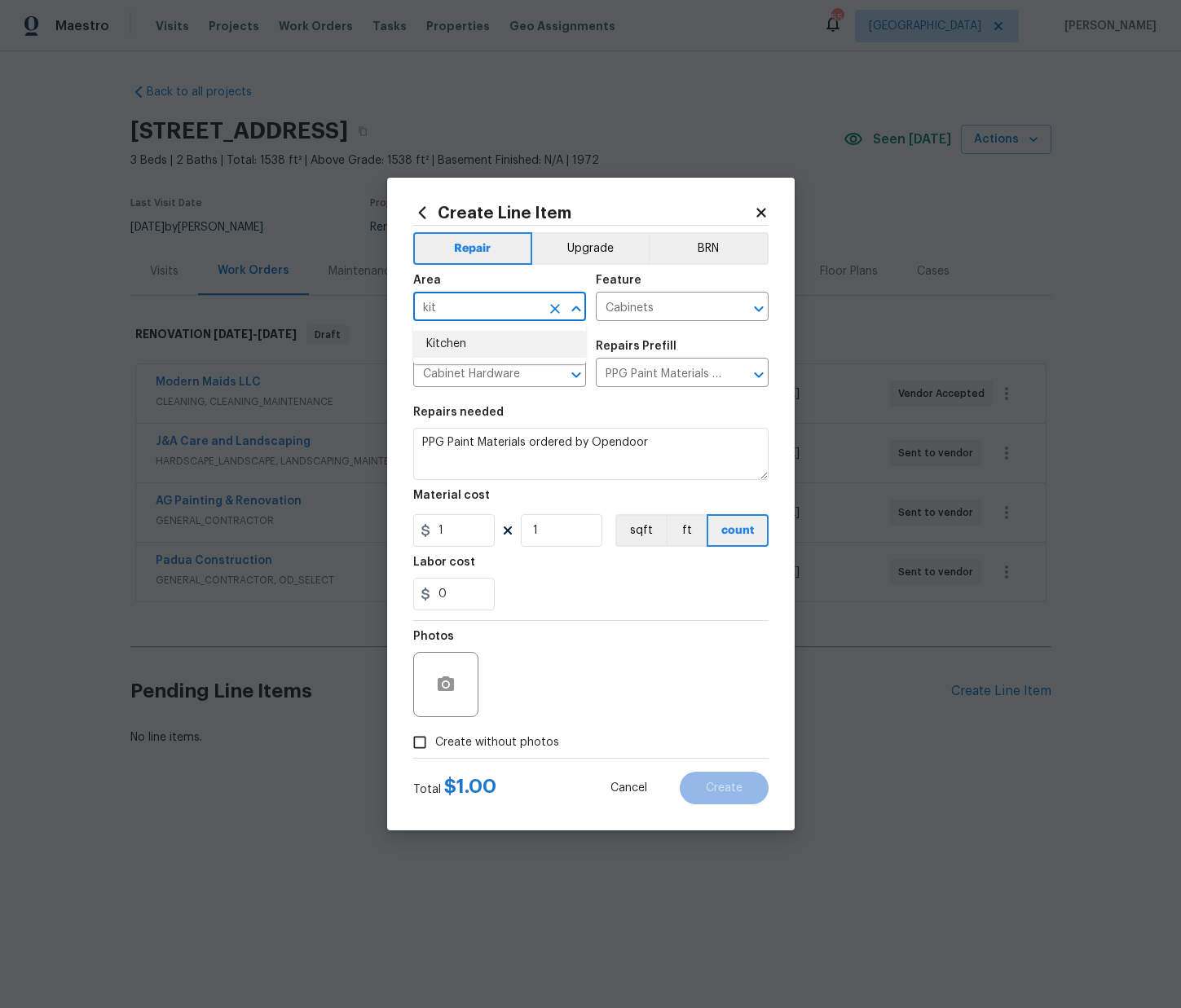
click at [507, 341] on li "Kitchen" at bounding box center [500, 344] width 173 height 27
type input "Kitchen"
drag, startPoint x: 429, startPoint y: 528, endPoint x: 408, endPoint y: 528, distance: 21.0
click at [409, 528] on div "Create Line Item Repair Upgrade BRN Area Kitchen ​ Feature Cabinets ​ Issue Cab…" at bounding box center [590, 504] width 407 height 653
paste input "389.22"
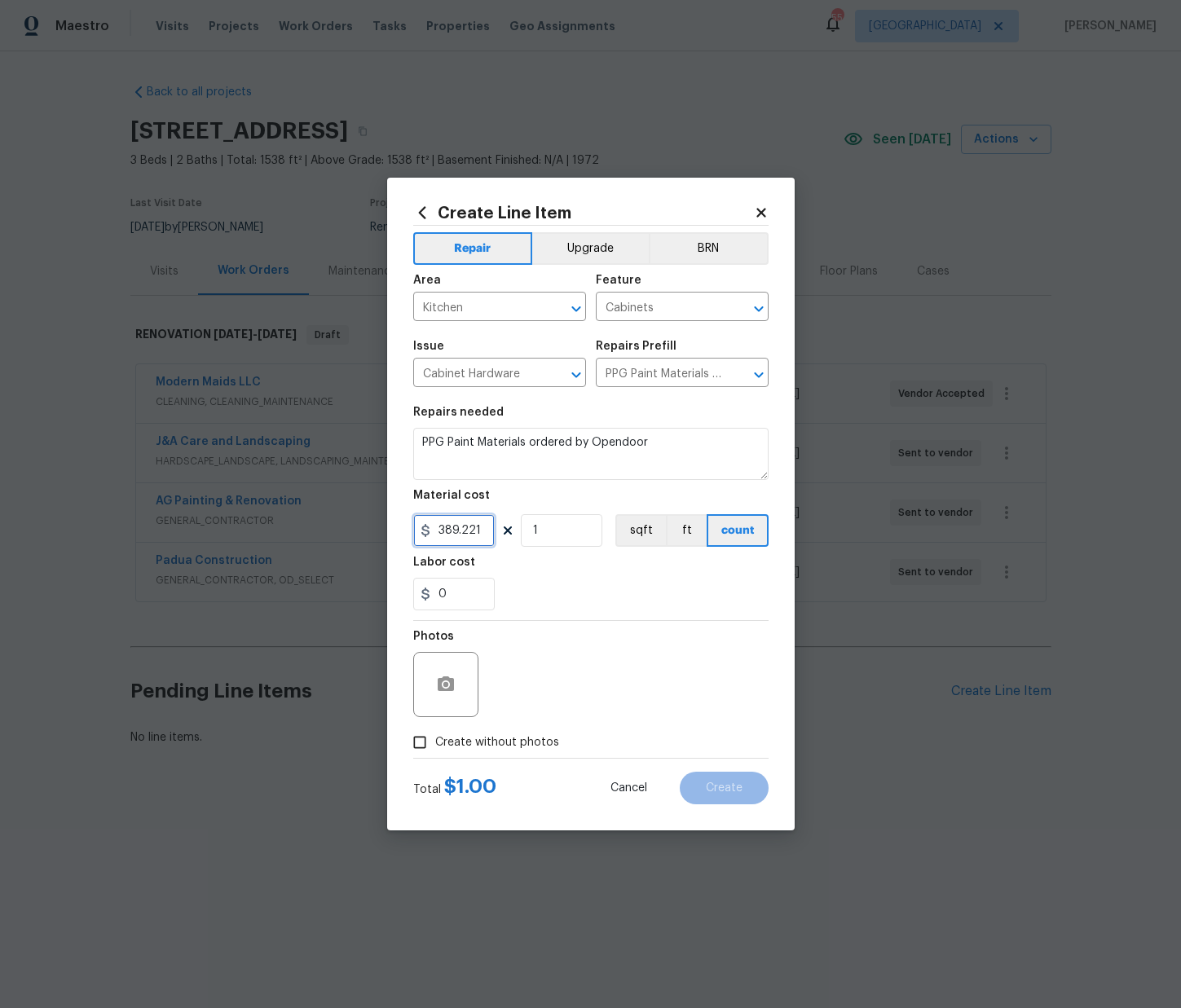
drag, startPoint x: 484, startPoint y: 533, endPoint x: 399, endPoint y: 537, distance: 85.1
click at [394, 537] on div "Create Line Item Repair Upgrade BRN Area Kitchen ​ Feature Cabinets ​ Issue Cab…" at bounding box center [590, 504] width 407 height 653
paste input "text"
type input "389.22"
drag, startPoint x: 494, startPoint y: 737, endPoint x: 510, endPoint y: 731, distance: 17.1
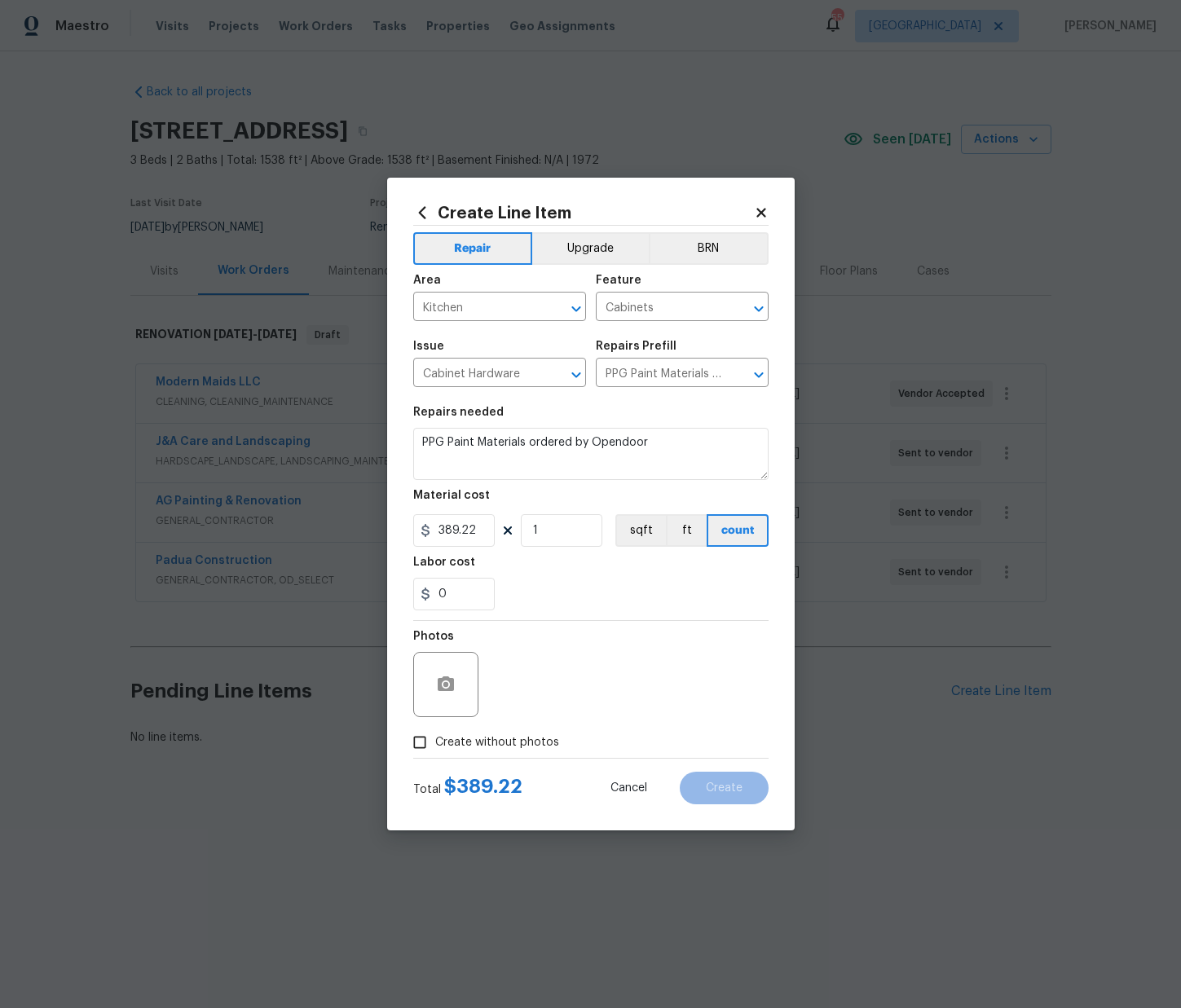
click at [495, 736] on span "Create without photos" at bounding box center [497, 744] width 124 height 17
click at [435, 736] on input "Create without photos" at bounding box center [420, 743] width 31 height 31
checkbox input "true"
click at [554, 690] on textarea at bounding box center [631, 685] width 277 height 65
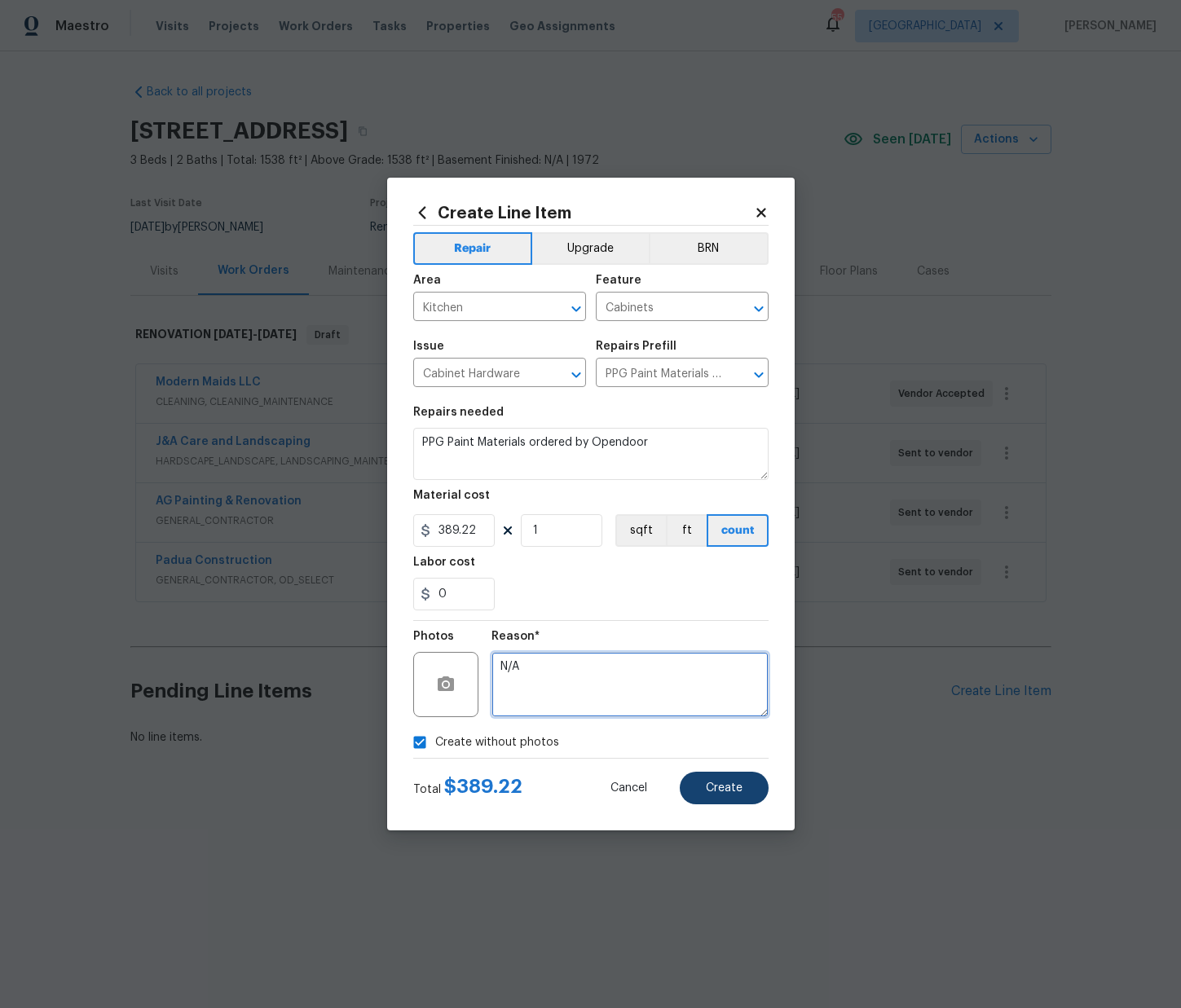
type textarea "N/A"
click at [726, 800] on button "Create" at bounding box center [724, 788] width 89 height 33
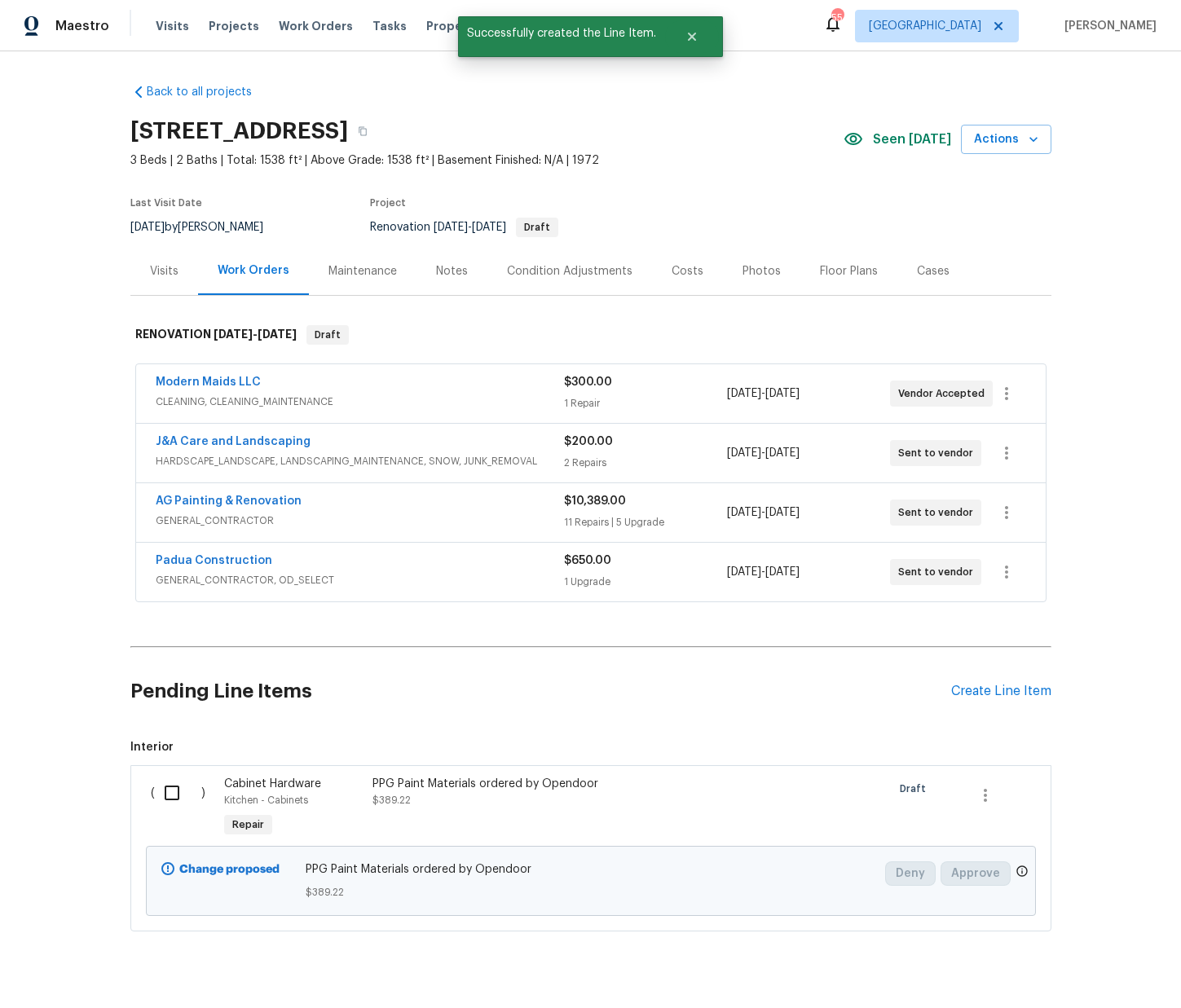
click at [186, 788] on input "checkbox" at bounding box center [178, 793] width 47 height 34
checkbox input "true"
drag, startPoint x: 836, startPoint y: 638, endPoint x: 839, endPoint y: 649, distance: 11.4
click at [836, 638] on div "Back to all projects 5703 Grampian Ct, Fayetteville, NC 28304 3 Beds | 2 Baths …" at bounding box center [590, 507] width 921 height 874
click at [986, 695] on div "Create Line Item" at bounding box center [1001, 692] width 100 height 16
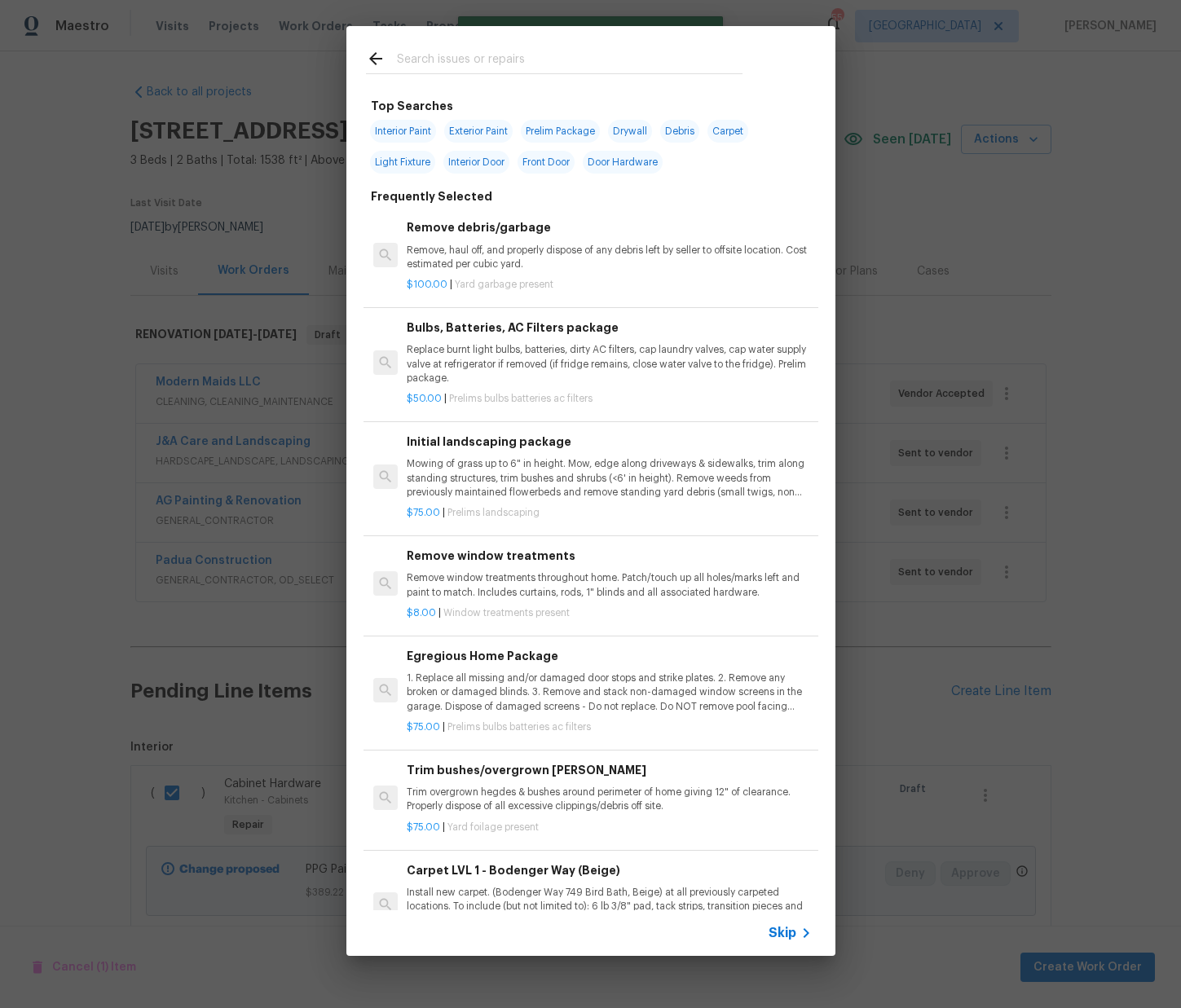
click at [585, 53] on input "text" at bounding box center [569, 61] width 345 height 24
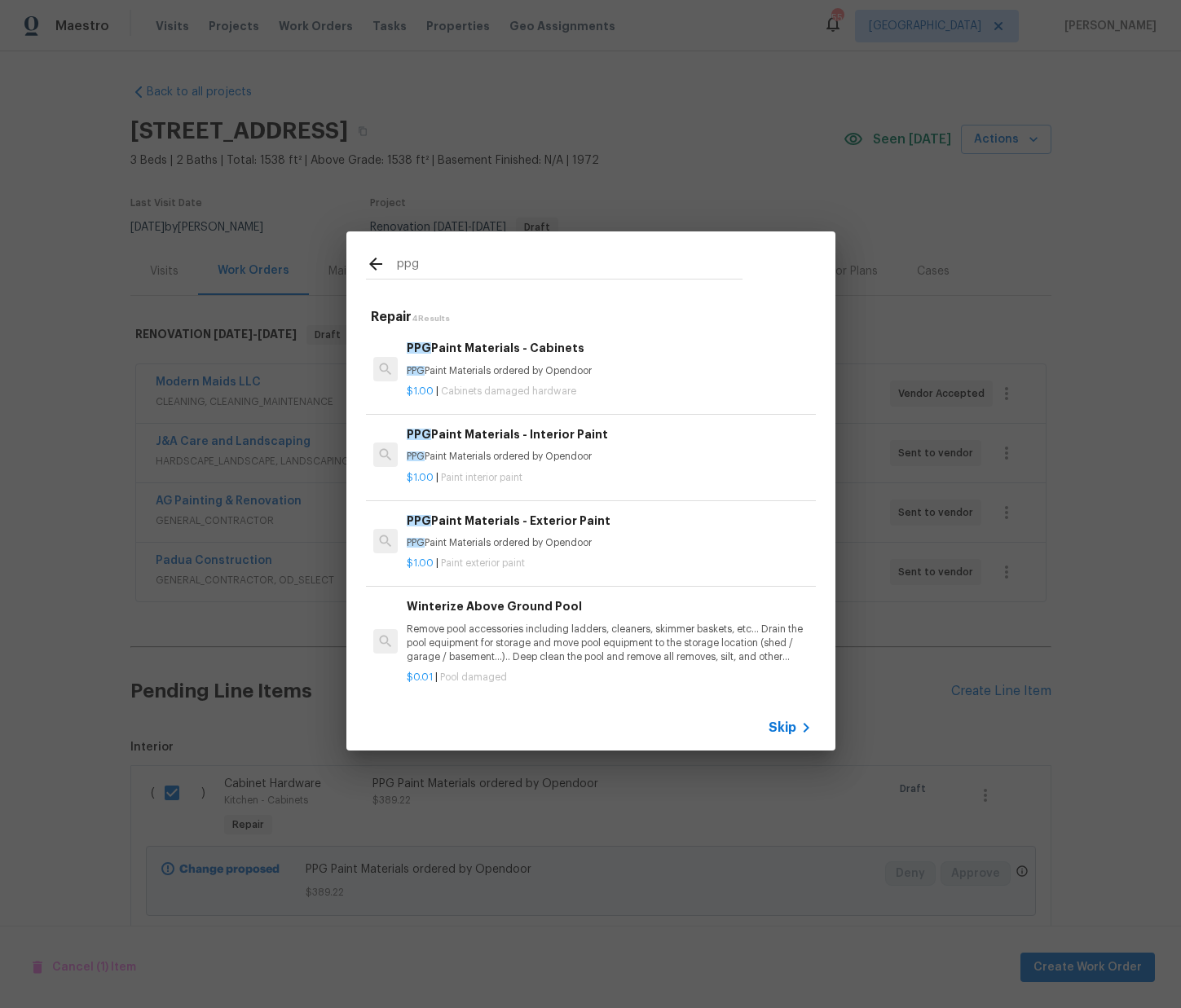
type input "ppg"
click at [479, 453] on p "PPG Paint Materials ordered by Opendoor" at bounding box center [608, 457] width 404 height 14
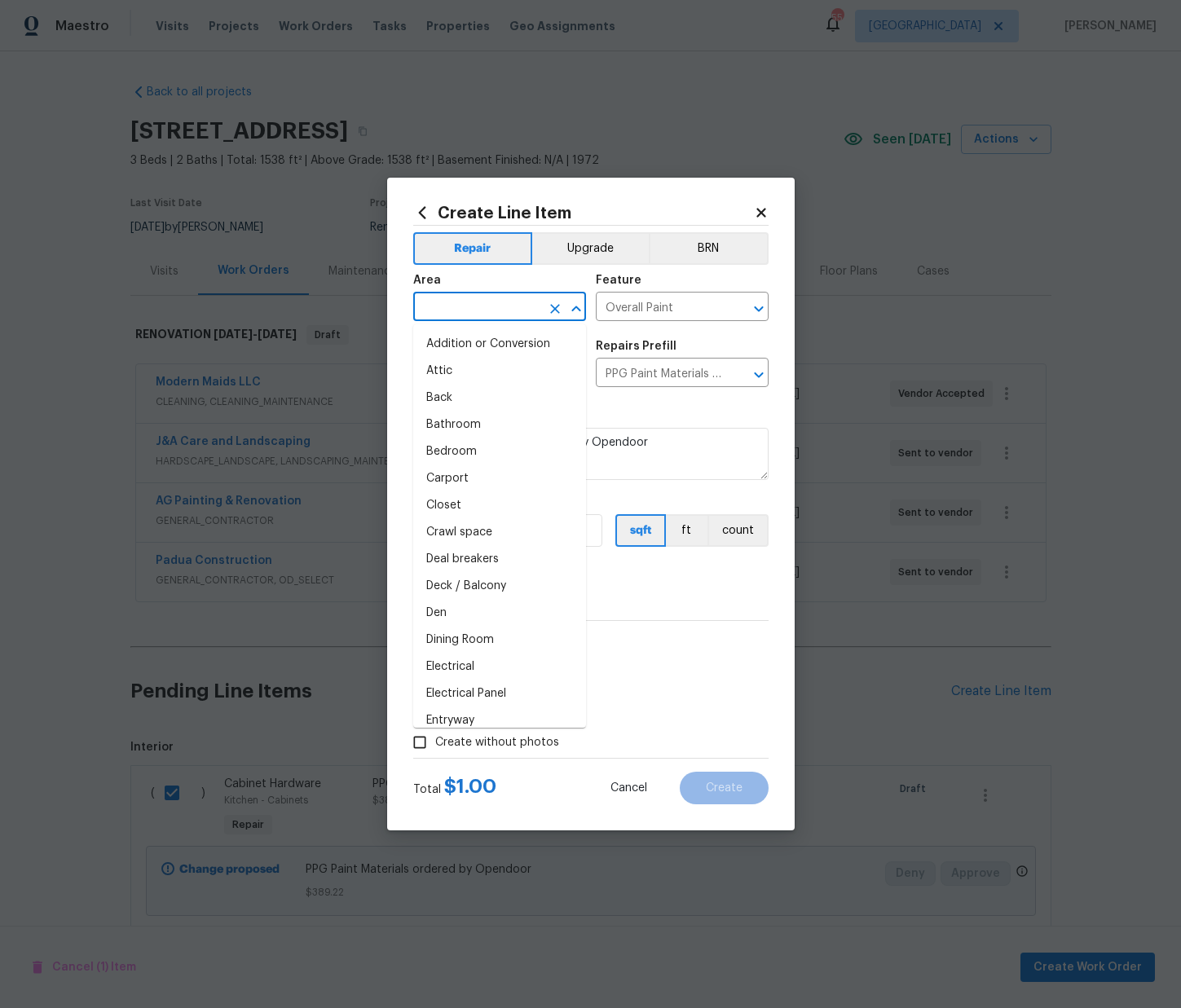
click at [532, 311] on input "text" at bounding box center [477, 308] width 127 height 25
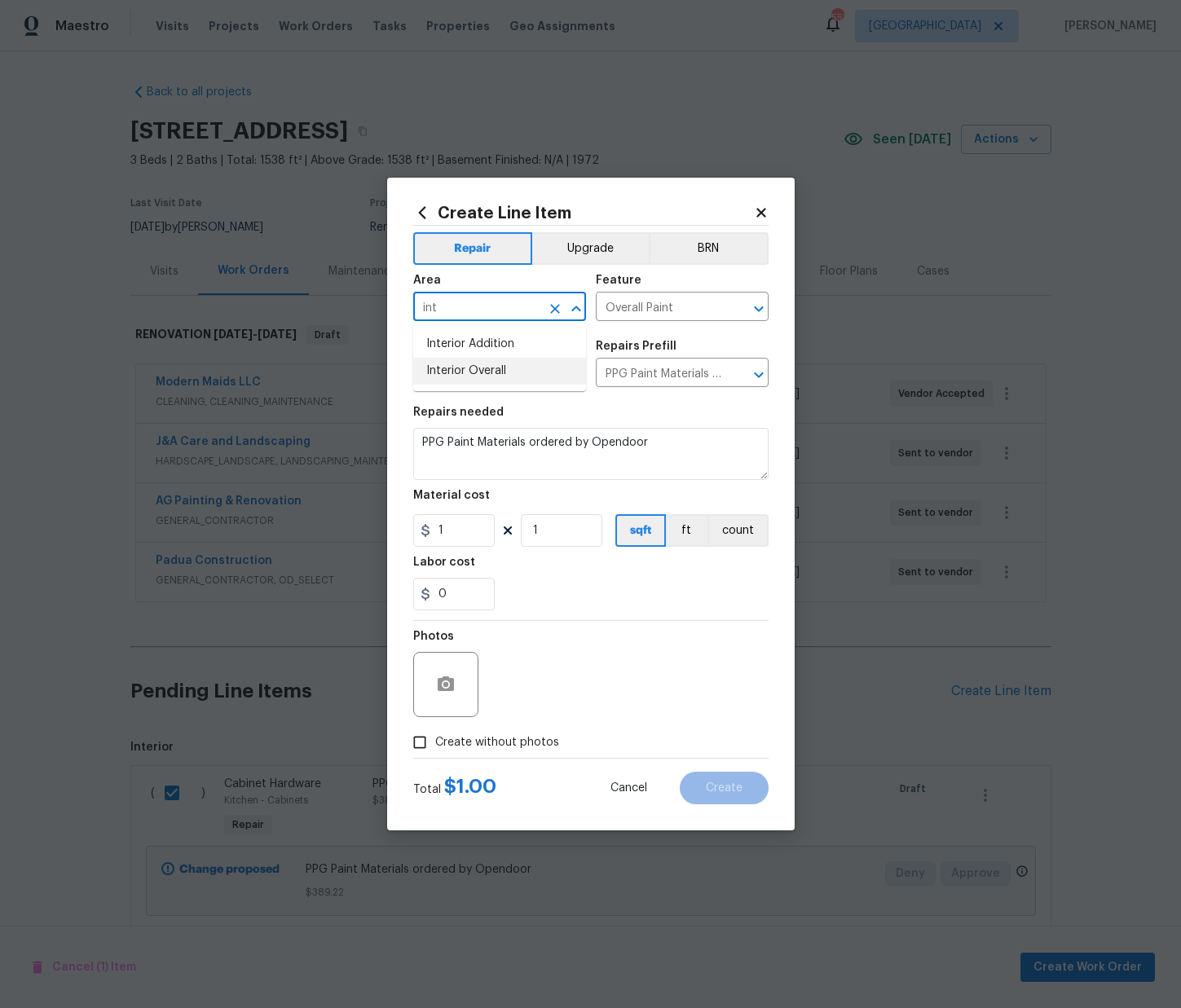
drag, startPoint x: 515, startPoint y: 363, endPoint x: 493, endPoint y: 417, distance: 58.3
click at [515, 363] on li "Interior Overall" at bounding box center [500, 370] width 173 height 27
type input "Interior Overall"
drag, startPoint x: 428, startPoint y: 534, endPoint x: 406, endPoint y: 529, distance: 22.6
click at [409, 530] on div "Create Line Item Repair Upgrade BRN Area Interior Overall ​ Feature Overall Pai…" at bounding box center [590, 504] width 407 height 653
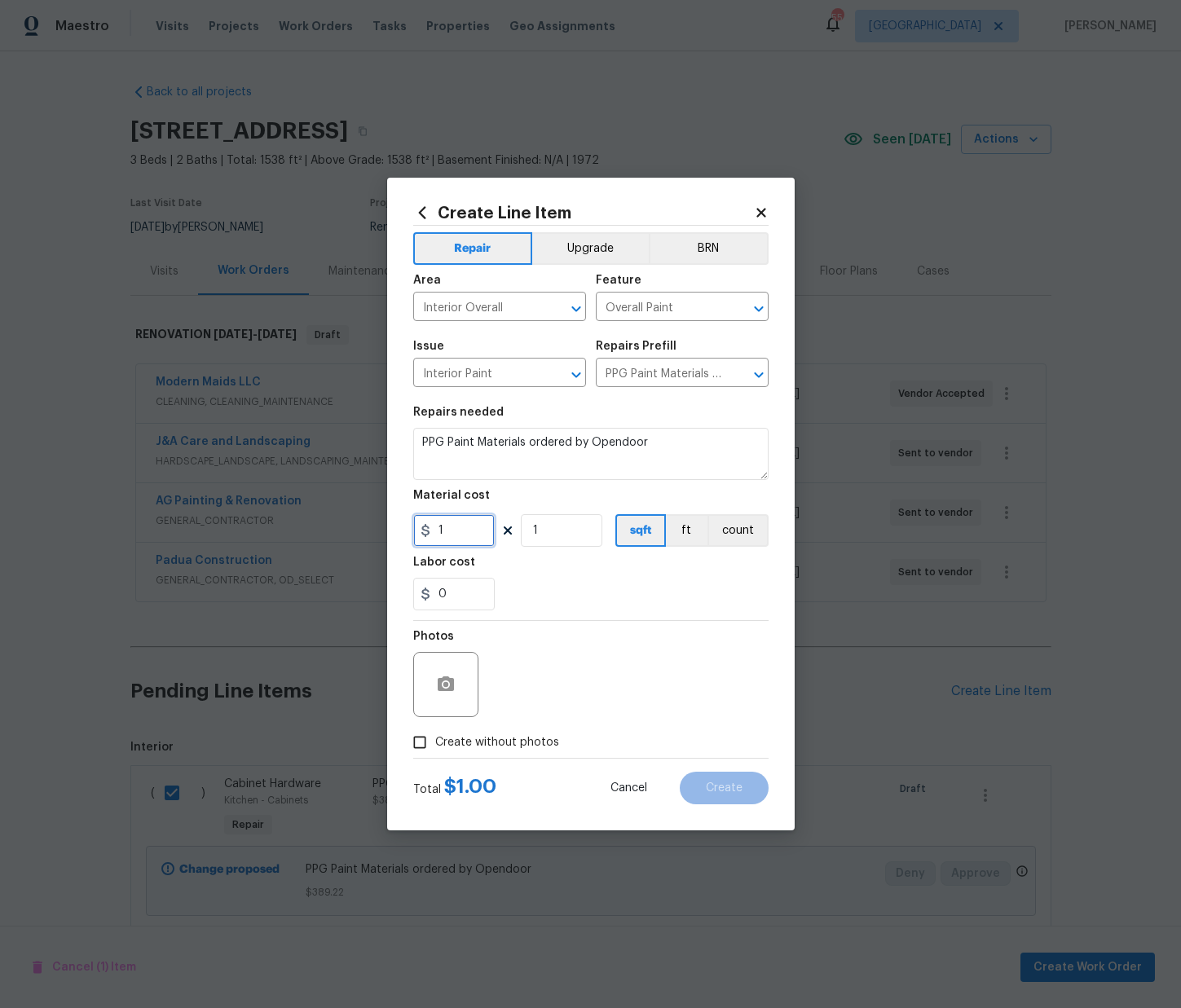
paste input "759.15"
type input "759.15"
drag, startPoint x: 508, startPoint y: 735, endPoint x: 520, endPoint y: 709, distance: 28.6
click at [508, 735] on span "Create without photos" at bounding box center [497, 744] width 124 height 17
click at [522, 701] on div "Photos" at bounding box center [591, 674] width 356 height 106
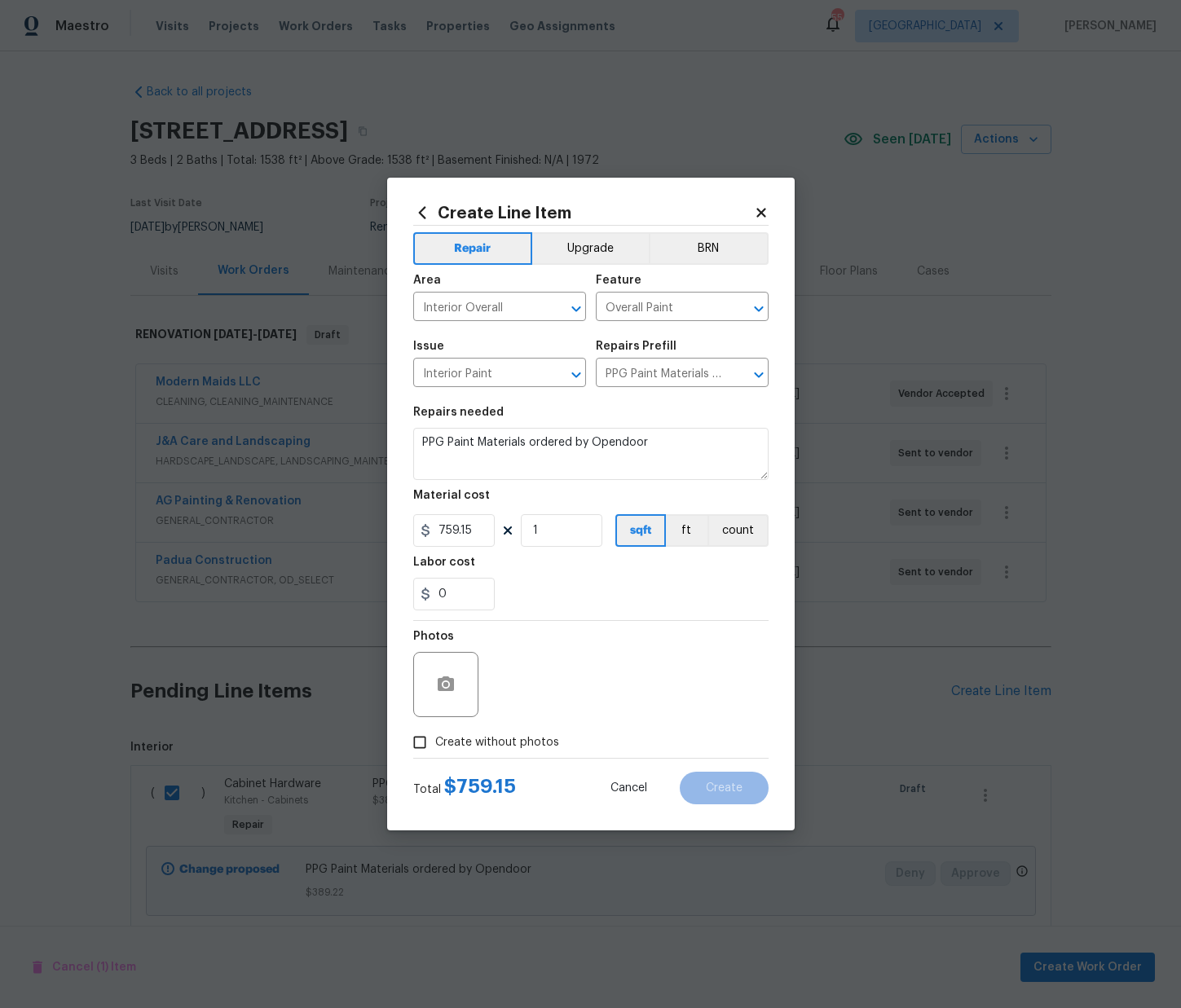
drag, startPoint x: 527, startPoint y: 741, endPoint x: 532, endPoint y: 679, distance: 62.2
click at [527, 739] on span "Create without photos" at bounding box center [497, 744] width 124 height 17
click at [531, 679] on div "Photos" at bounding box center [591, 674] width 356 height 106
click at [532, 743] on span "Create without photos" at bounding box center [497, 744] width 124 height 17
click at [435, 743] on input "Create without photos" at bounding box center [420, 743] width 31 height 31
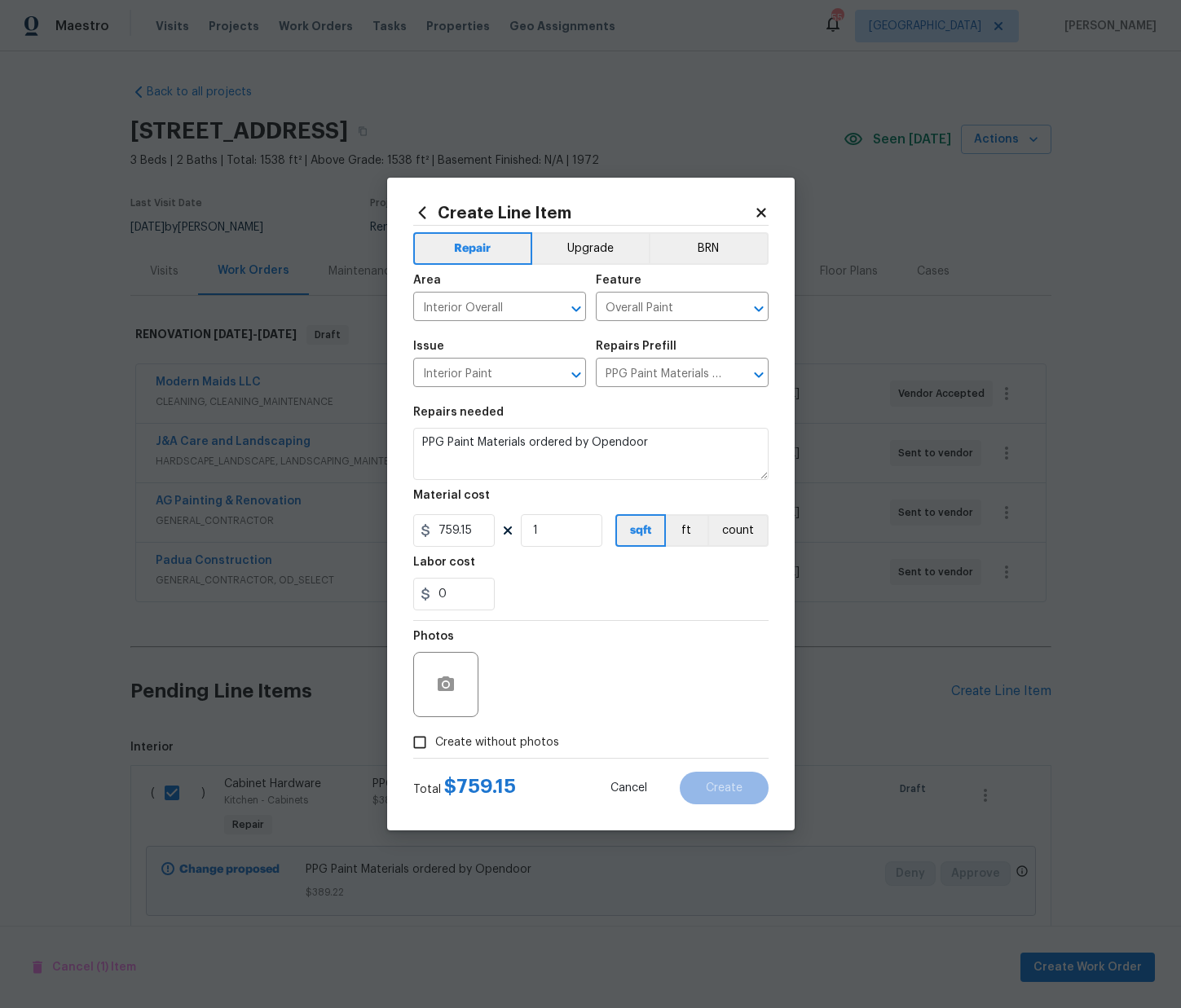
checkbox input "true"
click at [547, 688] on textarea at bounding box center [631, 685] width 277 height 65
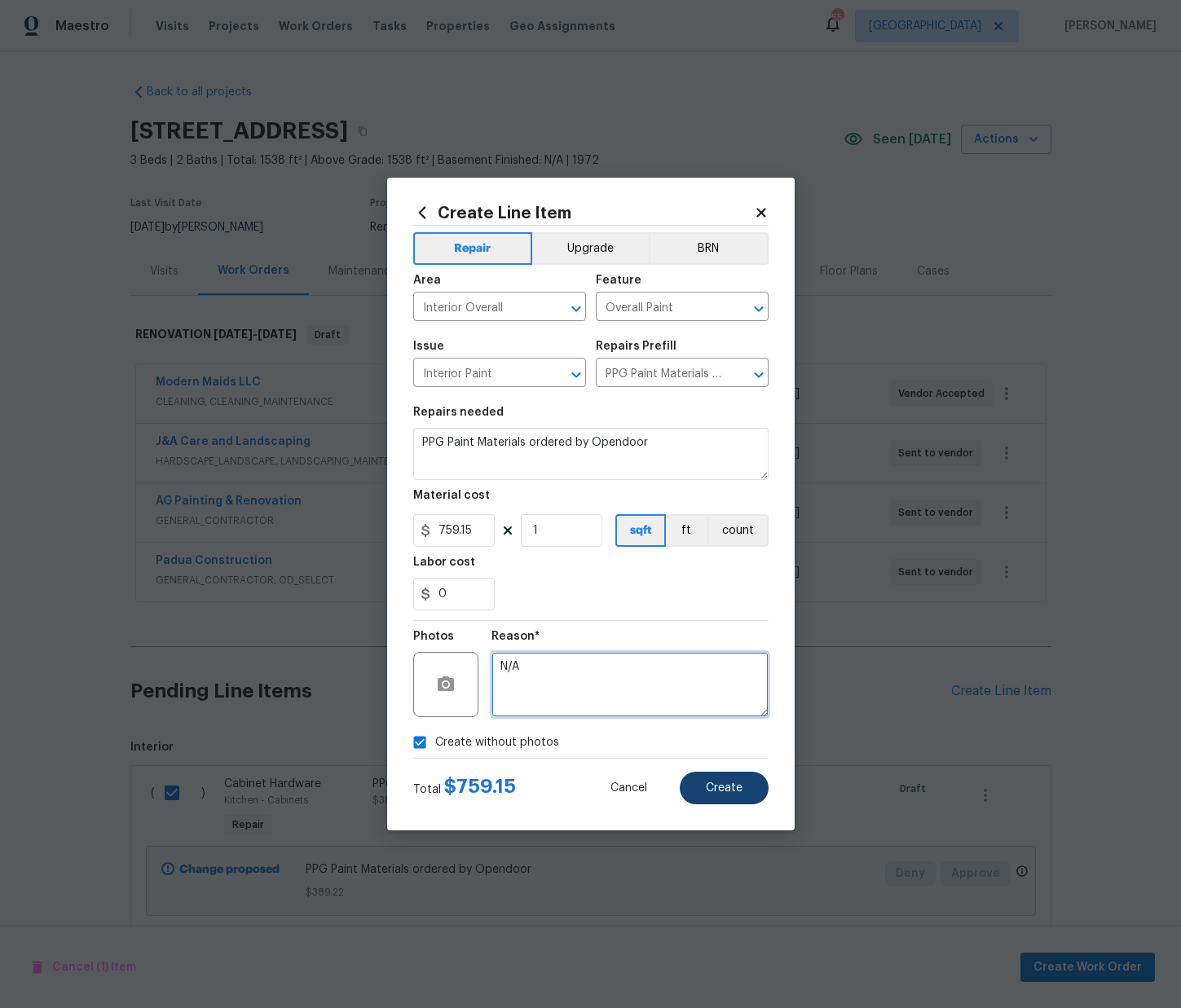
type textarea "N/A"
click at [753, 781] on button "Create" at bounding box center [724, 788] width 89 height 33
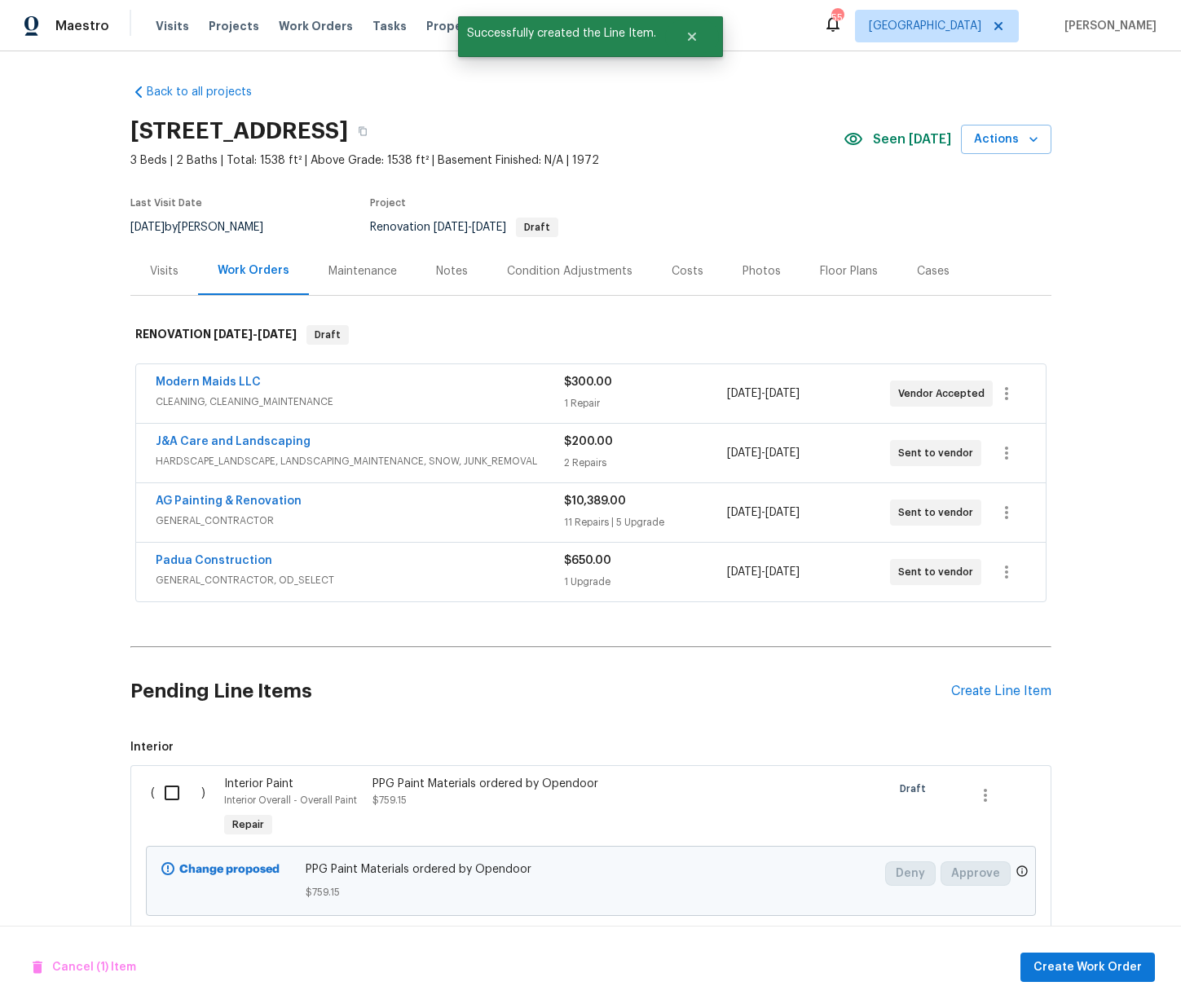
scroll to position [201, 0]
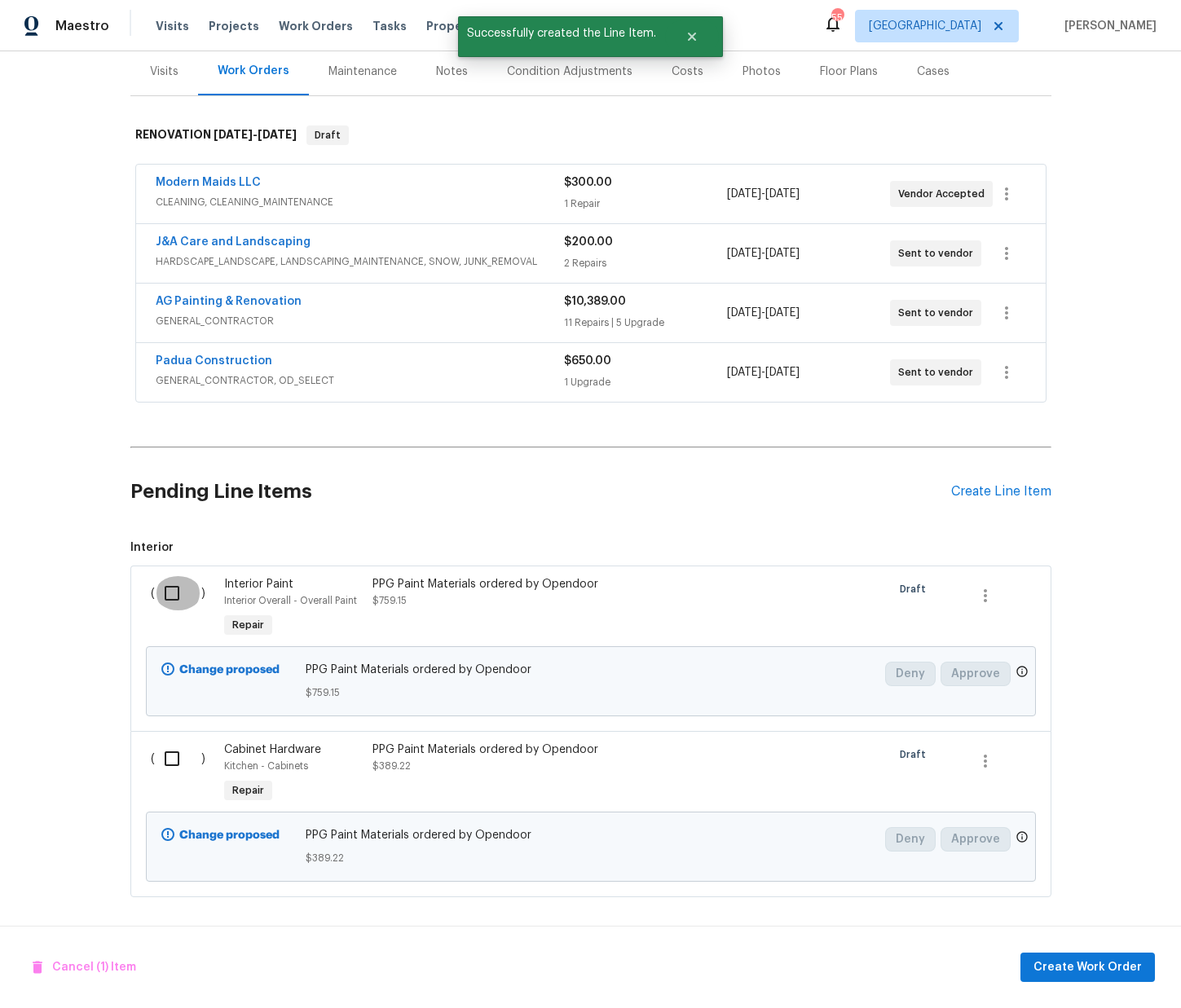
drag, startPoint x: 186, startPoint y: 587, endPoint x: 181, endPoint y: 608, distance: 21.6
click at [184, 588] on input "checkbox" at bounding box center [178, 594] width 47 height 34
checkbox input "true"
click at [174, 755] on input "checkbox" at bounding box center [178, 759] width 47 height 34
checkbox input "true"
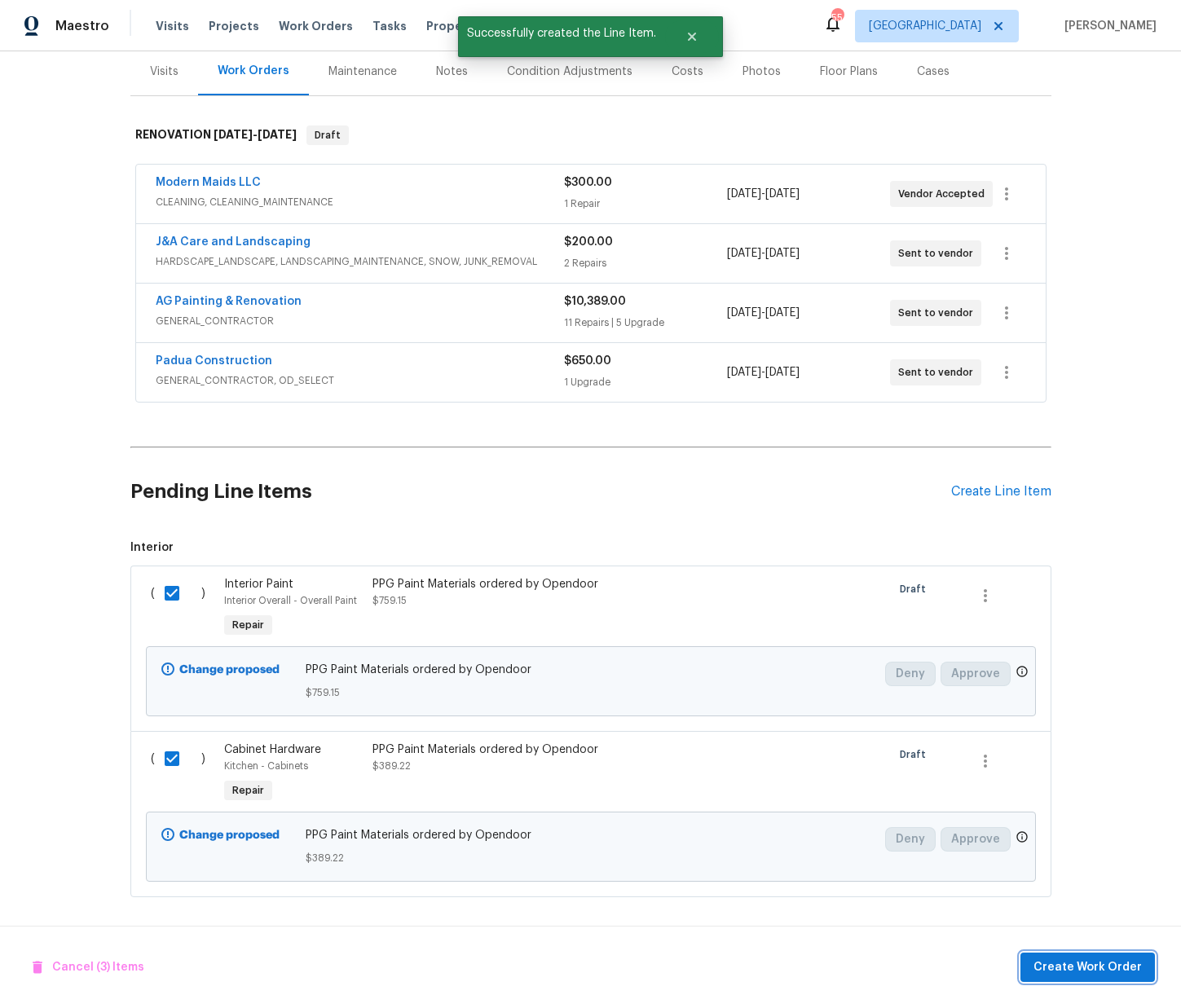
click at [1111, 965] on span "Create Work Order" at bounding box center [1088, 968] width 109 height 21
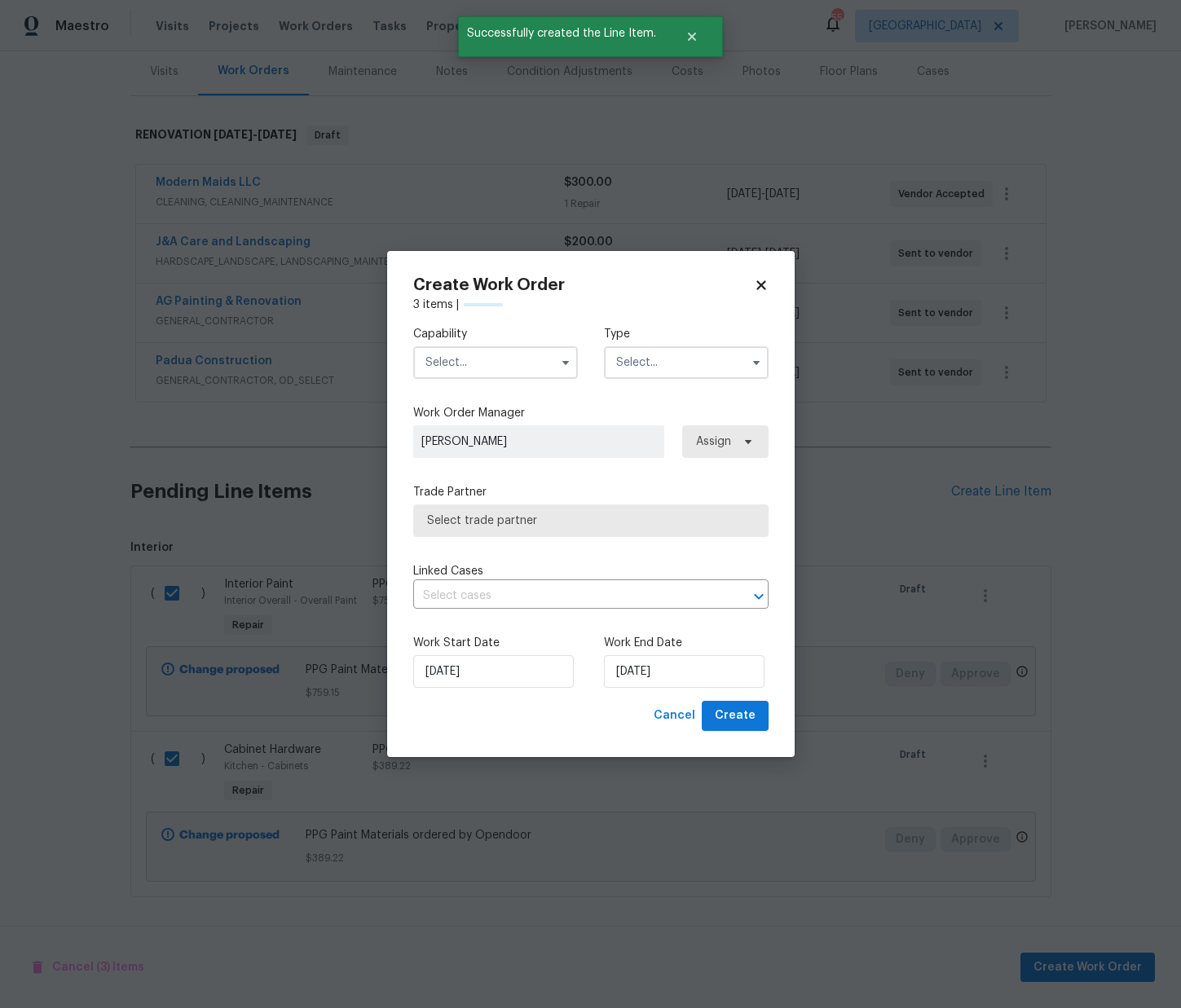
checkbox input "false"
click at [463, 367] on input "text" at bounding box center [495, 363] width 165 height 33
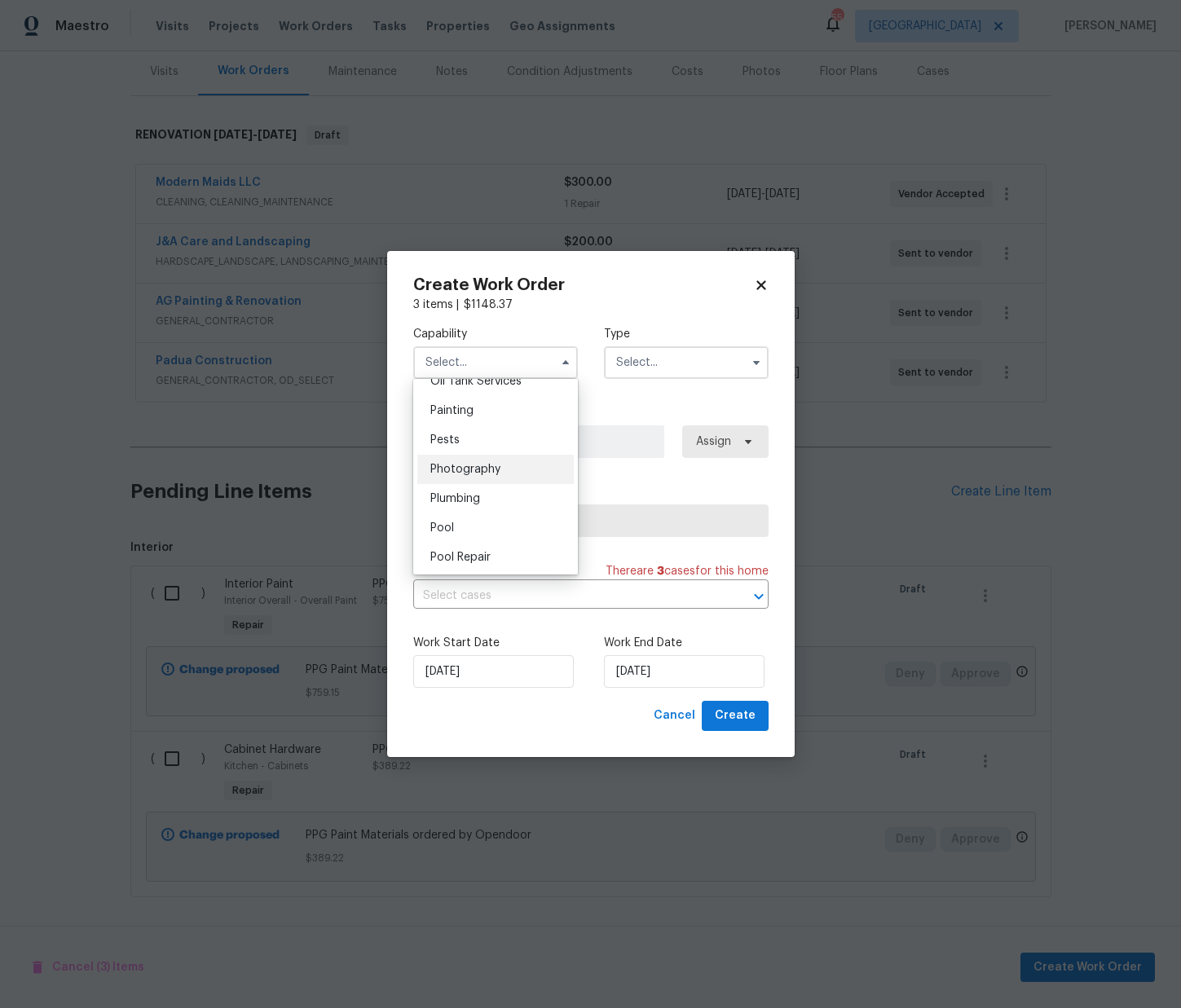
scroll to position [1366, 0]
click at [496, 404] on div "Painting" at bounding box center [495, 401] width 157 height 29
type input "Painting"
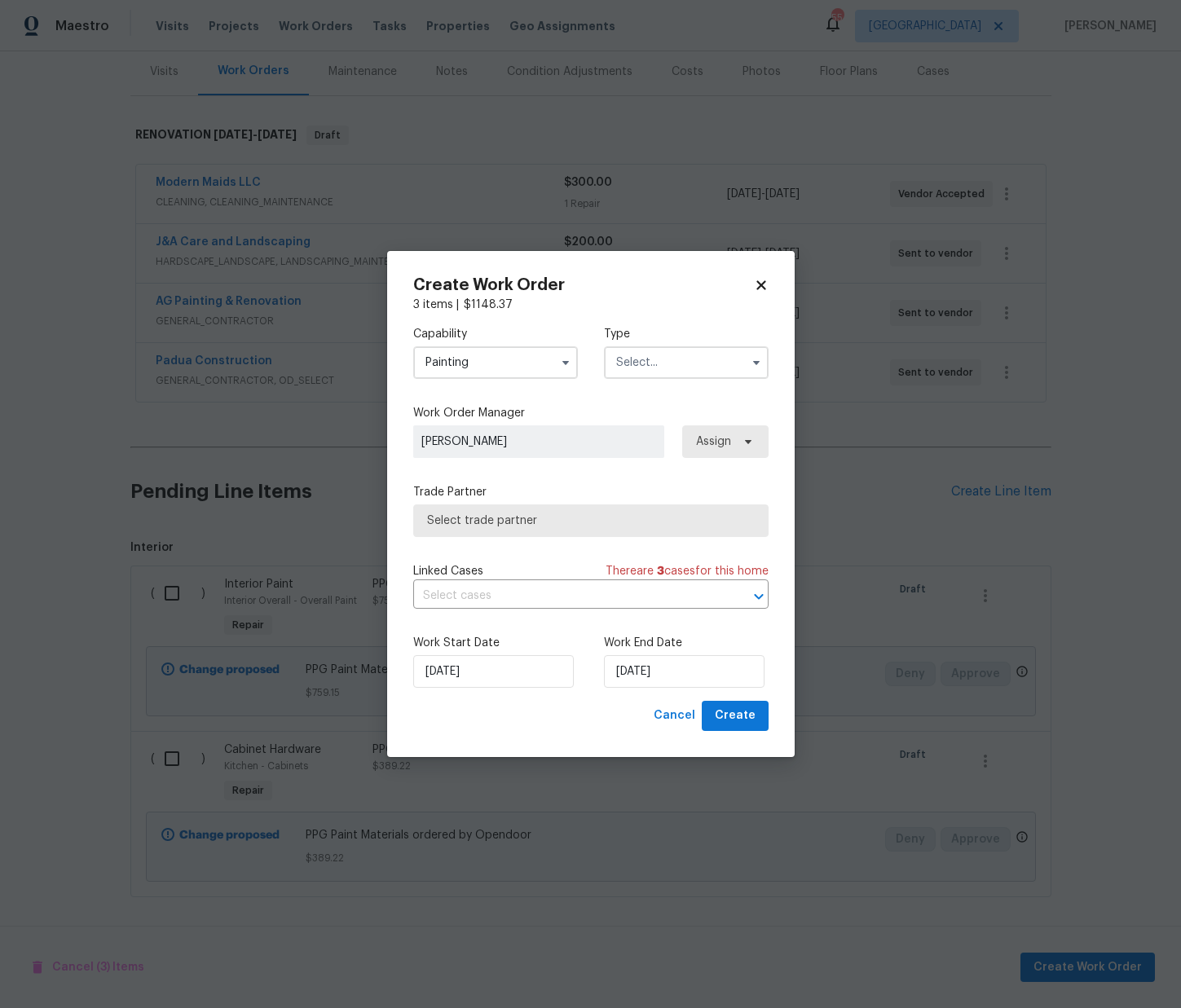
click at [686, 358] on input "text" at bounding box center [686, 363] width 165 height 33
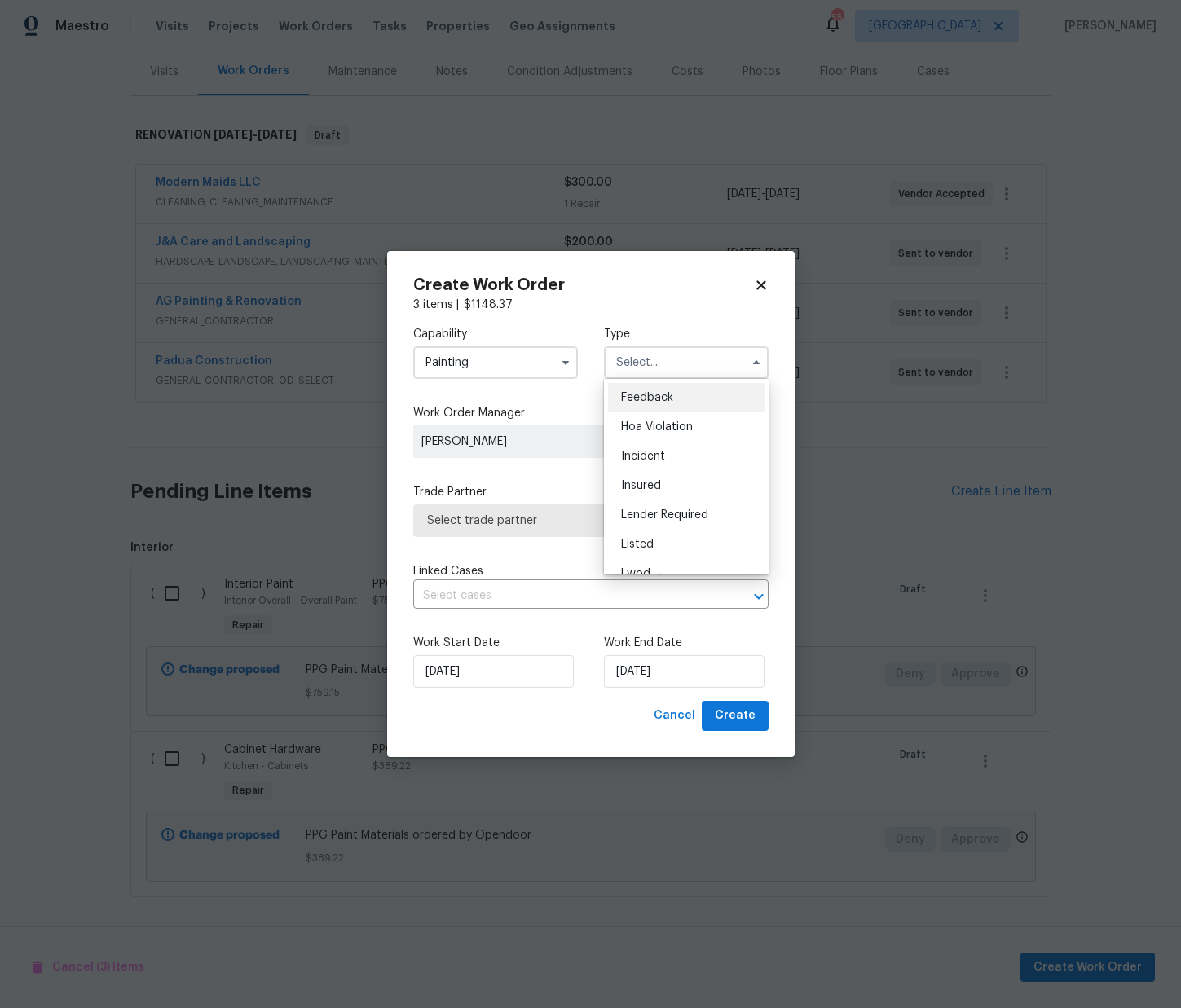
scroll to position [194, 0]
click at [656, 464] on span "Renovation" at bounding box center [651, 468] width 60 height 11
type input "Renovation"
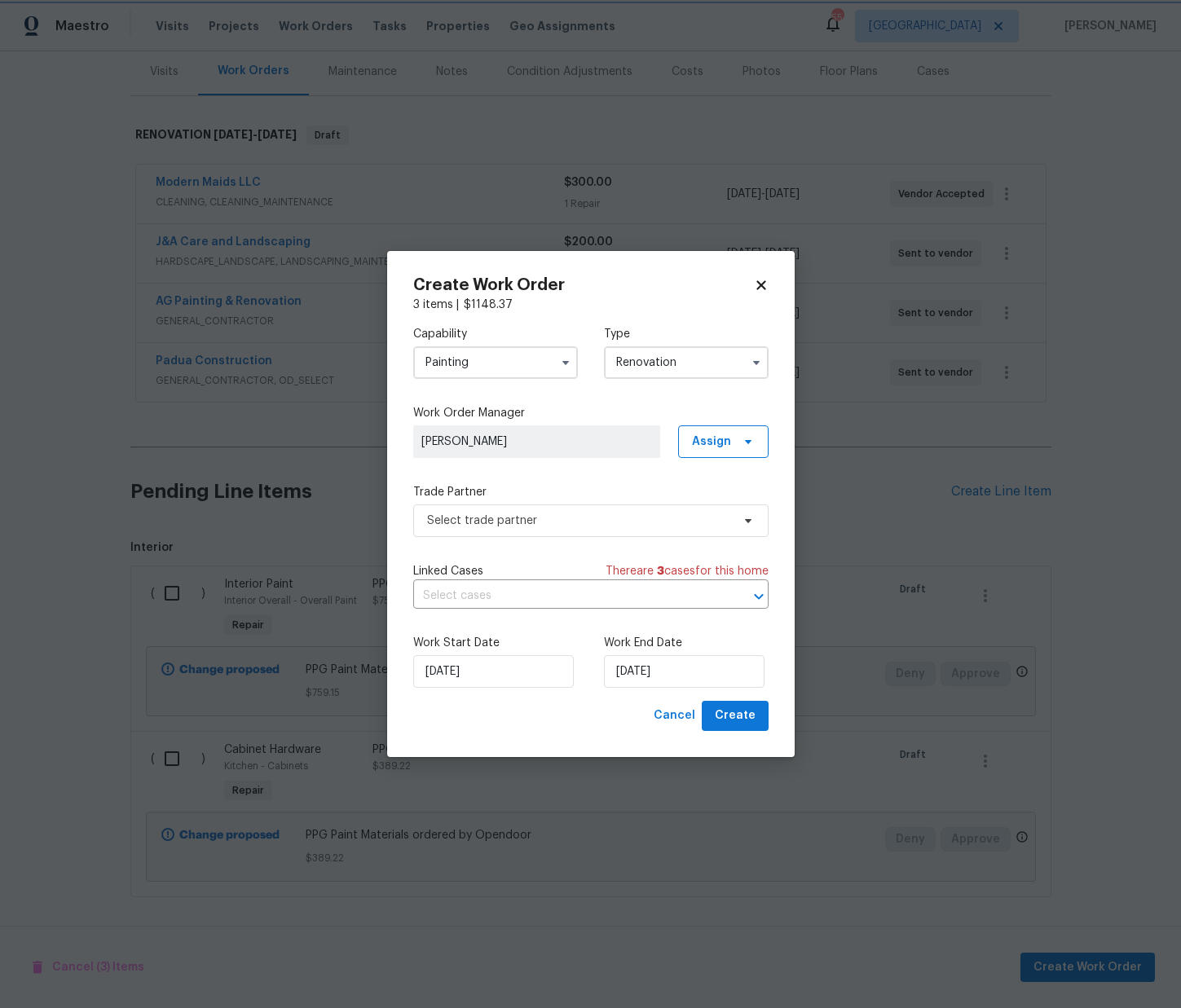
scroll to position [0, 0]
click at [688, 437] on span "Assign" at bounding box center [723, 442] width 90 height 33
click at [717, 508] on div "Assign to me" at bounding box center [725, 511] width 71 height 16
click at [603, 533] on span "Select trade partner" at bounding box center [591, 521] width 356 height 33
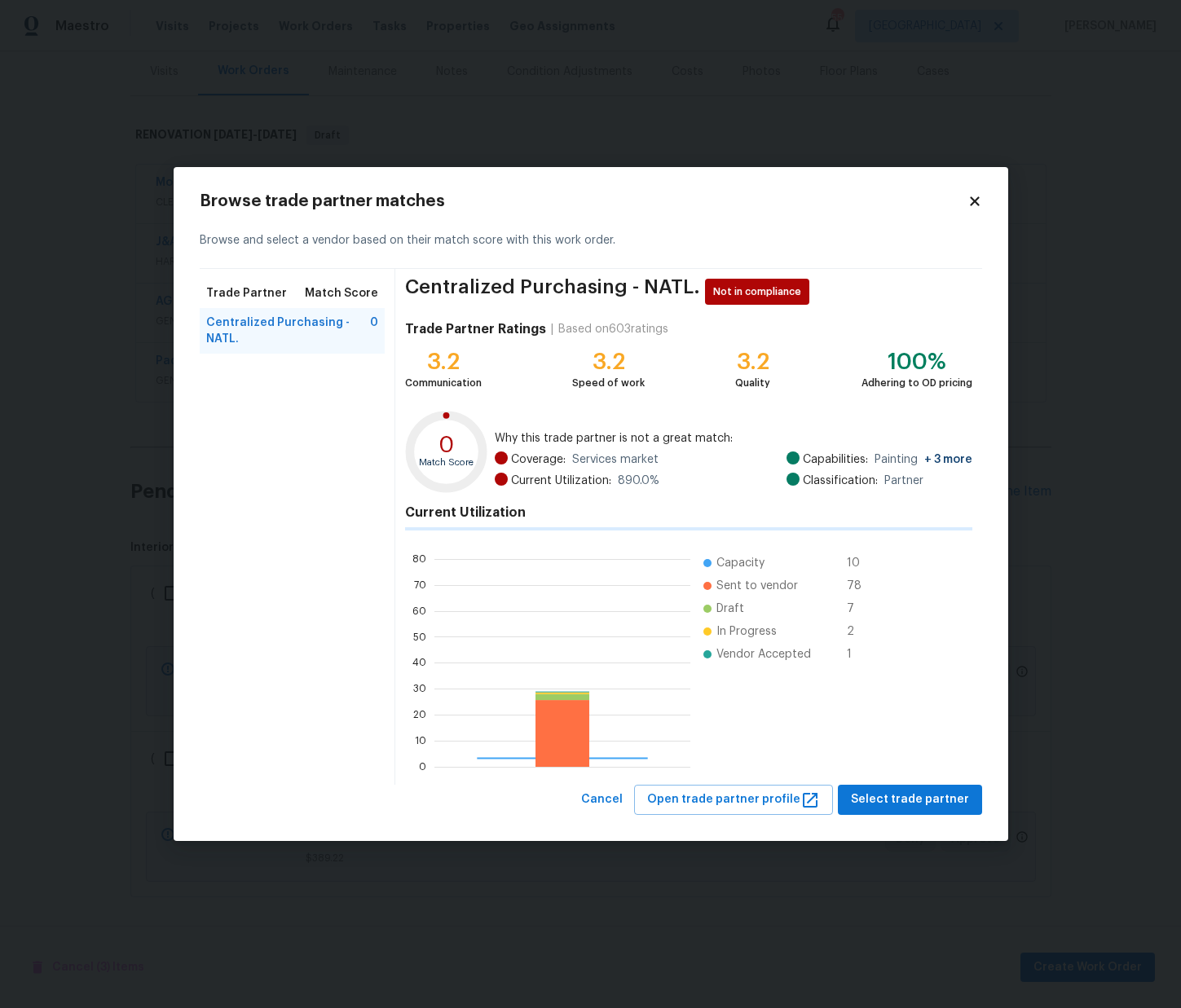
scroll to position [228, 256]
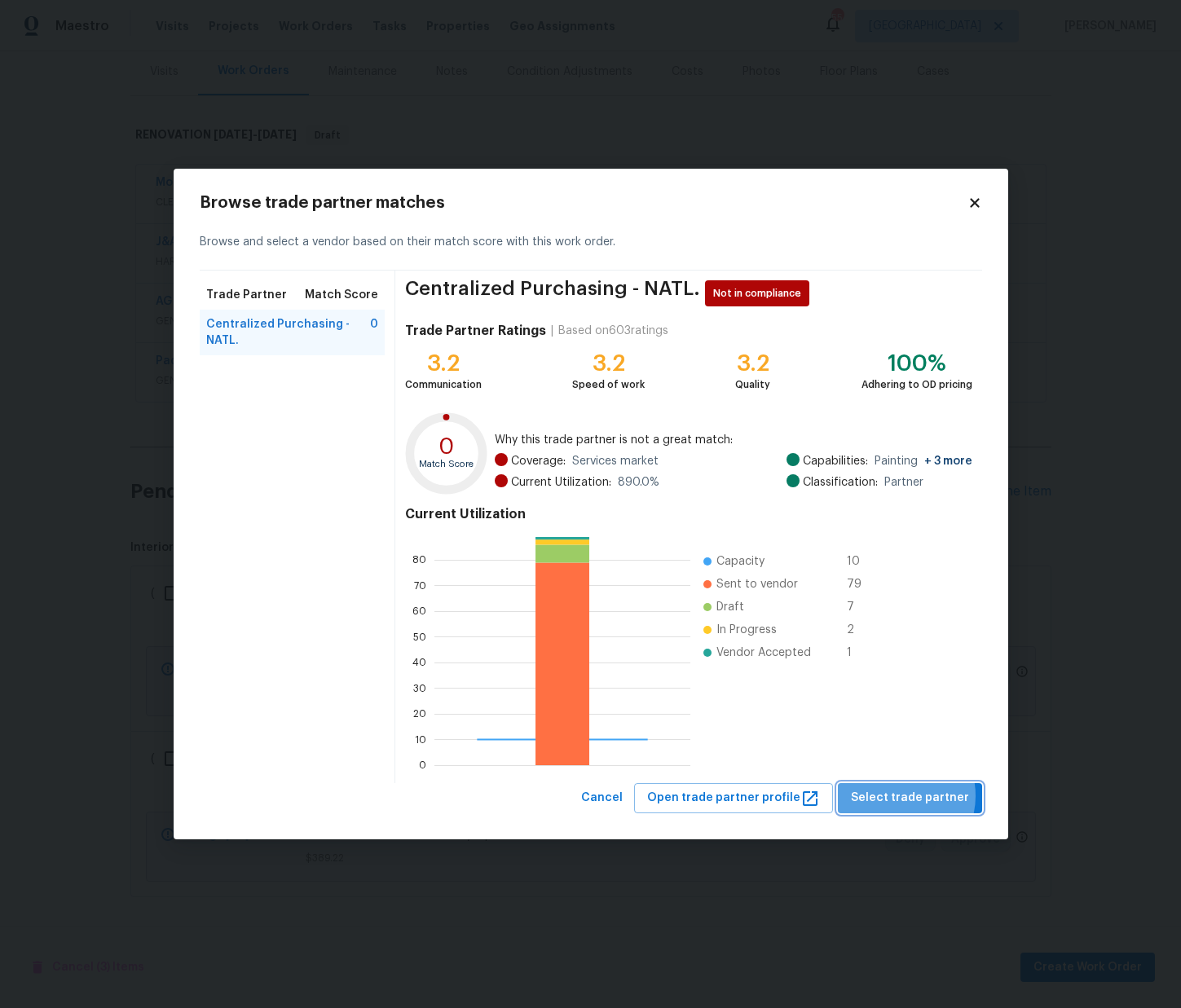
drag, startPoint x: 902, startPoint y: 796, endPoint x: 863, endPoint y: 754, distance: 57.3
click at [902, 795] on span "Select trade partner" at bounding box center [910, 799] width 118 height 21
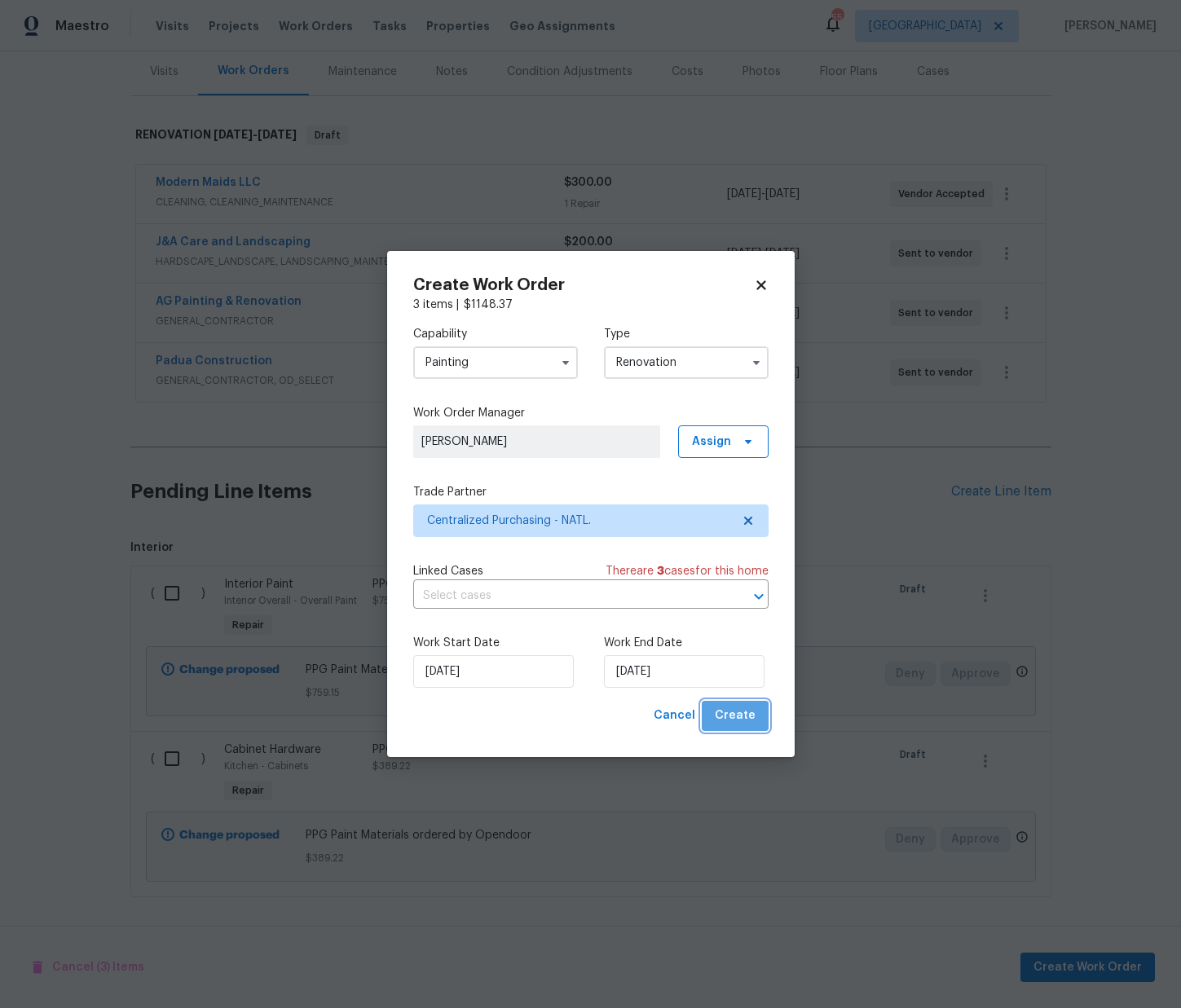
click at [753, 720] on span "Create" at bounding box center [735, 716] width 40 height 21
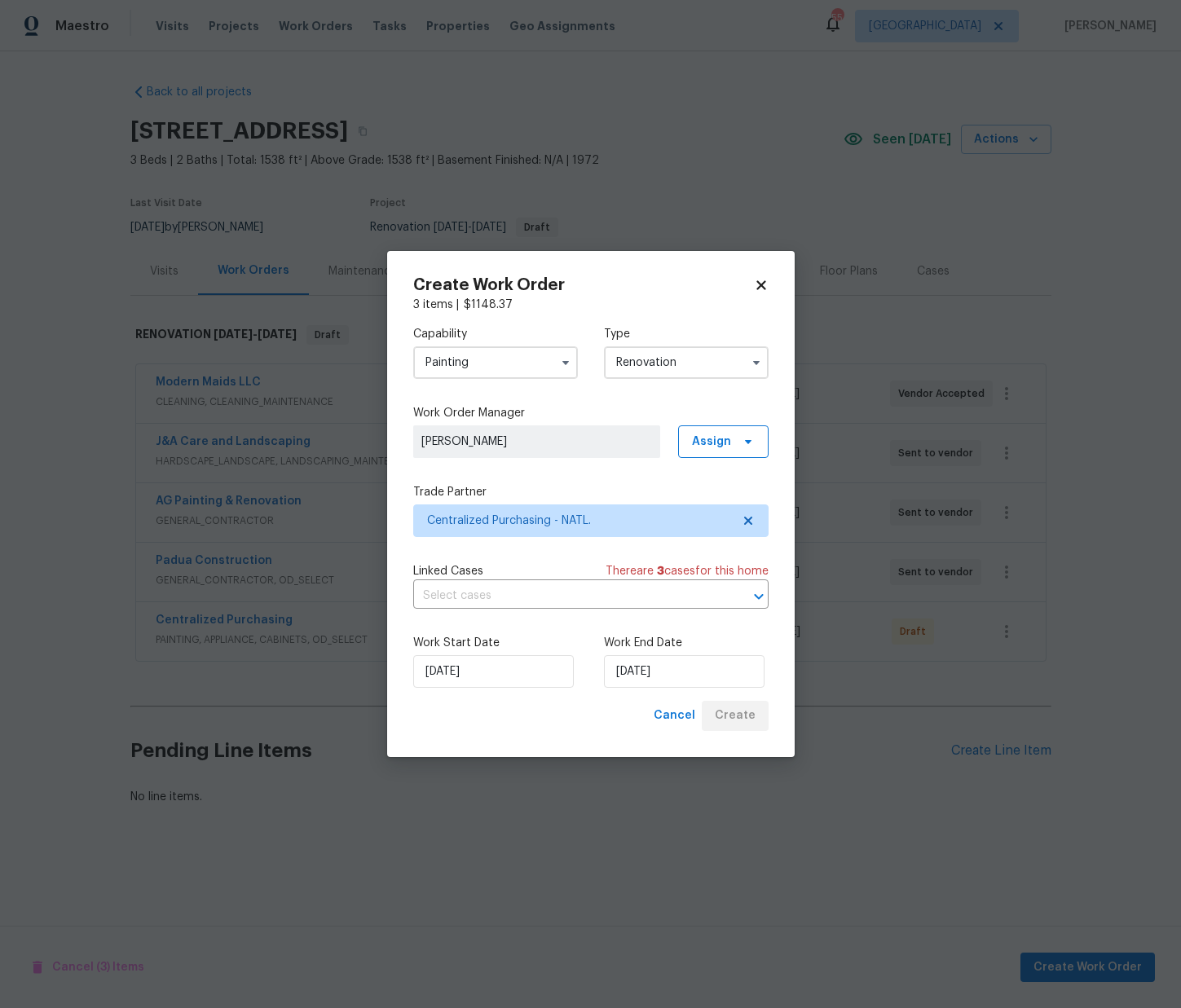
scroll to position [0, 0]
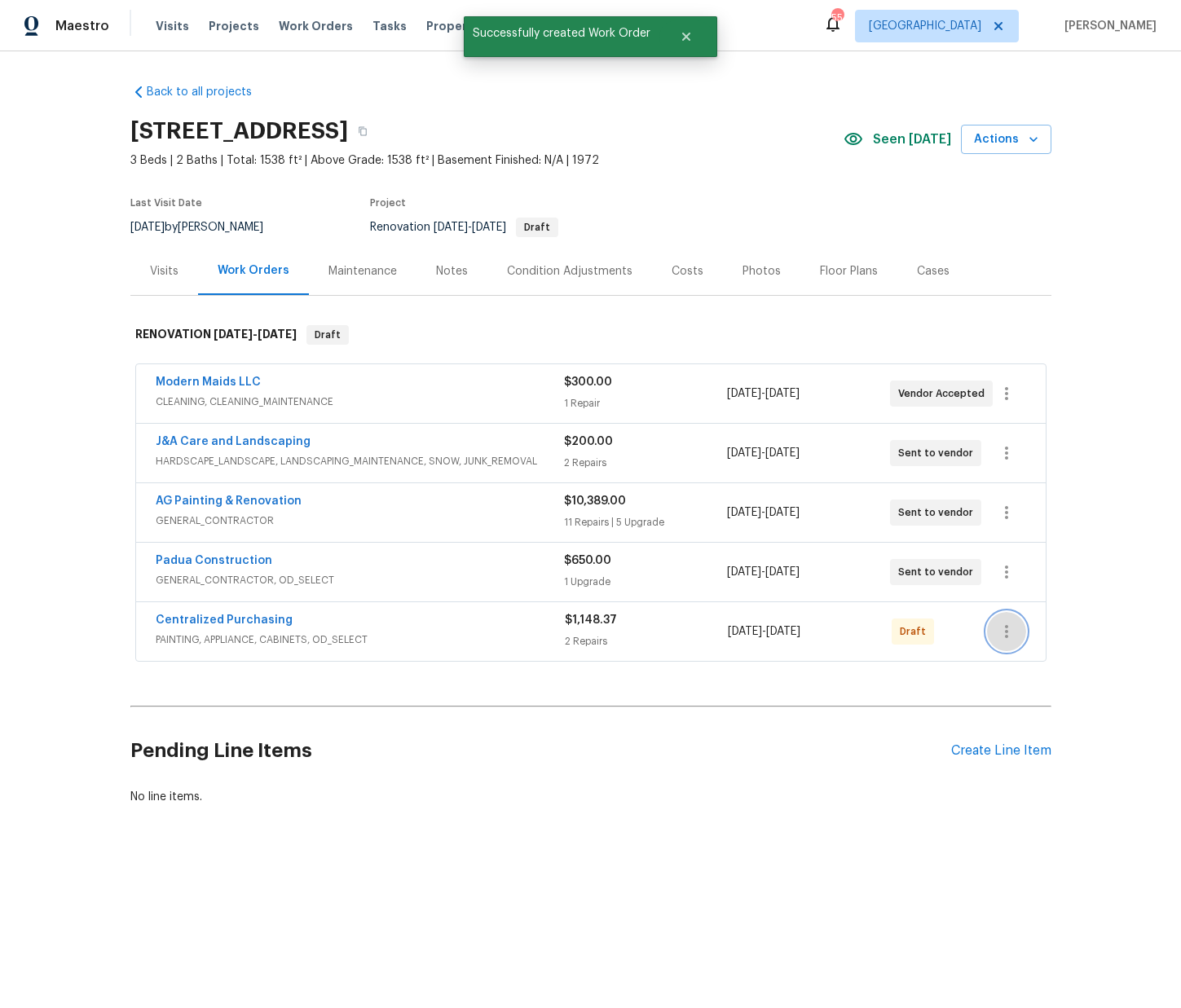
click at [1012, 635] on icon "button" at bounding box center [1006, 632] width 20 height 20
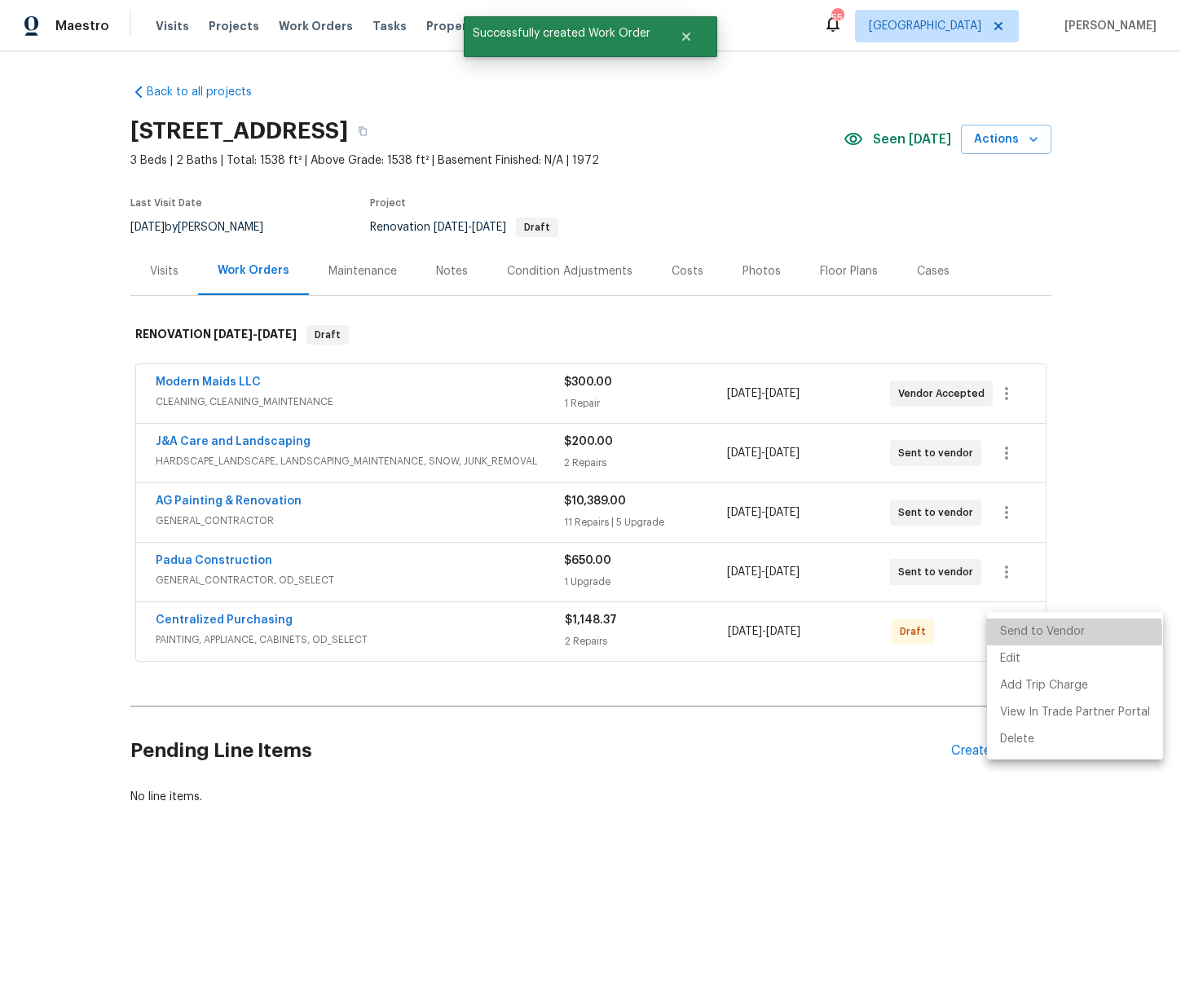
click at [1035, 634] on li "Send to Vendor" at bounding box center [1075, 632] width 176 height 27
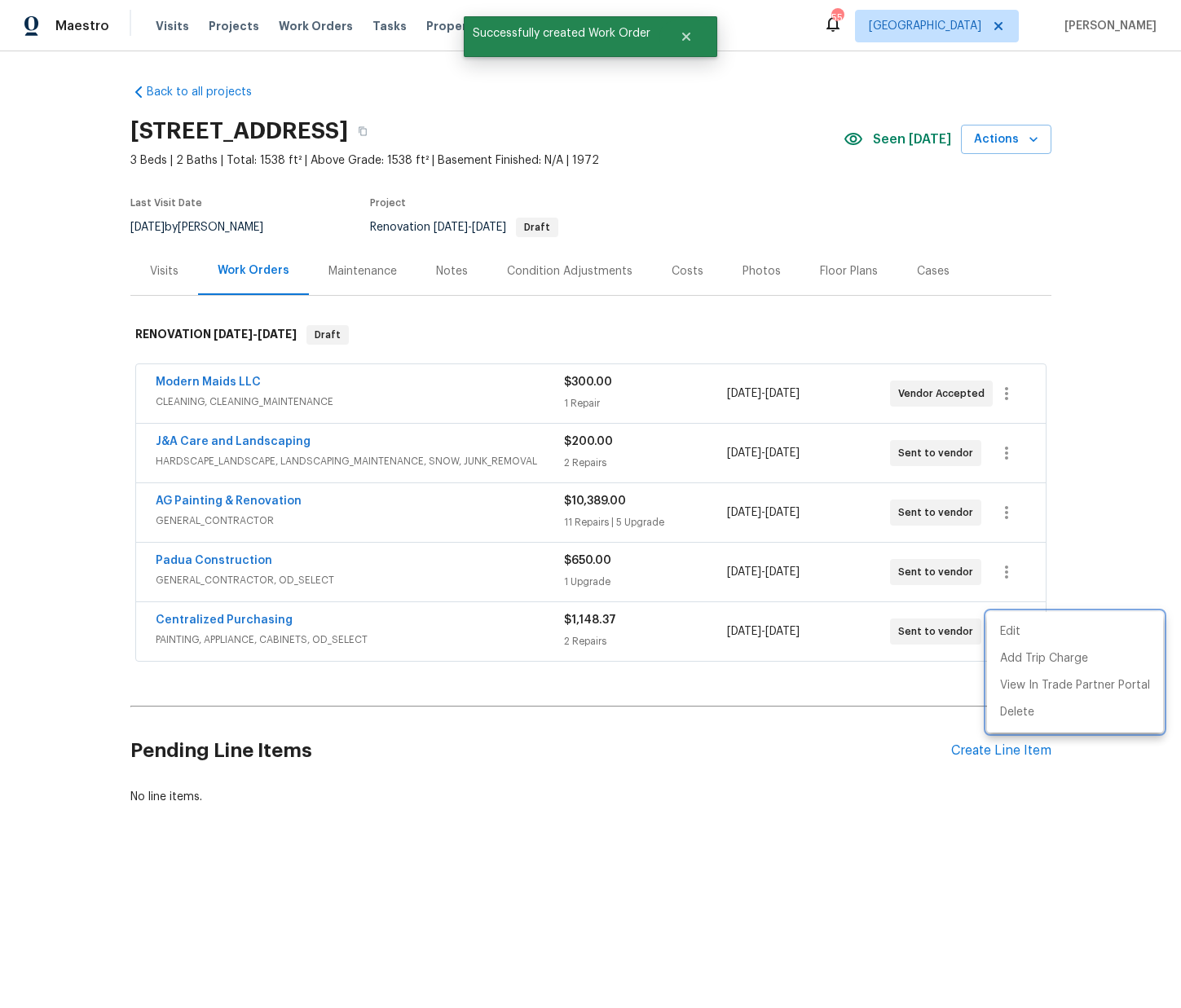
click at [480, 625] on div at bounding box center [590, 504] width 1181 height 1008
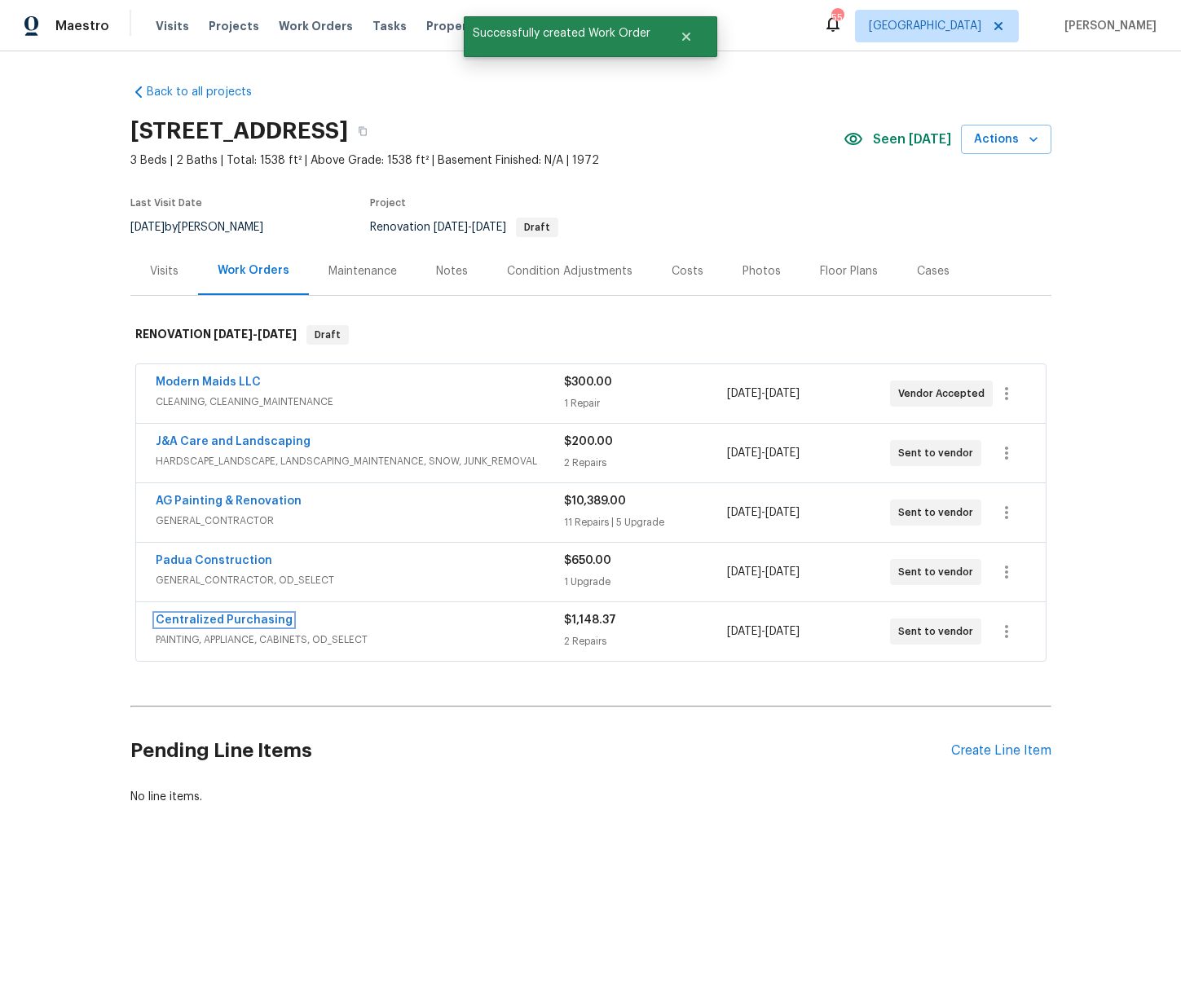
click at [226, 619] on link "Centralized Purchasing" at bounding box center [224, 619] width 137 height 11
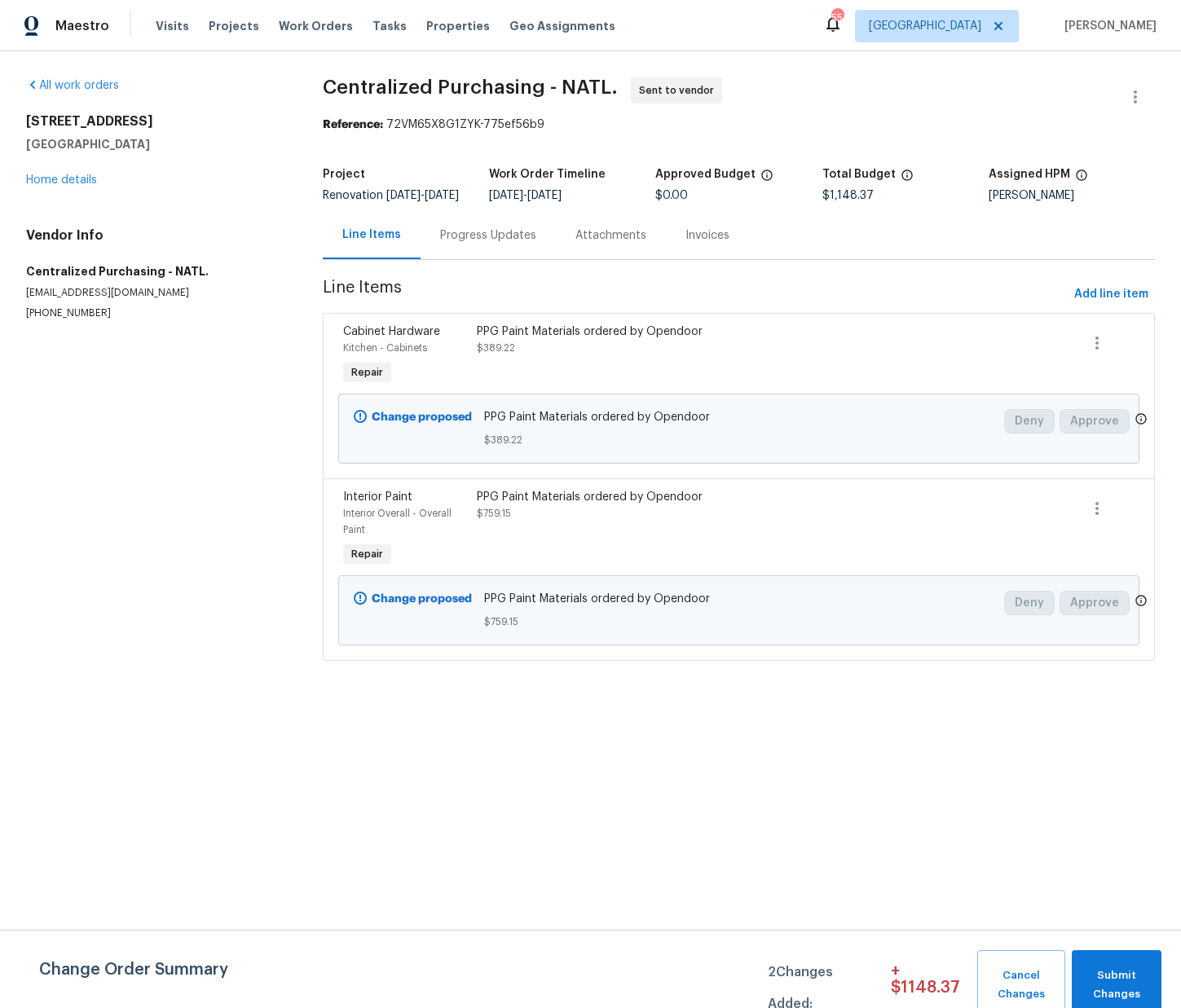
click at [575, 380] on div "PPG Paint Materials ordered by Opendoor $389.22" at bounding box center [639, 356] width 334 height 75
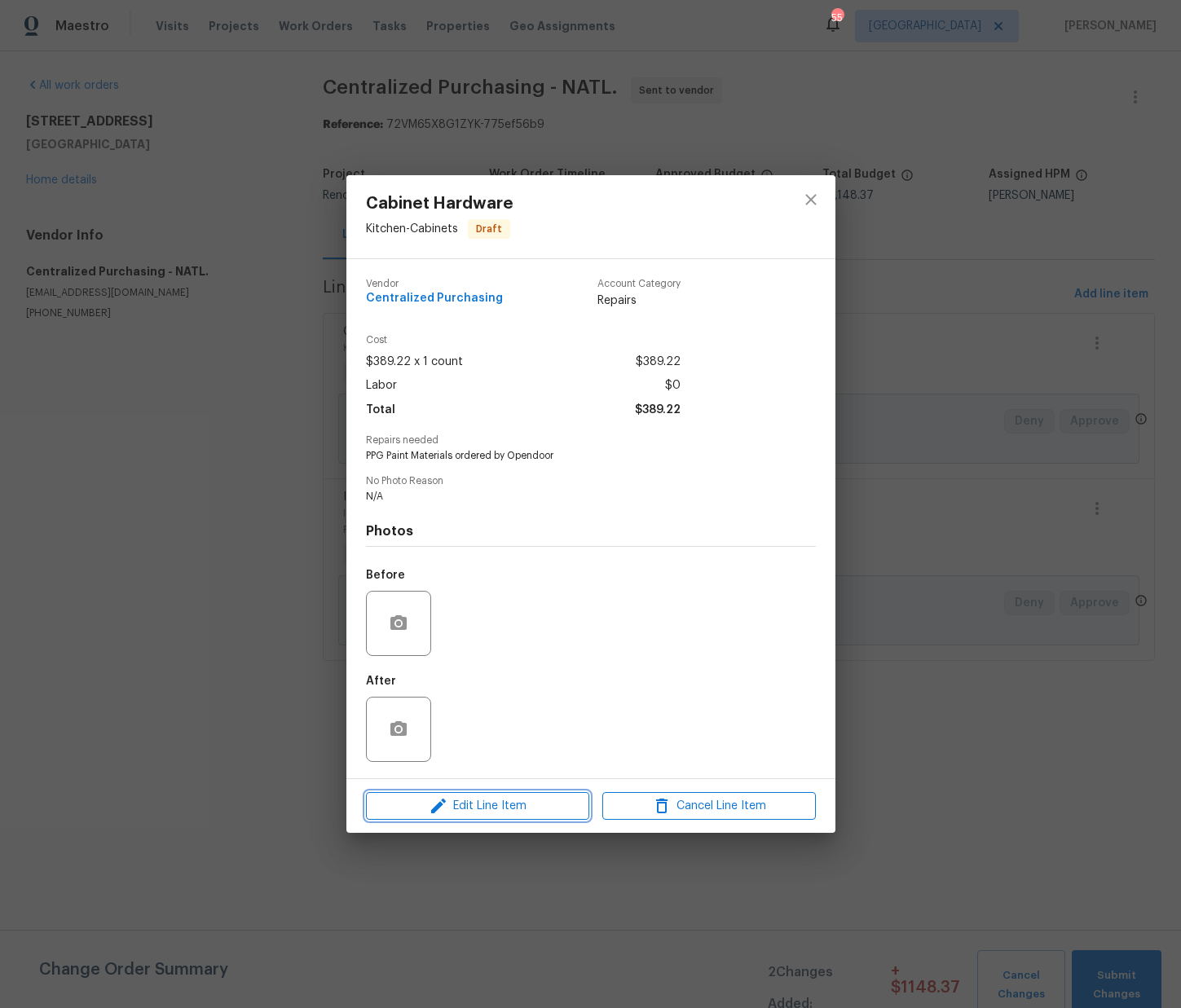
click at [540, 810] on span "Edit Line Item" at bounding box center [478, 806] width 214 height 21
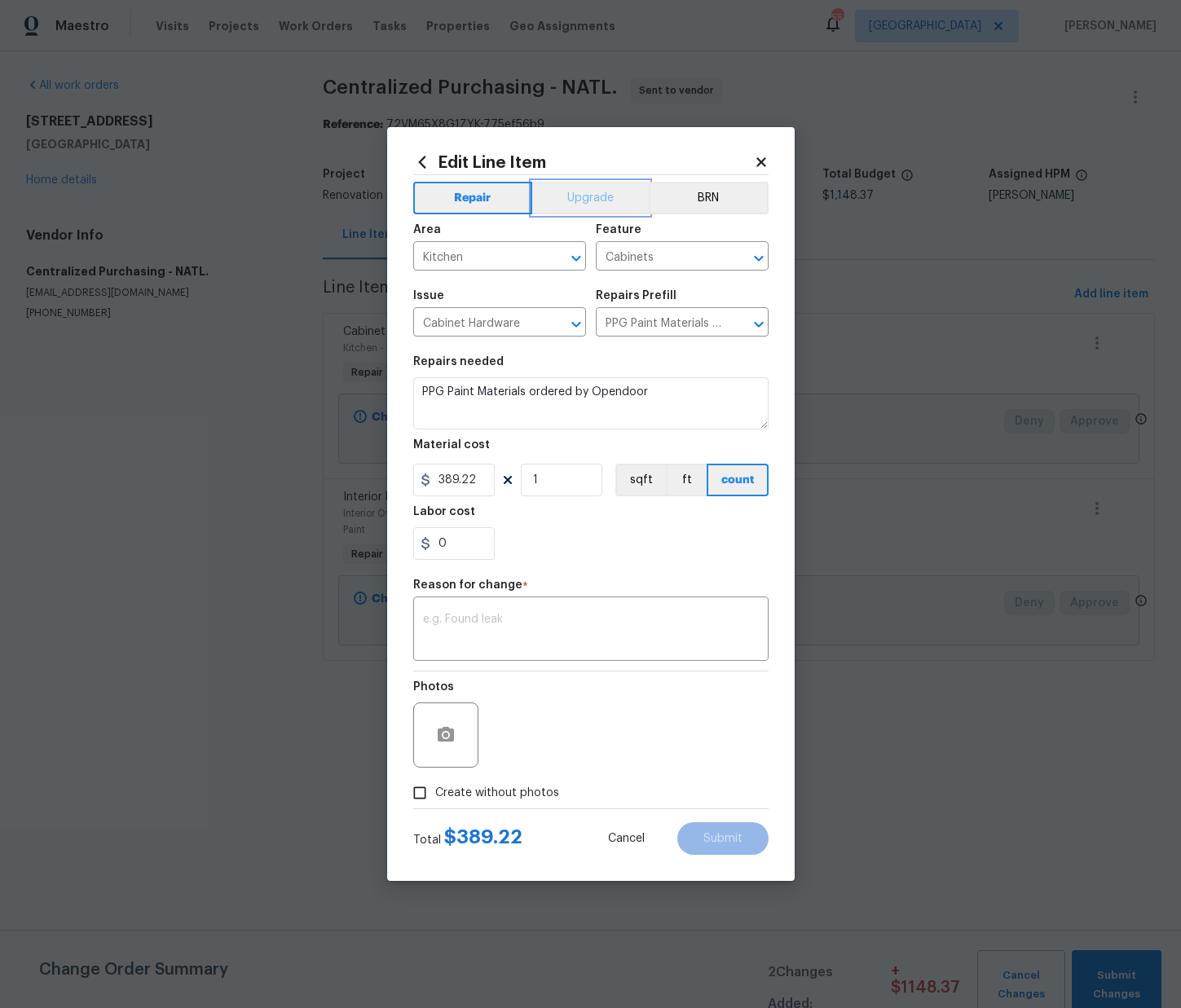
click at [607, 185] on button "Upgrade" at bounding box center [590, 198] width 116 height 33
drag, startPoint x: 480, startPoint y: 606, endPoint x: 478, endPoint y: 597, distance: 9.2
click at [478, 599] on figure "Reason for change * x ​" at bounding box center [591, 620] width 356 height 82
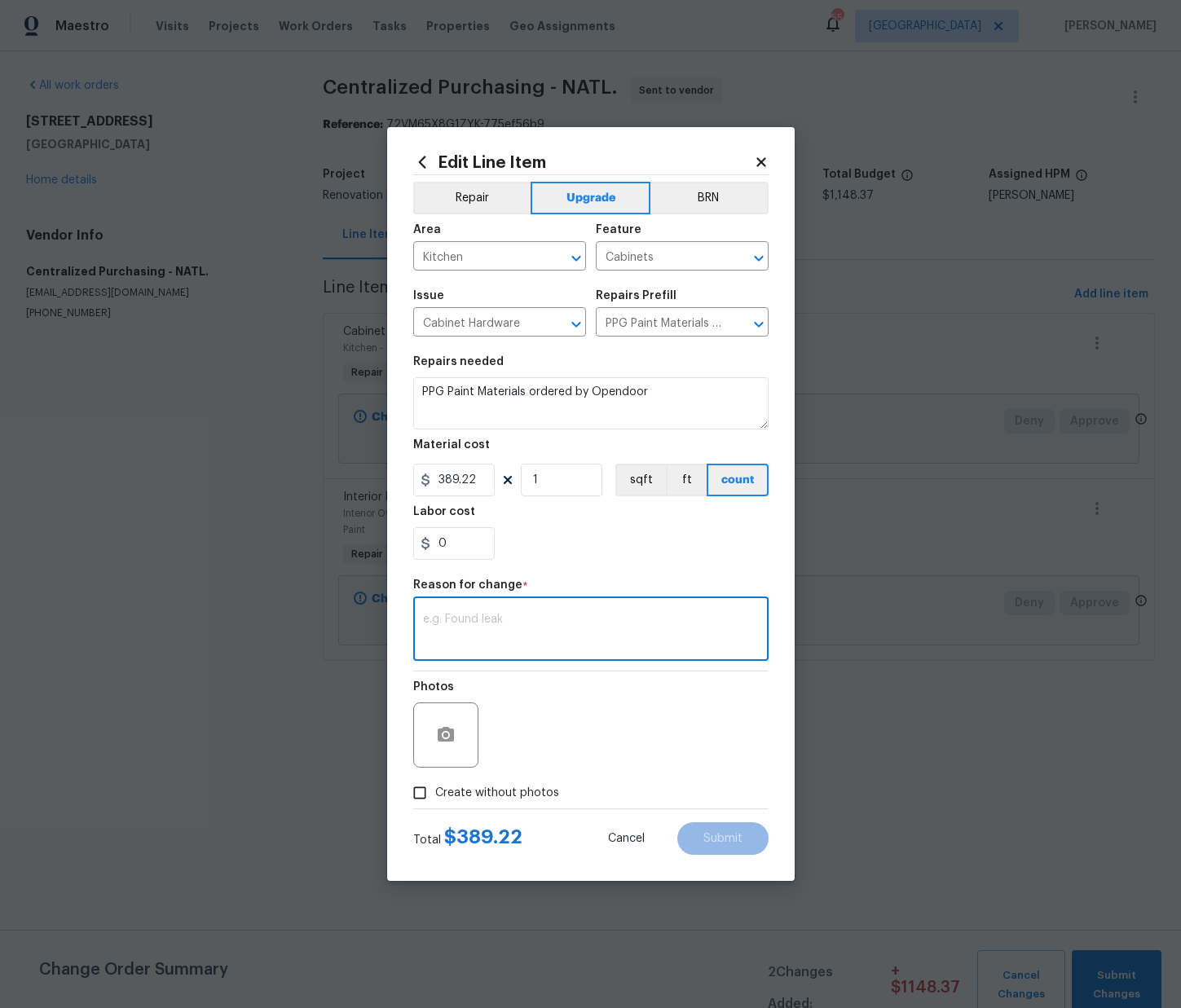
drag, startPoint x: 478, startPoint y: 640, endPoint x: 484, endPoint y: 632, distance: 10.0
click at [484, 632] on textarea at bounding box center [591, 632] width 336 height 34
type textarea "Upgrade"
click at [710, 840] on span "Submit" at bounding box center [723, 839] width 39 height 12
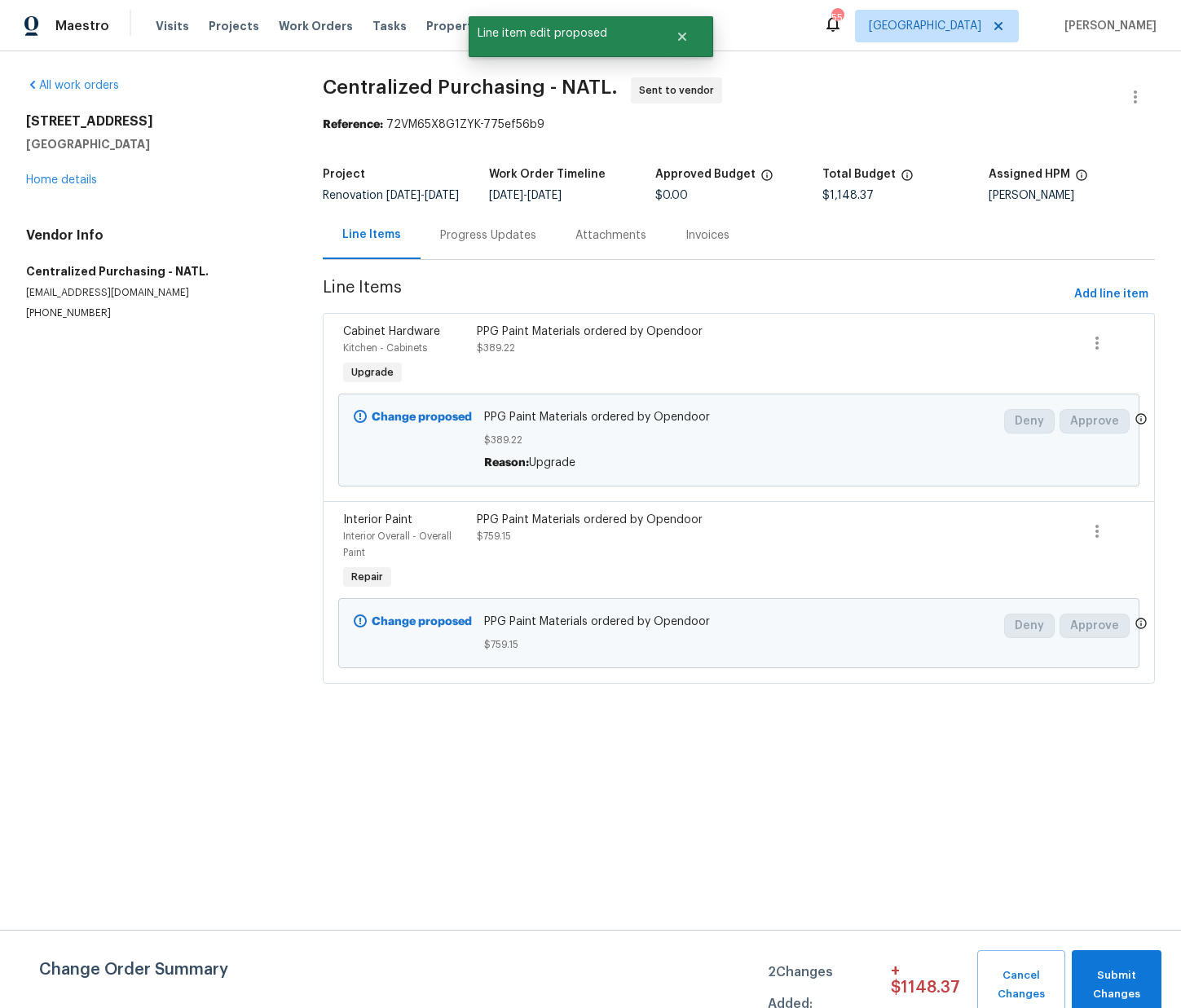
click at [259, 432] on section "All work orders 5703 Grampian Ct Fayetteville, NC 28304 Home details Vendor Inf…" at bounding box center [154, 390] width 258 height 626
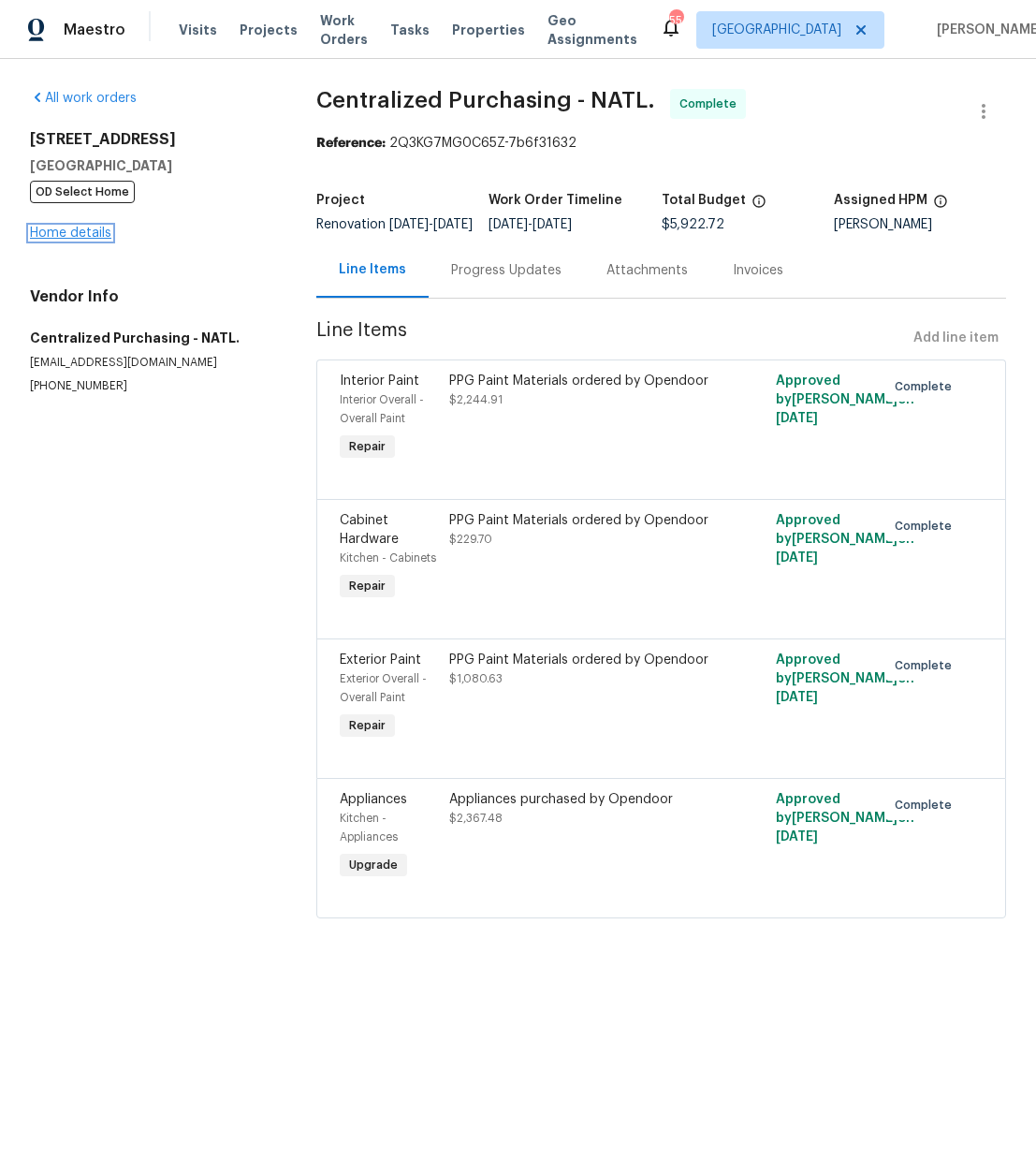
click at [89, 239] on link "Home details" at bounding box center [70, 233] width 81 height 13
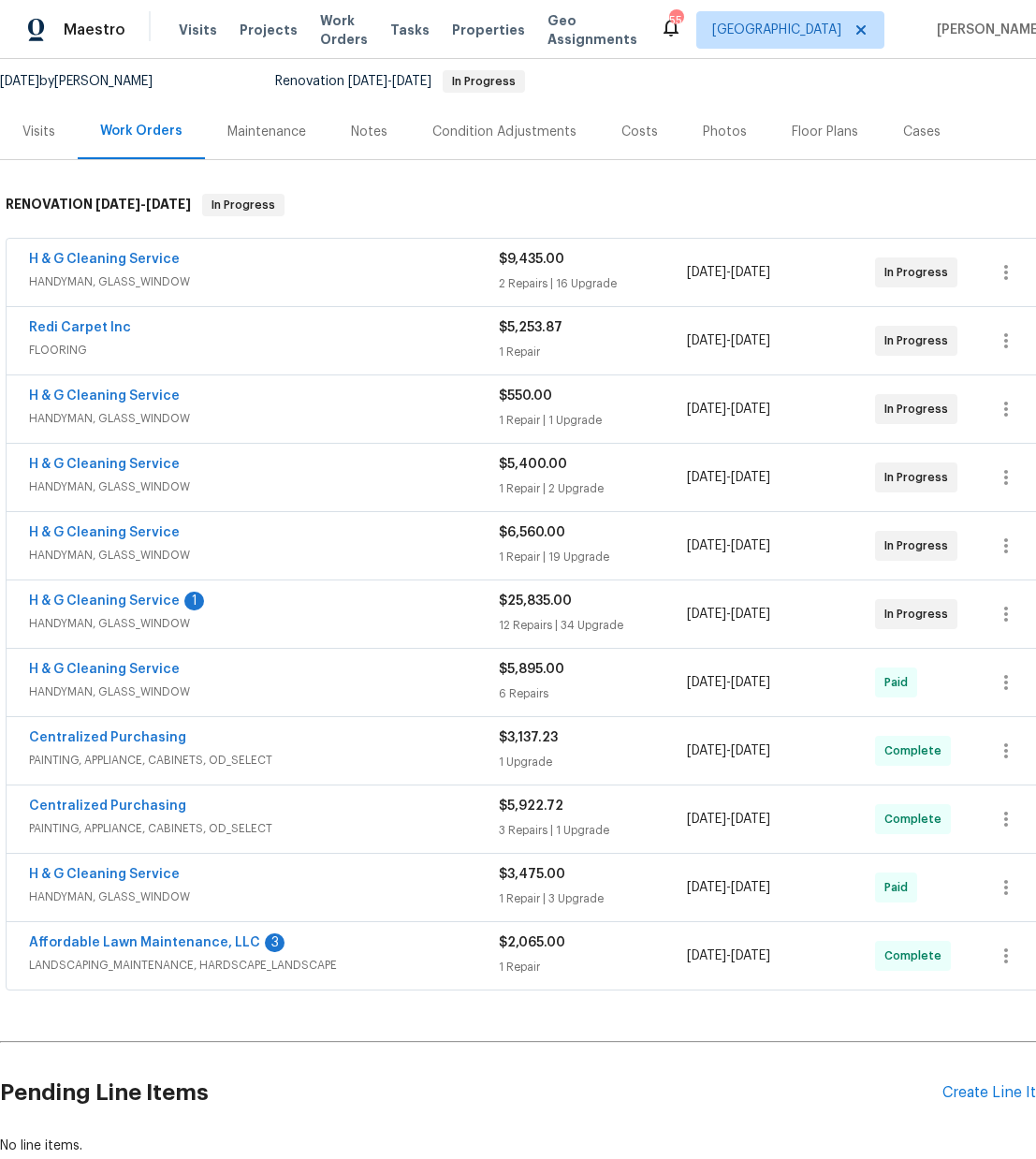
scroll to position [181, 0]
click at [968, 1096] on div "Create Line Item" at bounding box center [1000, 1093] width 115 height 18
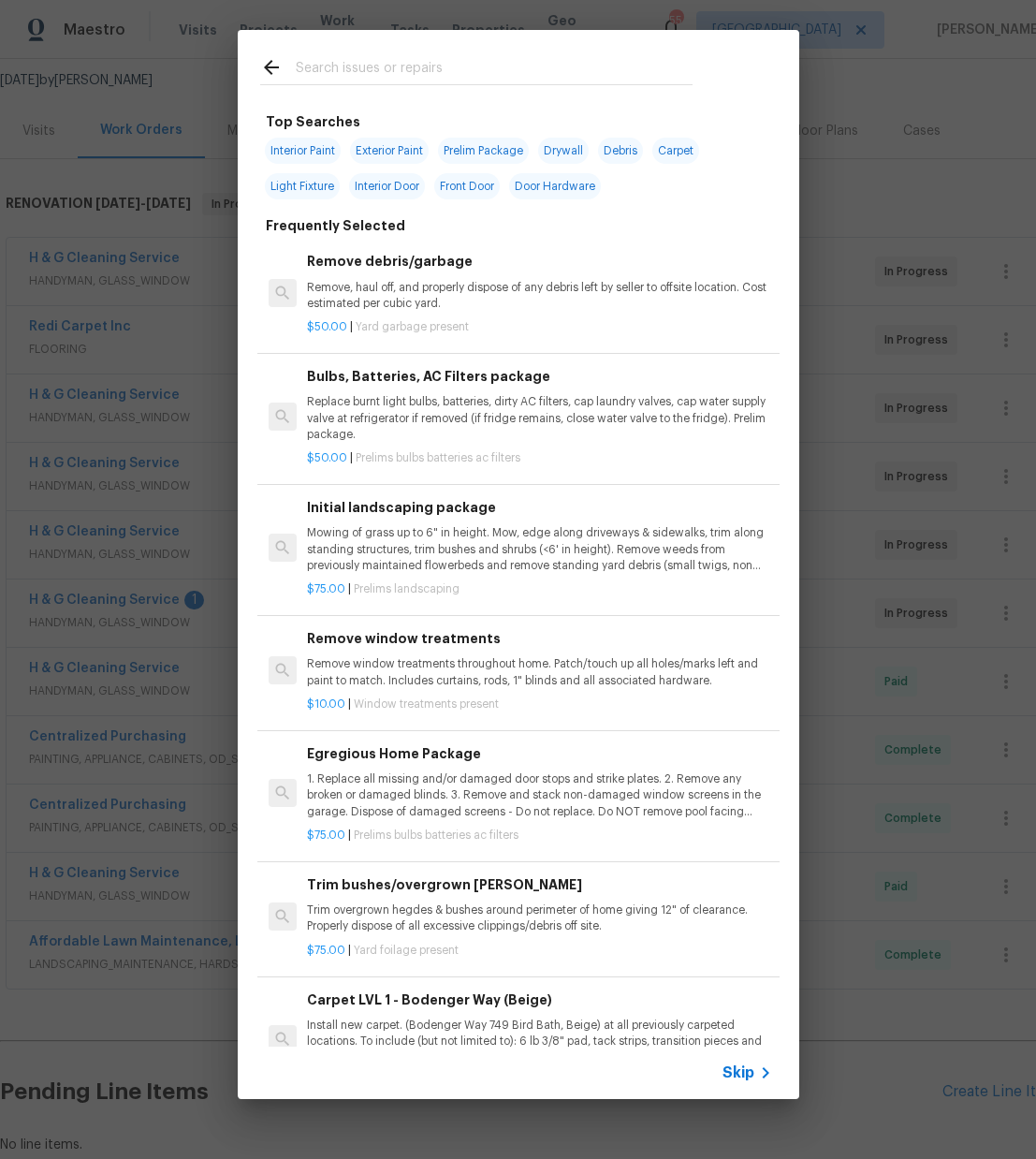
click at [403, 61] on input "text" at bounding box center [494, 70] width 397 height 28
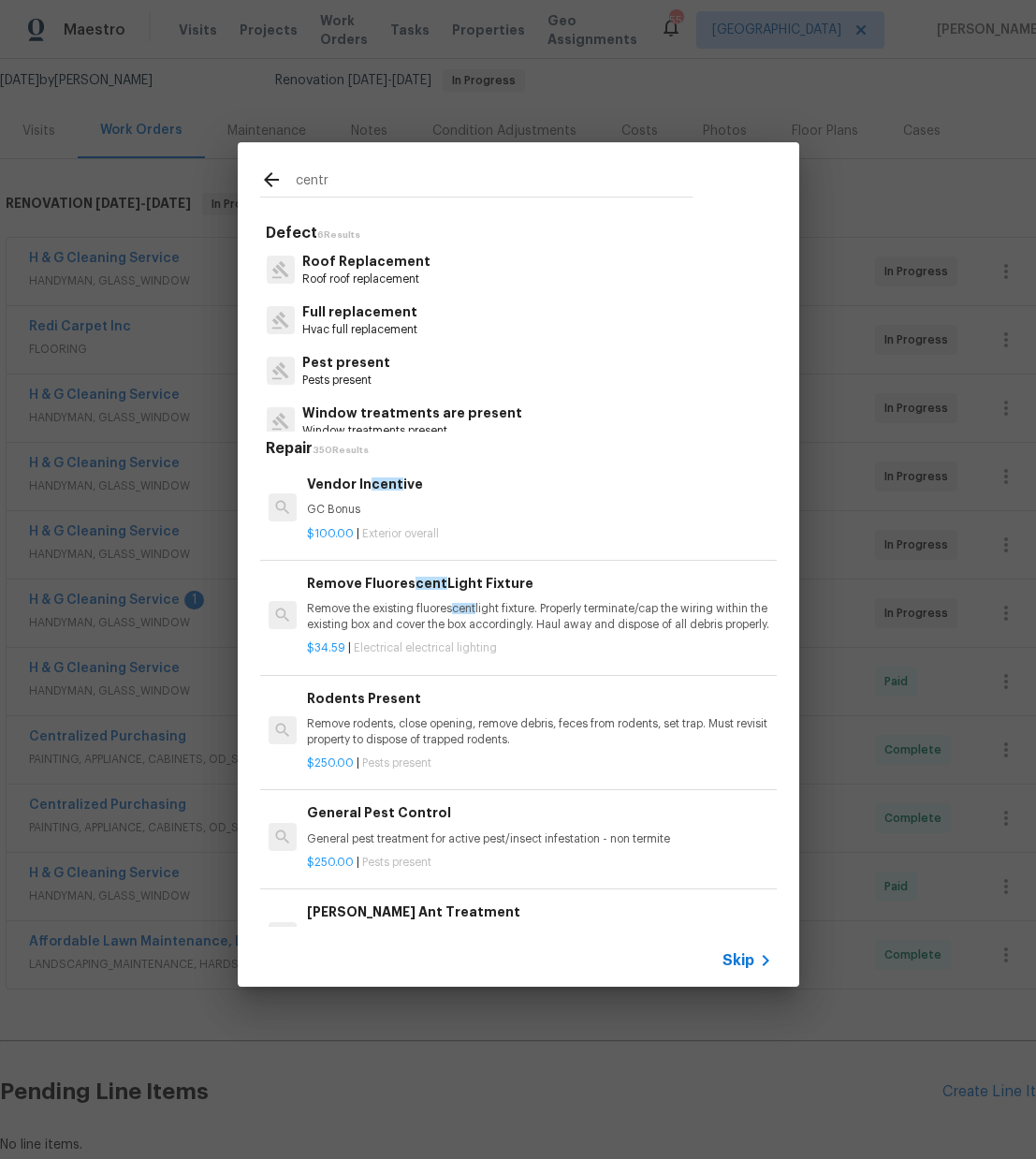
type input "centr"
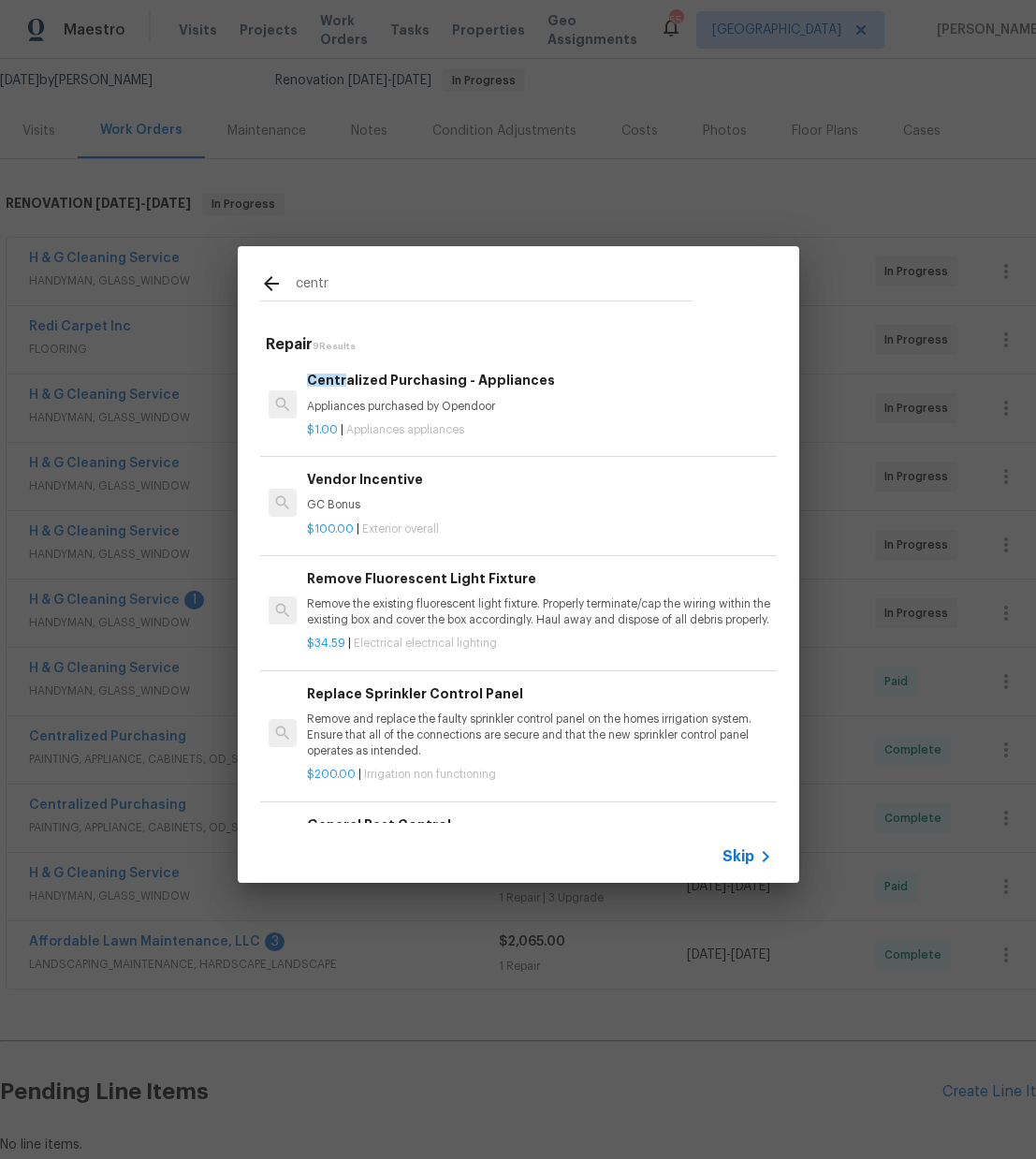
drag, startPoint x: 430, startPoint y: 287, endPoint x: 431, endPoint y: 349, distance: 62.0
click at [430, 287] on input "centr" at bounding box center [494, 286] width 397 height 28
click at [447, 411] on p "Appliances purchased by Opendoor" at bounding box center [538, 407] width 464 height 16
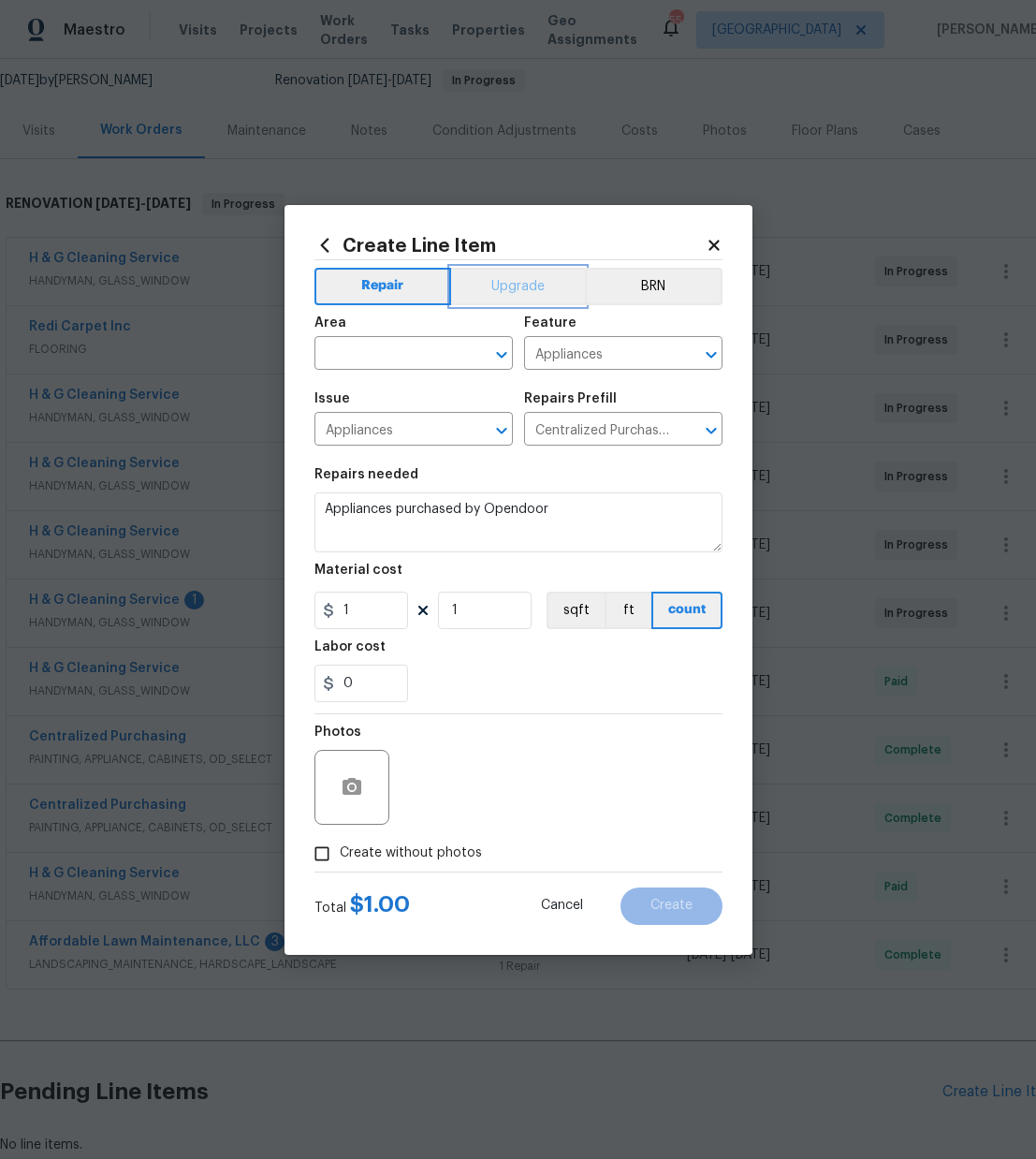
click at [491, 293] on button "Upgrade" at bounding box center [518, 287] width 134 height 38
click at [415, 354] on input "text" at bounding box center [388, 354] width 146 height 29
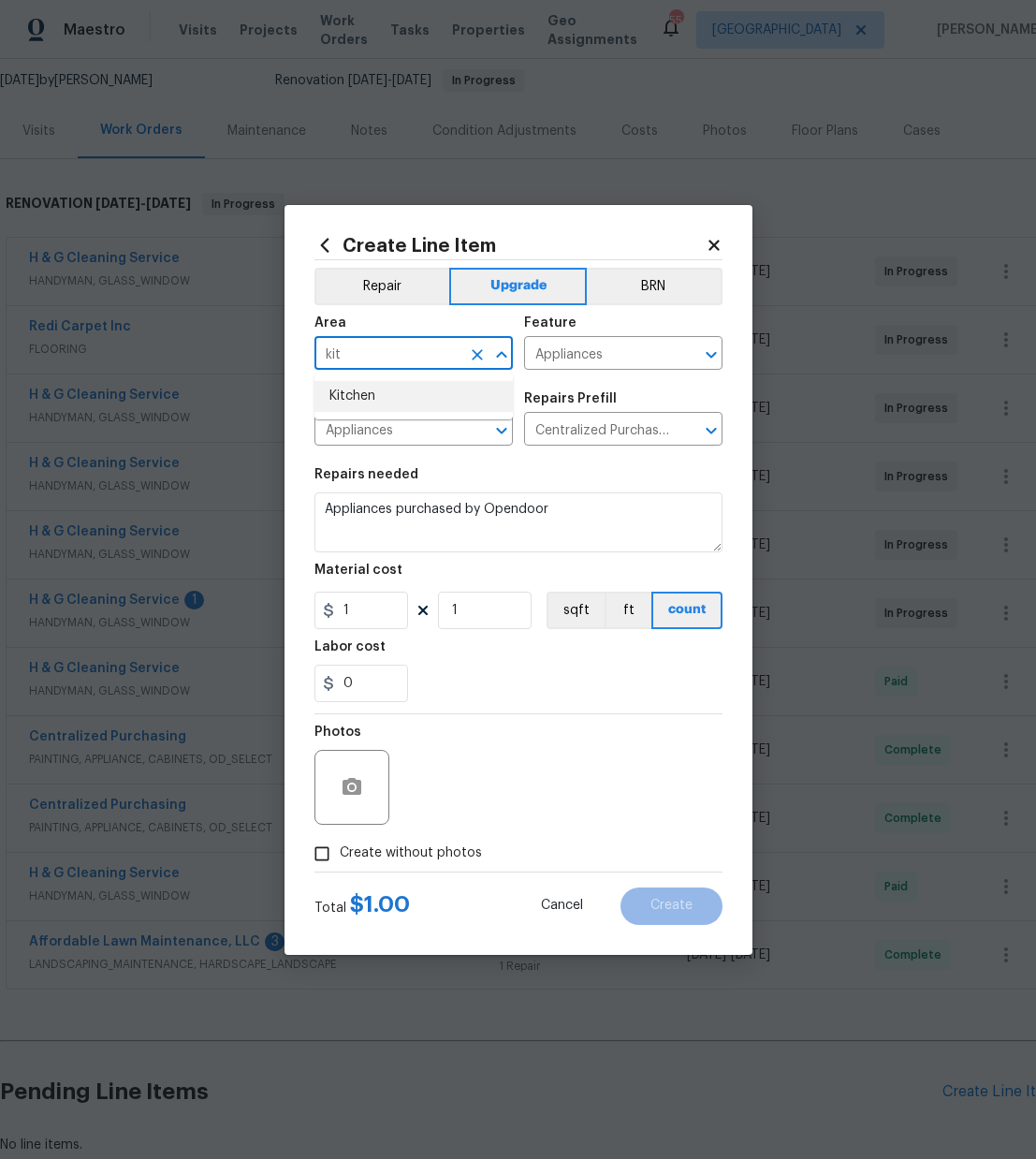
click at [410, 387] on li "Kitchen" at bounding box center [414, 396] width 199 height 31
type input "Kitchen"
drag, startPoint x: 367, startPoint y: 605, endPoint x: 298, endPoint y: 598, distance: 69.4
click at [292, 597] on div "Create Line Item Repair Upgrade BRN Area Kitchen ​ Feature Appliances ​ Issue A…" at bounding box center [518, 580] width 468 height 750
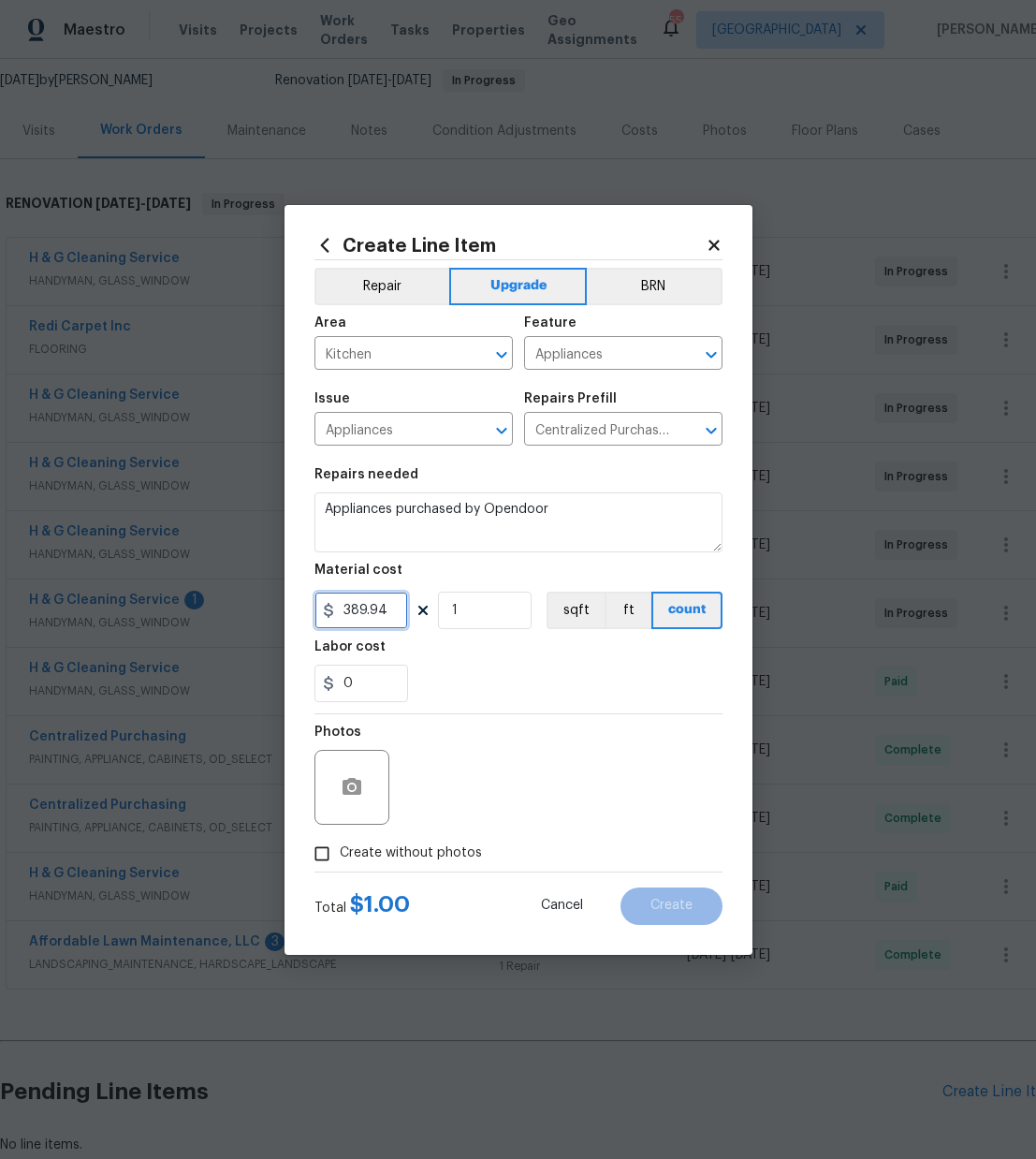
type input "389.94"
drag, startPoint x: 449, startPoint y: 867, endPoint x: 459, endPoint y: 836, distance: 32.6
click at [450, 864] on label "Create without photos" at bounding box center [394, 854] width 178 height 36
click at [339, 864] on input "Create without photos" at bounding box center [323, 854] width 36 height 36
checkbox input "true"
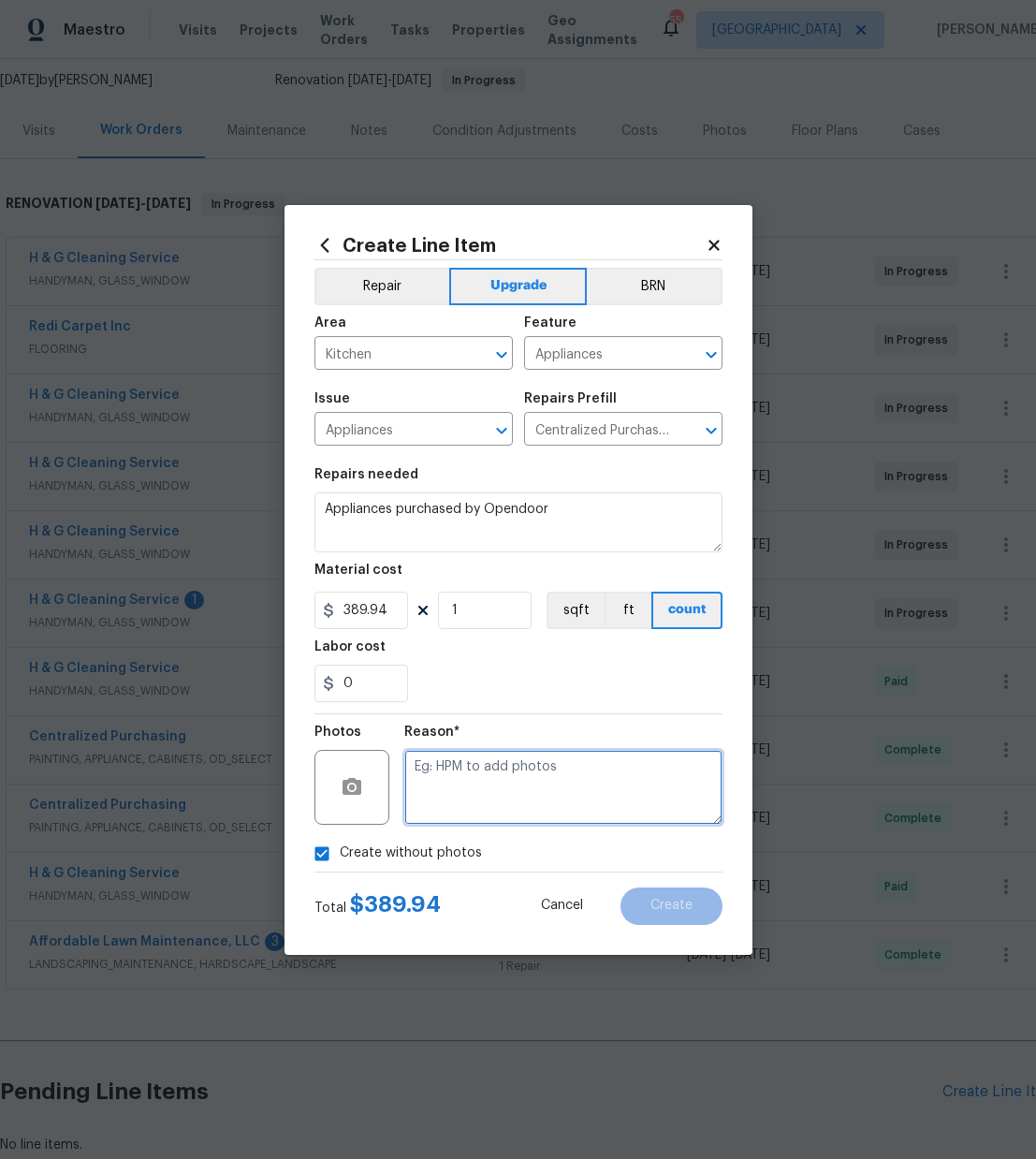
drag, startPoint x: 470, startPoint y: 807, endPoint x: 462, endPoint y: 796, distance: 13.6
click at [469, 805] on textarea at bounding box center [564, 788] width 319 height 75
type textarea "N/A"
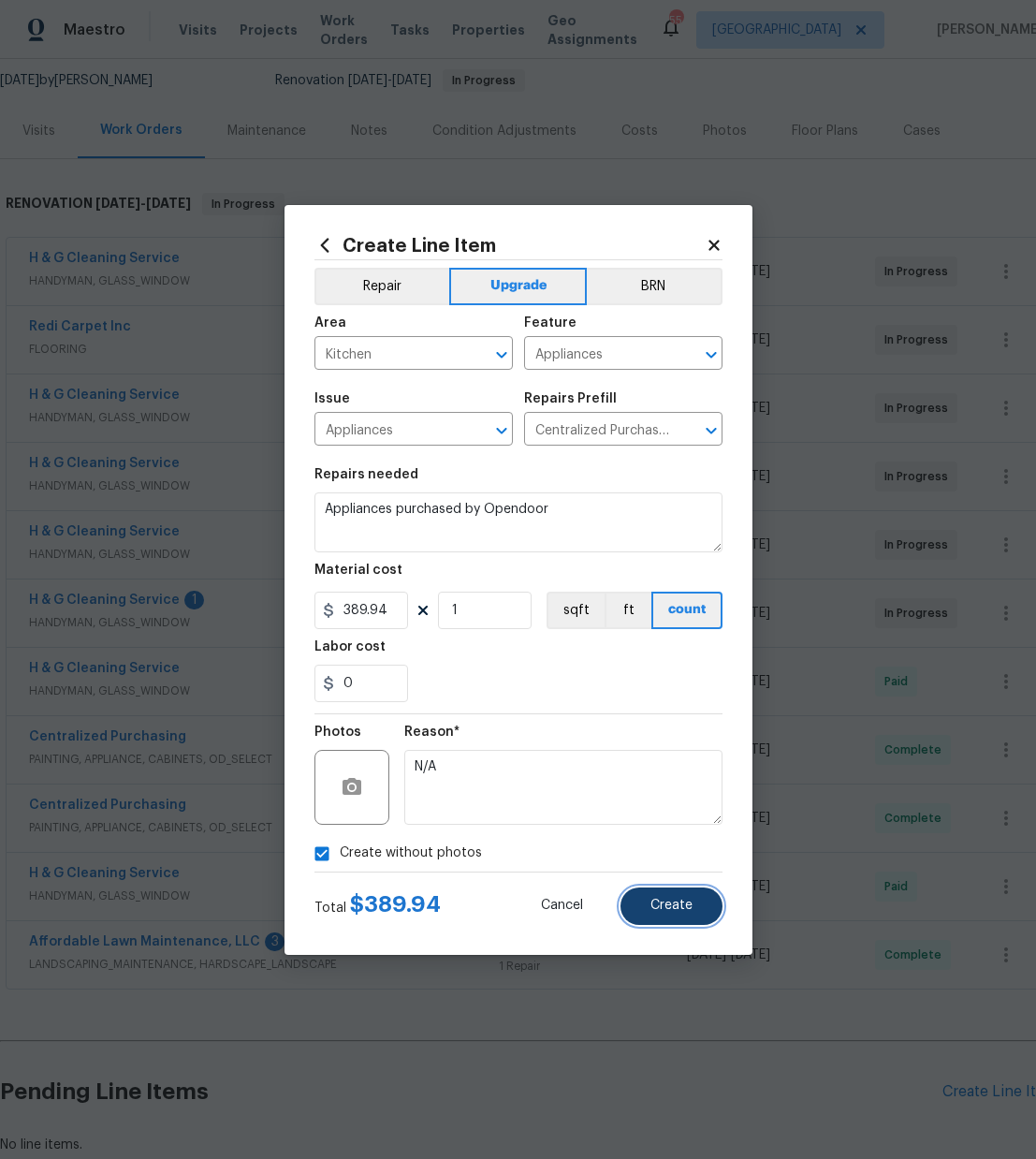
click at [663, 914] on button "Create" at bounding box center [671, 907] width 102 height 38
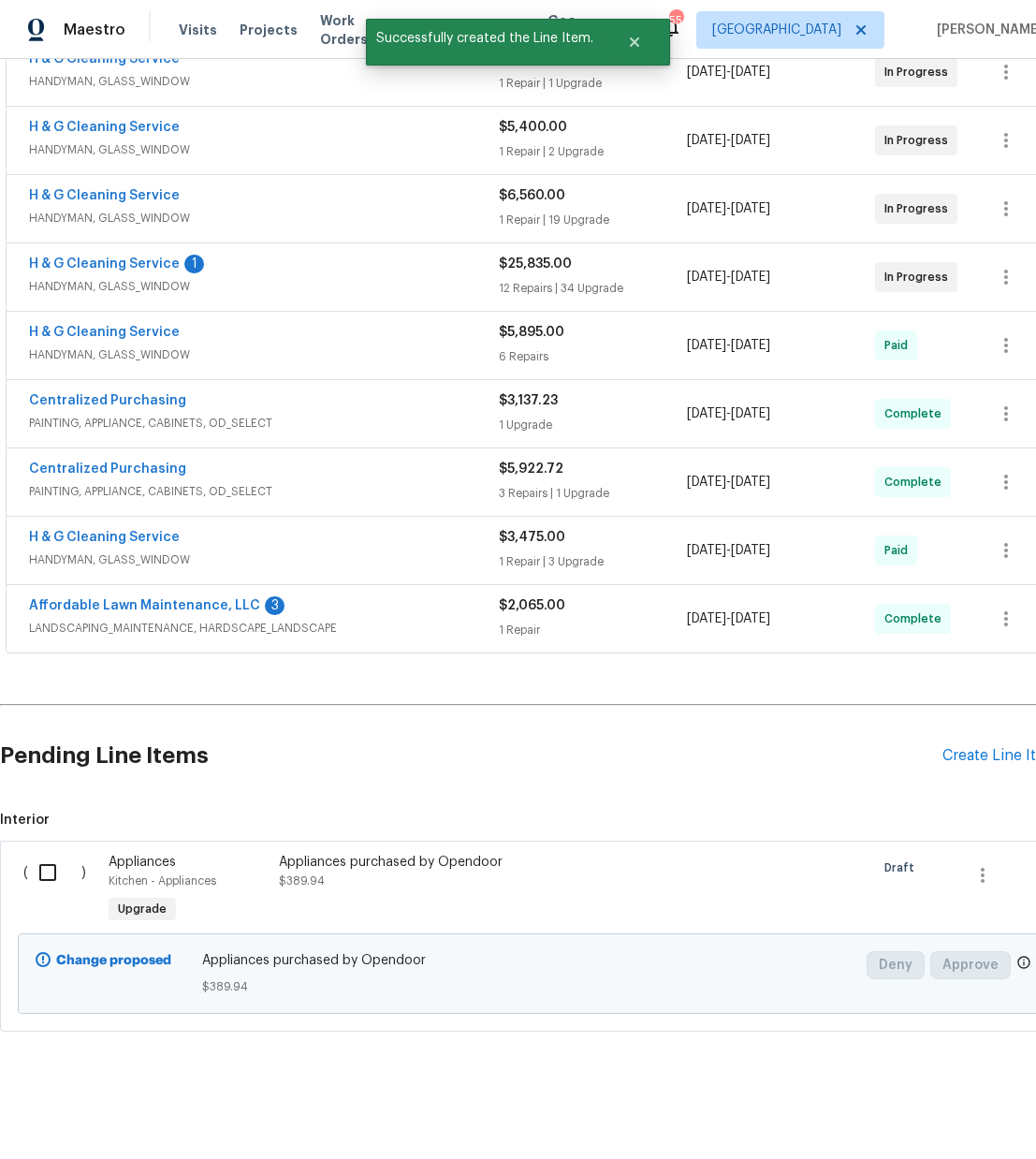
scroll to position [518, 0]
drag, startPoint x: 47, startPoint y: 880, endPoint x: 183, endPoint y: 885, distance: 136.1
click at [47, 880] on input "checkbox" at bounding box center [54, 873] width 53 height 40
checkbox input "true"
click at [979, 1108] on span "Create Work Order" at bounding box center [929, 1113] width 125 height 24
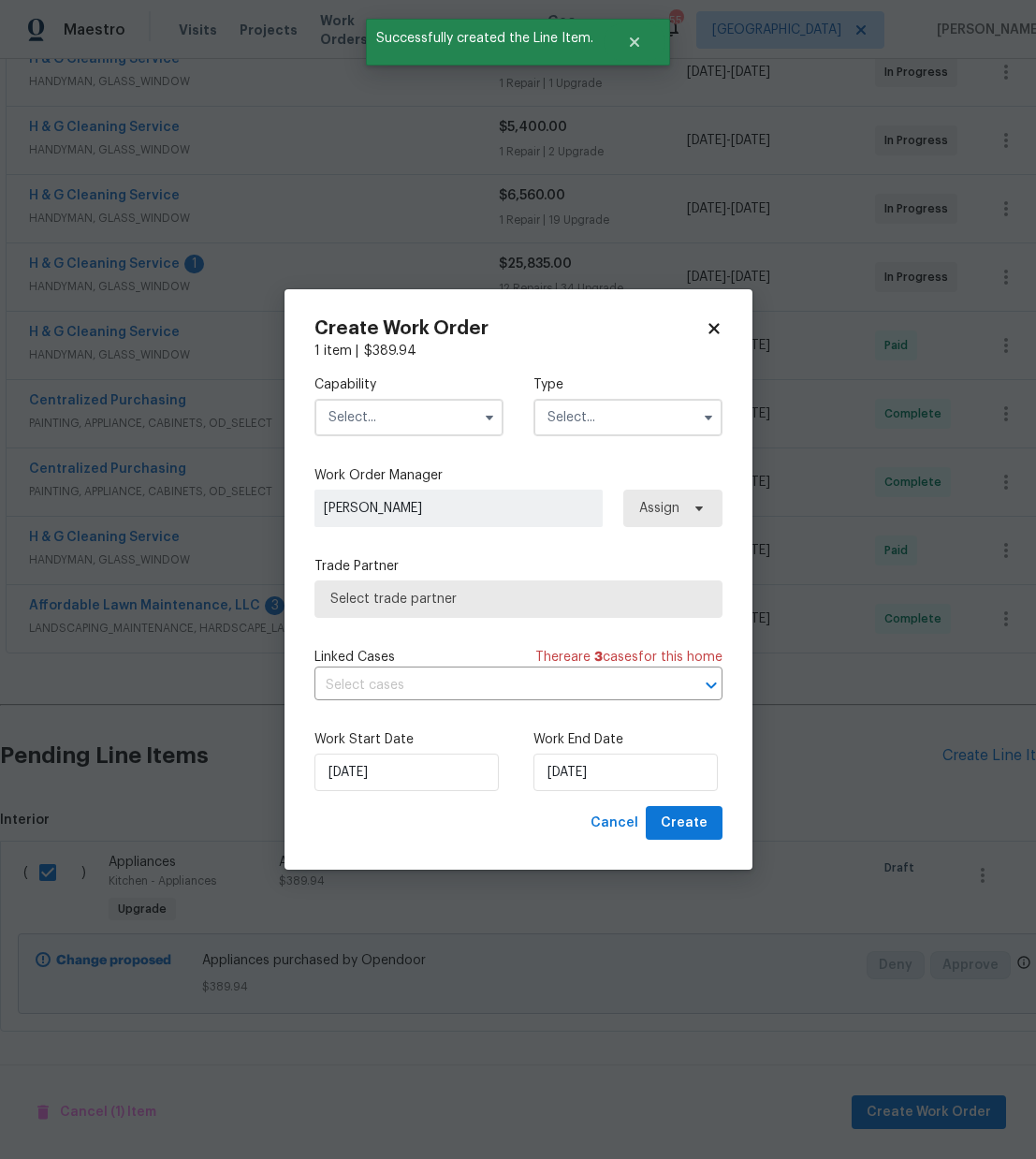
click at [431, 428] on input "text" at bounding box center [409, 418] width 189 height 38
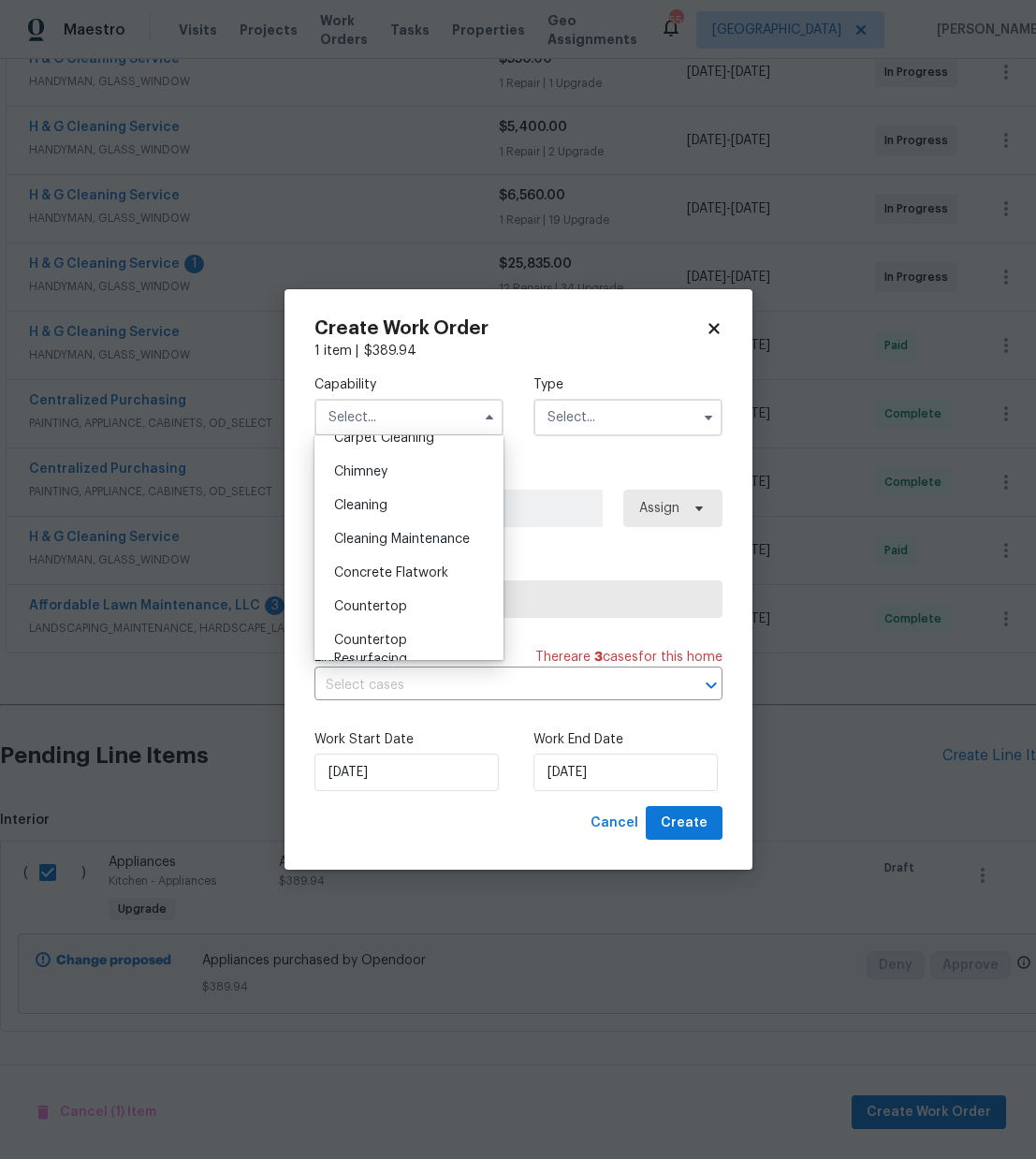
scroll to position [0, 0]
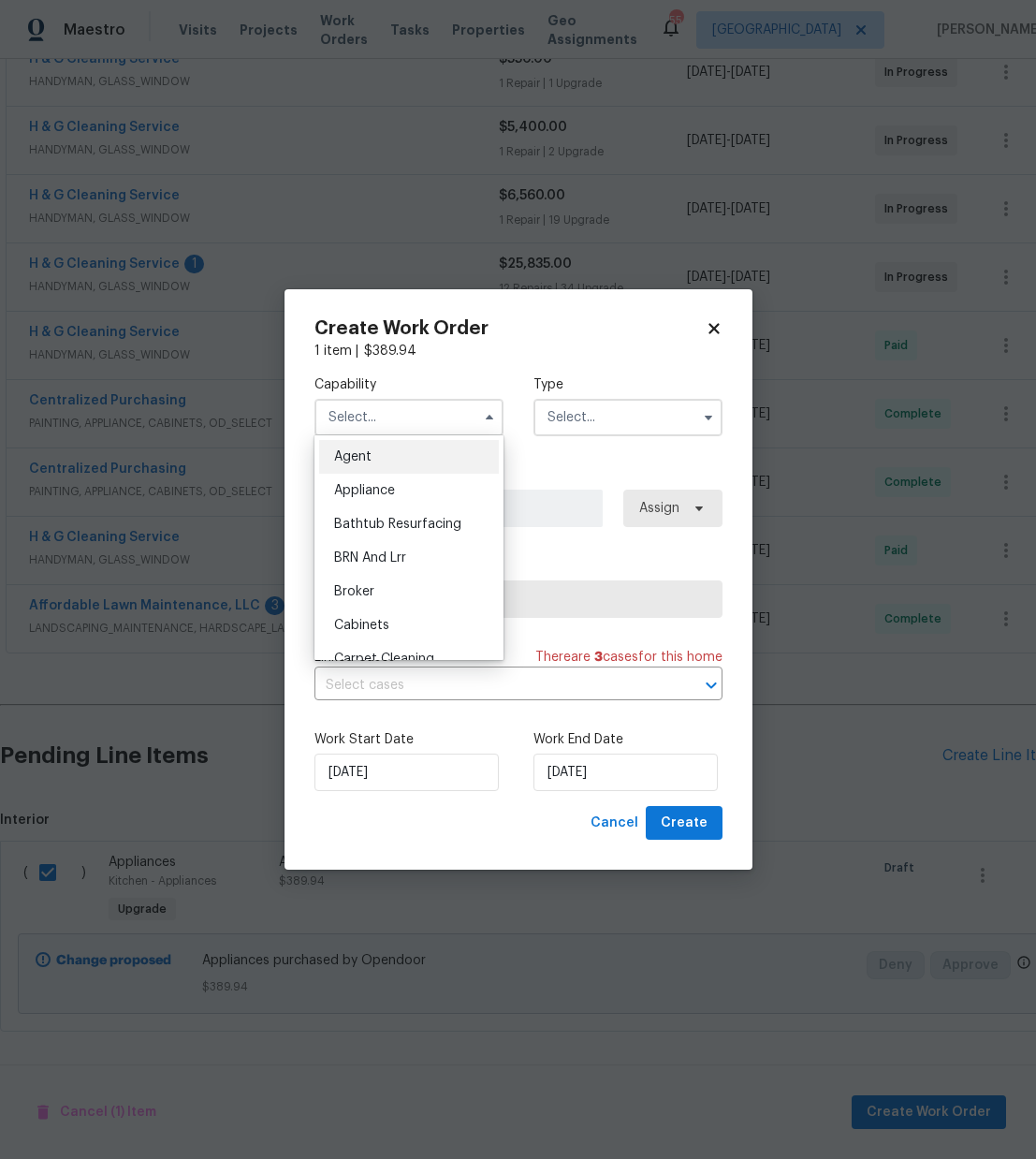
click at [421, 479] on div "Appliance" at bounding box center [410, 491] width 180 height 34
type input "Appliance"
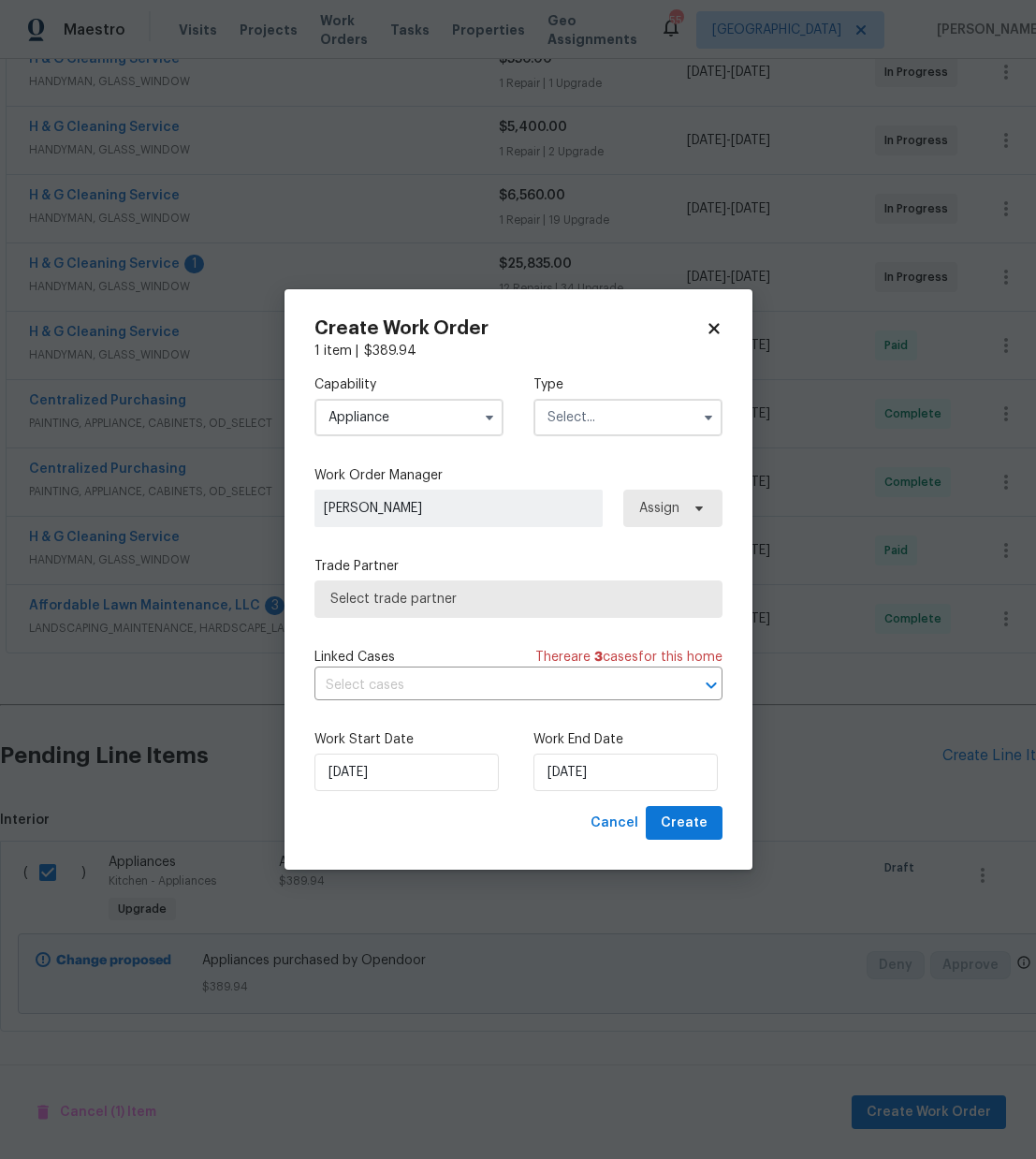
click at [591, 415] on input "text" at bounding box center [627, 418] width 189 height 38
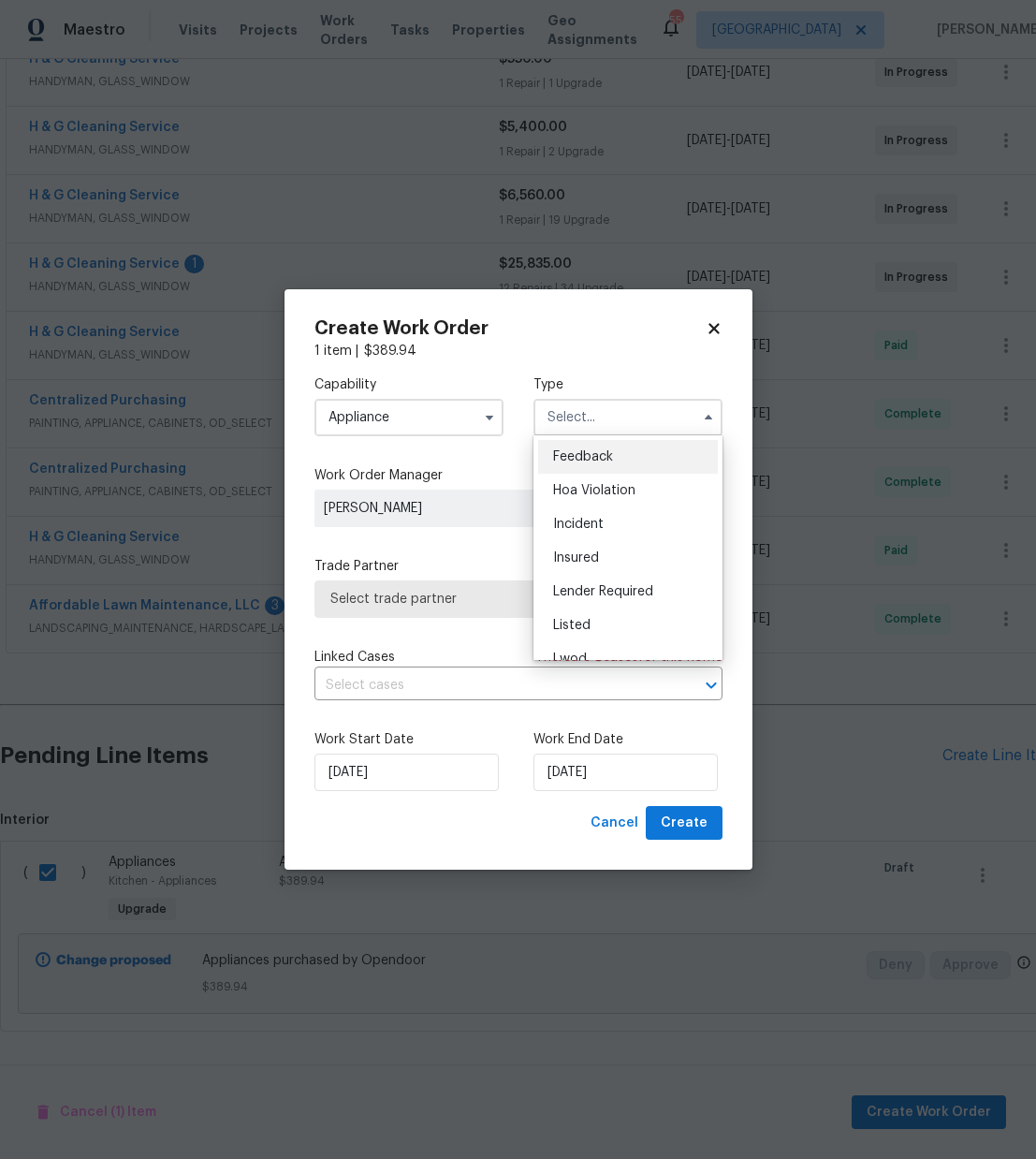
scroll to position [223, 0]
click at [610, 542] on span "Renovation" at bounding box center [588, 537] width 69 height 13
type input "Renovation"
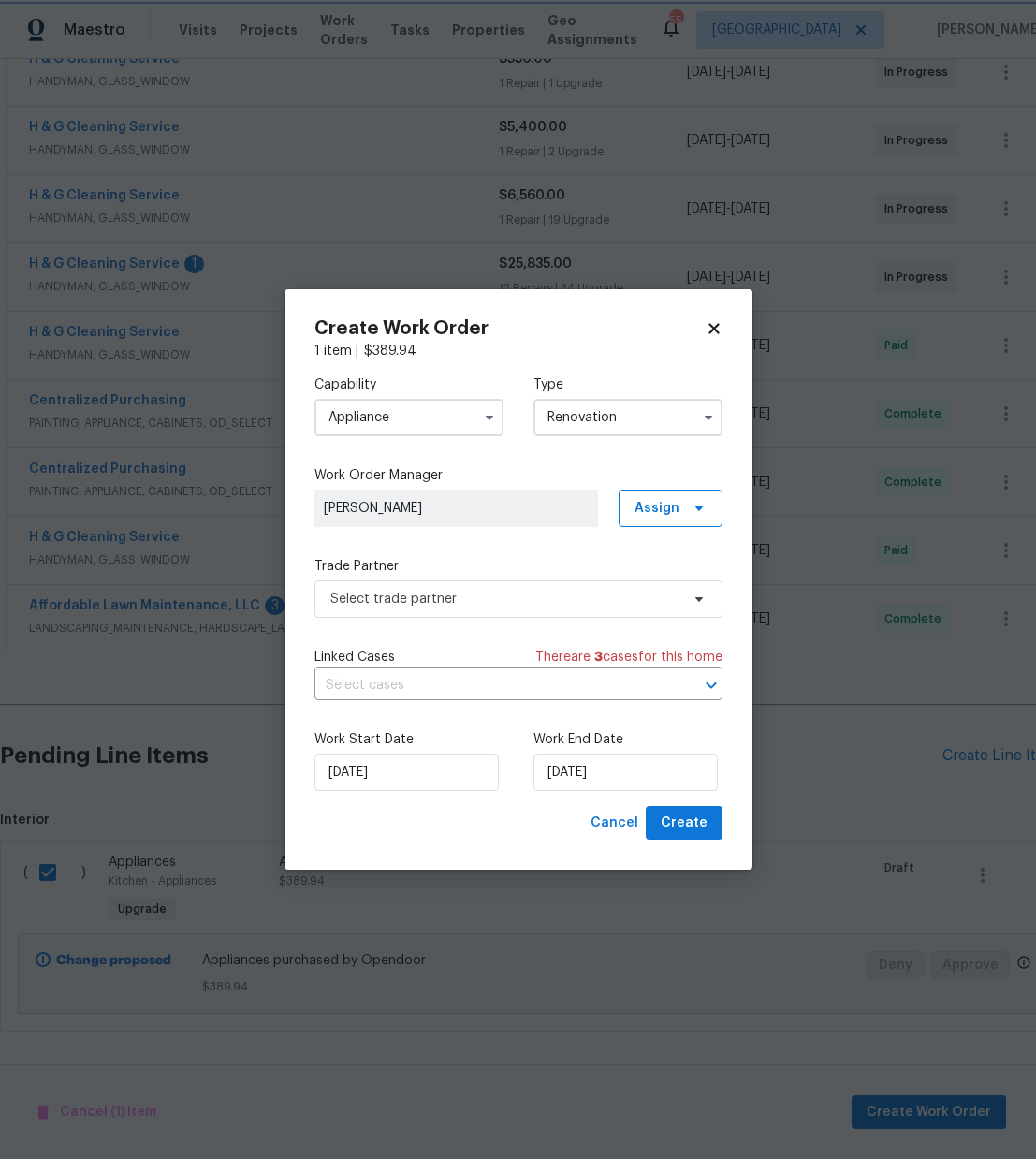
scroll to position [0, 0]
click at [653, 509] on span "Assign" at bounding box center [657, 508] width 45 height 19
click at [640, 588] on div "Assign to me" at bounding box center [674, 587] width 81 height 19
click at [520, 600] on span "Select trade partner" at bounding box center [505, 599] width 349 height 19
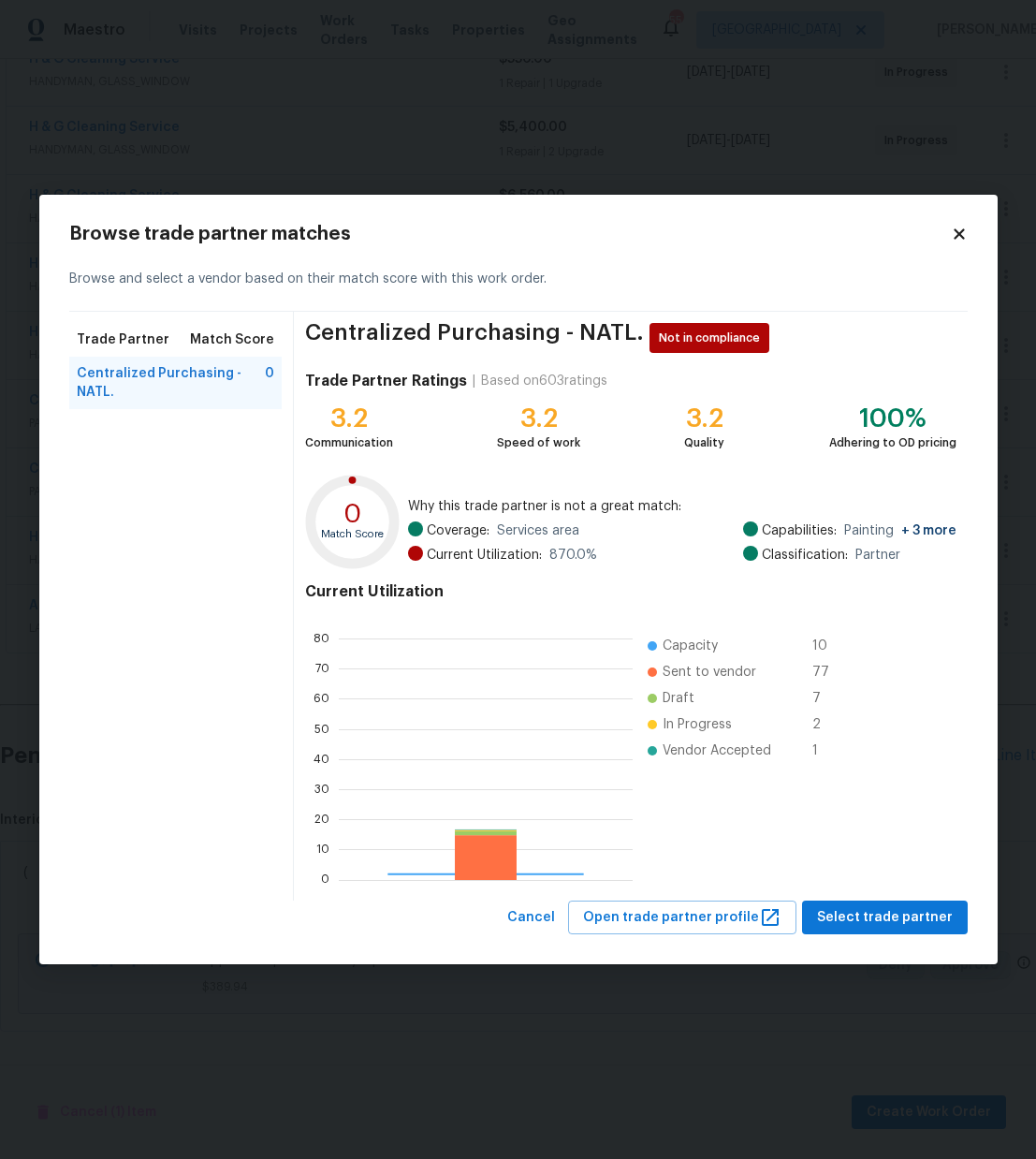
scroll to position [262, 294]
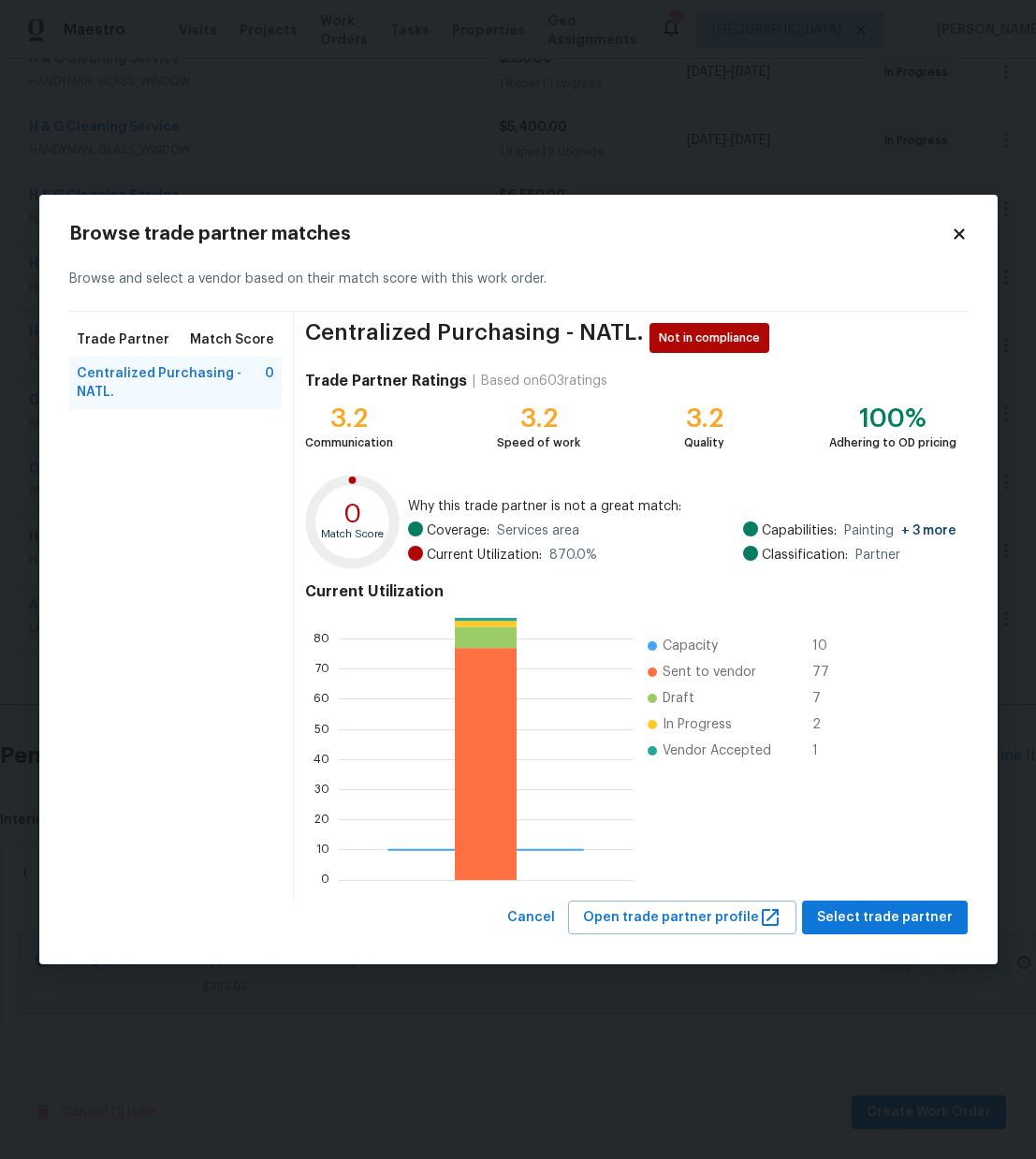
click at [893, 937] on div "Browse trade partner matches Browse and select a vendor based on their match sc…" at bounding box center [518, 580] width 959 height 771
click at [881, 917] on span "Select trade partner" at bounding box center [885, 918] width 136 height 24
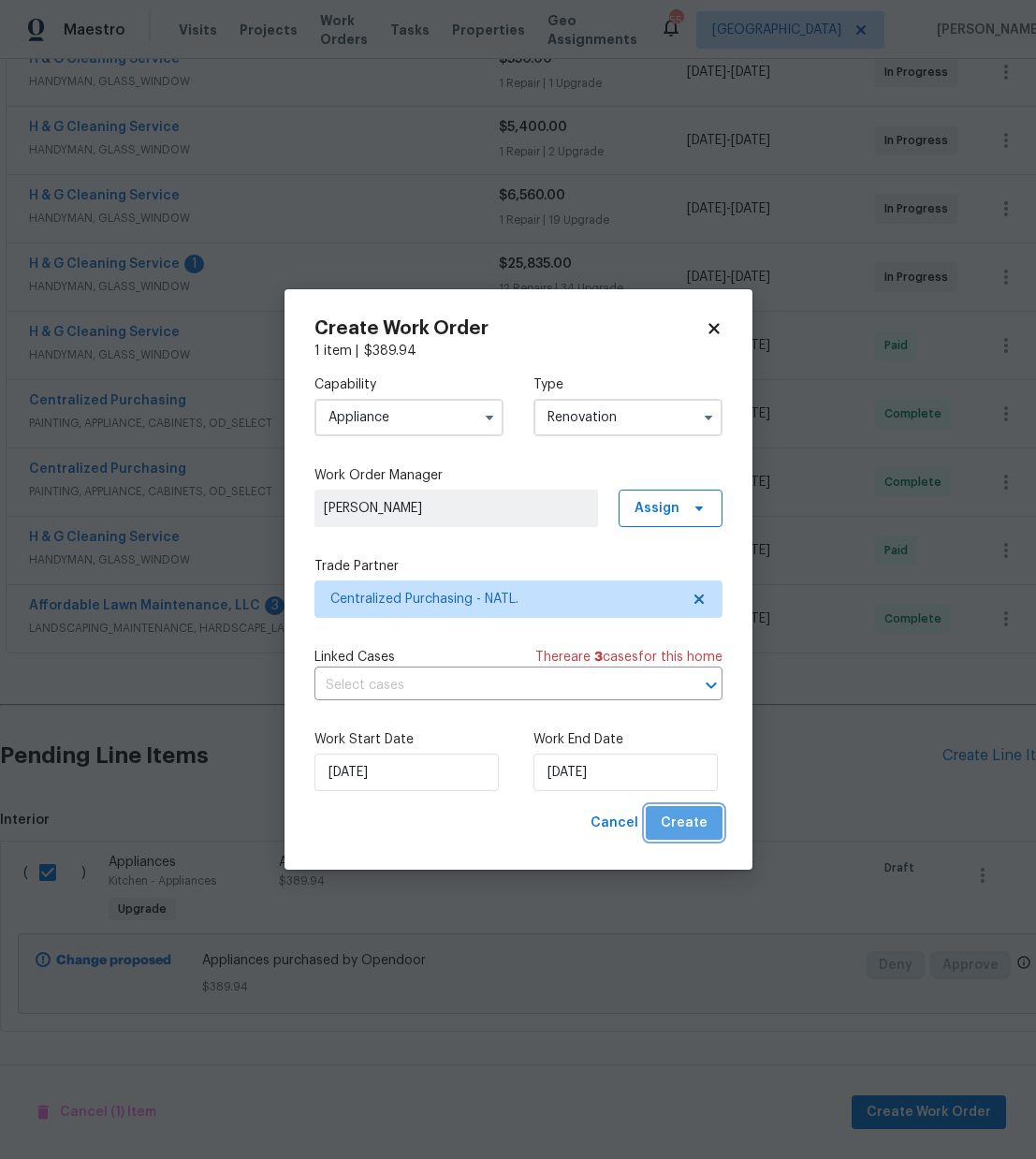
click at [707, 821] on button "Create" at bounding box center [685, 823] width 77 height 35
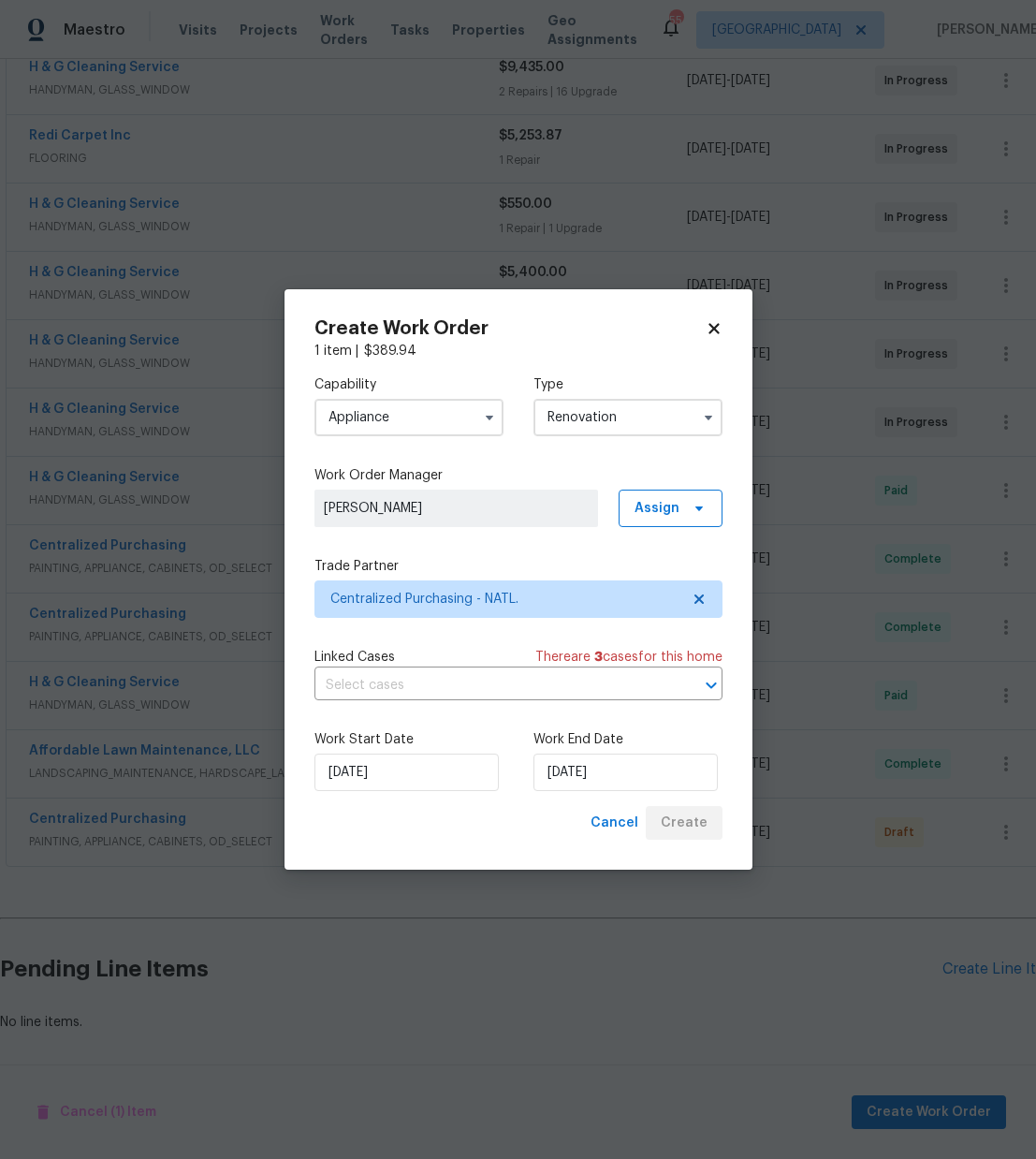
scroll to position [372, 0]
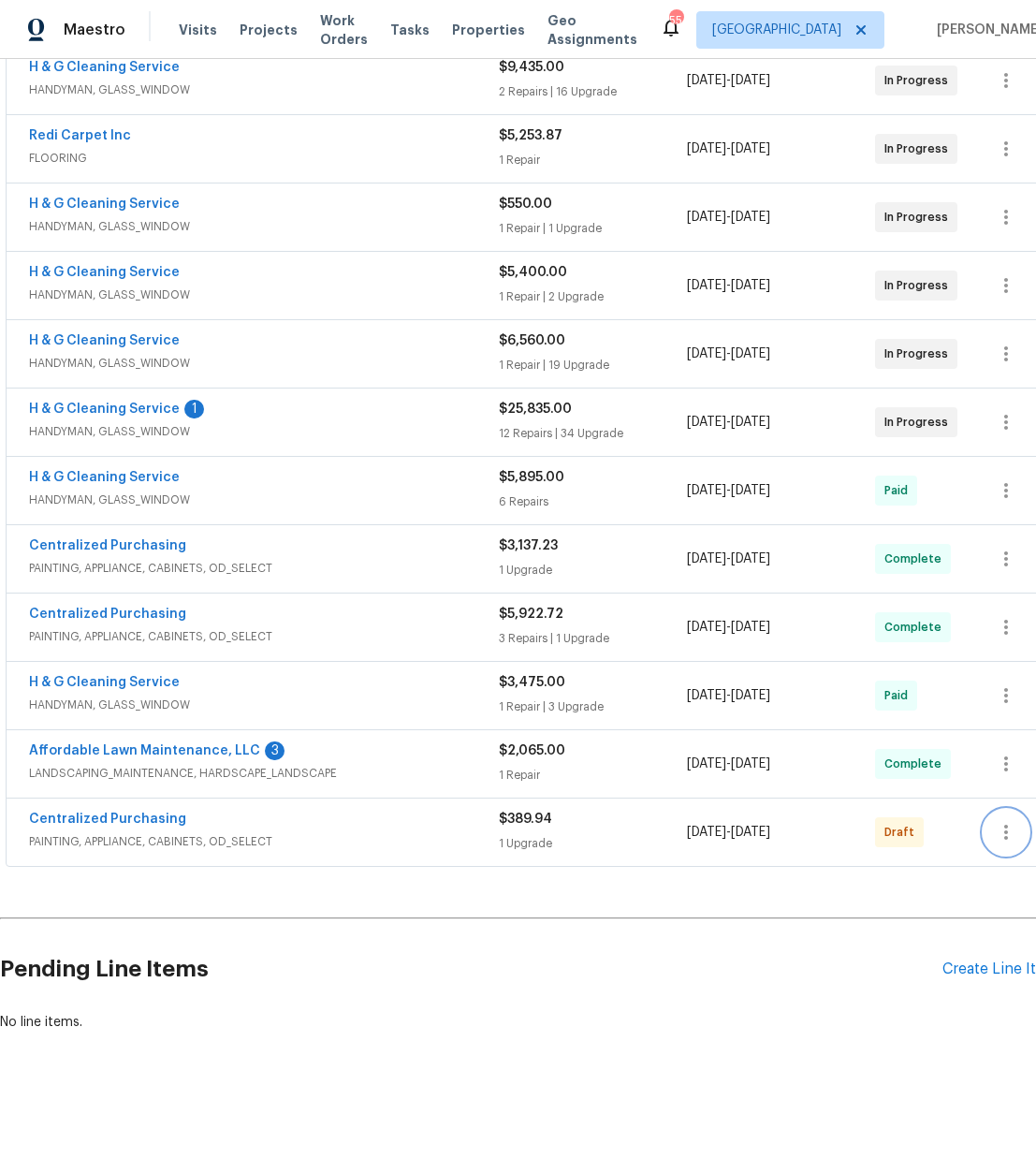
click at [1005, 827] on icon "button" at bounding box center [1006, 832] width 23 height 23
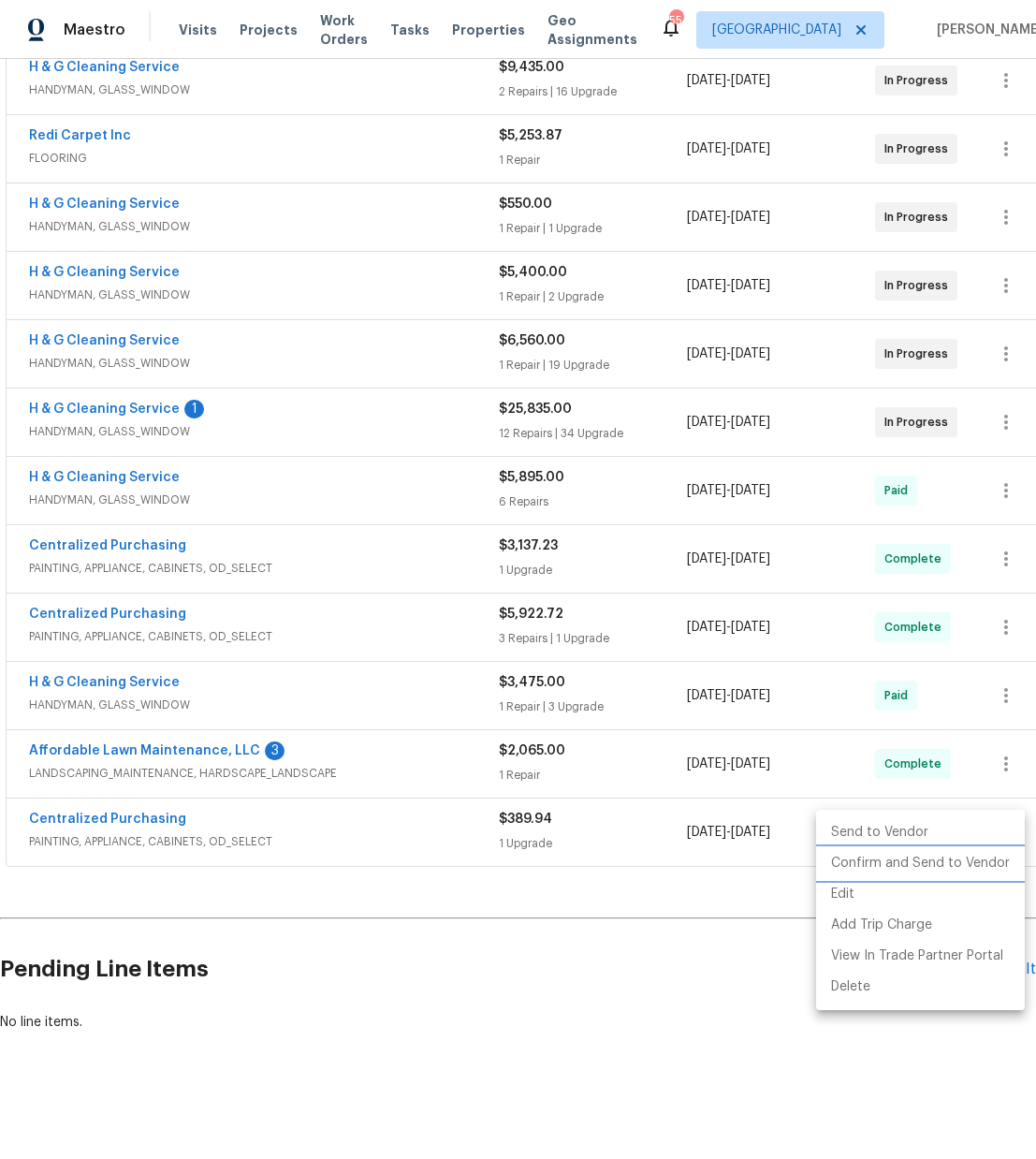
click at [966, 871] on li "Confirm and Send to Vendor" at bounding box center [920, 863] width 209 height 31
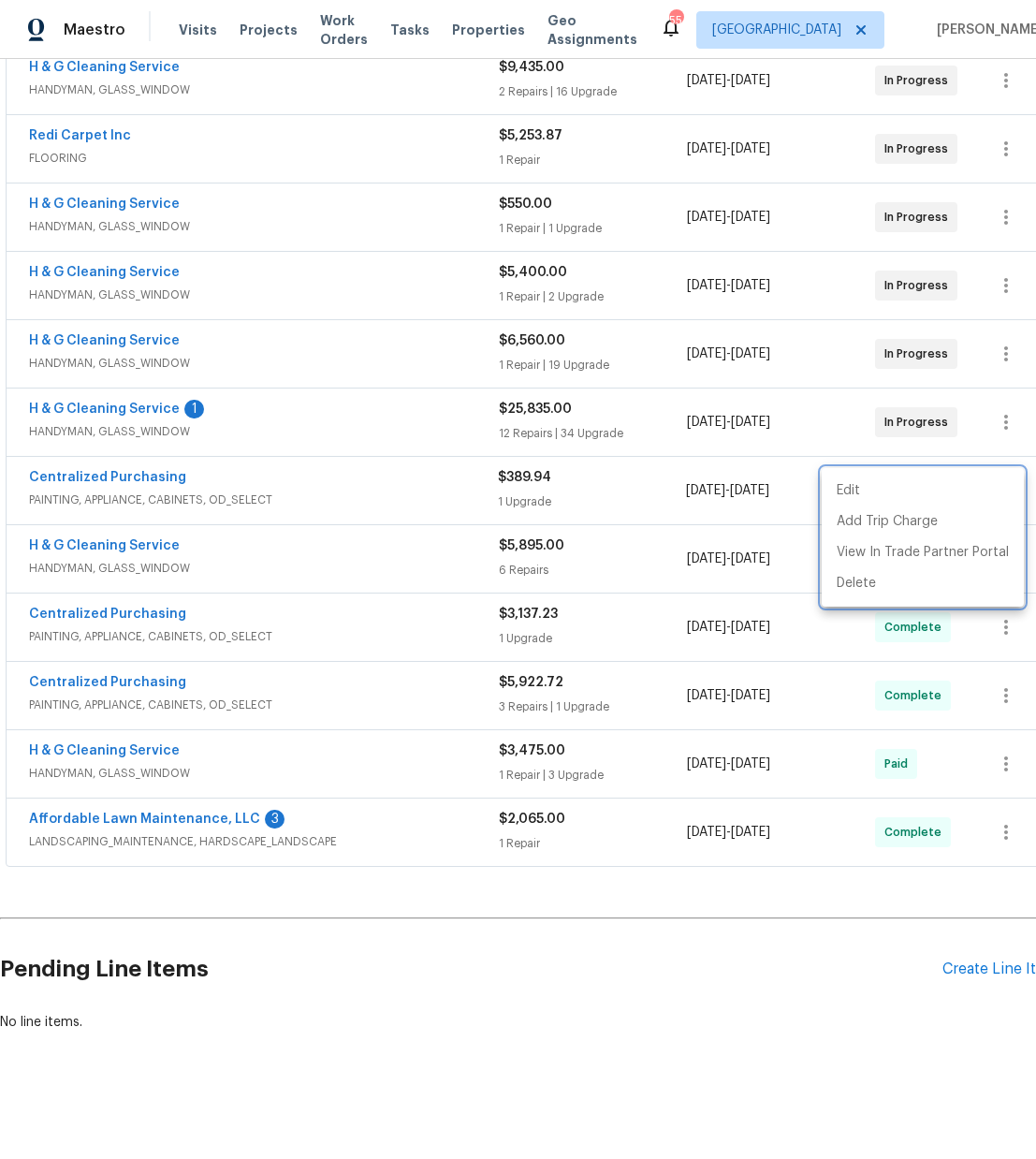
drag, startPoint x: 242, startPoint y: 521, endPoint x: 189, endPoint y: 522, distance: 53.0
click at [242, 521] on div at bounding box center [518, 579] width 1036 height 1159
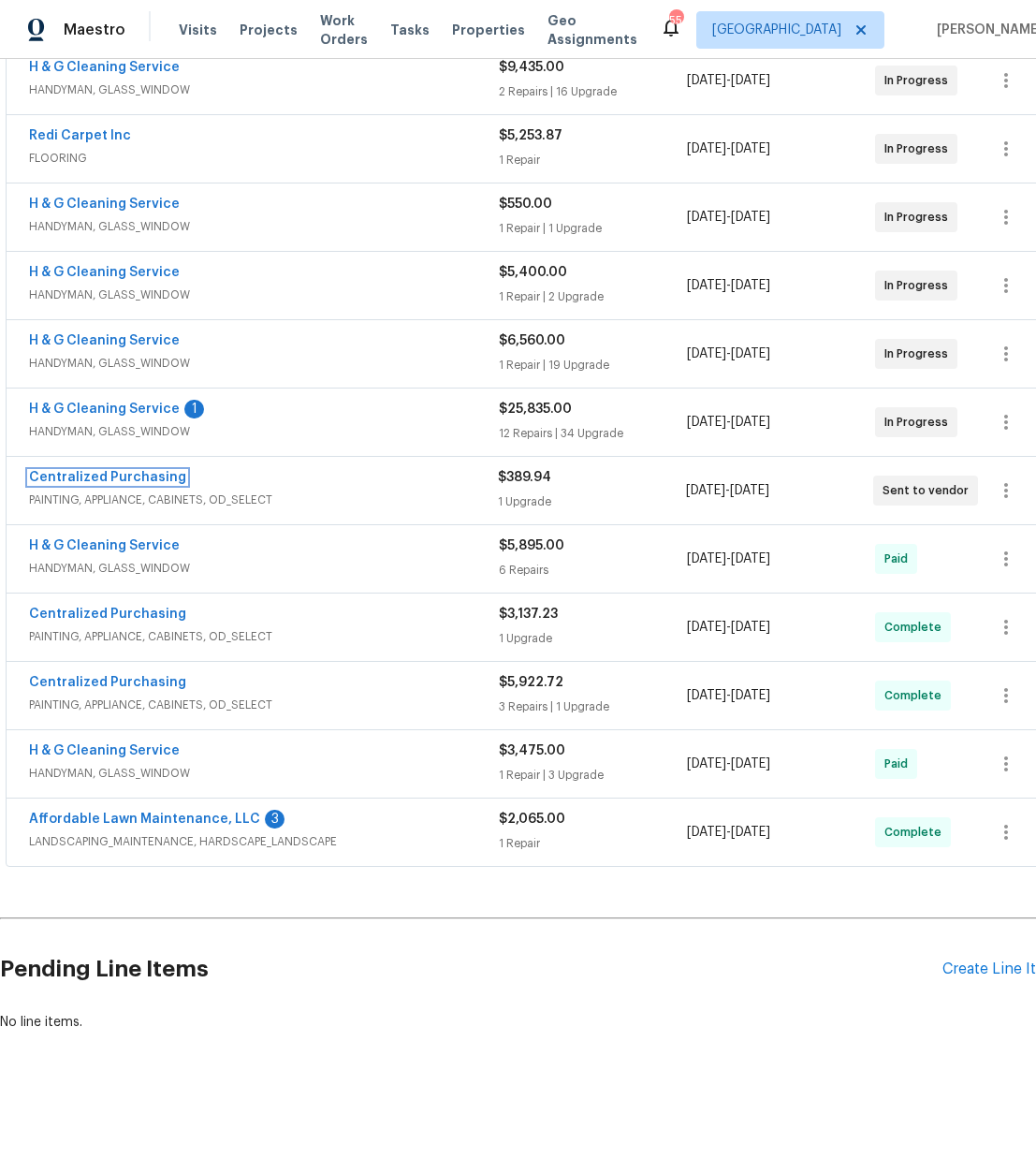
click at [90, 479] on link "Centralized Purchasing" at bounding box center [107, 477] width 157 height 13
